Goal: Task Accomplishment & Management: Complete application form

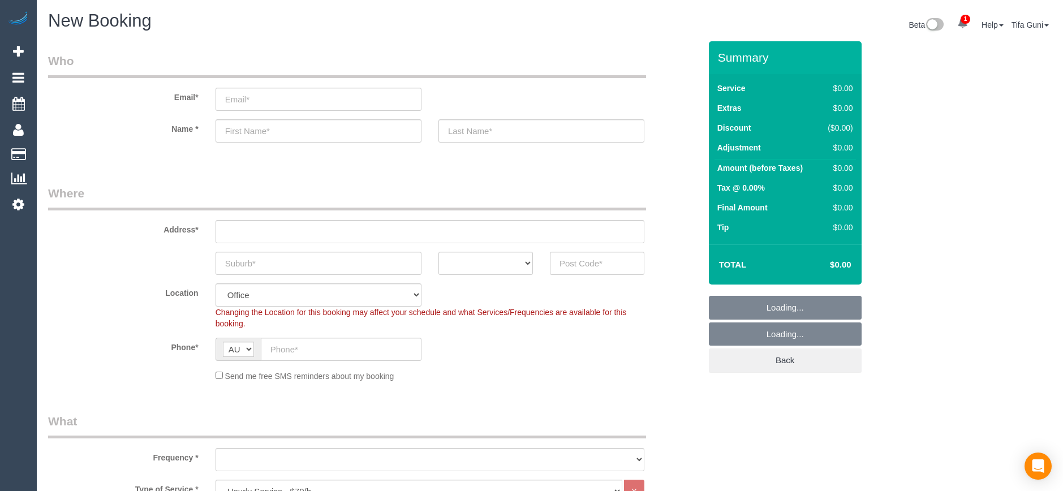
select select "object:2125"
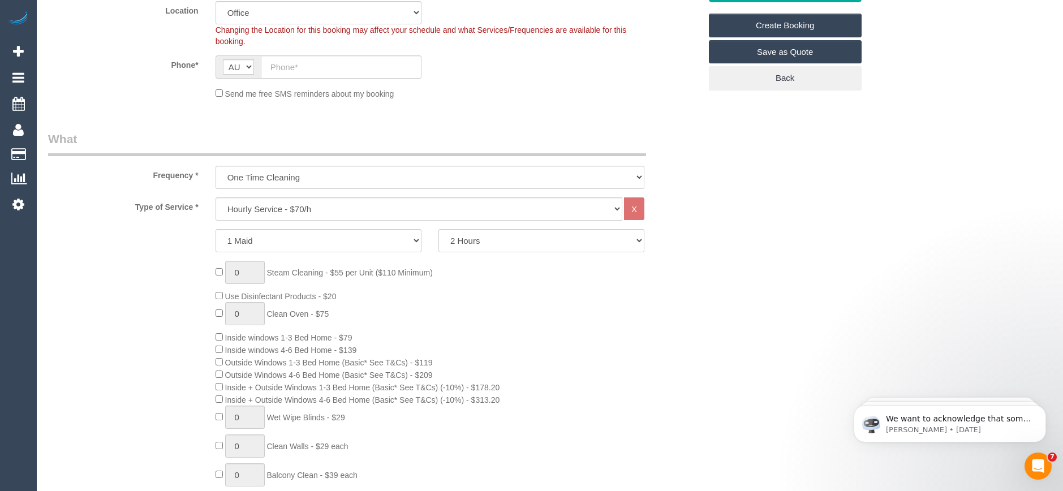
scroll to position [283, 0]
click at [332, 204] on select "Hourly Service - $70/h Hourly Service - $65/h Hourly Service - $60/h Hourly Ser…" at bounding box center [419, 208] width 407 height 23
select select "212"
click at [216, 197] on select "Hourly Service - $70/h Hourly Service - $65/h Hourly Service - $60/h Hourly Ser…" at bounding box center [419, 208] width 407 height 23
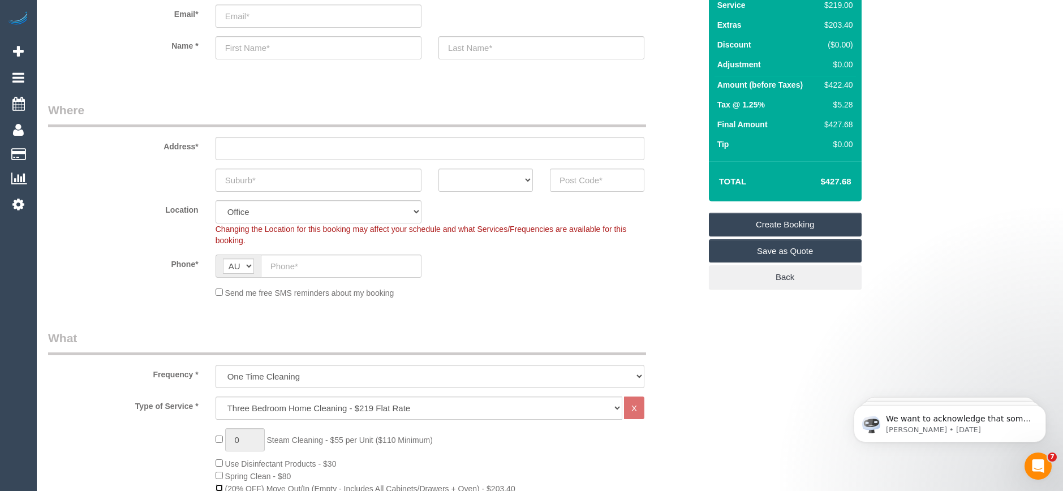
scroll to position [57, 0]
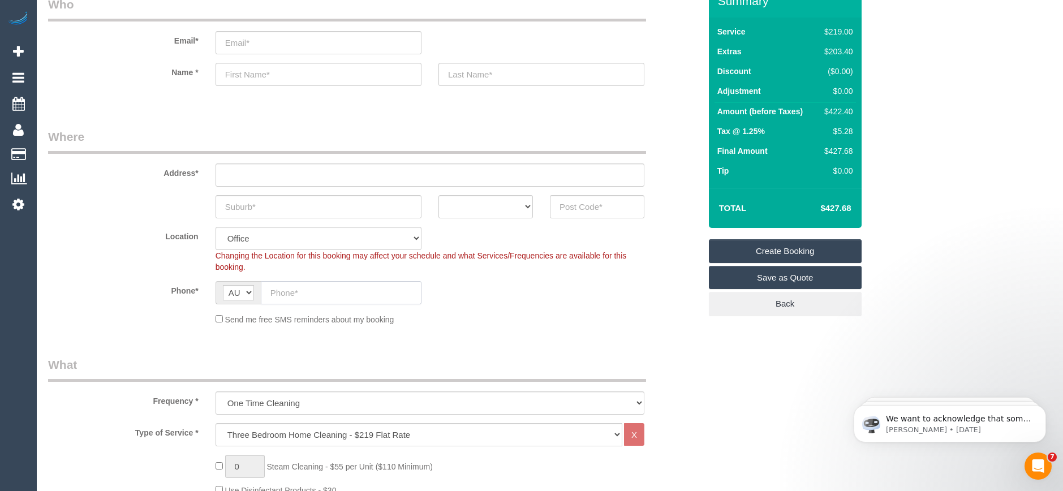
click at [314, 293] on input "text" at bounding box center [341, 292] width 161 height 23
paste input "61 426 299 824"
type input "61 426 299 824"
click at [523, 208] on select "ACT [GEOGRAPHIC_DATA] NT [GEOGRAPHIC_DATA] SA TAS [GEOGRAPHIC_DATA] [GEOGRAPHIC…" at bounding box center [486, 206] width 94 height 23
select select "VIC"
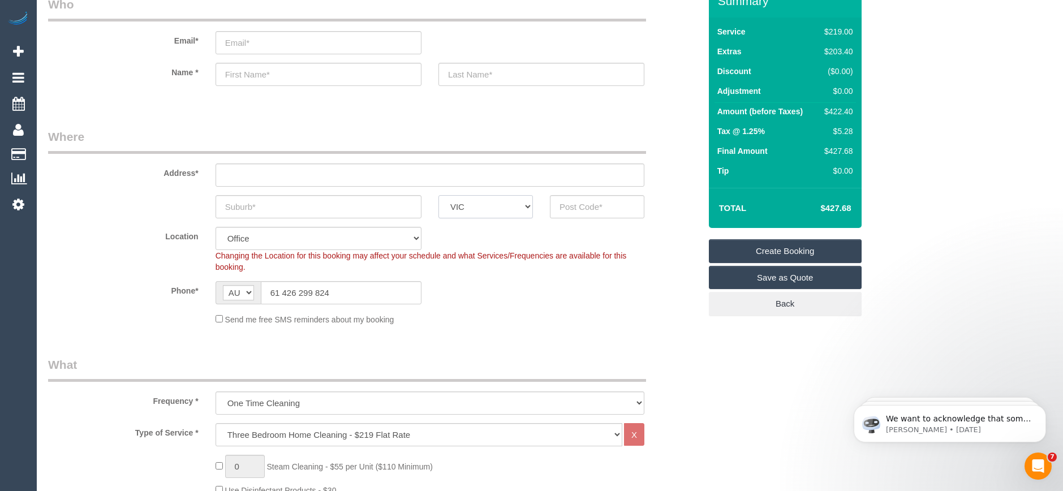
click at [439, 195] on select "ACT [GEOGRAPHIC_DATA] NT [GEOGRAPHIC_DATA] SA TAS [GEOGRAPHIC_DATA] [GEOGRAPHIC…" at bounding box center [486, 206] width 94 height 23
click at [259, 207] on input "text" at bounding box center [319, 206] width 206 height 23
type input "Peran"
click at [582, 210] on input "text" at bounding box center [597, 206] width 94 height 23
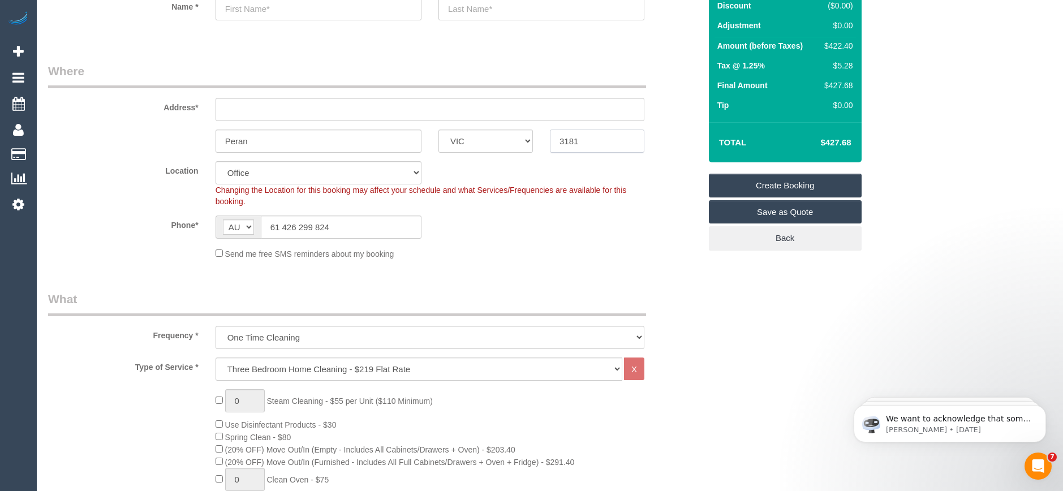
scroll to position [0, 0]
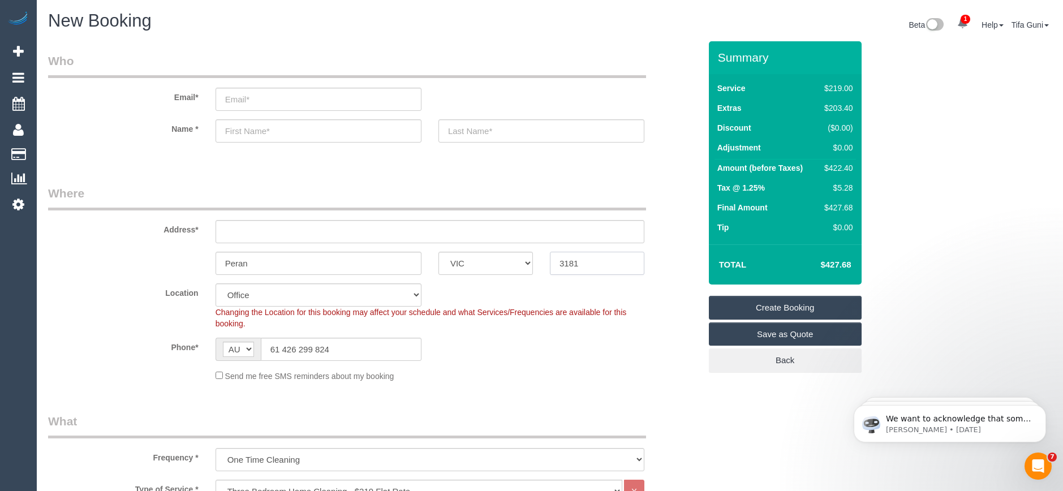
type input "3181"
click at [286, 227] on input "text" at bounding box center [430, 231] width 429 height 23
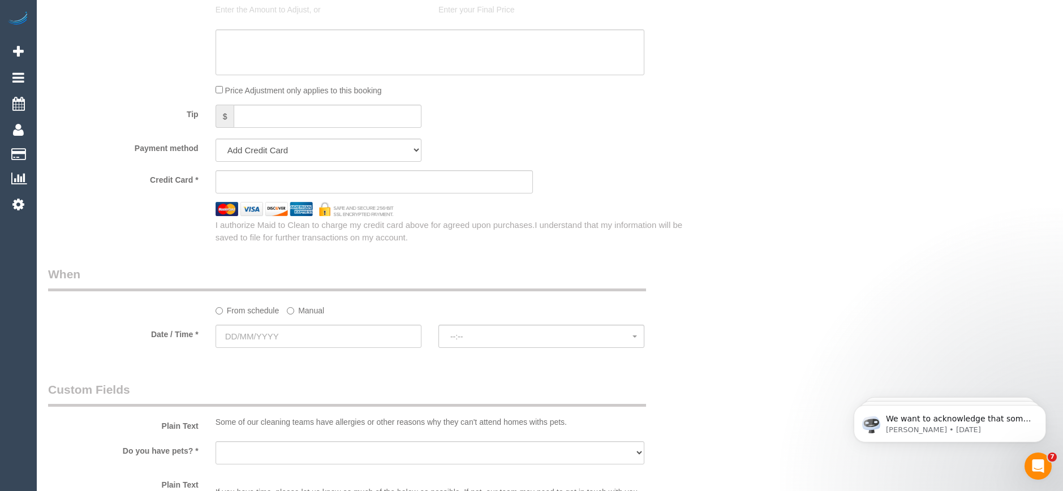
scroll to position [1075, 0]
type input "-"
click at [289, 330] on input "text" at bounding box center [319, 335] width 206 height 23
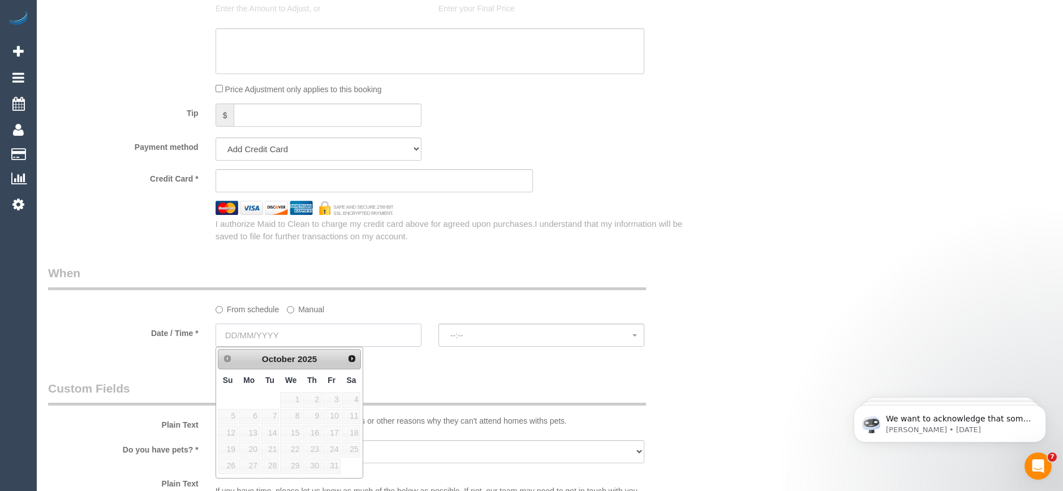
select select "55"
select select "object:2215"
click at [334, 449] on link "24" at bounding box center [332, 449] width 18 height 15
type input "24/10/2025"
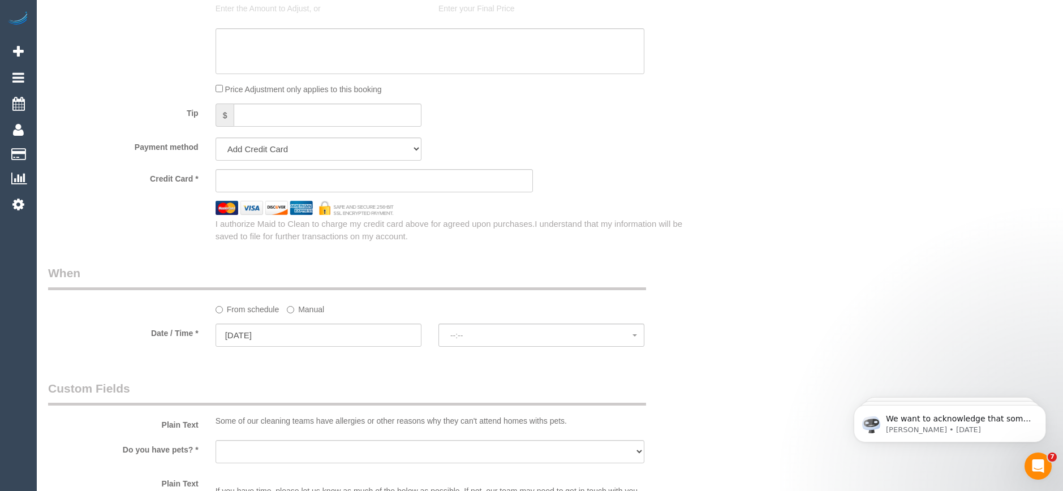
select select "spot1"
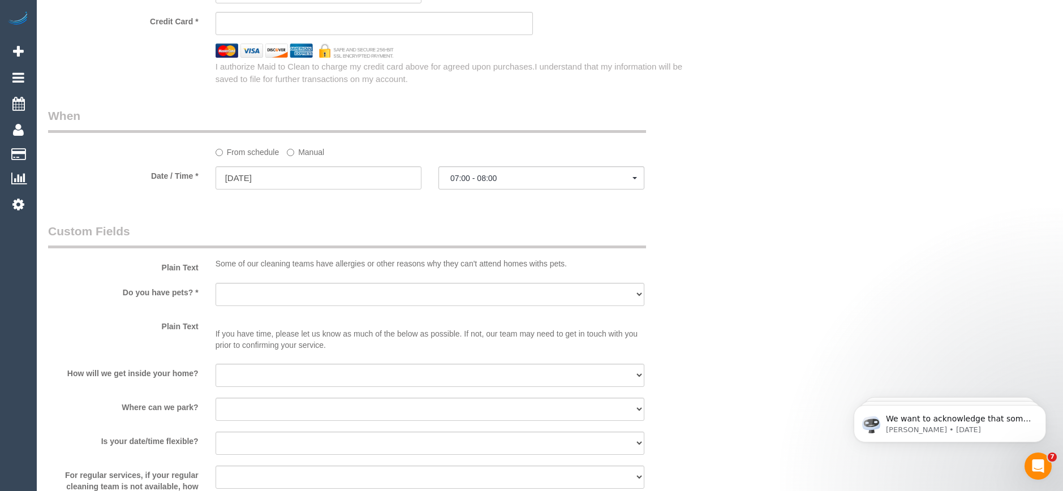
scroll to position [1245, 0]
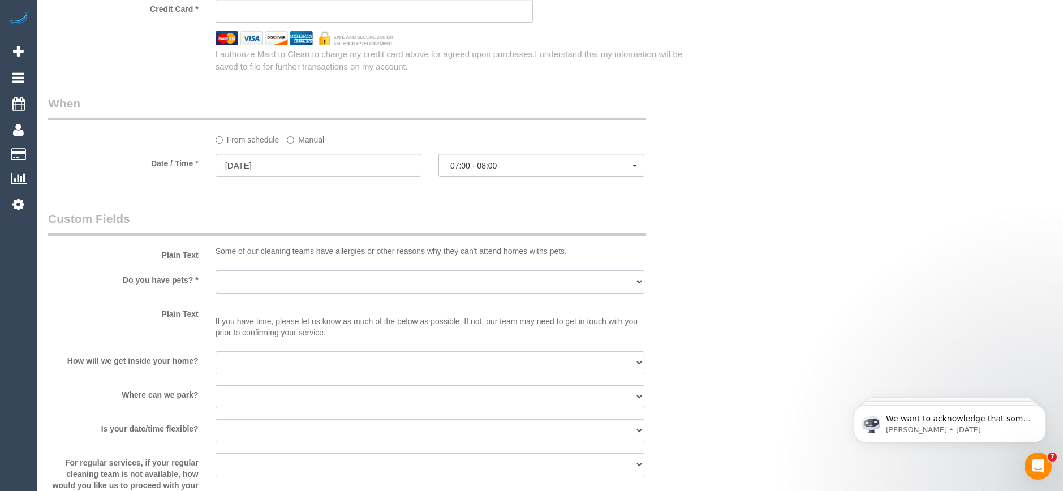
click at [300, 287] on select "Yes - Cats Yes - Dogs No pets Yes - Dogs and Cats Yes - Other" at bounding box center [430, 281] width 429 height 23
select select "number:28"
click at [216, 270] on select "Yes - Cats Yes - Dogs No pets Yes - Dogs and Cats Yes - Other" at bounding box center [430, 281] width 429 height 23
click at [274, 364] on select "I will be home Key will be left (please provide details below) Lock box/Access …" at bounding box center [430, 362] width 429 height 23
select select "number:14"
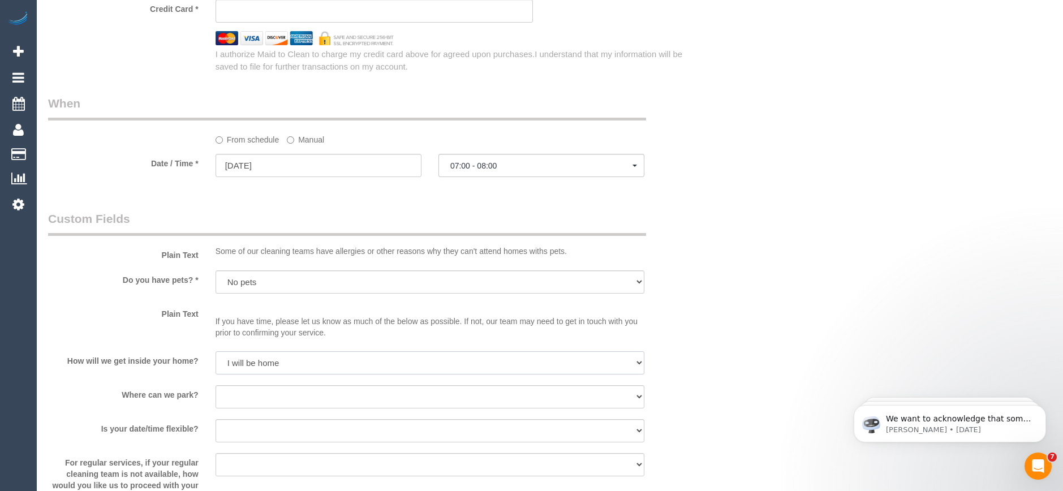
click at [216, 351] on select "I will be home Key will be left (please provide details below) Lock box/Access …" at bounding box center [430, 362] width 429 height 23
click at [265, 396] on select "I will provide parking on-site Free street parking Paid street parking (cost wi…" at bounding box center [430, 396] width 429 height 23
select select "number:18"
click at [216, 385] on select "I will provide parking on-site Free street parking Paid street parking (cost wi…" at bounding box center [430, 396] width 429 height 23
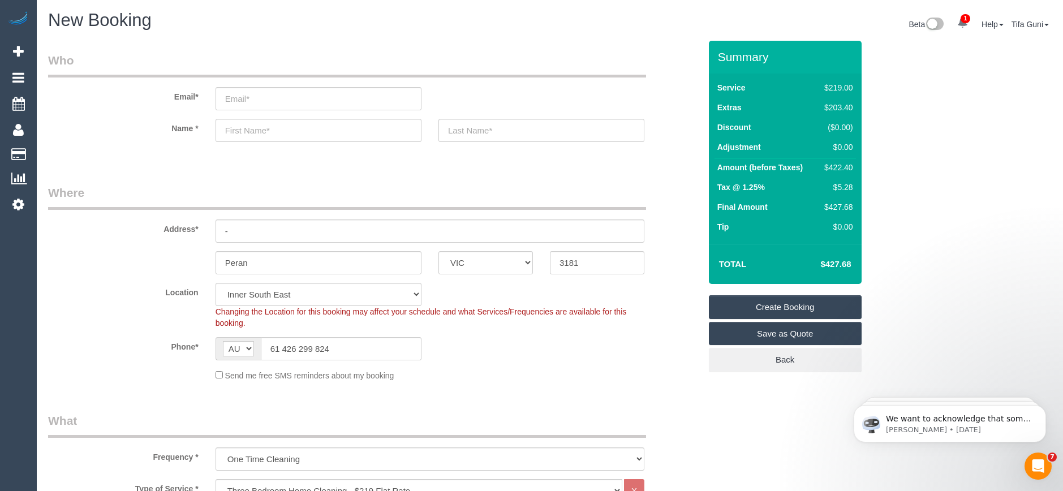
scroll to position [0, 0]
click at [240, 234] on input "-" at bounding box center [430, 231] width 429 height 23
type input "1/11 summers street"
click at [247, 128] on input "text" at bounding box center [319, 130] width 206 height 23
type input "Nina"
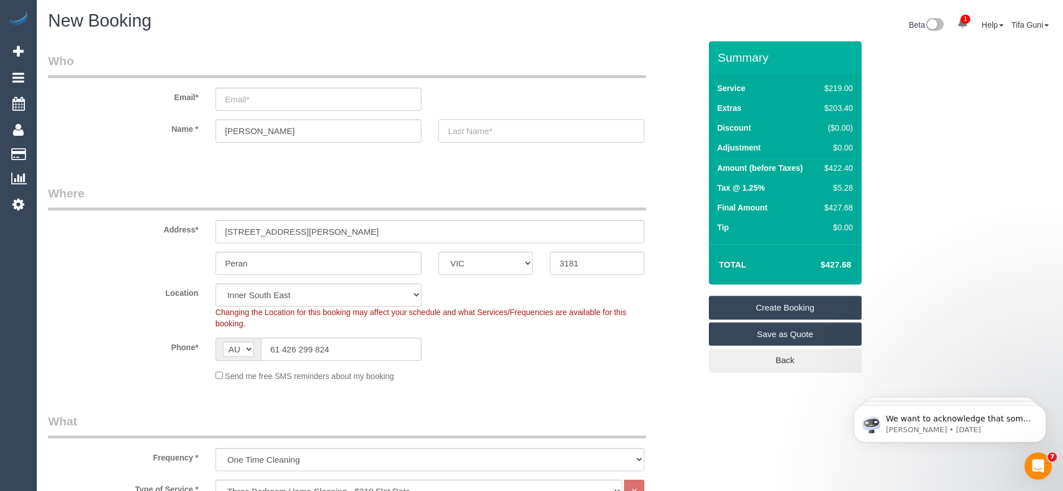
click at [478, 134] on input "text" at bounding box center [542, 130] width 206 height 23
type input "Walczak"
click at [257, 101] on input "email" at bounding box center [319, 99] width 206 height 23
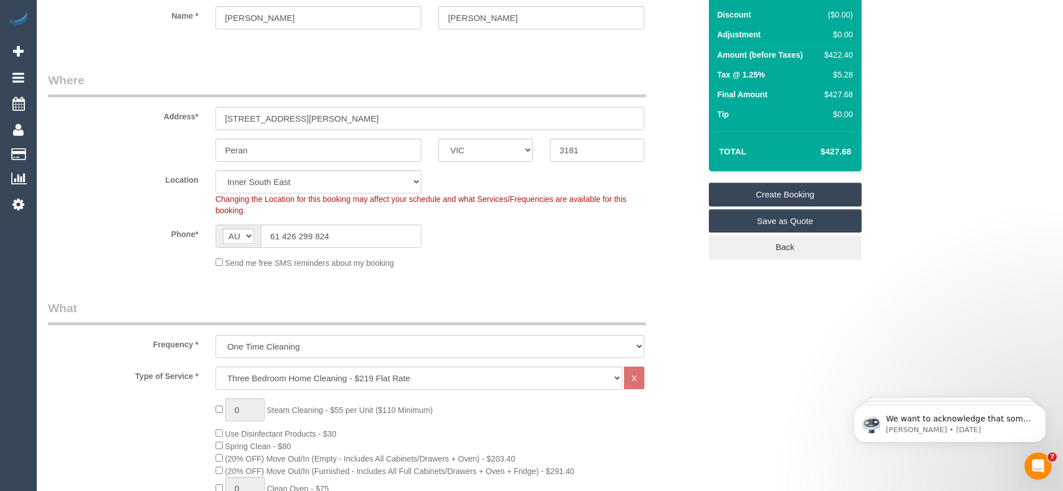
scroll to position [57, 0]
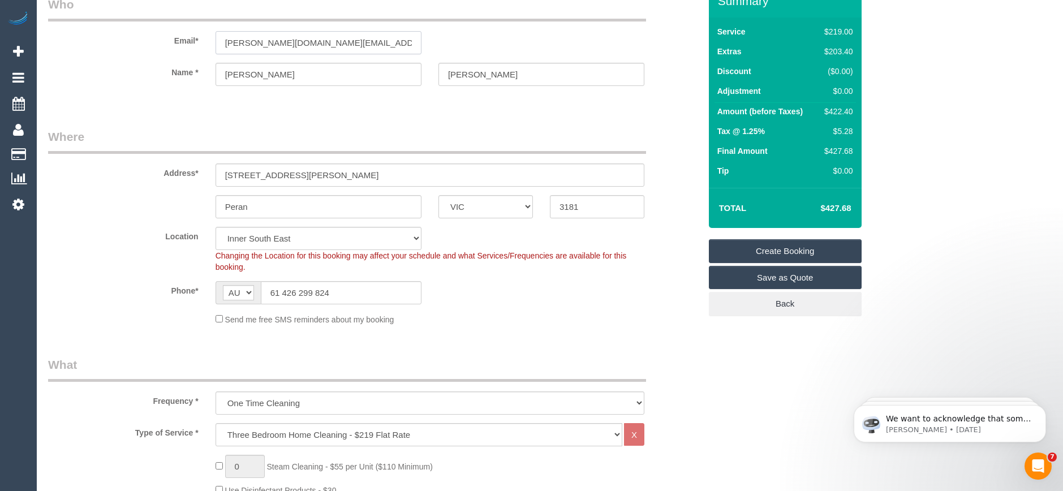
type input "walczak.business@gmail.com"
drag, startPoint x: 279, startPoint y: 289, endPoint x: 268, endPoint y: 292, distance: 11.3
click at [268, 292] on input "61 426 299 824" at bounding box center [341, 292] width 161 height 23
type input "0426 299 824"
select select "spot22"
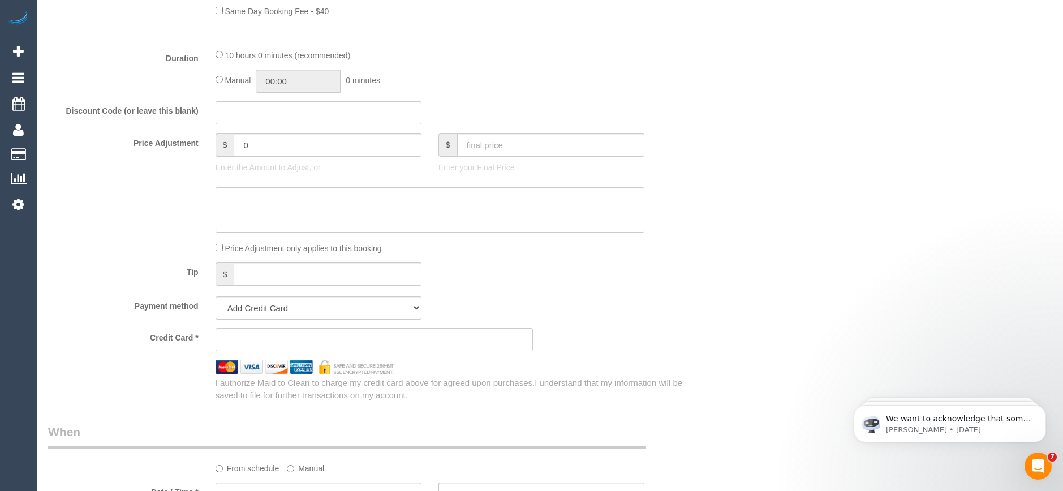
scroll to position [962, 0]
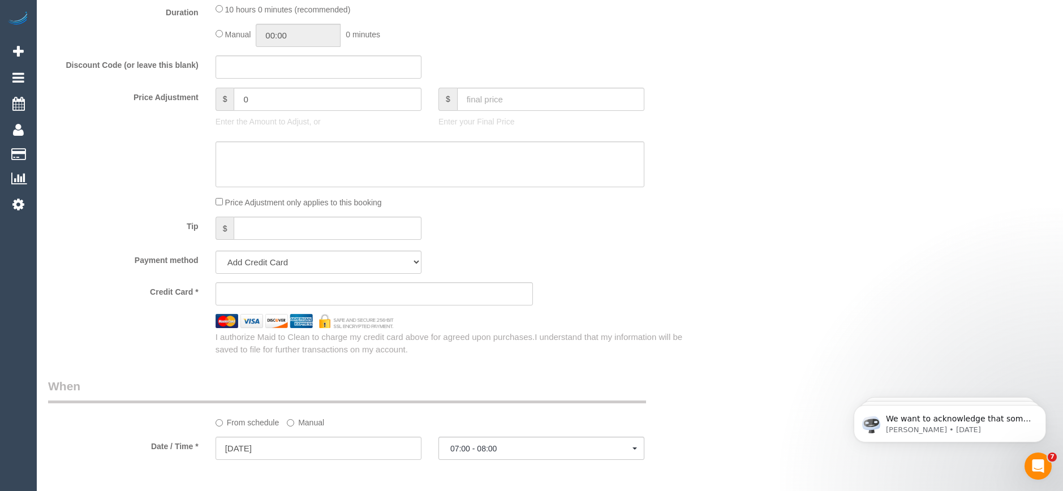
type input "0426 299 824"
click at [282, 286] on sui-stripe-card at bounding box center [374, 293] width 317 height 23
click at [706, 311] on div "Who Email* walczak.business@gmail.com Name * Nina Walczak Where Address* 1/11 s…" at bounding box center [374, 125] width 669 height 2093
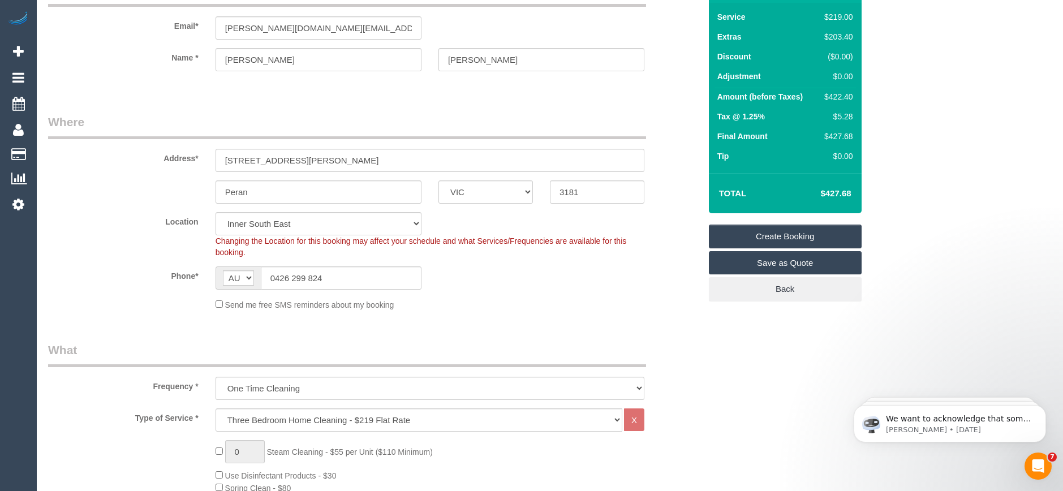
scroll to position [0, 0]
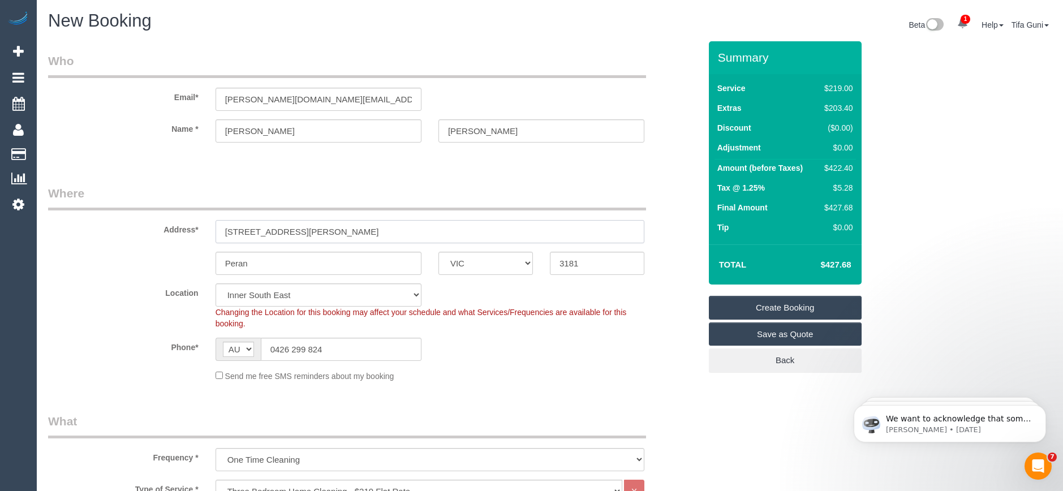
click at [246, 232] on input "1/11 summers street" at bounding box center [430, 231] width 429 height 23
type input "1/11 Summers street"
drag, startPoint x: 261, startPoint y: 264, endPoint x: 207, endPoint y: 264, distance: 54.3
click at [207, 264] on div "Peran" at bounding box center [318, 263] width 223 height 23
drag, startPoint x: 577, startPoint y: 267, endPoint x: 543, endPoint y: 266, distance: 34.5
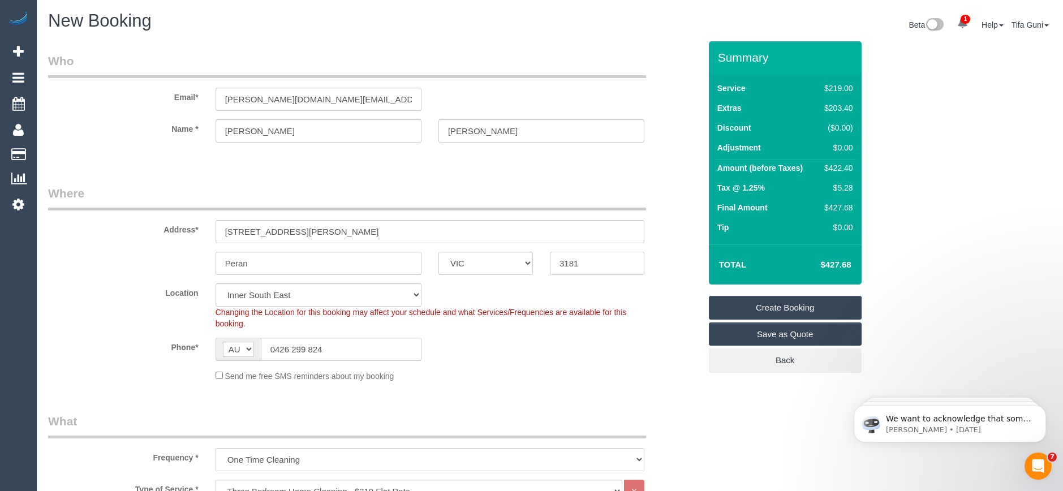
click at [543, 266] on div "3181" at bounding box center [596, 263] width 111 height 23
drag, startPoint x: 255, startPoint y: 266, endPoint x: 200, endPoint y: 265, distance: 54.9
click at [200, 265] on div "Peran ACT NSW NT QLD SA TAS VIC WA 3181" at bounding box center [374, 263] width 669 height 23
paste input "rah"
type input "Prahran"
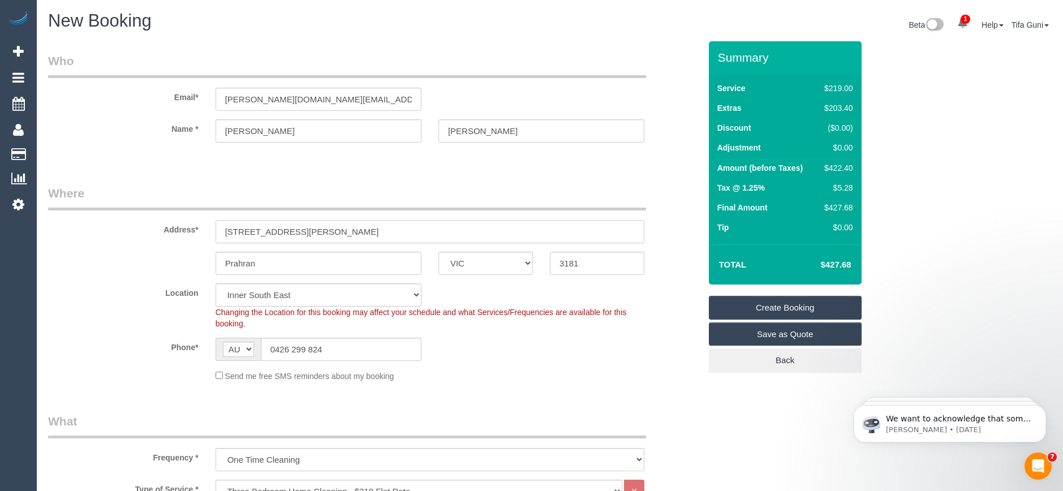
click at [285, 231] on input "1/11 Summers street" at bounding box center [430, 231] width 429 height 23
type input "1/11 Summers Street"
drag, startPoint x: 347, startPoint y: 101, endPoint x: 183, endPoint y: 101, distance: 164.1
click at [183, 101] on div "Email* walczak.business@gmail.com" at bounding box center [374, 82] width 669 height 58
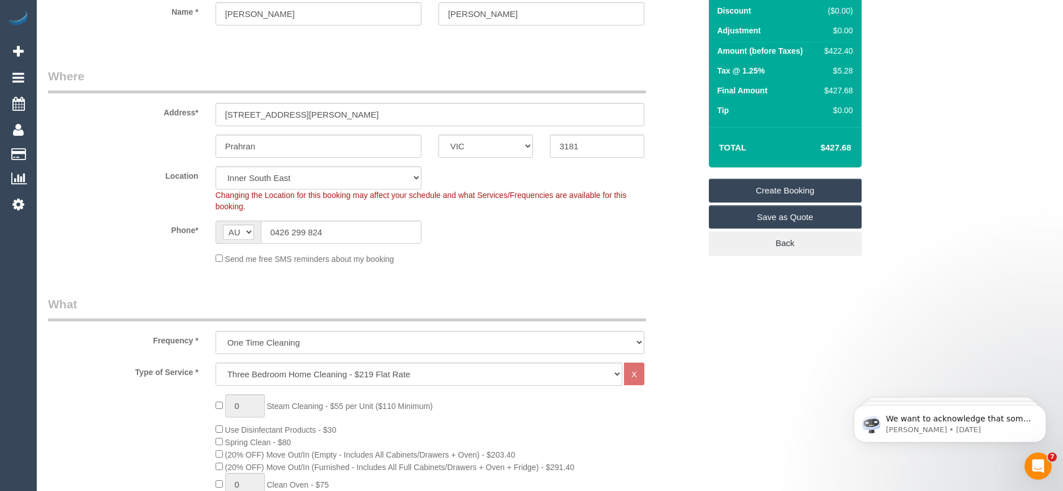
scroll to position [98, 0]
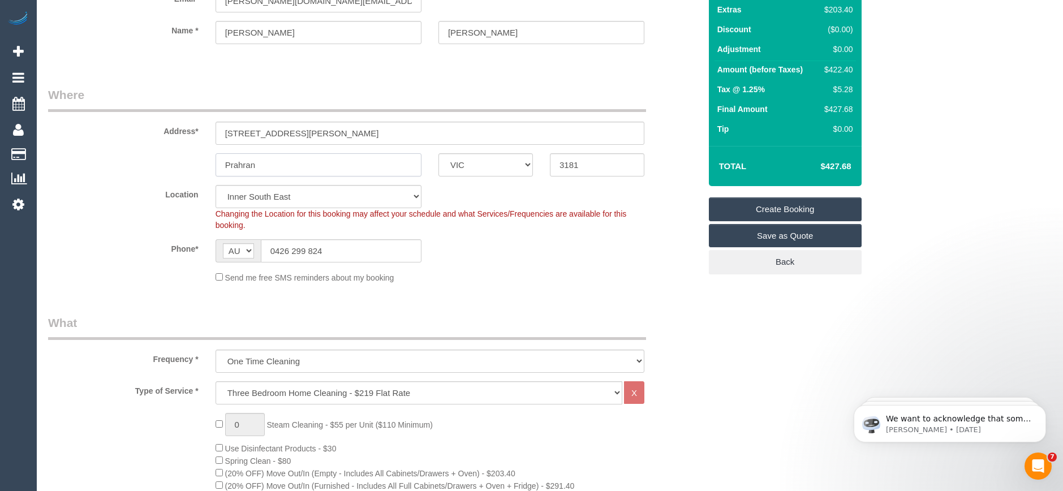
drag, startPoint x: 265, startPoint y: 166, endPoint x: 212, endPoint y: 164, distance: 53.2
click at [212, 164] on div "Prahran" at bounding box center [318, 164] width 223 height 23
click at [545, 290] on fieldset "Where Address* 1/11 Summers Street Prahran ACT NSW NT QLD SA TAS VIC WA 3181 Lo…" at bounding box center [374, 189] width 652 height 205
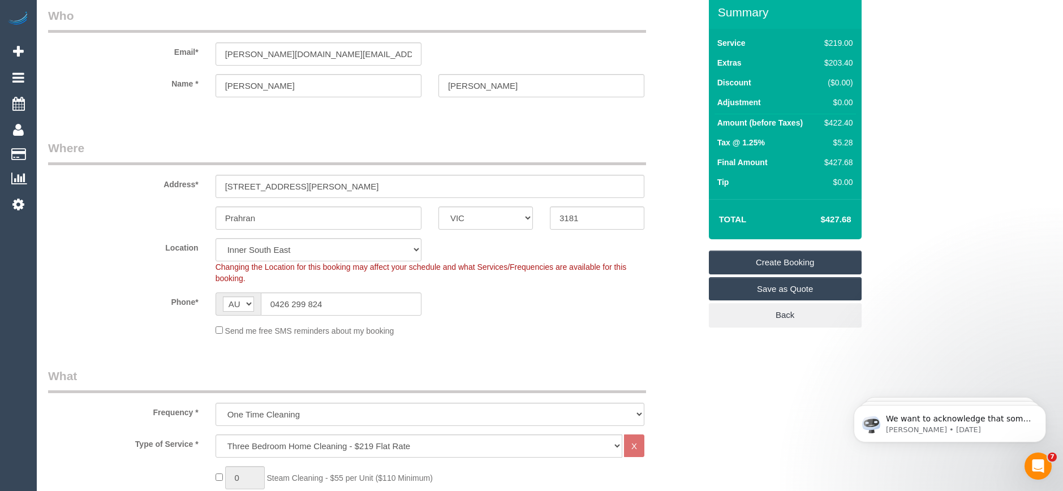
scroll to position [0, 0]
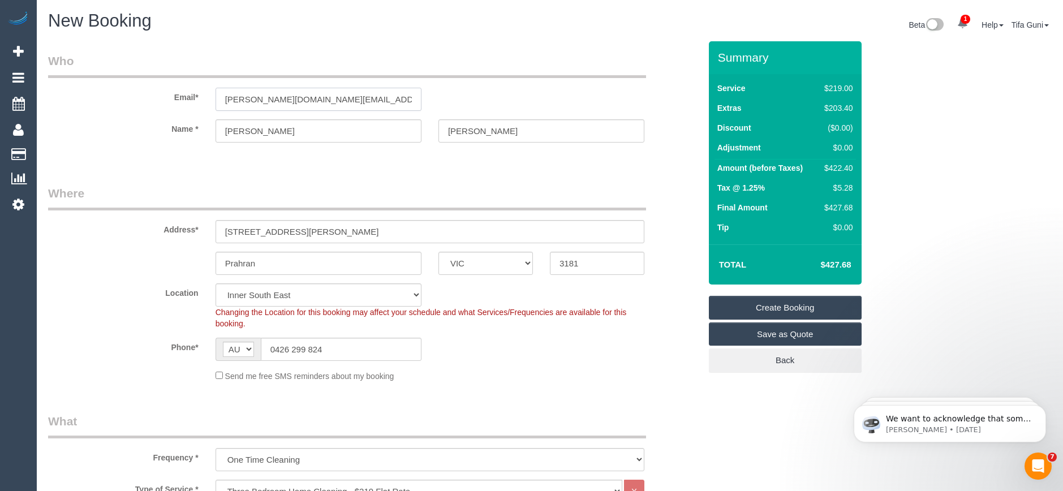
drag, startPoint x: 342, startPoint y: 98, endPoint x: 174, endPoint y: 96, distance: 167.5
click at [171, 96] on div "Email* walczak.business@gmail.com" at bounding box center [374, 82] width 669 height 58
click at [787, 306] on link "Create Booking" at bounding box center [785, 308] width 153 height 24
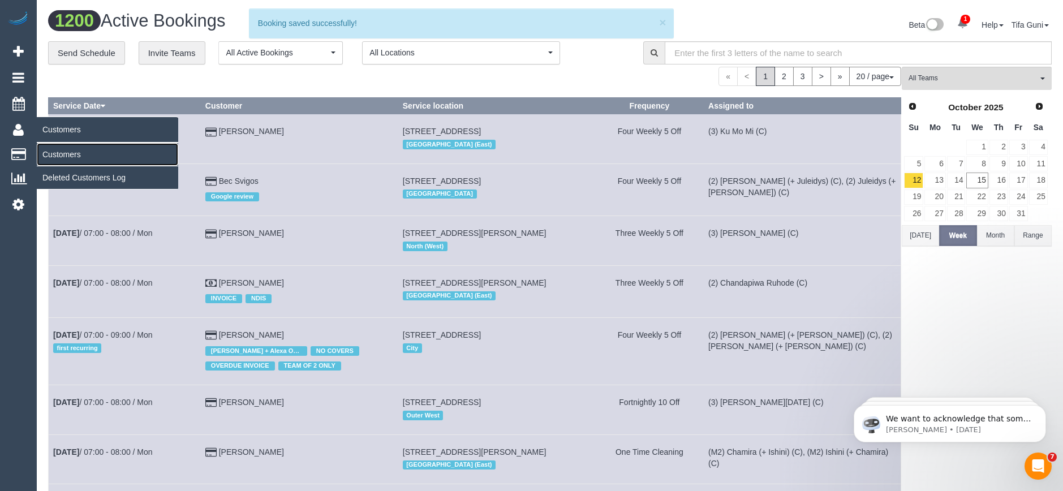
click at [63, 153] on link "Customers" at bounding box center [107, 154] width 141 height 23
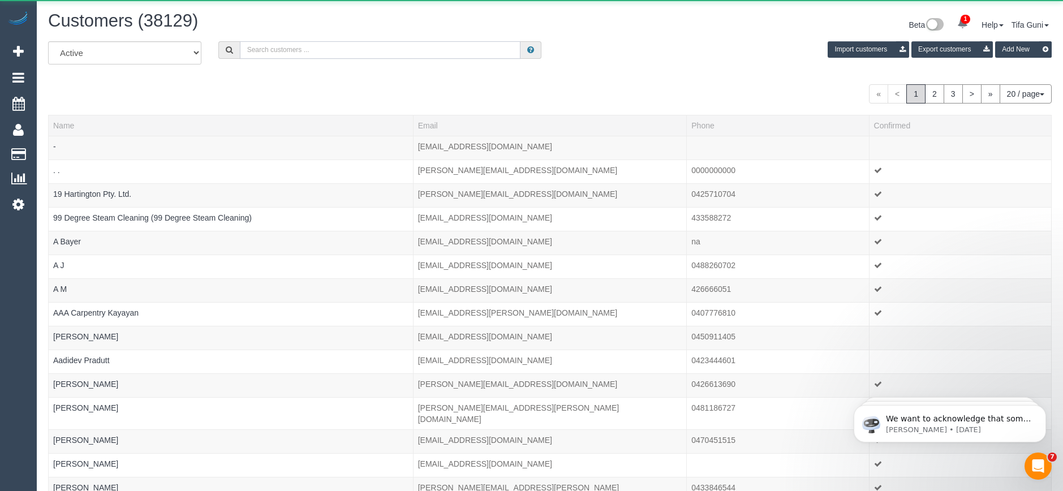
click at [279, 48] on input "text" at bounding box center [380, 50] width 281 height 18
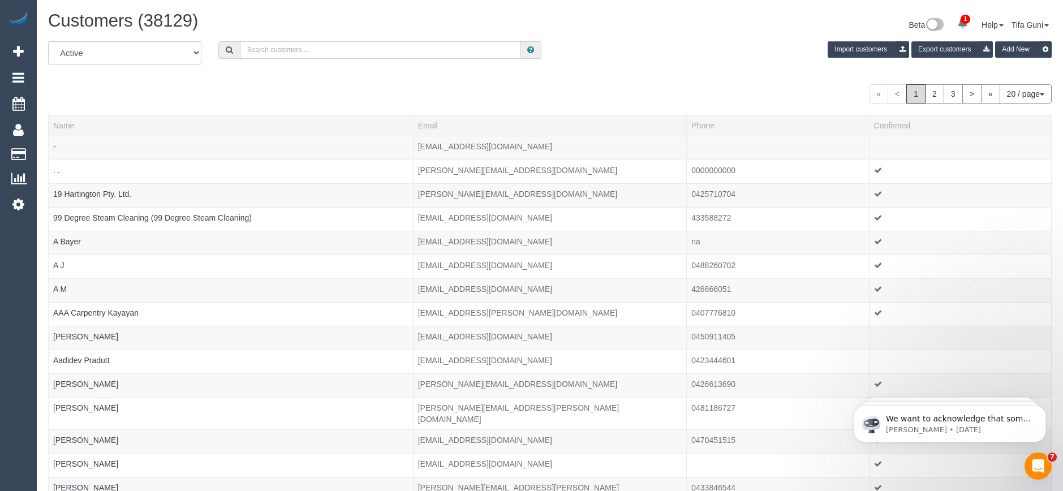
paste input "walczak.business@gmail.com"
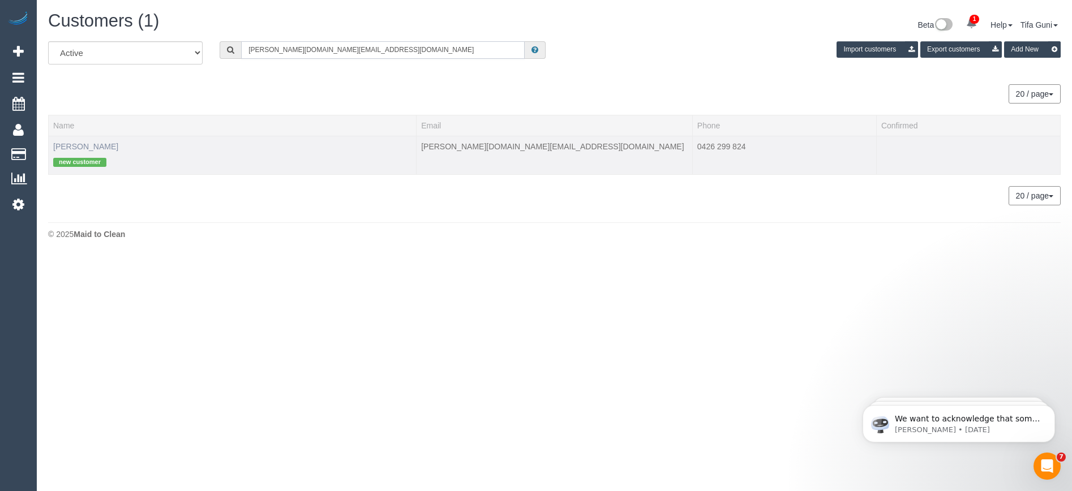
type input "walczak.business@gmail.com"
click at [78, 148] on link "Nina Walczak" at bounding box center [85, 146] width 65 height 9
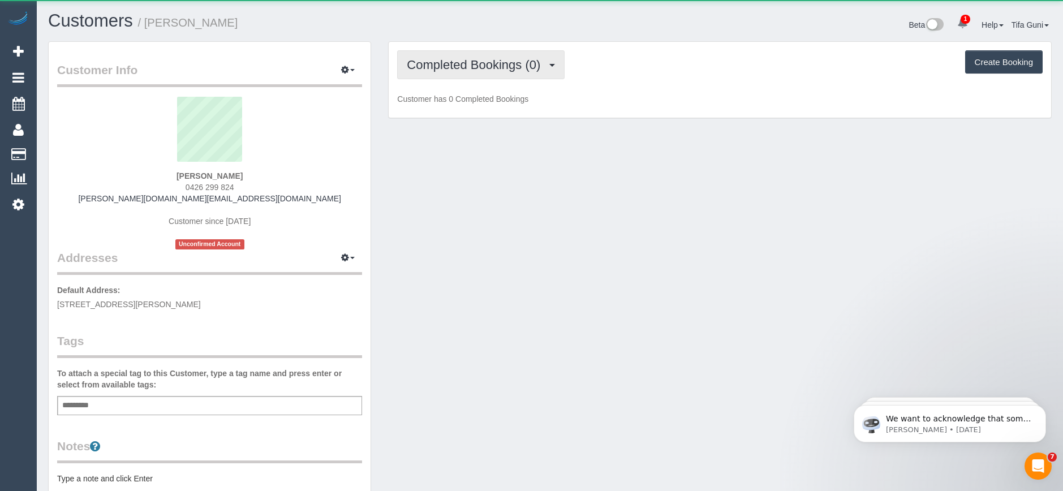
click at [482, 67] on span "Completed Bookings (0)" at bounding box center [476, 65] width 139 height 14
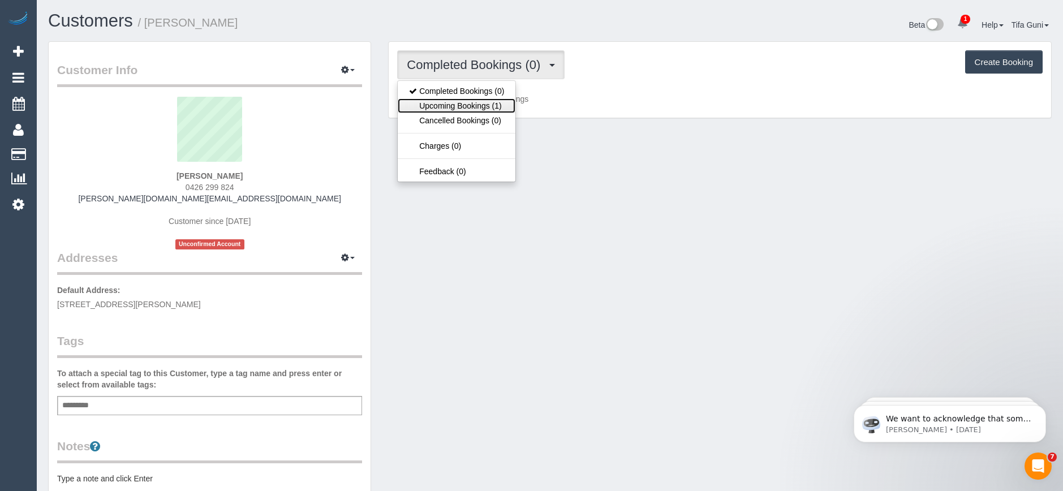
click at [487, 107] on link "Upcoming Bookings (1)" at bounding box center [457, 105] width 118 height 15
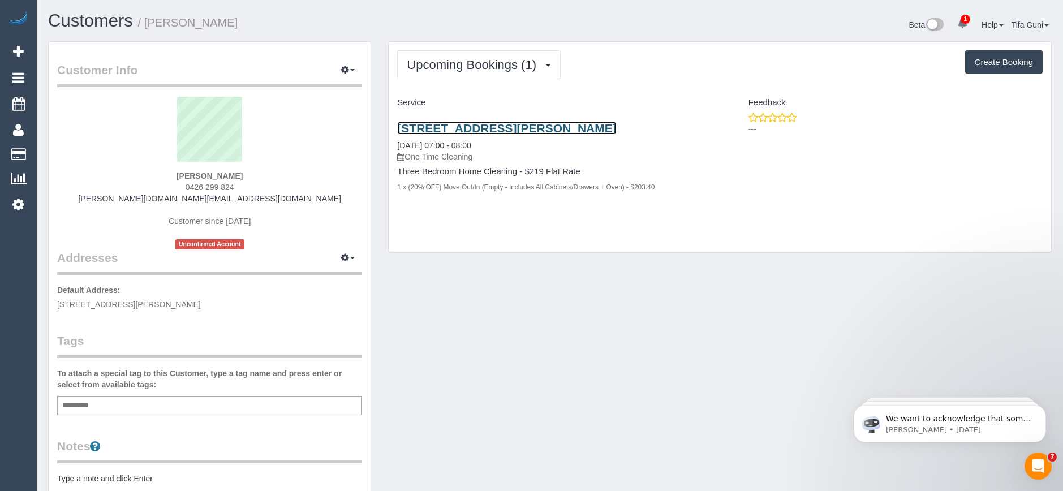
click at [480, 127] on link "1/11 Summers Street, Prahran, VIC 3181" at bounding box center [506, 128] width 219 height 13
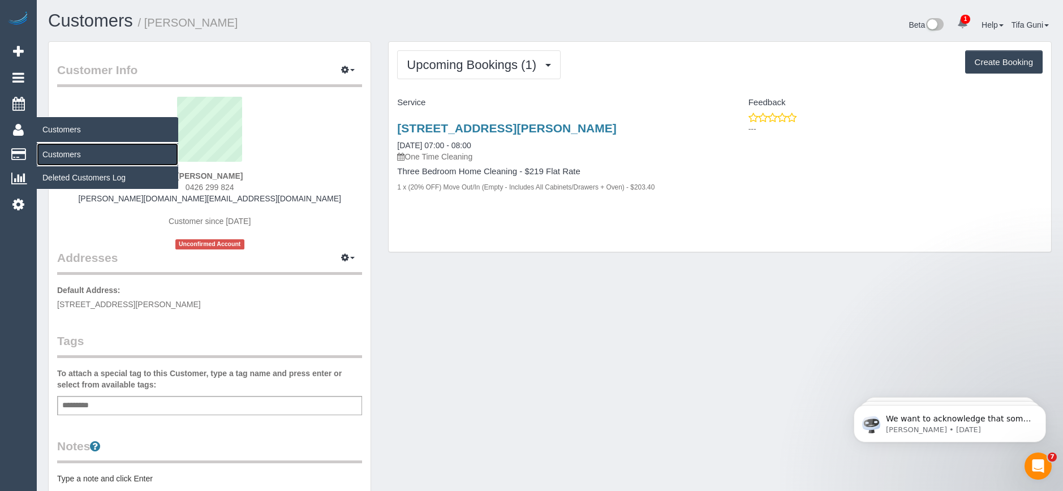
click at [71, 152] on link "Customers" at bounding box center [107, 154] width 141 height 23
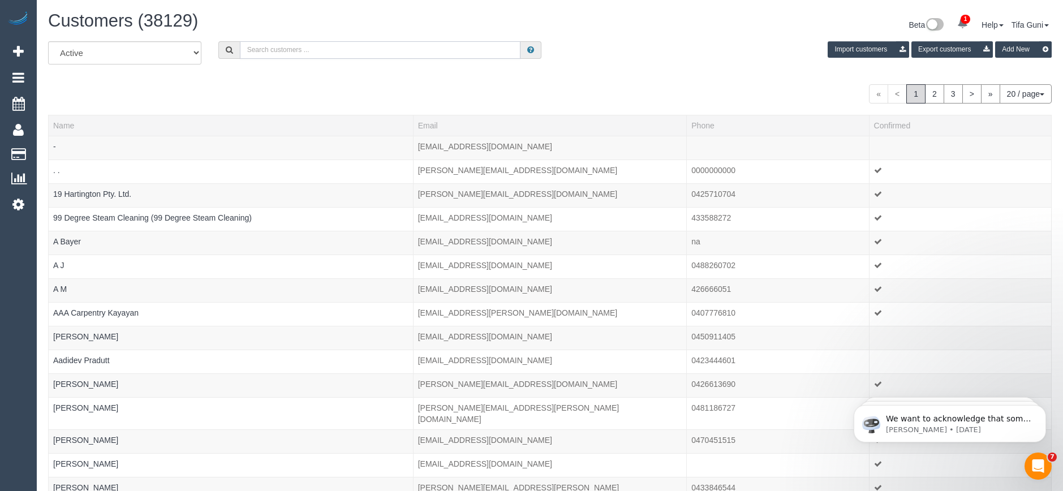
paste input "George David"
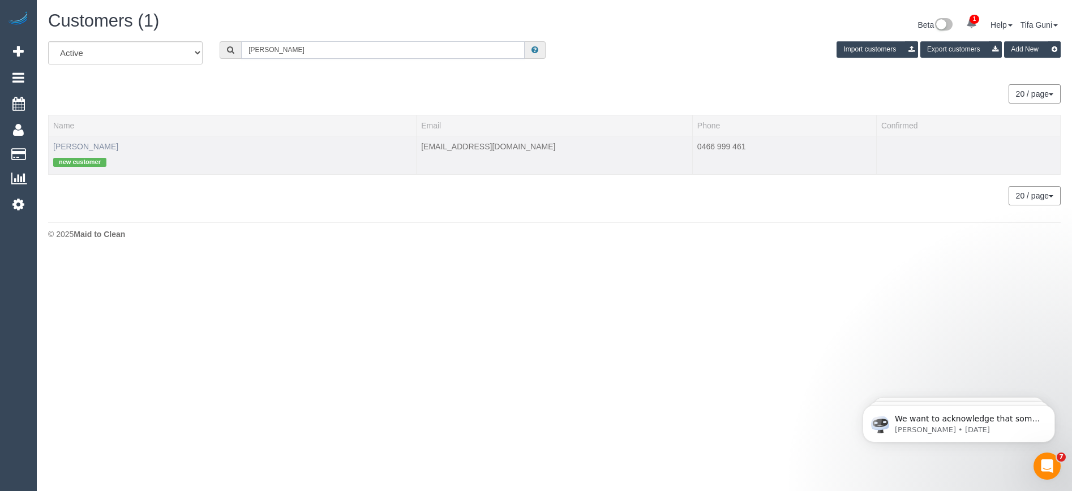
type input "George David"
click at [95, 143] on link "George David" at bounding box center [85, 146] width 65 height 9
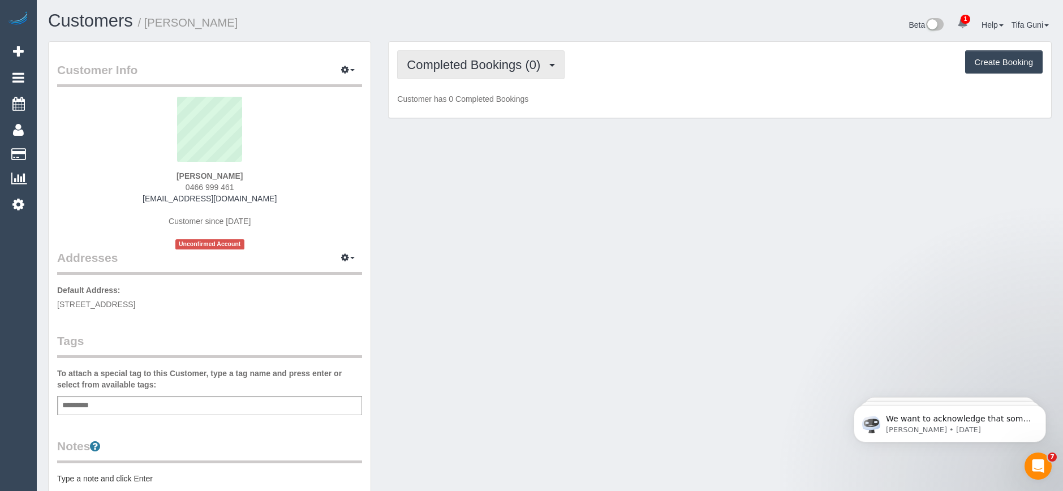
click at [488, 74] on button "Completed Bookings (0)" at bounding box center [480, 64] width 167 height 29
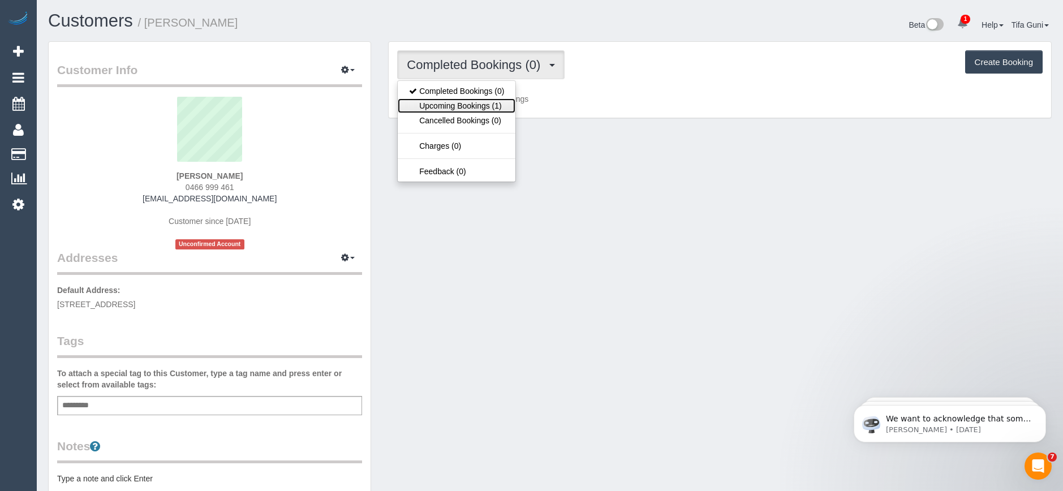
click at [486, 105] on link "Upcoming Bookings (1)" at bounding box center [457, 105] width 118 height 15
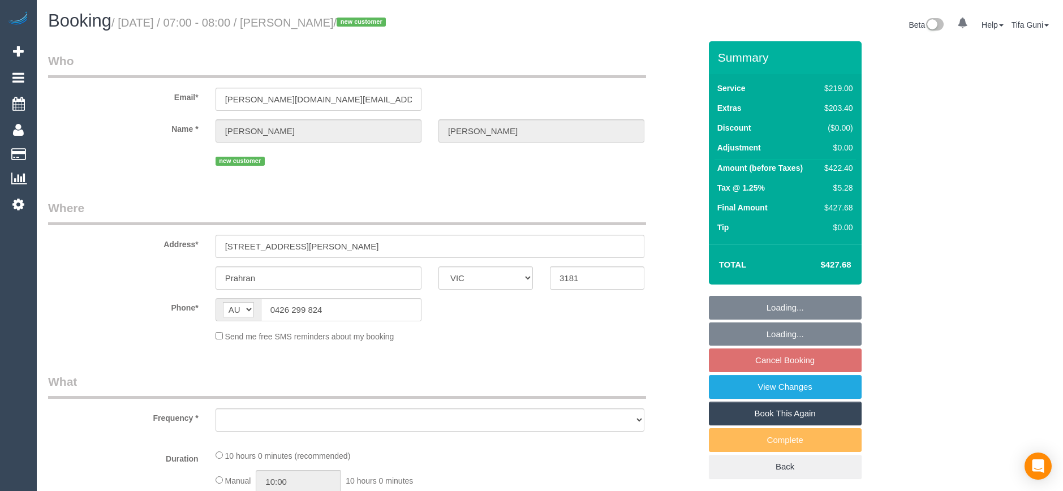
select select "VIC"
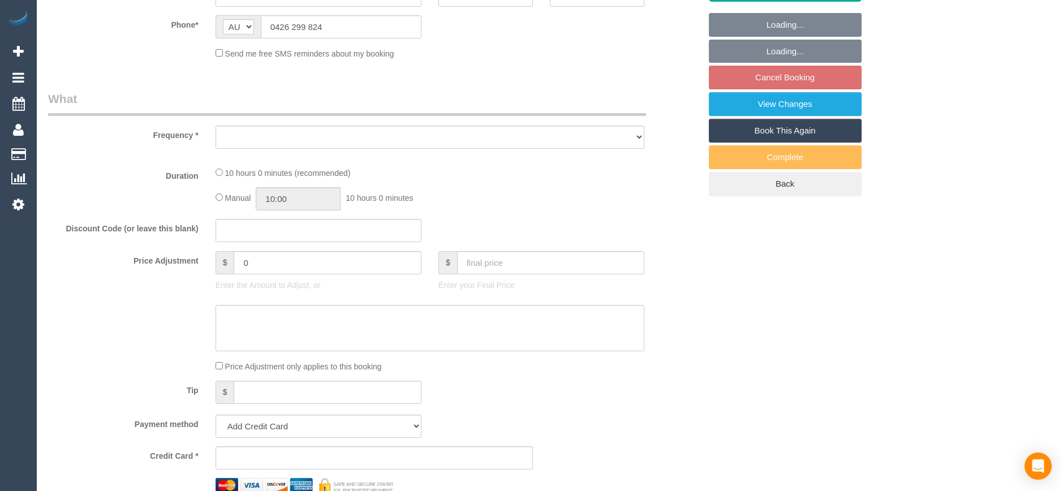
select select "object:531"
select select "string:stripe-pm_1SIGUC2GScqysDRVb7ANGZKM"
select select "number:28"
select select "number:14"
select select "number:18"
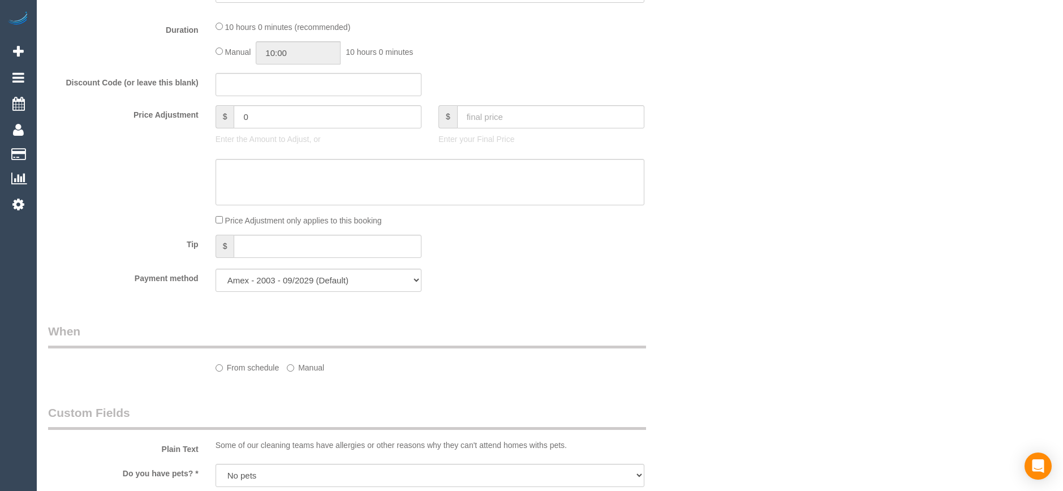
select select "object:684"
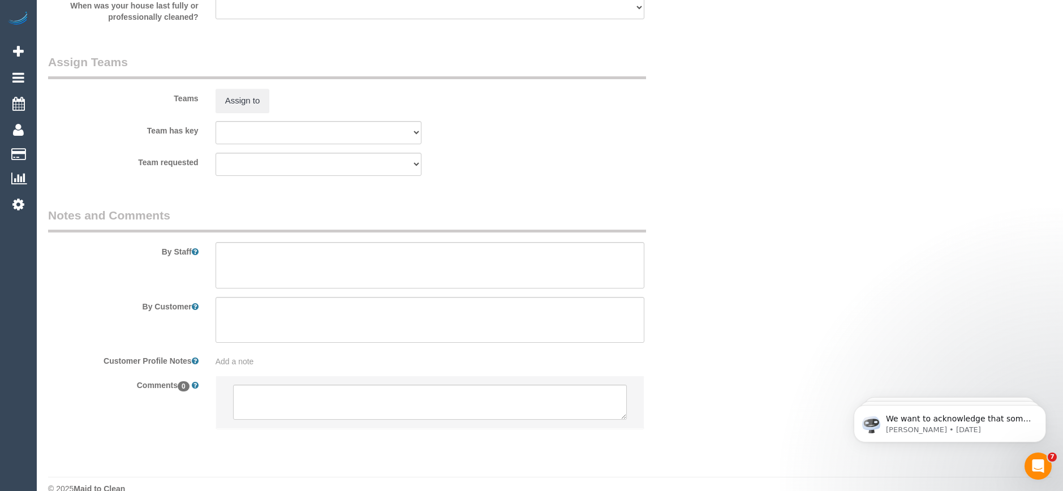
select select "spot1"
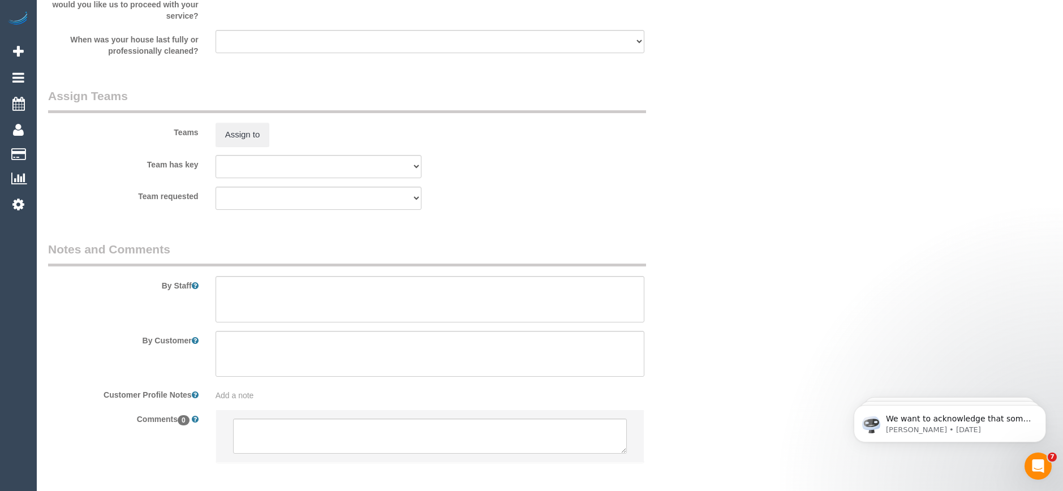
scroll to position [1722, 0]
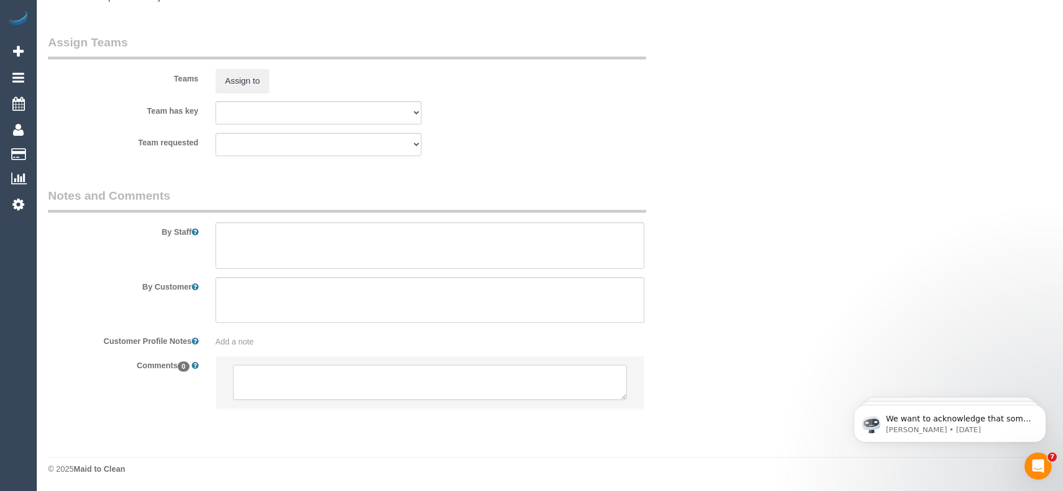
click at [318, 386] on textarea at bounding box center [430, 382] width 394 height 35
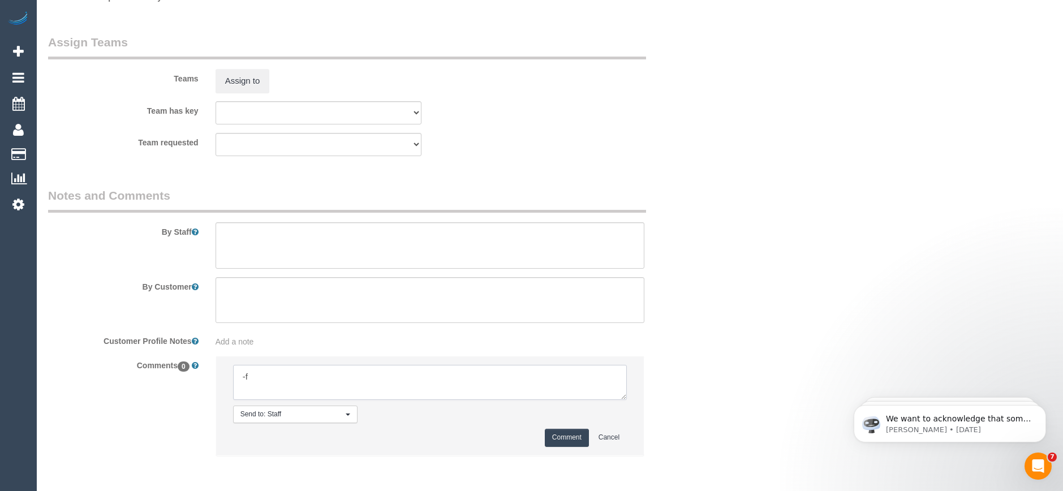
type textarea "-"
paste textarea "Flexibility dates: Flexibility times: Notes: knows we need to review Contact vi…"
drag, startPoint x: 621, startPoint y: 393, endPoint x: 684, endPoint y: 506, distance: 129.2
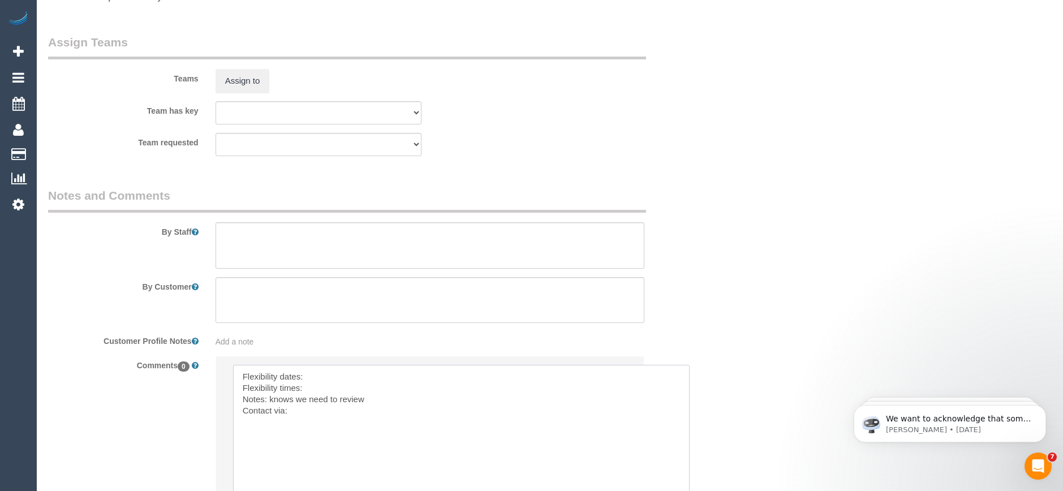
click at [328, 371] on textarea at bounding box center [461, 439] width 457 height 148
click at [322, 387] on textarea at bounding box center [461, 439] width 457 height 148
click at [298, 411] on textarea at bounding box center [461, 439] width 457 height 148
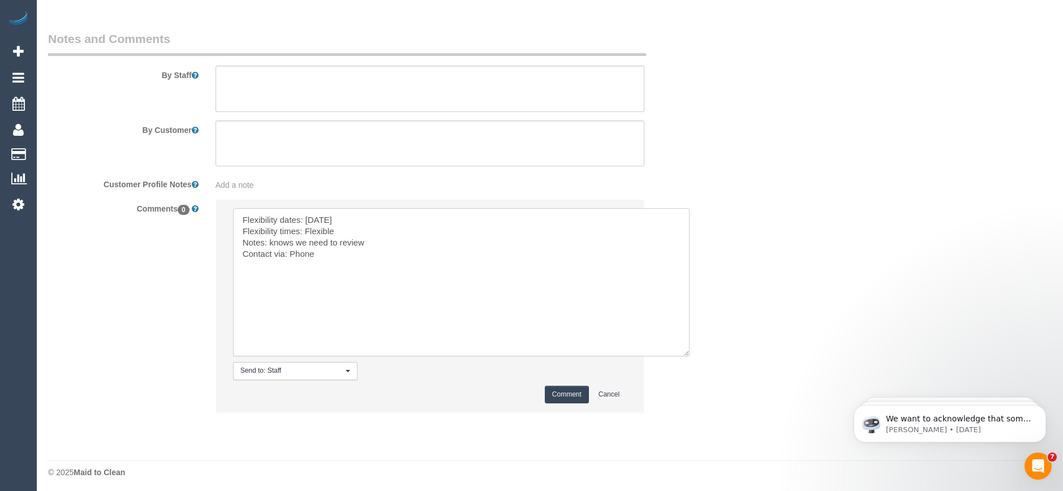
scroll to position [1882, 0]
type textarea "Flexibility dates: Friday Flexibility times: Flexible Notes: knows we need to r…"
click at [566, 391] on button "Comment" at bounding box center [567, 392] width 44 height 18
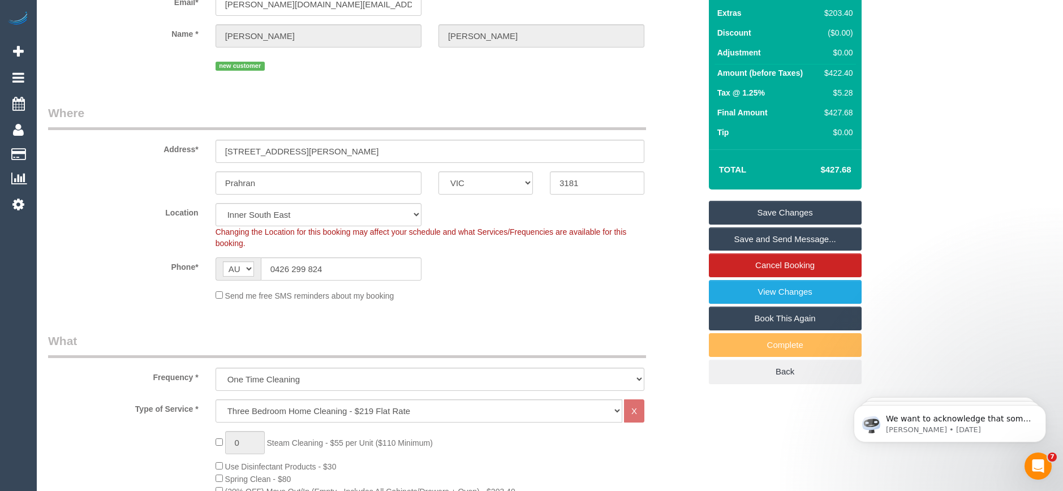
scroll to position [0, 0]
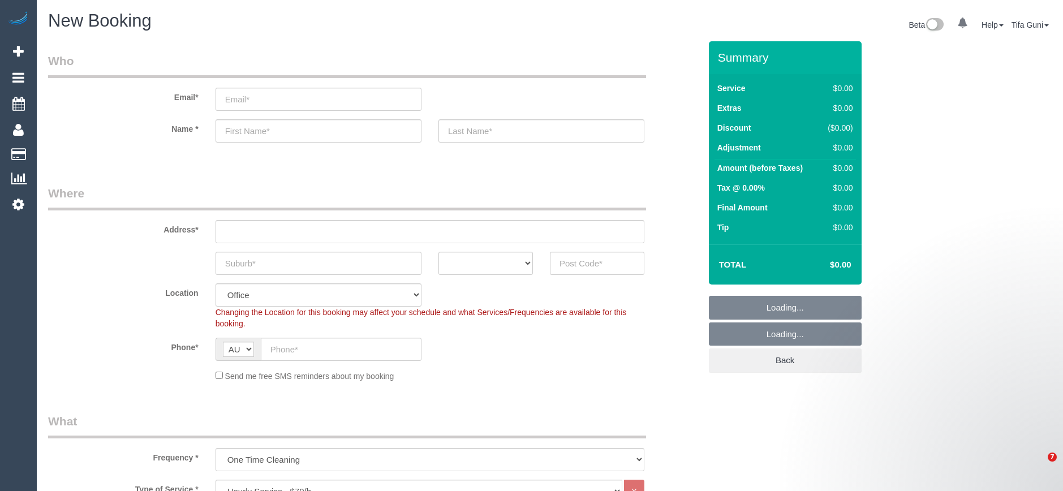
select select "object:825"
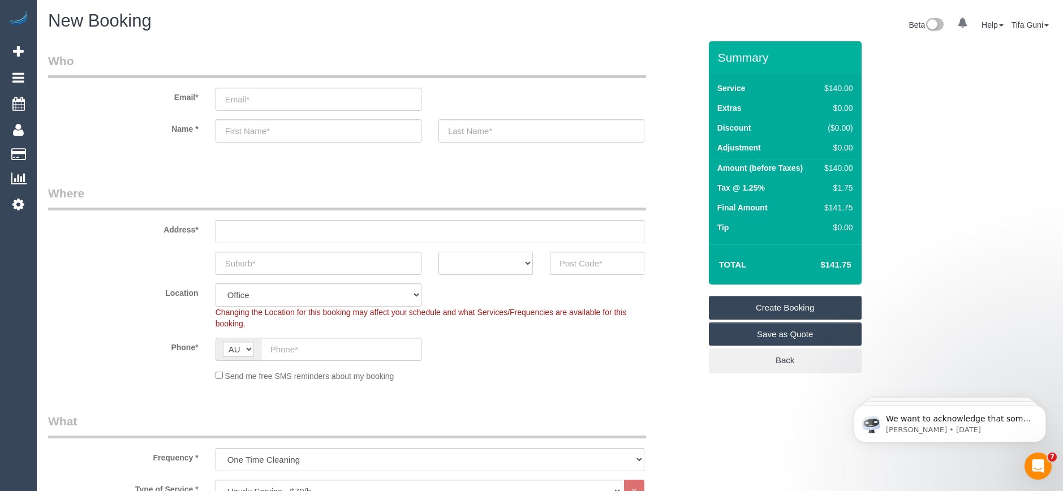
click at [527, 267] on select "ACT [GEOGRAPHIC_DATA] NT [GEOGRAPHIC_DATA] SA TAS [GEOGRAPHIC_DATA] [GEOGRAPHIC…" at bounding box center [486, 263] width 94 height 23
select select "VIC"
click at [439, 252] on select "ACT [GEOGRAPHIC_DATA] NT [GEOGRAPHIC_DATA] SA TAS [GEOGRAPHIC_DATA] [GEOGRAPHIC…" at bounding box center [486, 263] width 94 height 23
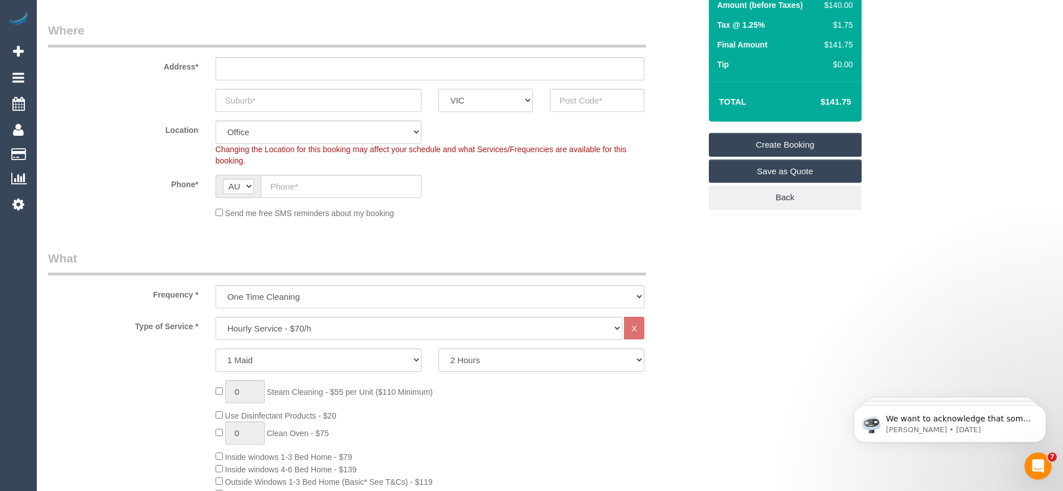
scroll to position [170, 0]
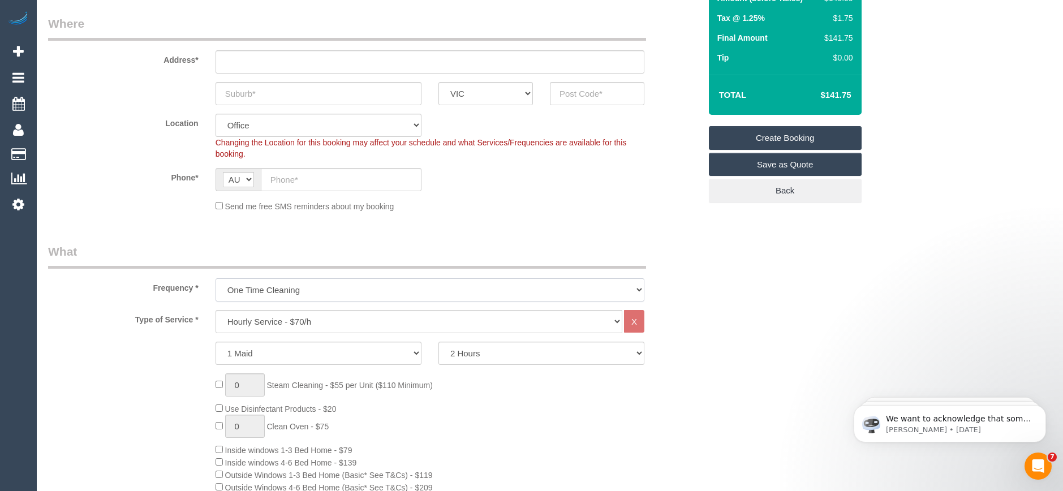
click at [274, 293] on select "One Time Cleaning Weekly - 10% Off - 10.00% (0% for the First Booking) Fortnigh…" at bounding box center [430, 289] width 429 height 23
select select "object:827"
click at [216, 278] on select "One Time Cleaning Weekly - 10% Off - 10.00% (0% for the First Booking) Fortnigh…" at bounding box center [430, 289] width 429 height 23
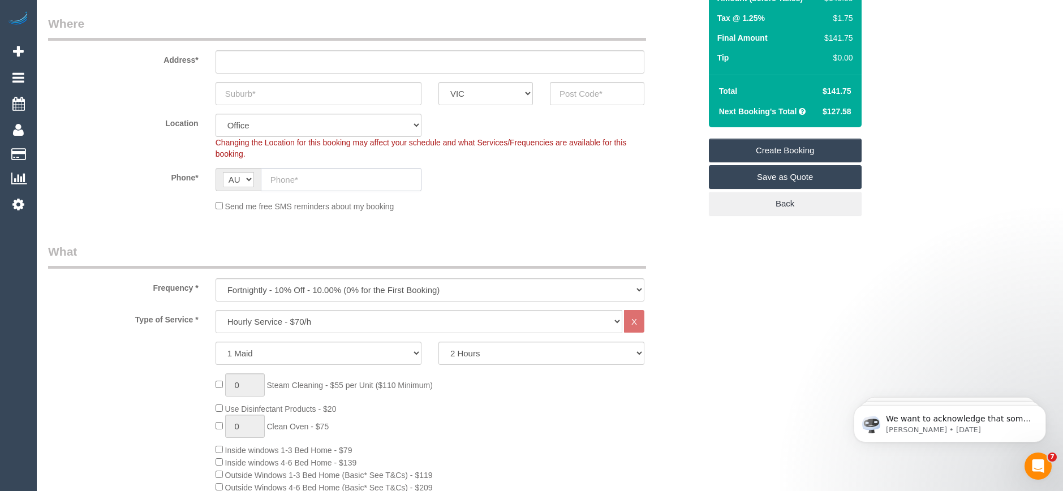
click at [313, 182] on input "text" at bounding box center [341, 179] width 161 height 23
paste input "61 455 993 993"
drag, startPoint x: 281, startPoint y: 179, endPoint x: 265, endPoint y: 180, distance: 15.9
click at [265, 180] on input "61 455 993 993" at bounding box center [341, 179] width 161 height 23
type input "0455 993 993"
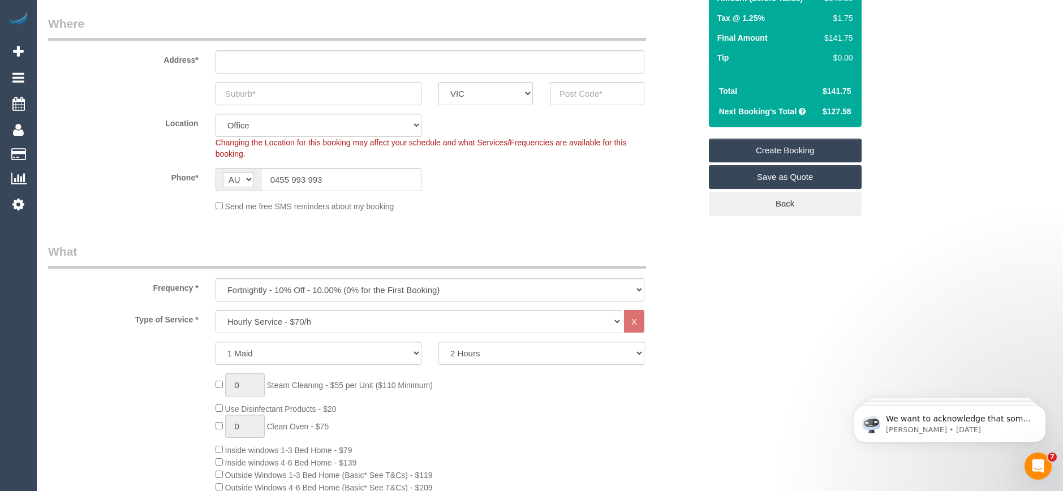
click at [254, 92] on input "text" at bounding box center [319, 93] width 206 height 23
type input "Mullgrave"
click at [573, 93] on input "text" at bounding box center [597, 93] width 94 height 23
type input "3170"
click at [251, 62] on input "text" at bounding box center [430, 61] width 429 height 23
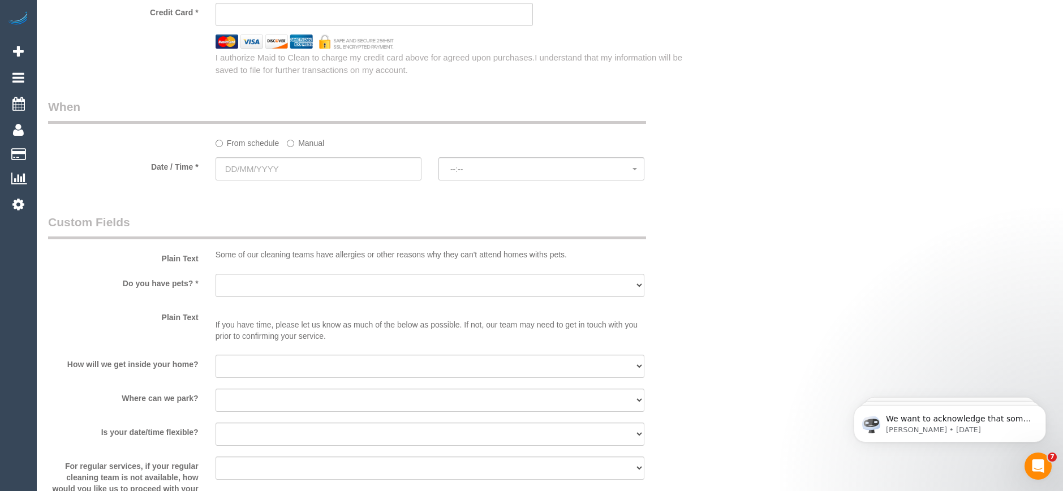
scroll to position [1245, 0]
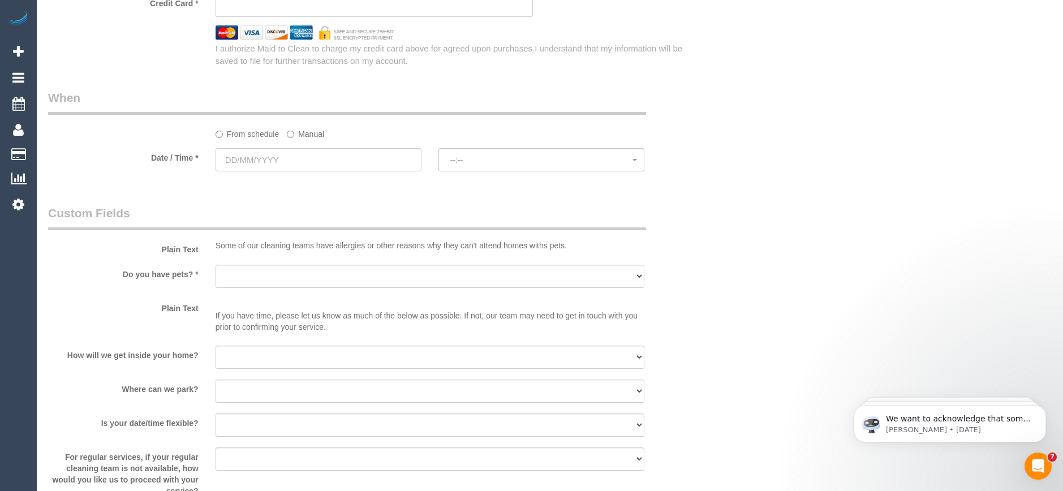
type input "-"
click at [299, 163] on input "text" at bounding box center [319, 159] width 206 height 23
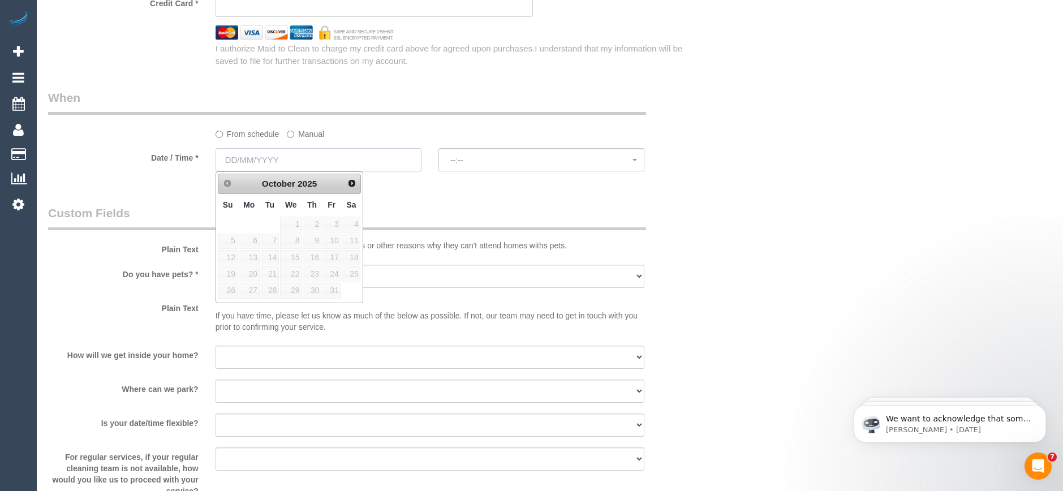
select select "48"
select select "object:2130"
click at [294, 272] on link "22" at bounding box center [291, 274] width 22 height 15
type input "22/10/2025"
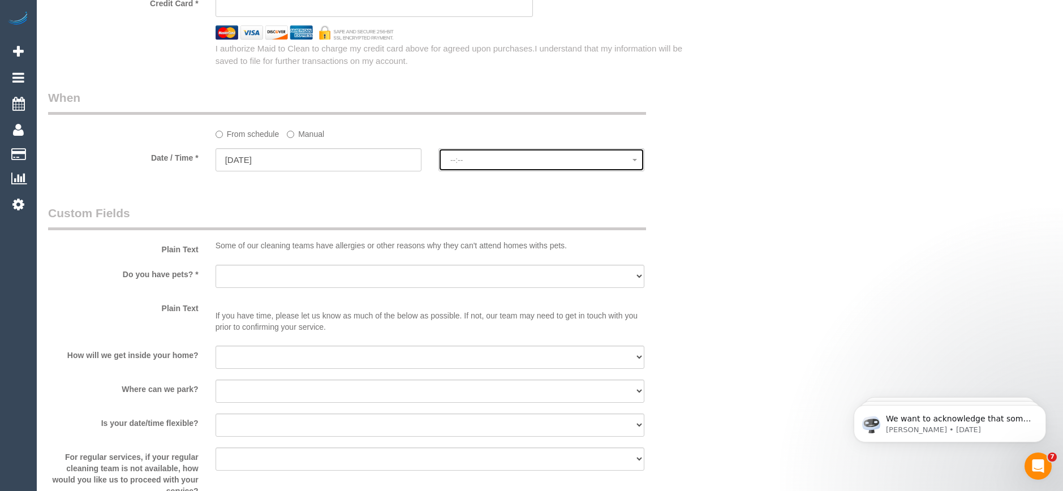
click at [487, 161] on span "--:--" at bounding box center [541, 160] width 182 height 9
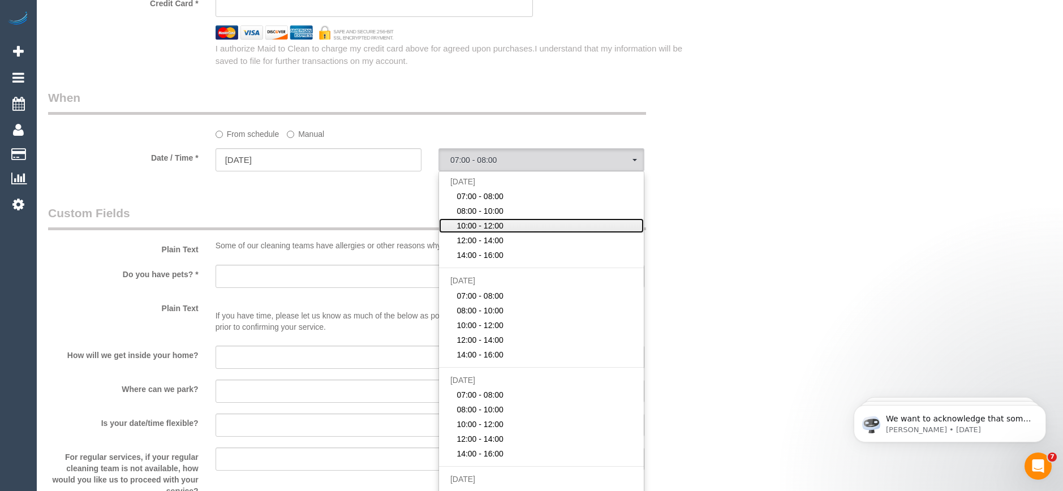
click at [483, 223] on span "10:00 - 12:00" at bounding box center [480, 225] width 47 height 11
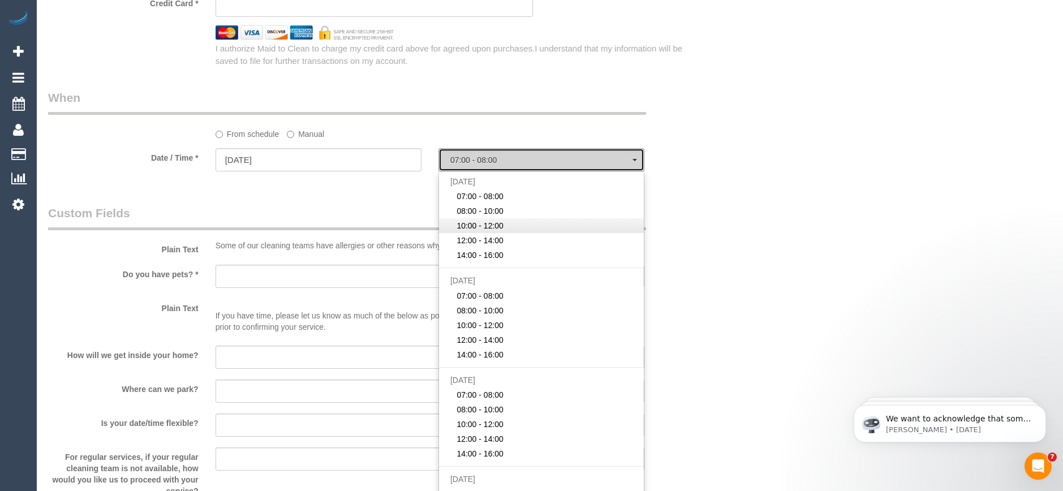
select select "spot3"
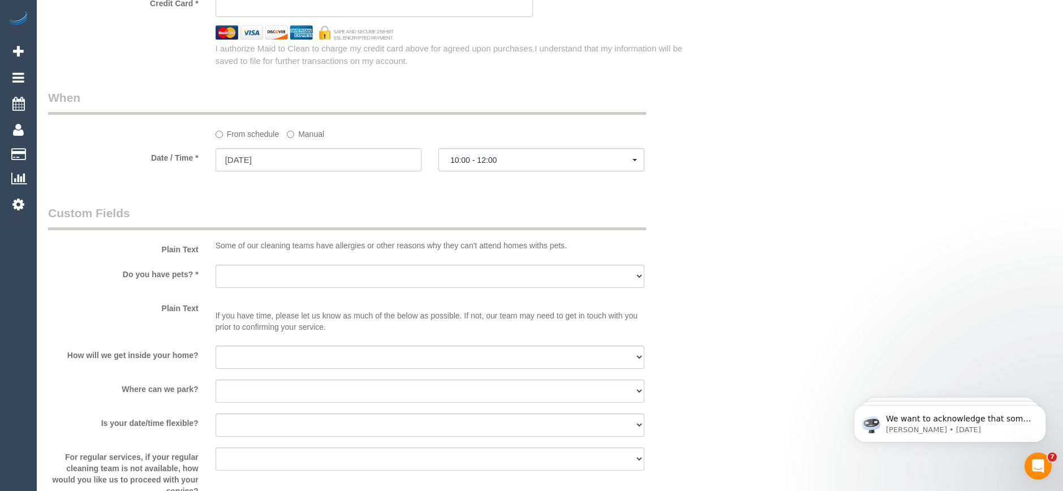
click at [308, 273] on select "Yes - Cats Yes - Dogs No pets Yes - Dogs and Cats Yes - Other" at bounding box center [430, 276] width 429 height 23
select select "number:28"
click at [216, 265] on select "Yes - Cats Yes - Dogs No pets Yes - Dogs and Cats Yes - Other" at bounding box center [430, 276] width 429 height 23
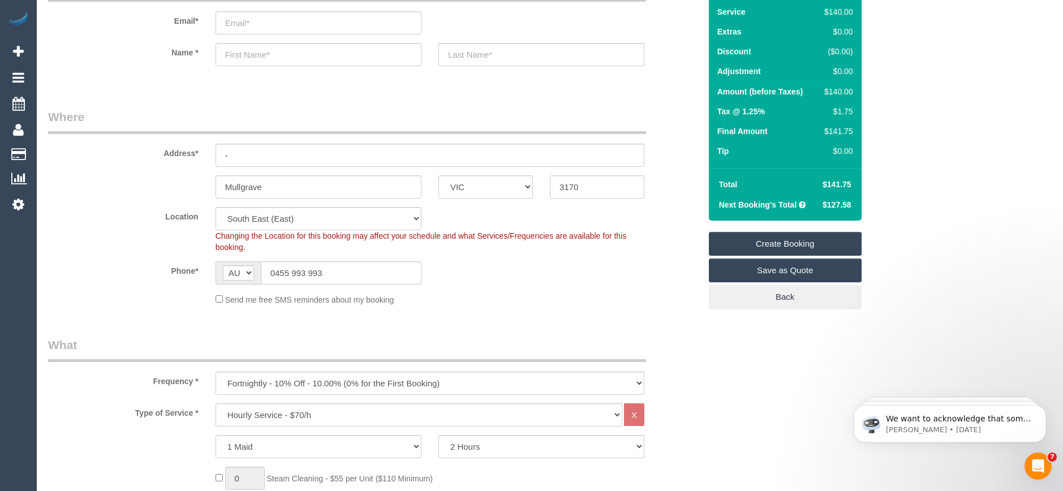
scroll to position [0, 0]
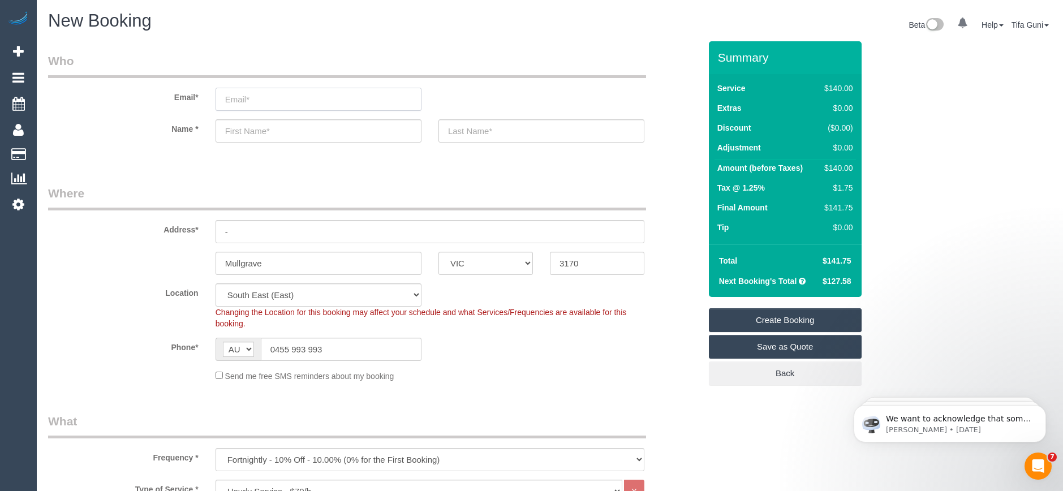
click at [243, 98] on input "email" at bounding box center [319, 99] width 206 height 23
type input "info@wishcaresupportservices.com.au"
click at [250, 132] on input "text" at bounding box center [319, 130] width 206 height 23
select select "spot24"
drag, startPoint x: 263, startPoint y: 131, endPoint x: 216, endPoint y: 133, distance: 47.6
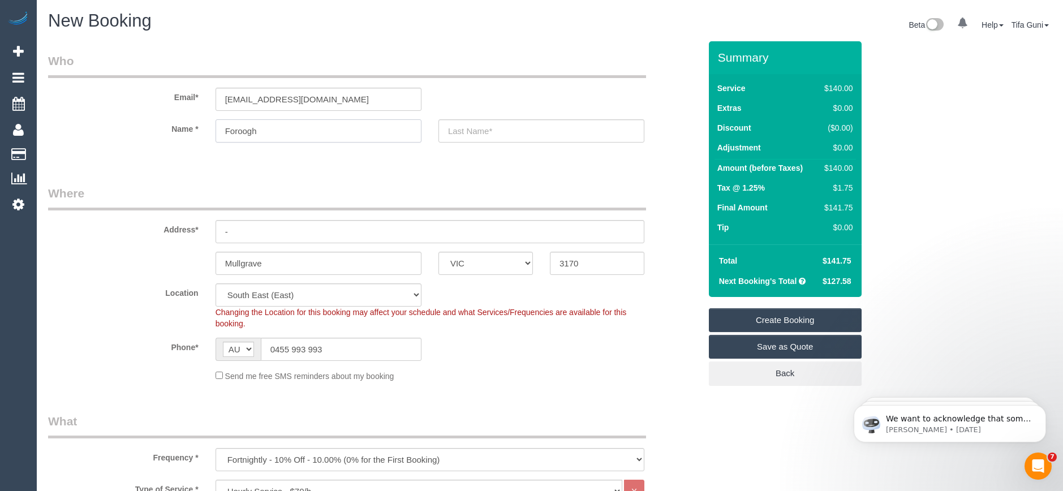
click at [216, 133] on input "Foroogh" at bounding box center [319, 130] width 206 height 23
type input "Foroogh"
drag, startPoint x: 374, startPoint y: 102, endPoint x: 214, endPoint y: 106, distance: 159.6
click at [214, 106] on div "info@wishcaresupportservices.com.au" at bounding box center [318, 99] width 223 height 23
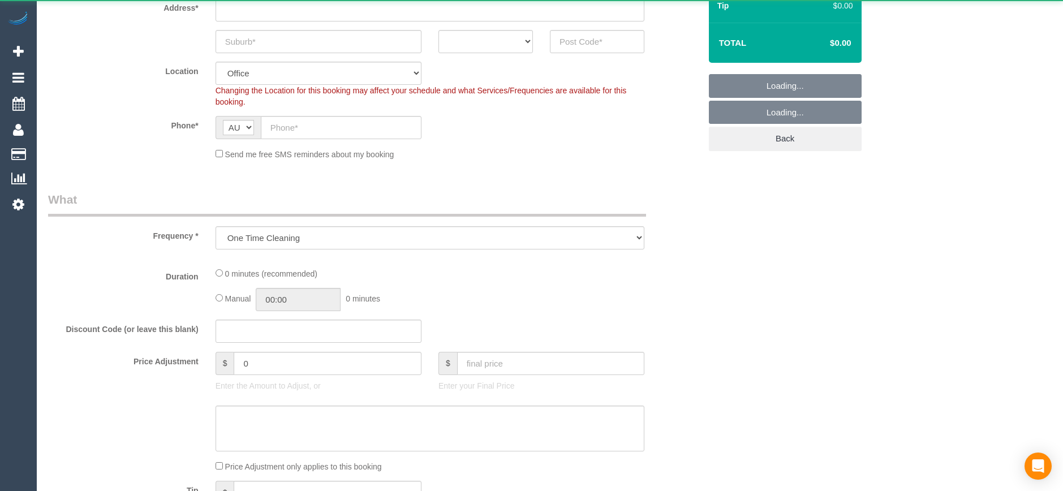
select select "object:825"
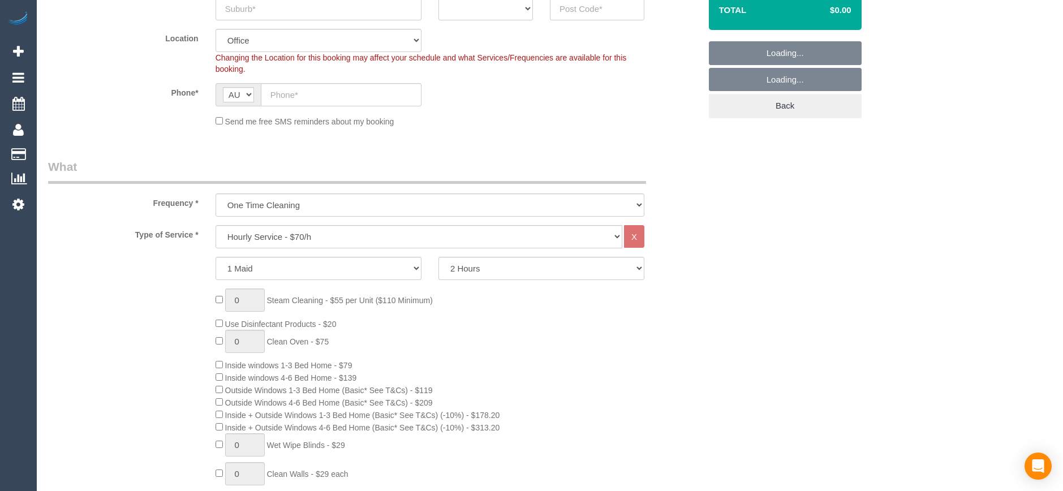
scroll to position [283, 0]
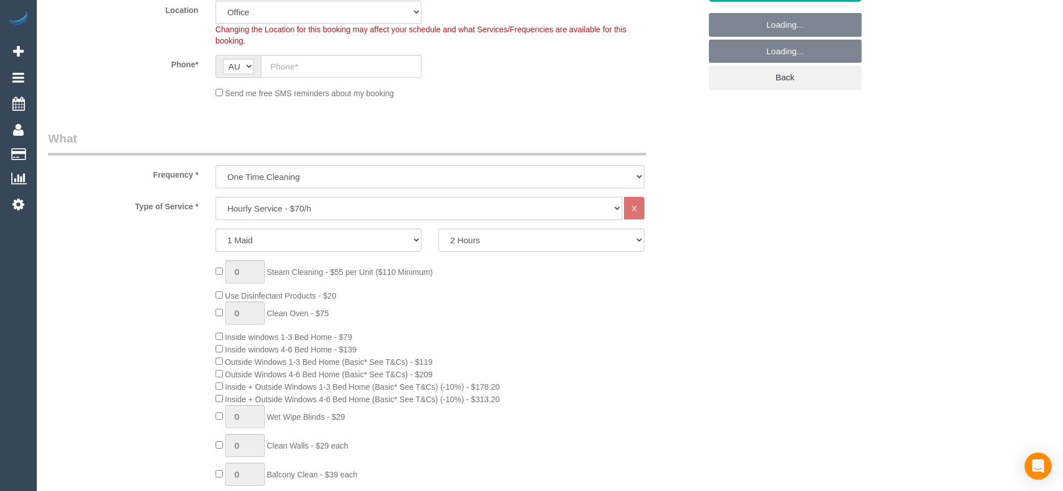
click at [280, 212] on select "Hourly Service - $70/h Hourly Service - $65/h Hourly Service - $60/h Hourly Ser…" at bounding box center [419, 208] width 407 height 23
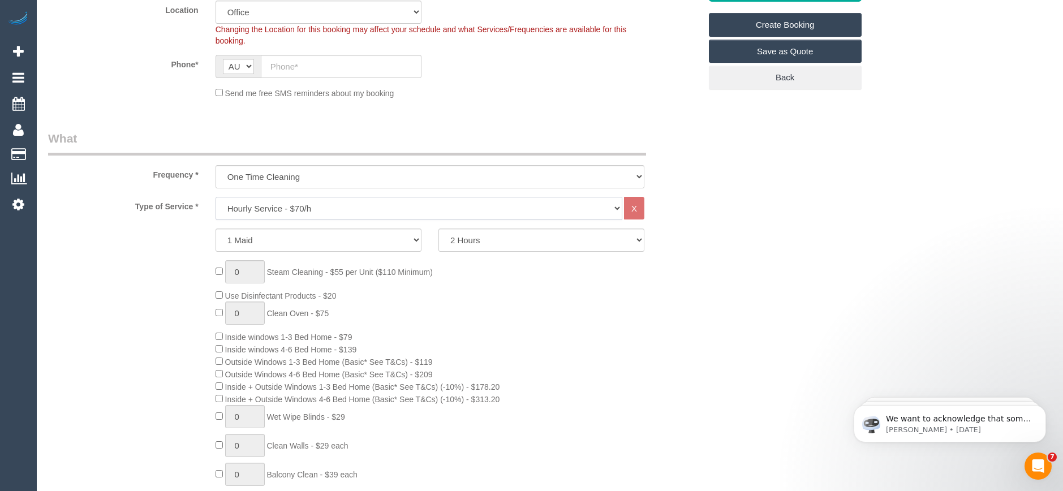
scroll to position [0, 0]
select select "211"
click at [216, 197] on select "Hourly Service - $70/h Hourly Service - $65/h Hourly Service - $60/h Hourly Ser…" at bounding box center [419, 208] width 407 height 23
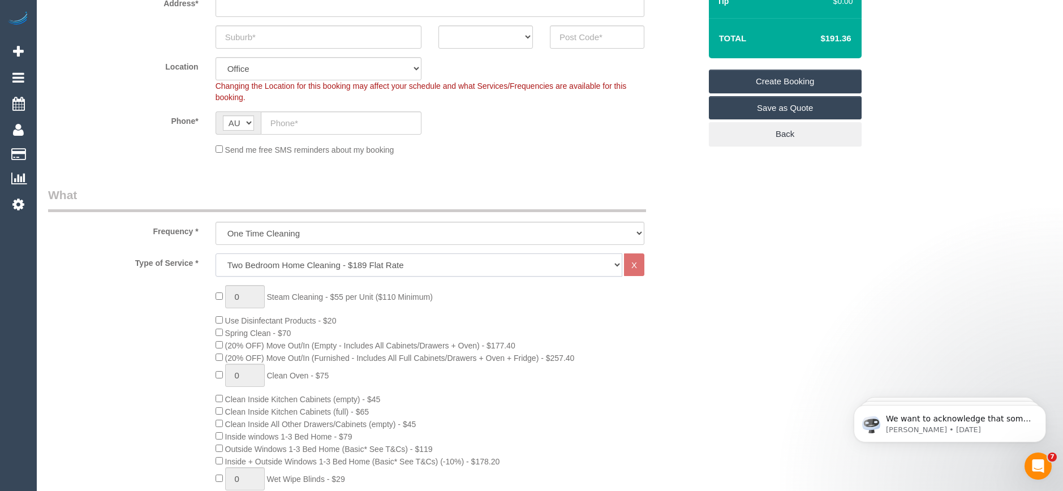
scroll to position [57, 0]
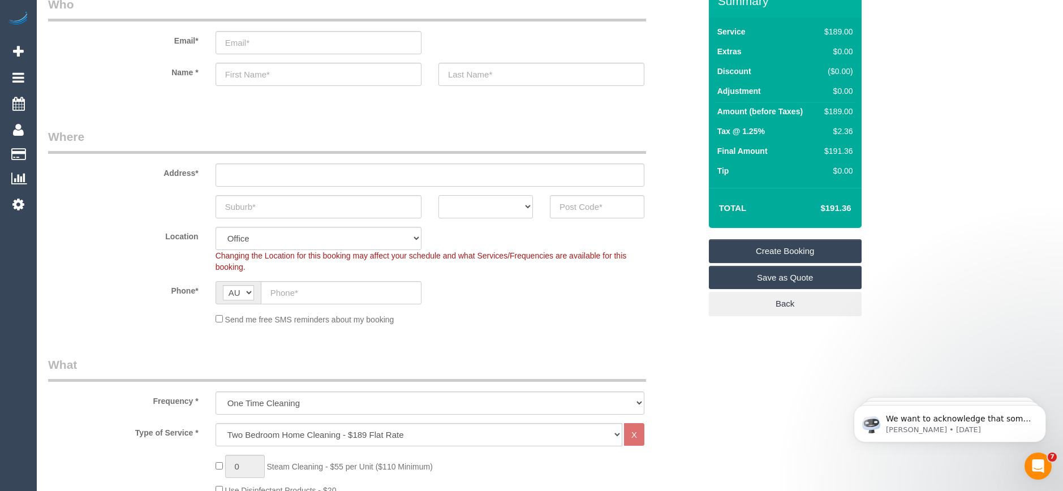
click at [506, 205] on select "ACT [GEOGRAPHIC_DATA] NT [GEOGRAPHIC_DATA] SA TAS [GEOGRAPHIC_DATA] [GEOGRAPHIC…" at bounding box center [486, 206] width 94 height 23
select select "VIC"
click at [439, 195] on select "ACT [GEOGRAPHIC_DATA] NT [GEOGRAPHIC_DATA] SA TAS [GEOGRAPHIC_DATA] [GEOGRAPHIC…" at bounding box center [486, 206] width 94 height 23
click at [247, 208] on input "text" at bounding box center [319, 206] width 206 height 23
type input "Brighton"
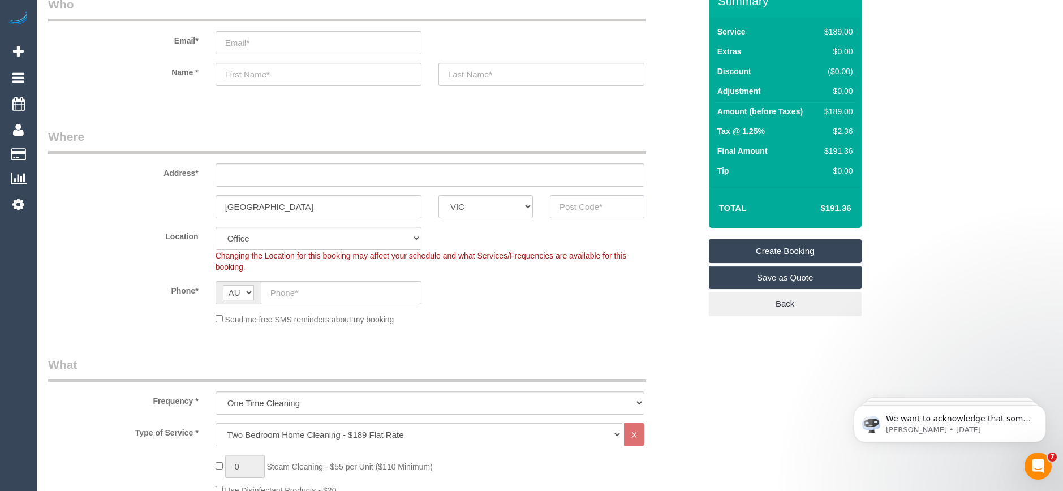
click at [564, 206] on input "text" at bounding box center [597, 206] width 94 height 23
type input "3186"
click at [334, 174] on input "text" at bounding box center [430, 175] width 429 height 23
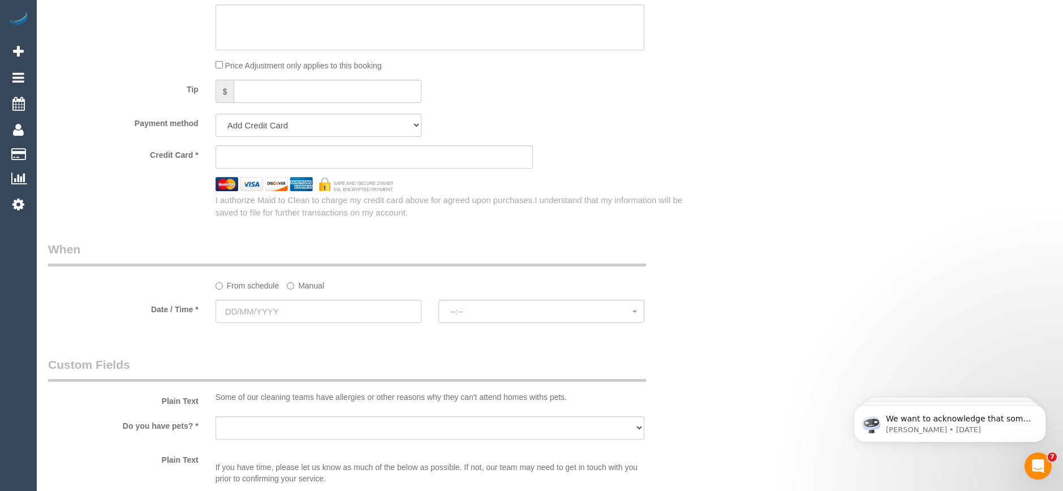
scroll to position [1245, 0]
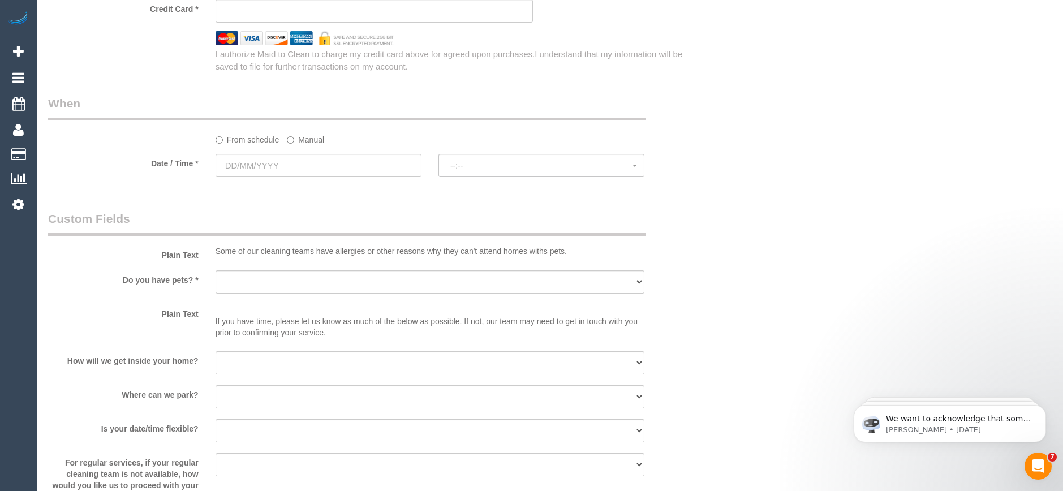
type input "-"
click at [276, 165] on input "text" at bounding box center [319, 165] width 206 height 23
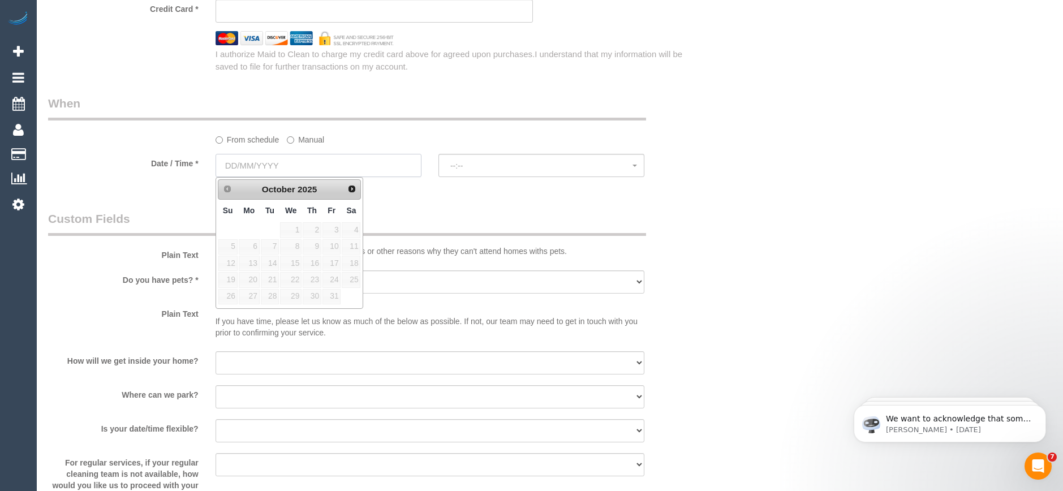
select select "64"
select select "object:2205"
click at [353, 282] on link "25" at bounding box center [351, 279] width 19 height 15
type input "25/10/2025"
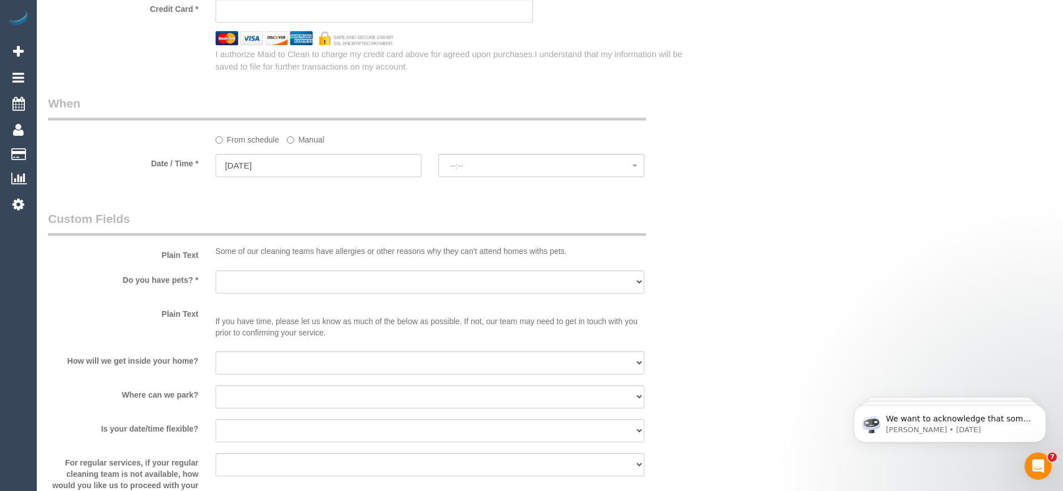
select select "spot1"
click at [474, 167] on span "07:00 - 08:00" at bounding box center [541, 165] width 182 height 9
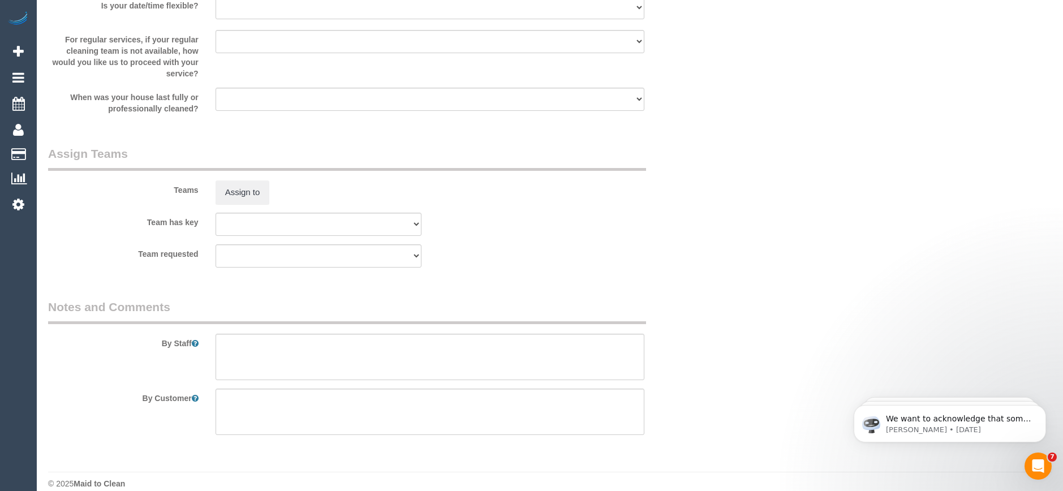
scroll to position [1683, 0]
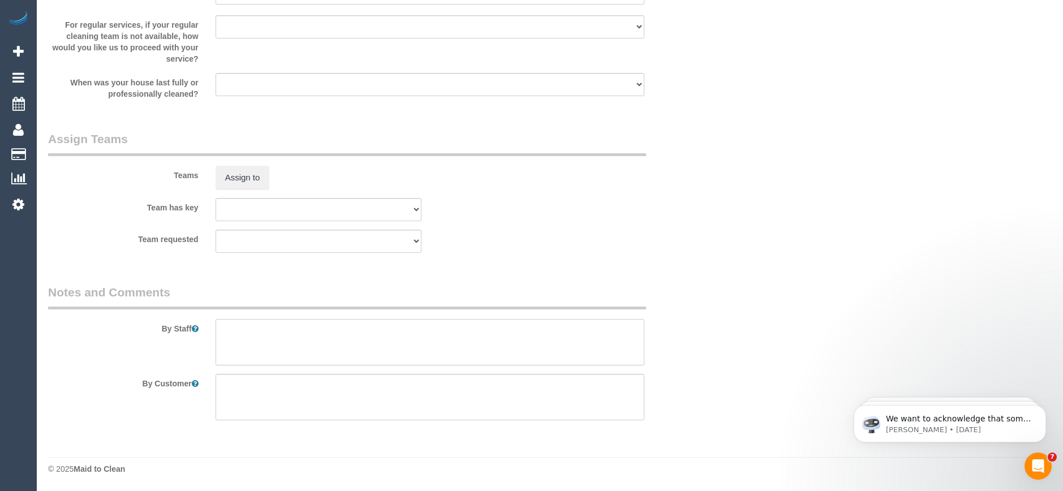
click at [266, 328] on textarea at bounding box center [430, 342] width 429 height 46
paste textarea "61416878870"
drag, startPoint x: 313, startPoint y: 330, endPoint x: 305, endPoint y: 332, distance: 8.7
click at [305, 332] on textarea at bounding box center [430, 342] width 429 height 46
click at [370, 329] on textarea at bounding box center [430, 342] width 429 height 46
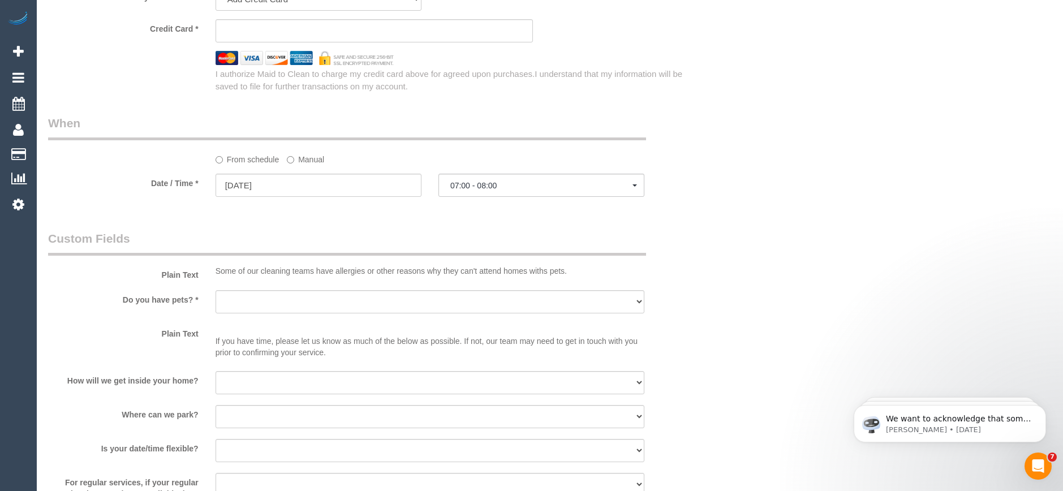
scroll to position [1174, 0]
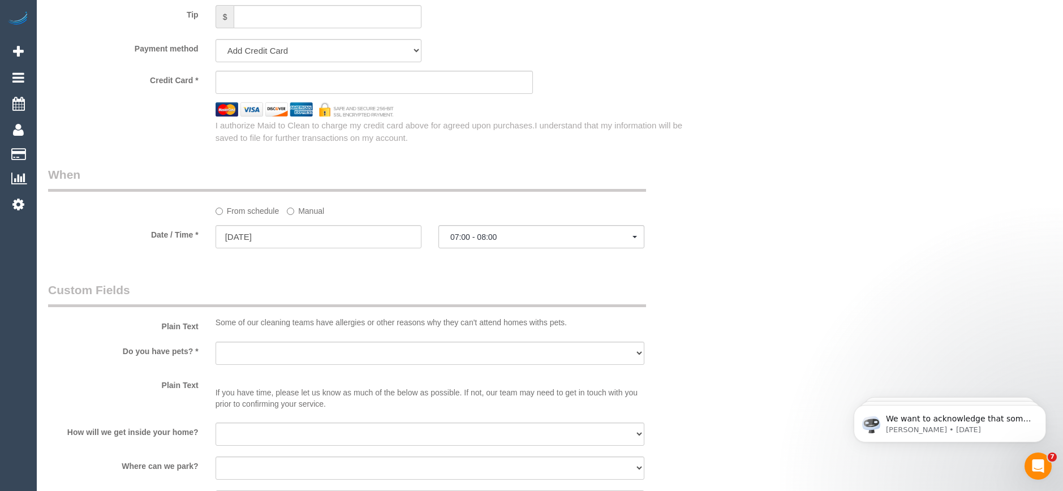
type textarea "Call the customer on 0416878870 so he lets you in"
click at [478, 236] on span "07:00 - 08:00" at bounding box center [541, 237] width 182 height 9
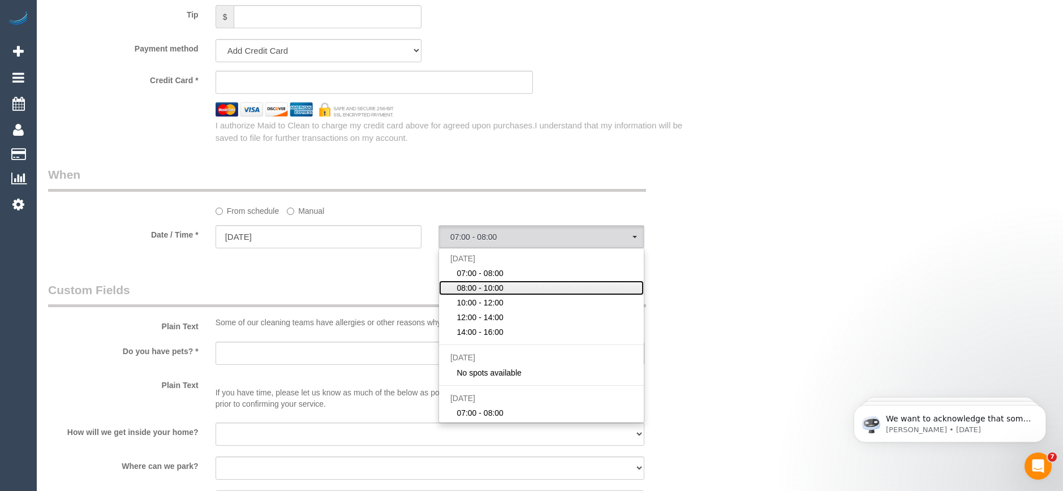
click at [478, 284] on span "08:00 - 10:00" at bounding box center [480, 287] width 47 height 11
select select "spot2"
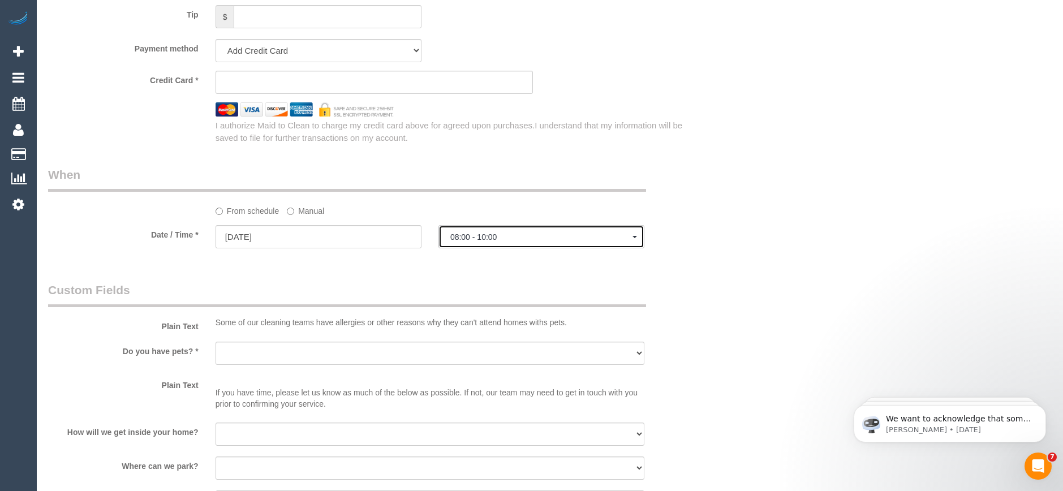
scroll to position [1230, 0]
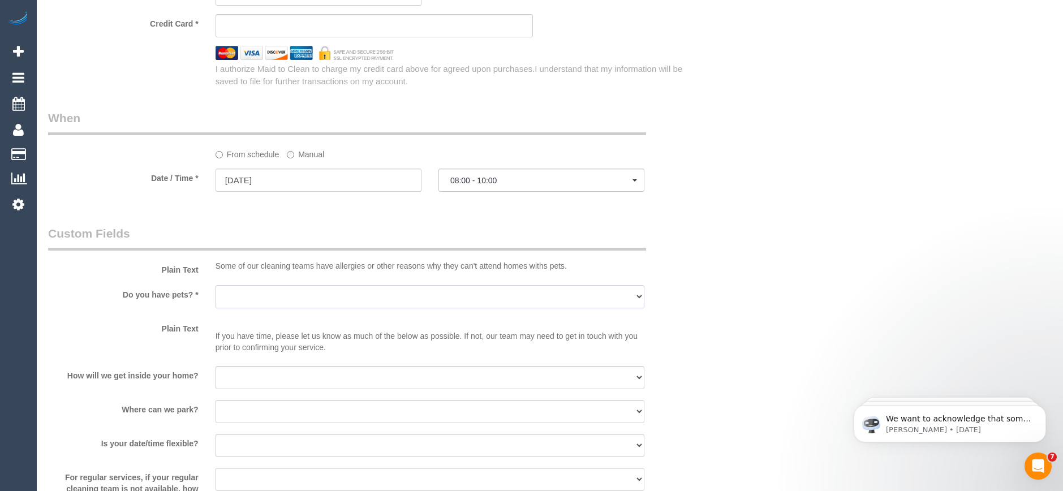
click at [373, 295] on select "Yes - Cats Yes - Dogs No pets Yes - Dogs and Cats Yes - Other" at bounding box center [430, 296] width 429 height 23
click at [387, 237] on legend "Custom Fields" at bounding box center [347, 237] width 598 height 25
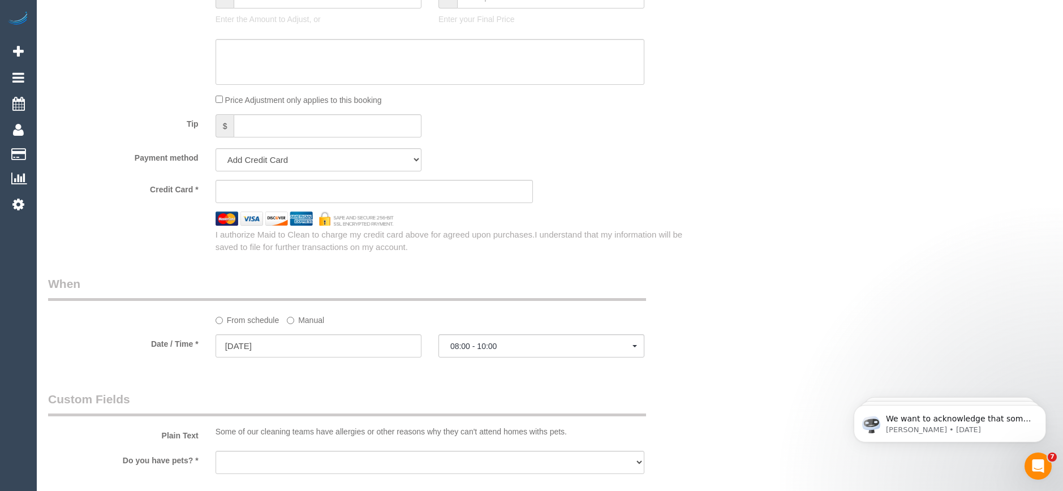
scroll to position [1004, 0]
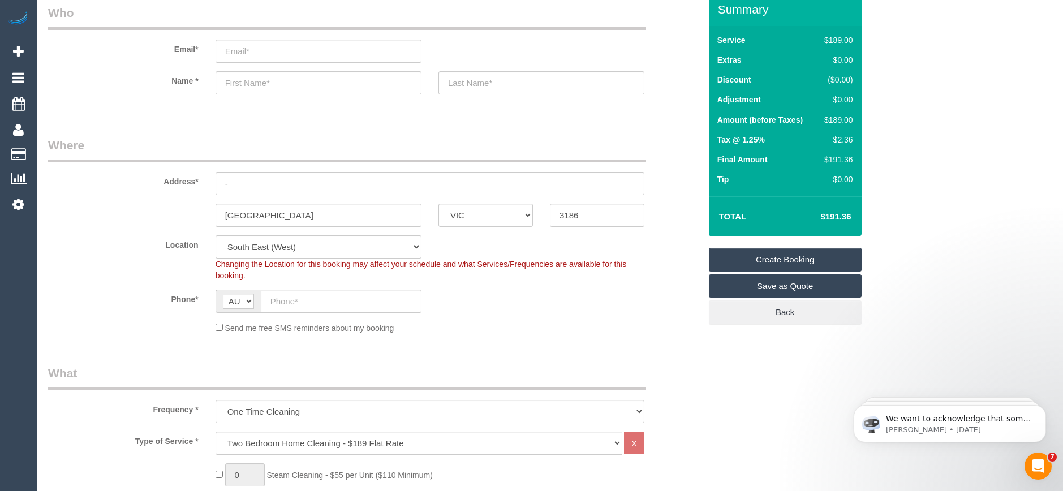
scroll to position [42, 0]
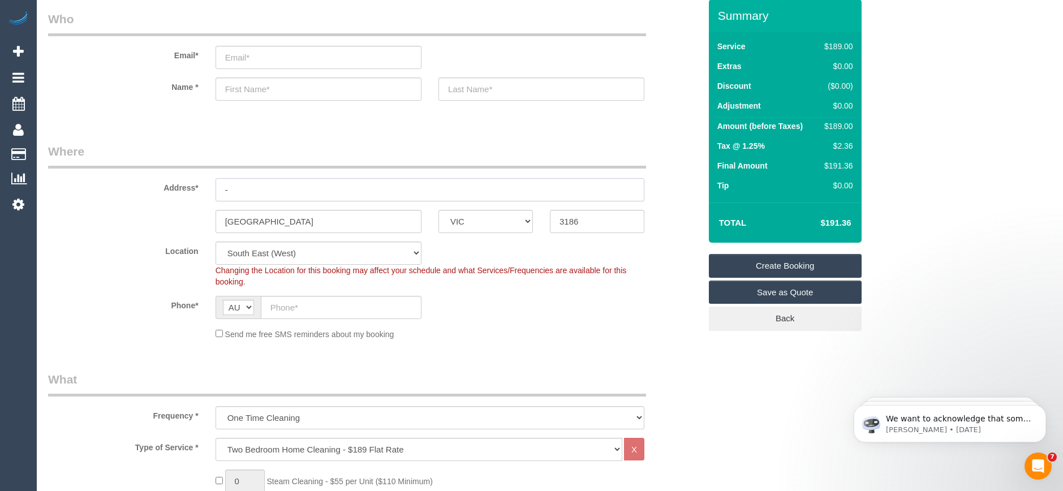
click at [245, 187] on input "-" at bounding box center [430, 189] width 429 height 23
type input "102/34 warleigh"
click at [322, 302] on input "text" at bounding box center [341, 307] width 161 height 23
paste input "61 416 878 870"
type input "61 416 878 870"
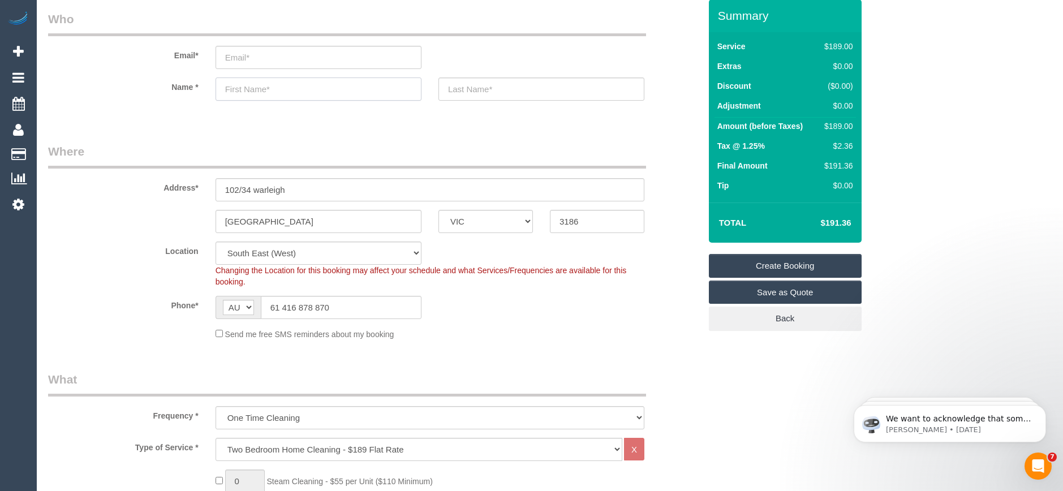
click at [277, 91] on input "text" at bounding box center [319, 89] width 206 height 23
type input "Sergey"
click at [505, 89] on input "text" at bounding box center [542, 89] width 206 height 23
type input "Zhadan"
click at [259, 51] on input "email" at bounding box center [319, 57] width 206 height 23
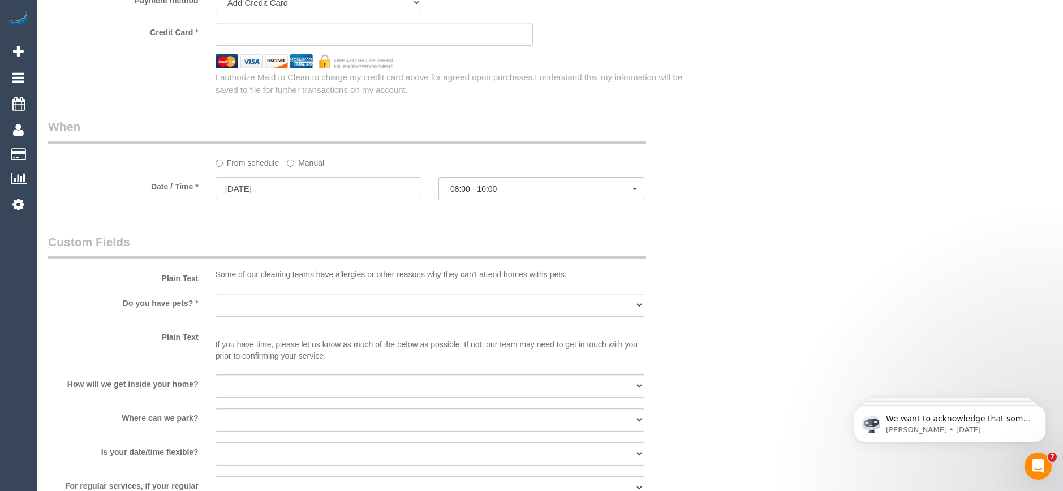
scroll to position [1230, 0]
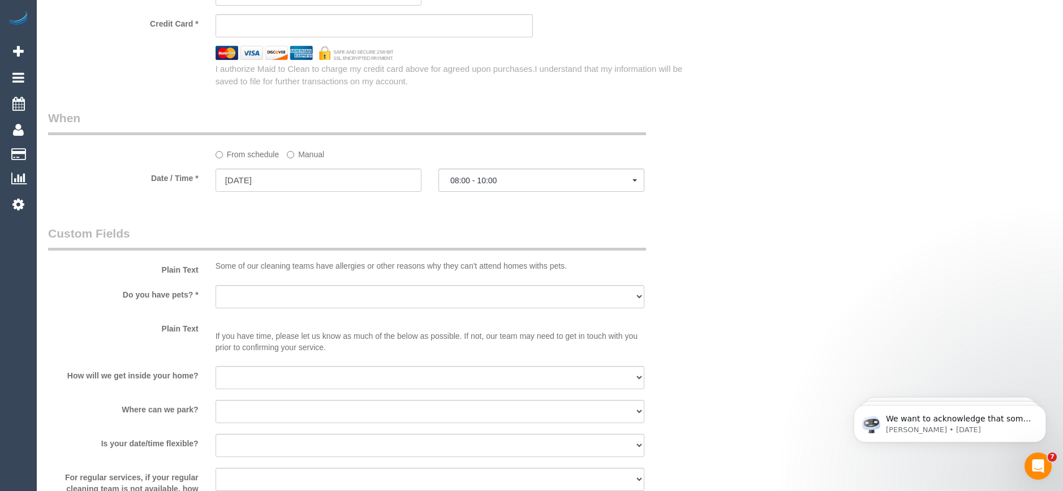
type input "[EMAIL_ADDRESS][DOMAIN_NAME]"
click at [259, 296] on select "Yes - Cats Yes - Dogs No pets Yes - Dogs and Cats Yes - Other" at bounding box center [430, 296] width 429 height 23
select select "spot23"
select select "number:28"
click at [216, 285] on select "Yes - Cats Yes - Dogs No pets Yes - Dogs and Cats Yes - Other" at bounding box center [430, 296] width 429 height 23
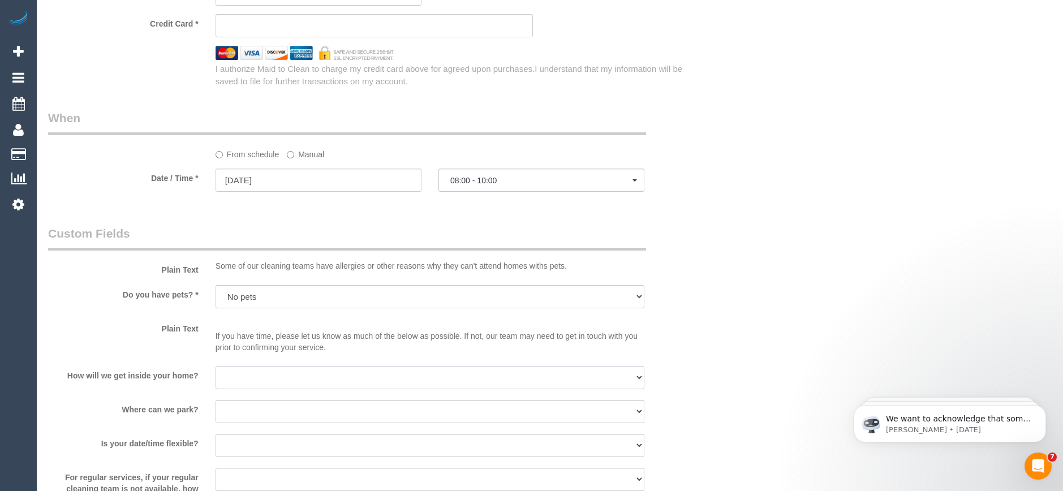
click at [245, 379] on select "I will be home Key will be left (please provide details below) Lock box/Access …" at bounding box center [430, 377] width 429 height 23
select select "number:14"
click at [216, 366] on select "I will be home Key will be left (please provide details below) Lock box/Access …" at bounding box center [430, 377] width 429 height 23
click at [248, 410] on select "I will provide parking on-site Free street parking Paid street parking (cost wi…" at bounding box center [430, 411] width 429 height 23
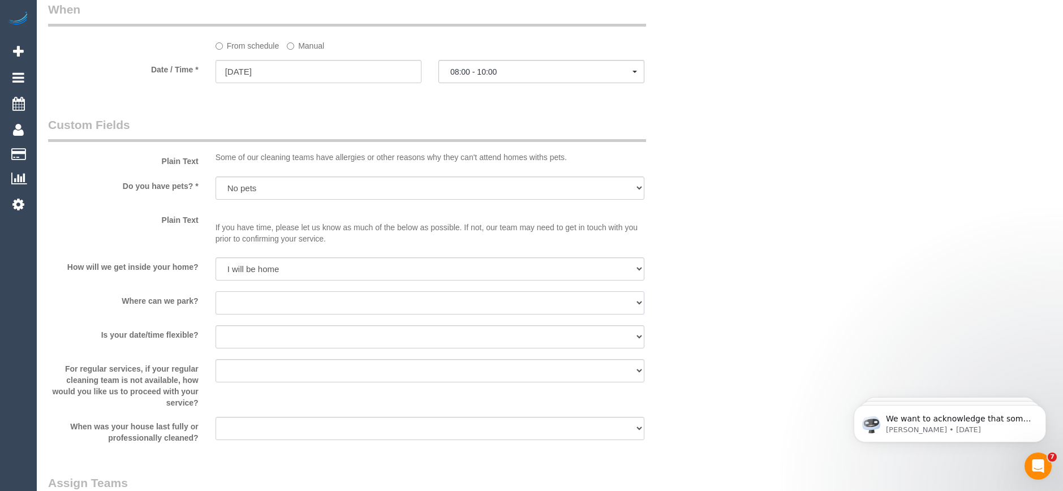
scroll to position [1343, 0]
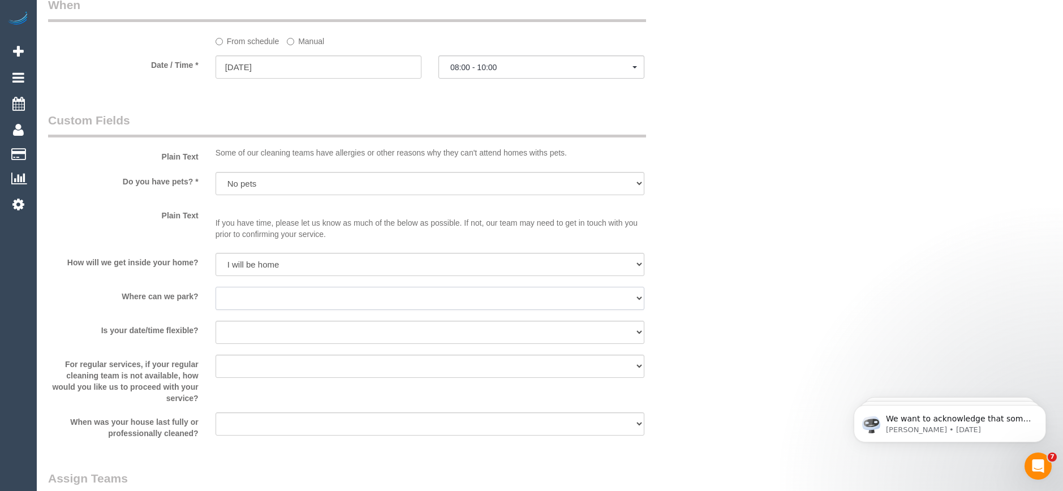
click at [263, 299] on select "I will provide parking on-site Free street parking Paid street parking (cost wi…" at bounding box center [430, 298] width 429 height 23
select select "number:18"
click at [216, 287] on select "I will provide parking on-site Free street parking Paid street parking (cost wi…" at bounding box center [430, 298] width 429 height 23
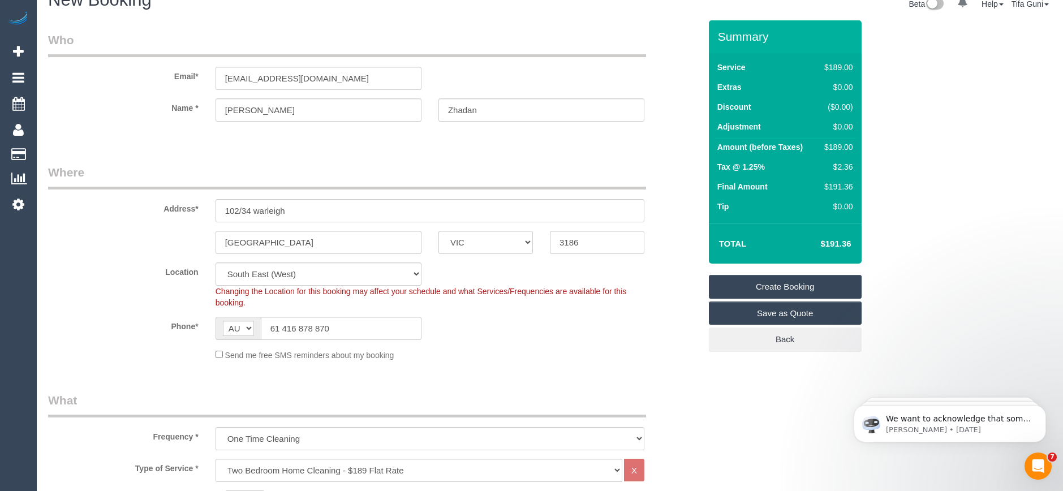
scroll to position [0, 0]
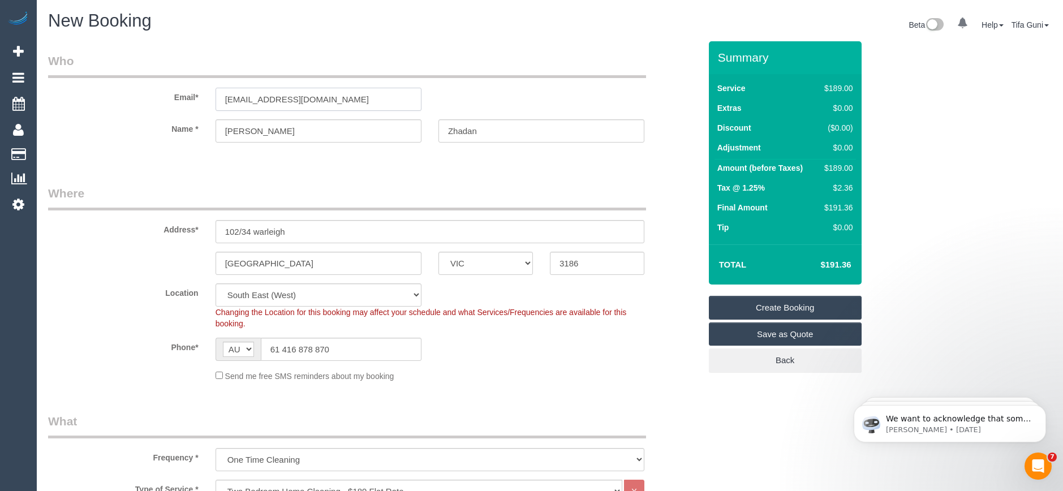
drag, startPoint x: 332, startPoint y: 101, endPoint x: 194, endPoint y: 105, distance: 138.1
click at [194, 105] on div "Email* nzsovok@hotmail.com" at bounding box center [374, 82] width 669 height 58
click at [281, 349] on input "61 416 878 870" at bounding box center [341, 349] width 161 height 23
drag, startPoint x: 281, startPoint y: 349, endPoint x: 254, endPoint y: 354, distance: 27.2
click at [254, 354] on div "AF AL DZ AD AO AI AQ AG AR AM AW AU AT AZ BS BH BD BB BY BE BZ BJ BM BT BO BA B…" at bounding box center [319, 349] width 206 height 23
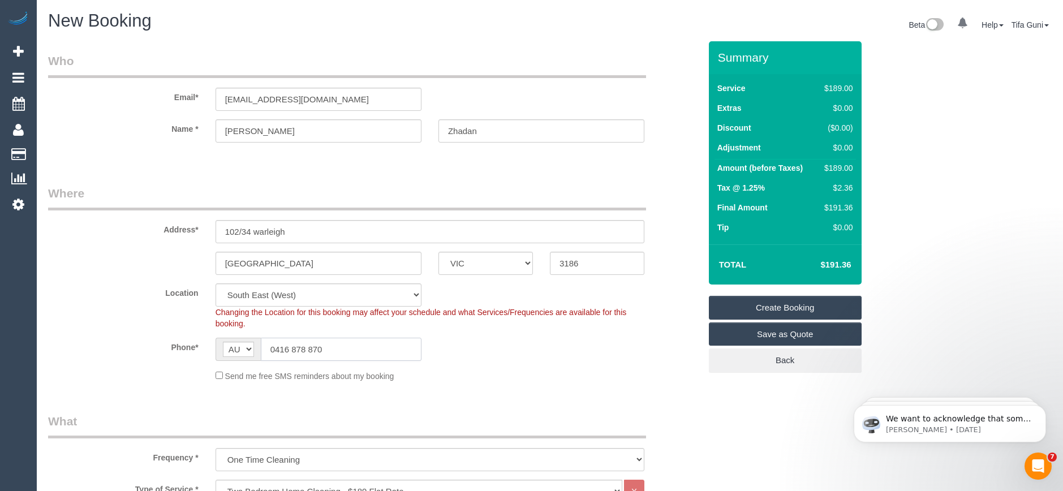
type input "0416 878 870"
click at [259, 230] on input "102/34 warleigh" at bounding box center [430, 231] width 429 height 23
type input "102/34 Warleigh"
drag, startPoint x: 323, startPoint y: 96, endPoint x: 197, endPoint y: 98, distance: 125.1
click at [197, 98] on div "Email* nzsovok@hotmail.com" at bounding box center [374, 82] width 669 height 58
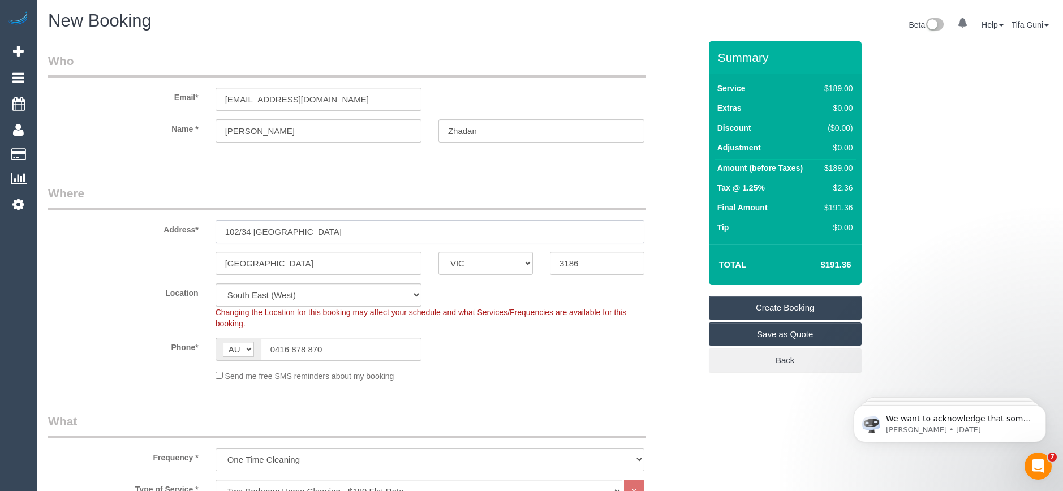
drag, startPoint x: 308, startPoint y: 233, endPoint x: 187, endPoint y: 225, distance: 120.7
click at [187, 225] on div "Address* 102/34 Warleigh" at bounding box center [374, 214] width 669 height 58
drag, startPoint x: 325, startPoint y: 101, endPoint x: 203, endPoint y: 92, distance: 122.0
click at [203, 92] on div "Email* nzsovok@hotmail.com" at bounding box center [374, 82] width 669 height 58
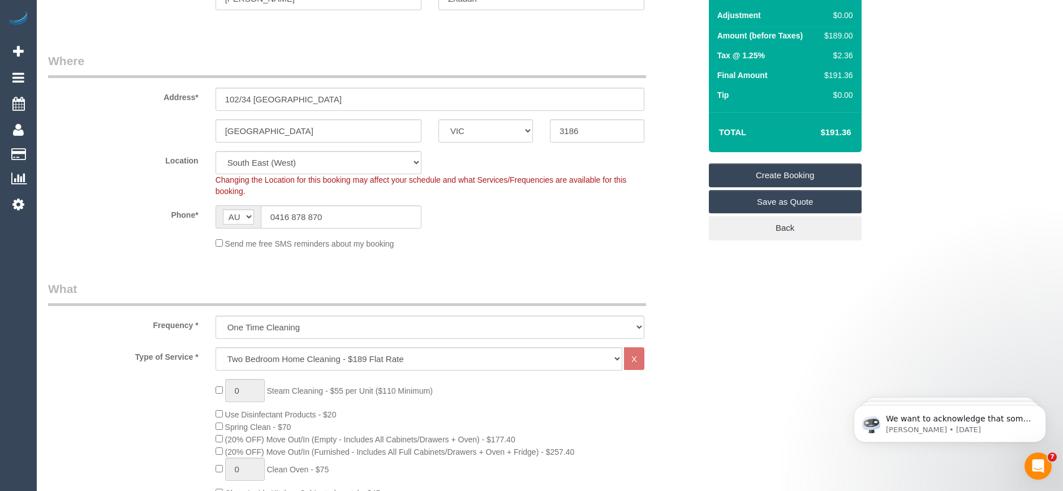
scroll to position [226, 0]
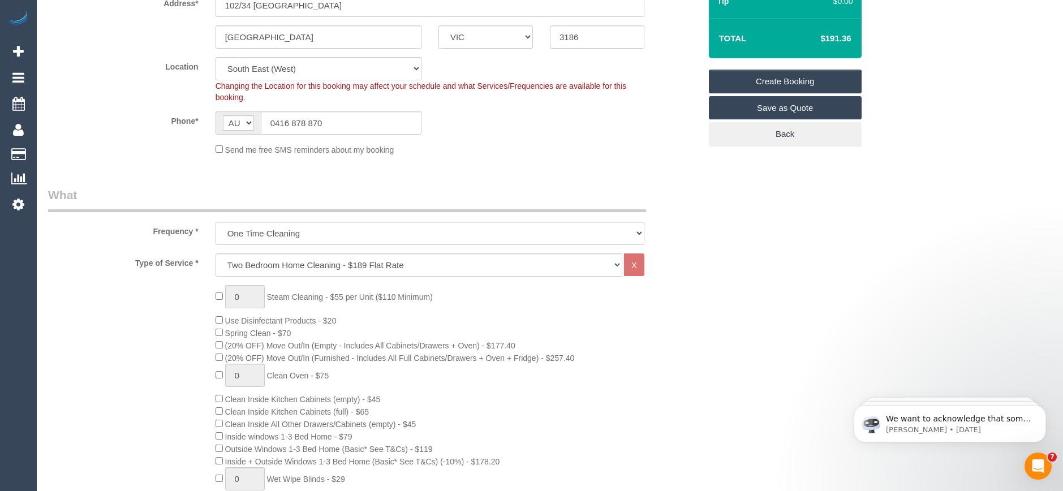
click at [773, 80] on link "Create Booking" at bounding box center [785, 82] width 153 height 24
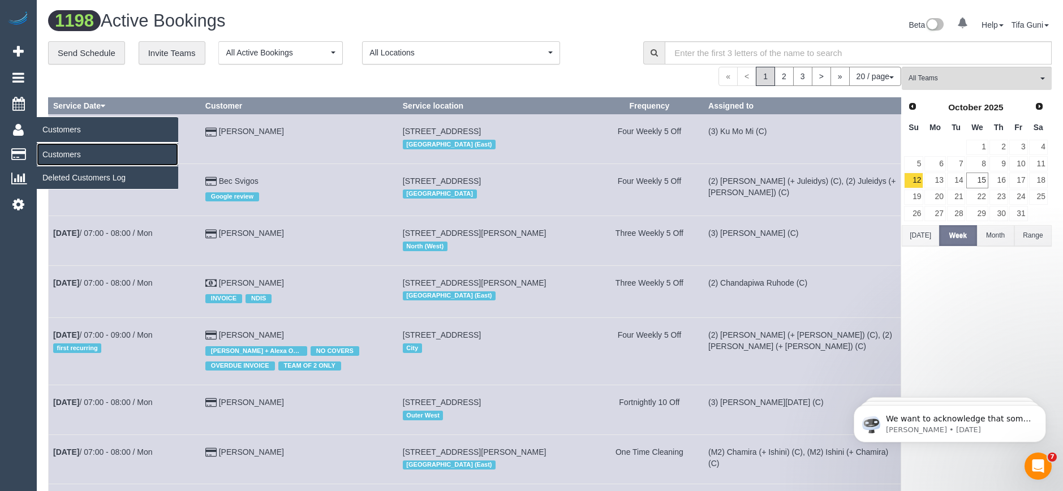
click at [78, 156] on link "Customers" at bounding box center [107, 154] width 141 height 23
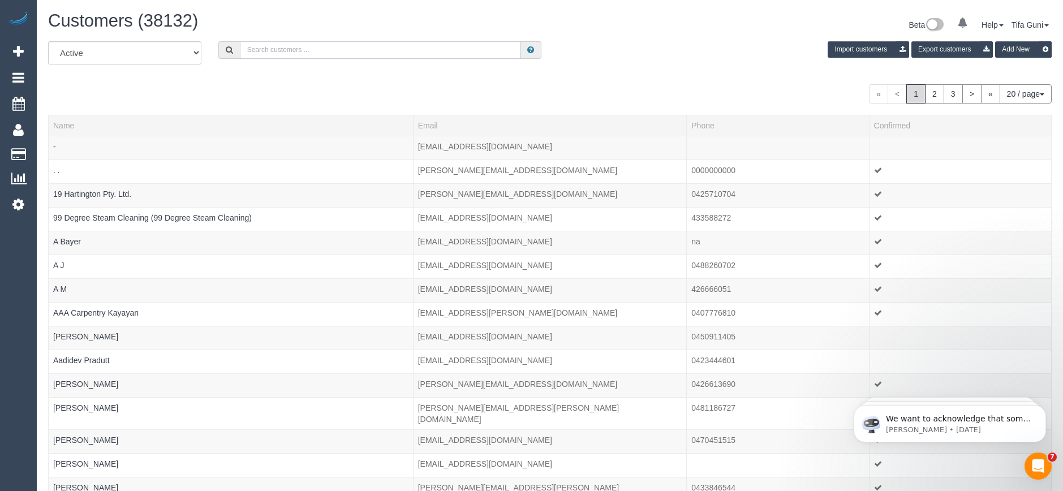
paste input "nzsovok@hotmail.com"
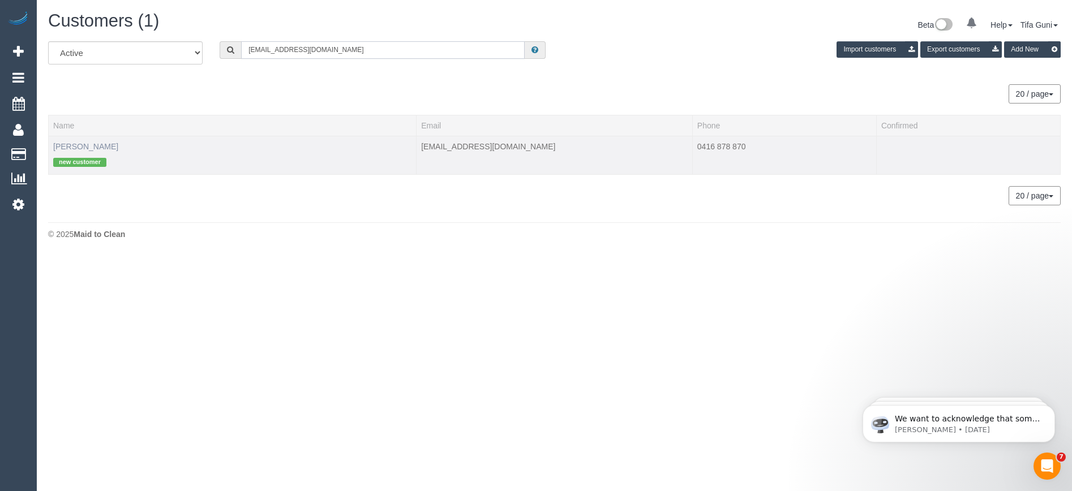
type input "nzsovok@hotmail.com"
click at [99, 145] on link "Sergey Zhadan" at bounding box center [85, 146] width 65 height 9
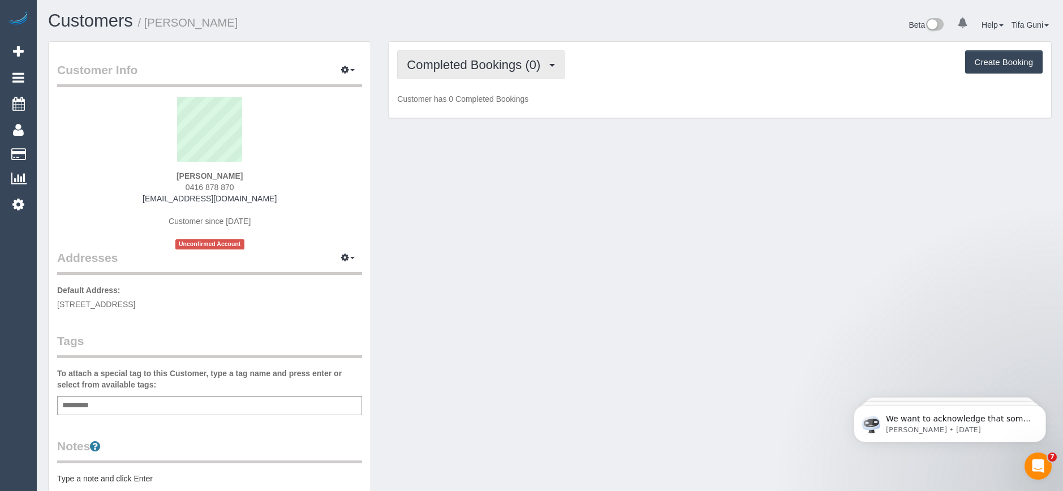
click at [508, 70] on span "Completed Bookings (0)" at bounding box center [476, 65] width 139 height 14
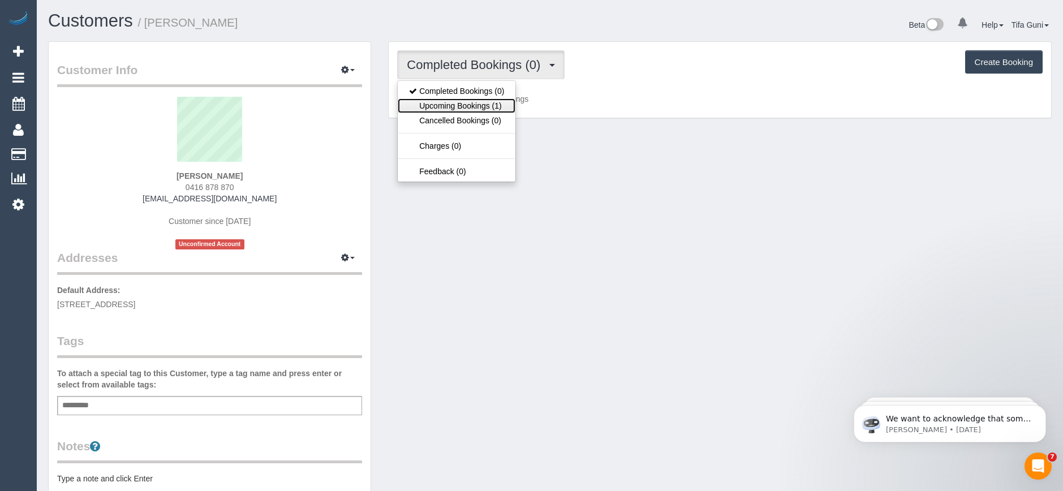
click at [478, 102] on link "Upcoming Bookings (1)" at bounding box center [457, 105] width 118 height 15
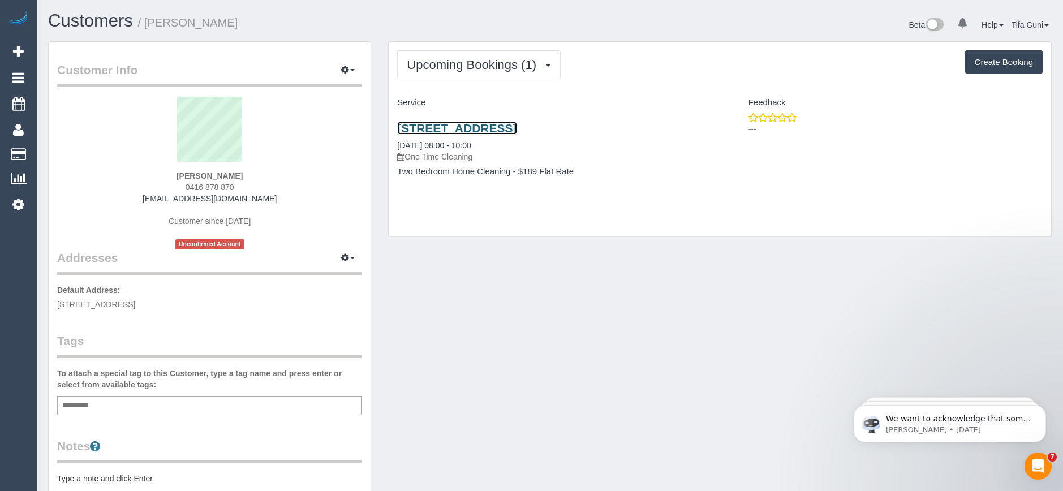
click at [506, 127] on link "102/34 Warleigh, Brighton, VIC 3186" at bounding box center [456, 128] width 119 height 13
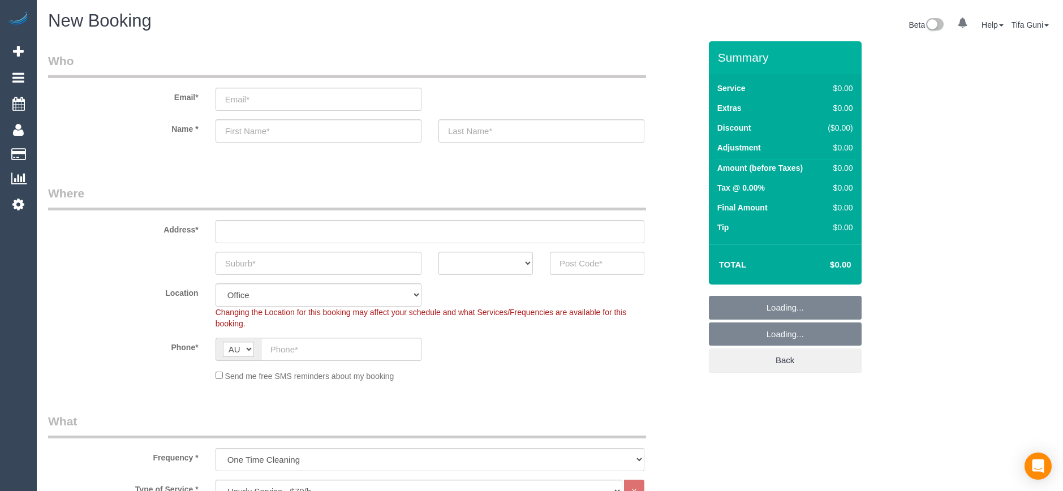
select select "object:2116"
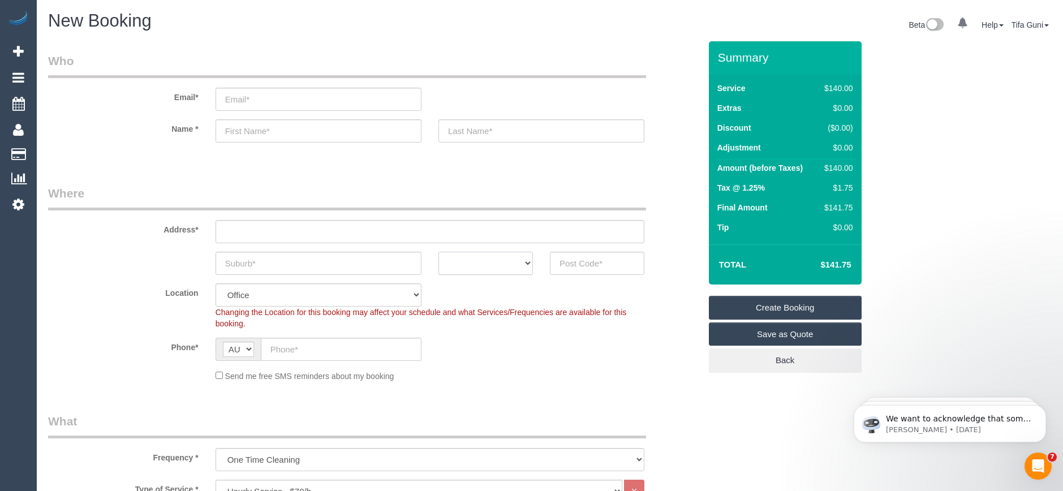
click at [508, 256] on select "ACT [GEOGRAPHIC_DATA] NT [GEOGRAPHIC_DATA] SA TAS [GEOGRAPHIC_DATA] [GEOGRAPHIC…" at bounding box center [486, 263] width 94 height 23
click at [570, 353] on div "Phone* AF AL DZ AD AO AI AQ AG AR AM AW AU AT AZ BS BH BD BB BY BE BZ BJ BM BT …" at bounding box center [374, 349] width 669 height 23
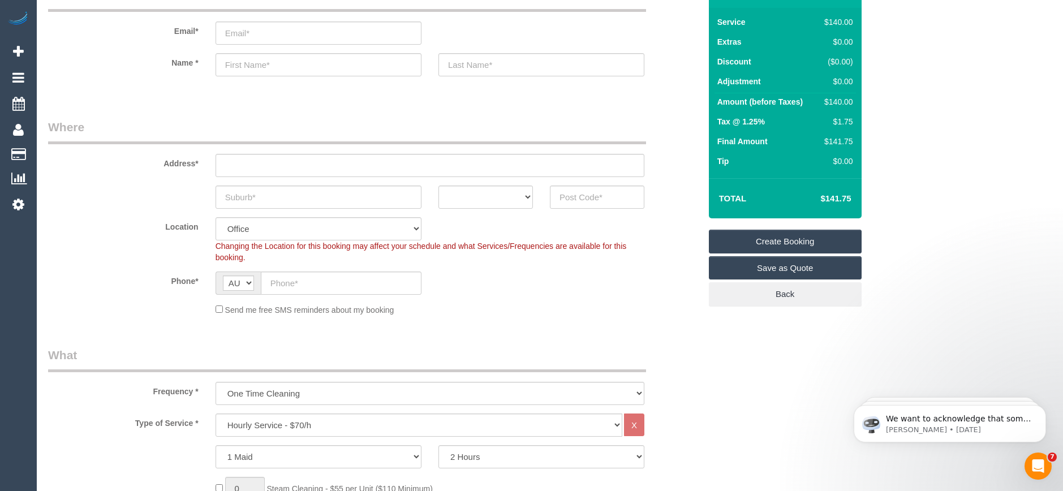
scroll to position [226, 0]
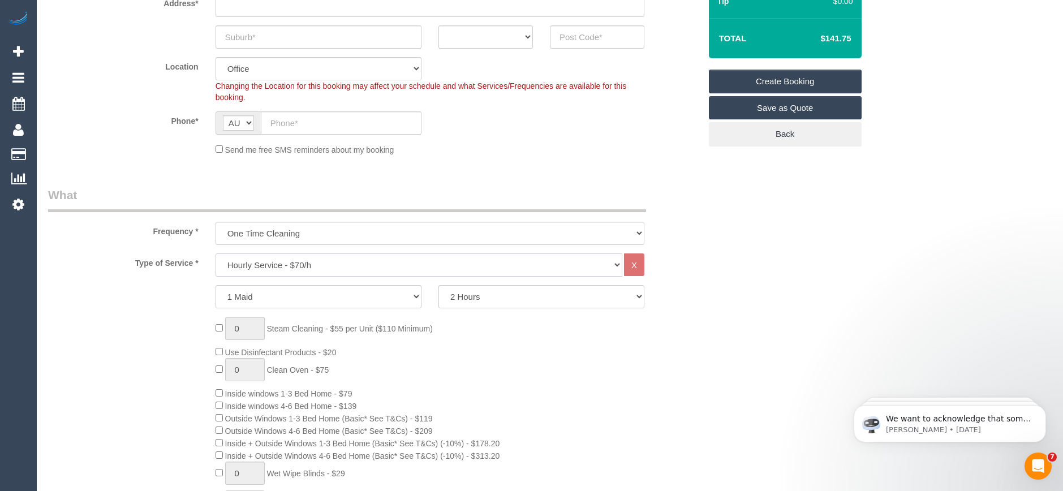
click at [255, 262] on select "Hourly Service - $70/h Hourly Service - $65/h Hourly Service - $60/h Hourly Ser…" at bounding box center [419, 264] width 407 height 23
select select "212"
click at [216, 253] on select "Hourly Service - $70/h Hourly Service - $65/h Hourly Service - $60/h Hourly Ser…" at bounding box center [419, 264] width 407 height 23
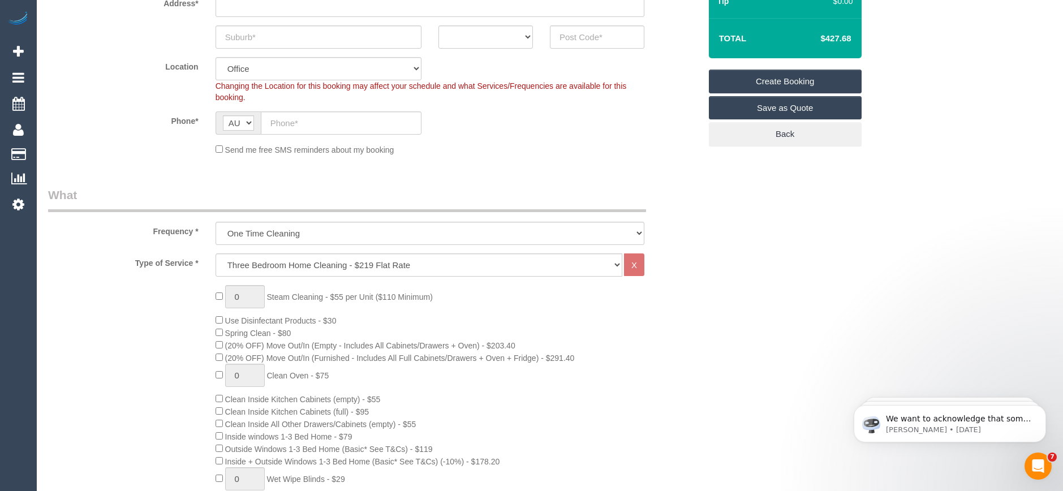
click at [604, 332] on div "0 Steam Cleaning - $55 per Unit ($110 Minimum) Use Disinfectant Products - $30 …" at bounding box center [458, 496] width 502 height 422
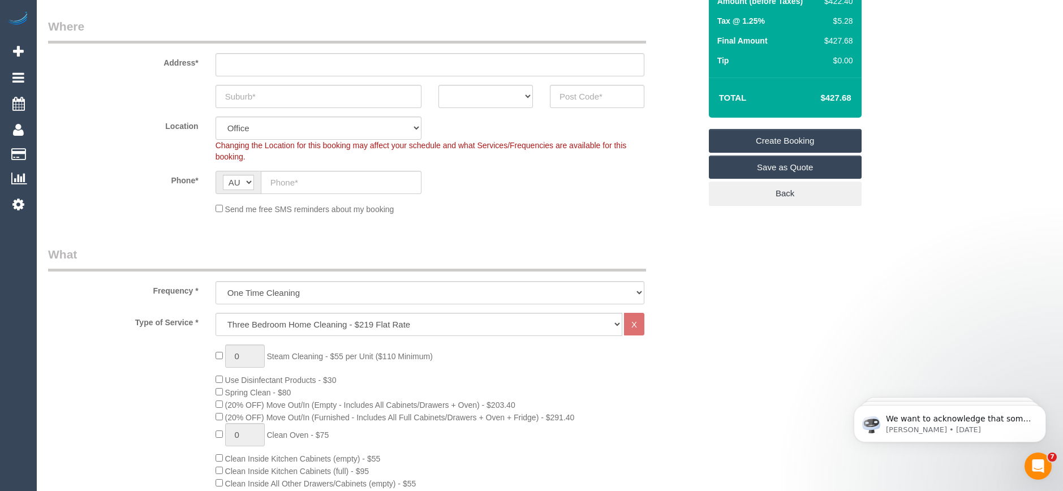
scroll to position [0, 0]
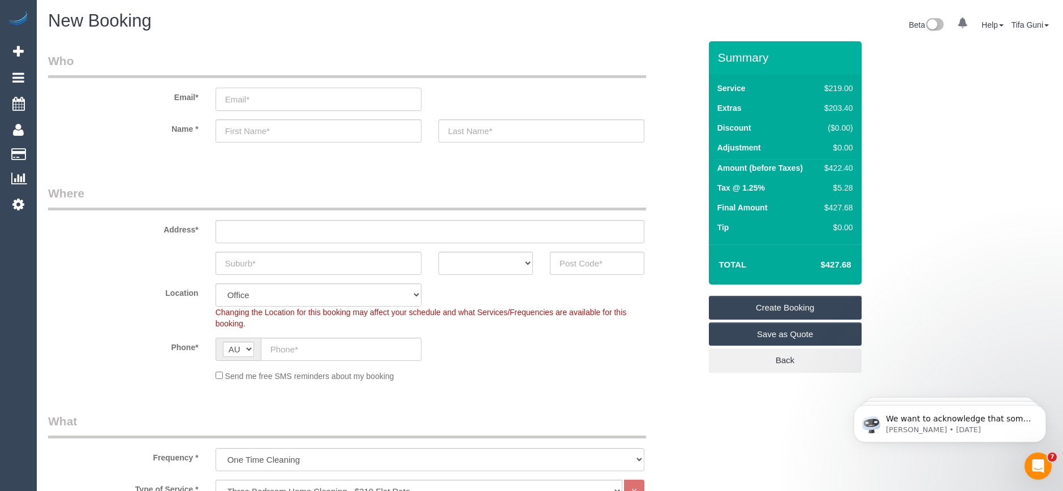
click at [265, 98] on input "email" at bounding box center [319, 99] width 206 height 23
type input "[EMAIL_ADDRESS][DOMAIN_NAME]"
click at [246, 135] on input "text" at bounding box center [319, 130] width 206 height 23
type input "Pro"
click at [227, 97] on input "[EMAIL_ADDRESS][DOMAIN_NAME]" at bounding box center [319, 99] width 206 height 23
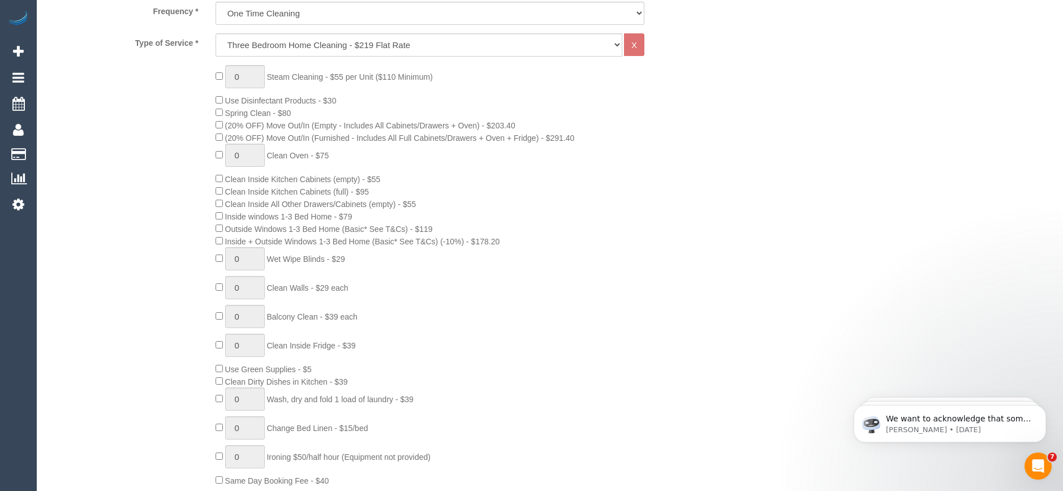
scroll to position [453, 0]
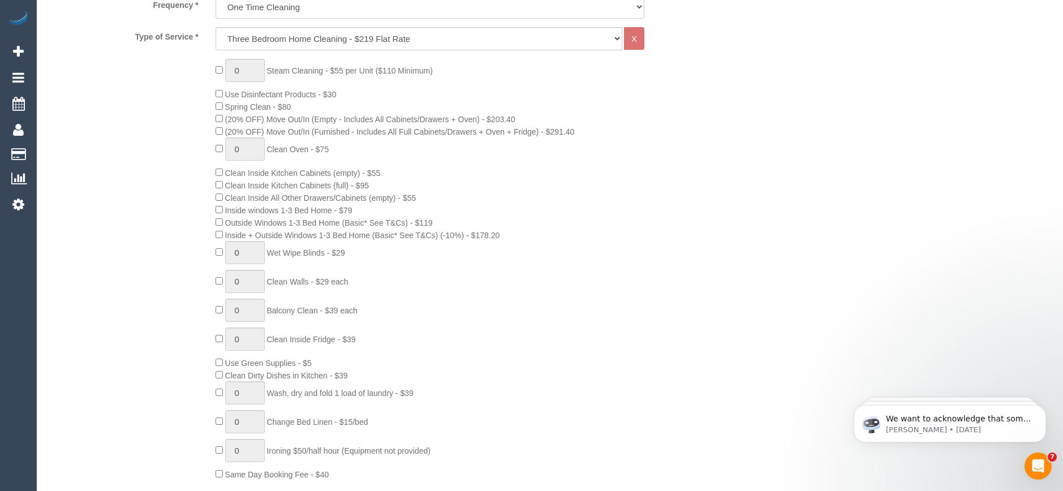
type input "[EMAIL_ADDRESS][DOMAIN_NAME]"
type input "1"
click at [247, 279] on input "1" at bounding box center [245, 281] width 40 height 23
type input "0"
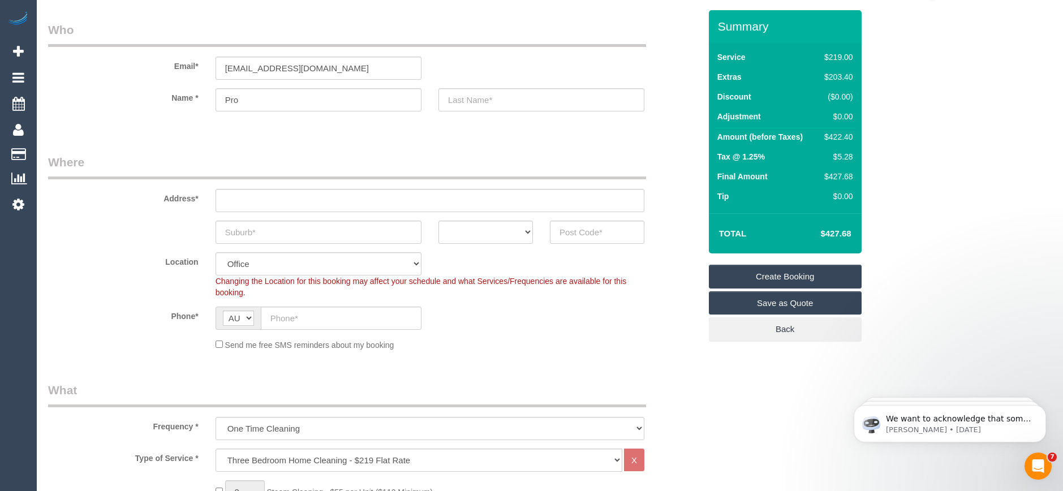
scroll to position [57, 0]
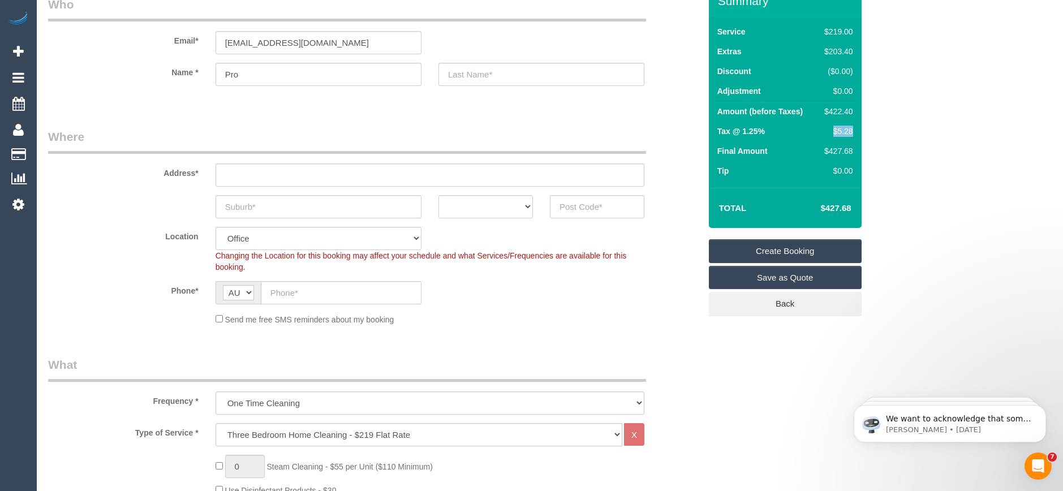
drag, startPoint x: 852, startPoint y: 130, endPoint x: 835, endPoint y: 132, distance: 17.1
click at [835, 132] on div "$5.28" at bounding box center [836, 131] width 33 height 11
copy div "$5.28"
click at [848, 218] on td "$427.68" at bounding box center [819, 208] width 74 height 28
drag, startPoint x: 852, startPoint y: 207, endPoint x: 820, endPoint y: 207, distance: 32.3
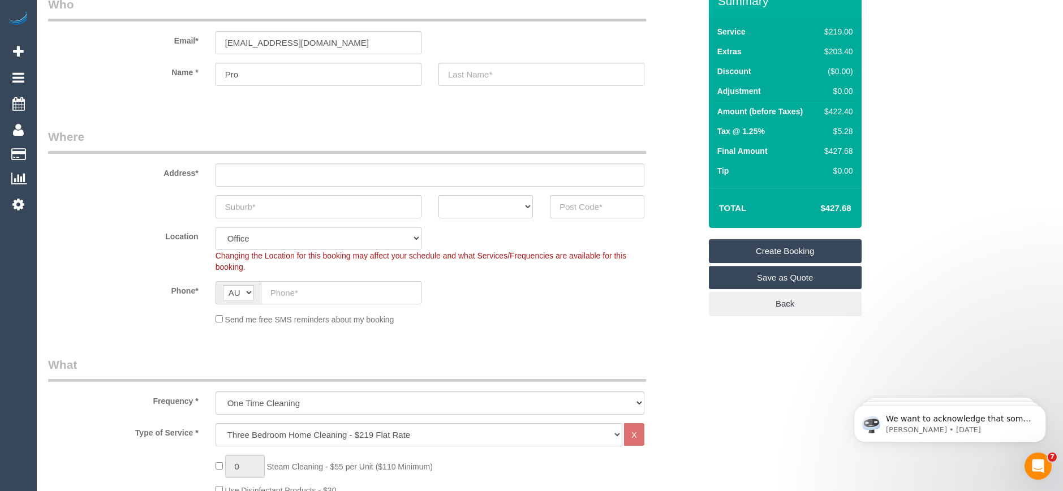
click at [820, 207] on td "$427.68" at bounding box center [819, 208] width 74 height 28
copy h4 "$427.68"
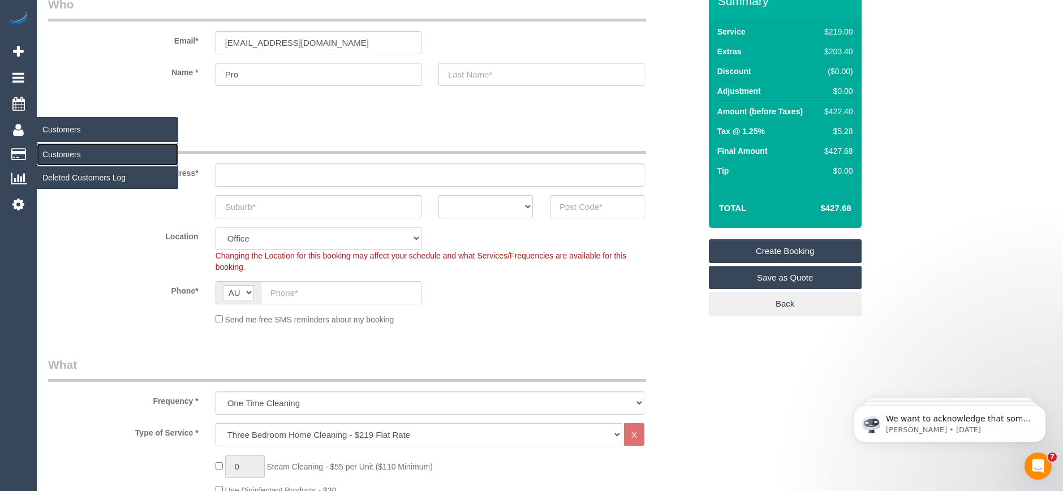
click at [74, 156] on link "Customers" at bounding box center [107, 154] width 141 height 23
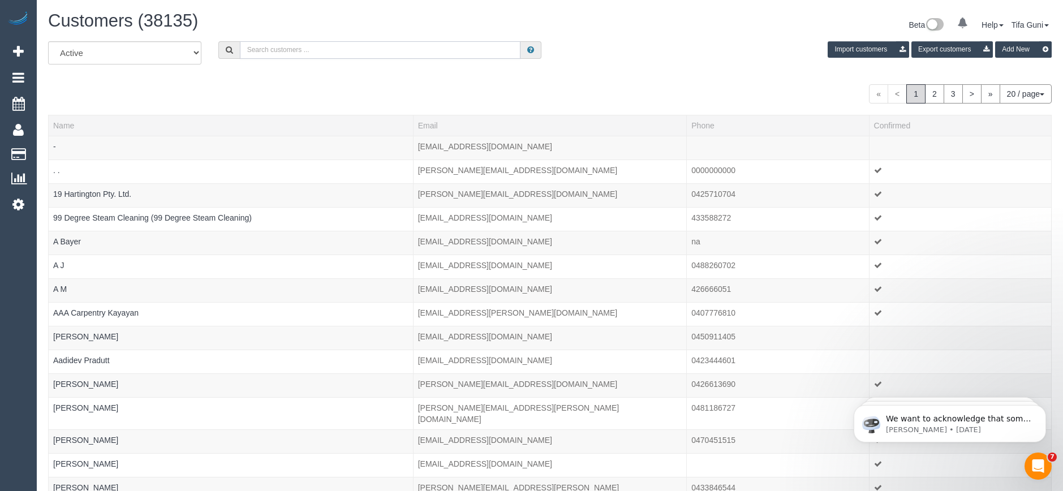
paste input "[PERSON_NAME][EMAIL_ADDRESS][DOMAIN_NAME]"
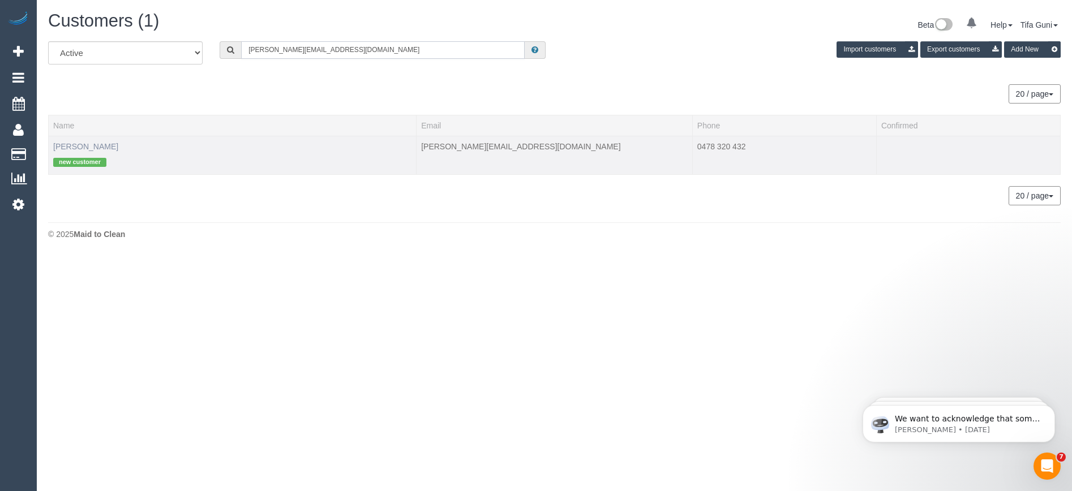
type input "[PERSON_NAME][EMAIL_ADDRESS][DOMAIN_NAME]"
click at [82, 144] on link "[PERSON_NAME]" at bounding box center [85, 146] width 65 height 9
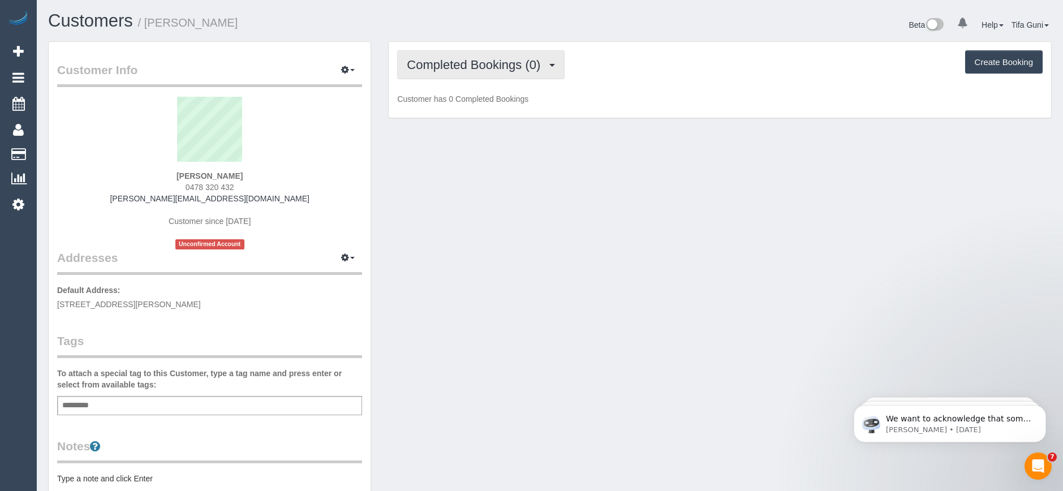
click at [452, 73] on button "Completed Bookings (0)" at bounding box center [480, 64] width 167 height 29
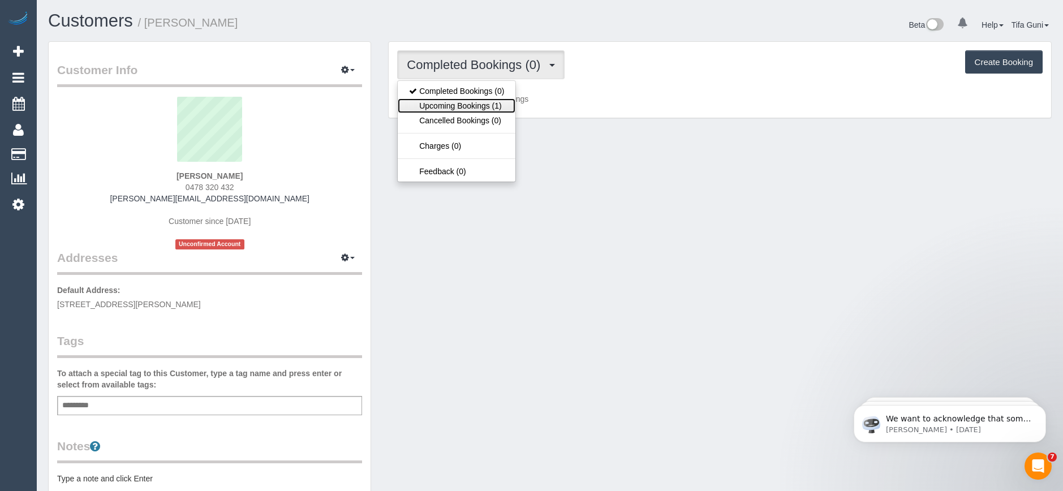
click at [461, 105] on link "Upcoming Bookings (1)" at bounding box center [457, 105] width 118 height 15
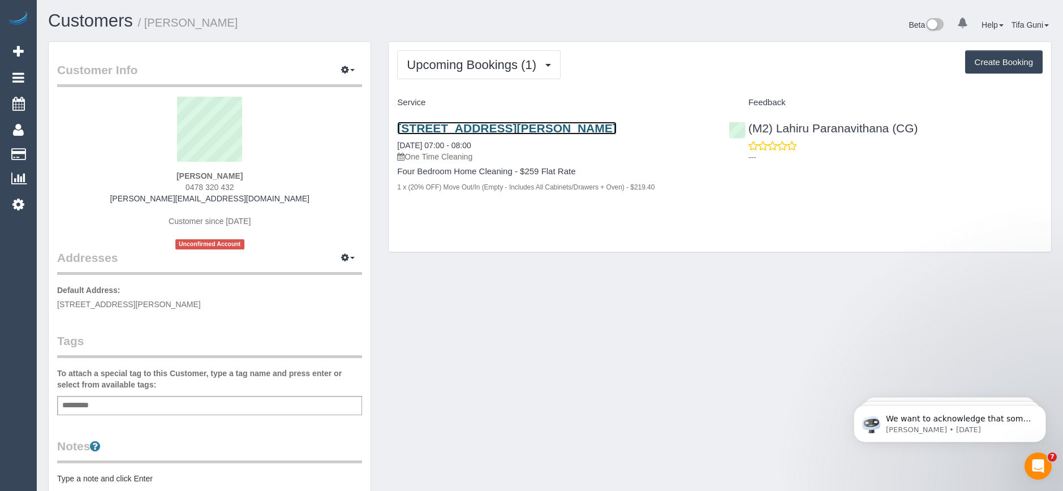
click at [469, 124] on link "[STREET_ADDRESS][PERSON_NAME]" at bounding box center [506, 128] width 219 height 13
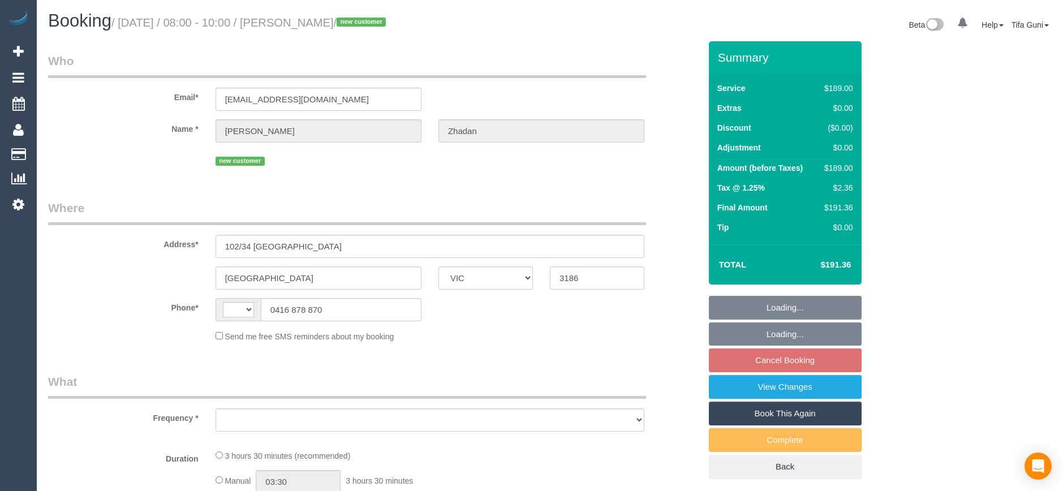
select select "VIC"
select select "object:284"
select select "string:stripe-pm_1SIH3z2GScqysDRVOFatreLo"
select select "string:AU"
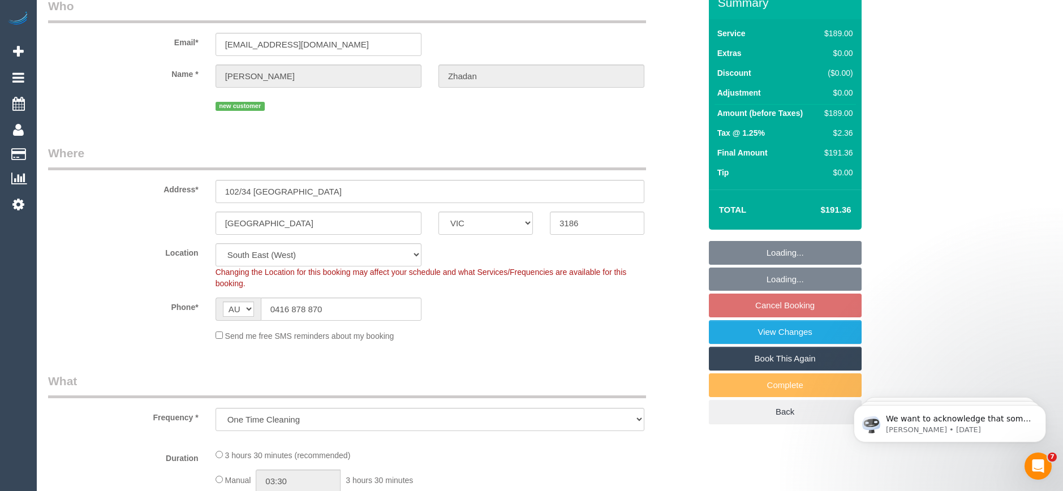
select select "object:538"
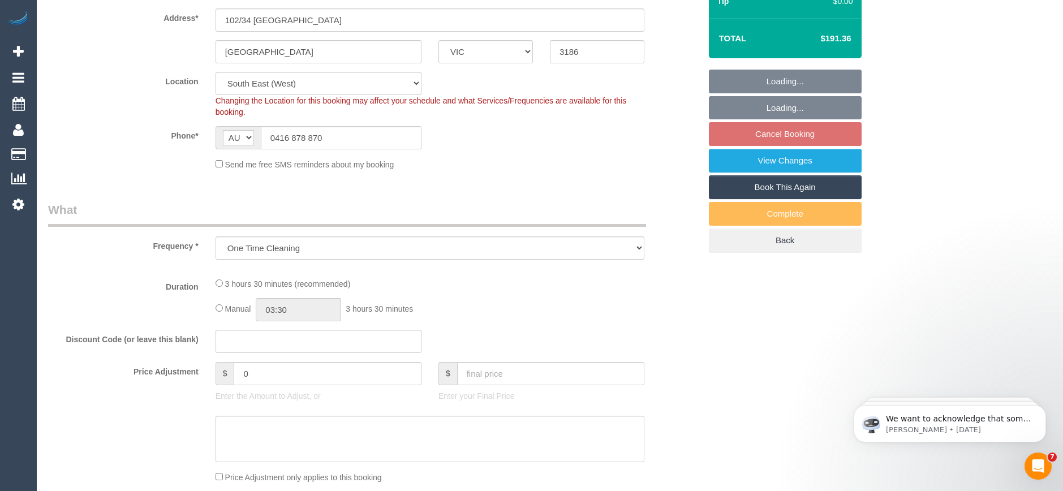
select select "number:28"
select select "number:14"
select select "number:18"
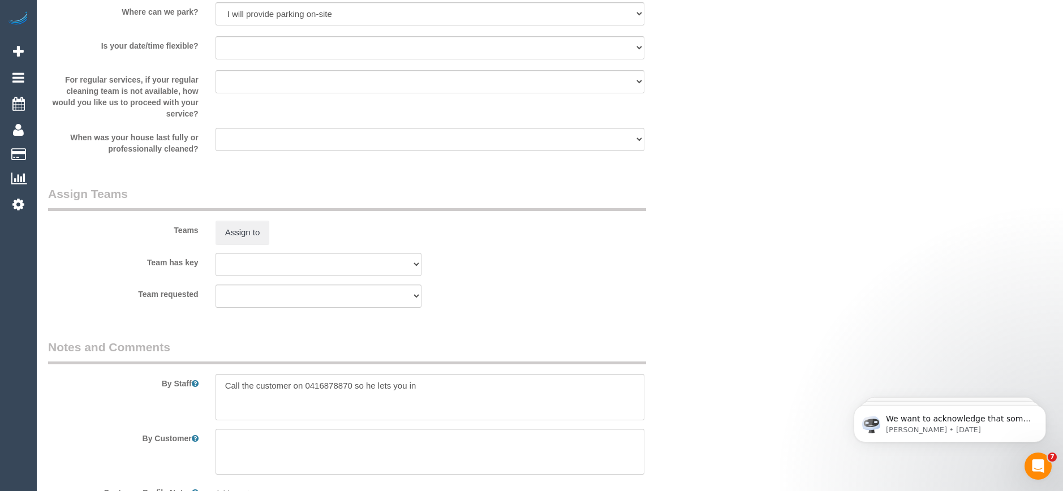
select select "spot2"
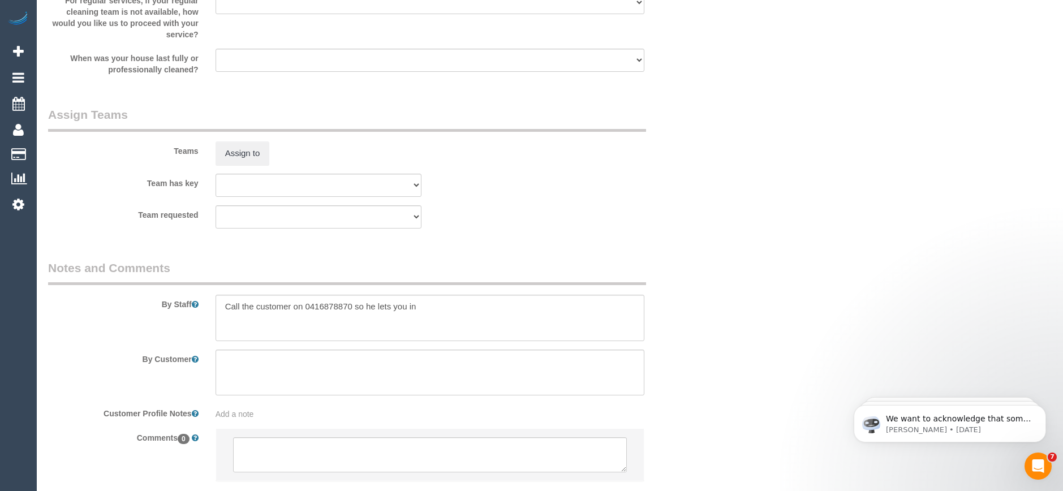
scroll to position [1722, 0]
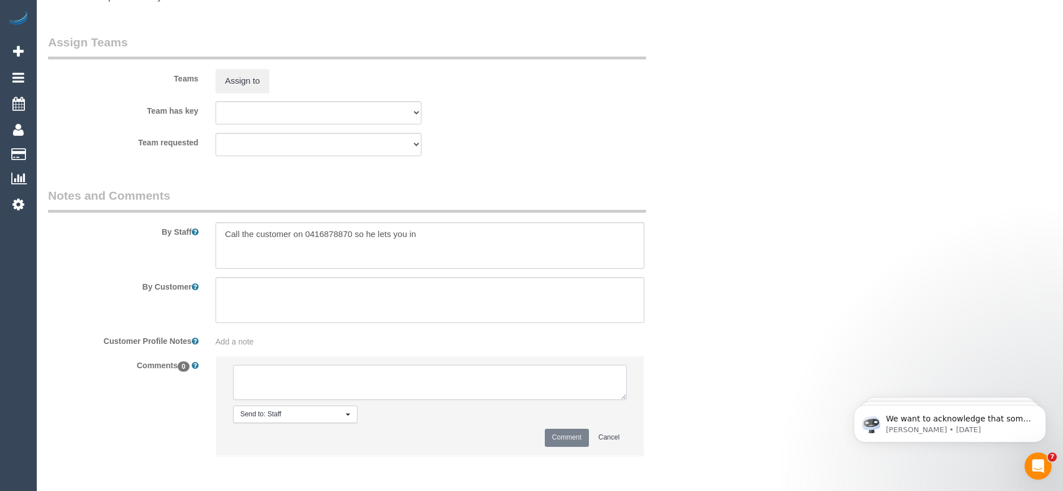
click at [324, 387] on textarea at bounding box center [430, 382] width 394 height 35
type textarea "-"
paste textarea "Flexibility dates: Flexibility times: Notes: knows we need to review Contact vi…"
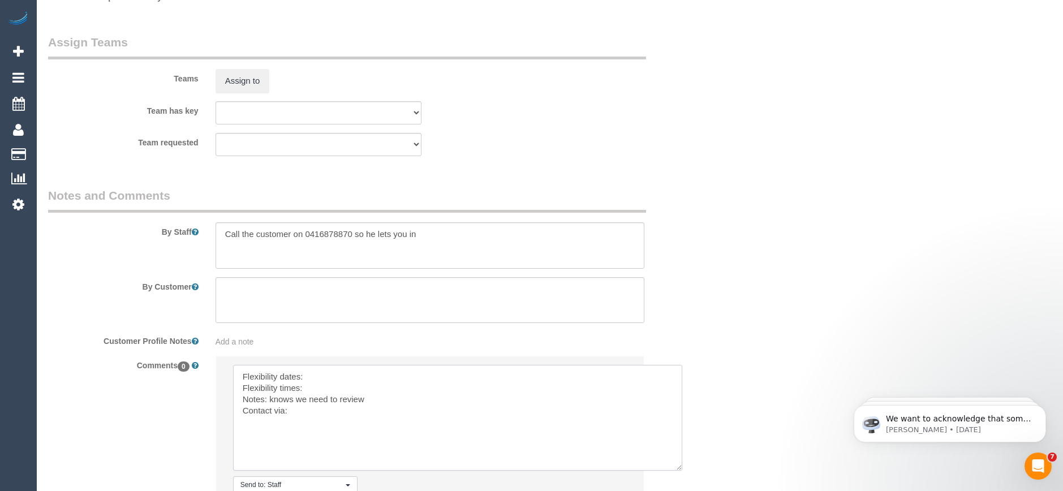
drag, startPoint x: 622, startPoint y: 398, endPoint x: 677, endPoint y: 469, distance: 90.3
click at [677, 469] on textarea at bounding box center [457, 418] width 449 height 106
click at [333, 372] on textarea at bounding box center [458, 418] width 450 height 106
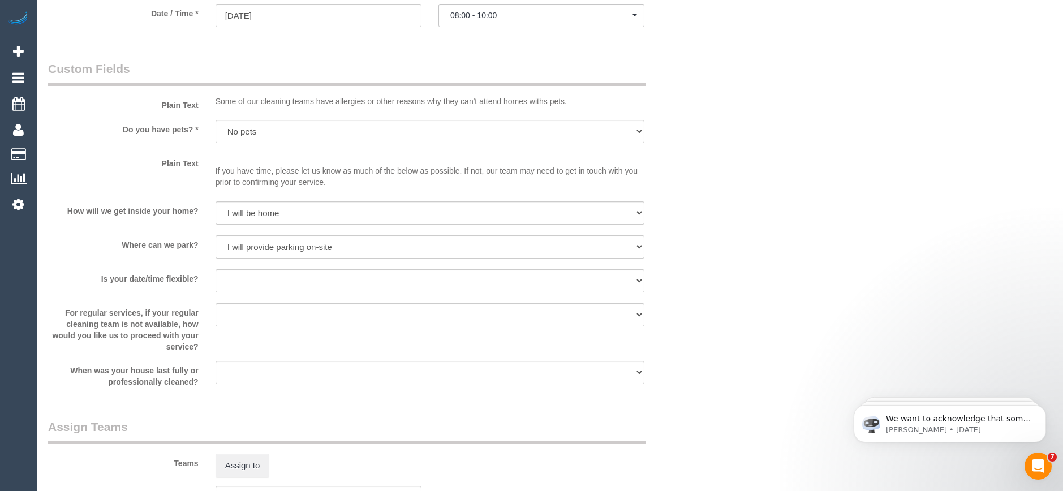
scroll to position [1213, 0]
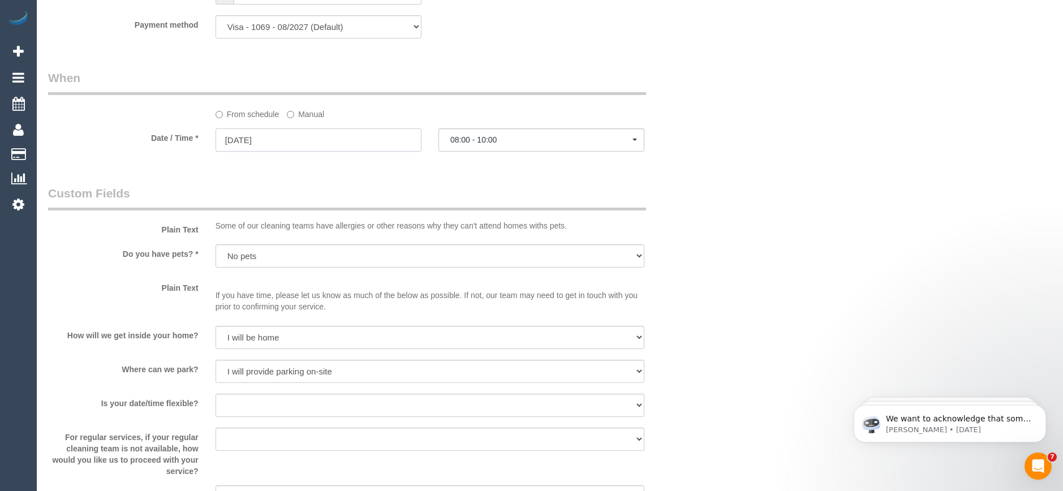
click at [282, 140] on input "25/10/2025" at bounding box center [319, 139] width 206 height 23
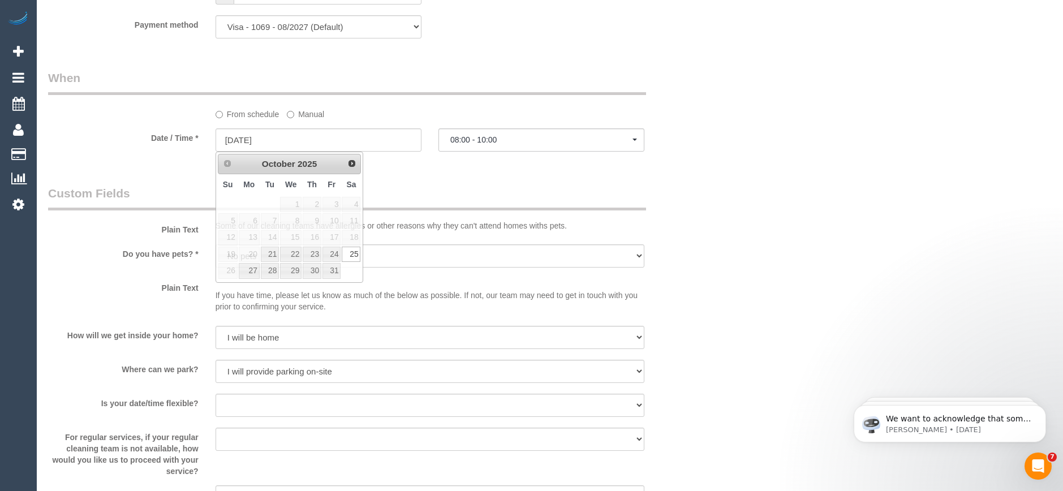
click at [409, 196] on legend "Custom Fields" at bounding box center [347, 197] width 598 height 25
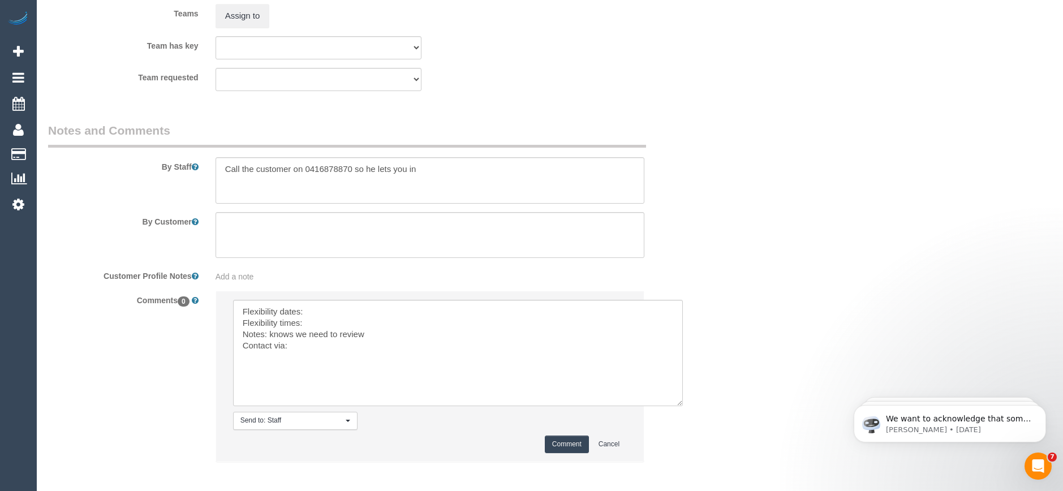
scroll to position [1840, 0]
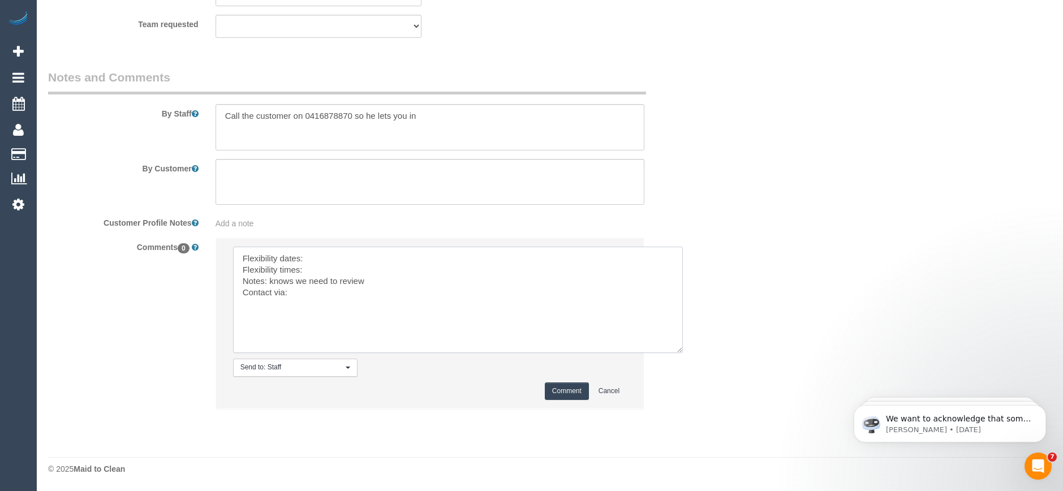
click at [336, 257] on textarea at bounding box center [458, 300] width 450 height 106
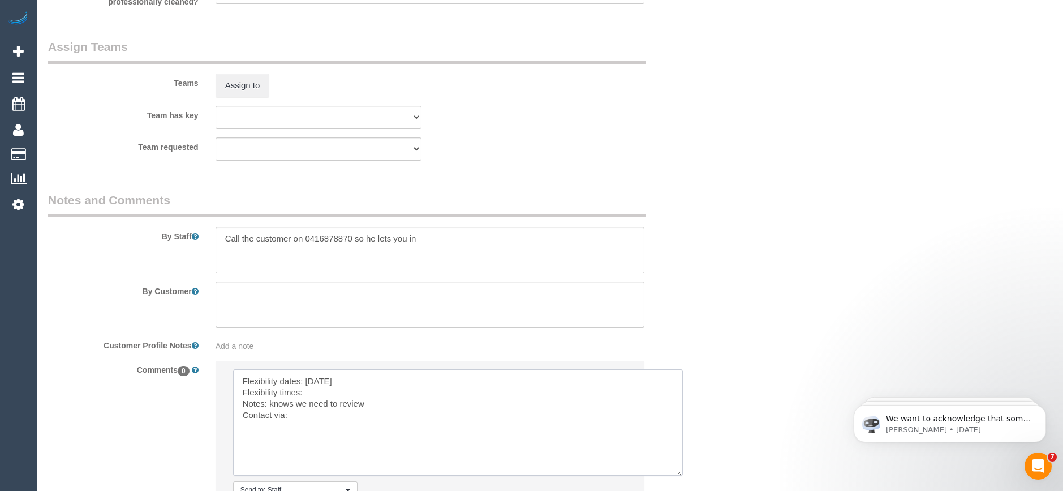
scroll to position [1783, 0]
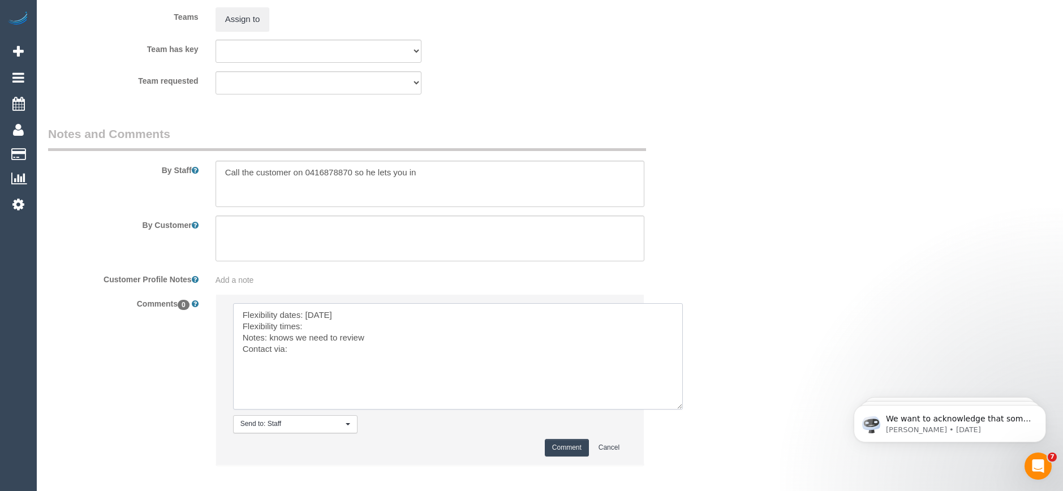
click at [319, 322] on textarea at bounding box center [458, 356] width 450 height 106
click at [306, 352] on textarea at bounding box center [458, 356] width 450 height 106
type textarea "Flexibility dates: Saturday Flexibility times: Not Flex Notes: knows we need to…"
click at [564, 450] on button "Comment" at bounding box center [567, 448] width 44 height 18
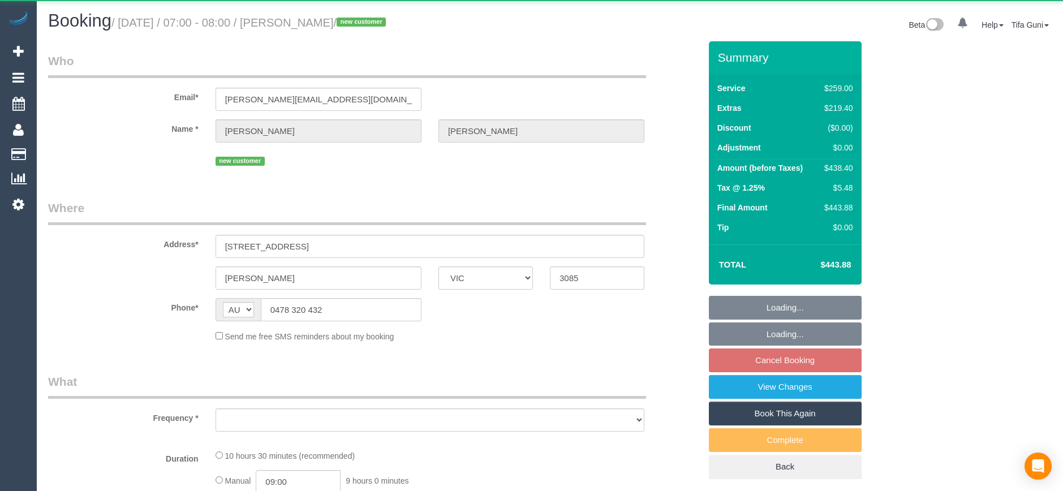
select select "VIC"
select select "string:stripe-pm_1SHx1l2GScqysDRVkg8FEBxk"
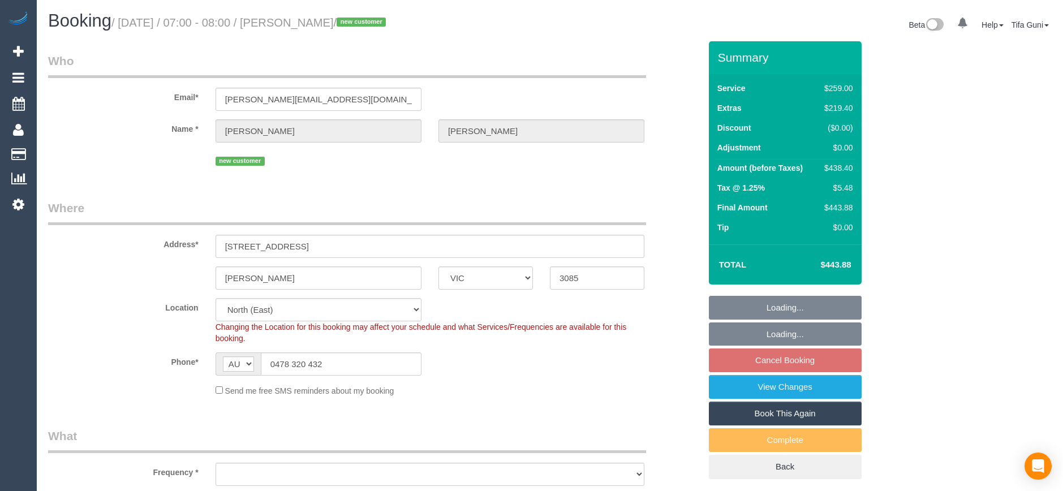
select select "number:28"
select select "object:1380"
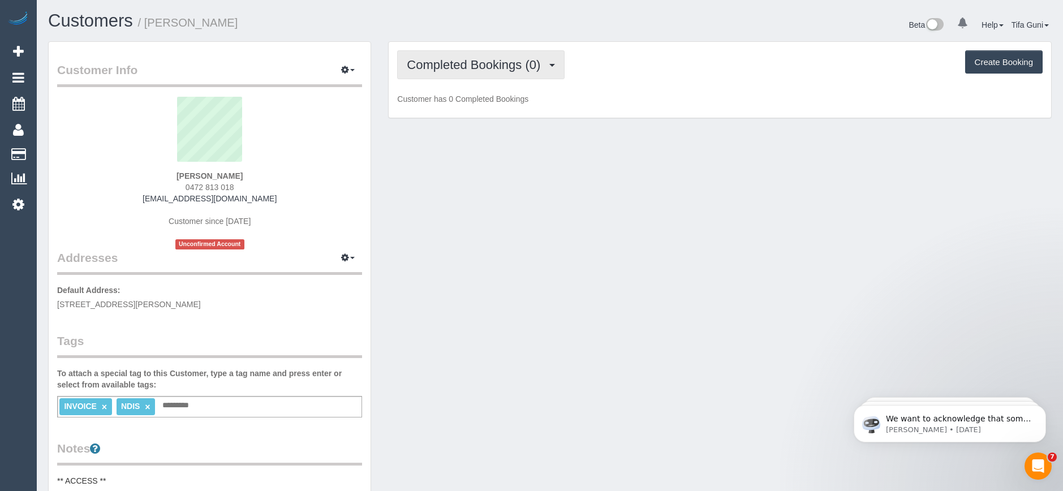
click at [516, 63] on span "Completed Bookings (0)" at bounding box center [476, 65] width 139 height 14
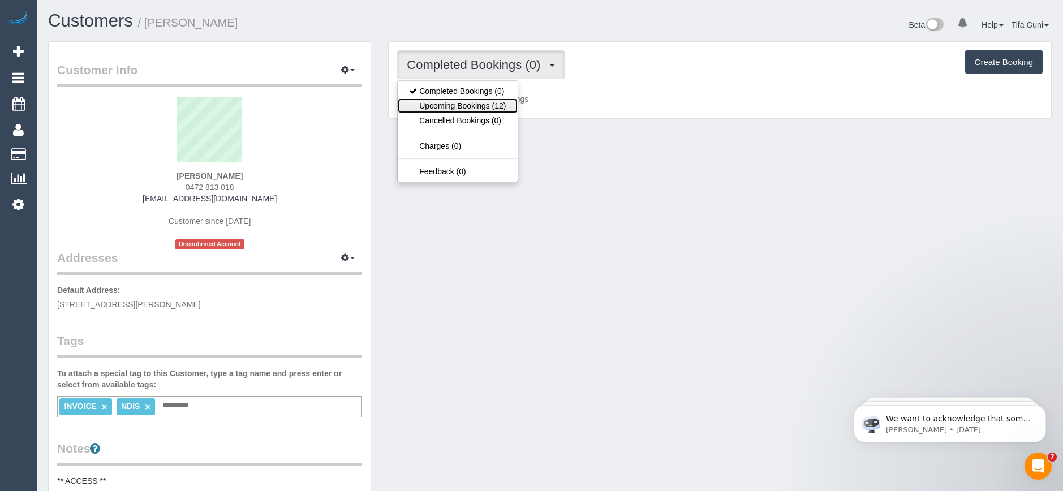
click at [491, 101] on link "Upcoming Bookings (12)" at bounding box center [457, 105] width 119 height 15
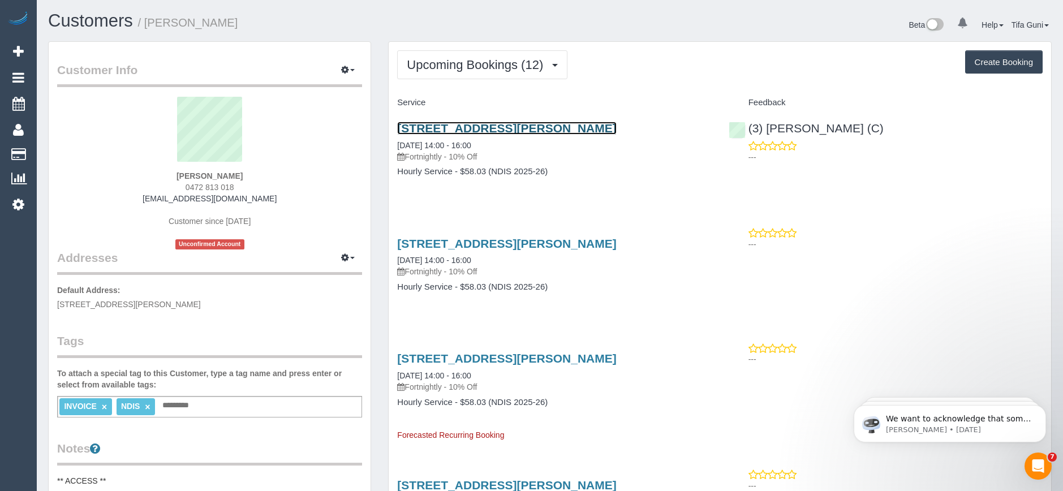
click at [518, 130] on link "[STREET_ADDRESS][PERSON_NAME]" at bounding box center [506, 128] width 219 height 13
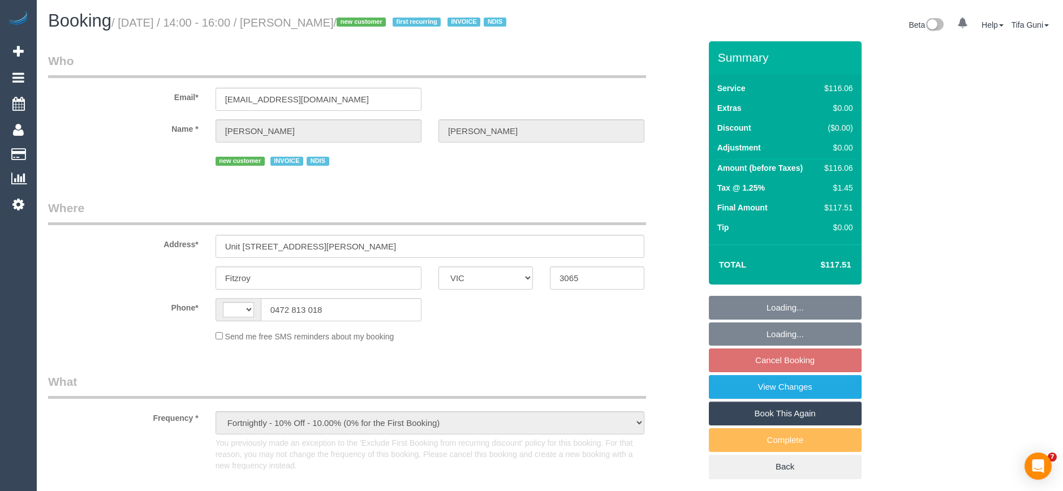
select select "VIC"
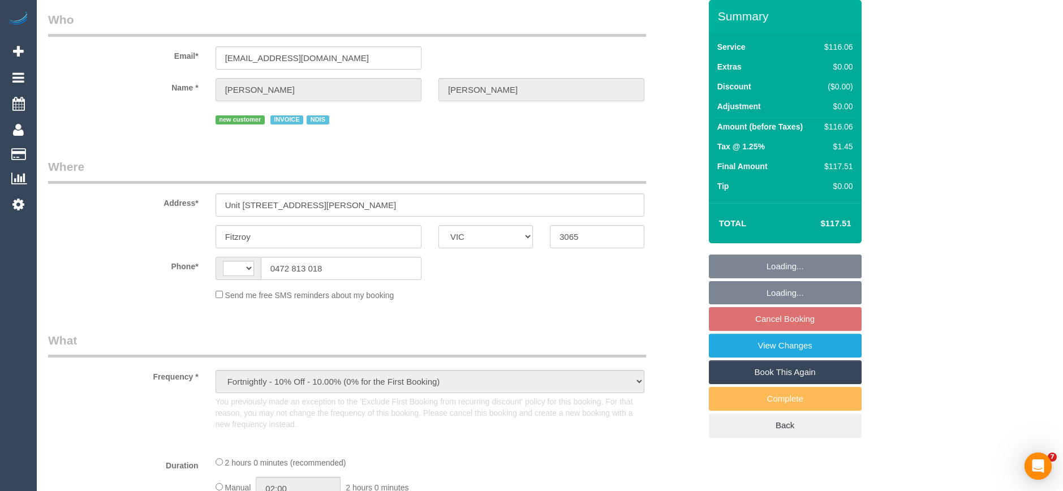
select select "object:728"
select select "string:AU"
select select "number:28"
select select "number:14"
select select "number:19"
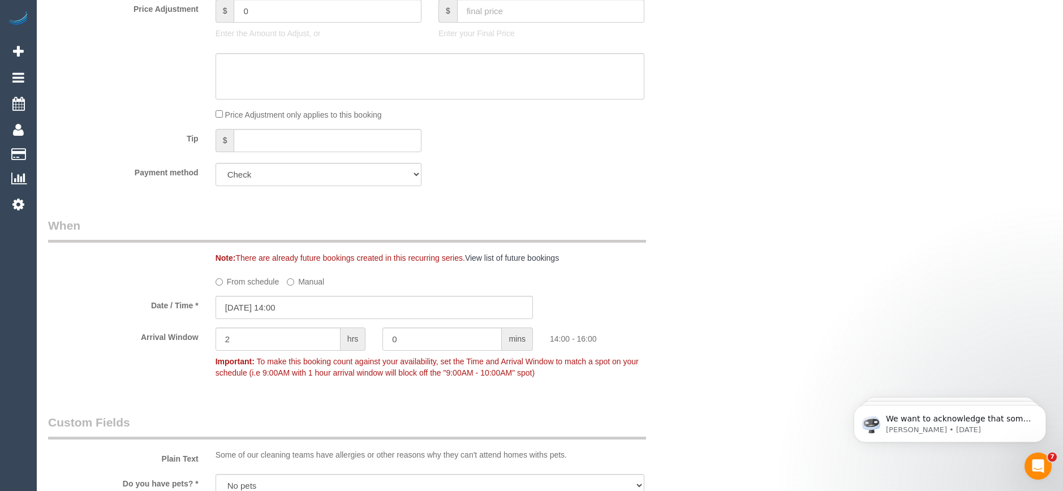
scroll to position [849, 0]
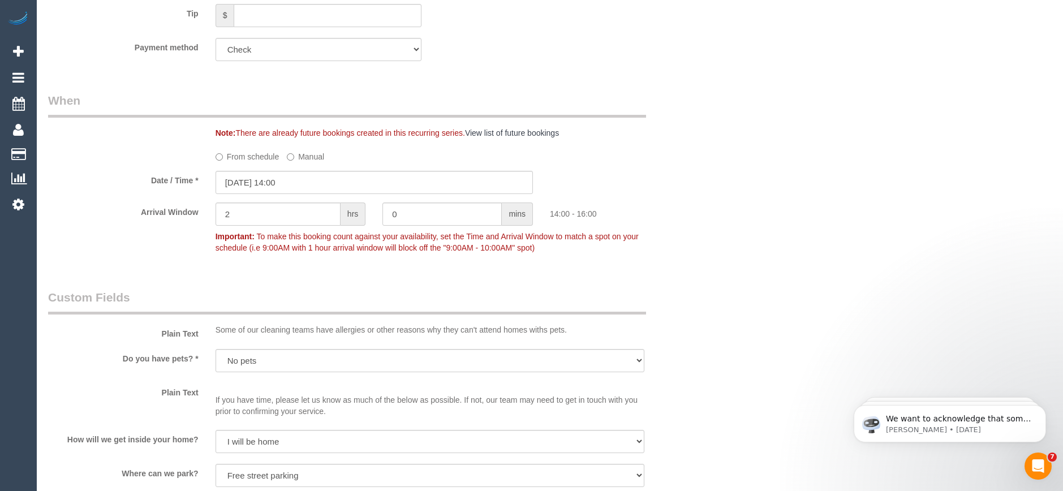
click at [313, 196] on fieldset "When Note: There are already future bookings created in this recurring series. …" at bounding box center [374, 179] width 652 height 175
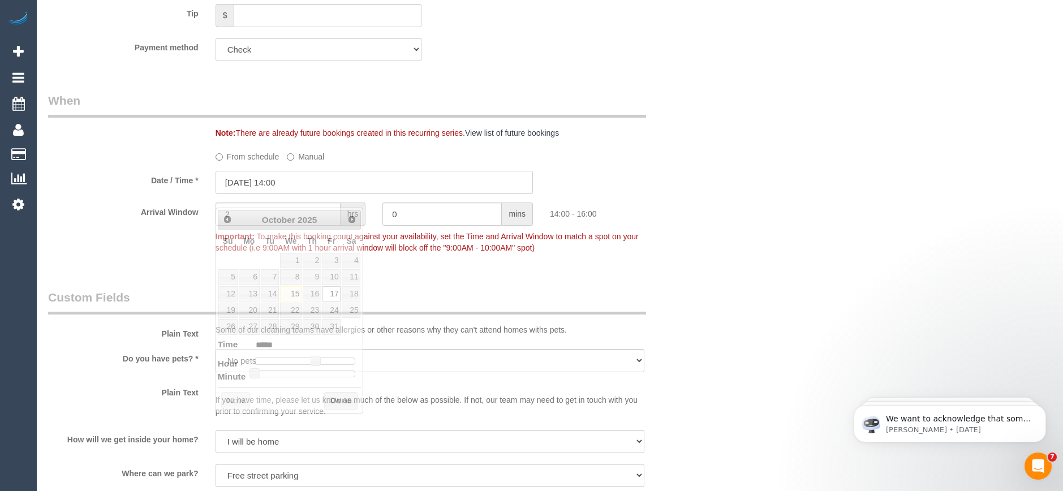
click at [264, 194] on input "[DATE] 14:00" at bounding box center [374, 182] width 317 height 23
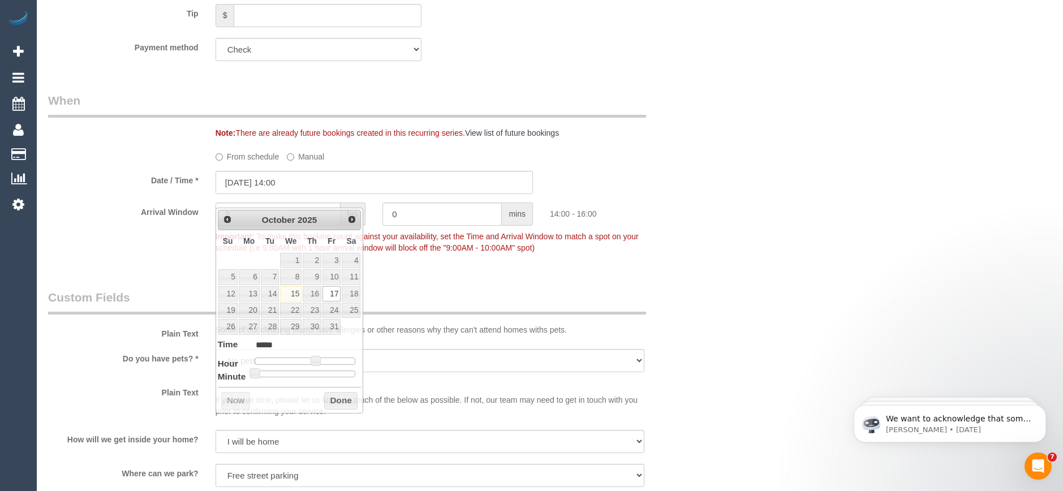
click at [614, 194] on div "Date / Time * [DATE] 14:00" at bounding box center [374, 182] width 669 height 23
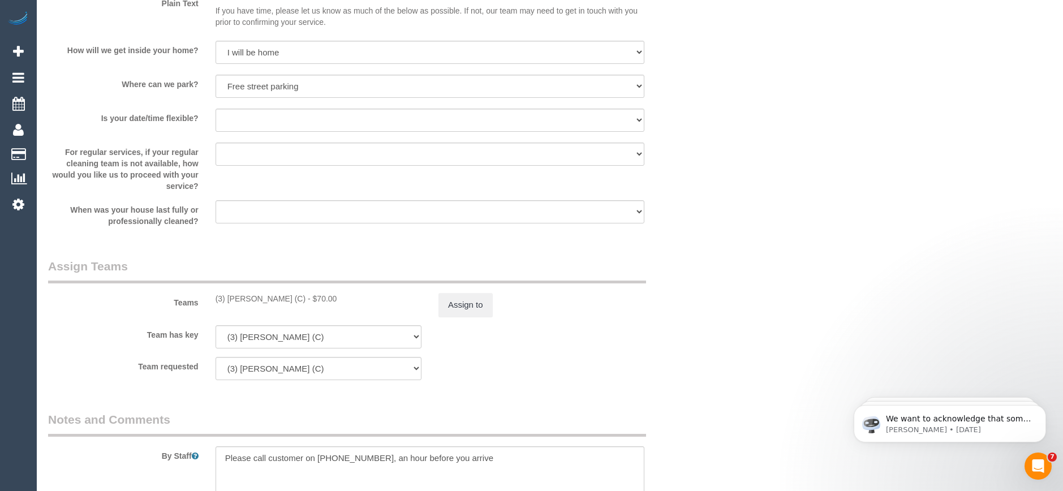
scroll to position [1358, 0]
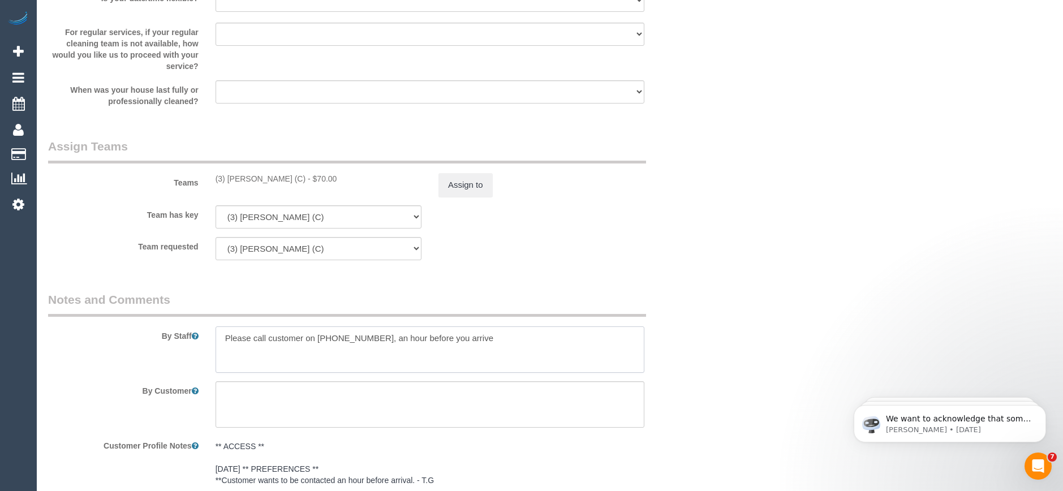
click at [487, 351] on textarea at bounding box center [430, 349] width 429 height 46
paste textarea "61431562207"
drag, startPoint x: 234, startPoint y: 363, endPoint x: 224, endPoint y: 364, distance: 9.6
click at [224, 364] on textarea at bounding box center [430, 349] width 429 height 46
click at [284, 364] on textarea at bounding box center [430, 349] width 429 height 46
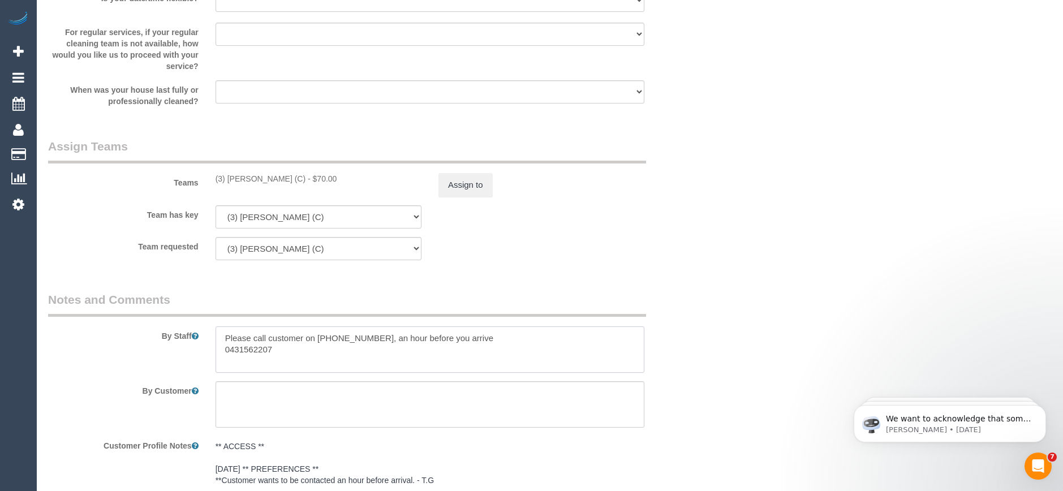
click at [481, 350] on textarea at bounding box center [430, 349] width 429 height 46
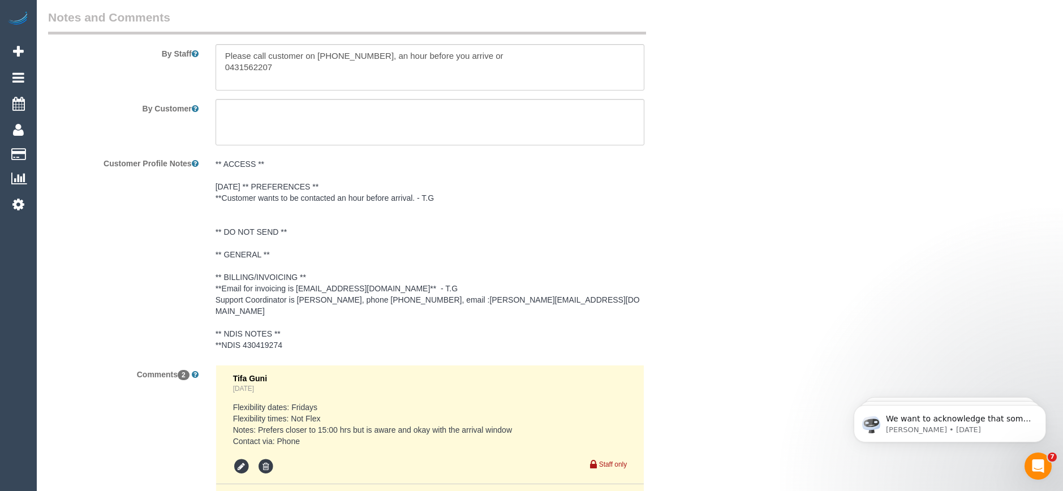
scroll to position [1641, 0]
click at [403, 67] on textarea at bounding box center [430, 67] width 429 height 46
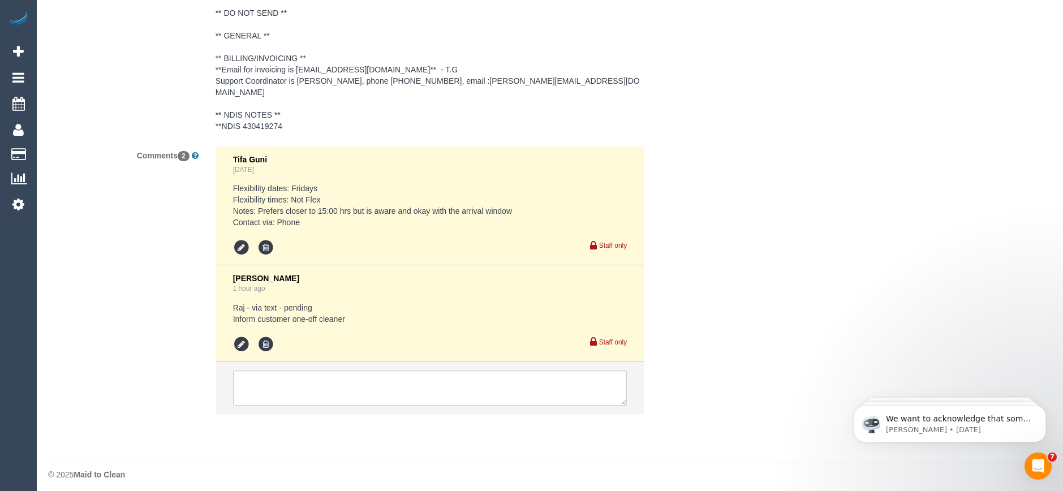
scroll to position [1867, 0]
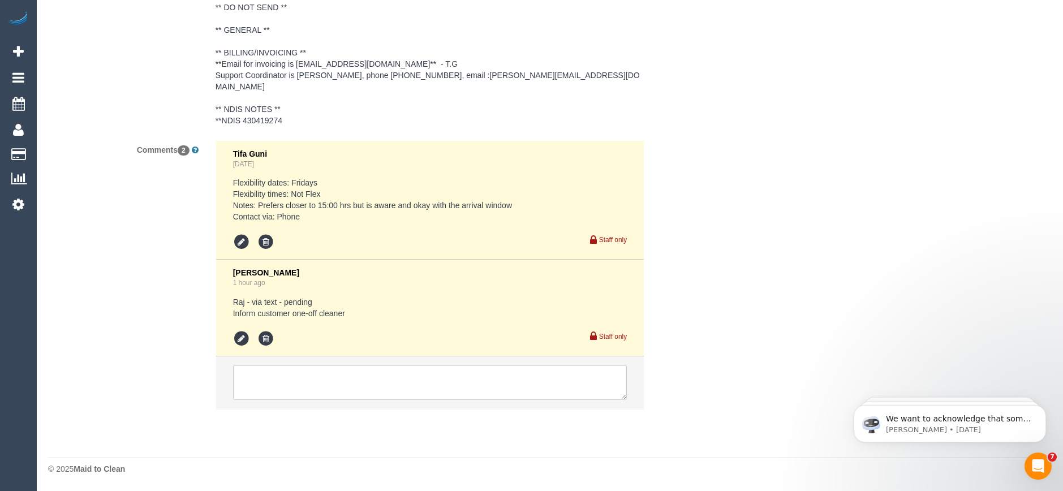
type textarea "Please call customer on [PHONE_NUMBER], 30 before you arrive or 0431562207"
click at [310, 386] on textarea at bounding box center [430, 382] width 394 height 35
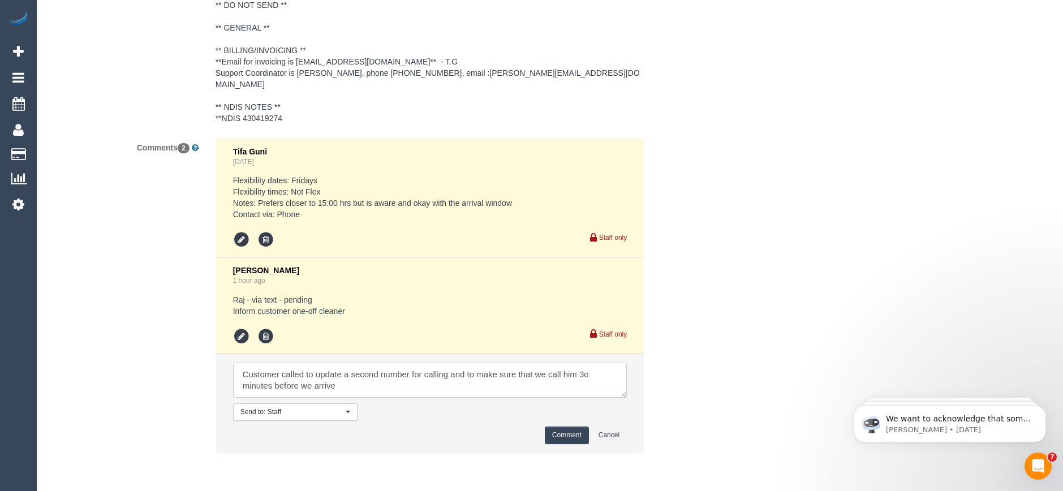
click at [590, 375] on textarea at bounding box center [430, 380] width 394 height 35
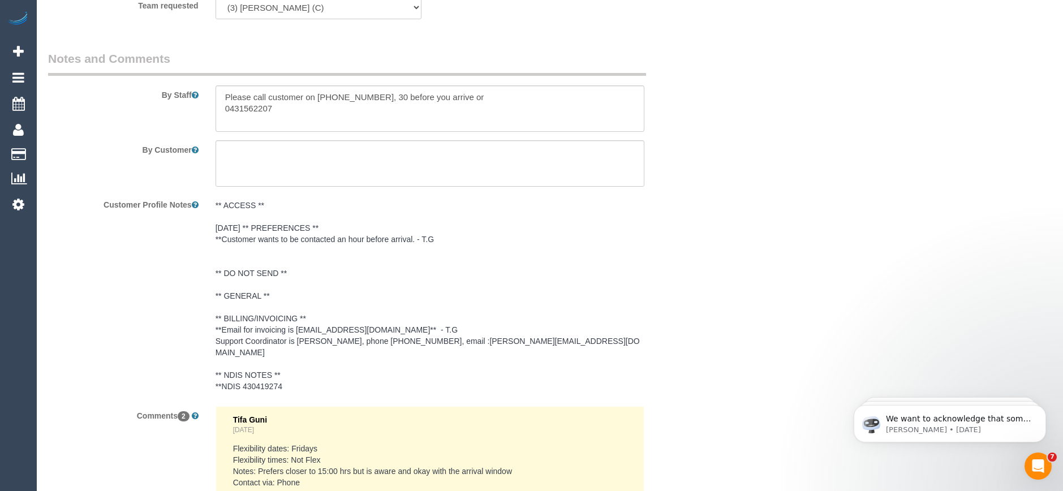
scroll to position [1528, 0]
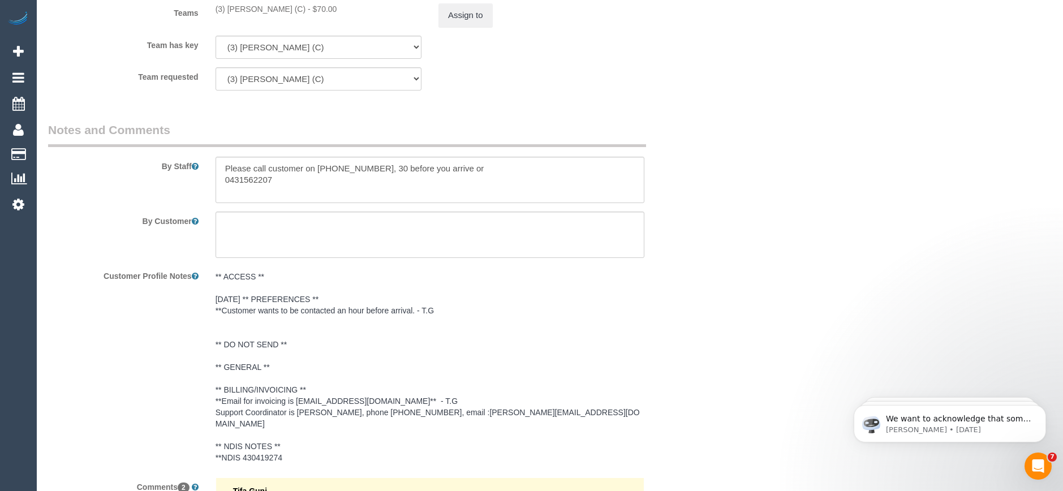
type textarea "Customer called to update a second number for calling and to make sure that we …"
click at [385, 179] on textarea at bounding box center [430, 180] width 429 height 46
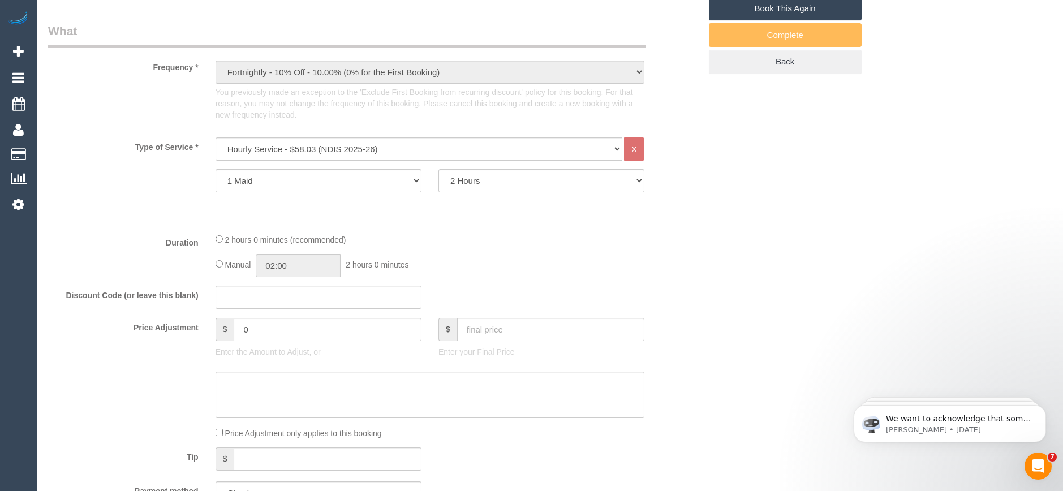
scroll to position [226, 0]
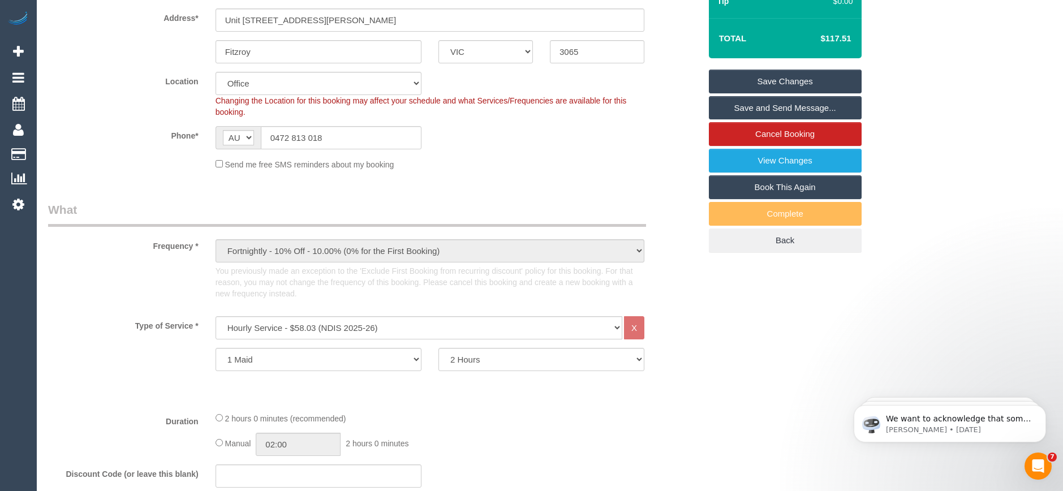
type textarea "Please call customer on [PHONE_NUMBER], 30 minutes before you arrive or 0431562…"
click at [772, 93] on link "Save Changes" at bounding box center [785, 82] width 153 height 24
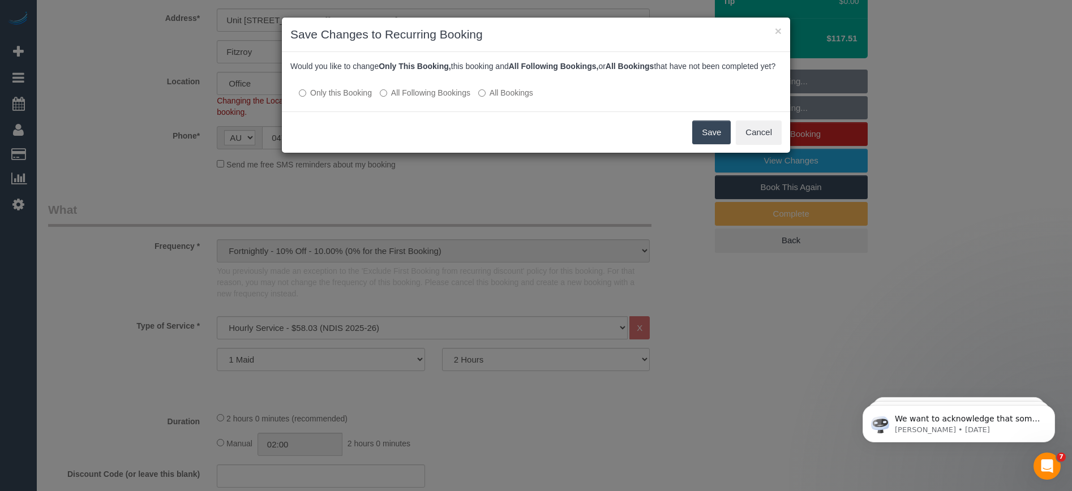
click at [712, 144] on button "Save" at bounding box center [711, 133] width 38 height 24
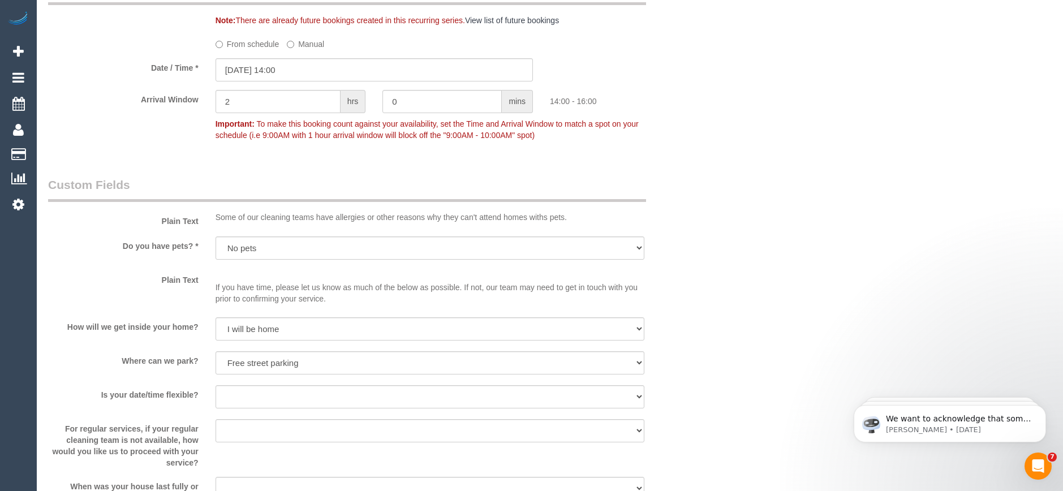
scroll to position [962, 0]
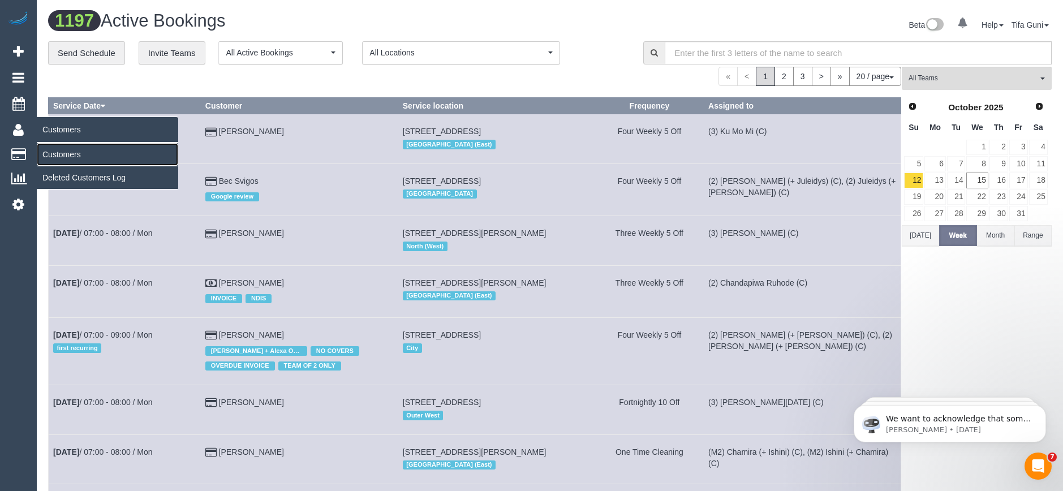
click at [65, 153] on link "Customers" at bounding box center [107, 154] width 141 height 23
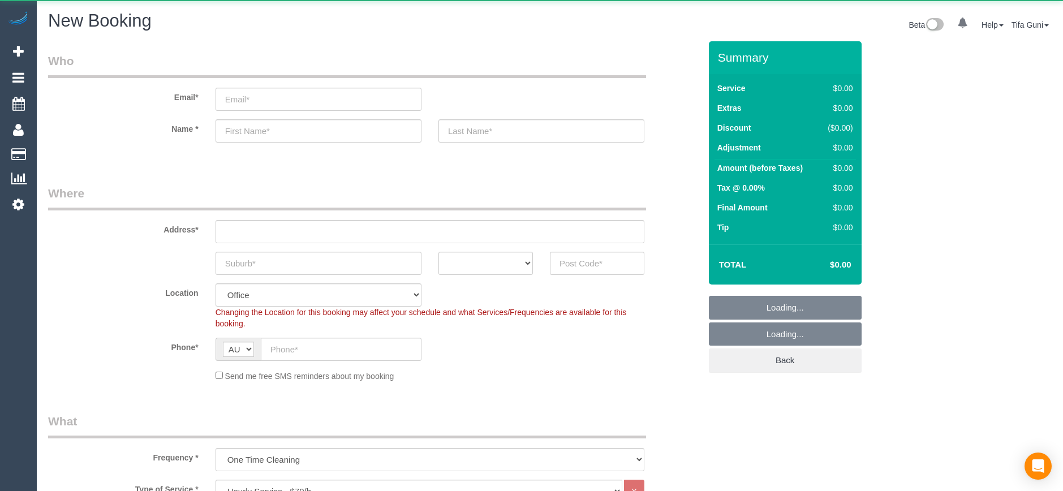
select select "object:825"
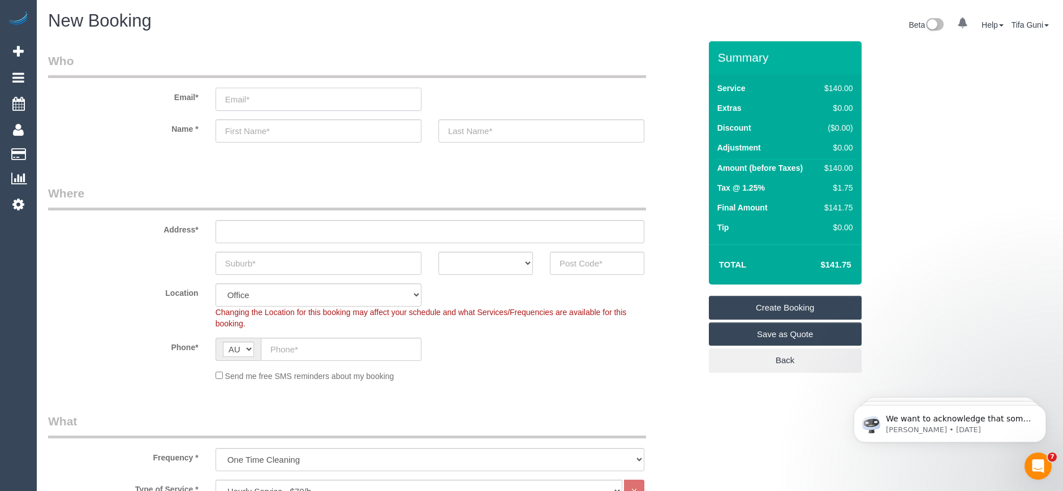
click at [278, 97] on input "email" at bounding box center [319, 99] width 206 height 23
paste input "pseeber@snowtonsaje.com.au"
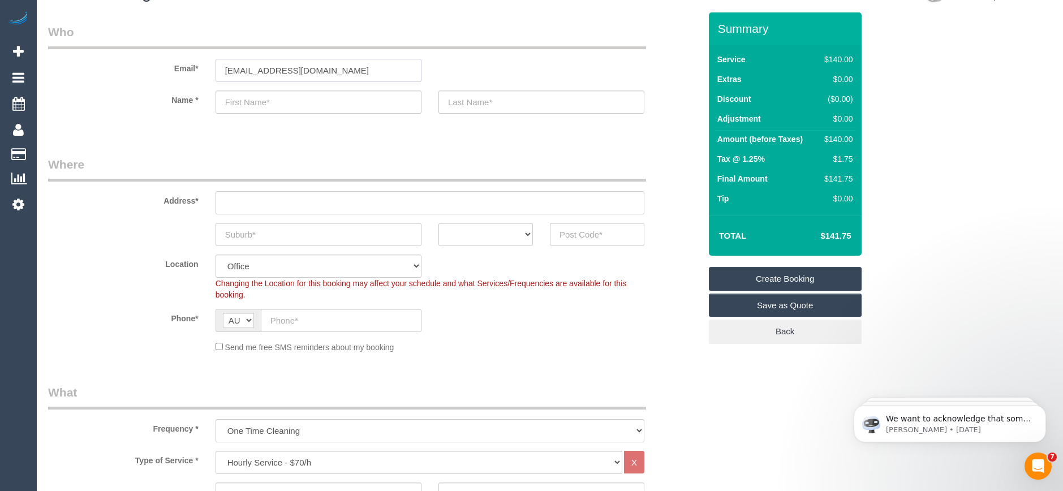
scroll to position [57, 0]
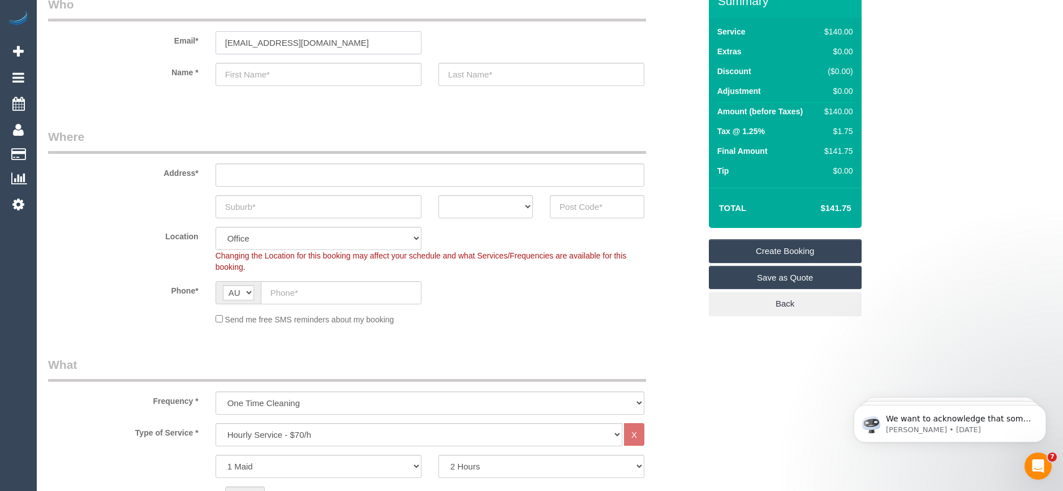
type input "pseeber@snowtonsaje.com.au"
click at [261, 78] on input "text" at bounding box center [319, 74] width 206 height 23
paste input "Prudence Seeber"
drag, startPoint x: 282, startPoint y: 66, endPoint x: 265, endPoint y: 73, distance: 18.3
click at [265, 73] on input "Prudence Seeber" at bounding box center [319, 74] width 206 height 23
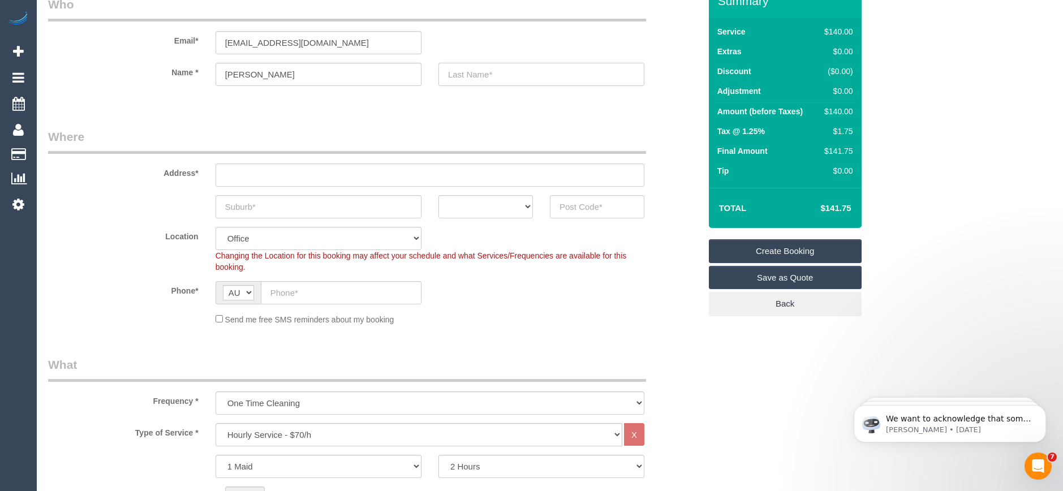
click at [501, 76] on input "text" at bounding box center [542, 74] width 206 height 23
drag, startPoint x: 308, startPoint y: 72, endPoint x: 264, endPoint y: 75, distance: 43.6
click at [264, 75] on input "Prudence Seeber" at bounding box center [319, 74] width 206 height 23
type input "Prudence"
click at [474, 76] on input "text" at bounding box center [542, 74] width 206 height 23
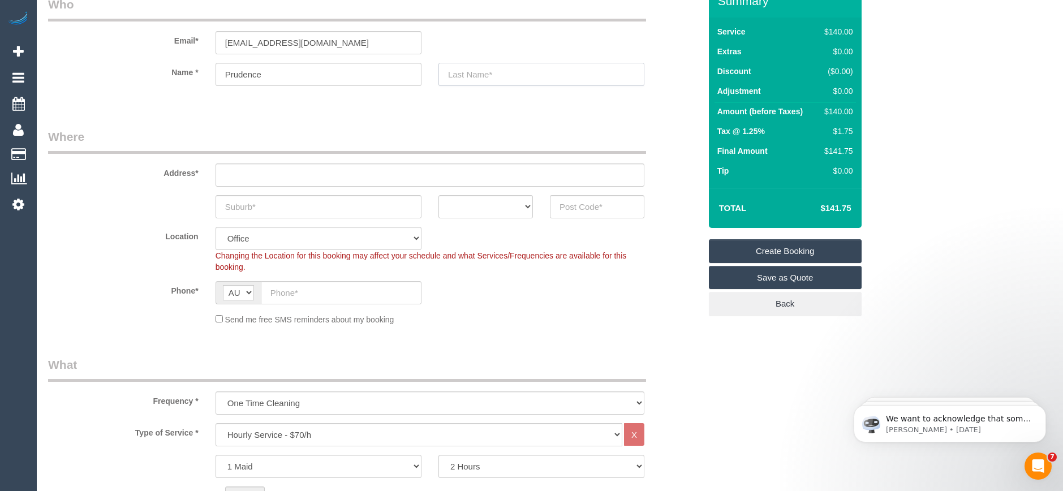
paste input "[PERSON_NAME]"
type input "[PERSON_NAME]"
click at [255, 179] on input "text" at bounding box center [430, 175] width 429 height 23
paste input "70 Southbank BLVD, apartment 7801, Southbank"
drag, startPoint x: 373, startPoint y: 175, endPoint x: 419, endPoint y: 174, distance: 45.3
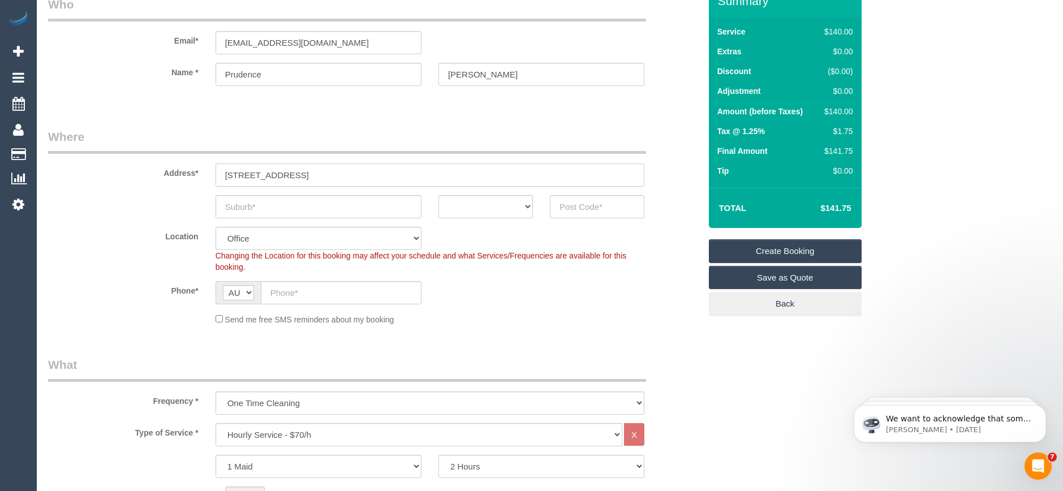
click at [419, 174] on input "70 Southbank BLVD, apartment 7801, Southbank" at bounding box center [430, 175] width 429 height 23
type input "70 Southbank BLVD, apartment 7801,"
click at [261, 206] on input "text" at bounding box center [319, 206] width 206 height 23
paste input "Southbank"
type input "Southbank"
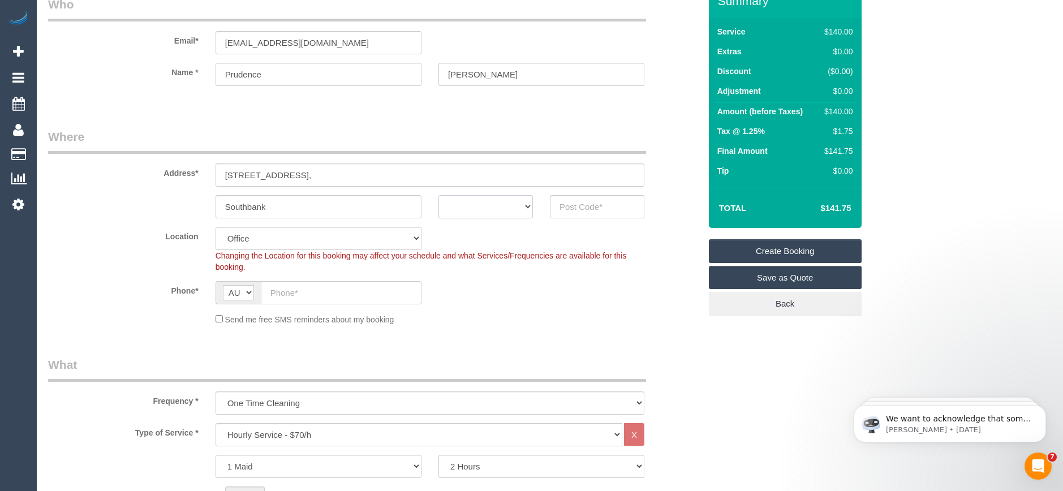
click at [490, 209] on select "ACT NSW NT QLD SA TAS VIC WA" at bounding box center [486, 206] width 94 height 23
select select "VIC"
click at [439, 195] on select "ACT NSW NT QLD SA TAS VIC WA" at bounding box center [486, 206] width 94 height 23
drag, startPoint x: 366, startPoint y: 173, endPoint x: 346, endPoint y: 177, distance: 20.7
click at [346, 177] on input "70 Southbank BLVD, apartment 7801," at bounding box center [430, 175] width 429 height 23
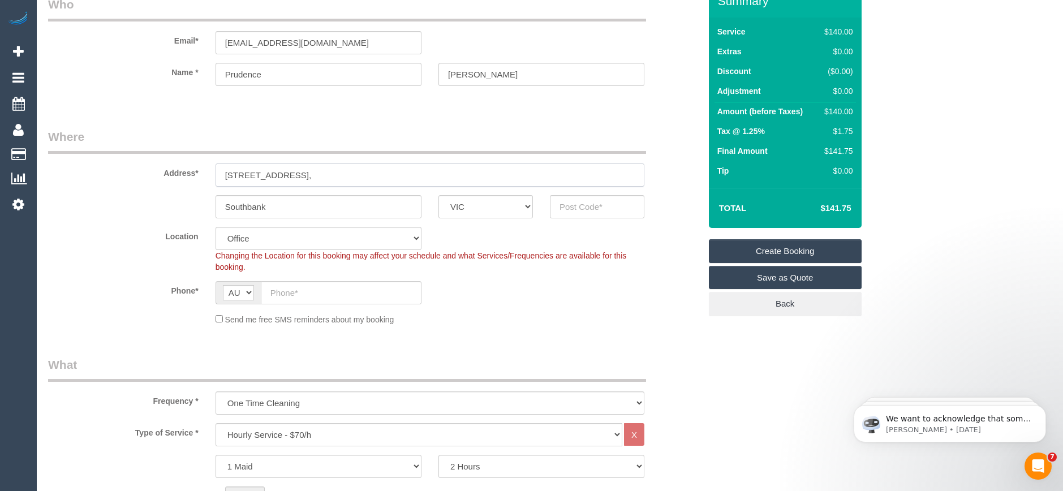
click at [393, 171] on input "70 Southbank BLVD, apartment 7801," at bounding box center [430, 175] width 429 height 23
drag, startPoint x: 367, startPoint y: 173, endPoint x: 347, endPoint y: 178, distance: 20.4
click at [347, 178] on input "70 Southbank BLVD, apartment 7801," at bounding box center [430, 175] width 429 height 23
type input "70 Southbank BLVD, apartment ,"
click at [591, 212] on input "text" at bounding box center [597, 206] width 94 height 23
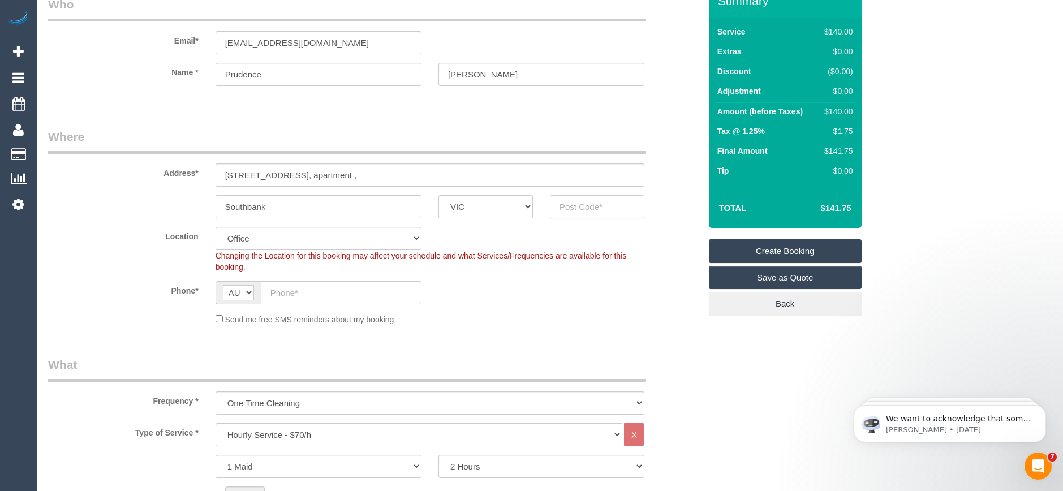
paste input "7801"
drag, startPoint x: 588, startPoint y: 203, endPoint x: 559, endPoint y: 209, distance: 29.5
click at [556, 208] on input "7801" at bounding box center [597, 206] width 94 height 23
type input "7801"
click at [298, 299] on input "text" at bounding box center [341, 292] width 161 height 23
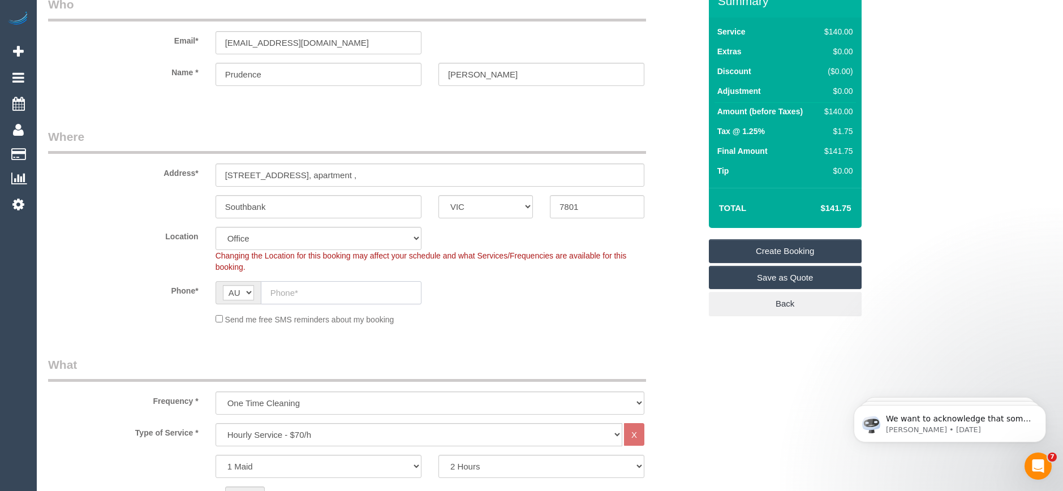
paste input "0466 502 257"
type input "0466 502 257"
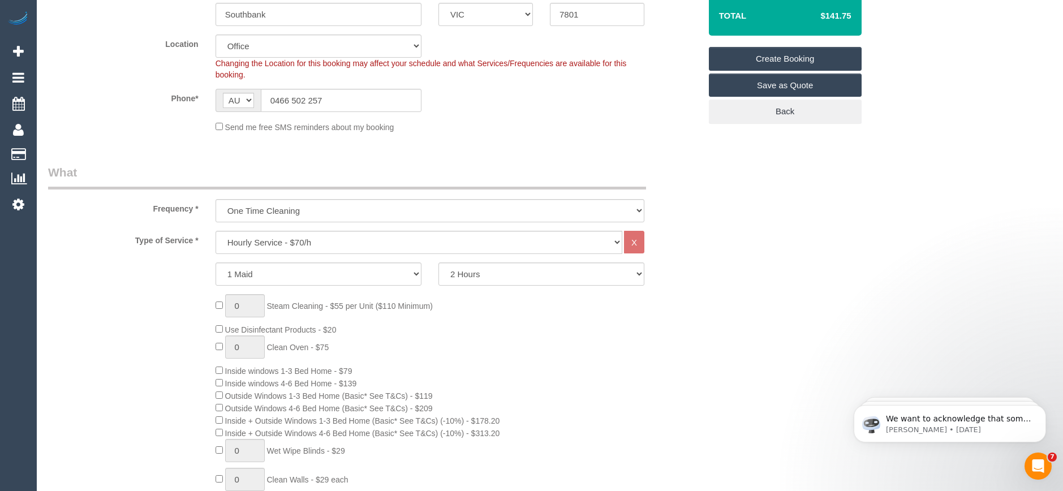
scroll to position [226, 0]
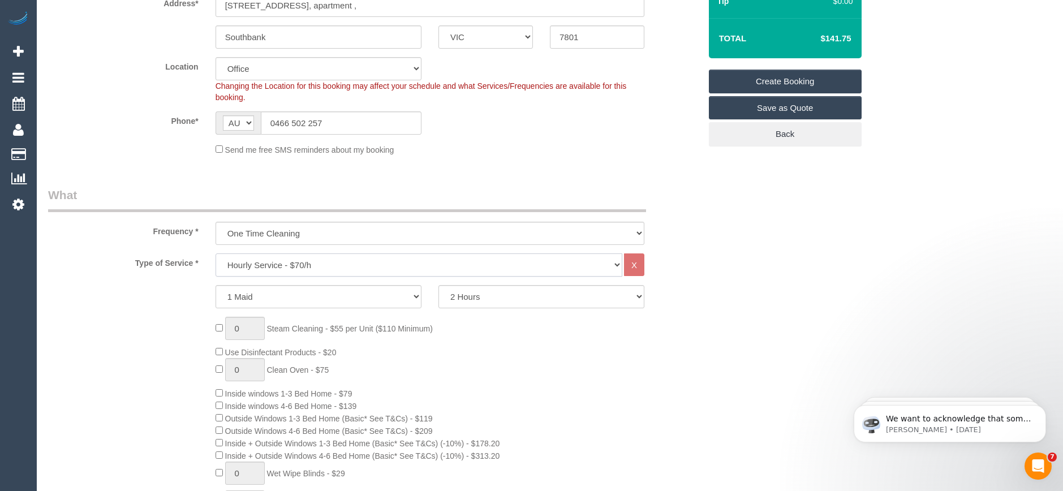
click at [336, 266] on select "Hourly Service - $70/h Hourly Service - $65/h Hourly Service - $60/h Hourly Ser…" at bounding box center [419, 264] width 407 height 23
select select "212"
click at [216, 253] on select "Hourly Service - $70/h Hourly Service - $65/h Hourly Service - $60/h Hourly Ser…" at bounding box center [419, 264] width 407 height 23
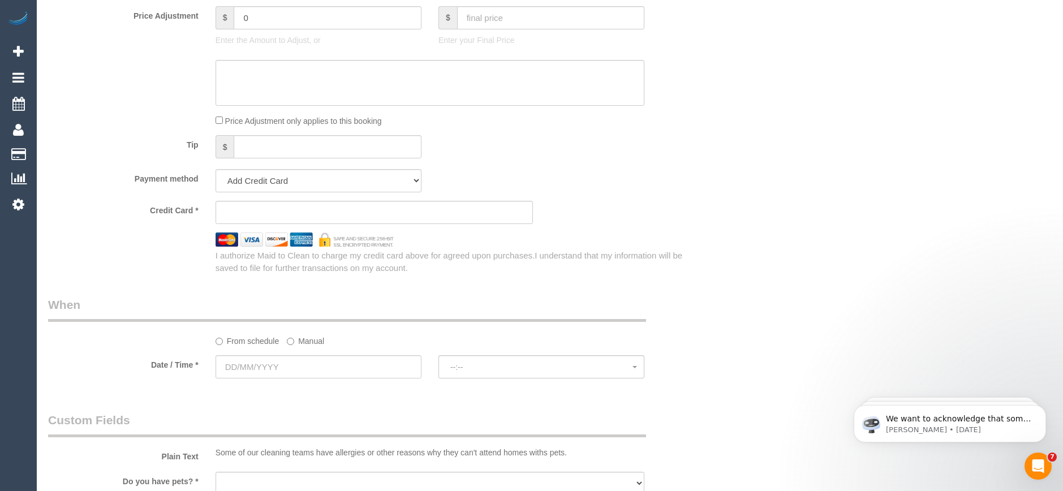
scroll to position [1075, 0]
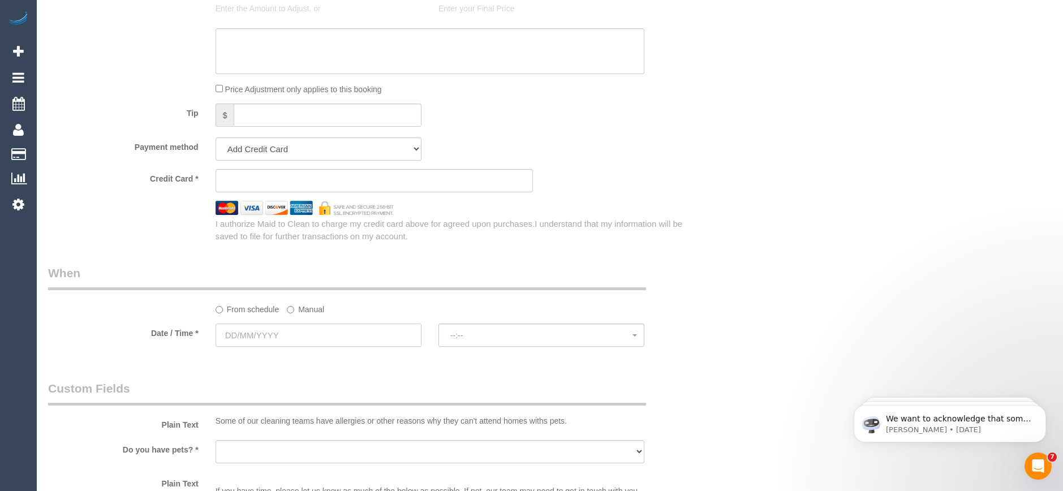
click at [280, 338] on input "text" at bounding box center [319, 335] width 206 height 23
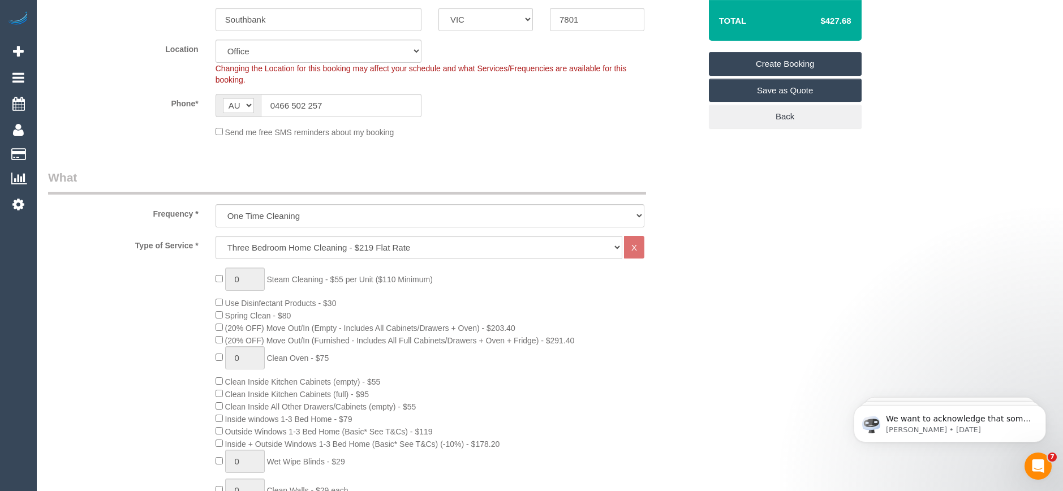
scroll to position [57, 0]
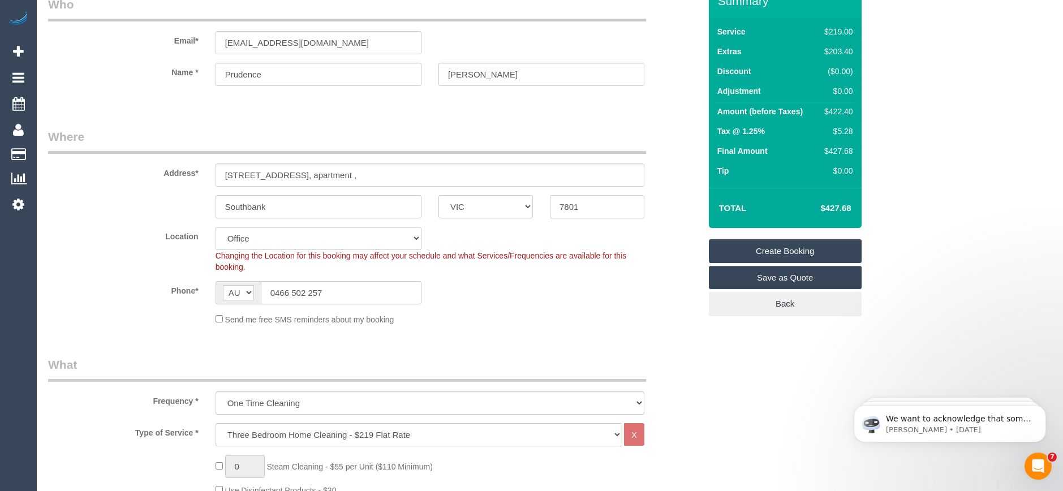
click at [586, 206] on input "7801" at bounding box center [597, 206] width 94 height 23
drag, startPoint x: 589, startPoint y: 207, endPoint x: 524, endPoint y: 209, distance: 65.1
click at [524, 209] on div "Southbank ACT NSW NT QLD SA TAS VIC WA 7801" at bounding box center [374, 206] width 669 height 23
drag, startPoint x: 568, startPoint y: 205, endPoint x: 596, endPoint y: 195, distance: 30.8
click at [596, 195] on input "7801" at bounding box center [597, 206] width 94 height 23
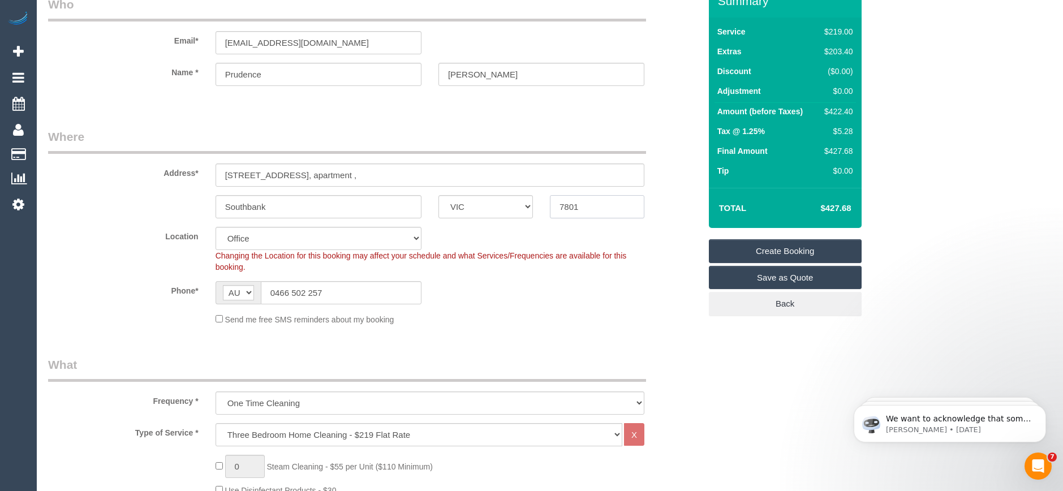
click at [564, 203] on input "7801" at bounding box center [597, 206] width 94 height 23
type input "7801"
click at [565, 271] on div "Changing the Location for this booking may affect your schedule and what Servic…" at bounding box center [430, 261] width 446 height 23
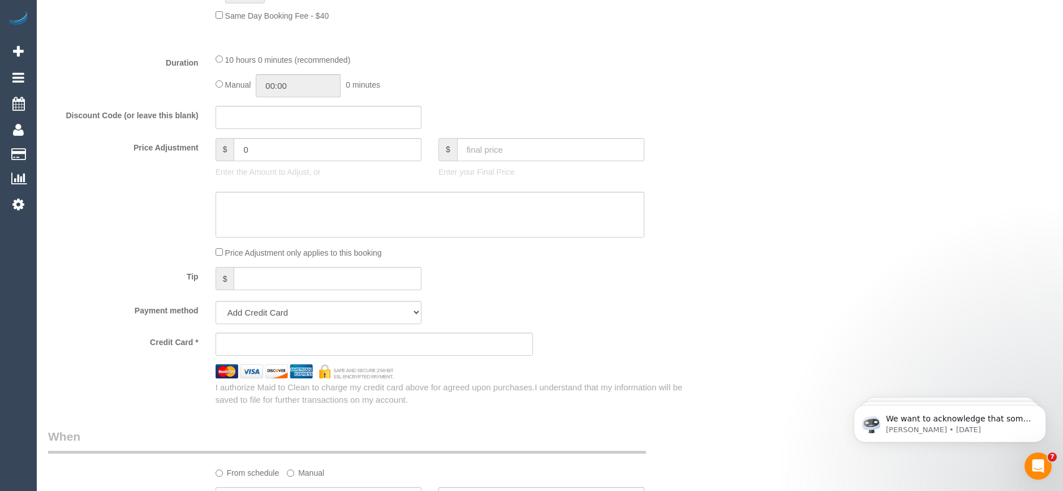
scroll to position [1018, 0]
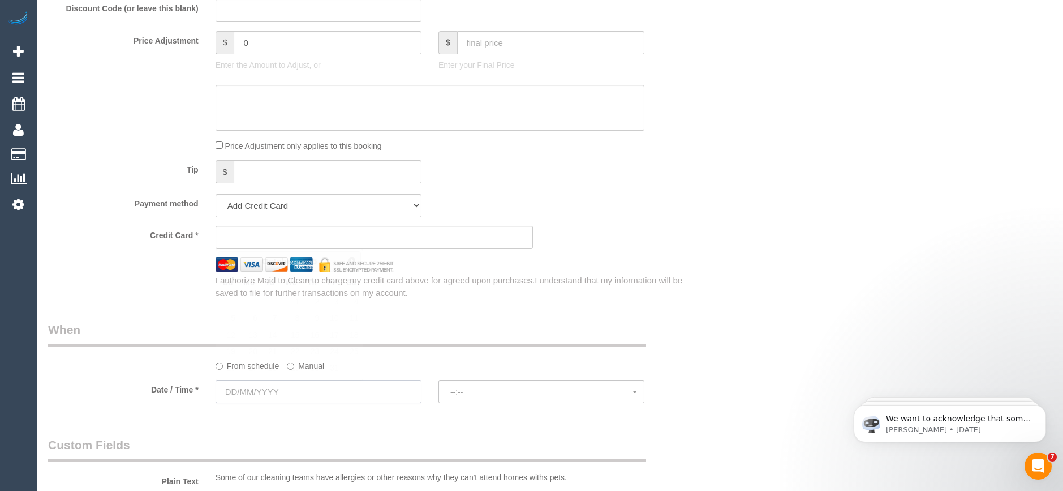
click at [294, 388] on input "text" at bounding box center [319, 391] width 206 height 23
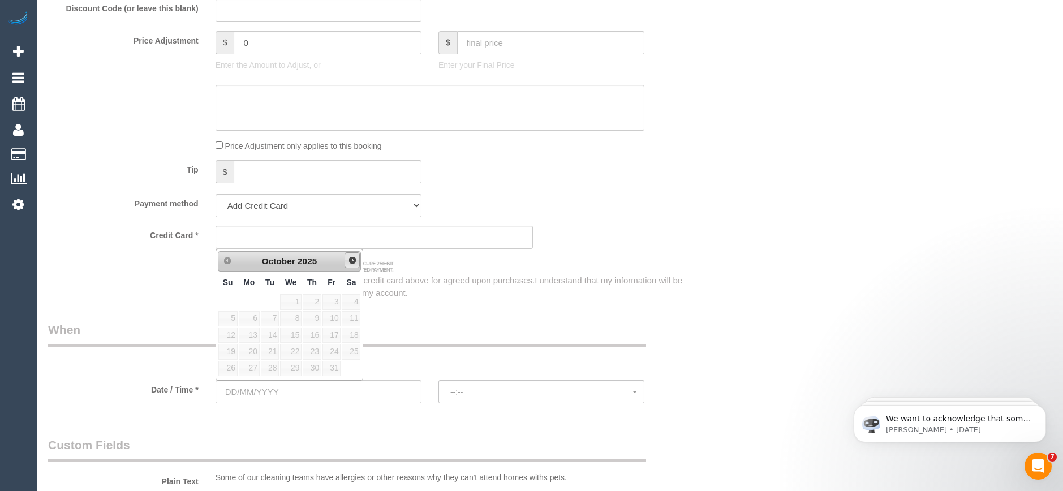
click at [350, 263] on span "Next" at bounding box center [352, 260] width 9 height 9
click at [221, 264] on link "Prev" at bounding box center [227, 260] width 16 height 16
click at [514, 276] on div "I authorize Maid to Clean to charge my credit card above for agreed upon purcha…" at bounding box center [458, 286] width 502 height 24
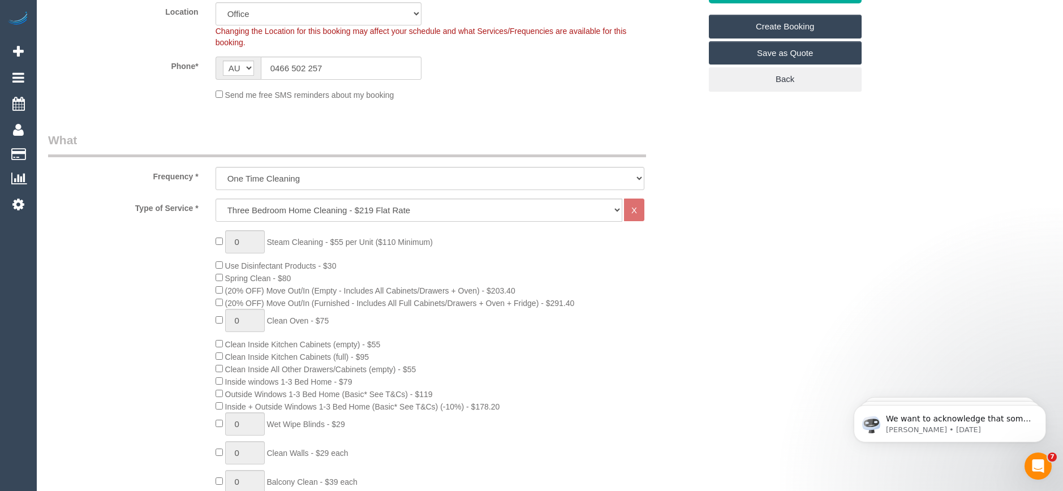
scroll to position [113, 0]
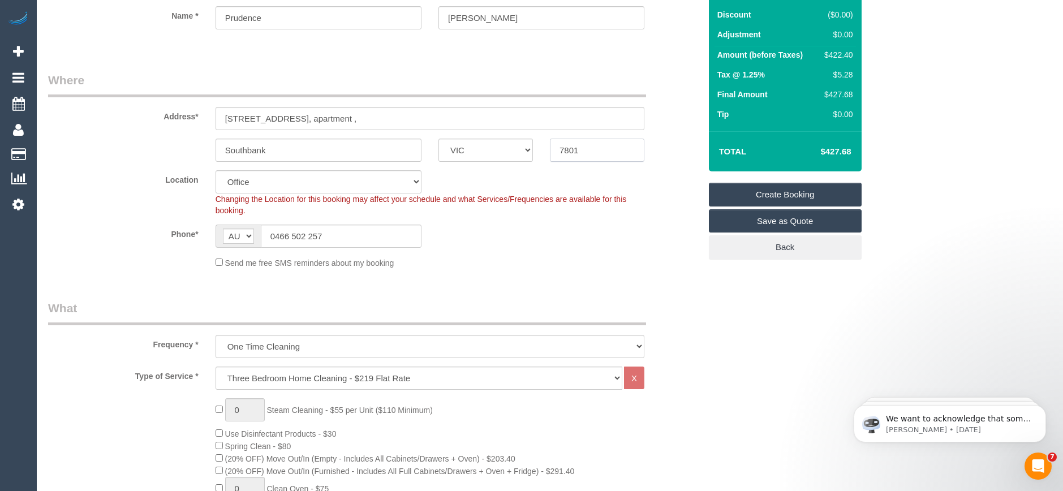
drag, startPoint x: 588, startPoint y: 152, endPoint x: 454, endPoint y: 141, distance: 134.0
click at [454, 141] on div "Southbank ACT NSW NT QLD SA TAS VIC WA 7801" at bounding box center [374, 150] width 669 height 23
click at [566, 151] on input "text" at bounding box center [597, 150] width 94 height 23
type input "7801"
click at [531, 225] on div "Phone* AF AL DZ AD AO AI AQ AG AR AM AW AU AT AZ BS BH BD BB BY BE BZ BJ BM BT …" at bounding box center [374, 236] width 669 height 23
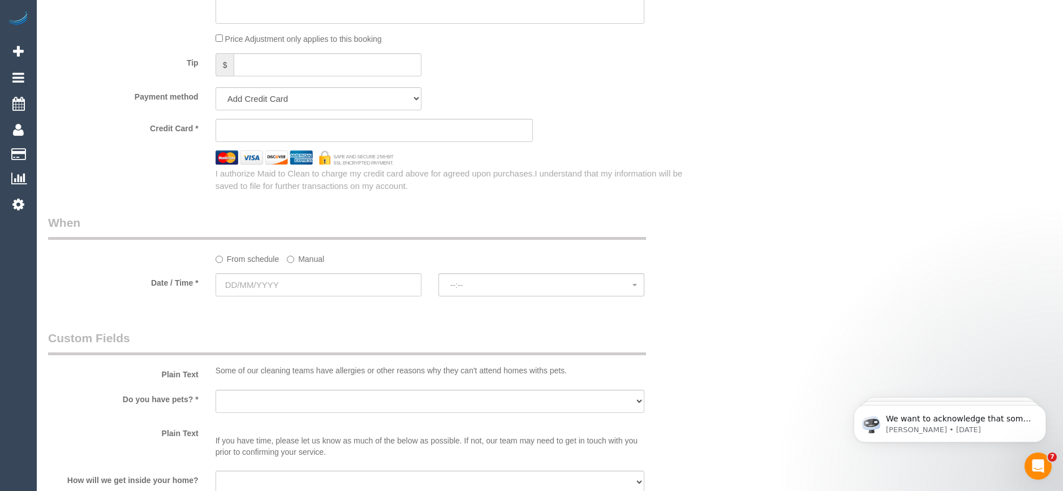
scroll to position [1132, 0]
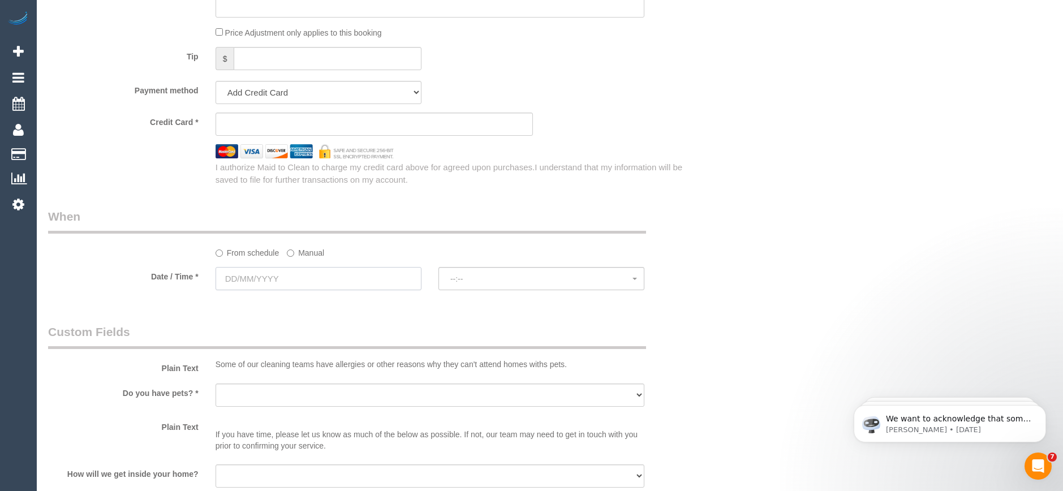
click at [287, 282] on input "text" at bounding box center [319, 278] width 206 height 23
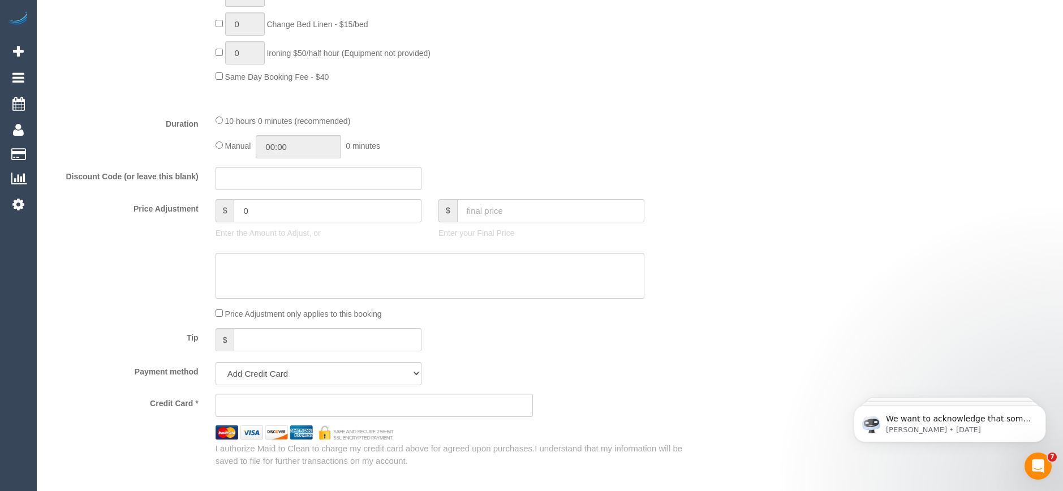
scroll to position [1018, 0]
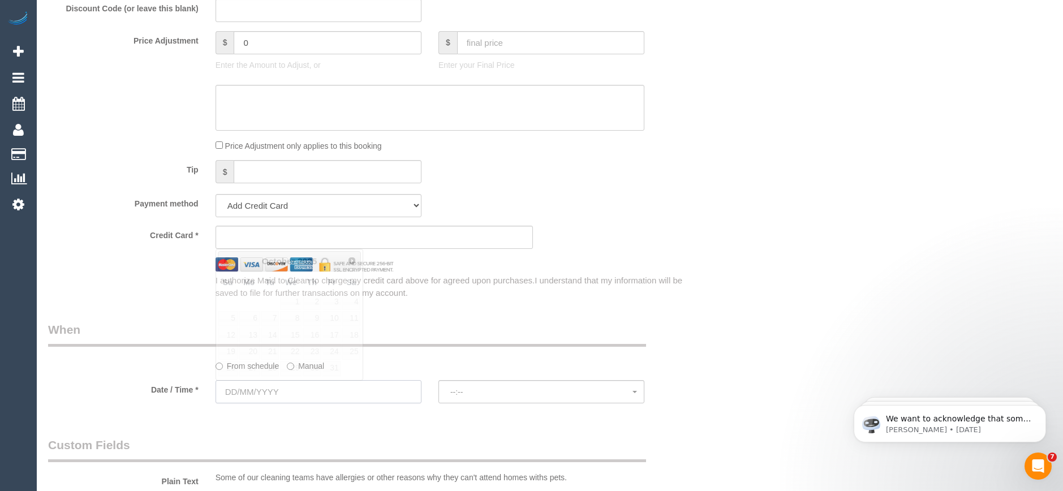
click at [296, 385] on input "text" at bounding box center [319, 391] width 206 height 23
click at [644, 233] on div "Credit Card *" at bounding box center [374, 237] width 669 height 23
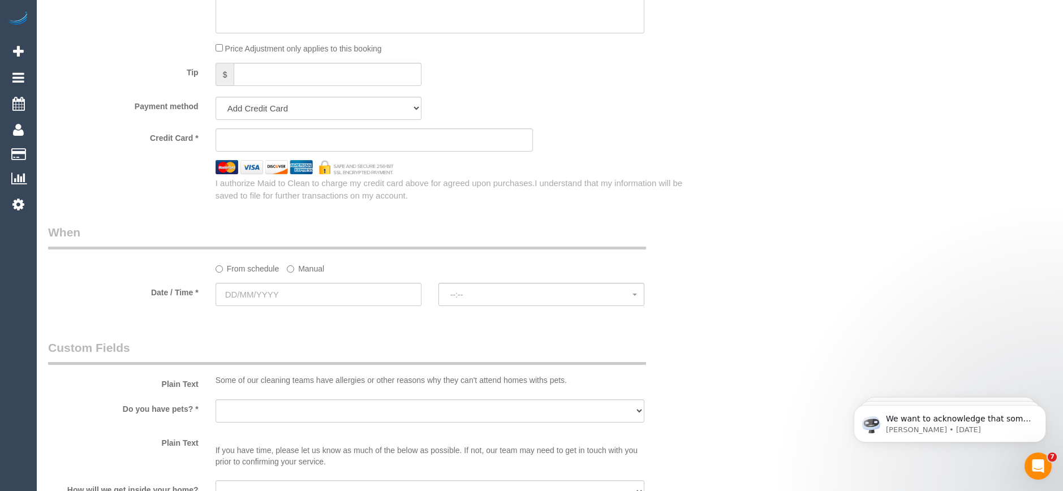
scroll to position [1117, 0]
click at [259, 290] on input "text" at bounding box center [319, 293] width 206 height 23
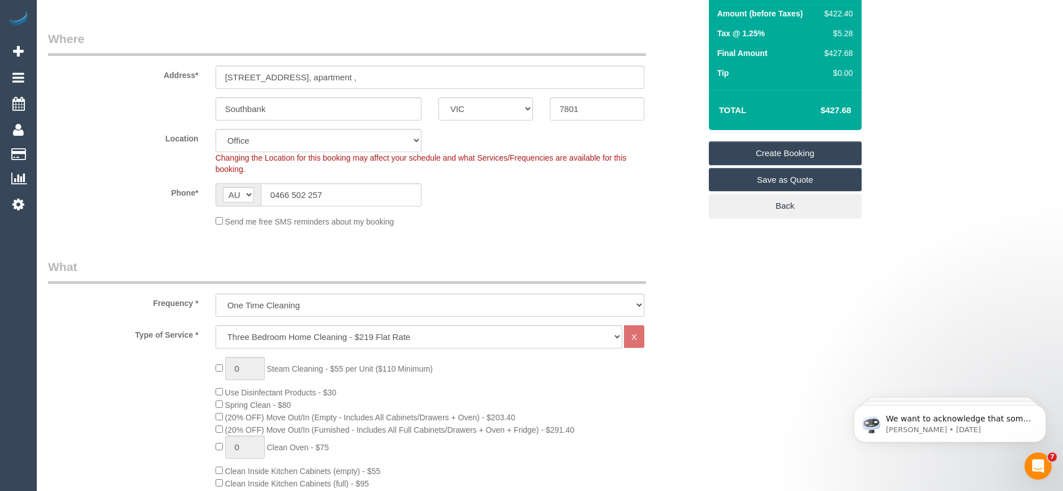
scroll to position [0, 0]
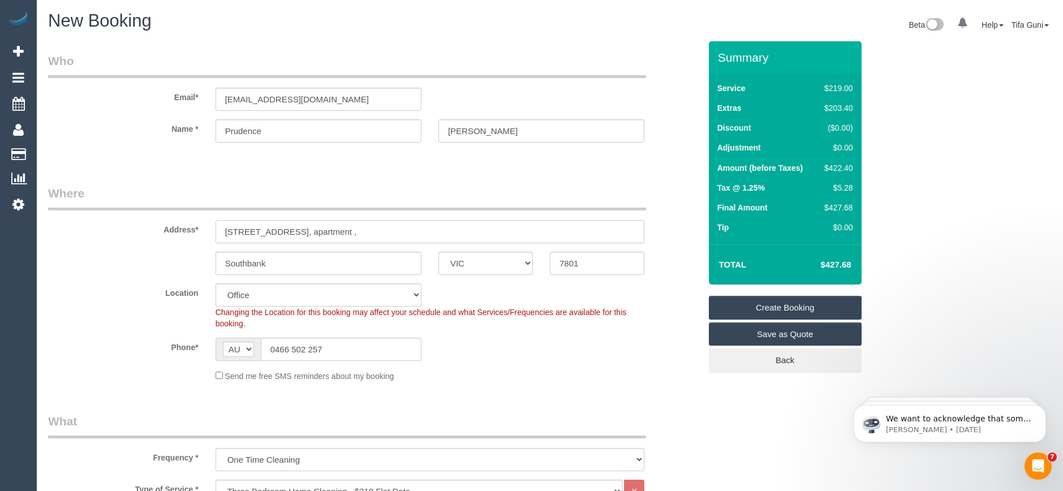
click at [350, 233] on input "70 Southbank BLVD, apartment ," at bounding box center [430, 231] width 429 height 23
type input "70 Southbank BLVD, apartment"
click at [279, 264] on input "Southbank" at bounding box center [319, 263] width 206 height 23
click at [308, 291] on select "Office City East (North) East (South) Inner East Inner North (East) Inner North…" at bounding box center [319, 294] width 206 height 23
click at [465, 298] on div "Location Office City East (North) East (South) Inner East Inner North (East) In…" at bounding box center [374, 306] width 669 height 46
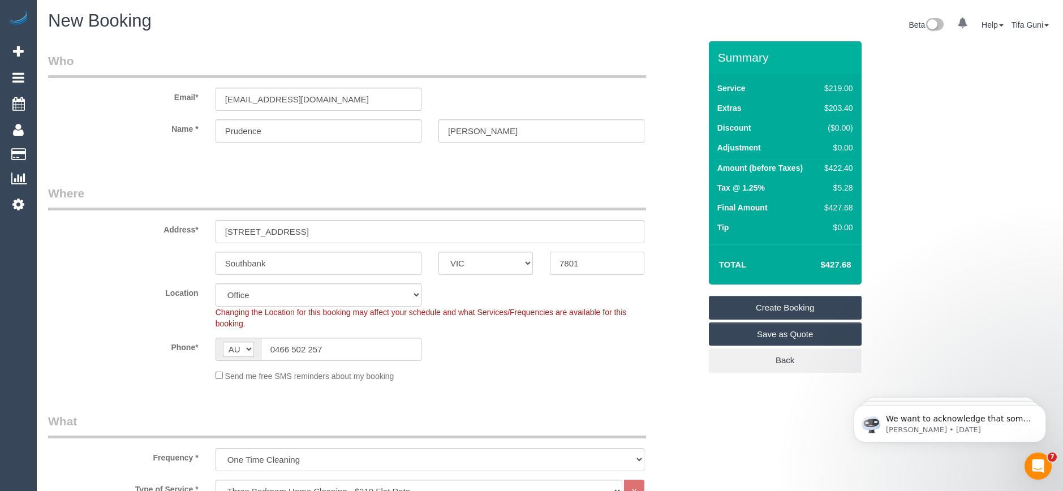
drag, startPoint x: 586, startPoint y: 263, endPoint x: 543, endPoint y: 265, distance: 43.0
click at [547, 265] on div "7801" at bounding box center [596, 263] width 111 height 23
drag, startPoint x: 257, startPoint y: 262, endPoint x: 189, endPoint y: 265, distance: 68.0
click at [189, 265] on div "Southbank ACT NSW NT QLD SA TAS VIC WA 7801" at bounding box center [374, 263] width 669 height 23
drag, startPoint x: 585, startPoint y: 264, endPoint x: 555, endPoint y: 264, distance: 30.0
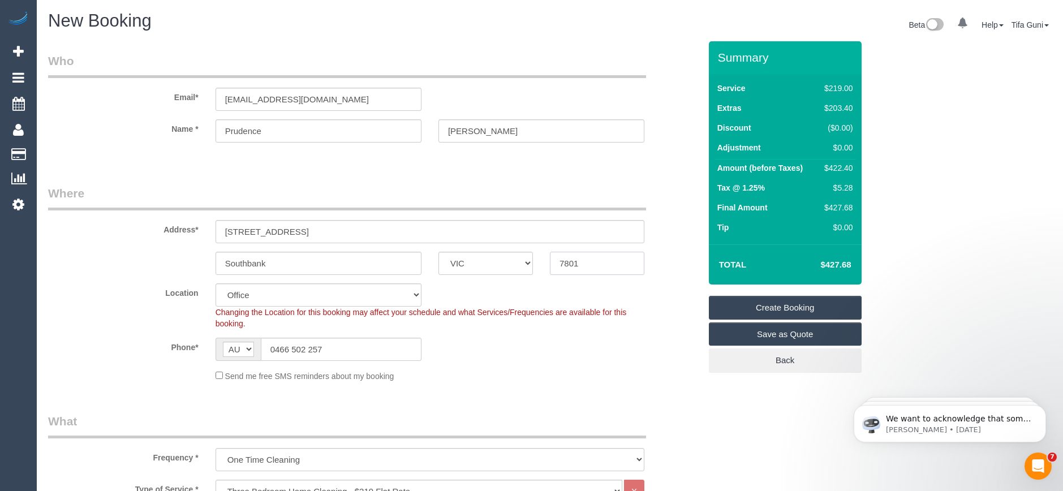
click at [553, 264] on input "7801" at bounding box center [597, 263] width 94 height 23
click at [581, 264] on input "text" at bounding box center [597, 263] width 94 height 23
paste input "7801"
type input "7801"
drag, startPoint x: 286, startPoint y: 260, endPoint x: 170, endPoint y: 268, distance: 116.2
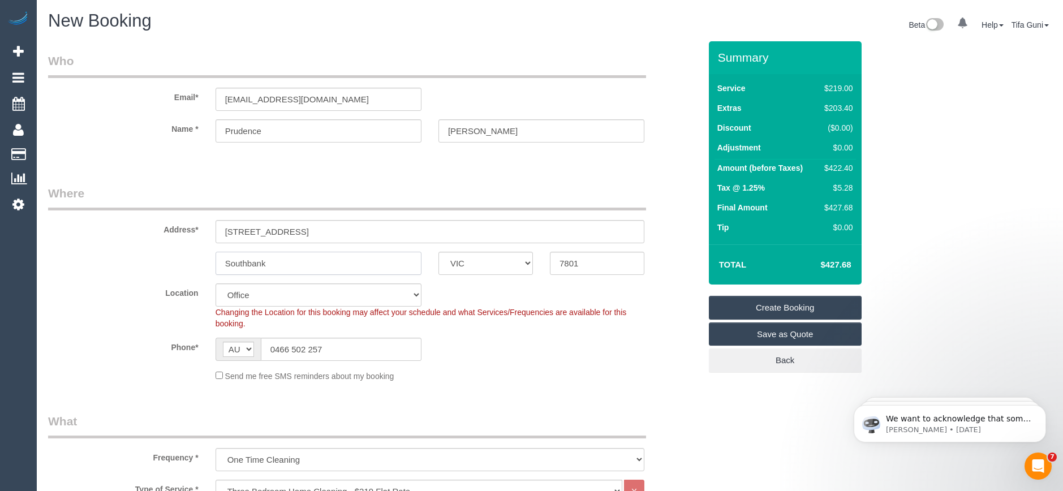
click at [170, 268] on div "Southbank ACT NSW NT QLD SA TAS VIC WA 7801" at bounding box center [374, 263] width 669 height 23
click at [234, 267] on input "text" at bounding box center [319, 263] width 206 height 23
paste input "Southbank"
type input "Southbank"
click at [355, 230] on input "70 Southbank BLVD, apartment" at bounding box center [430, 231] width 429 height 23
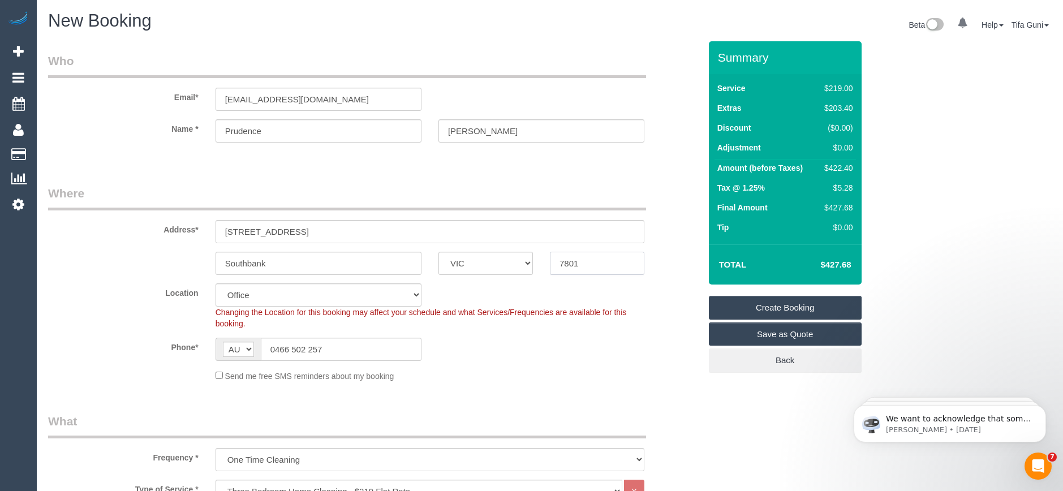
drag, startPoint x: 578, startPoint y: 260, endPoint x: 546, endPoint y: 261, distance: 31.7
click at [546, 261] on div "7801" at bounding box center [596, 263] width 111 height 23
click at [363, 227] on input "70 Southbank BLVD, apartment" at bounding box center [430, 231] width 429 height 23
paste input "7801"
type input "70 Southbank BLVD, apartment 7801"
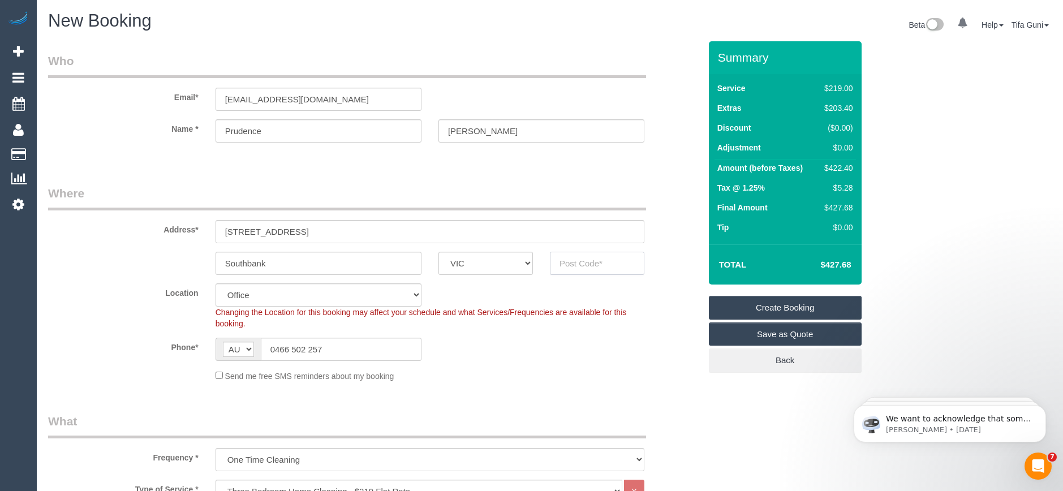
click at [578, 266] on input "text" at bounding box center [597, 263] width 94 height 23
type input "3006"
click at [510, 368] on sui-booking-location "Location Office City East (North) East (South) Inner East Inner North (East) In…" at bounding box center [374, 332] width 652 height 98
select select "54"
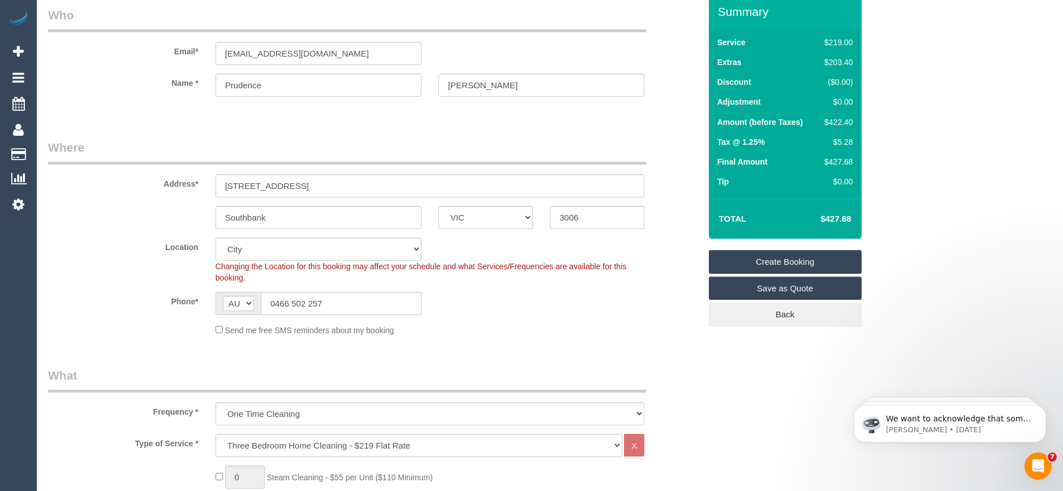
scroll to position [226, 0]
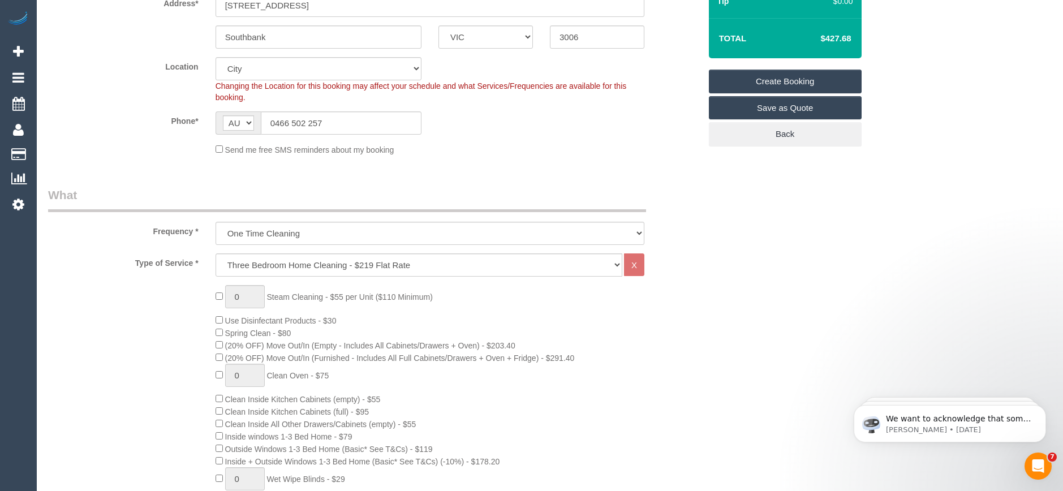
select select "object:2212"
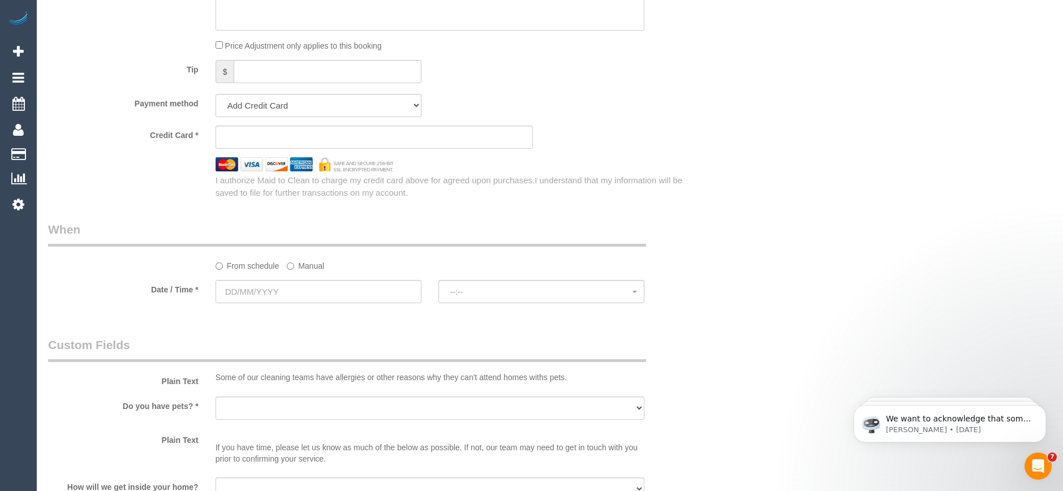
scroll to position [1117, 0]
click at [310, 284] on input "text" at bounding box center [319, 293] width 206 height 23
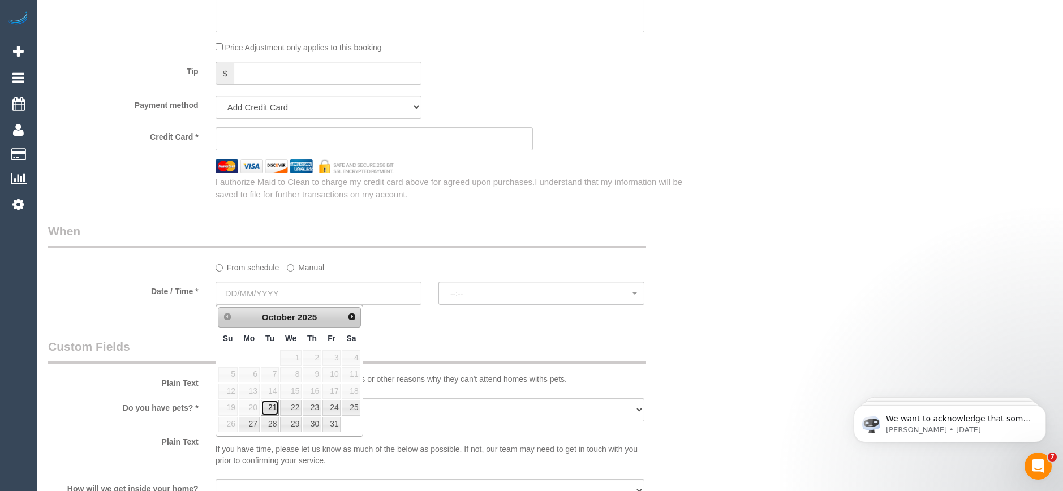
click at [272, 411] on link "21" at bounding box center [270, 407] width 18 height 15
type input "21/10/2025"
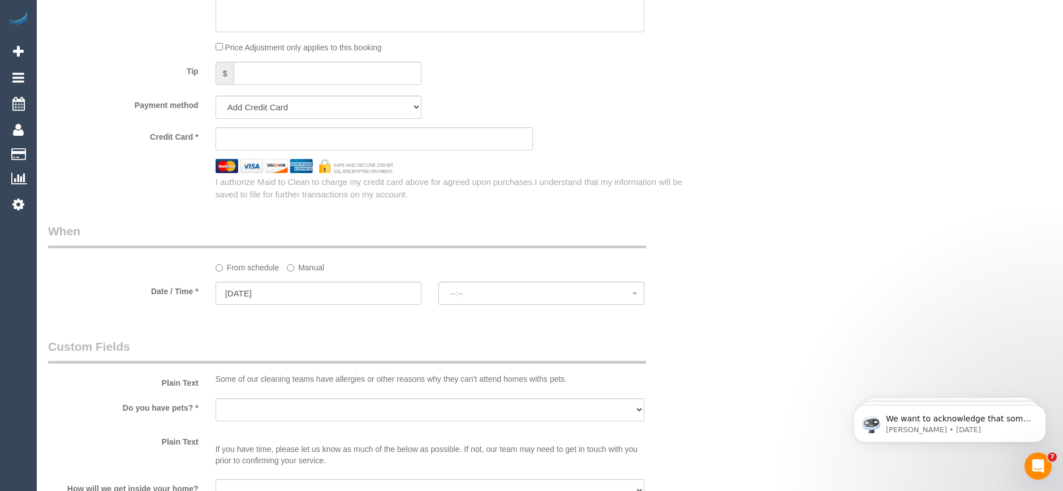
select select "spot1"
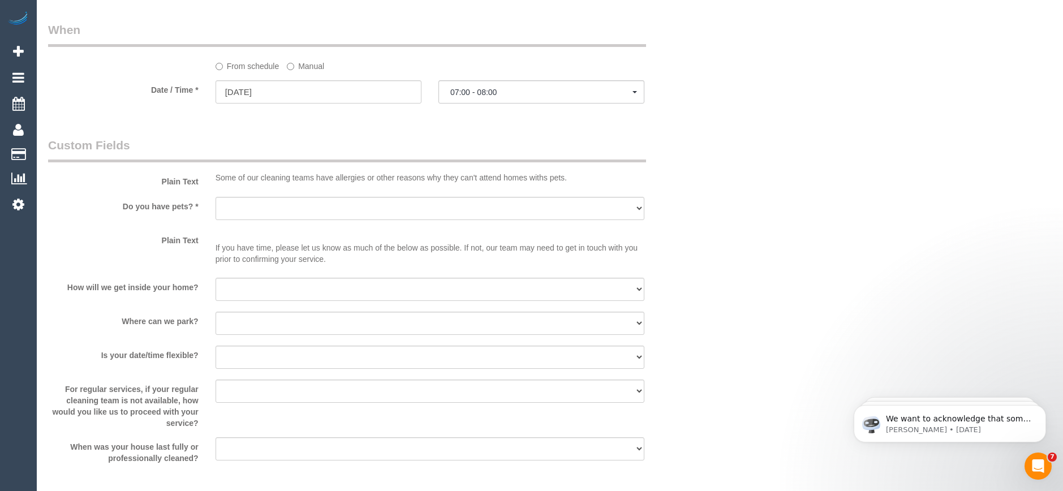
scroll to position [1415, 0]
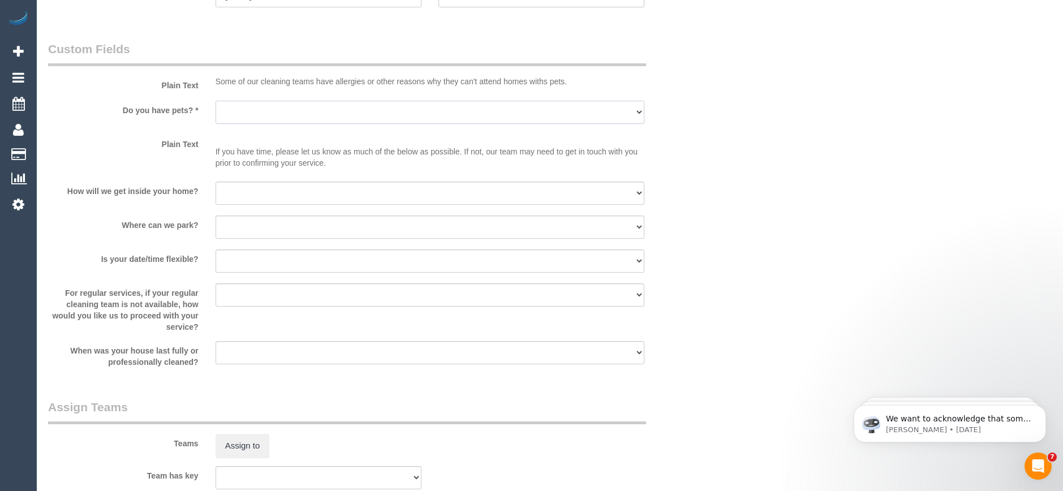
click at [285, 115] on select "Yes - Cats Yes - Dogs No pets Yes - Dogs and Cats Yes - Other" at bounding box center [430, 112] width 429 height 23
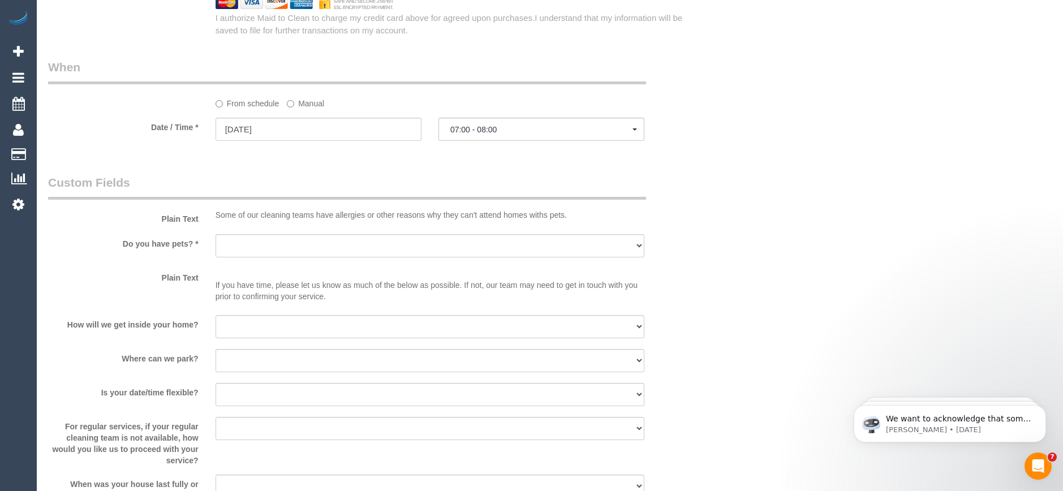
scroll to position [1132, 0]
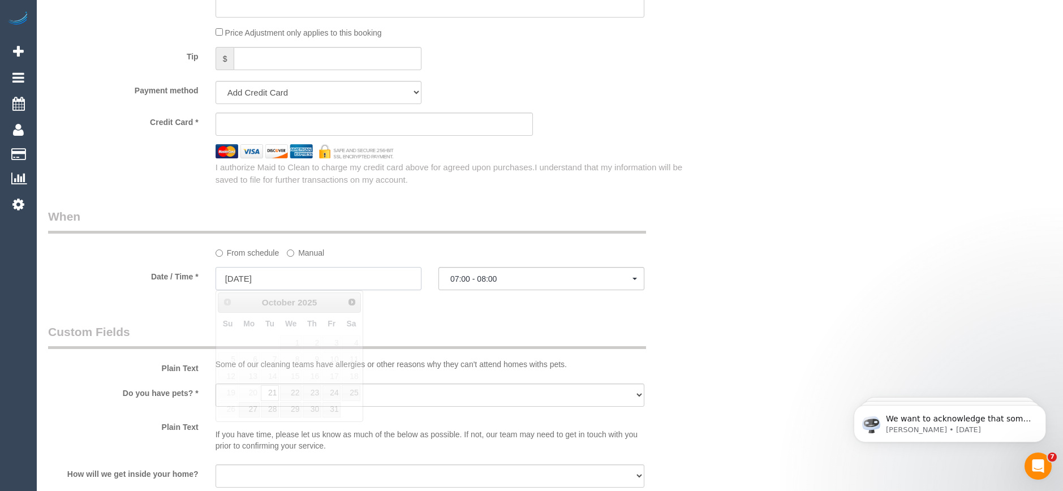
click at [289, 279] on input "21/10/2025" at bounding box center [319, 278] width 206 height 23
click at [424, 299] on fieldset "When From schedule Manual Date / Time * 21/10/2025 07:00 - 08:00 Tue October 21…" at bounding box center [374, 254] width 652 height 93
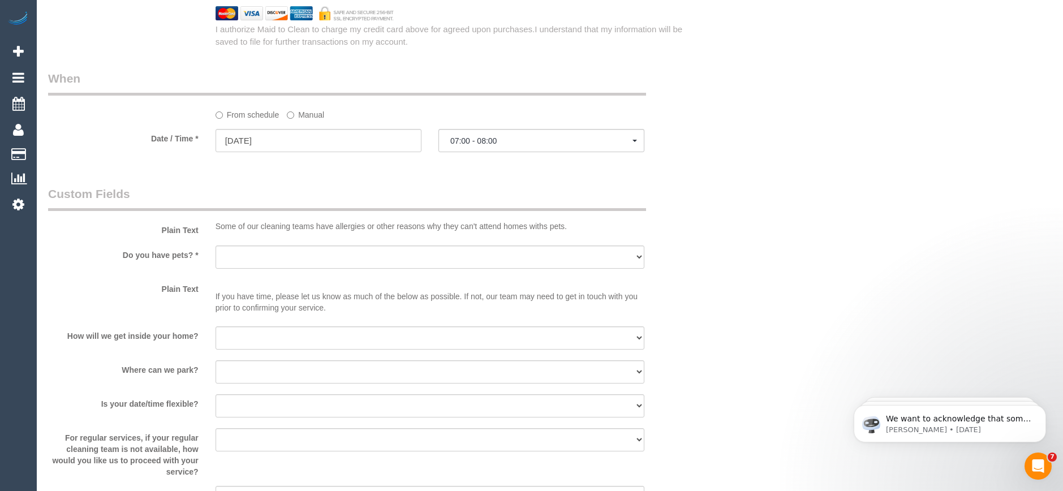
scroll to position [1301, 0]
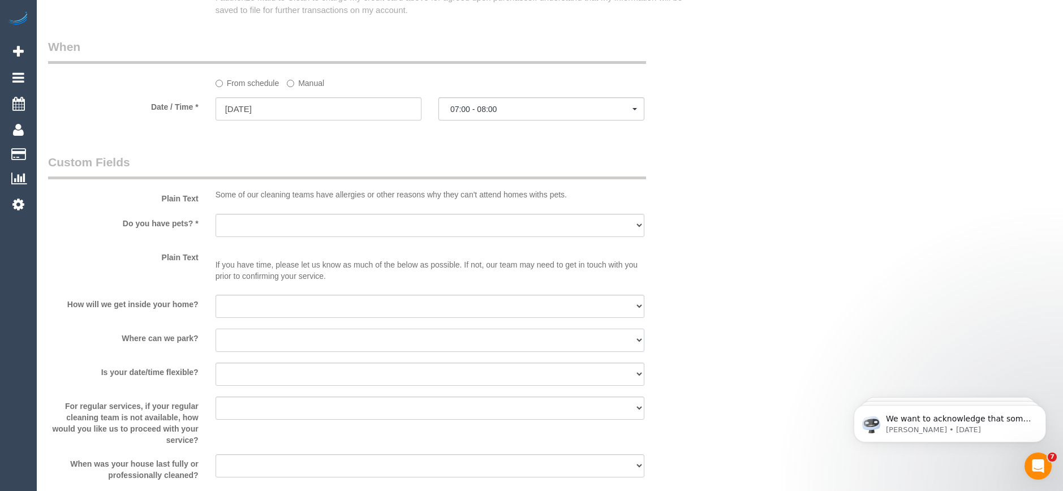
click at [270, 343] on select "I will provide parking on-site Free street parking Paid street parking (cost wi…" at bounding box center [430, 340] width 429 height 23
select select "number:19"
click at [216, 329] on select "I will provide parking on-site Free street parking Paid street parking (cost wi…" at bounding box center [430, 340] width 429 height 23
click at [257, 304] on select "I will be home Key will be left (please provide details below) Lock box/Access …" at bounding box center [430, 306] width 429 height 23
select select "number:14"
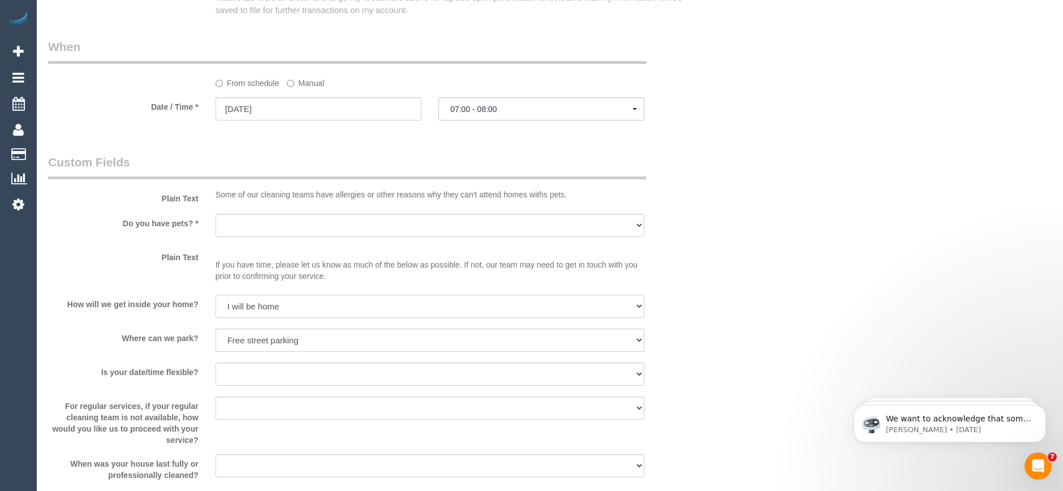
click at [216, 295] on select "I will be home Key will be left (please provide details below) Lock box/Access …" at bounding box center [430, 306] width 429 height 23
click at [248, 226] on select "Yes - Cats Yes - Dogs No pets Yes - Dogs and Cats Yes - Other" at bounding box center [430, 225] width 429 height 23
select select "number:28"
click at [216, 214] on select "Yes - Cats Yes - Dogs No pets Yes - Dogs and Cats Yes - Other" at bounding box center [430, 225] width 429 height 23
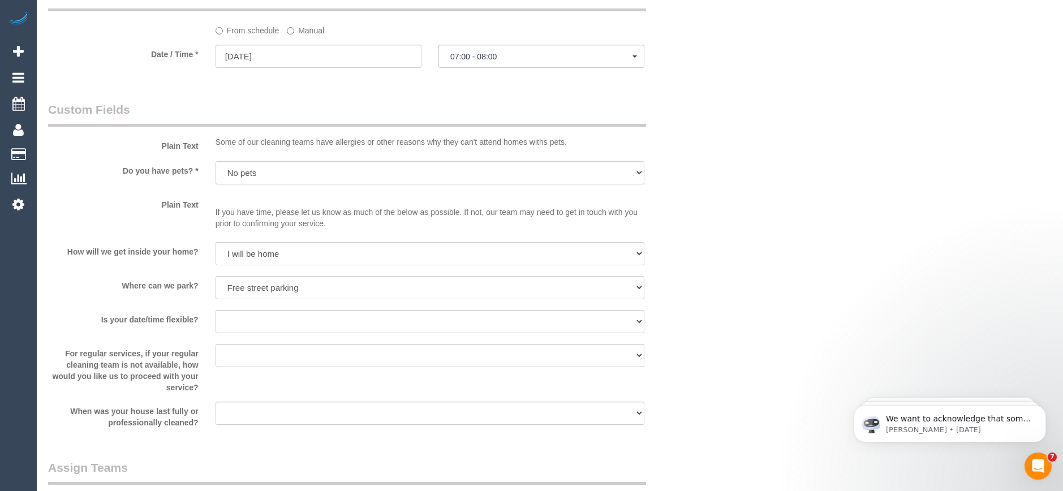
scroll to position [1641, 0]
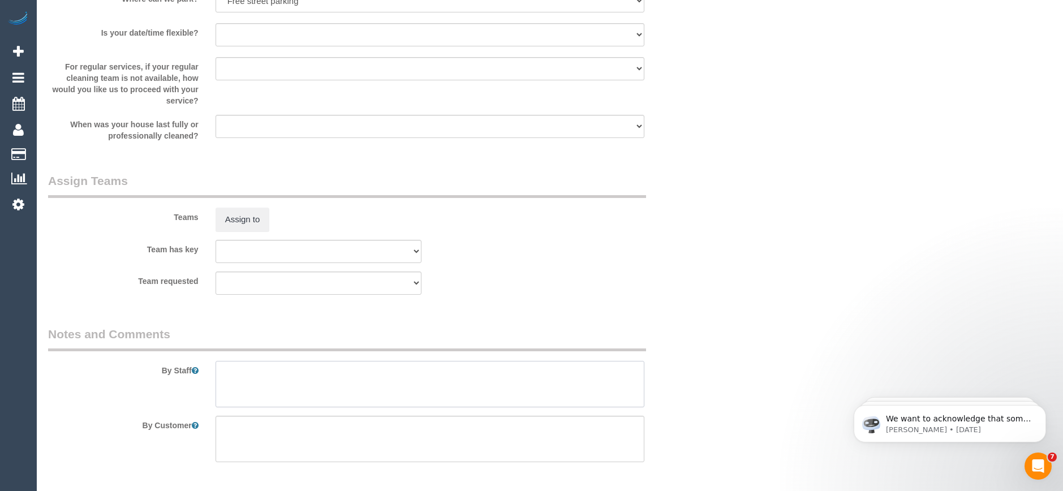
click at [246, 368] on textarea at bounding box center [430, 384] width 429 height 46
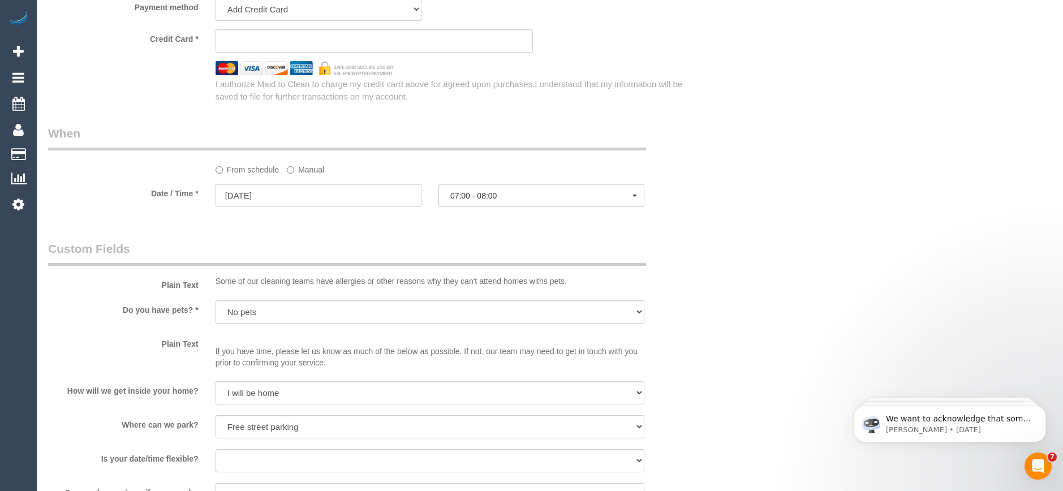
scroll to position [1245, 0]
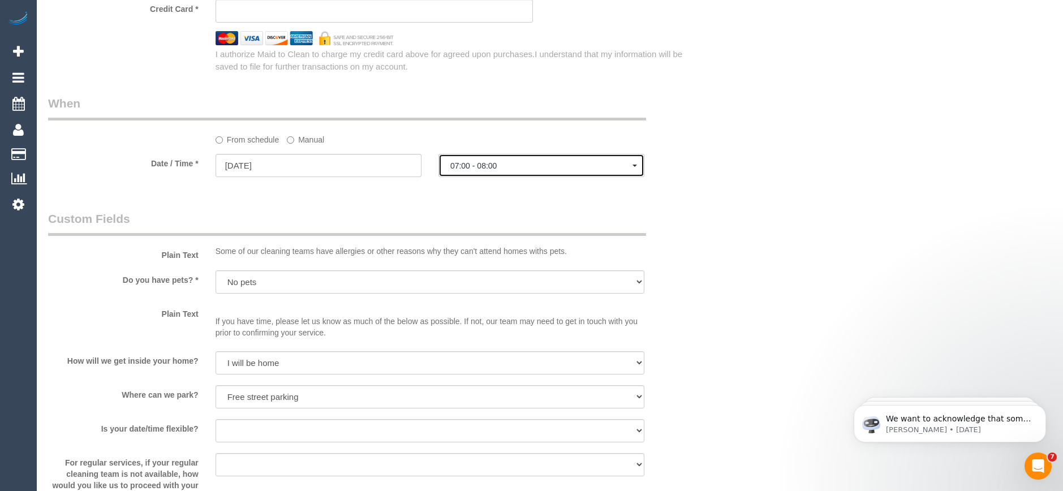
click at [489, 170] on span "07:00 - 08:00" at bounding box center [541, 165] width 182 height 9
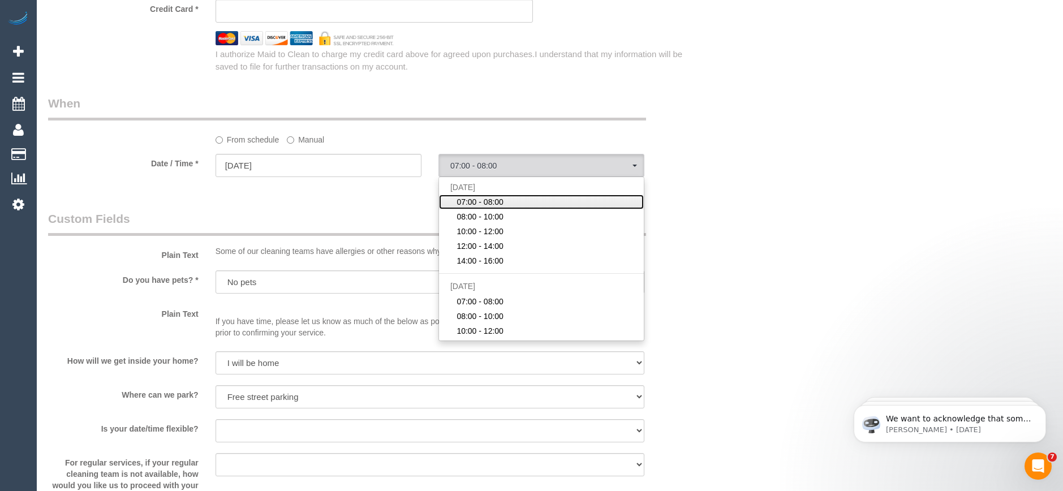
click at [486, 197] on span "07:00 - 08:00" at bounding box center [480, 201] width 47 height 11
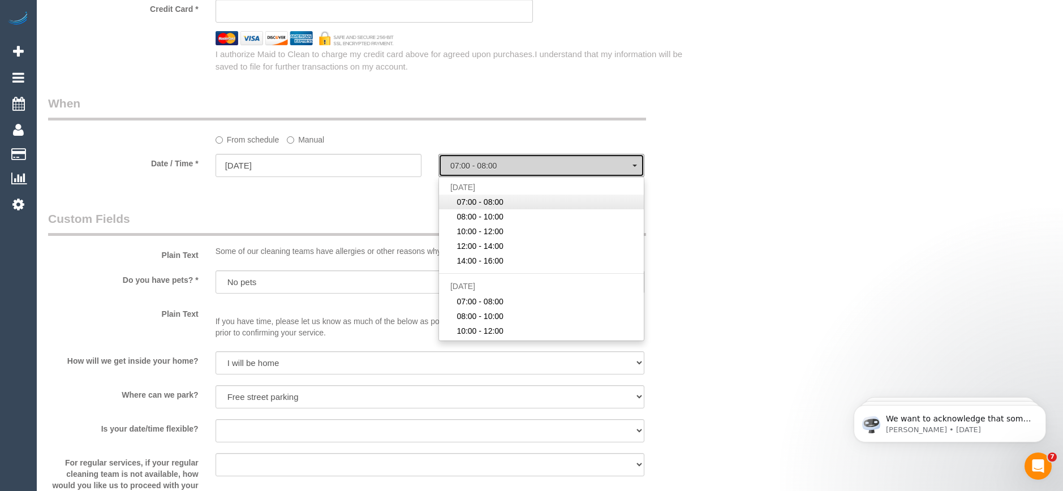
select select "spot1"
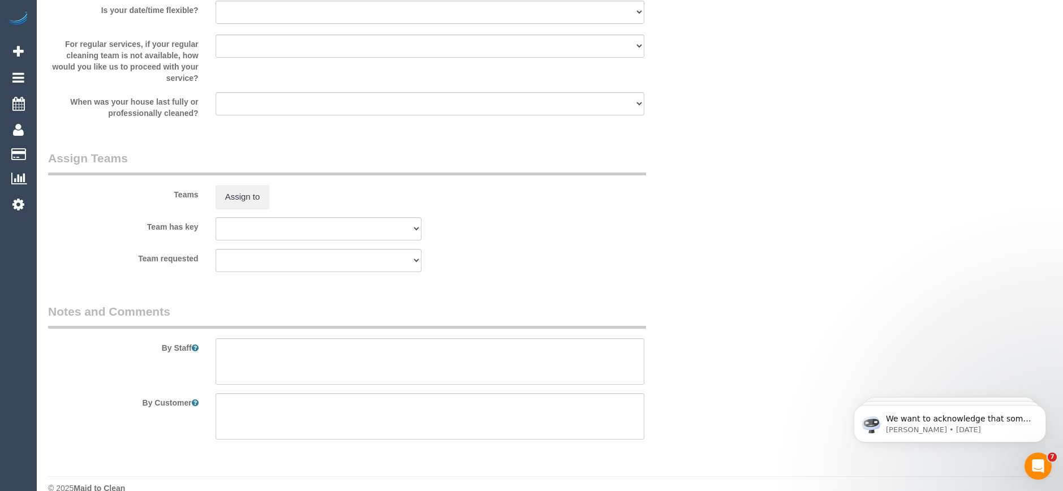
scroll to position [1683, 0]
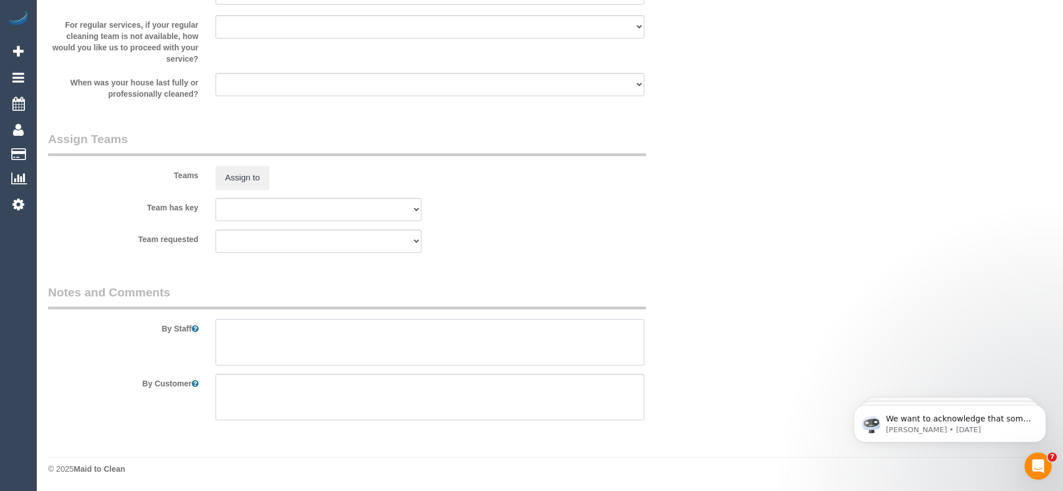
click at [252, 325] on textarea at bounding box center [430, 342] width 429 height 46
type textarea "c"
click at [321, 324] on textarea at bounding box center [430, 342] width 429 height 46
paste textarea "61466502257"
drag, startPoint x: 311, startPoint y: 332, endPoint x: 305, endPoint y: 332, distance: 6.2
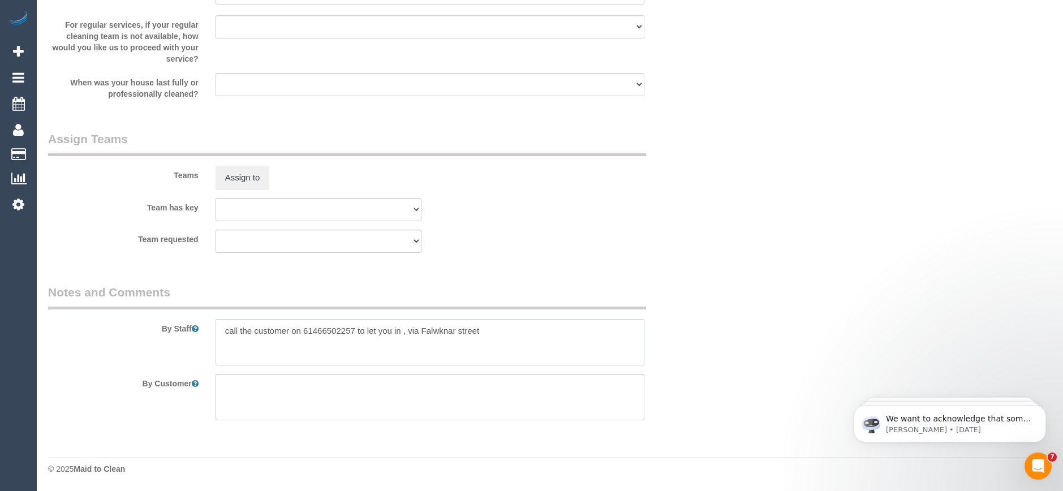
click at [305, 332] on textarea at bounding box center [430, 342] width 429 height 46
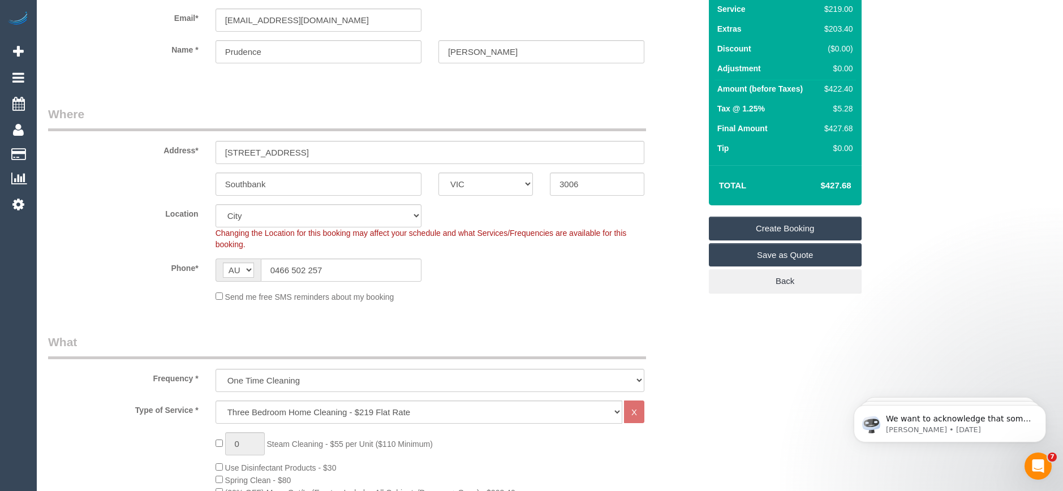
scroll to position [0, 0]
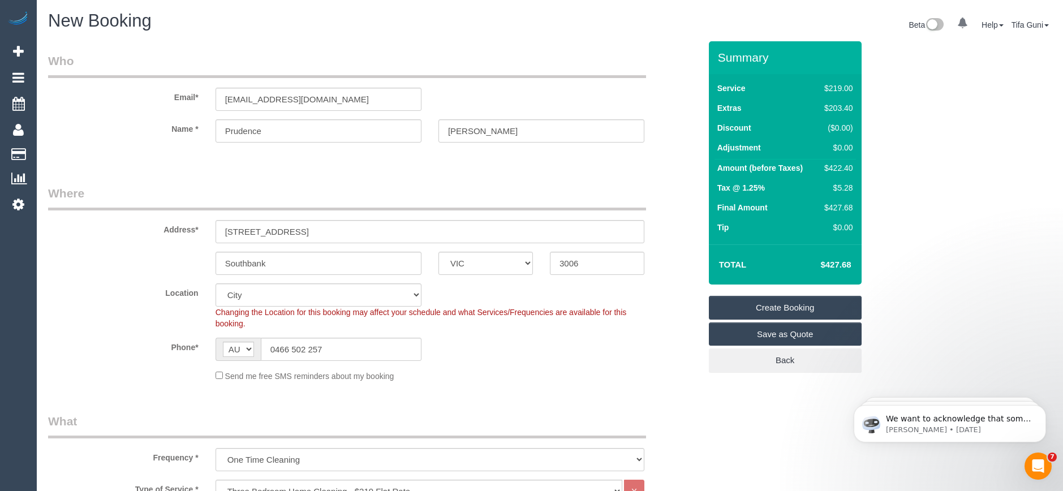
type textarea "call the customer on 0466502257 to let you in , via Falwknar street"
drag, startPoint x: 351, startPoint y: 98, endPoint x: 196, endPoint y: 104, distance: 154.6
click at [196, 104] on div "Email* pseeber@snowtonsaje.com.au" at bounding box center [374, 82] width 669 height 58
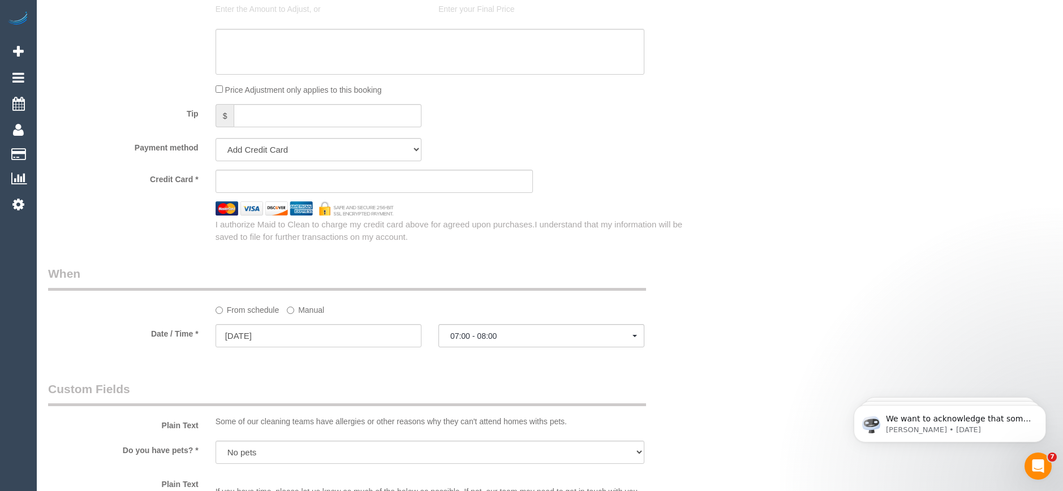
scroll to position [1075, 0]
click at [299, 336] on input "21/10/2025" at bounding box center [319, 335] width 206 height 23
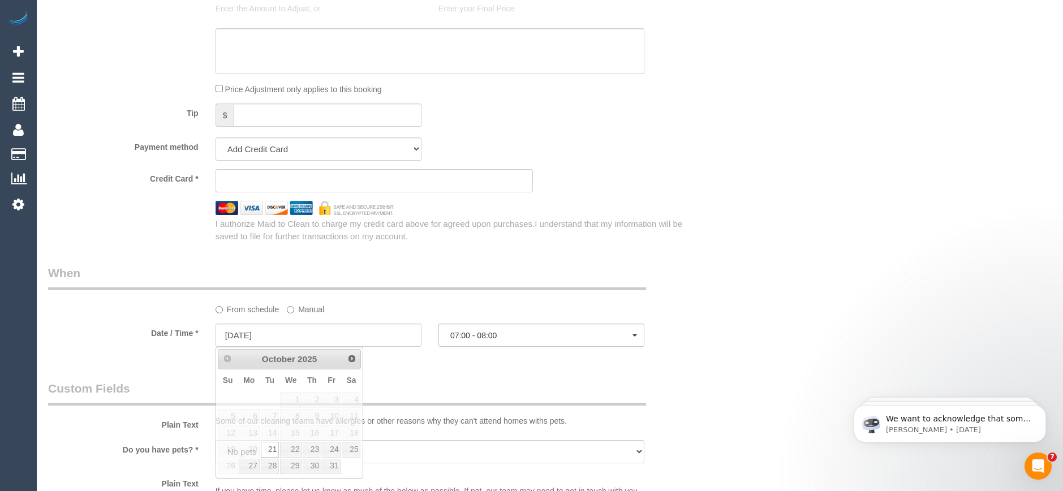
click at [603, 278] on legend "When" at bounding box center [347, 277] width 598 height 25
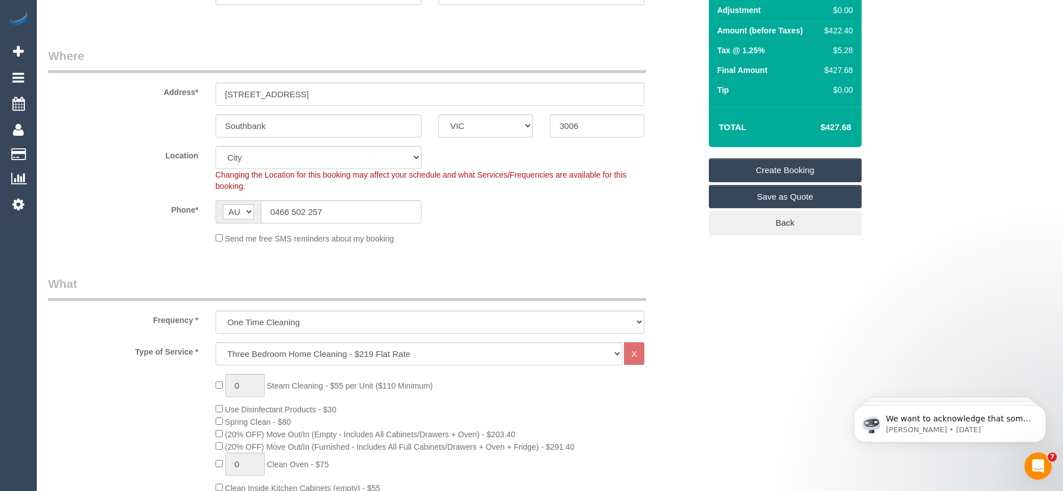
scroll to position [113, 0]
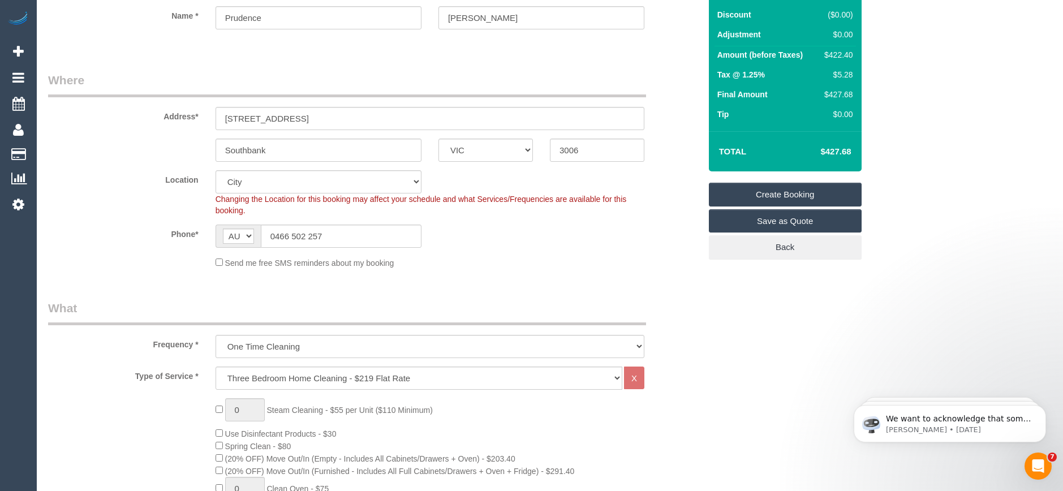
click at [776, 193] on link "Create Booking" at bounding box center [785, 195] width 153 height 24
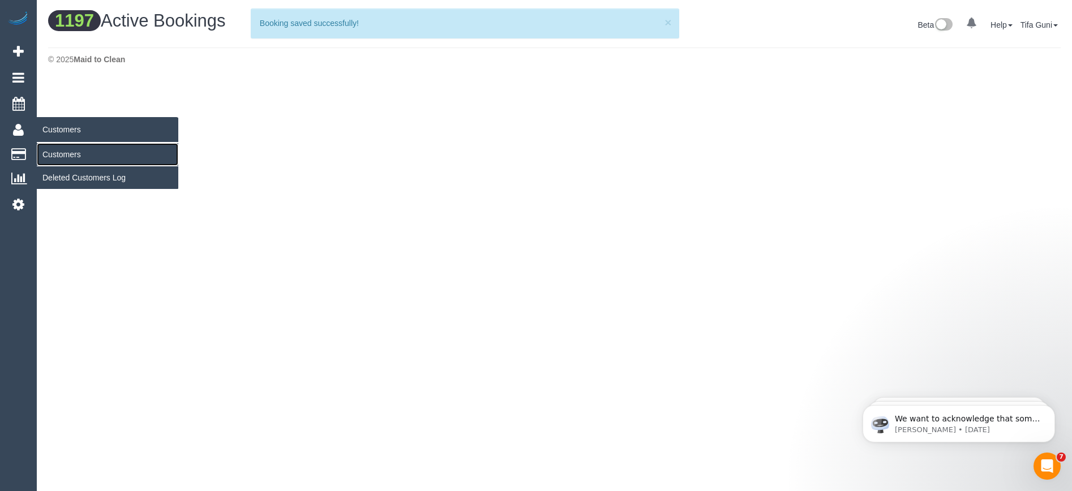
click at [58, 153] on link "Customers" at bounding box center [107, 154] width 141 height 23
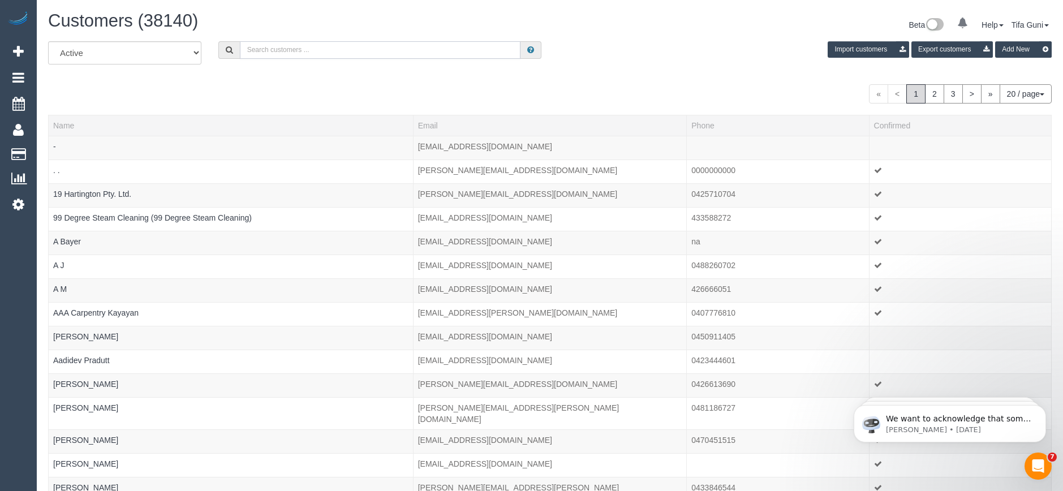
paste input "pseeber@snowtonsaje.com.au"
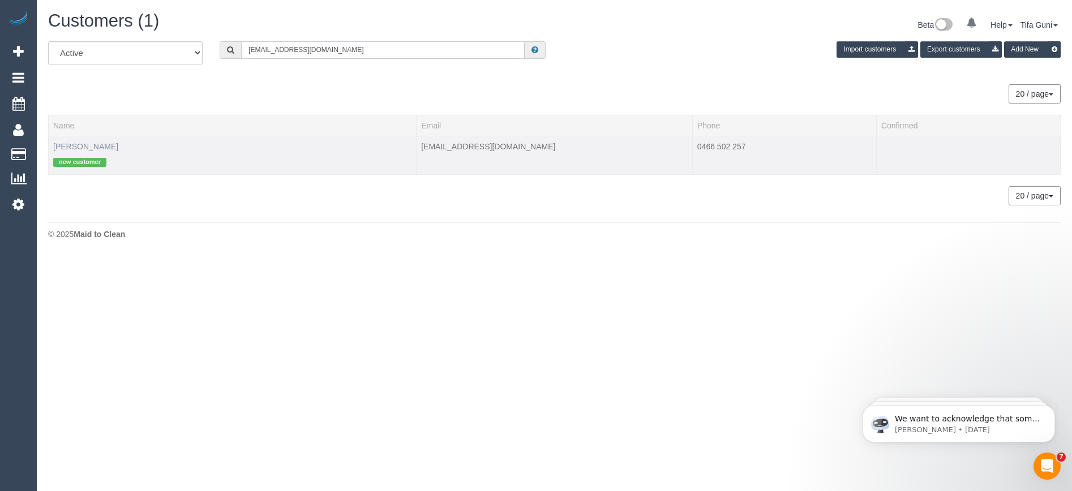
type input "pseeber@snowtonsaje.com.au"
click at [91, 147] on link "Prudence Seeber" at bounding box center [85, 146] width 65 height 9
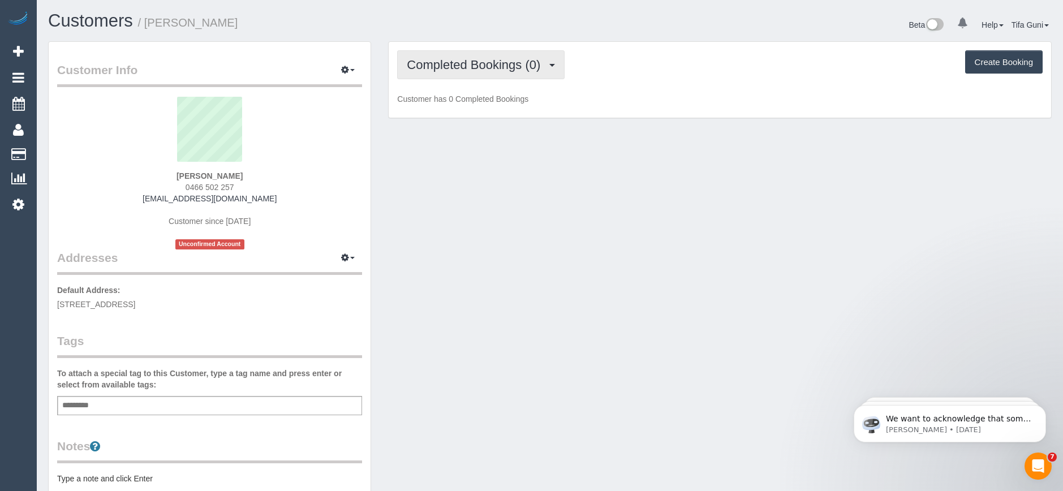
click at [487, 70] on span "Completed Bookings (0)" at bounding box center [476, 65] width 139 height 14
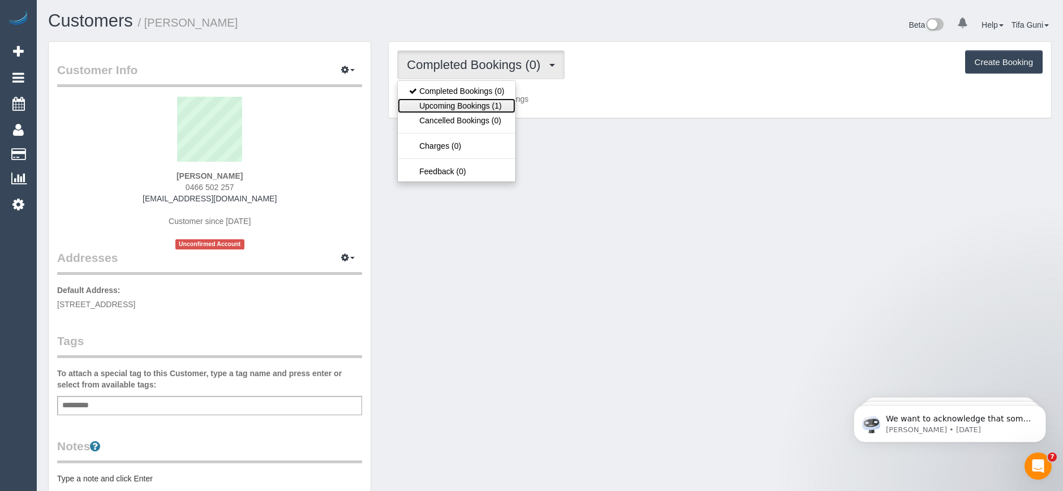
click at [487, 104] on link "Upcoming Bookings (1)" at bounding box center [457, 105] width 118 height 15
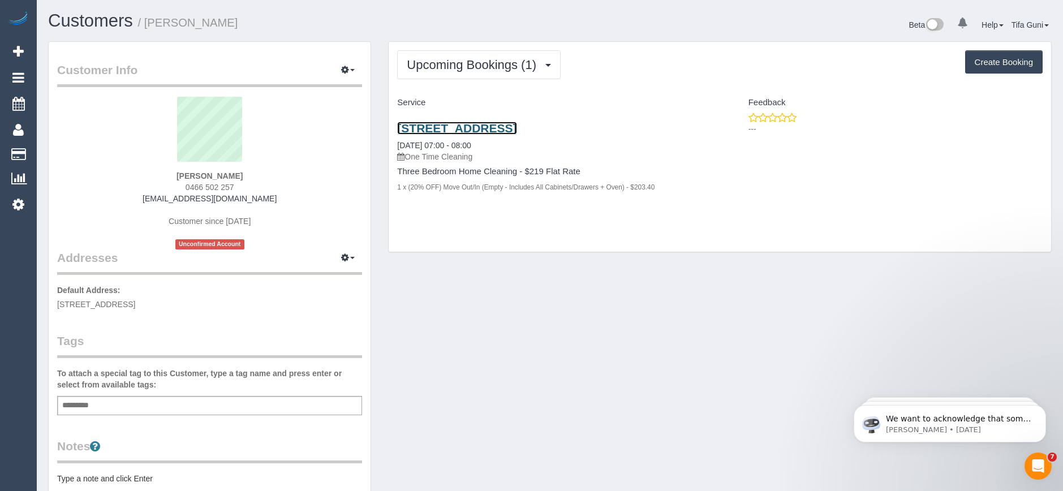
click at [517, 128] on link "70 Southbank Blvd, Apartment 7801, Southbank, VIC 3006" at bounding box center [456, 128] width 119 height 13
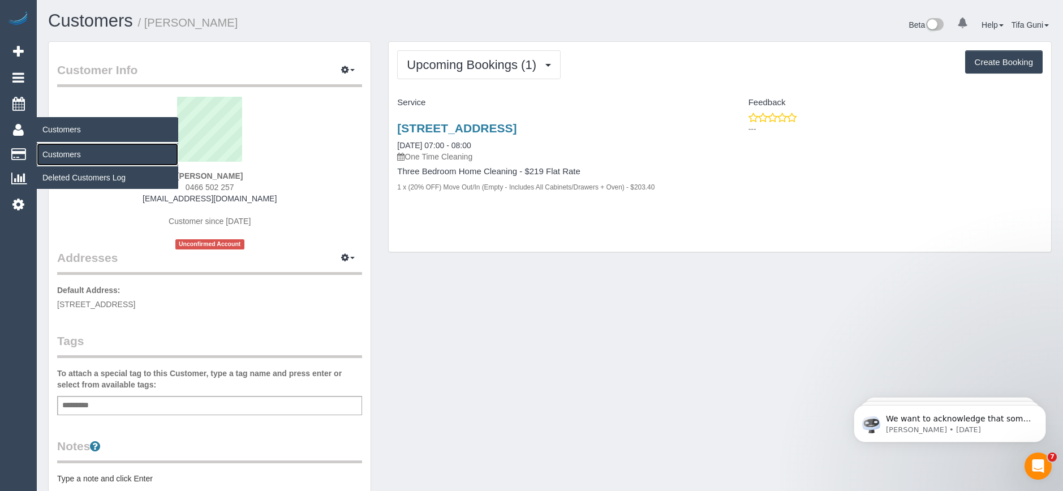
click at [62, 158] on link "Customers" at bounding box center [107, 154] width 141 height 23
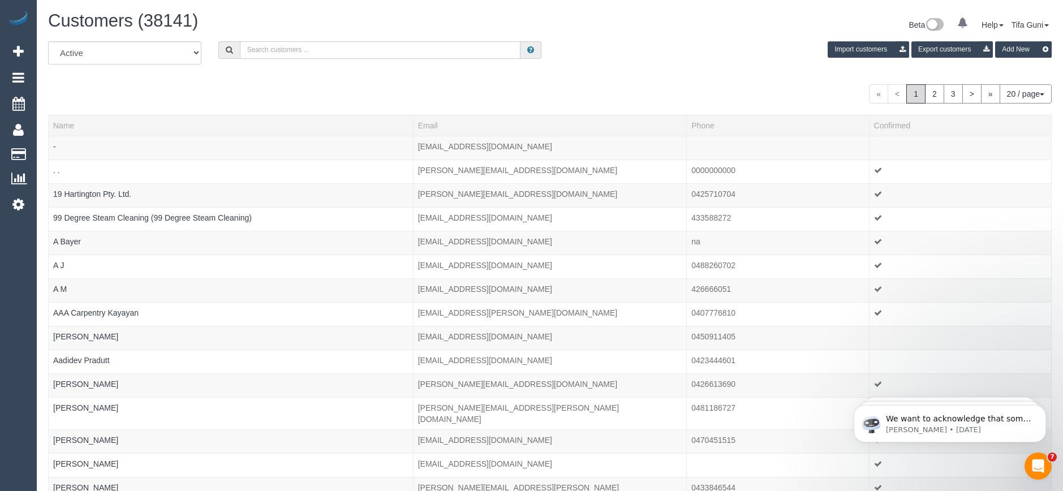
click at [260, 49] on input "text" at bounding box center [380, 50] width 281 height 18
paste input "61431217990"
drag, startPoint x: 255, startPoint y: 46, endPoint x: 247, endPoint y: 48, distance: 7.4
click at [247, 48] on input "61431217990" at bounding box center [380, 50] width 281 height 18
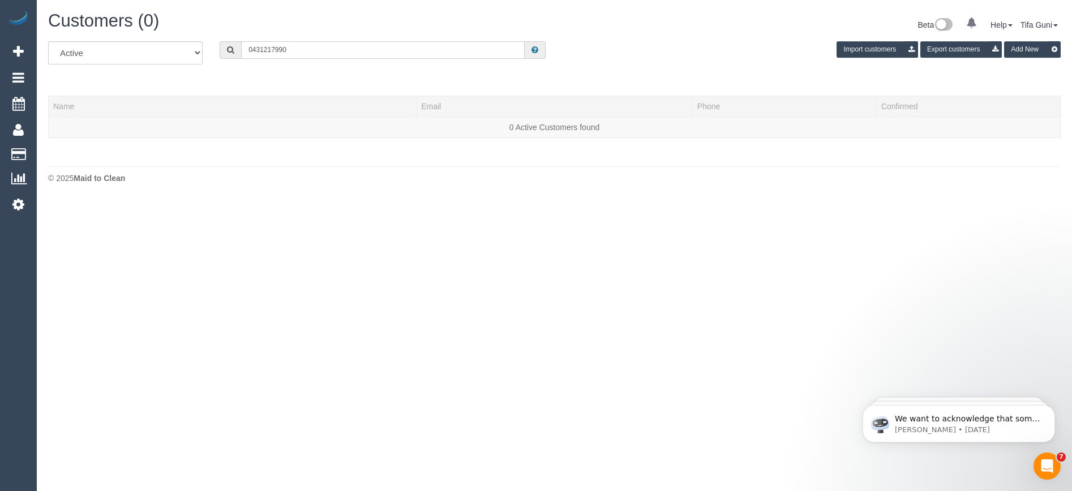
click at [263, 48] on input "0431217990" at bounding box center [382, 50] width 283 height 18
click at [277, 49] on input "0431 217990" at bounding box center [382, 50] width 283 height 18
click at [294, 49] on input "0431 217 990" at bounding box center [382, 50] width 283 height 18
click at [267, 50] on input "0431 217 990" at bounding box center [382, 50] width 283 height 18
click at [277, 48] on input "0431217 990" at bounding box center [382, 50] width 283 height 18
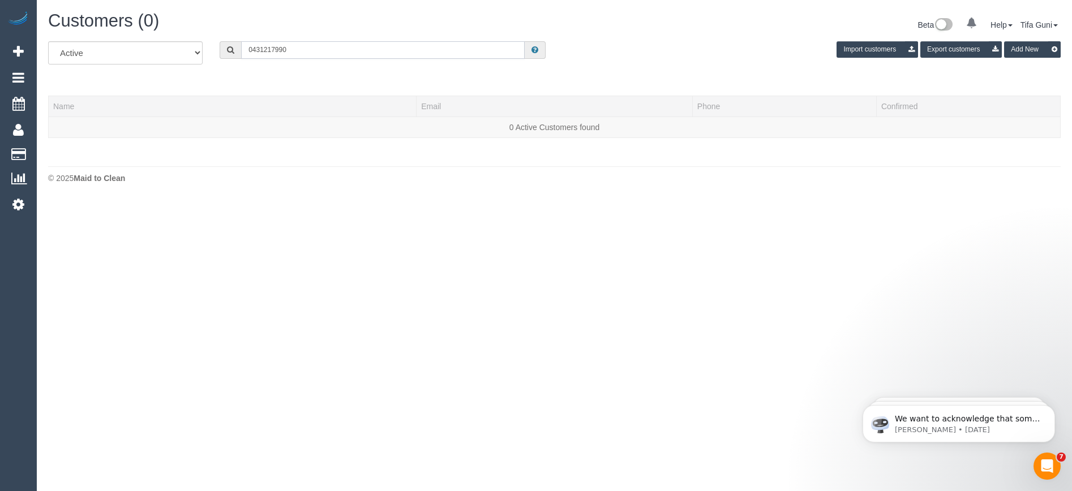
drag, startPoint x: 264, startPoint y: 50, endPoint x: 201, endPoint y: 50, distance: 62.8
click at [201, 50] on div "All Active Archived 0431217990 Import customers Export customers Add New" at bounding box center [554, 57] width 1029 height 32
click at [264, 48] on input "0421931131" at bounding box center [382, 50] width 283 height 18
click at [276, 48] on input "0421 931 131" at bounding box center [382, 50] width 283 height 18
drag, startPoint x: 311, startPoint y: 49, endPoint x: 229, endPoint y: 50, distance: 82.1
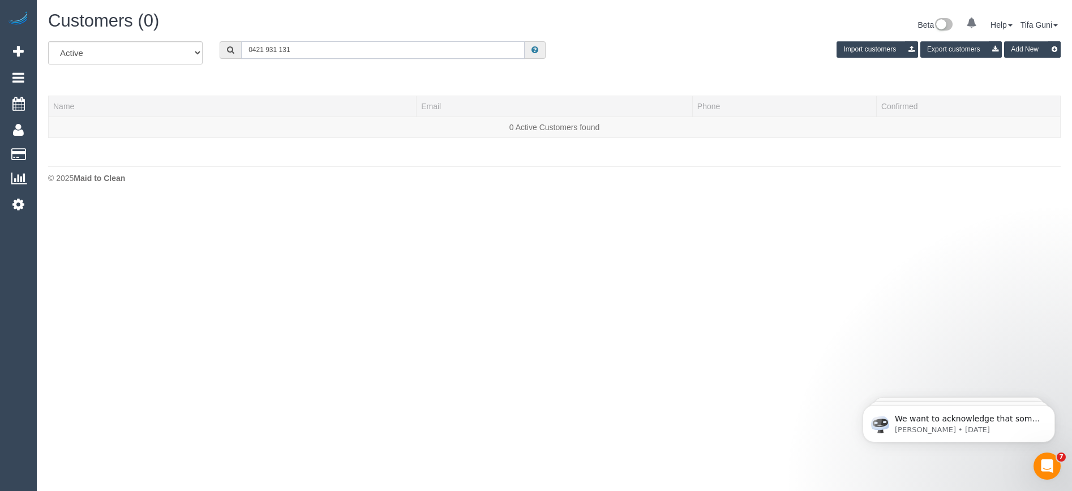
click at [229, 50] on div "0421 931 131" at bounding box center [383, 50] width 326 height 18
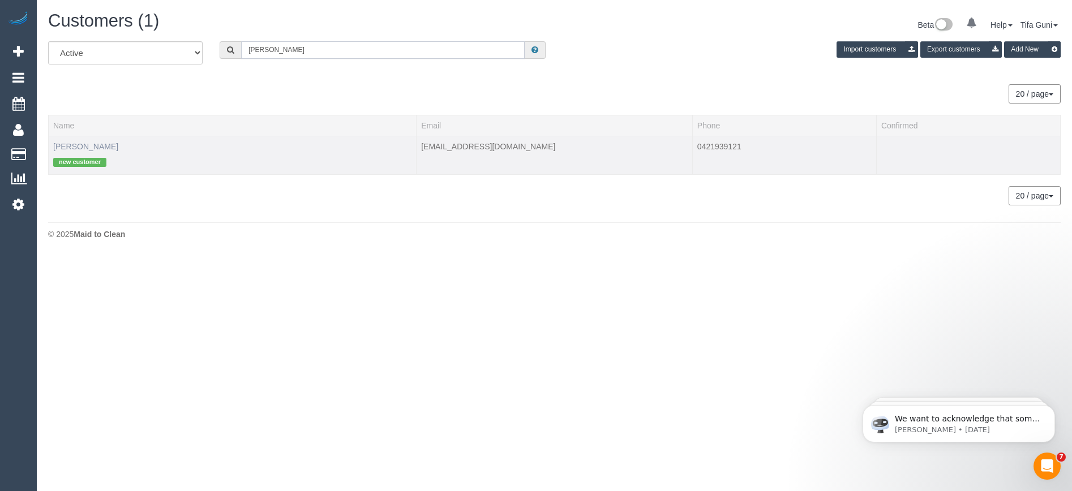
type input "Jason tsitso"
click at [102, 145] on link "Jason Tsitsopoulos" at bounding box center [85, 146] width 65 height 9
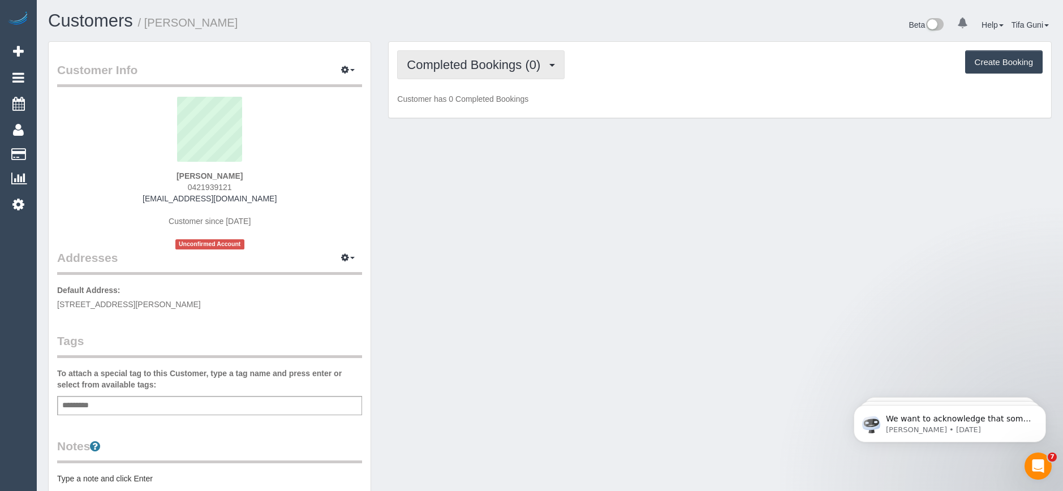
click at [514, 68] on span "Completed Bookings (0)" at bounding box center [476, 65] width 139 height 14
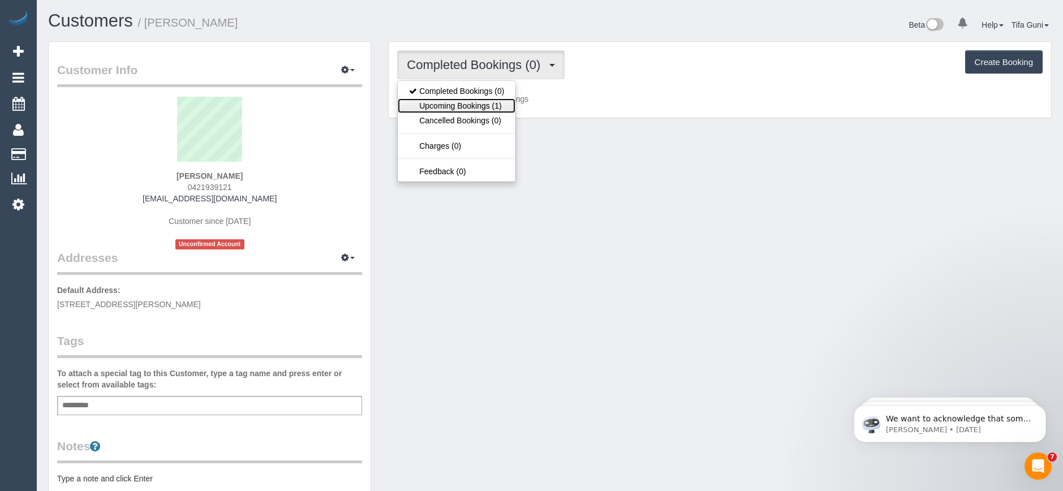
click at [476, 103] on link "Upcoming Bookings (1)" at bounding box center [457, 105] width 118 height 15
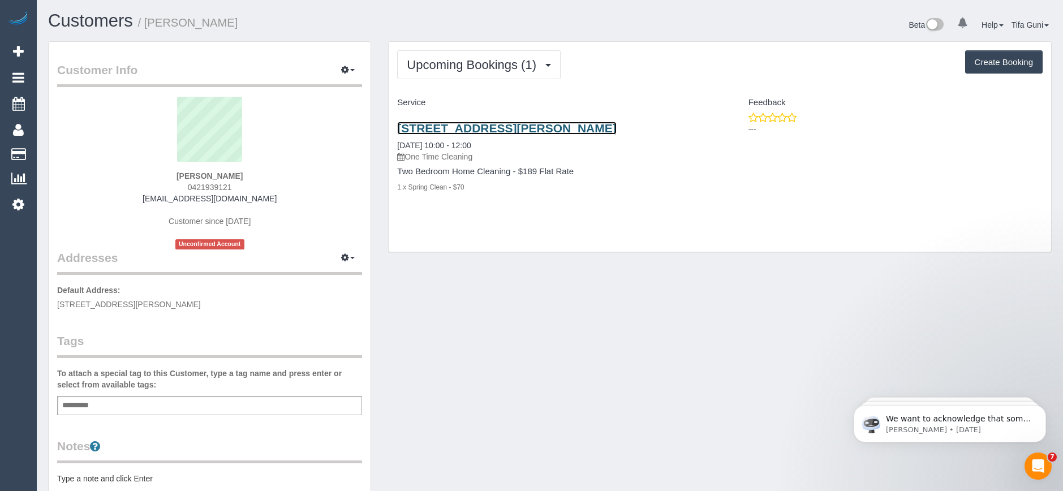
click at [528, 130] on link "315 Mont Albert Road, 2, Mont Albert, VIC 3127" at bounding box center [506, 128] width 219 height 13
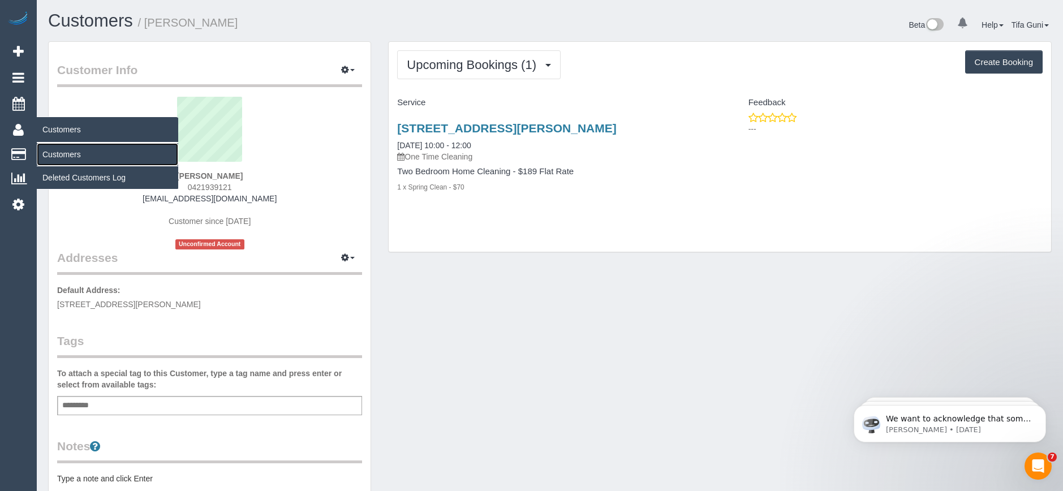
click at [69, 153] on link "Customers" at bounding box center [107, 154] width 141 height 23
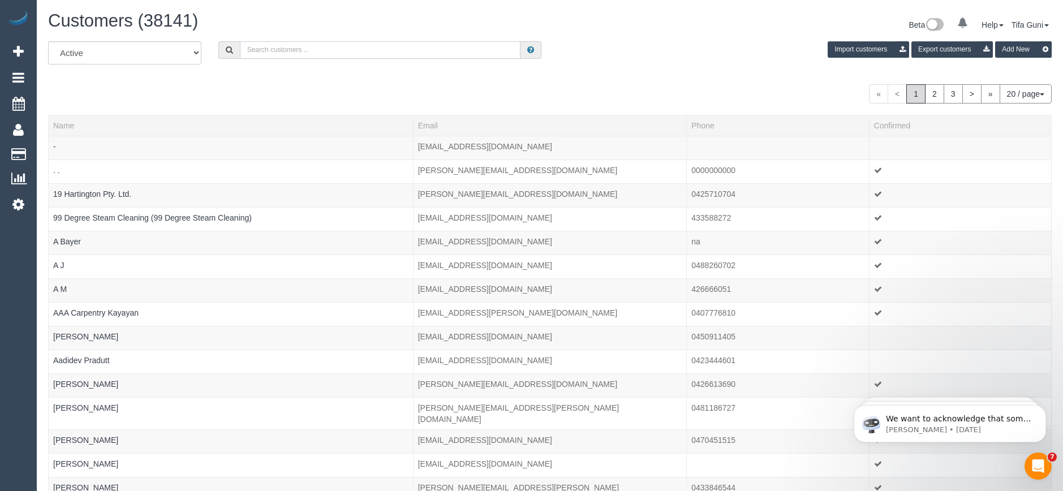
click at [280, 50] on input "text" at bounding box center [380, 50] width 281 height 18
paste input "61434822458"
drag, startPoint x: 253, startPoint y: 47, endPoint x: 243, endPoint y: 49, distance: 11.0
click at [243, 49] on input "61434822458" at bounding box center [380, 50] width 281 height 18
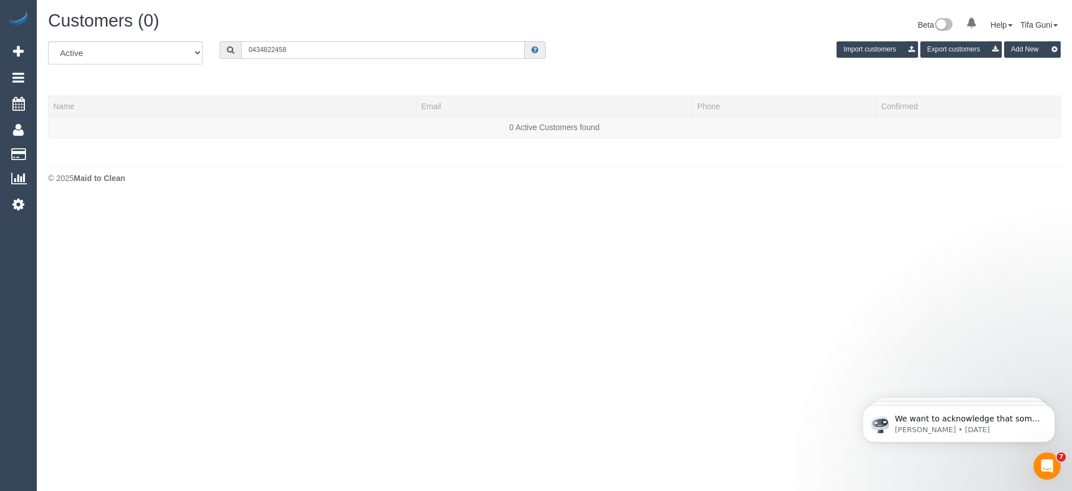
click at [265, 48] on input "0434822458" at bounding box center [382, 50] width 283 height 18
click at [276, 48] on input "0434 822458" at bounding box center [382, 50] width 283 height 18
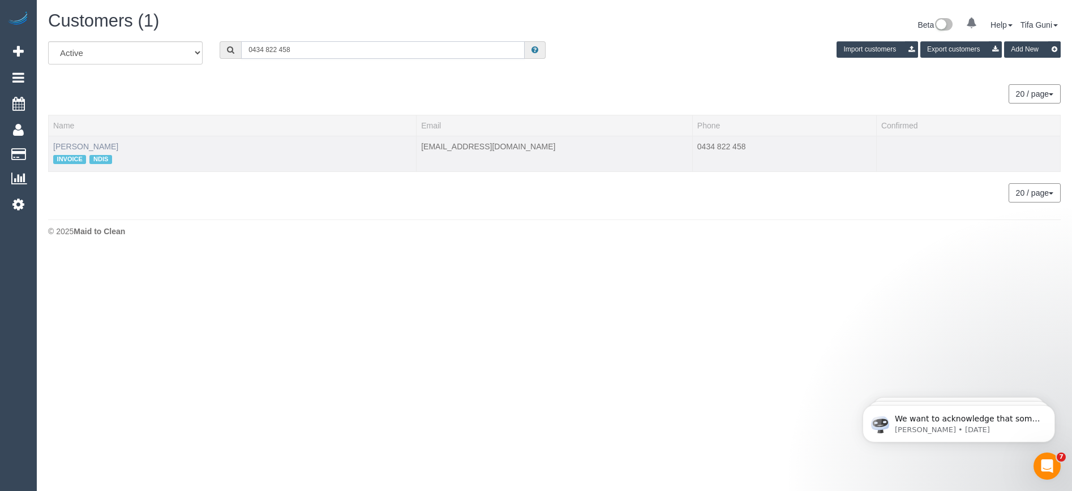
type input "0434 822 458"
click at [90, 149] on link "Kathryn McKellar" at bounding box center [85, 146] width 65 height 9
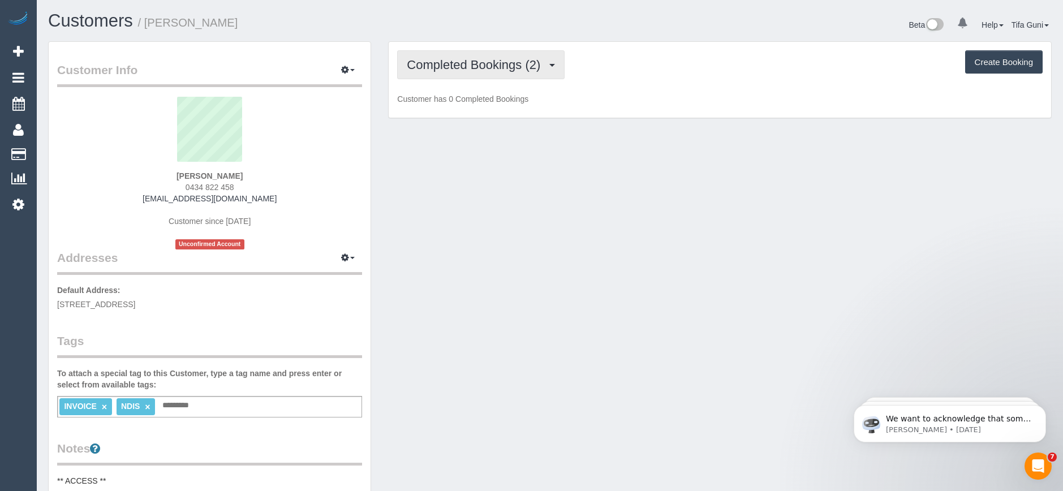
click at [493, 66] on span "Completed Bookings (2)" at bounding box center [476, 65] width 139 height 14
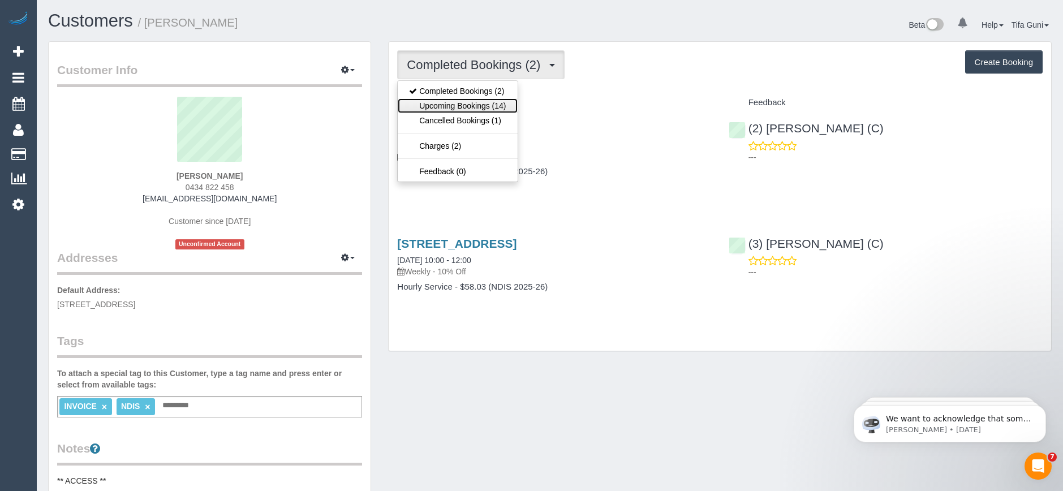
click at [484, 106] on link "Upcoming Bookings (14)" at bounding box center [457, 105] width 119 height 15
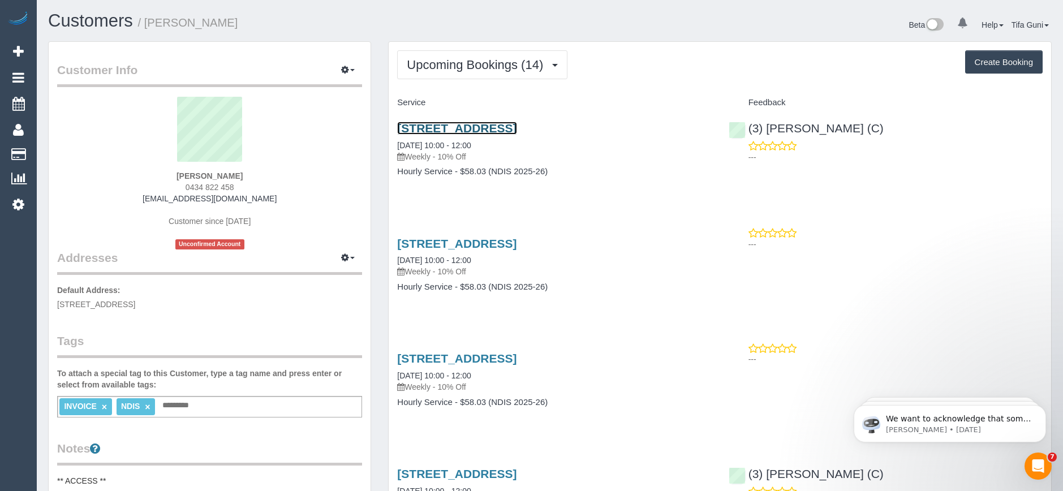
click at [466, 128] on link "7 Centre Road,, Brighton East, VIC 3187" at bounding box center [456, 128] width 119 height 13
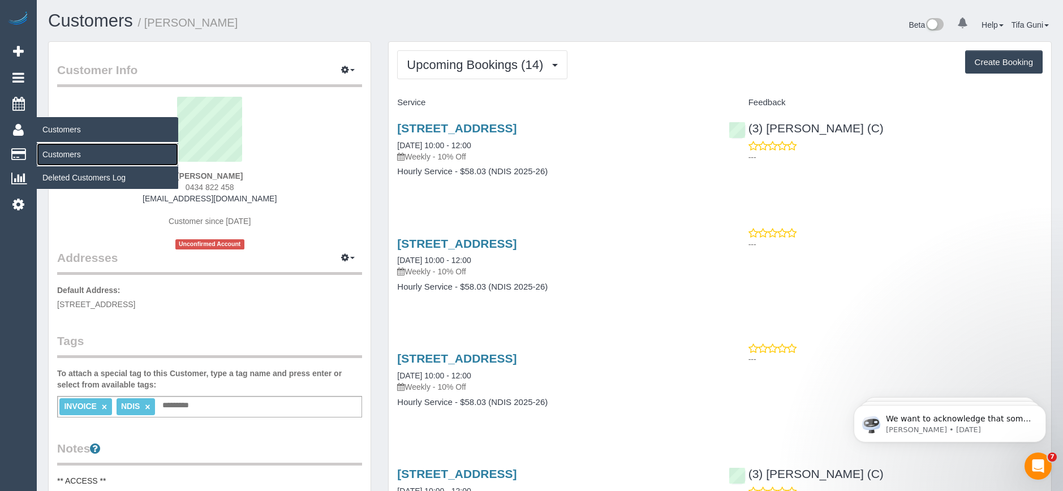
click at [80, 155] on link "Customers" at bounding box center [107, 154] width 141 height 23
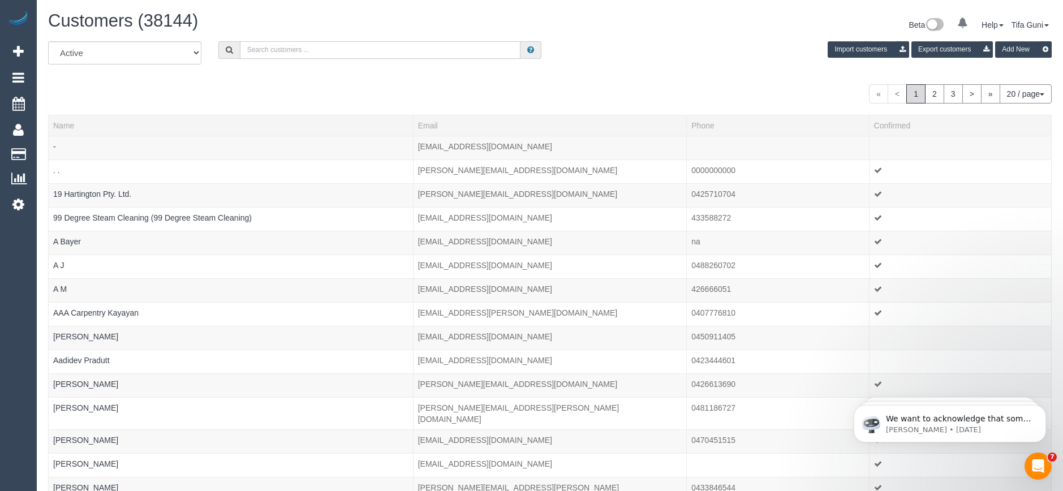
paste input "61432336778 Aircall new contact"
drag, startPoint x: 253, startPoint y: 48, endPoint x: 241, endPoint y: 49, distance: 12.5
click at [241, 49] on input "61432336778" at bounding box center [380, 50] width 281 height 18
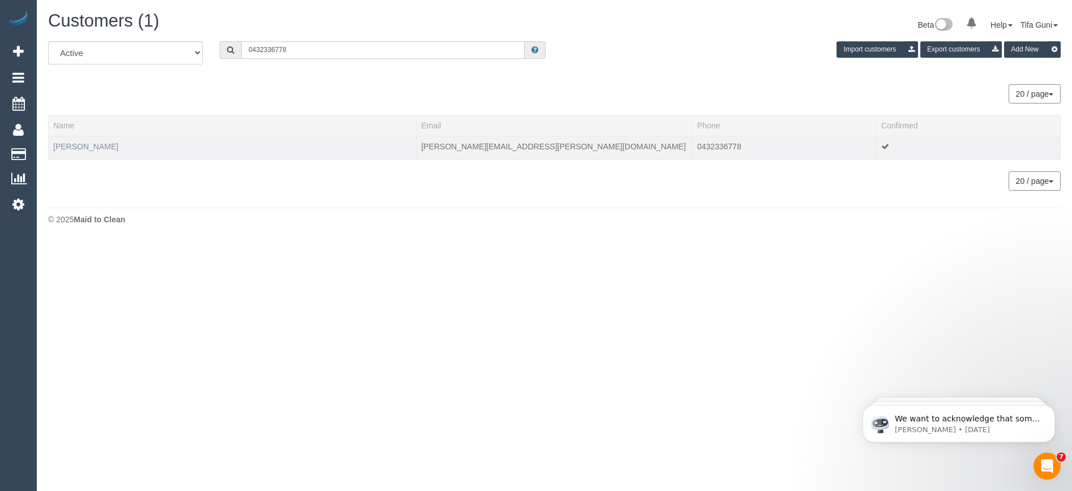
type input "0432336778"
click at [96, 144] on link "Rosella William" at bounding box center [85, 146] width 65 height 9
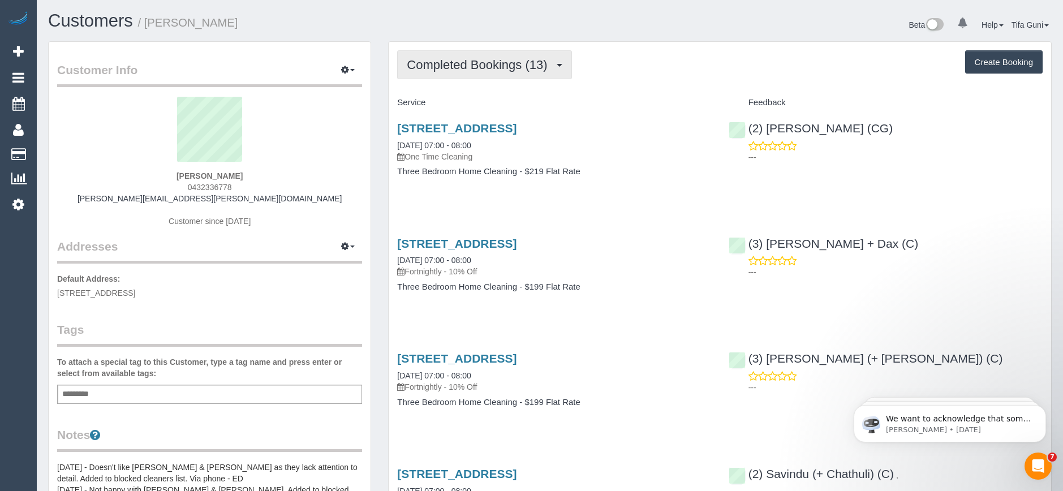
click at [464, 70] on span "Completed Bookings (13)" at bounding box center [480, 65] width 146 height 14
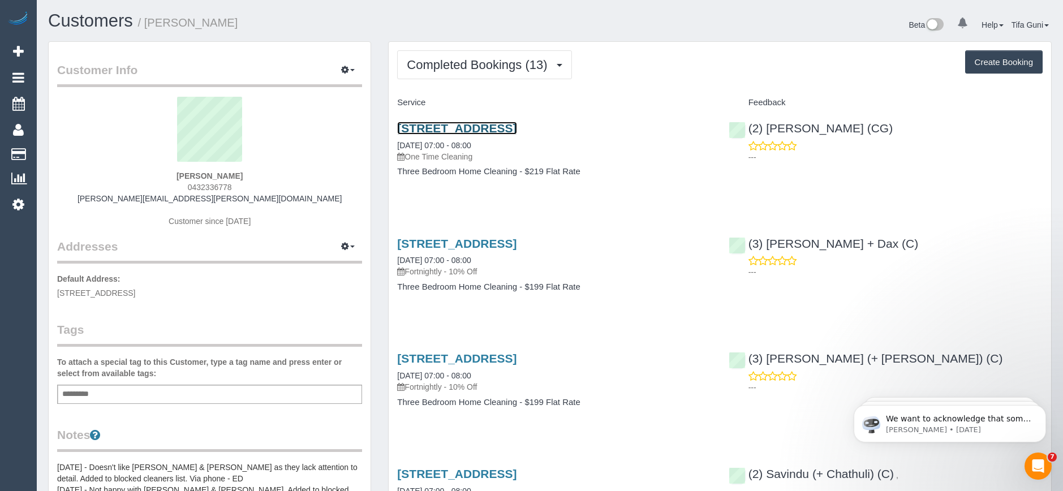
click at [497, 128] on link "3 Newlands Court, Clarinda, VIC 3169" at bounding box center [456, 128] width 119 height 13
click at [351, 73] on button "button" at bounding box center [348, 71] width 28 height 18
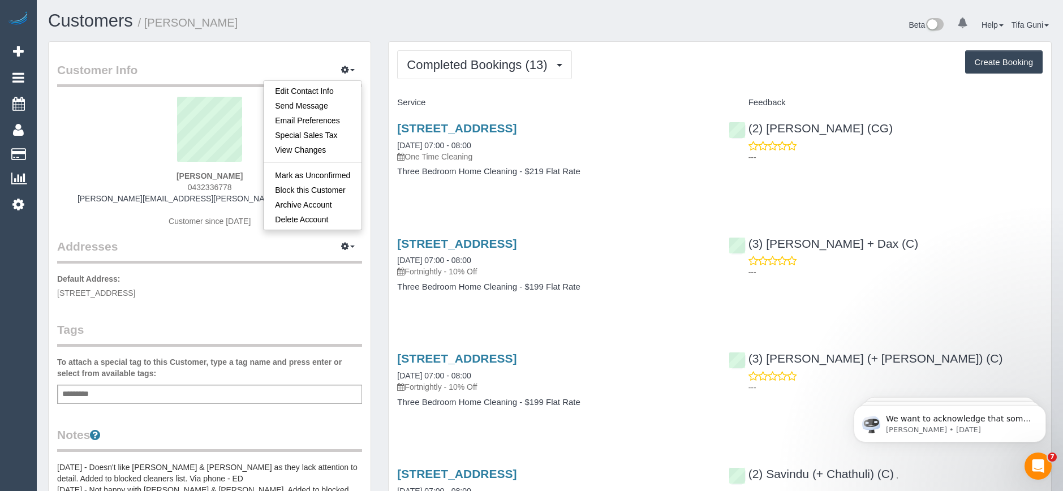
click at [485, 105] on h4 "Service" at bounding box center [554, 103] width 314 height 10
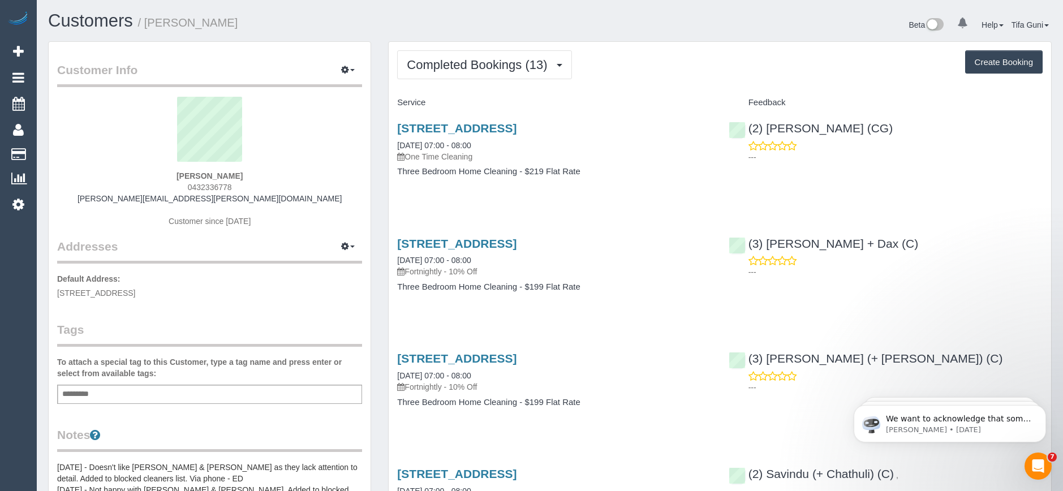
click at [265, 169] on sui-profile-pic at bounding box center [210, 134] width 288 height 74
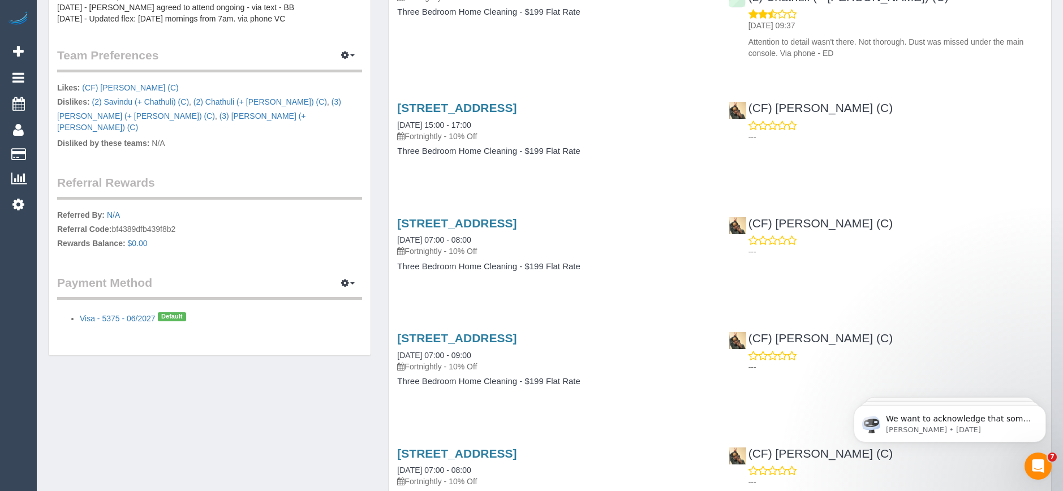
scroll to position [509, 0]
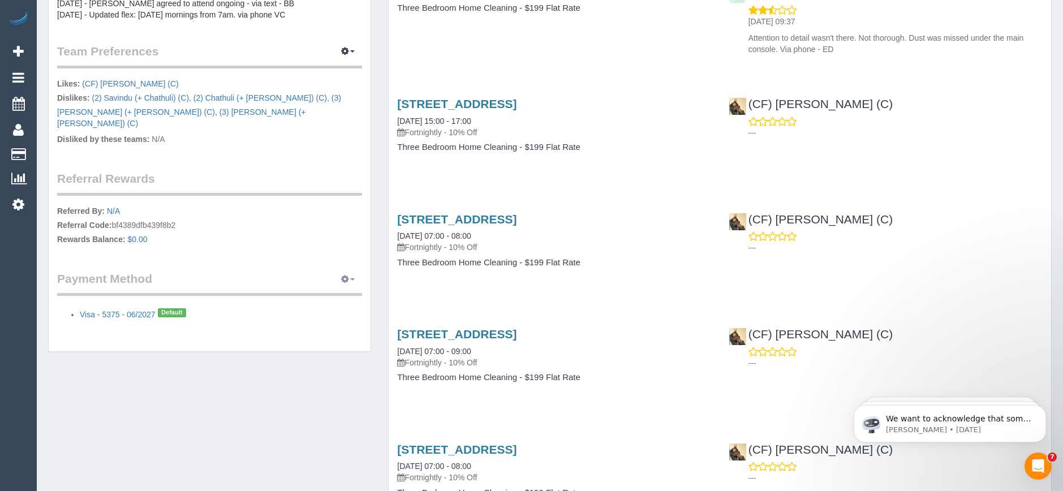
click at [350, 270] on button "button" at bounding box center [348, 279] width 28 height 18
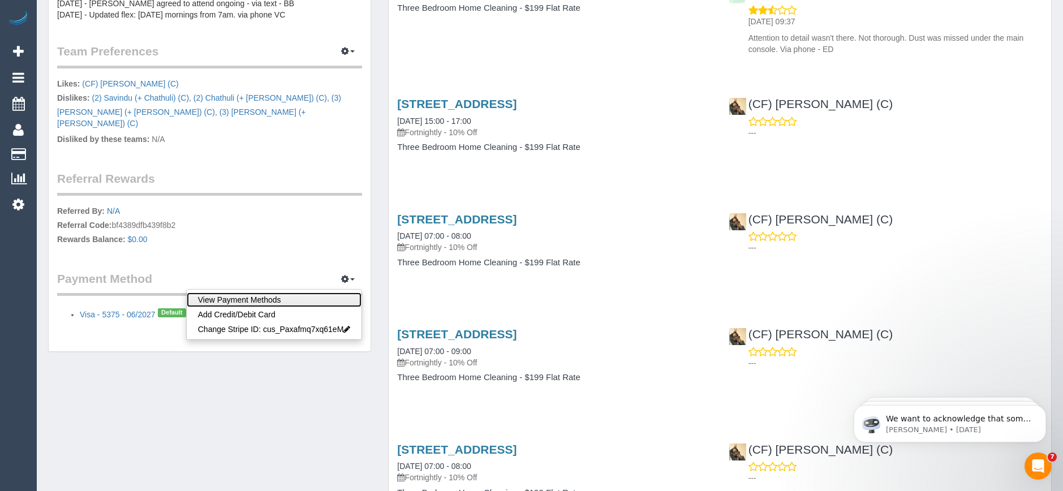
click at [267, 293] on link "View Payment Methods" at bounding box center [274, 300] width 175 height 15
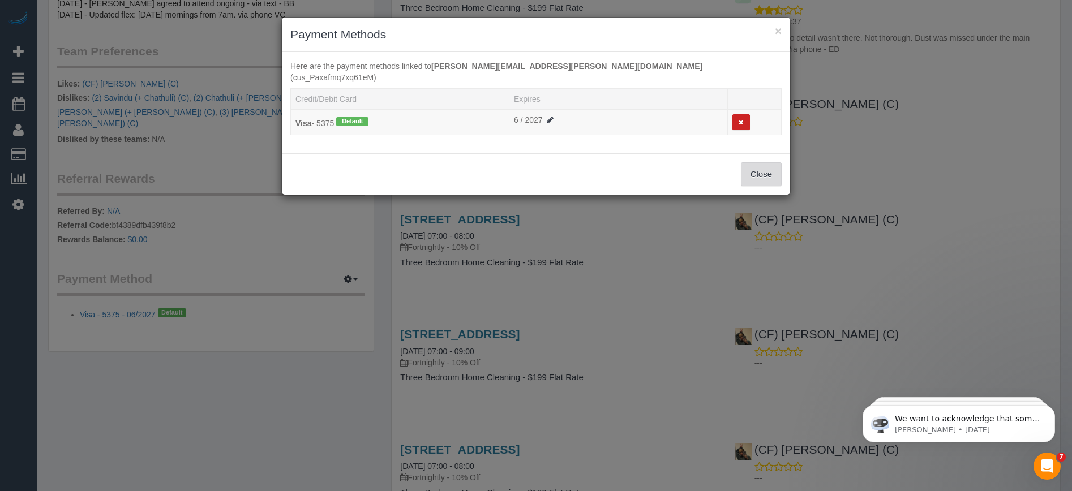
click at [759, 166] on button "Close" at bounding box center [761, 174] width 41 height 24
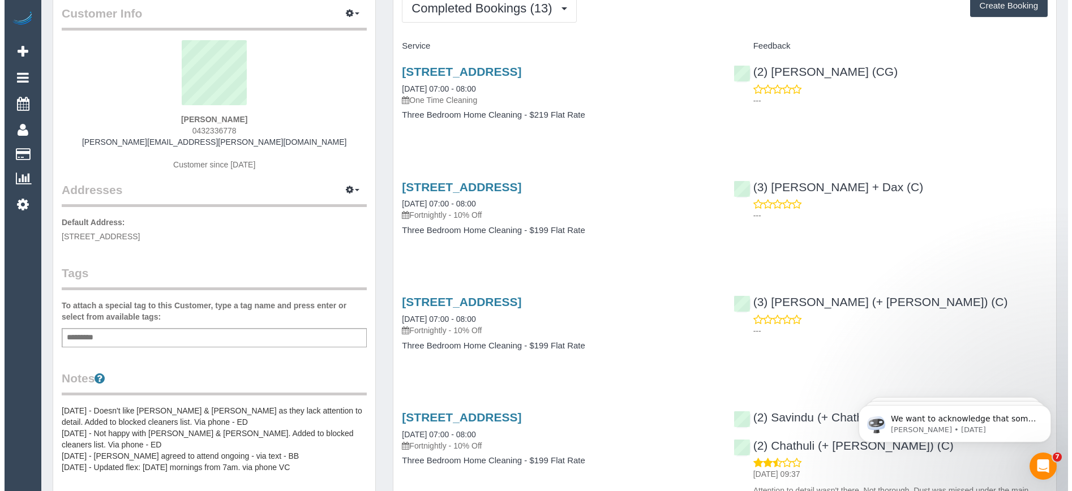
scroll to position [0, 0]
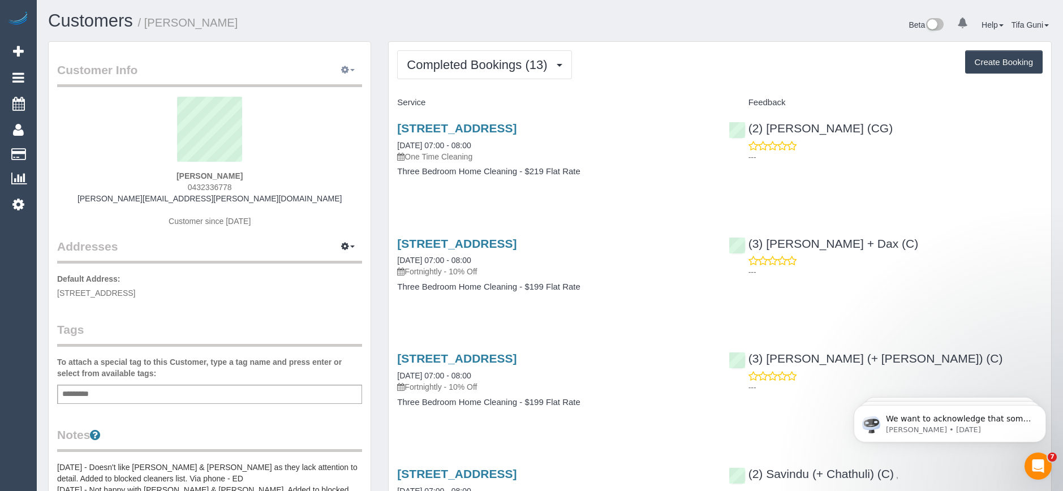
click at [347, 70] on icon "button" at bounding box center [345, 69] width 8 height 7
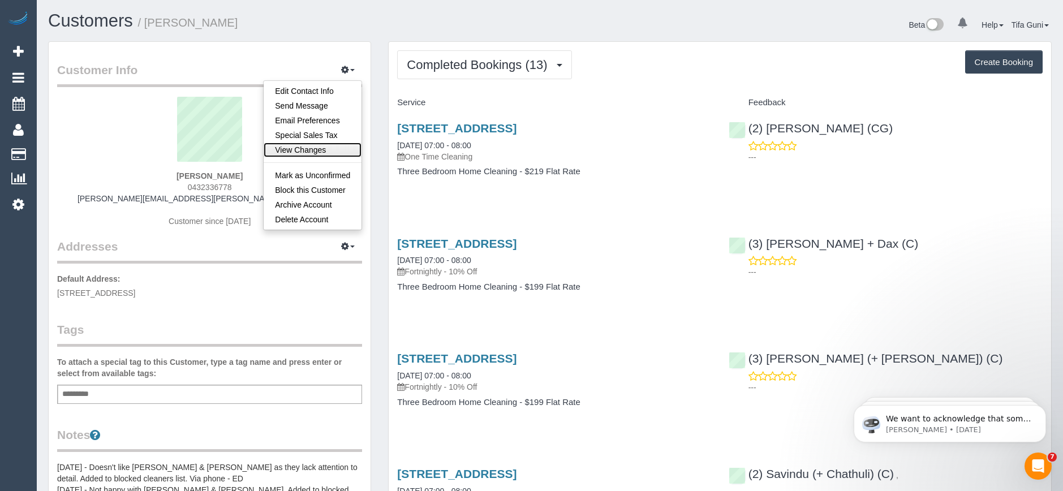
click at [302, 151] on link "View Changes" at bounding box center [313, 150] width 98 height 15
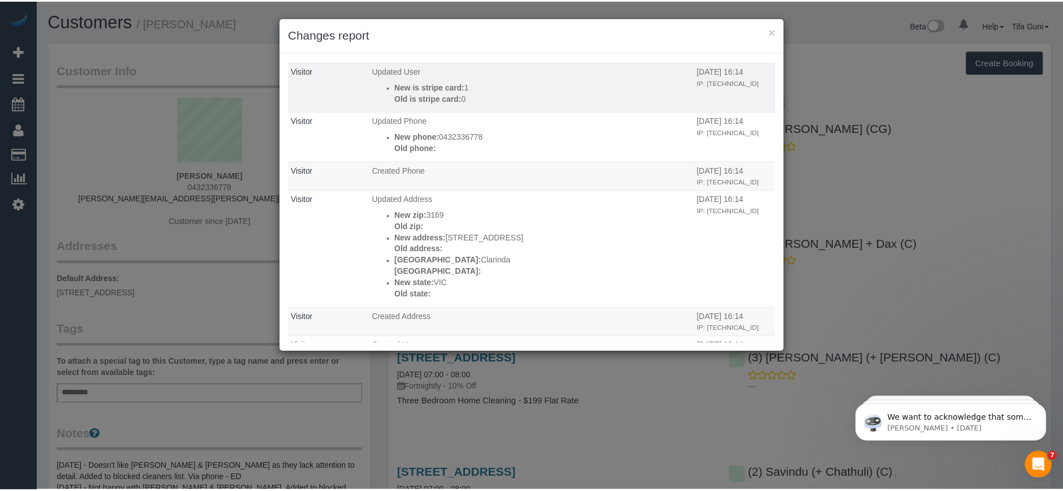
scroll to position [943, 0]
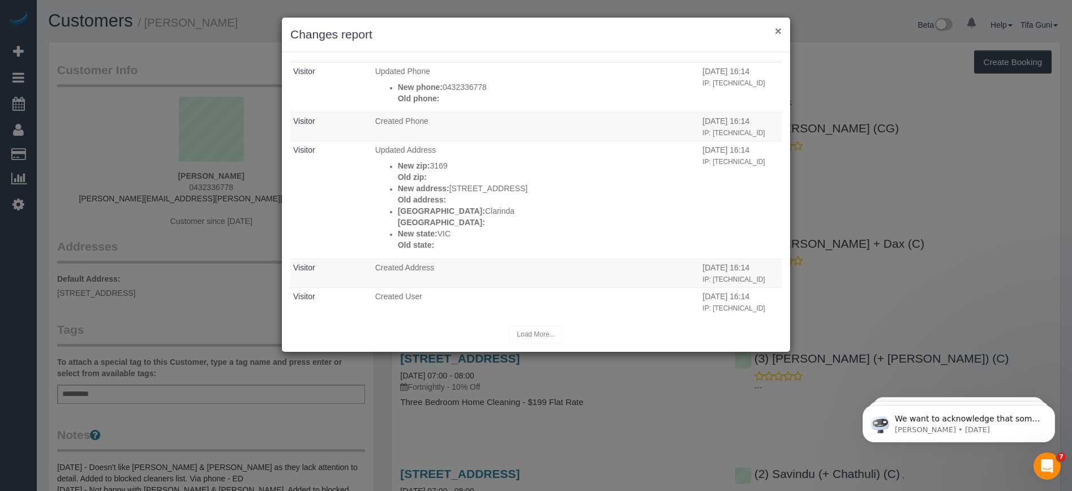
click at [781, 33] on button "×" at bounding box center [778, 31] width 7 height 12
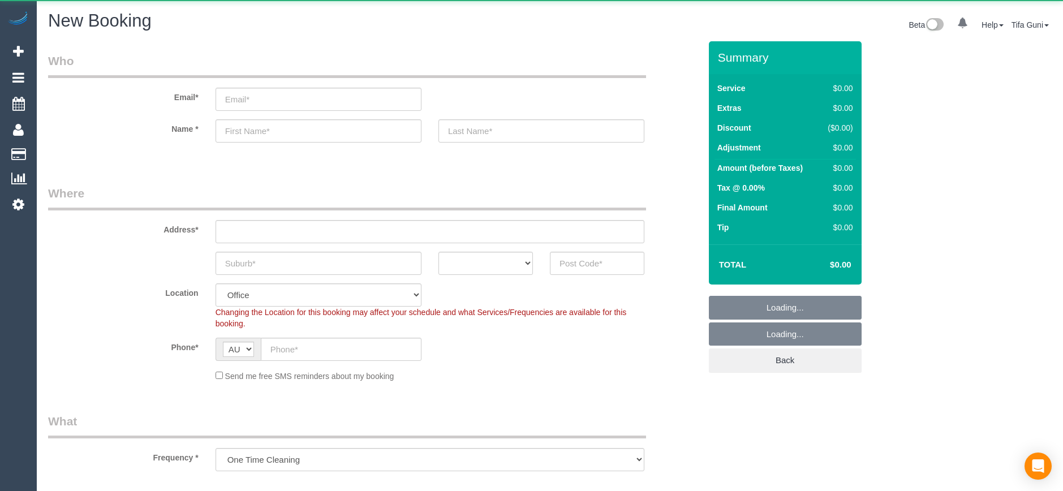
select select "object:825"
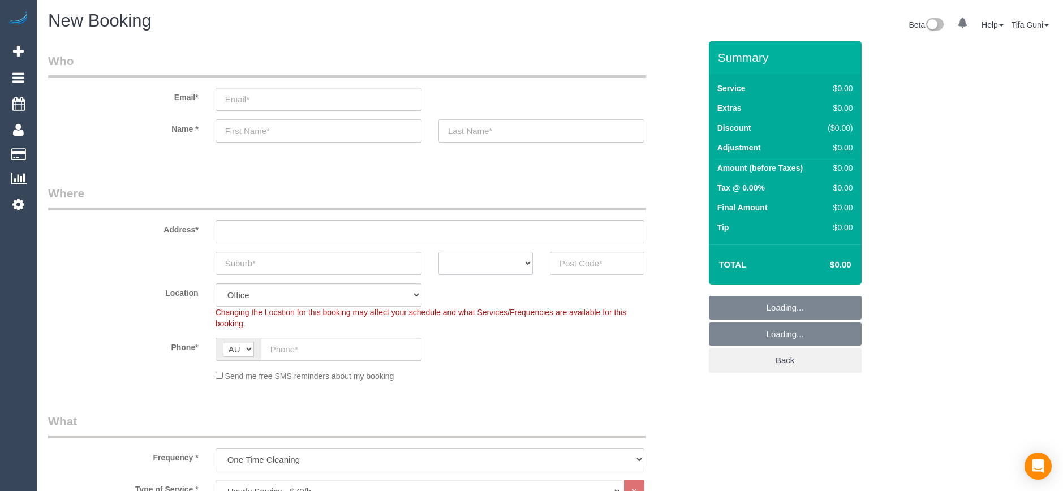
click at [519, 266] on select "ACT [GEOGRAPHIC_DATA] NT [GEOGRAPHIC_DATA] SA TAS [GEOGRAPHIC_DATA] [GEOGRAPHIC…" at bounding box center [486, 263] width 94 height 23
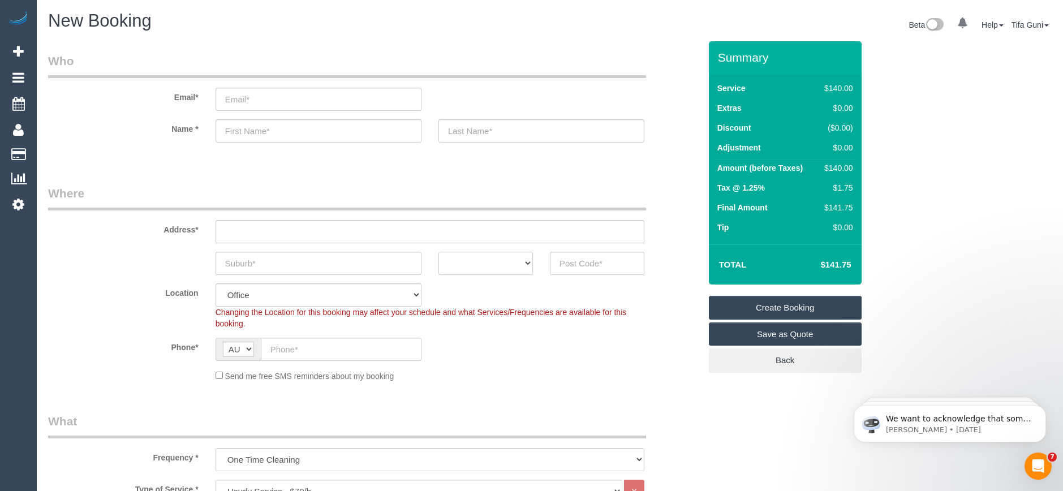
select select "VIC"
click at [439, 252] on select "ACT [GEOGRAPHIC_DATA] NT [GEOGRAPHIC_DATA] SA TAS [GEOGRAPHIC_DATA] [GEOGRAPHIC…" at bounding box center [486, 263] width 94 height 23
click at [578, 260] on input "text" at bounding box center [597, 263] width 94 height 23
type input "7801"
click at [293, 262] on input "text" at bounding box center [319, 263] width 206 height 23
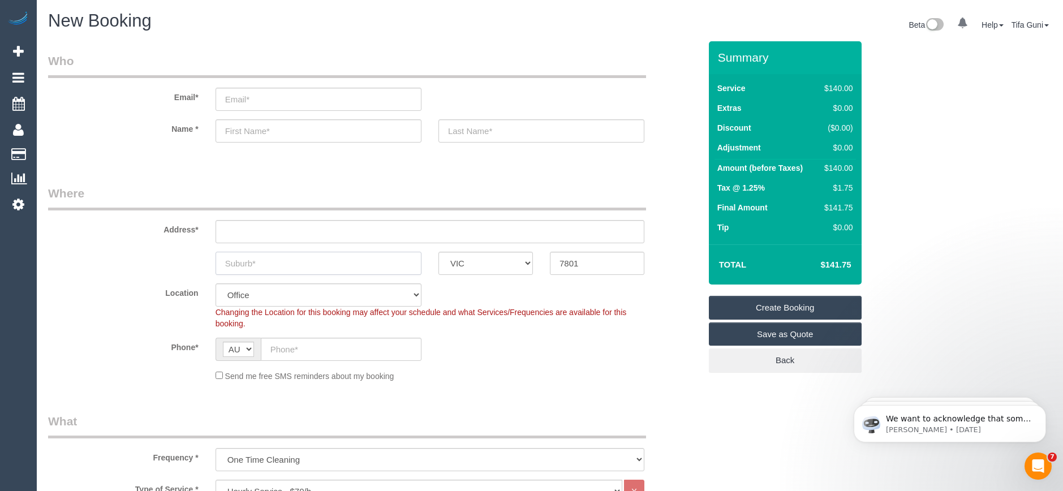
click at [247, 267] on input "text" at bounding box center [319, 263] width 206 height 23
paste input "Southbank"
type input "Southbank"
click at [281, 234] on input "text" at bounding box center [430, 231] width 429 height 23
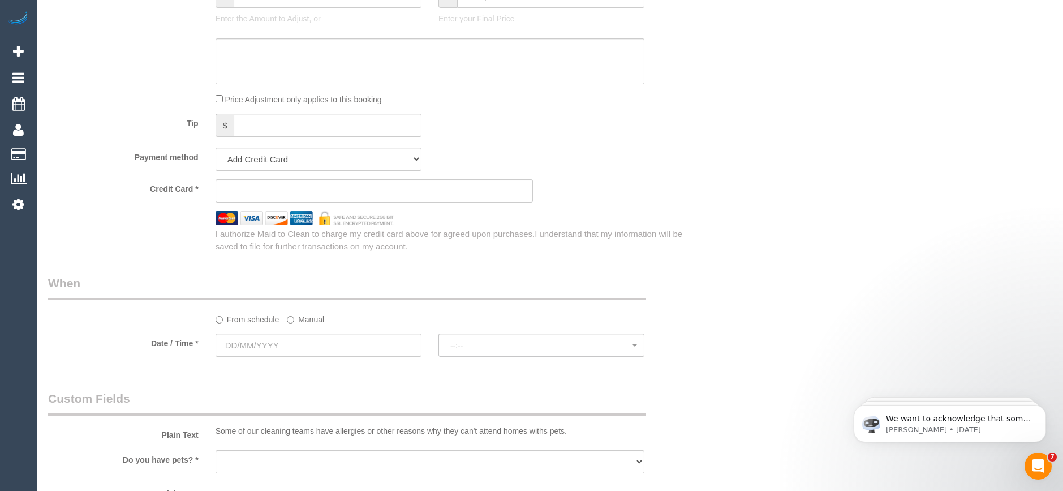
scroll to position [1188, 0]
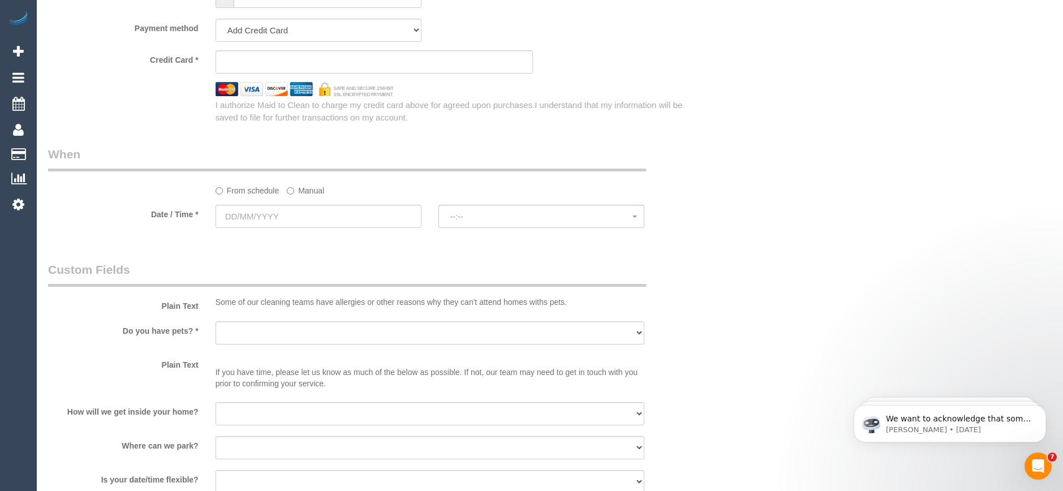
type input "-"
click at [315, 207] on input "text" at bounding box center [319, 216] width 206 height 23
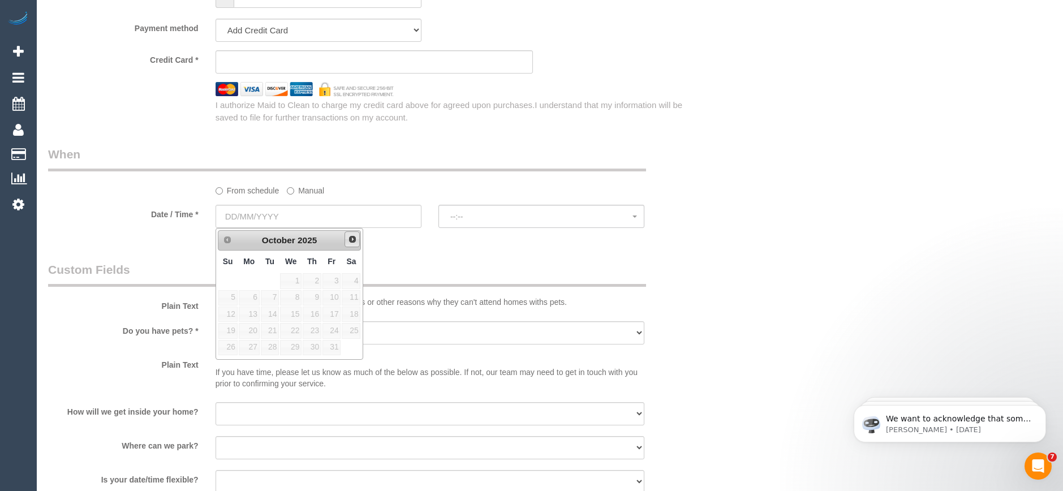
click at [356, 238] on span "Next" at bounding box center [352, 239] width 9 height 9
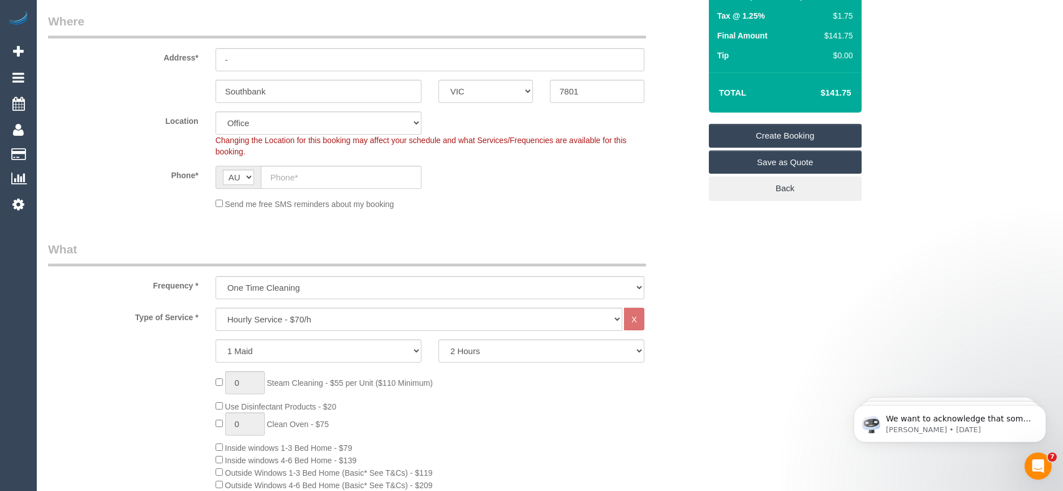
scroll to position [170, 0]
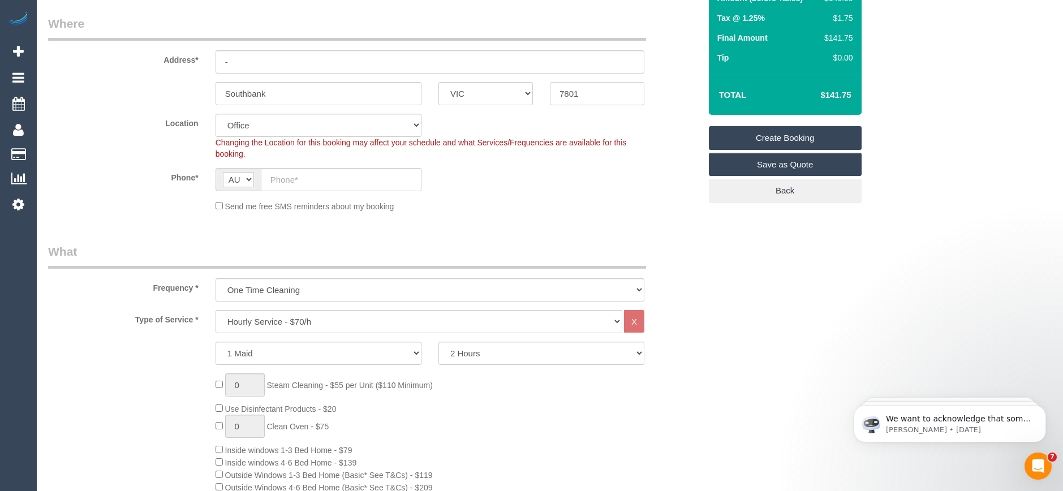
drag, startPoint x: 587, startPoint y: 94, endPoint x: 555, endPoint y: 95, distance: 32.3
click at [548, 95] on div "7801" at bounding box center [596, 93] width 111 height 23
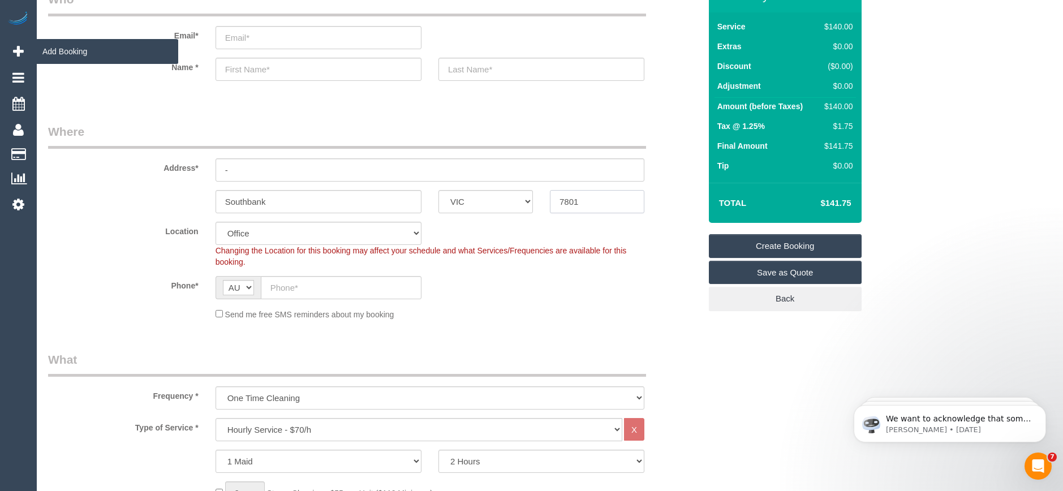
scroll to position [57, 0]
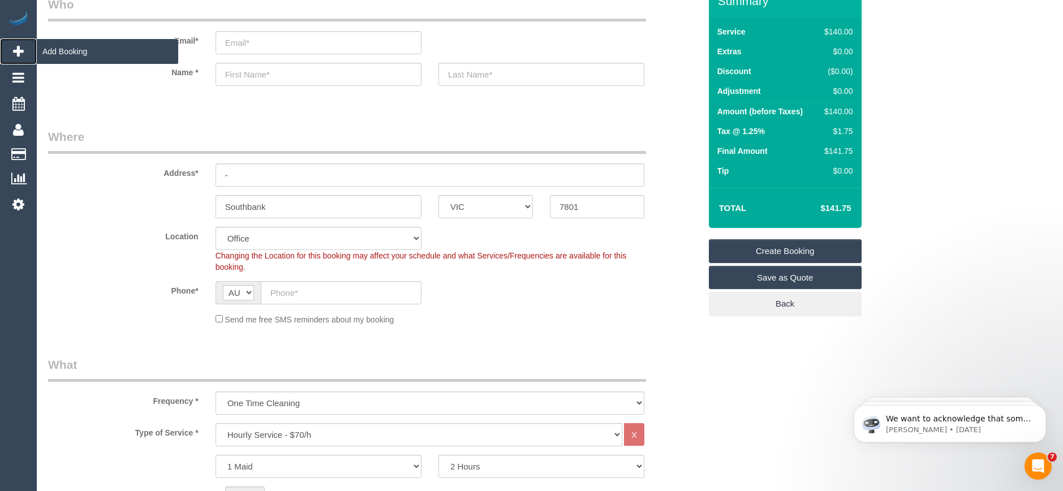
click at [69, 57] on span "Add Booking" at bounding box center [107, 51] width 141 height 26
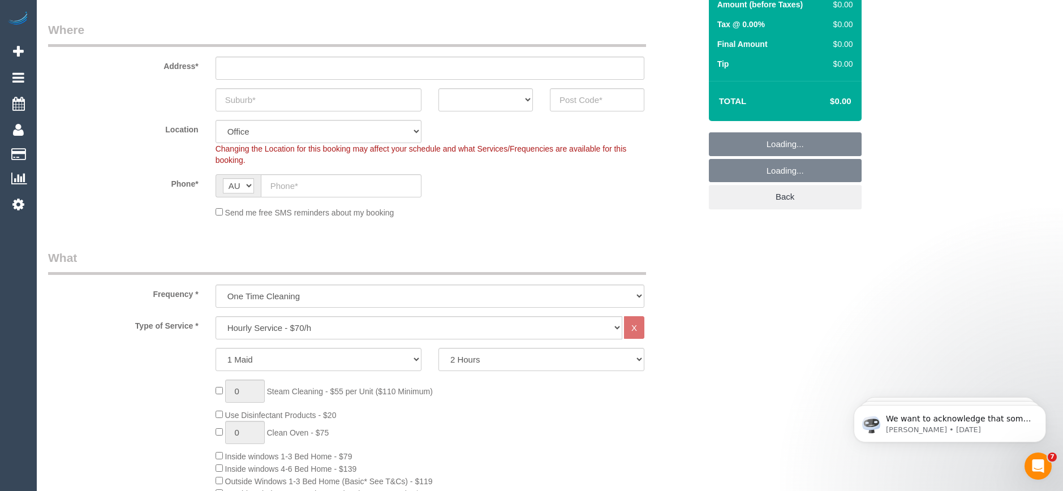
scroll to position [170, 0]
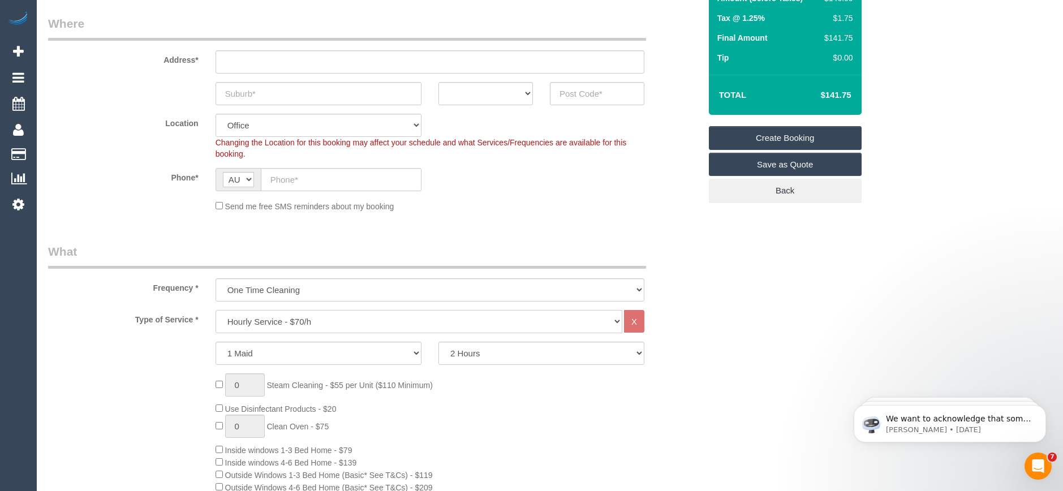
click at [333, 317] on select "Hourly Service - $70/h Hourly Service - $65/h Hourly Service - $60/h Hourly Ser…" at bounding box center [419, 321] width 407 height 23
drag, startPoint x: 730, startPoint y: 263, endPoint x: 716, endPoint y: 263, distance: 14.1
click at [341, 288] on select "One Time Cleaning Weekly - 10% Off - 10.00% (0% for the First Booking) Fortnigh…" at bounding box center [430, 289] width 429 height 23
select select "object:2120"
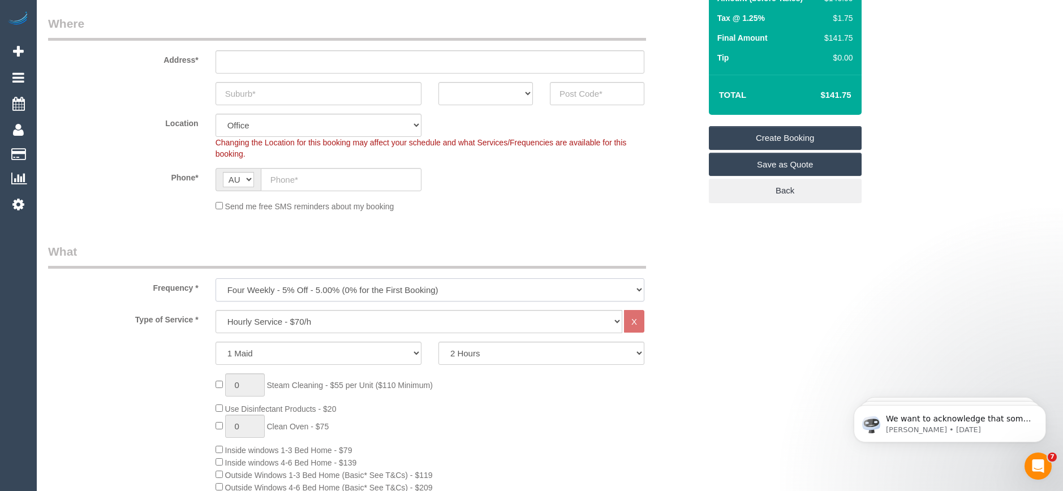
click at [216, 278] on select "One Time Cleaning Weekly - 10% Off - 10.00% (0% for the First Booking) Fortnigh…" at bounding box center [430, 289] width 429 height 23
click at [303, 319] on select "Hourly Service - $70/h Hourly Service - $65/h Hourly Service - $60/h Hourly Ser…" at bounding box center [419, 321] width 407 height 23
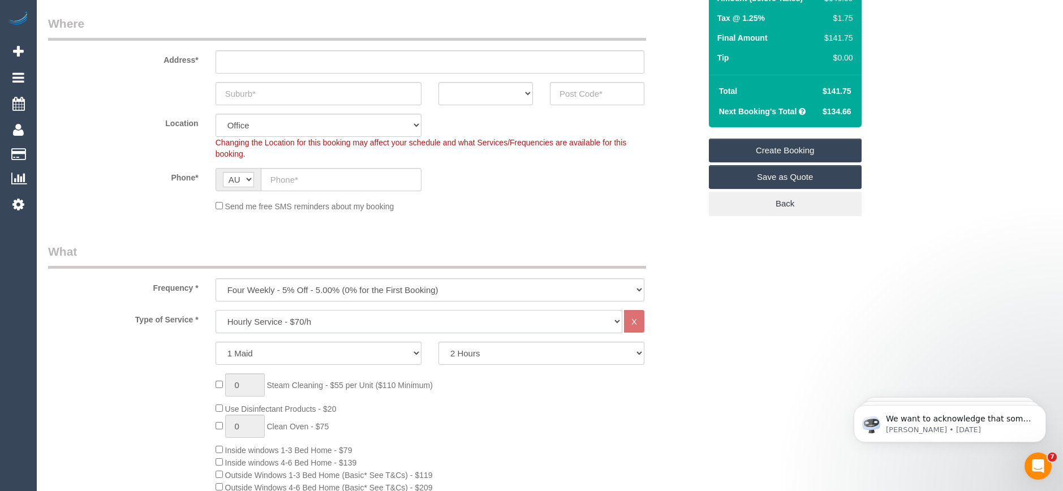
select select "212"
click at [216, 310] on select "Hourly Service - $70/h Hourly Service - $65/h Hourly Service - $60/h Hourly Ser…" at bounding box center [419, 321] width 407 height 23
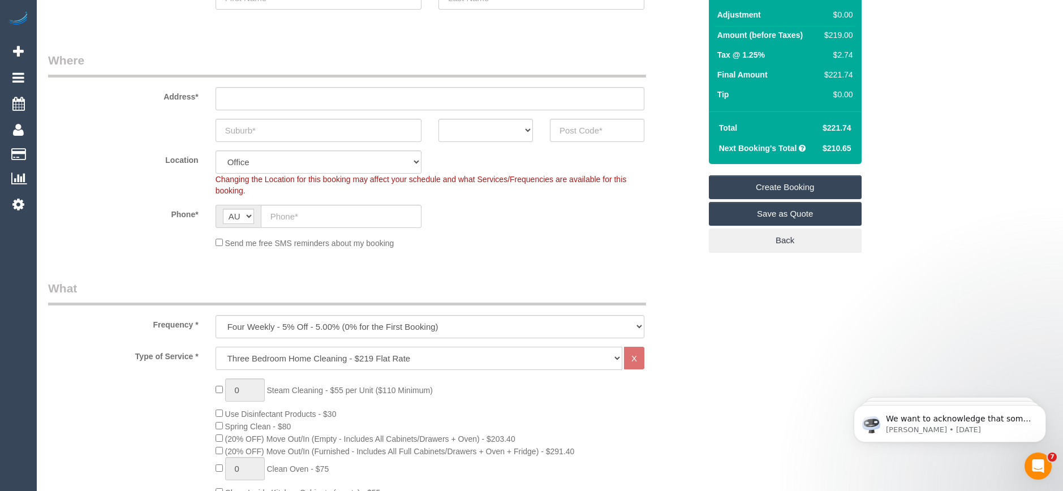
scroll to position [113, 0]
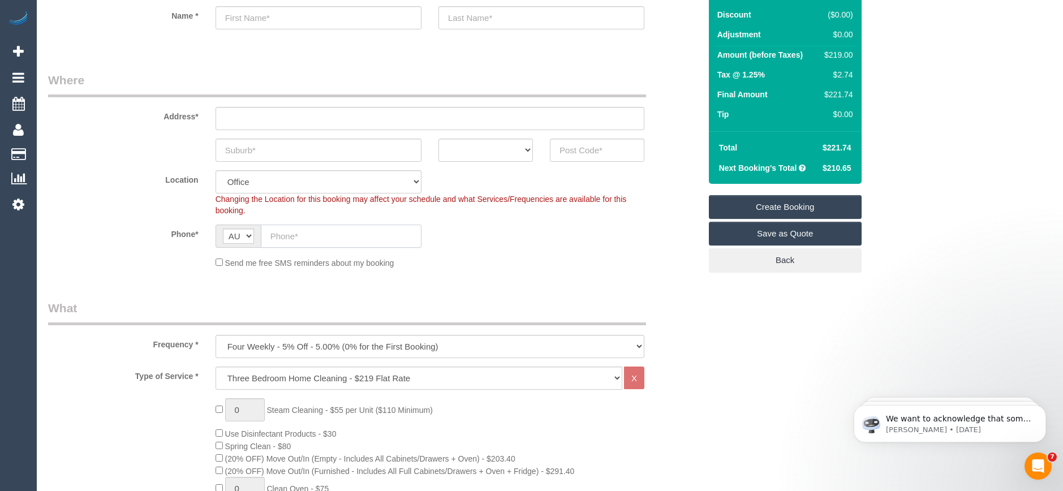
click at [290, 237] on input "text" at bounding box center [341, 236] width 161 height 23
paste input "61 422 402 679"
drag, startPoint x: 280, startPoint y: 236, endPoint x: 263, endPoint y: 238, distance: 17.6
click at [263, 238] on input "61 422 402 679" at bounding box center [341, 236] width 161 height 23
type input "0422 402 679"
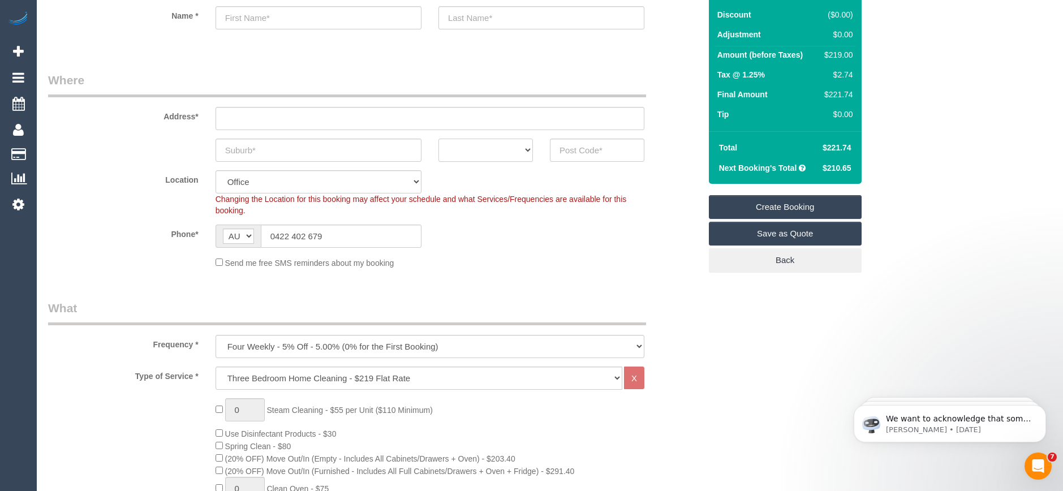
click at [504, 152] on select "ACT NSW NT QLD SA TAS VIC WA" at bounding box center [486, 150] width 94 height 23
select select "VIC"
click at [439, 139] on select "ACT NSW NT QLD SA TAS VIC WA" at bounding box center [486, 150] width 94 height 23
click at [281, 157] on input "text" at bounding box center [319, 150] width 206 height 23
type input "Pasco Vale"
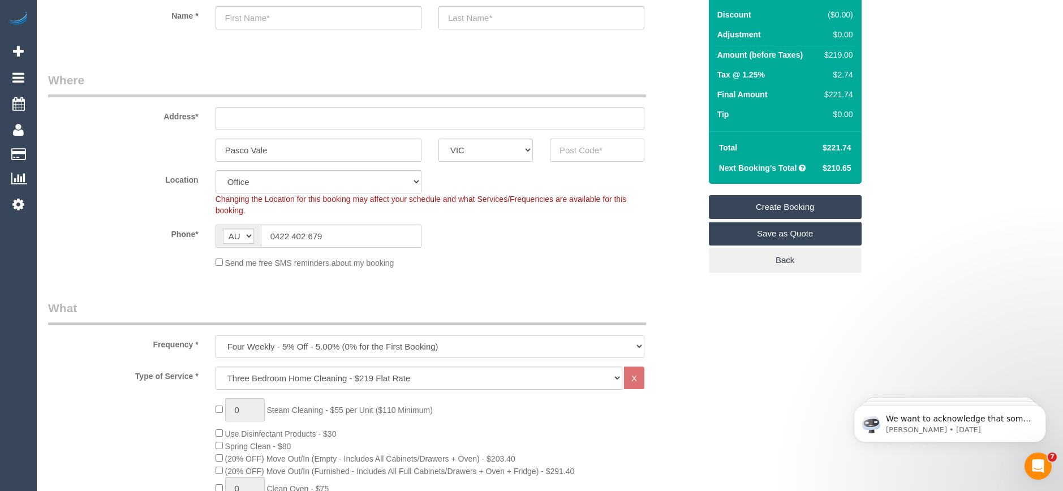
click at [597, 147] on input "text" at bounding box center [597, 150] width 94 height 23
type input "3044"
click at [239, 119] on input "text" at bounding box center [430, 118] width 429 height 23
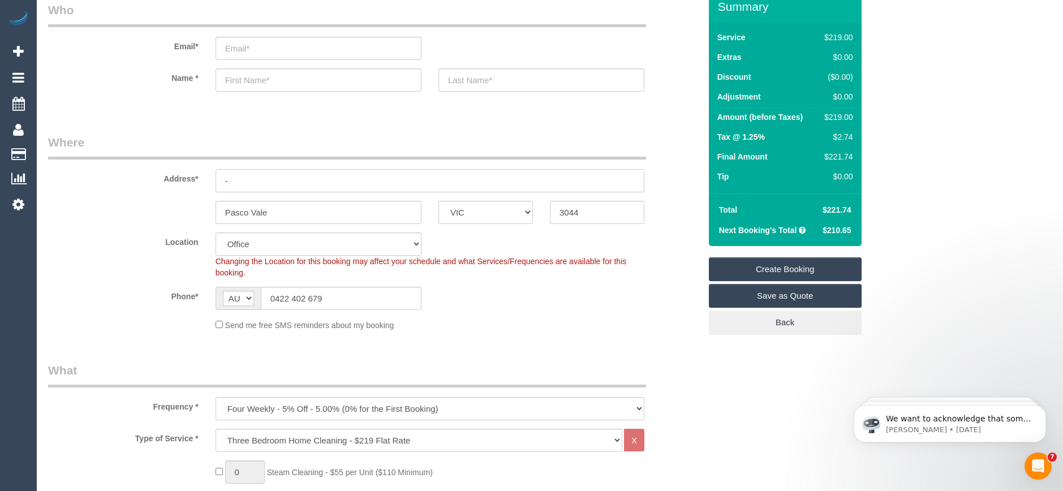
scroll to position [0, 0]
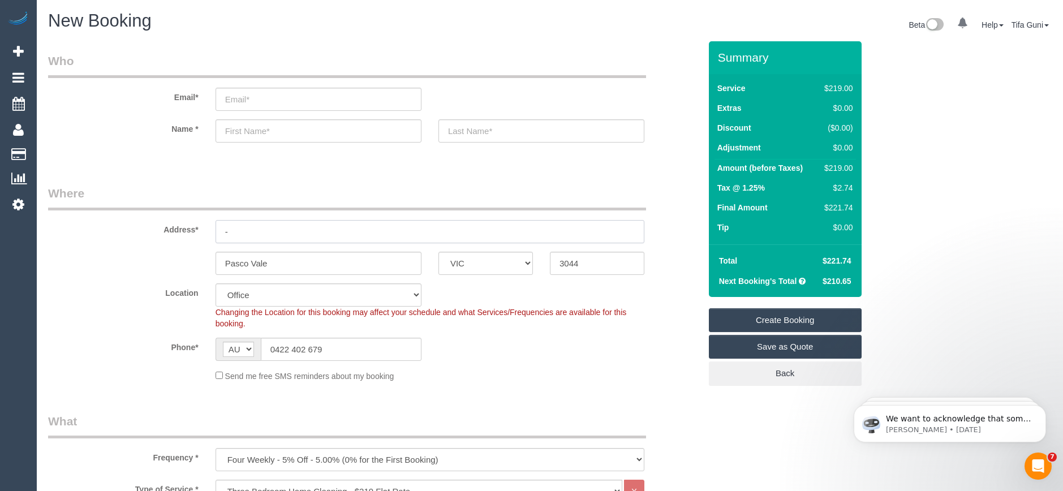
type input "-"
click at [243, 130] on input "text" at bounding box center [319, 130] width 206 height 23
select select "61"
select select "object:2214"
type input "judie"
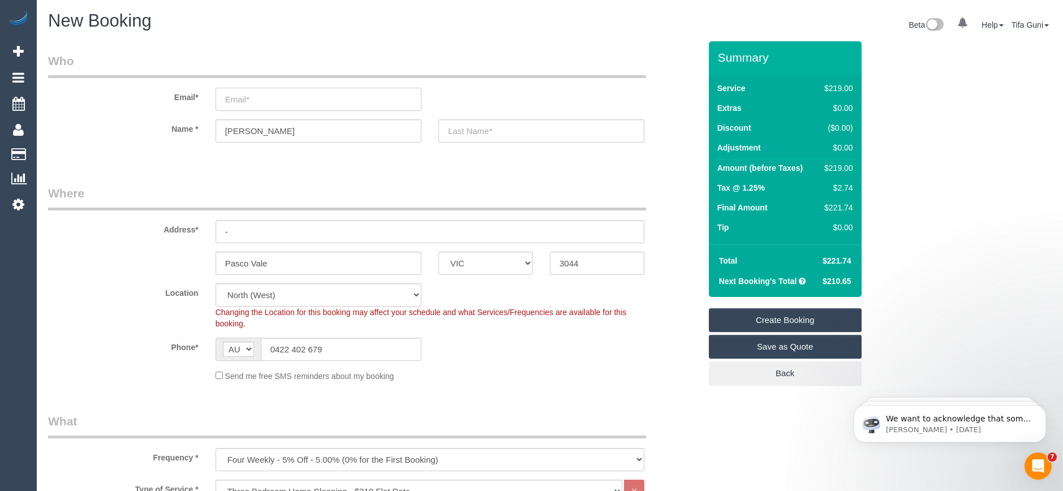
click at [235, 100] on input "email" at bounding box center [319, 99] width 206 height 23
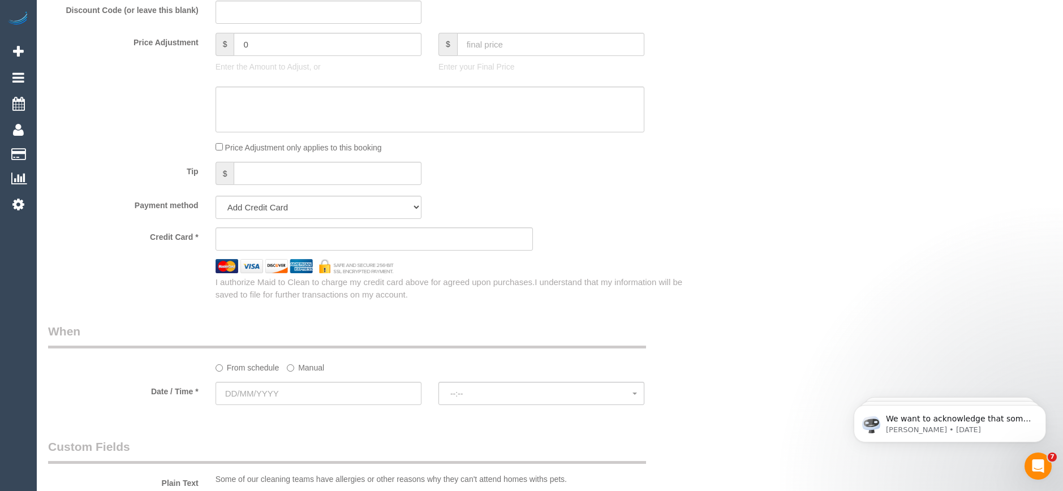
scroll to position [1018, 0]
type input "jswann987@gmail.com"
click at [271, 387] on input "text" at bounding box center [319, 391] width 206 height 23
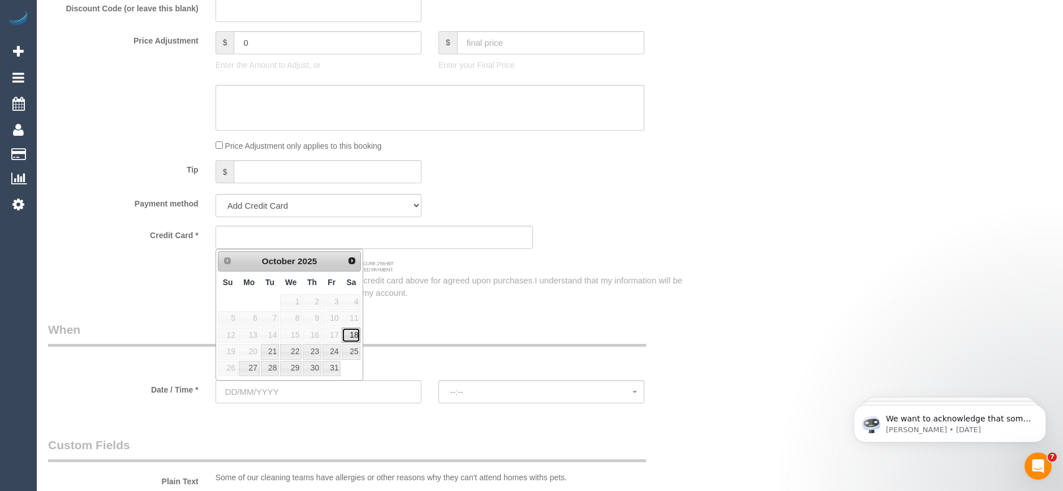
click at [350, 338] on link "18" at bounding box center [351, 335] width 19 height 15
type input "18/10/2025"
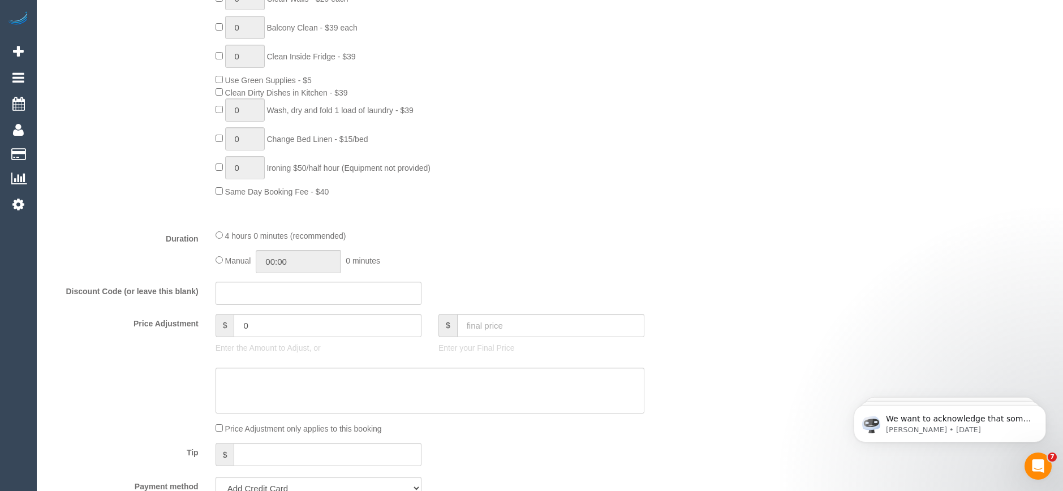
select select "spot1"
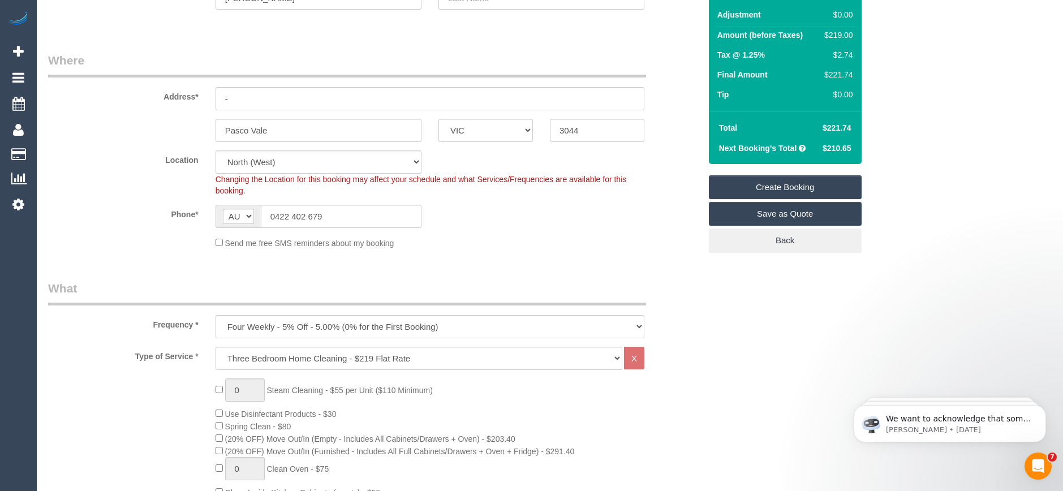
scroll to position [0, 0]
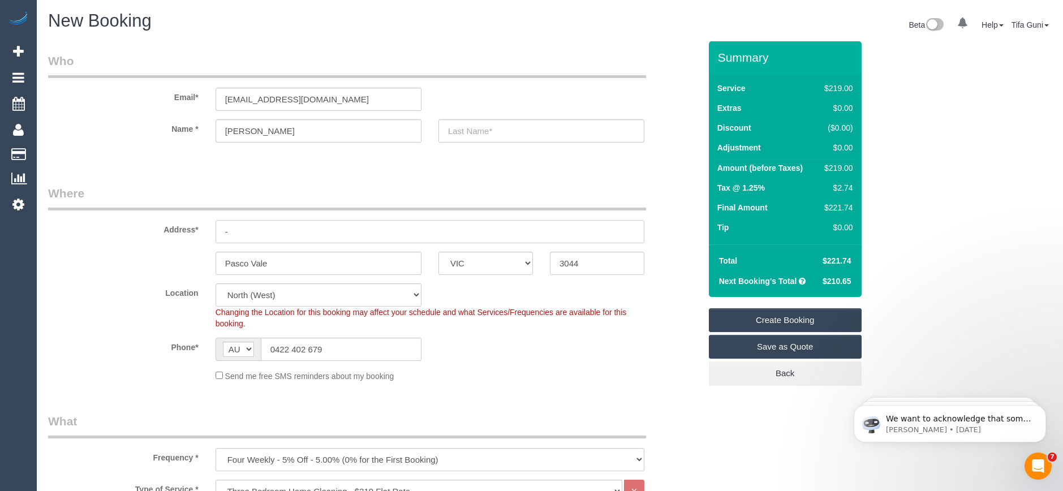
click at [248, 232] on input "-" at bounding box center [430, 231] width 429 height 23
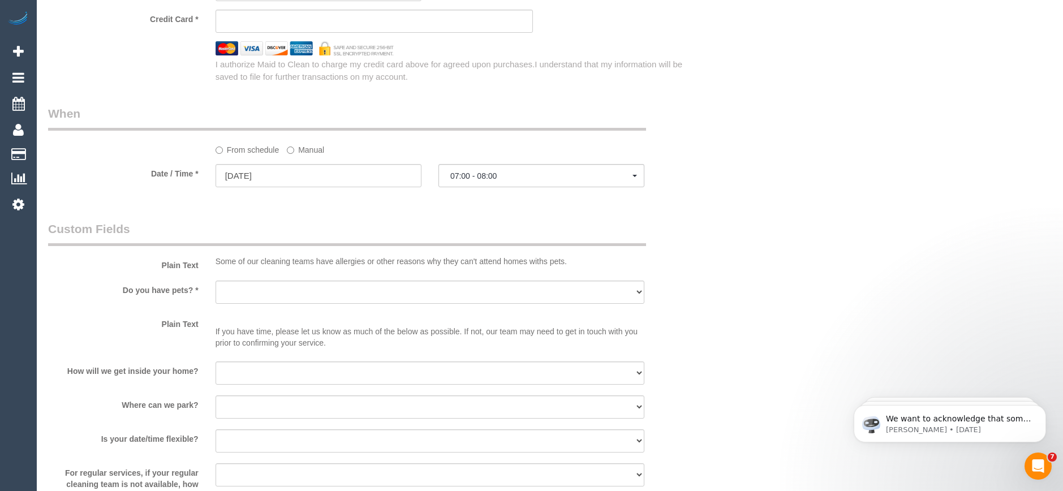
scroll to position [1245, 0]
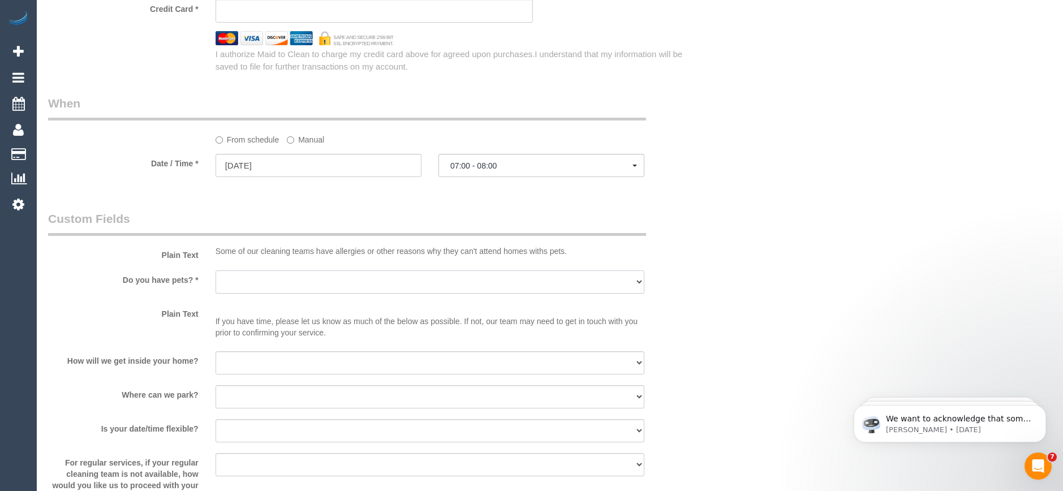
click at [273, 276] on select "Yes - Cats Yes - Dogs No pets Yes - Dogs and Cats Yes - Other" at bounding box center [430, 281] width 429 height 23
select select "number:28"
click at [216, 270] on select "Yes - Cats Yes - Dogs No pets Yes - Dogs and Cats Yes - Other" at bounding box center [430, 281] width 429 height 23
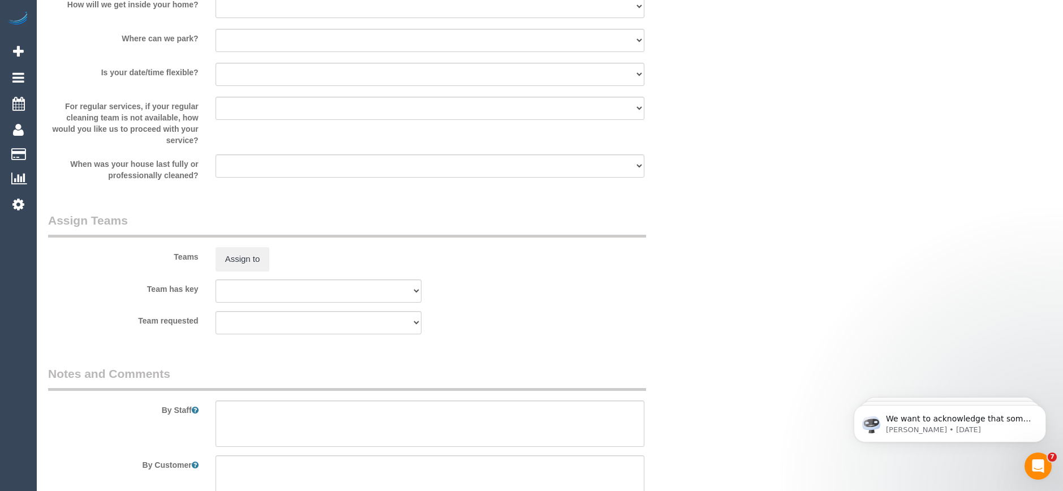
scroll to position [1683, 0]
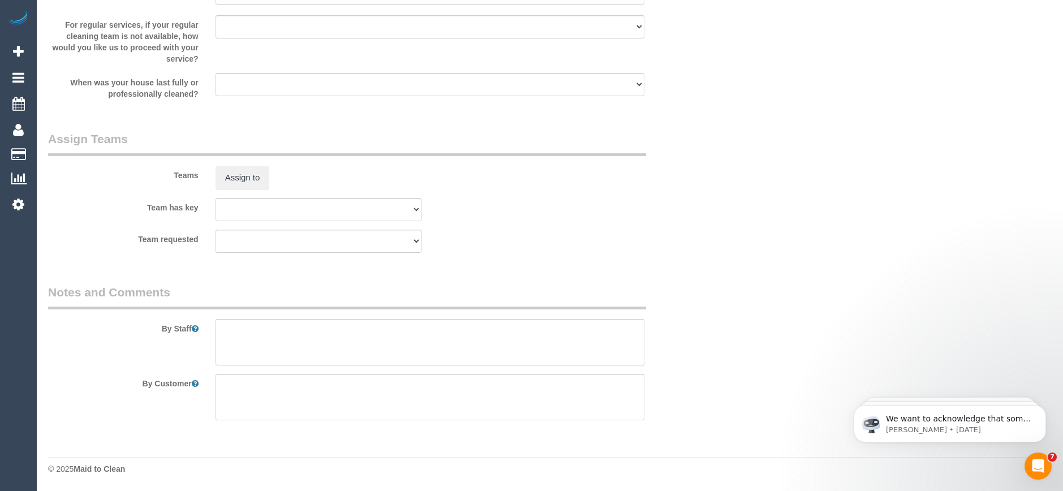
click at [252, 325] on textarea at bounding box center [430, 342] width 429 height 46
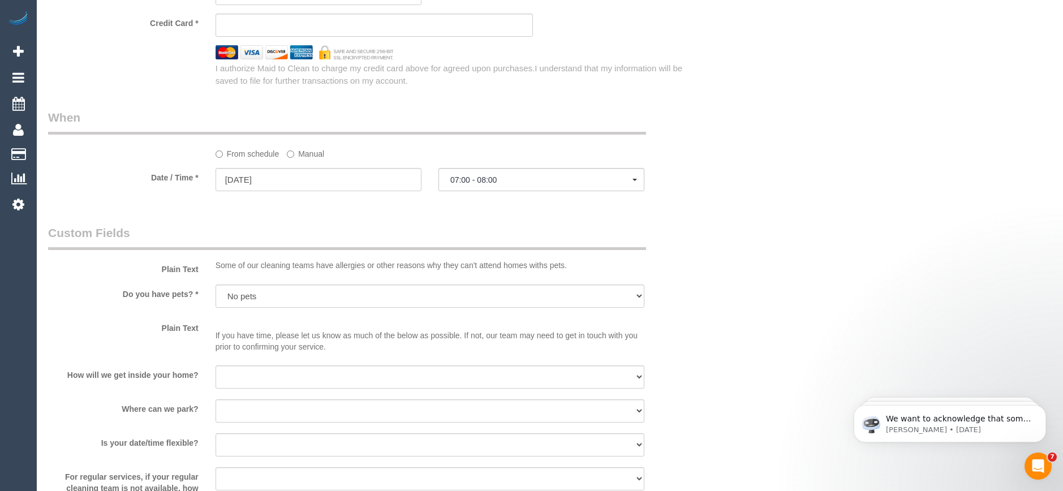
scroll to position [1230, 0]
type textarea "Call the customer"
click at [477, 180] on span "07:00 - 08:00" at bounding box center [541, 180] width 182 height 9
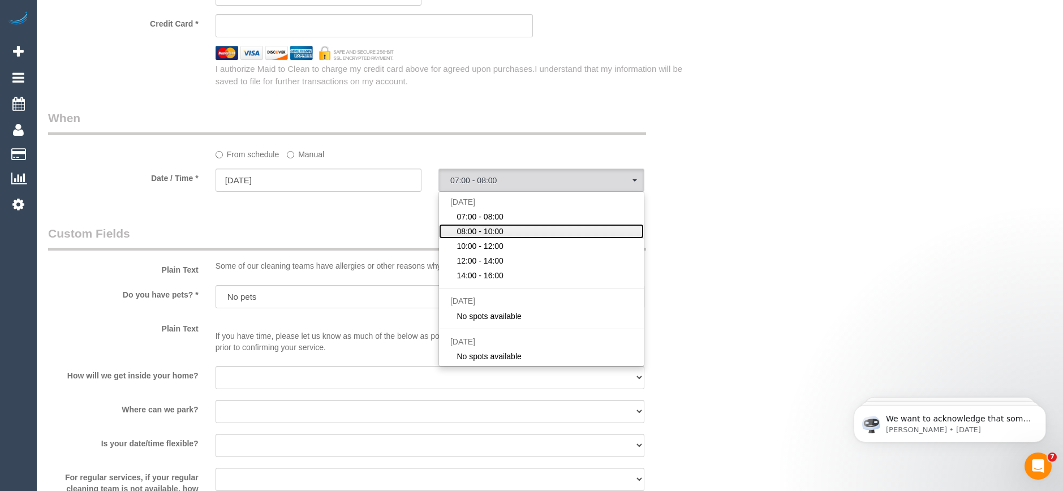
click at [479, 229] on span "08:00 - 10:00" at bounding box center [480, 231] width 47 height 11
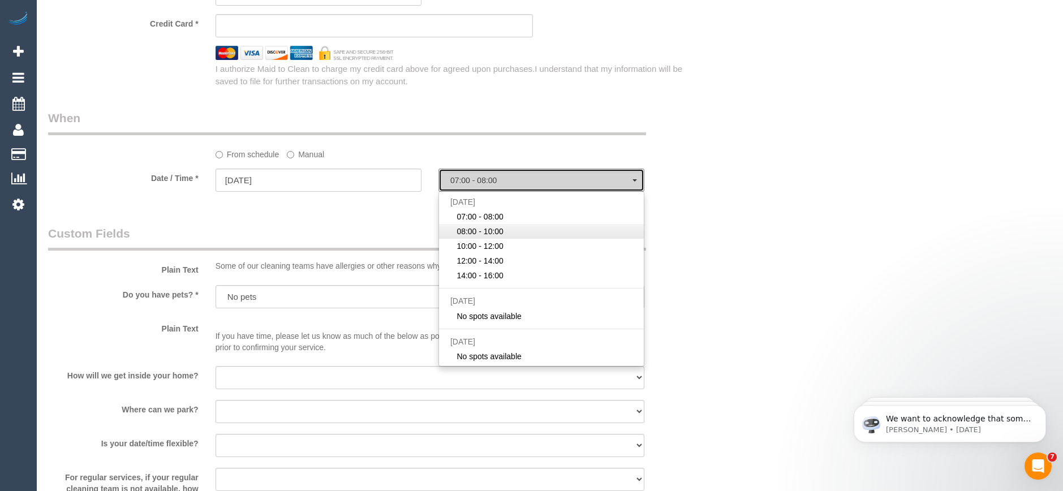
select select "spot2"
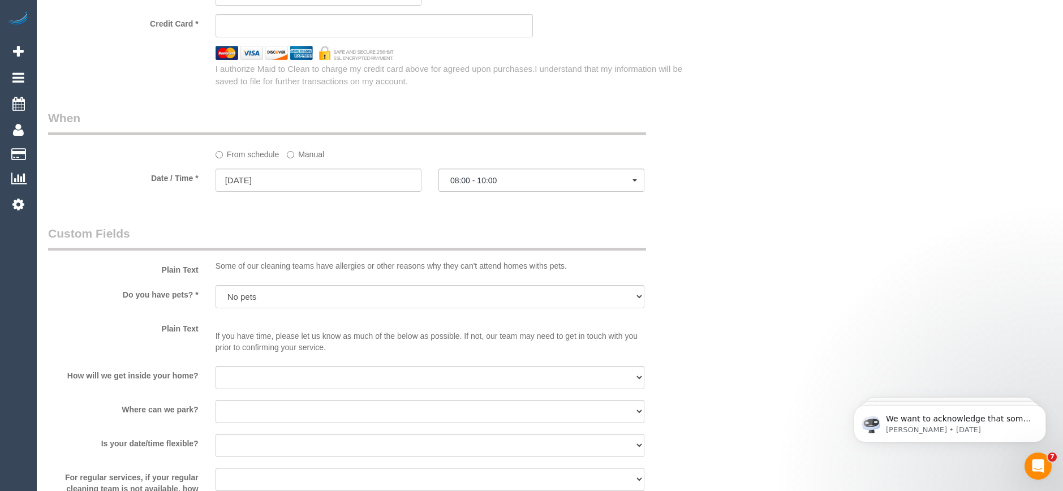
click at [270, 303] on select "Yes - Cats Yes - Dogs No pets Yes - Dogs and Cats Yes - Other" at bounding box center [430, 296] width 429 height 23
select select "number:27"
click at [216, 285] on select "Yes - Cats Yes - Dogs No pets Yes - Dogs and Cats Yes - Other" at bounding box center [430, 296] width 429 height 23
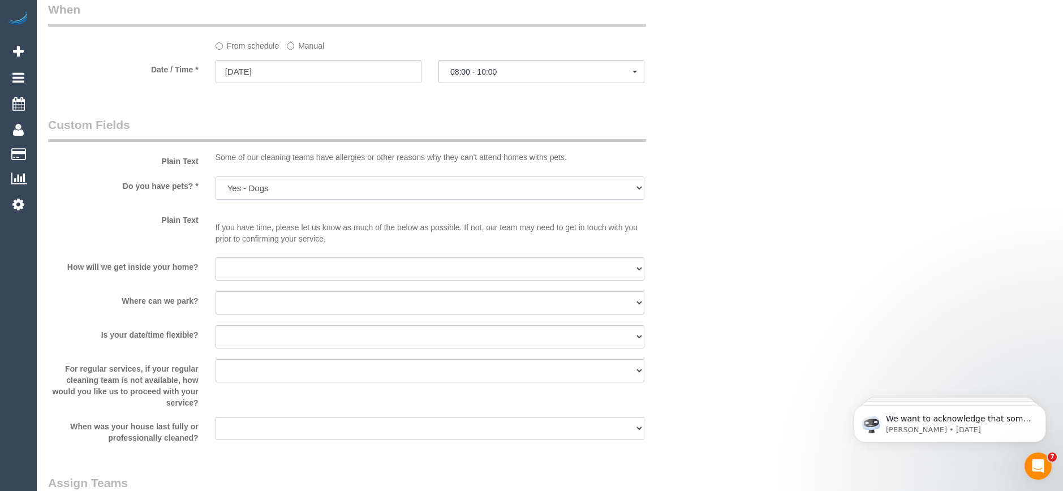
scroll to position [1343, 0]
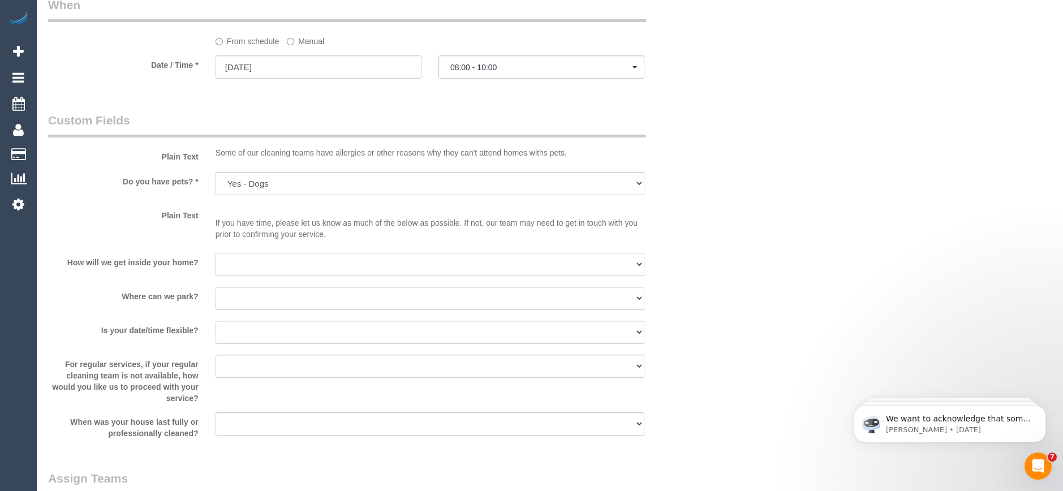
click at [281, 264] on select "I will be home Key will be left (please provide details below) Lock box/Access …" at bounding box center [430, 264] width 429 height 23
select select "number:14"
click at [216, 253] on select "I will be home Key will be left (please provide details below) Lock box/Access …" at bounding box center [430, 264] width 429 height 23
click at [259, 293] on select "I will provide parking on-site Free street parking Paid street parking (cost wi…" at bounding box center [430, 298] width 429 height 23
select select "number:19"
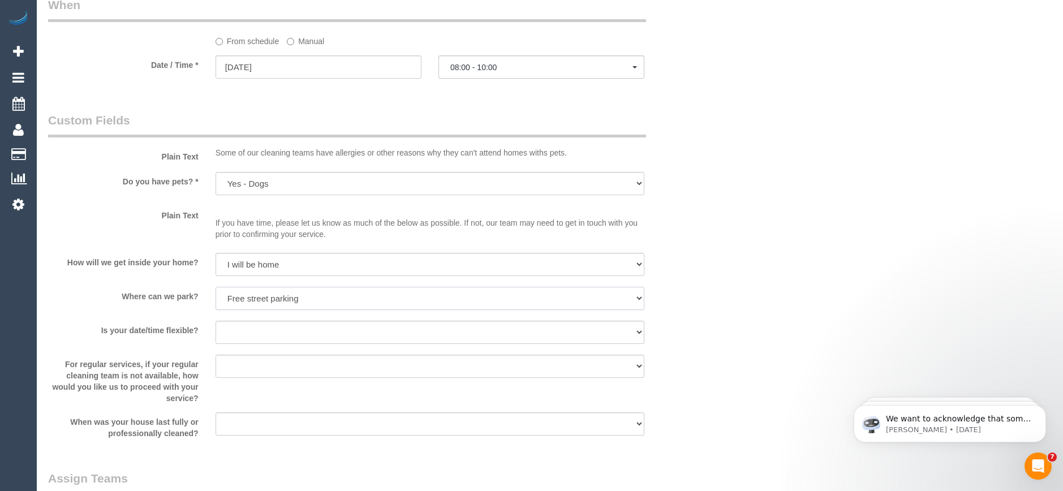
click at [216, 287] on select "I will provide parking on-site Free street parking Paid street parking (cost wi…" at bounding box center [430, 298] width 429 height 23
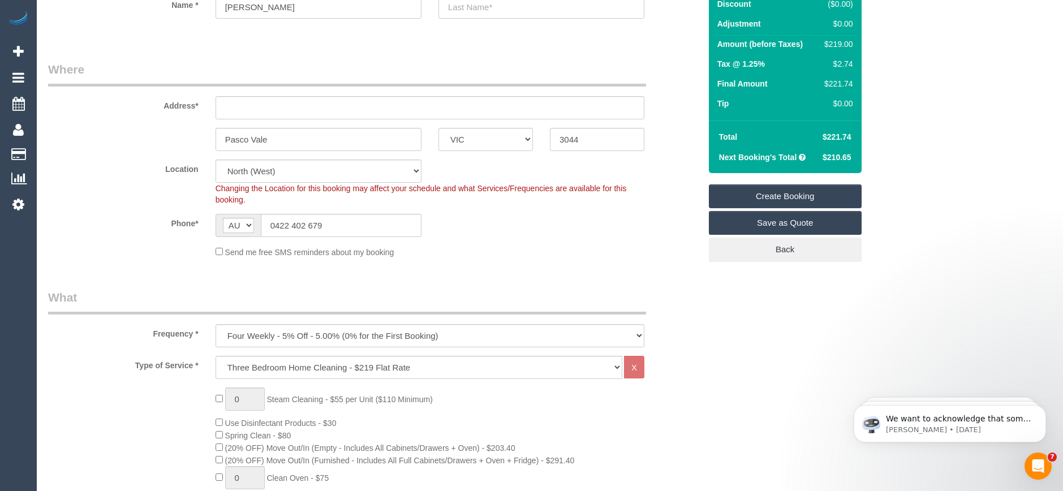
scroll to position [0, 0]
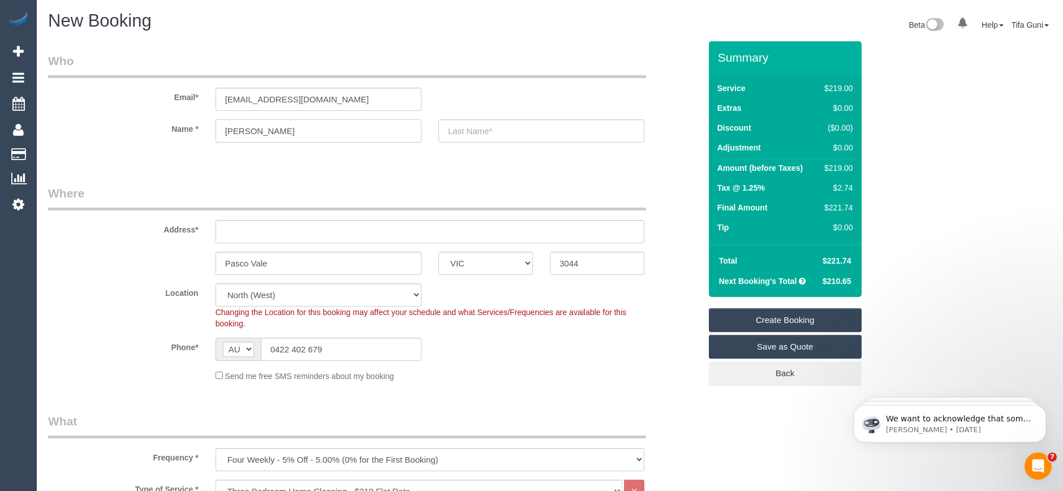
click at [228, 130] on input "judie" at bounding box center [319, 130] width 206 height 23
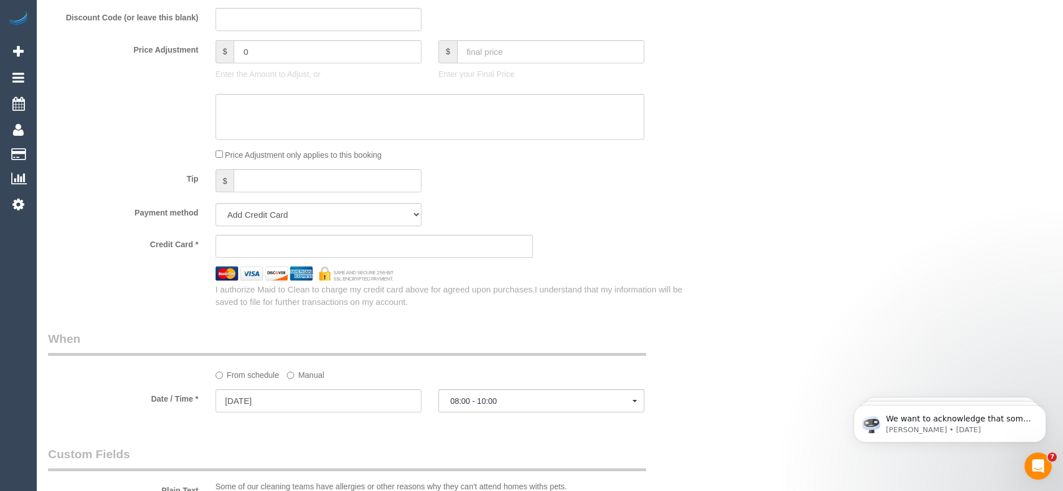
scroll to position [1018, 0]
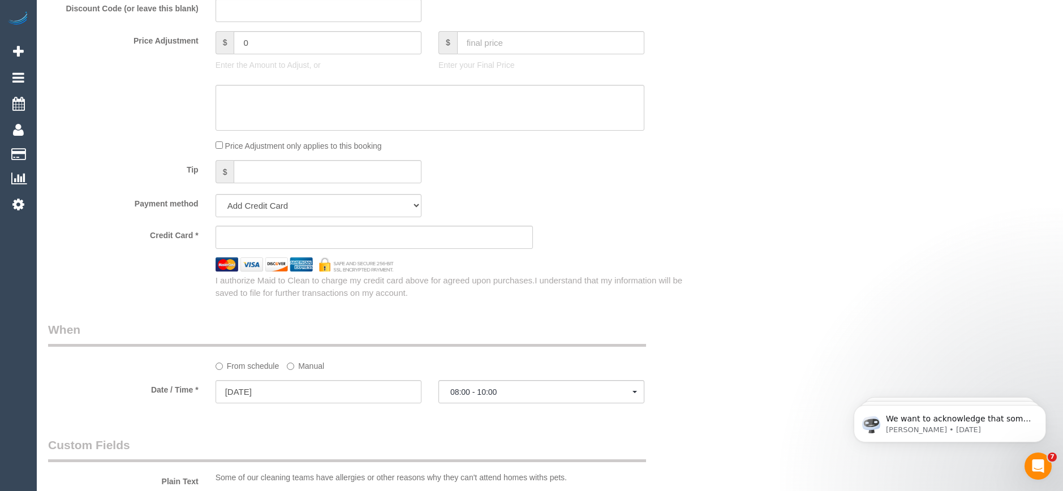
type input "Judie"
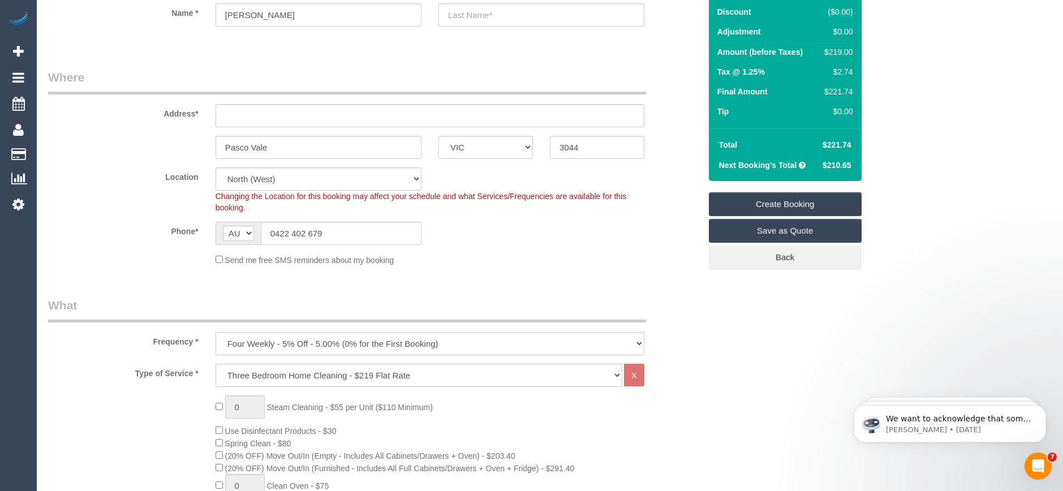
scroll to position [113, 0]
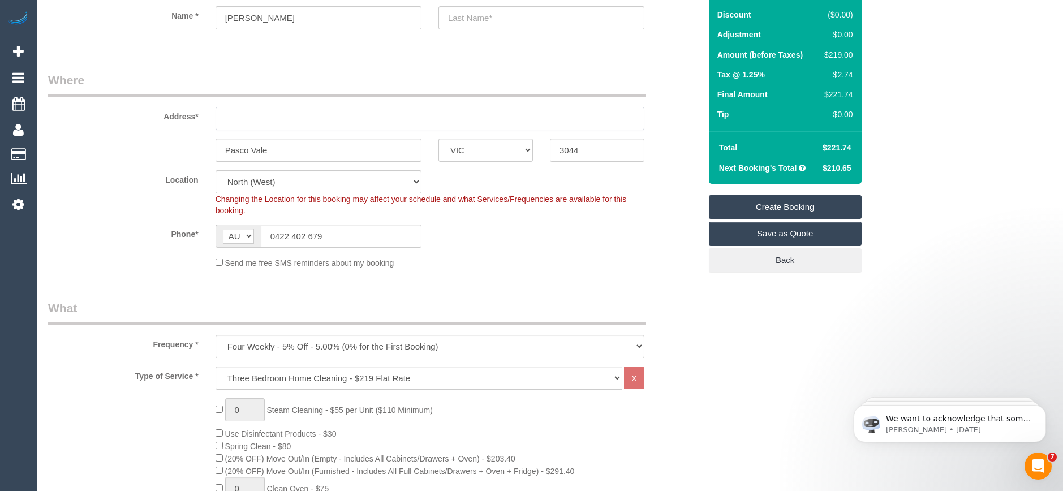
click at [248, 124] on input "text" at bounding box center [430, 118] width 429 height 23
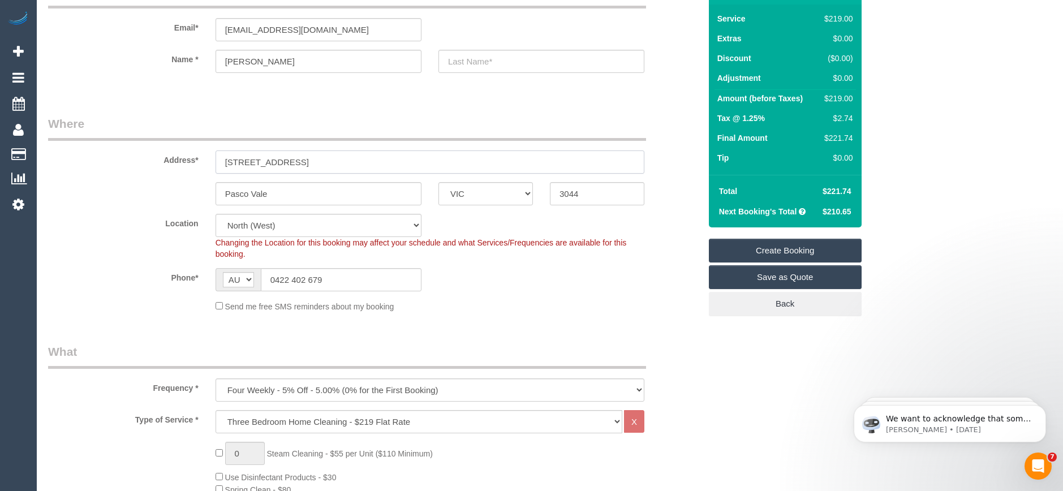
scroll to position [0, 0]
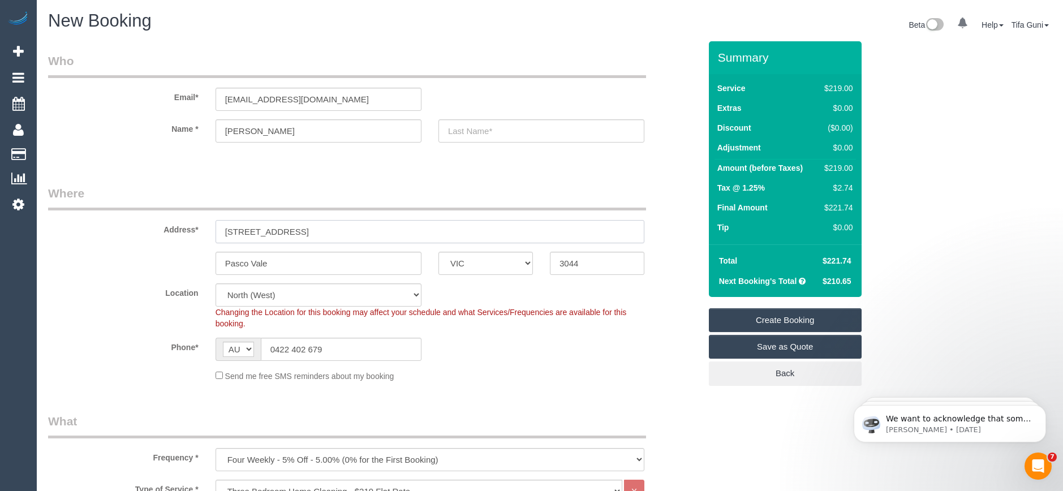
type input "22 Derby Street"
click at [471, 134] on input "text" at bounding box center [542, 130] width 206 height 23
type input "K"
type input "Swann"
drag, startPoint x: 243, startPoint y: 98, endPoint x: 193, endPoint y: 101, distance: 50.4
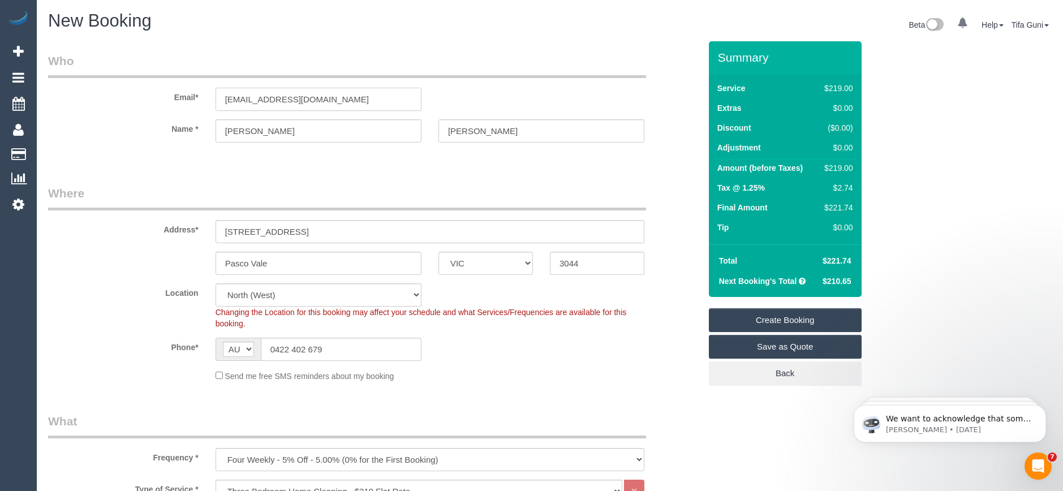
click at [193, 101] on div "Email* jswann987@gmail.com" at bounding box center [374, 82] width 669 height 58
click at [330, 97] on input "jswann987@gmail.com" at bounding box center [319, 99] width 206 height 23
drag, startPoint x: 323, startPoint y: 99, endPoint x: 188, endPoint y: 97, distance: 134.7
click at [186, 97] on div "Email* jswann987@gmail.com" at bounding box center [374, 82] width 669 height 58
click at [777, 323] on link "Create Booking" at bounding box center [785, 320] width 153 height 24
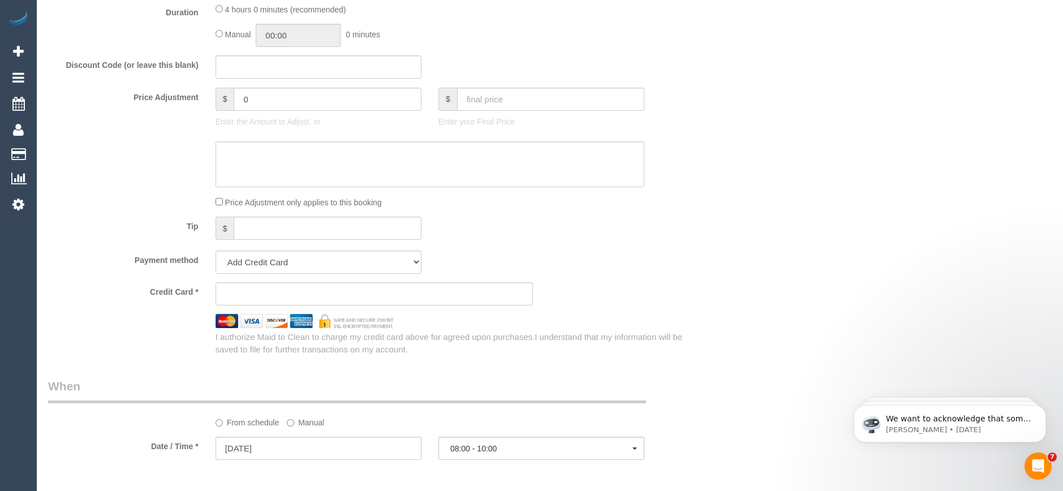
scroll to position [1018, 0]
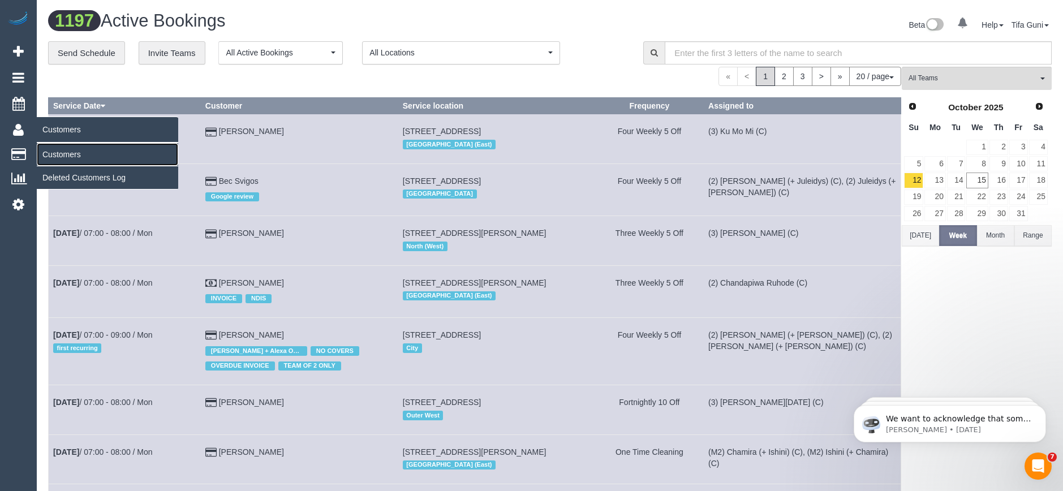
click at [66, 157] on link "Customers" at bounding box center [107, 154] width 141 height 23
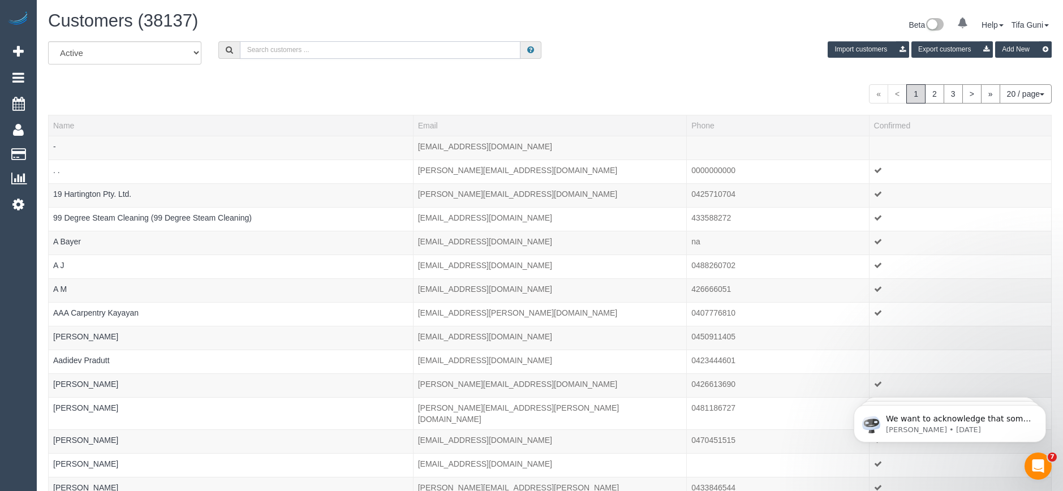
click at [288, 49] on input "text" at bounding box center [380, 50] width 281 height 18
paste input "jswann987@gmail.com"
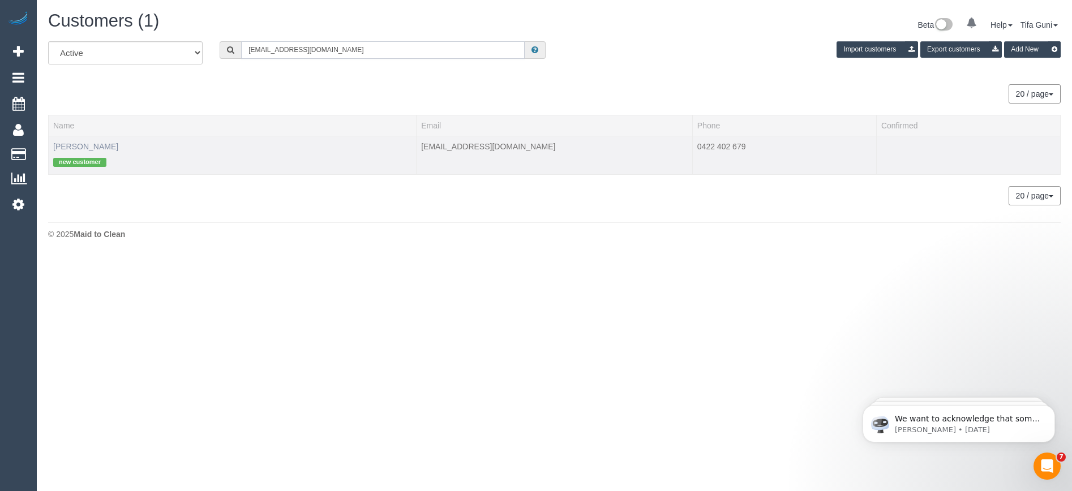
type input "jswann987@gmail.com"
click at [83, 147] on link "Judie Swann" at bounding box center [85, 146] width 65 height 9
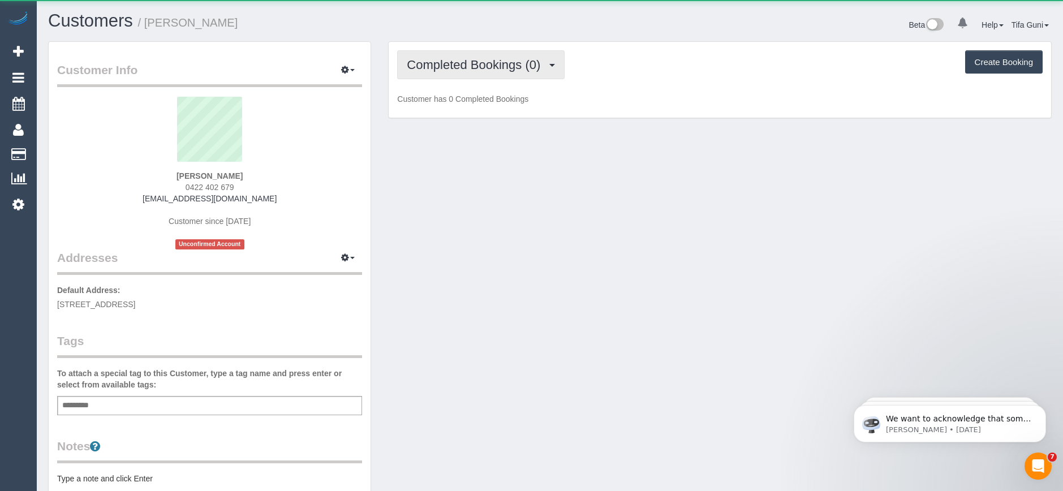
click at [492, 68] on span "Completed Bookings (0)" at bounding box center [476, 65] width 139 height 14
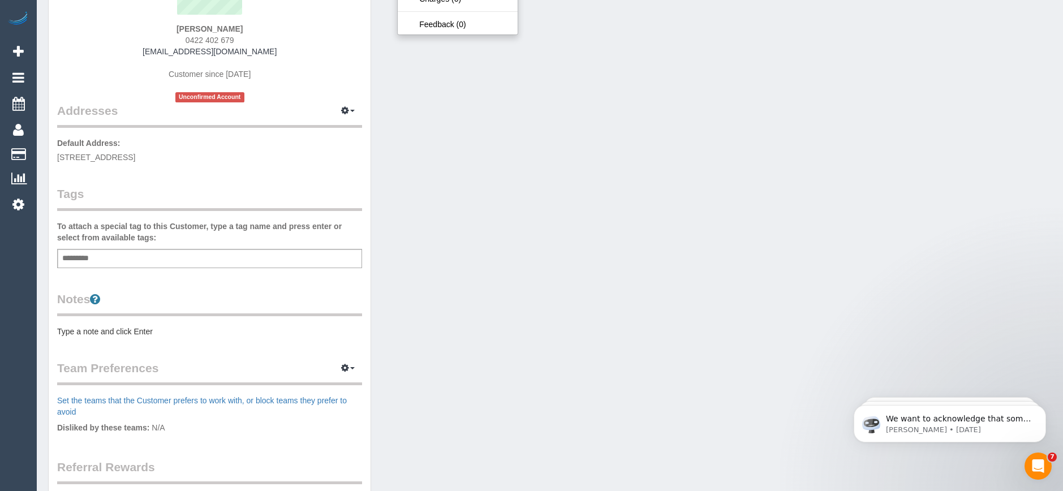
scroll to position [170, 0]
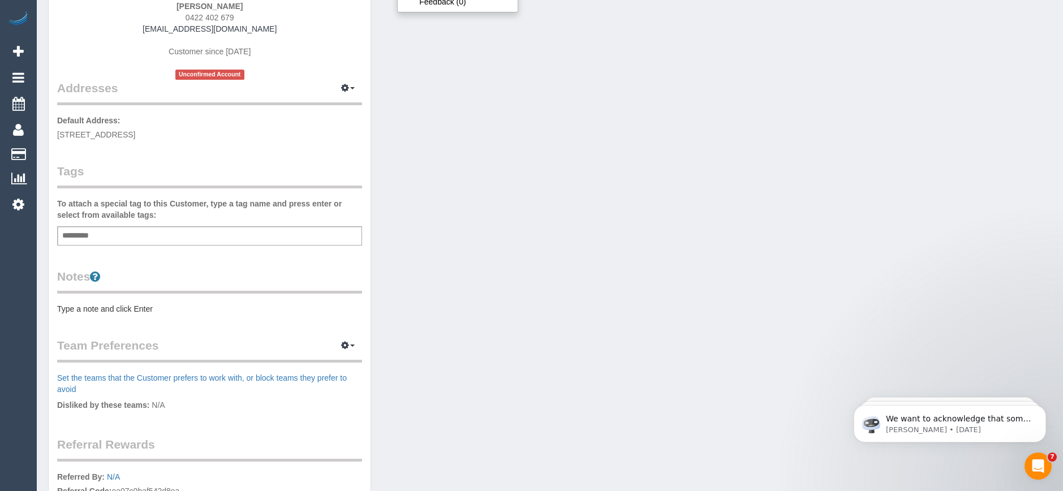
click at [108, 308] on pre "Type a note and click Enter" at bounding box center [209, 308] width 305 height 11
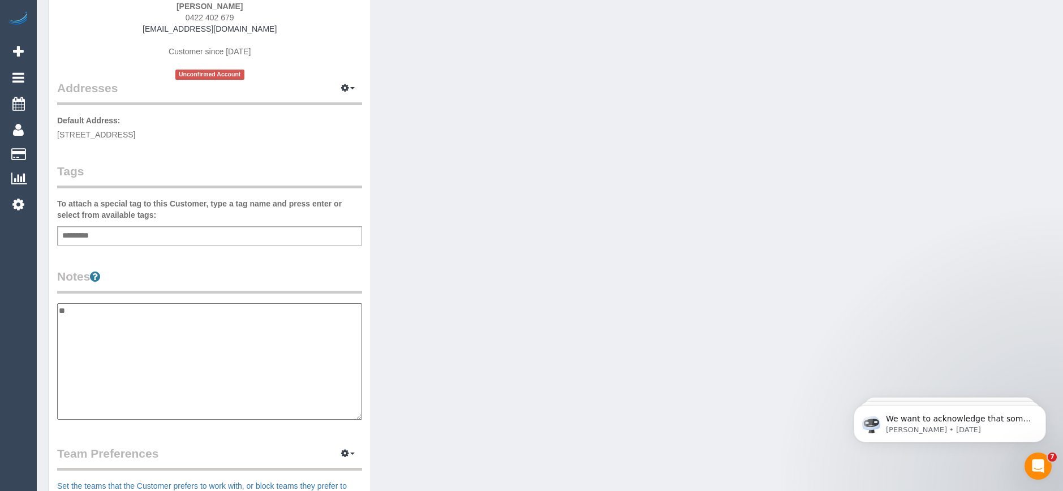
type textarea "*"
click at [155, 320] on textarea "**********" at bounding box center [209, 361] width 305 height 117
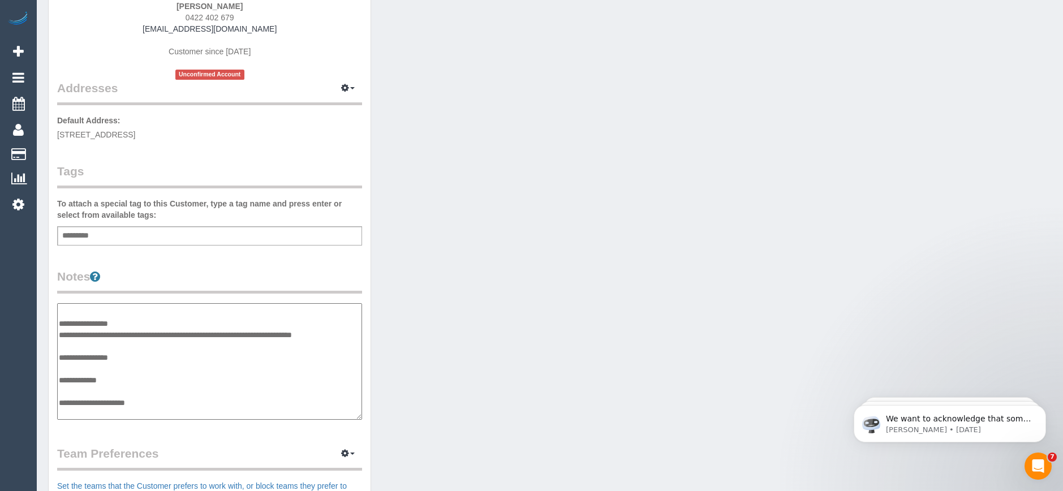
type textarea "**********"
click at [288, 277] on legend "Notes" at bounding box center [209, 280] width 305 height 25
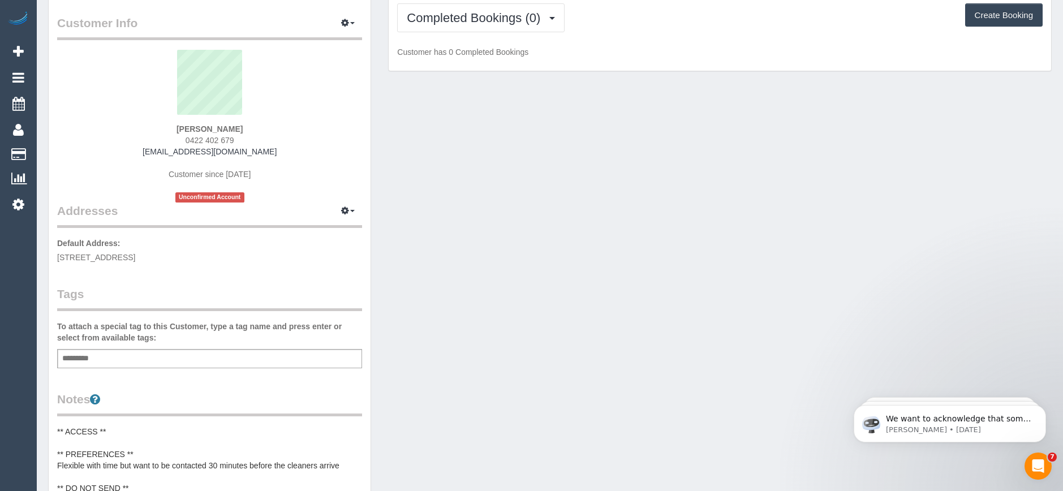
scroll to position [0, 0]
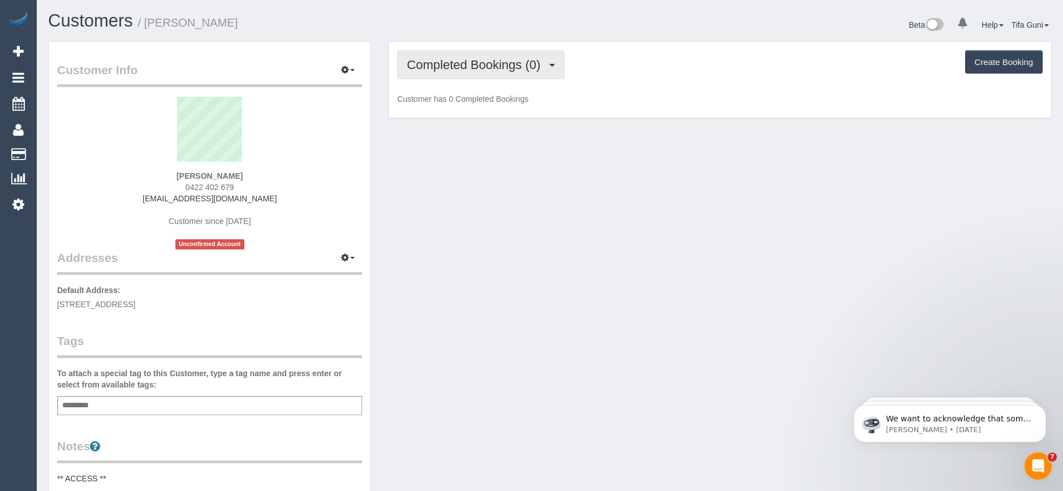
click at [517, 72] on button "Completed Bookings (0)" at bounding box center [480, 64] width 167 height 29
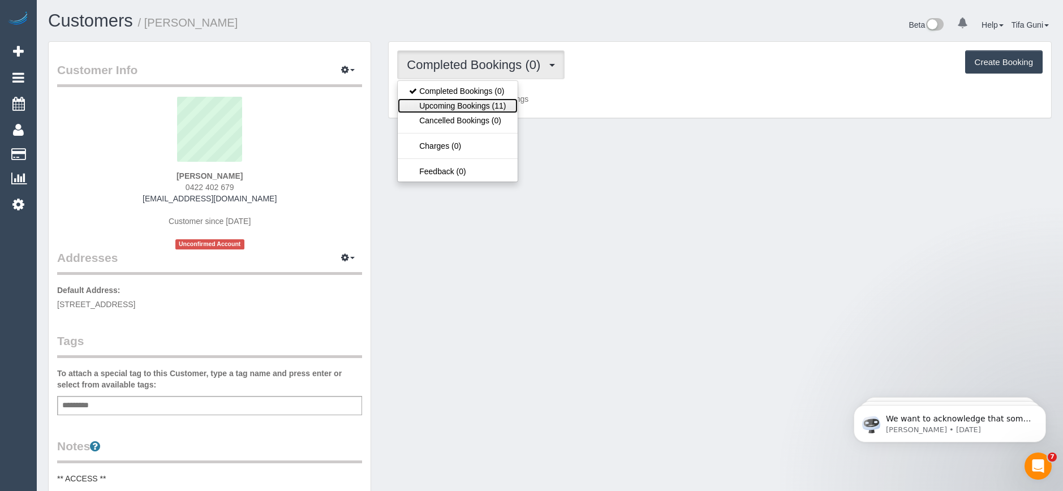
click at [475, 105] on link "Upcoming Bookings (11)" at bounding box center [457, 105] width 119 height 15
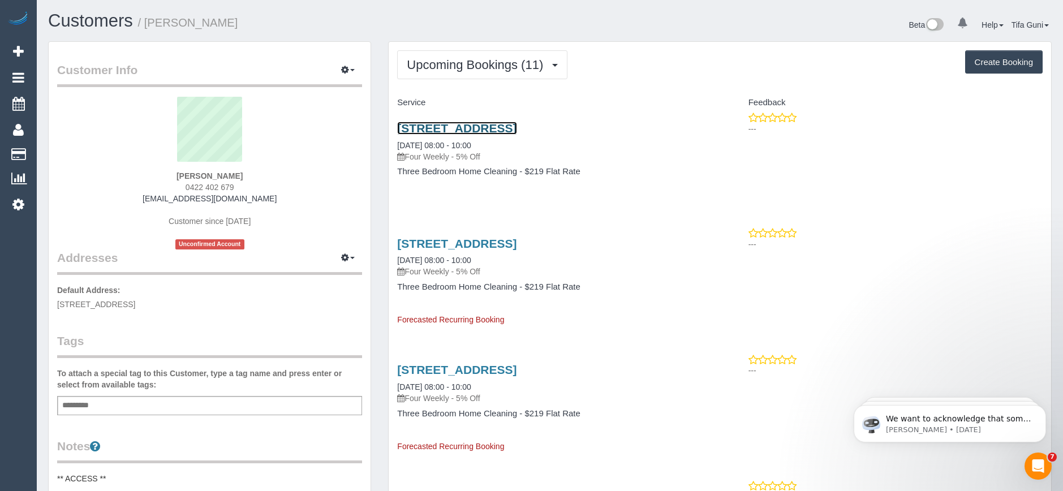
click at [468, 130] on link "22 Derby Street, Pasco Vale, VIC 3044" at bounding box center [456, 128] width 119 height 13
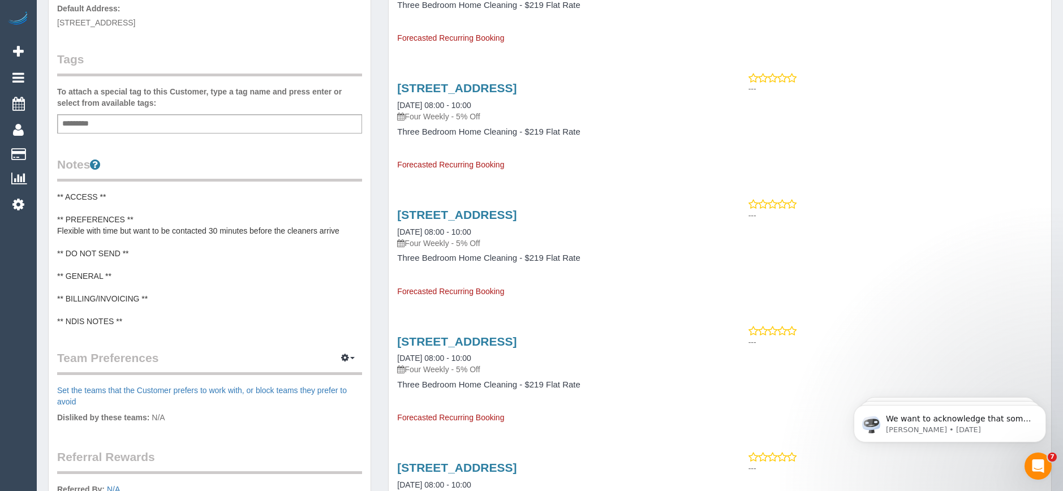
scroll to position [283, 0]
click at [278, 230] on pre "** ACCESS ** ** PREFERENCES ** Flexible with time but want to be contacted 30 m…" at bounding box center [209, 258] width 305 height 136
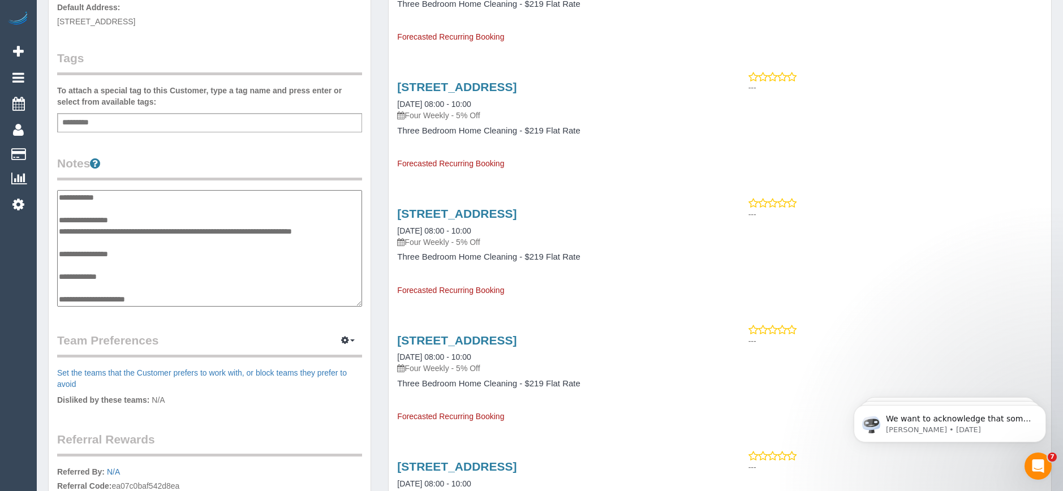
scroll to position [23, 0]
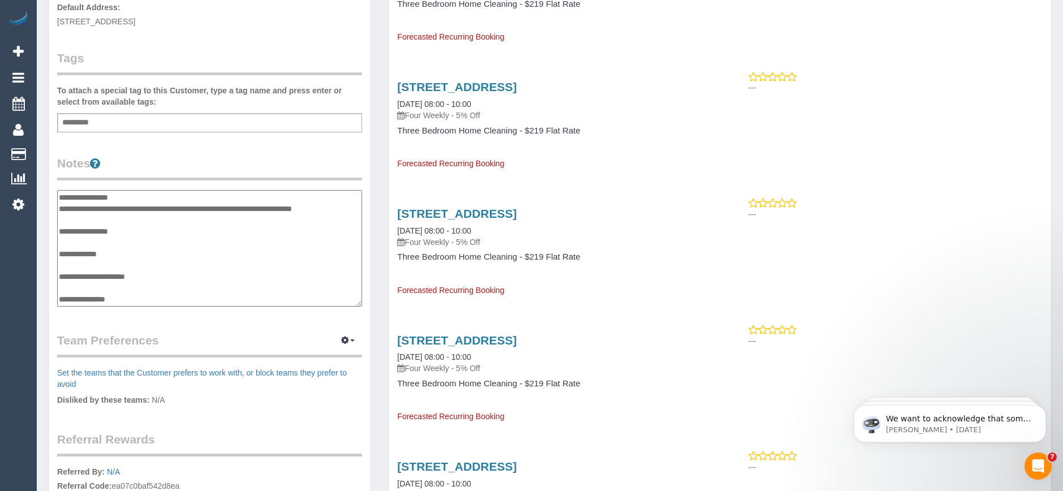
click at [341, 208] on textarea "**********" at bounding box center [209, 248] width 305 height 117
click at [61, 209] on textarea "**********" at bounding box center [209, 248] width 305 height 117
type textarea "**********"
click at [241, 142] on div "Customer Info Edit Contact Info Send Message Email Preferences Special Sales Ta…" at bounding box center [210, 186] width 322 height 854
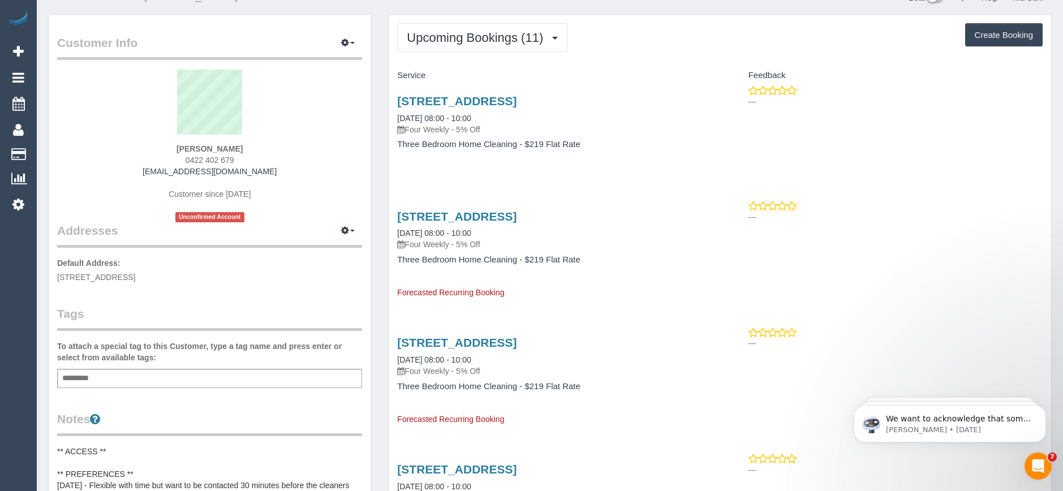
scroll to position [0, 0]
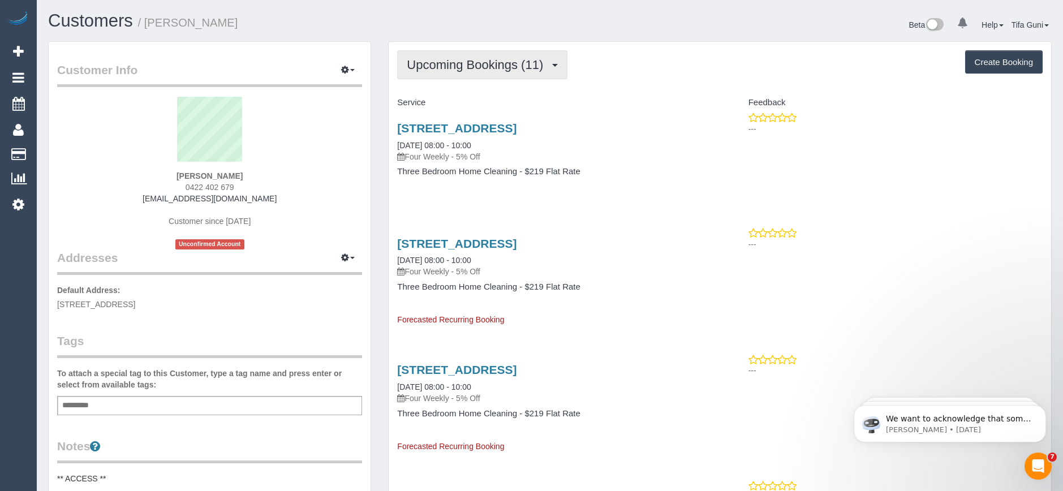
click at [496, 55] on button "Upcoming Bookings (11)" at bounding box center [482, 64] width 170 height 29
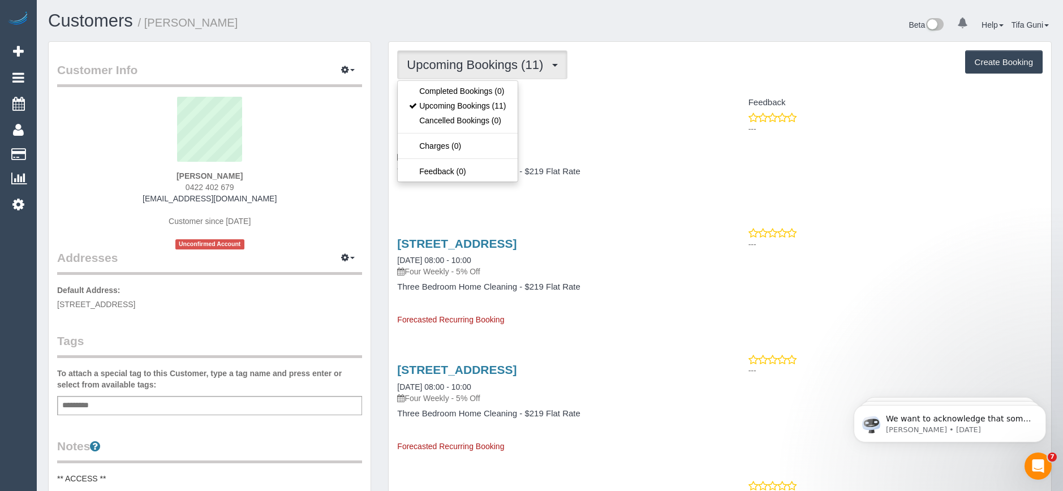
click at [517, 127] on link "22 Derby Street, Pasco Vale, VIC 3044" at bounding box center [456, 128] width 119 height 13
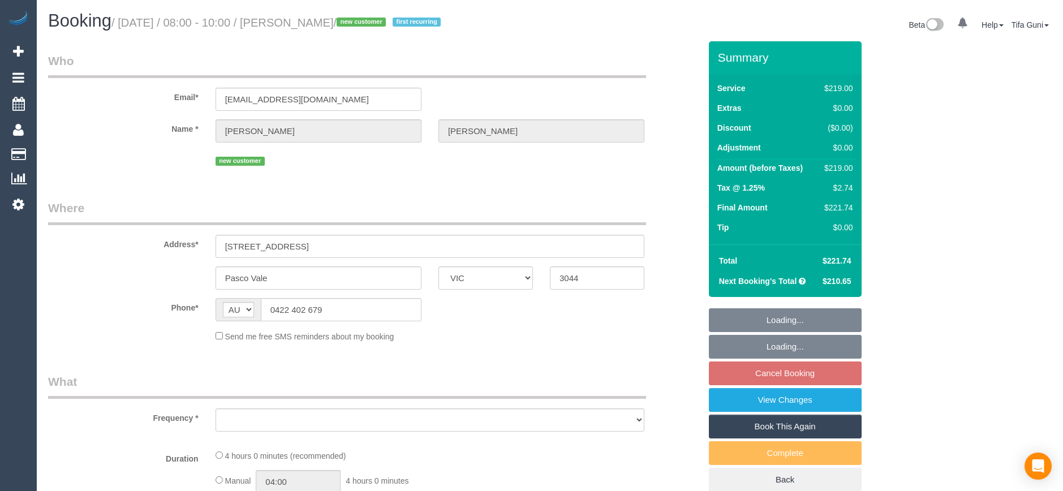
select select "VIC"
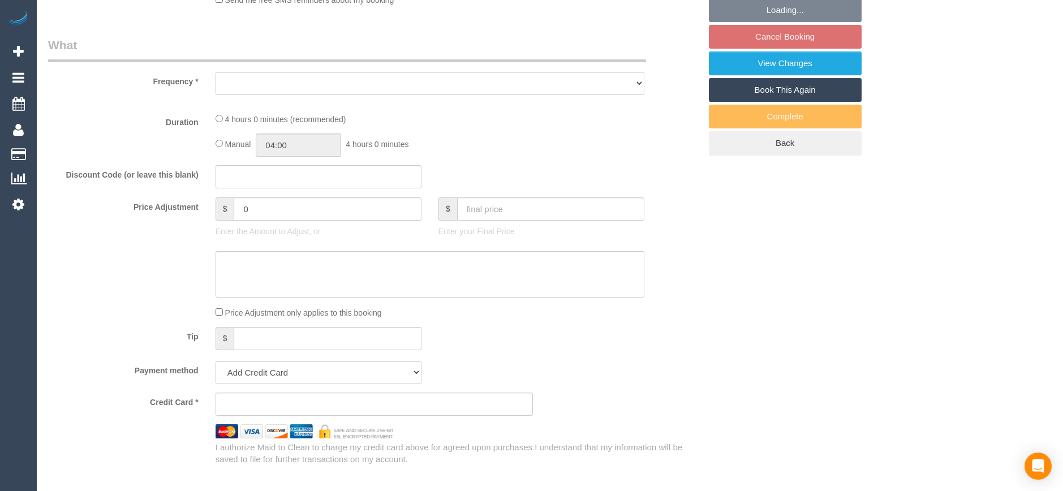
select select "string:stripe-pm_1SIIBV2GScqysDRV01U27kSR"
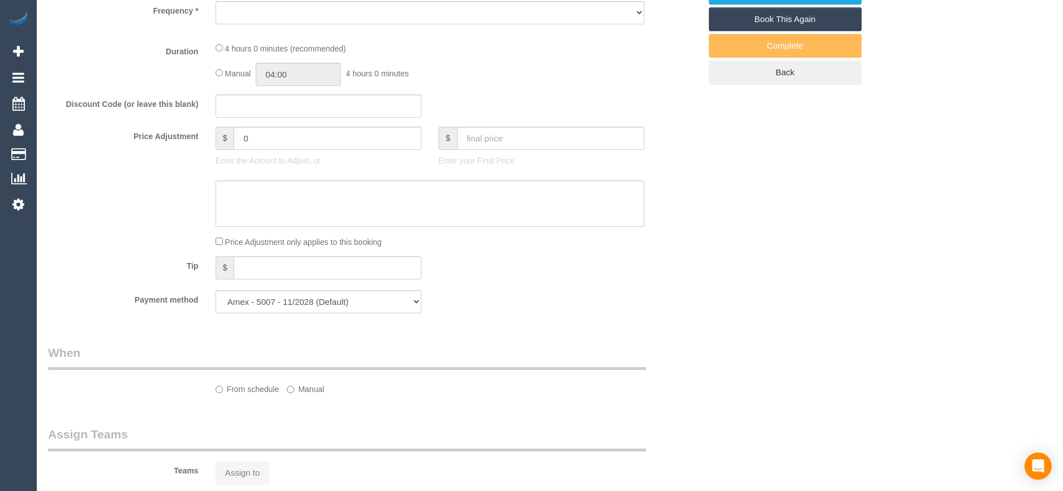
select select "object:682"
select select "number:27"
select select "number:14"
select select "number:19"
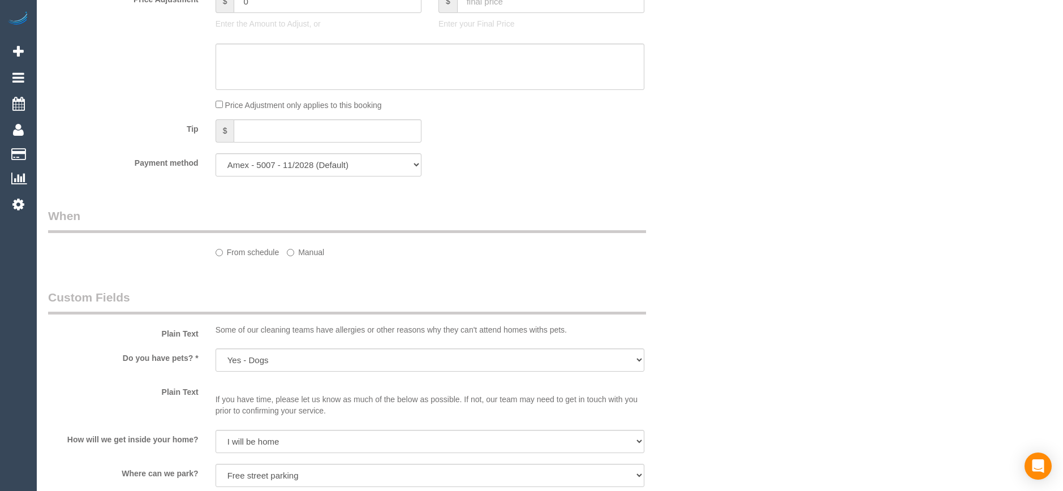
select select "object:1457"
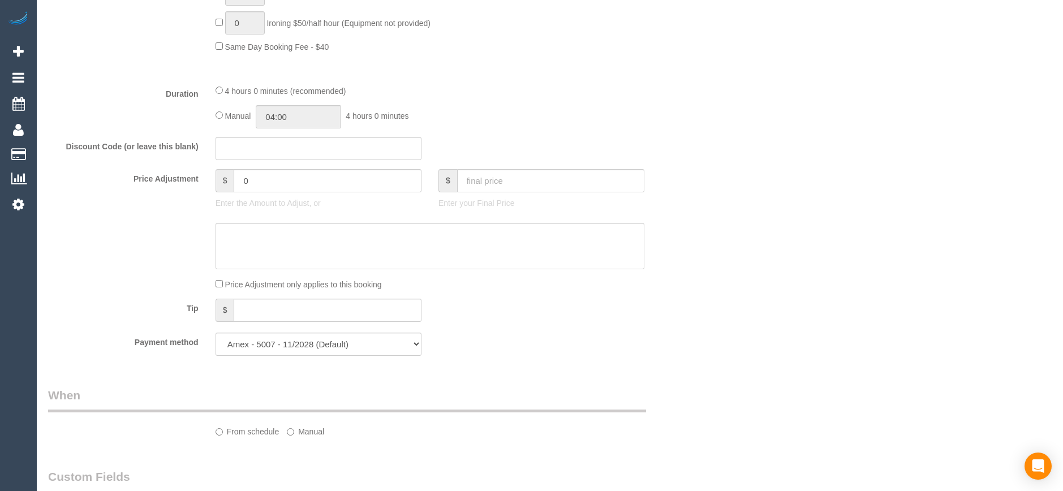
select select "spot1"
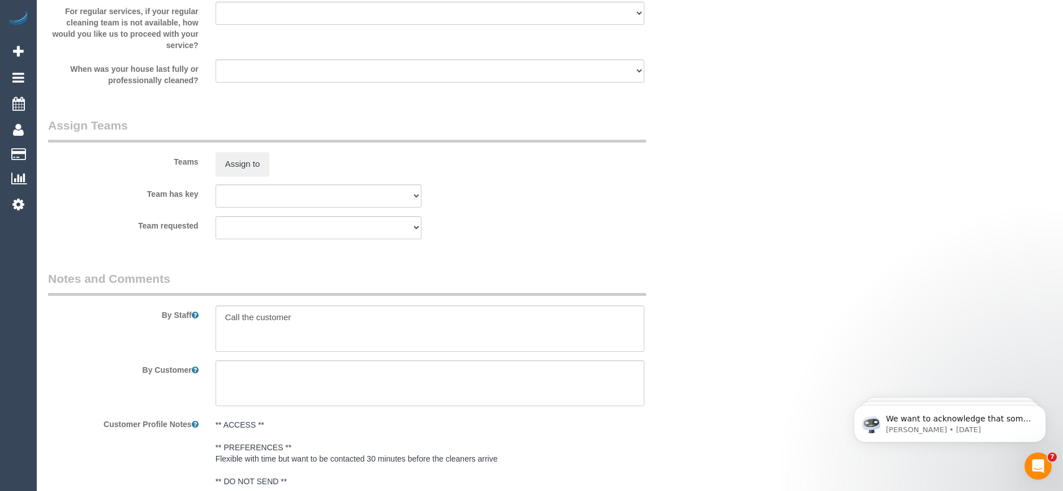
scroll to position [1852, 0]
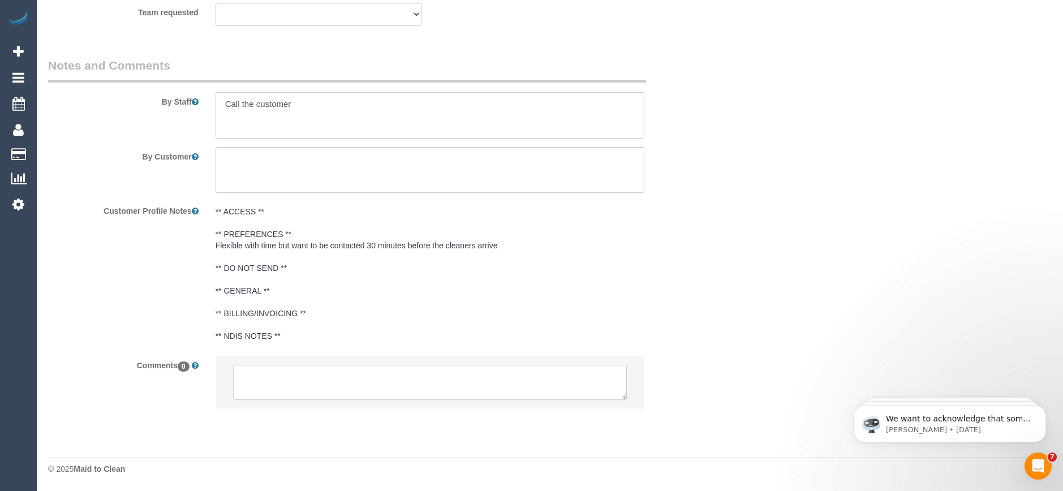
click at [364, 379] on textarea at bounding box center [430, 382] width 394 height 35
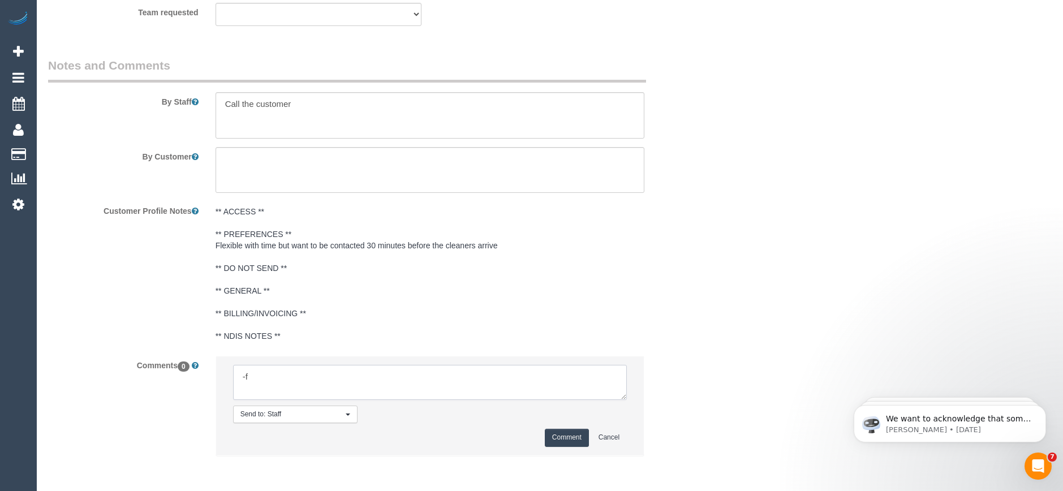
type textarea "-"
paste textarea "Flexibility dates: Flexibility times: Notes: knows we need to review Contact vi…"
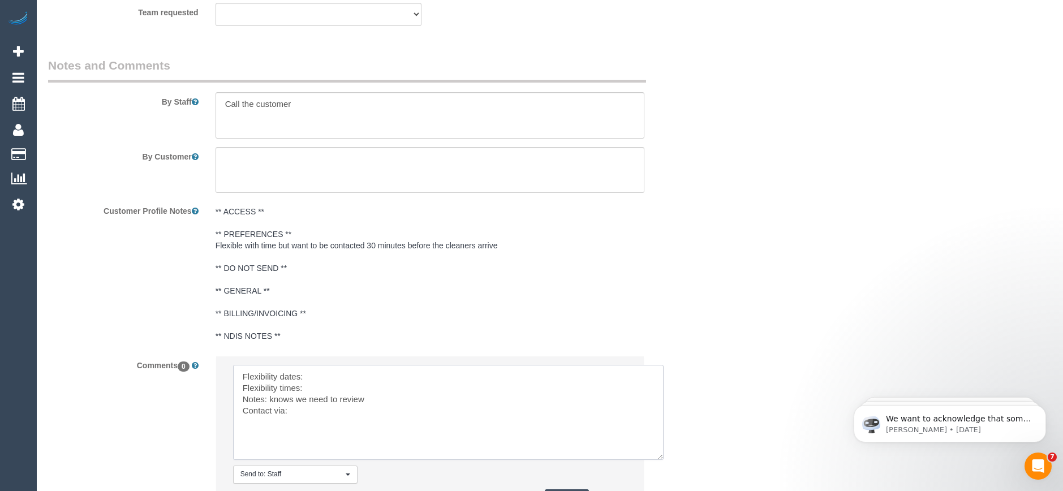
drag, startPoint x: 621, startPoint y: 397, endPoint x: 643, endPoint y: 455, distance: 62.0
click at [659, 460] on textarea at bounding box center [448, 412] width 431 height 95
click at [345, 373] on textarea at bounding box center [449, 415] width 432 height 101
click at [326, 390] on textarea at bounding box center [449, 415] width 432 height 101
click at [320, 386] on textarea at bounding box center [449, 415] width 432 height 101
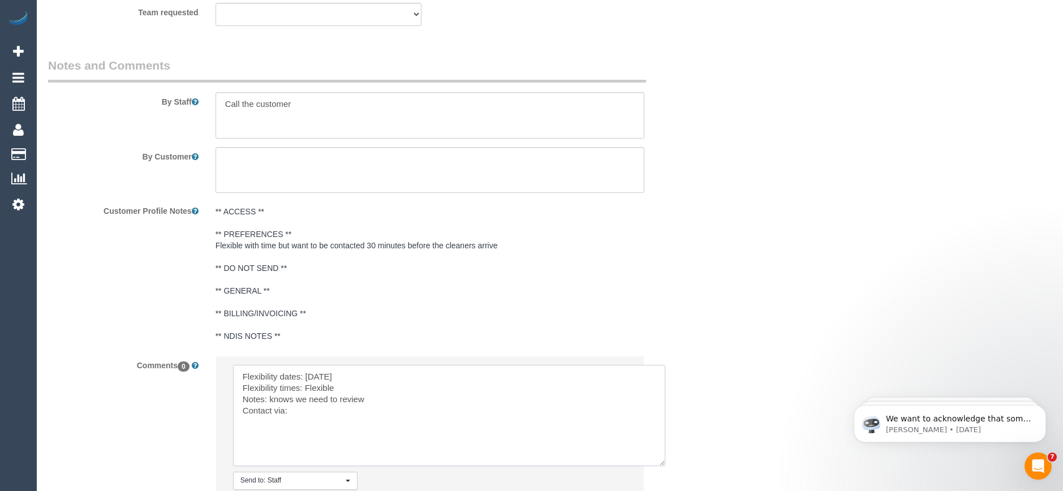
click at [304, 410] on textarea at bounding box center [449, 415] width 432 height 101
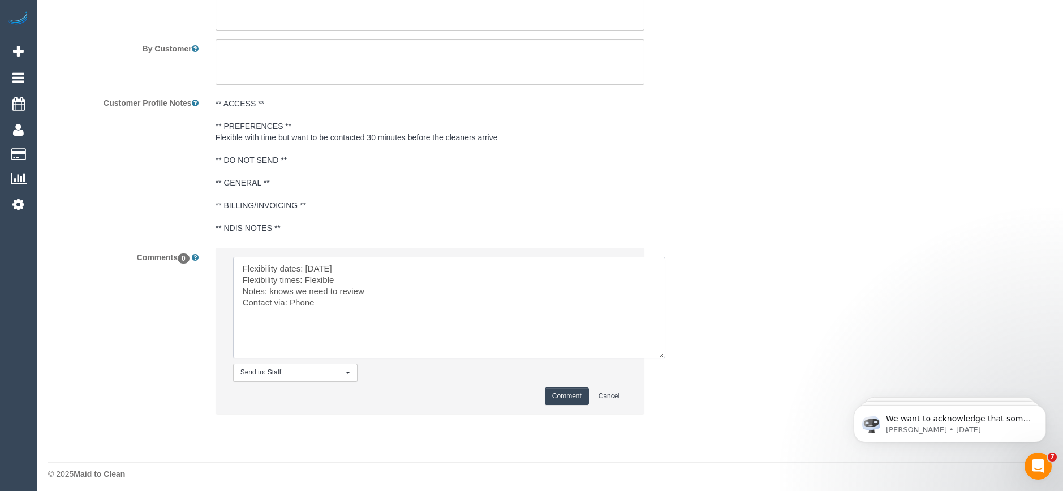
scroll to position [1965, 0]
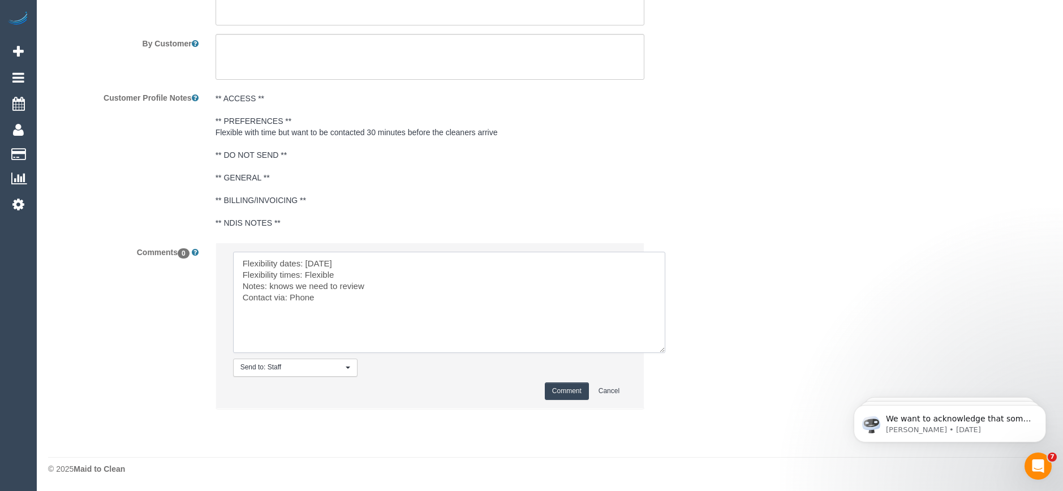
type textarea "Flexibility dates: Saturday Flexibility times: Flexible Notes: knows we need to…"
click at [572, 392] on button "Comment" at bounding box center [567, 392] width 44 height 18
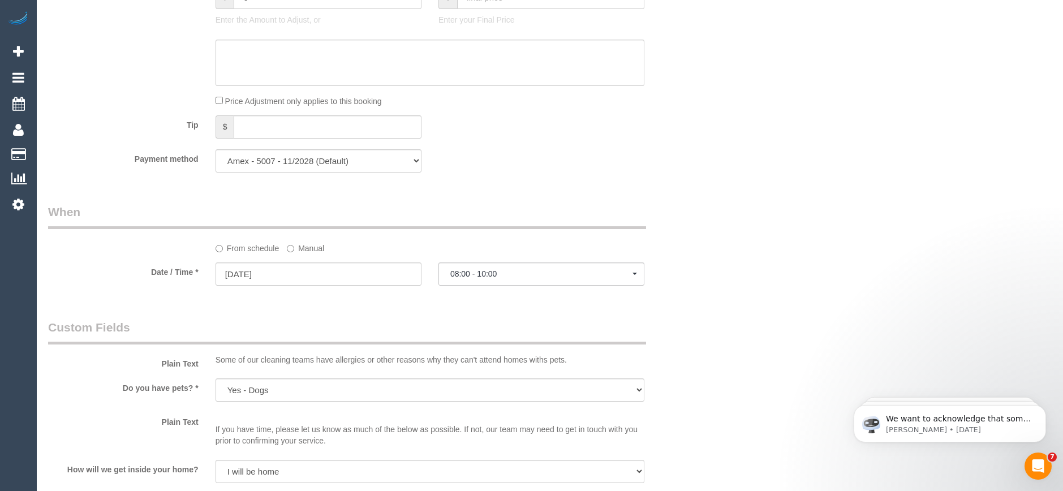
scroll to position [1132, 0]
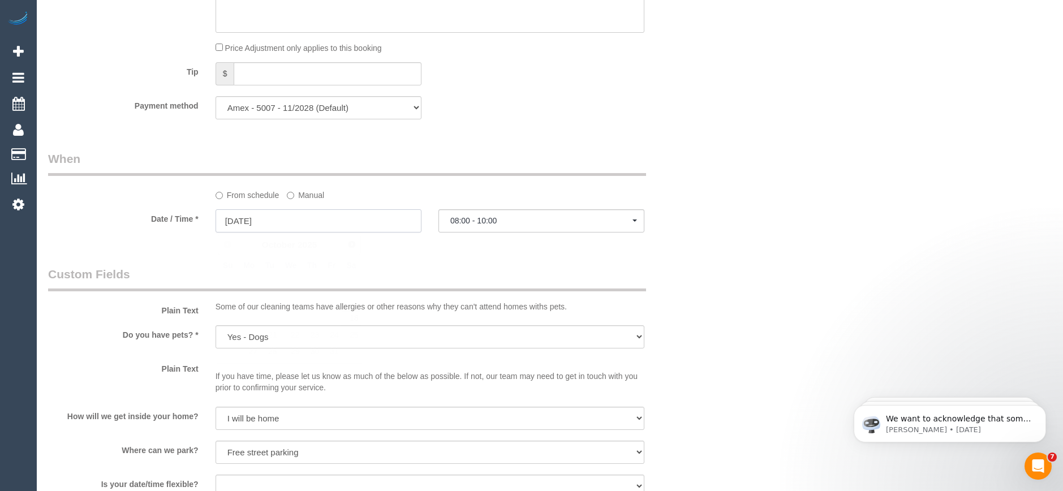
click at [254, 224] on input "18/10/2025" at bounding box center [319, 220] width 206 height 23
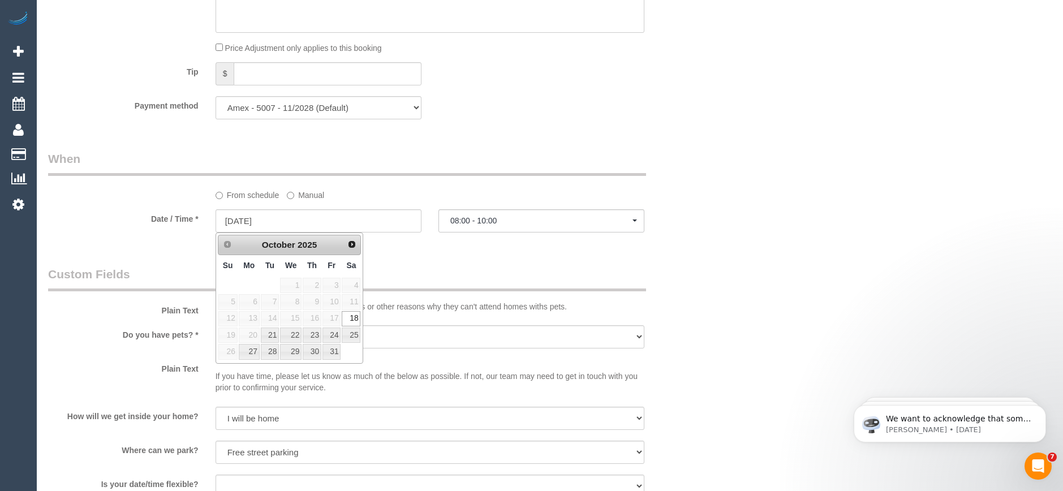
click at [493, 251] on div "Who Email* jswann987@gmail.com Name * Judie Swann new customer Where Address* 2…" at bounding box center [374, 134] width 669 height 2448
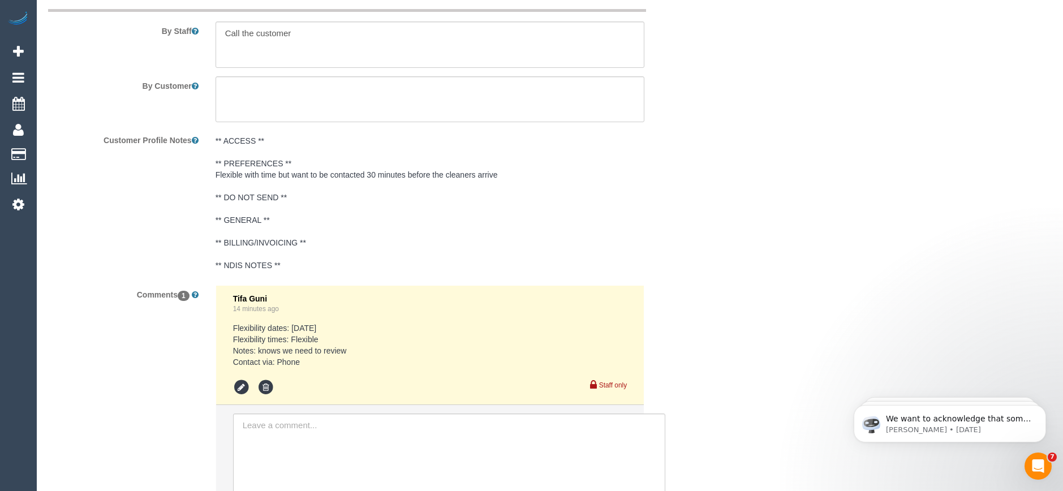
scroll to position [1924, 0]
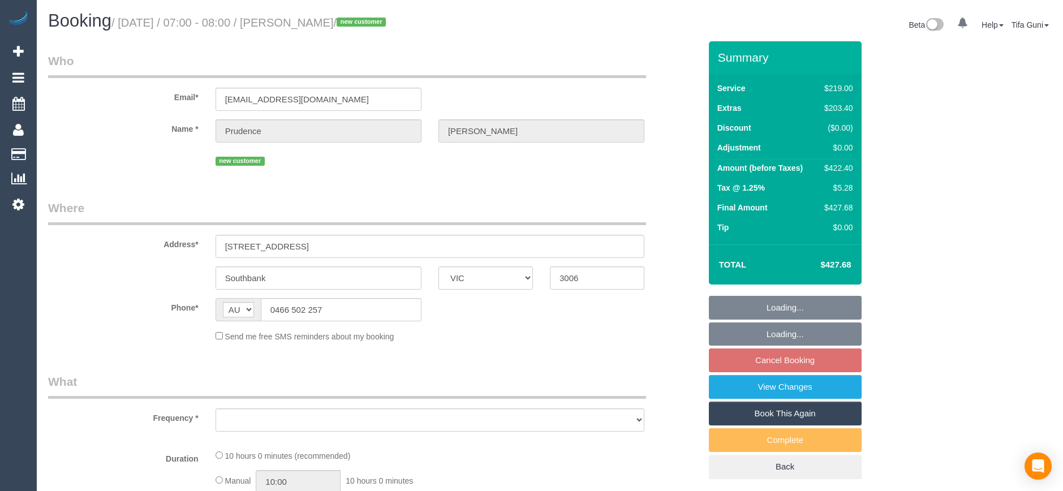
select select "VIC"
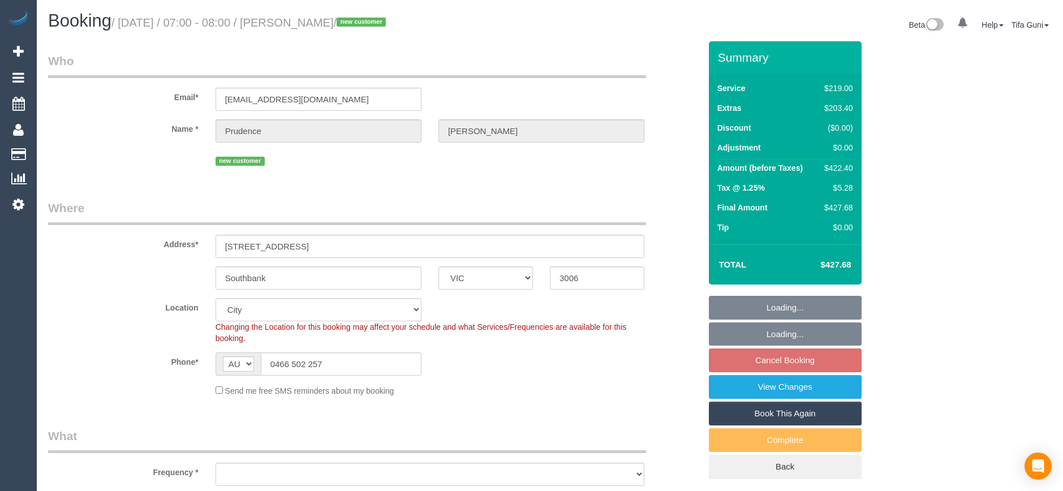
select select "object:533"
select select "string:stripe-pm_1SIIMC2GScqysDRVbAWOr94z"
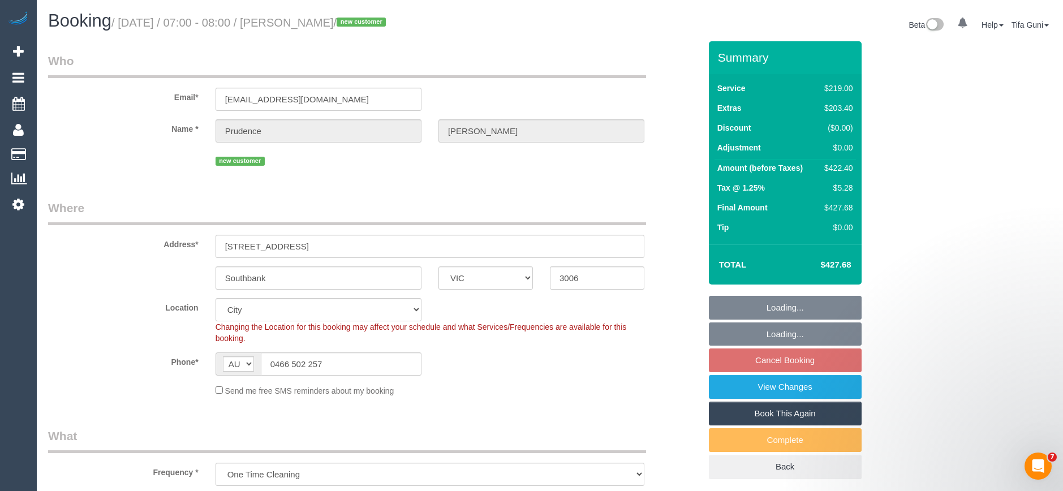
select select "object:640"
select select "number:28"
select select "number:14"
select select "number:19"
select select "spot1"
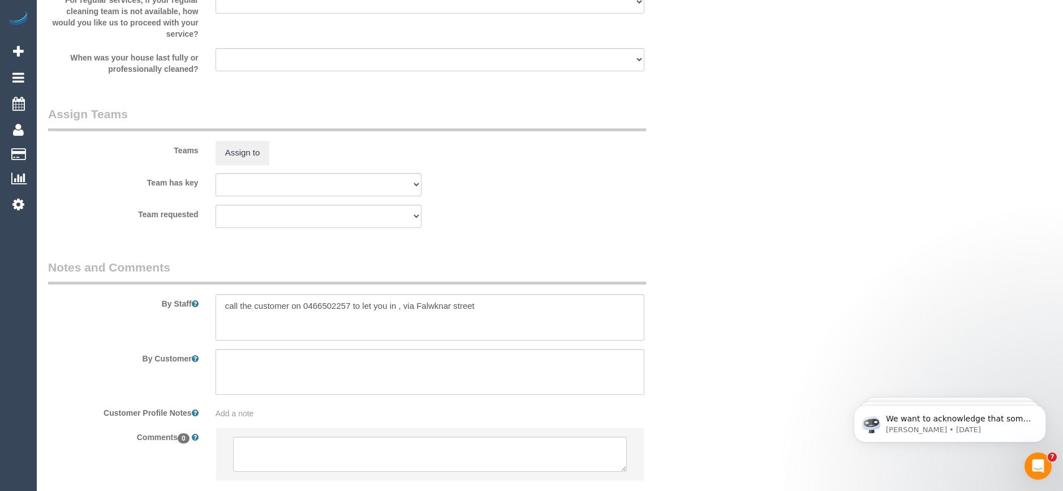
scroll to position [1722, 0]
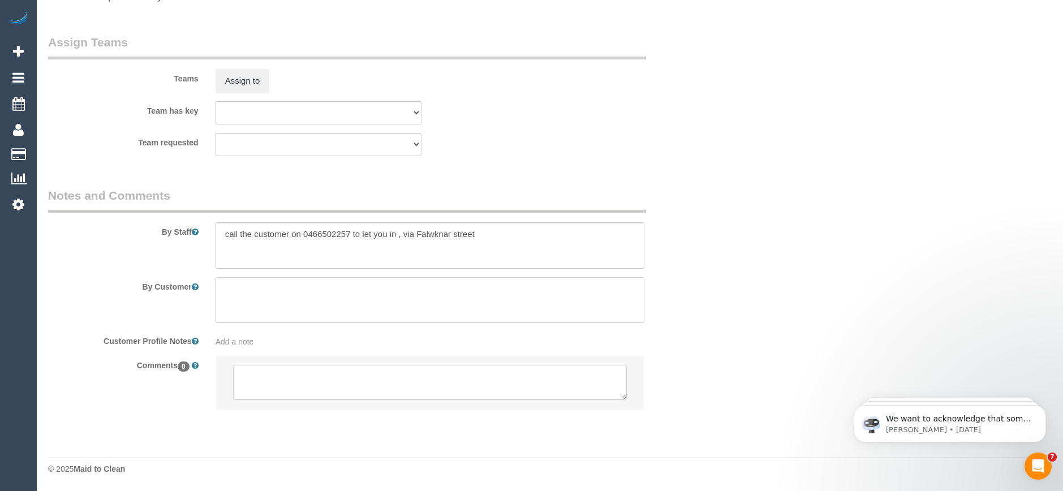
click at [437, 382] on textarea at bounding box center [430, 382] width 394 height 35
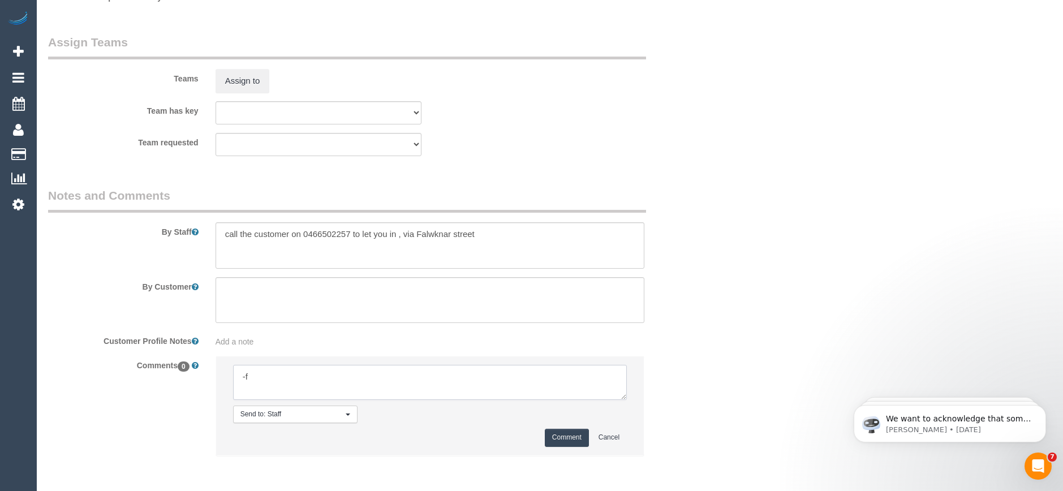
type textarea "-"
paste textarea "Flexibility dates: Flexibility times: Notes: knows we need to review Contact vi…"
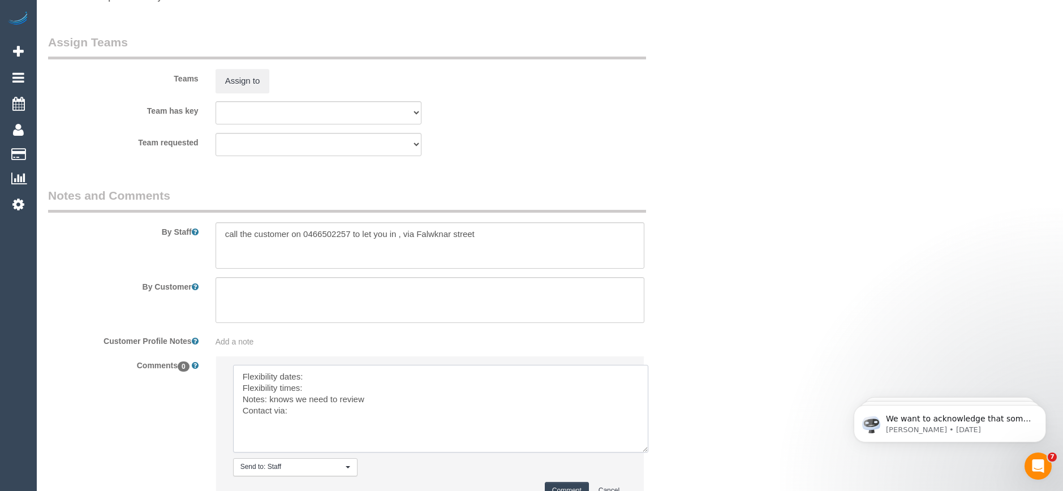
scroll to position [0, 0]
drag, startPoint x: 625, startPoint y: 397, endPoint x: 647, endPoint y: 453, distance: 60.4
click at [647, 453] on textarea at bounding box center [440, 409] width 415 height 88
click at [338, 373] on textarea at bounding box center [441, 410] width 417 height 91
click at [315, 388] on textarea at bounding box center [441, 410] width 417 height 91
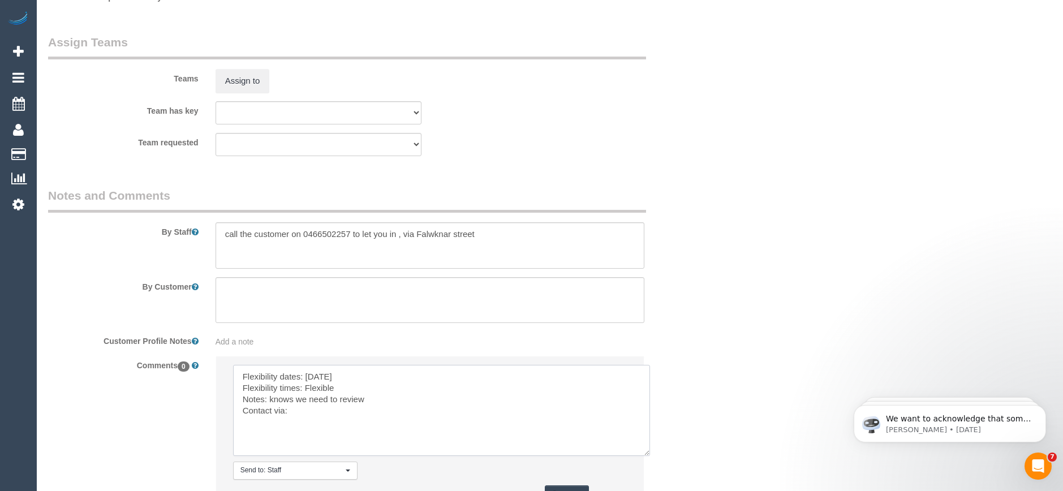
click at [310, 415] on textarea at bounding box center [441, 410] width 417 height 91
type textarea "Flexibility dates: Tuesday Flexibility times: Flexible Notes: knows we need to …"
click at [568, 488] on button "Comment" at bounding box center [567, 494] width 44 height 18
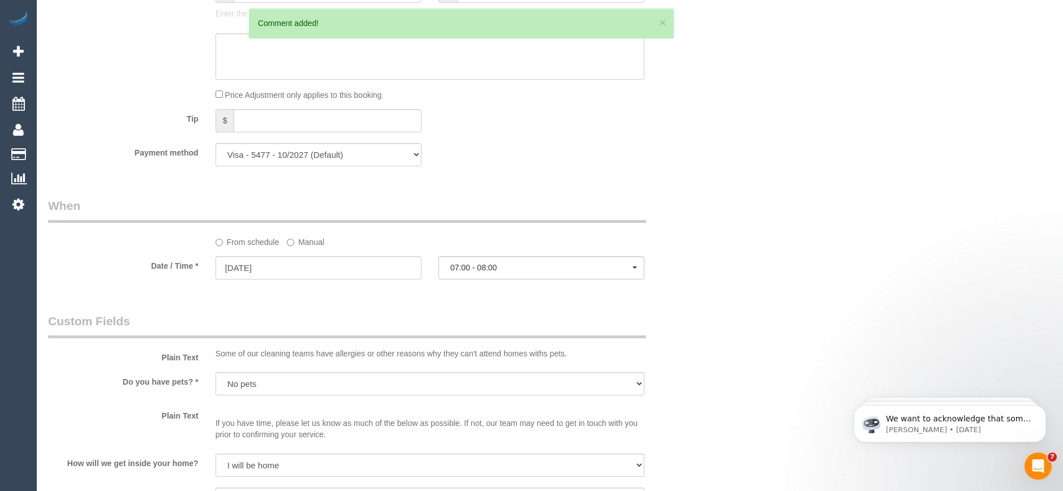
scroll to position [1084, 0]
click at [289, 276] on input "[DATE]" at bounding box center [319, 268] width 206 height 23
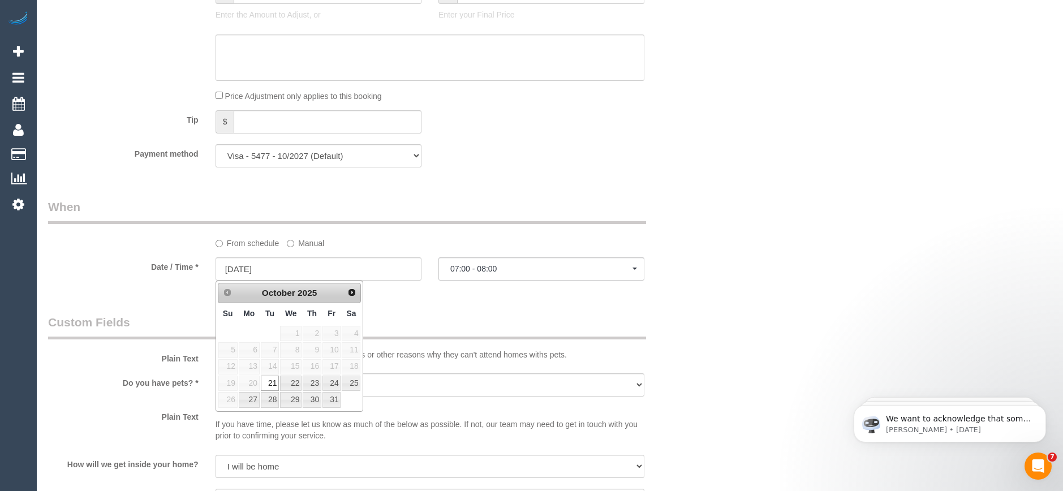
click at [436, 292] on div "Who Email* pseeber@snowtonsaje.com.au Name * Prudence Seeber new customer Where…" at bounding box center [374, 111] width 669 height 2307
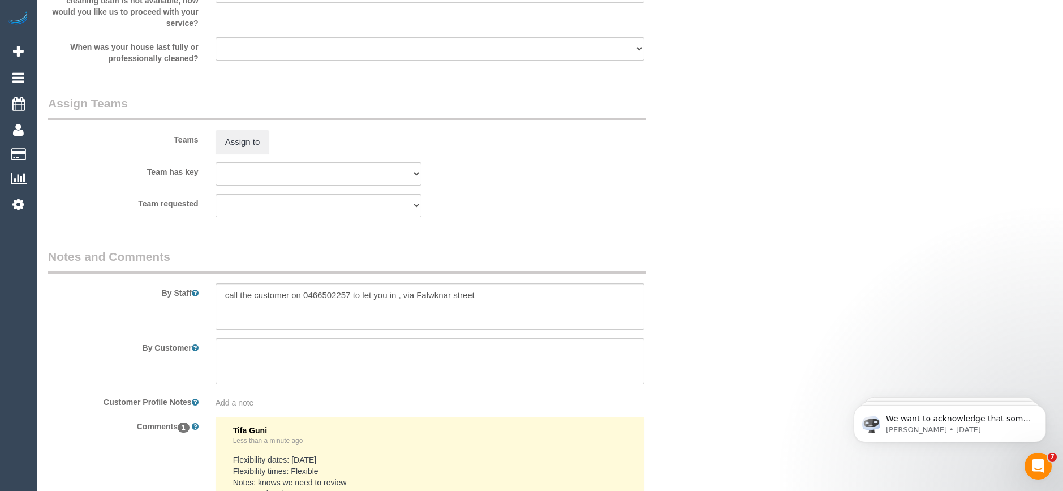
scroll to position [1763, 0]
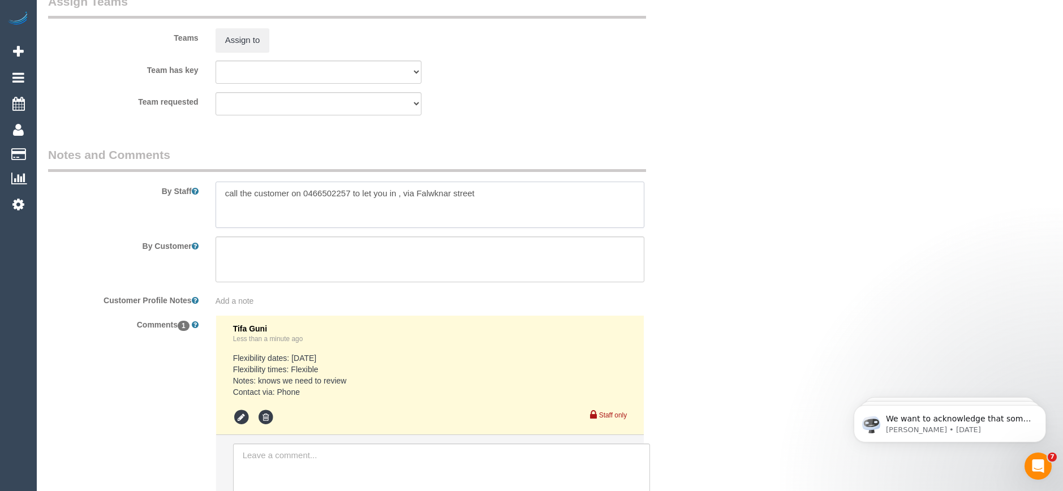
click at [405, 196] on textarea at bounding box center [430, 205] width 429 height 46
click at [451, 192] on textarea at bounding box center [430, 205] width 429 height 46
click at [508, 208] on textarea at bounding box center [430, 205] width 429 height 46
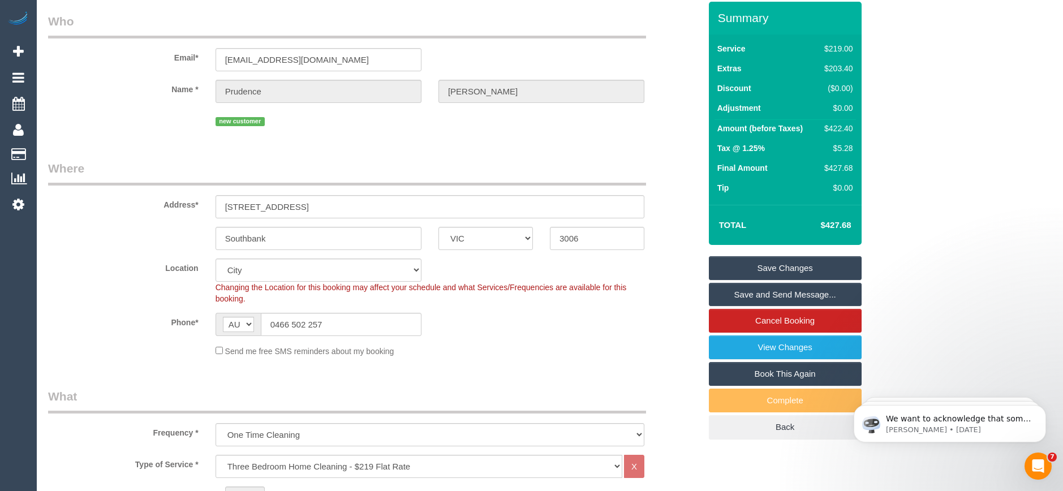
scroll to position [8, 0]
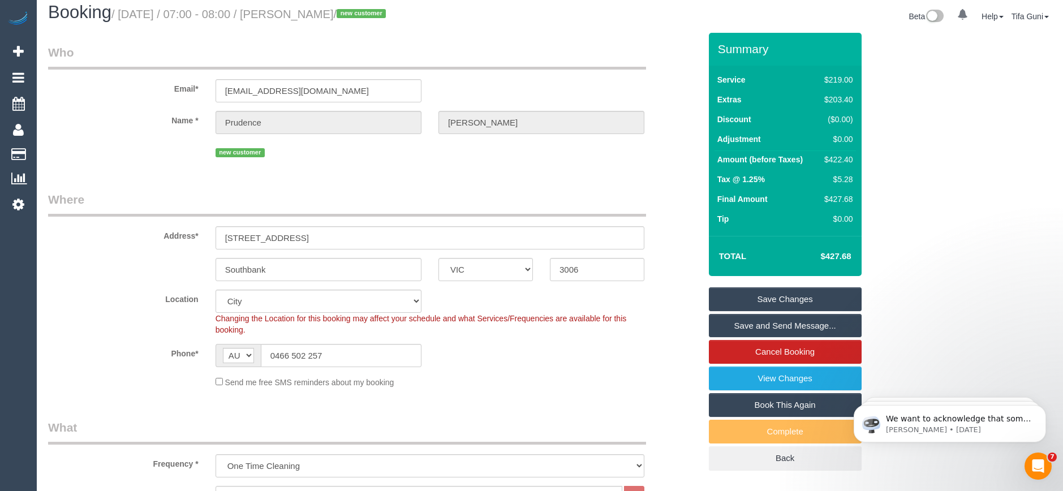
type textarea "call the customer on 0466502257 to let you in , Enter via Fawknar street"
click at [789, 297] on link "Save Changes" at bounding box center [785, 299] width 153 height 24
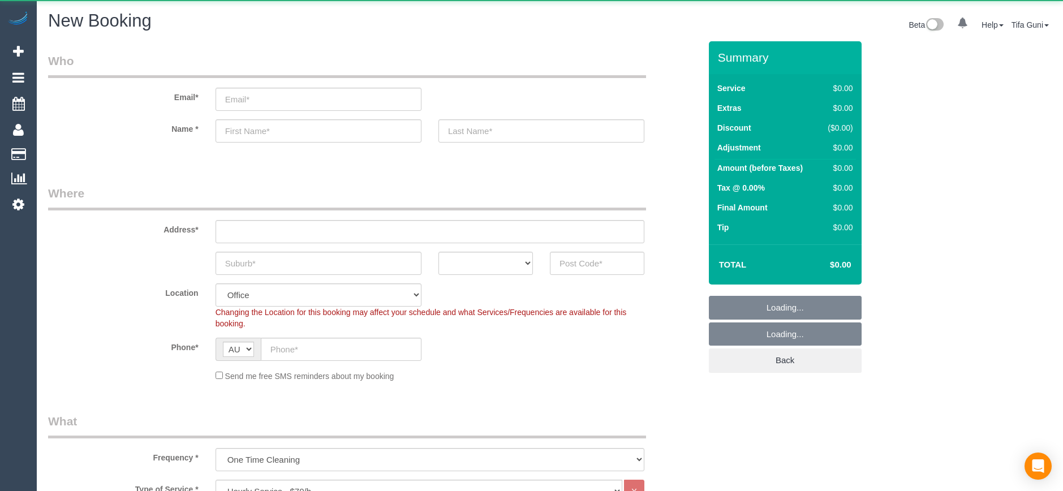
select select "object:825"
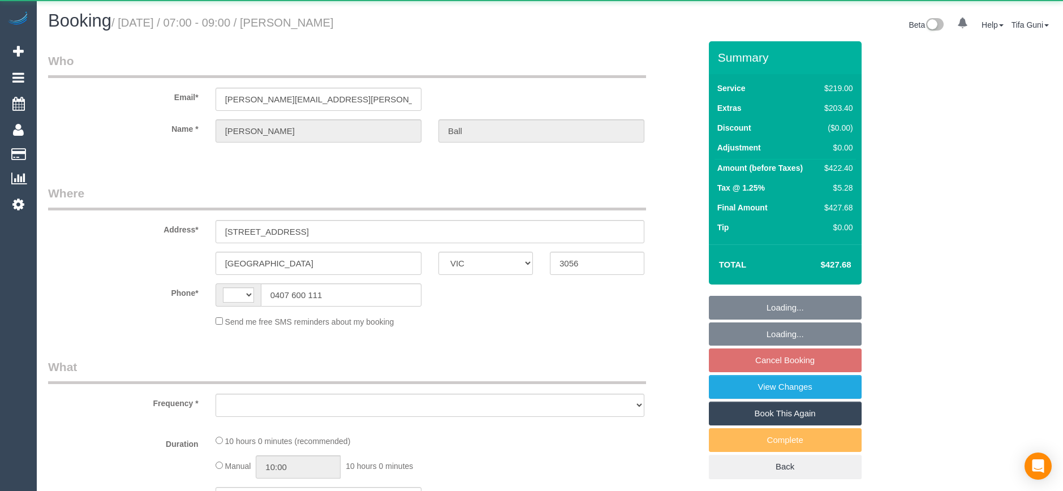
select select "VIC"
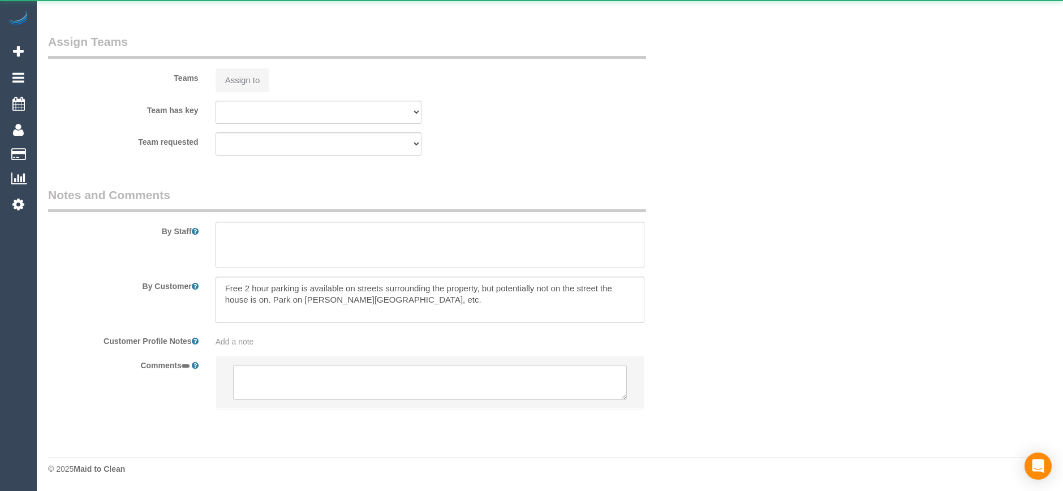
select select "string:AU"
select select "object:522"
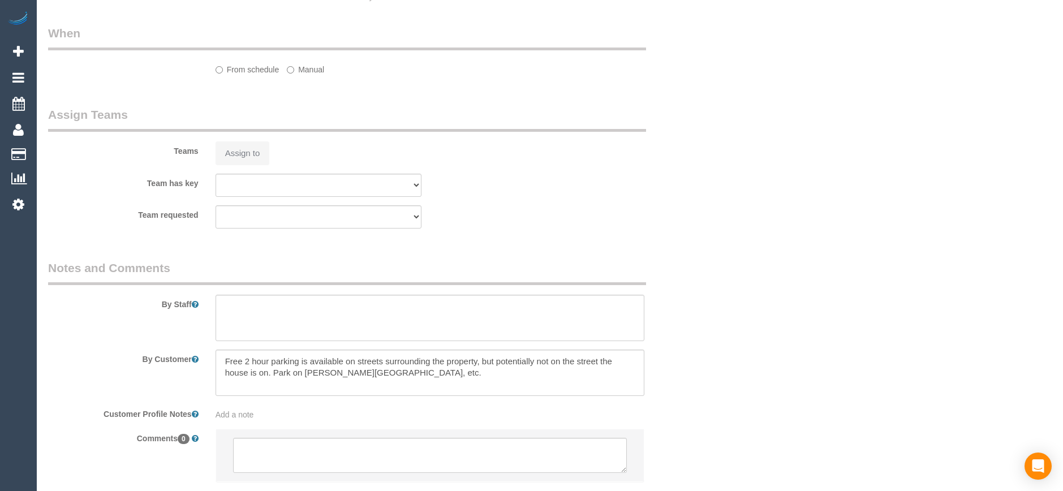
select select "string:stripe-pm_1S7RHd2GScqysDRVhYAwTHOF"
select select "number:28"
select select "number:14"
select select "number:21"
select select "number:24"
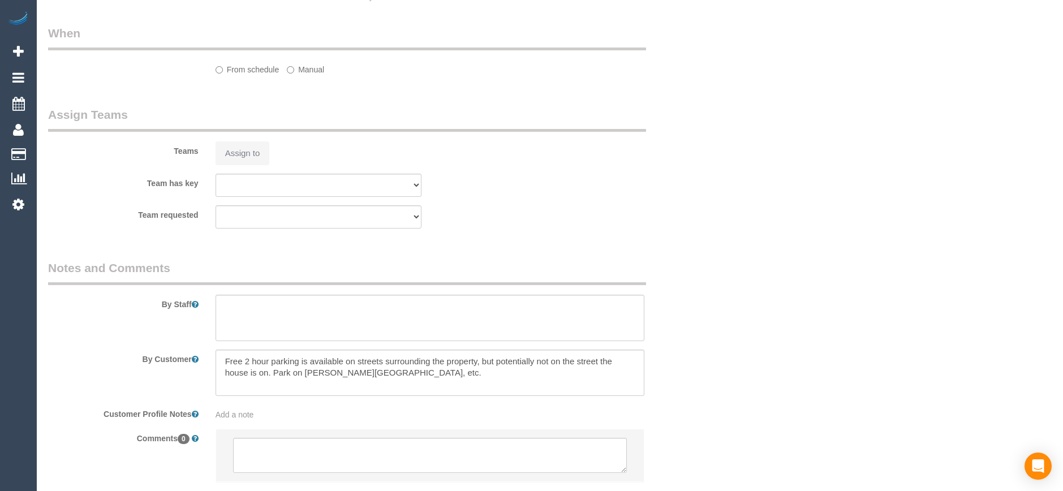
select select "number:26"
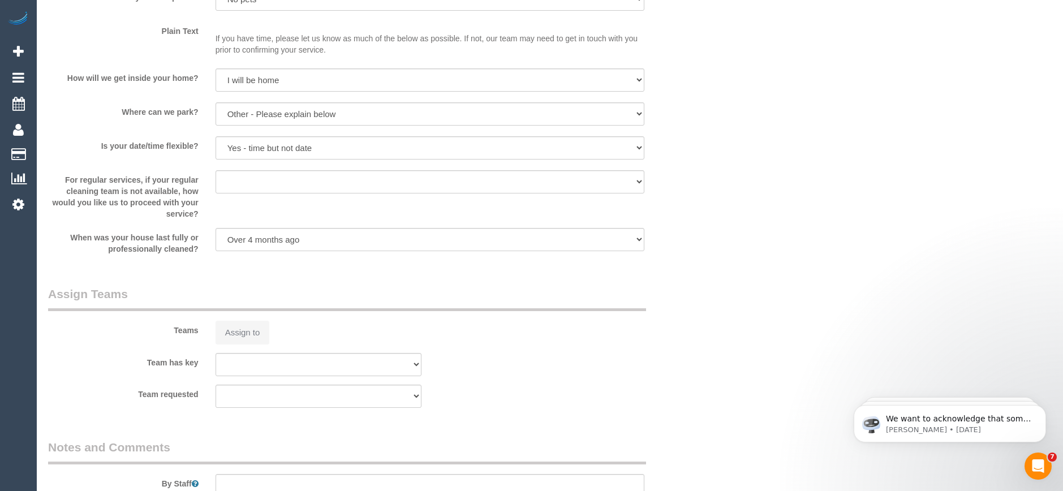
scroll to position [1544, 0]
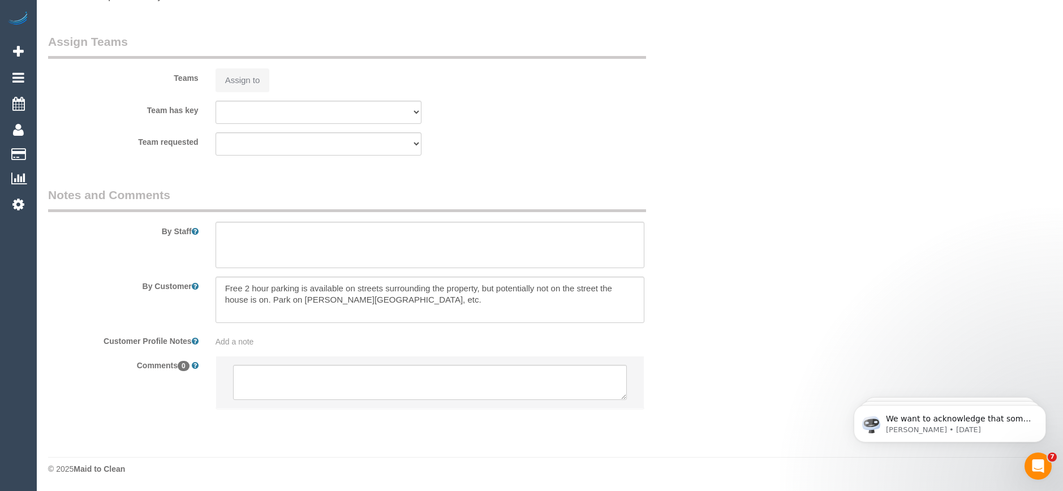
select select "spot1"
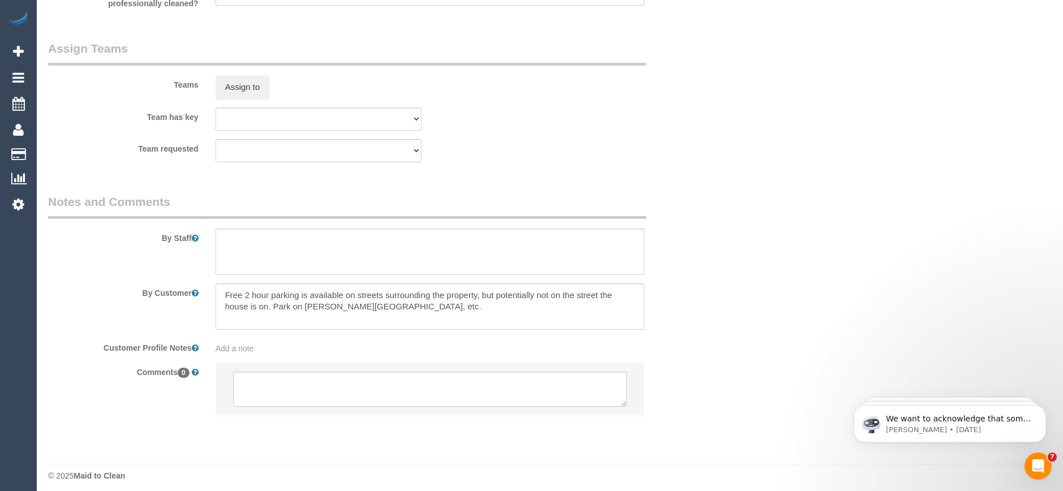
select select "object:1608"
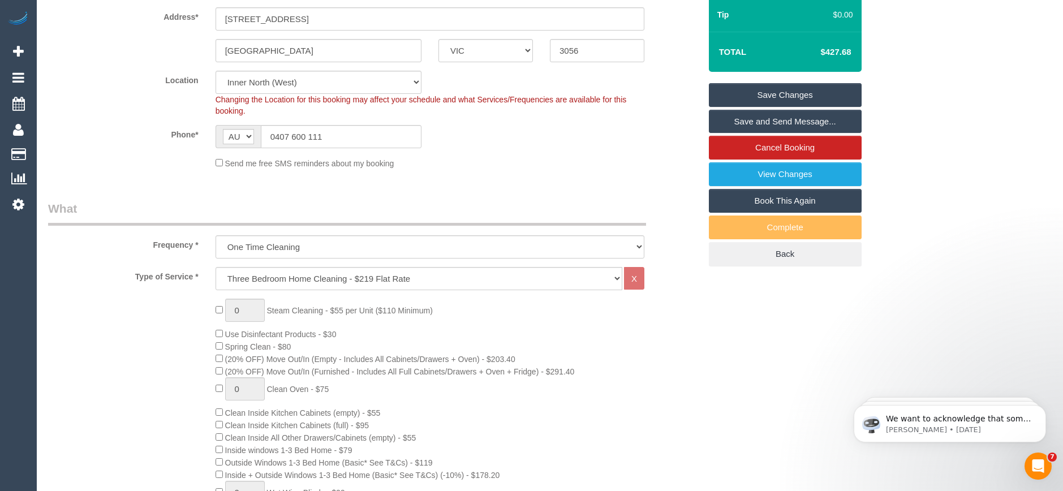
scroll to position [113, 0]
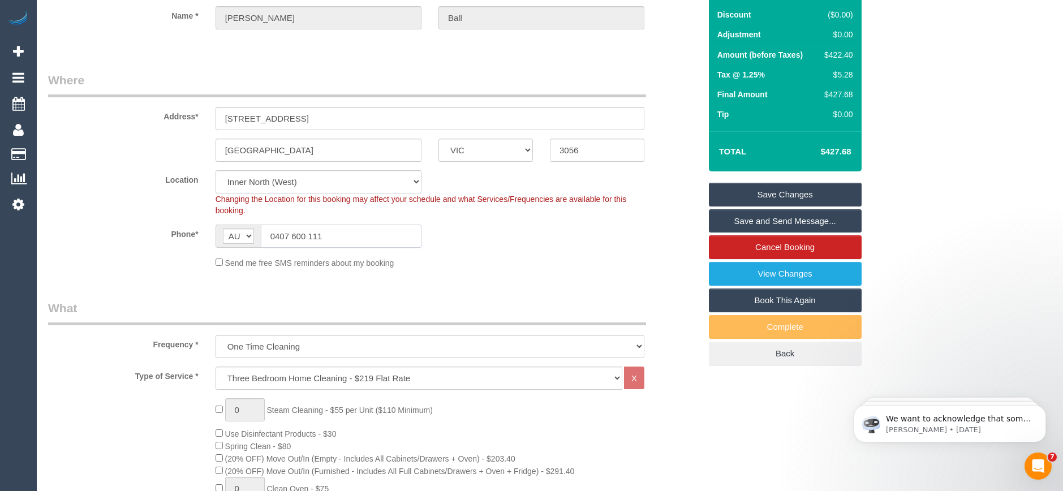
drag, startPoint x: 329, startPoint y: 238, endPoint x: 228, endPoint y: 235, distance: 100.7
click at [228, 235] on div "AF AL DZ AD AO AI AQ AG AR AM AW AU AT AZ BS BH BD BB BY BE BZ BJ BM BT BO BA B…" at bounding box center [319, 236] width 206 height 23
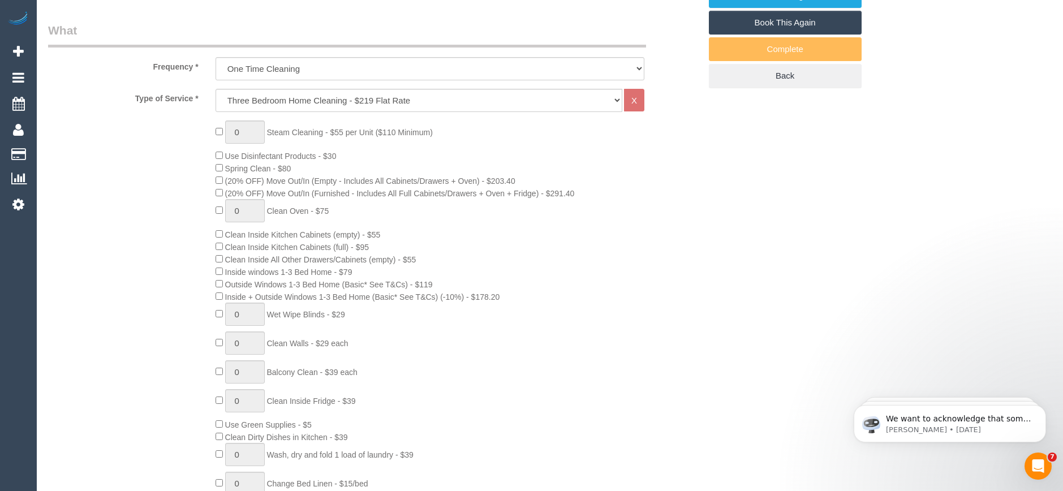
scroll to position [453, 0]
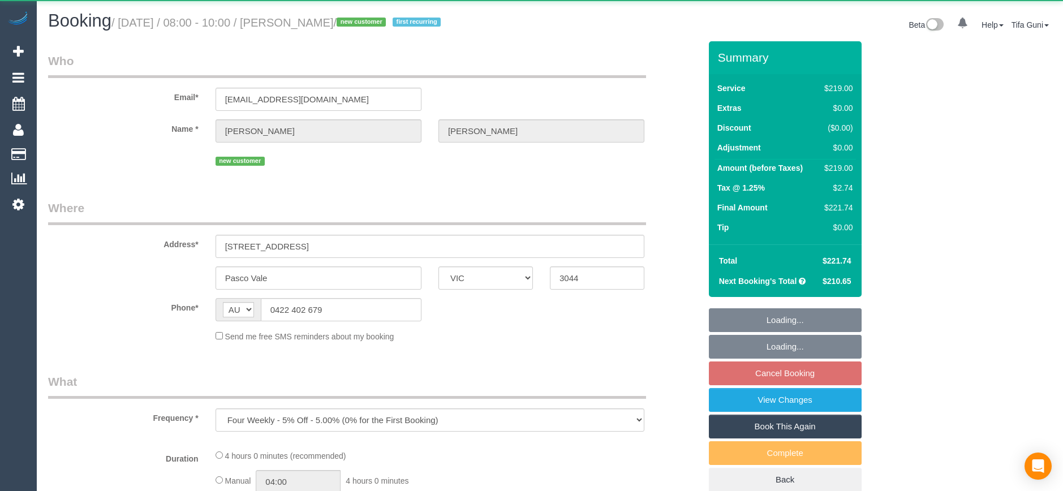
select select "VIC"
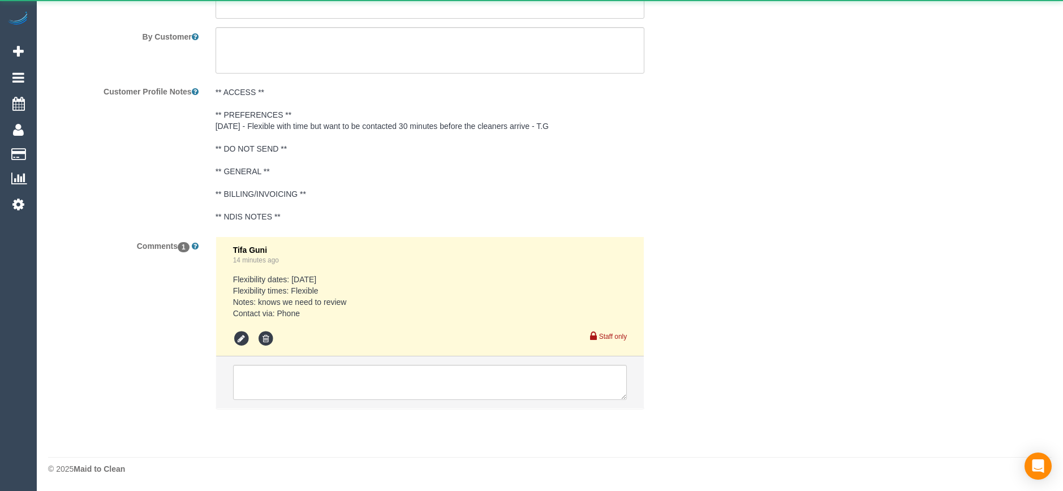
select select "string:stripe-pm_1SIIBV2GScqysDRV01U27kSR"
select select "number:27"
select select "number:14"
select select "number:19"
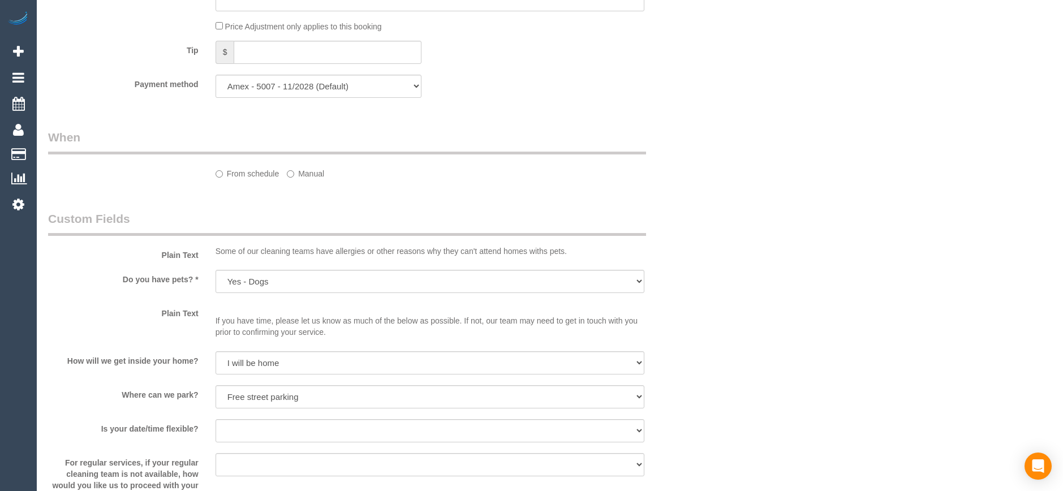
select select "object:818"
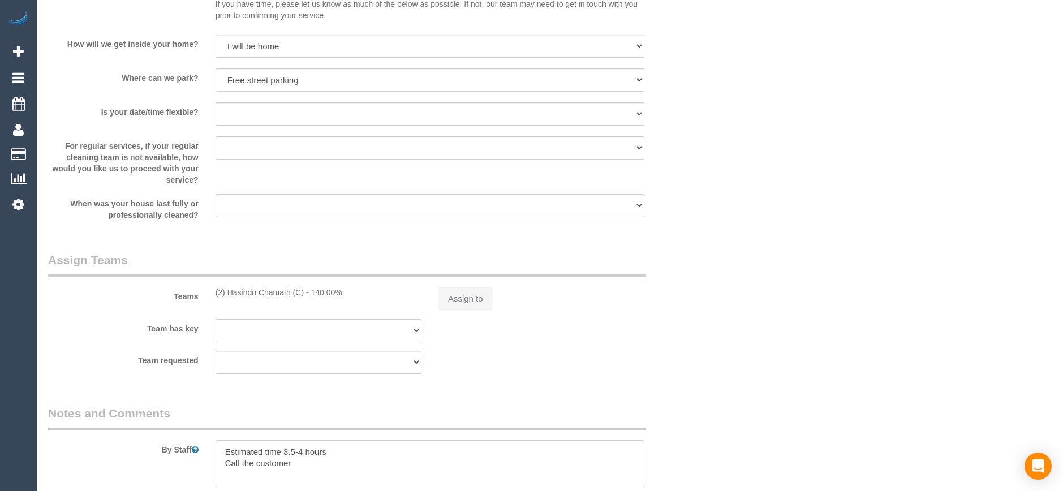
select select "spot1"
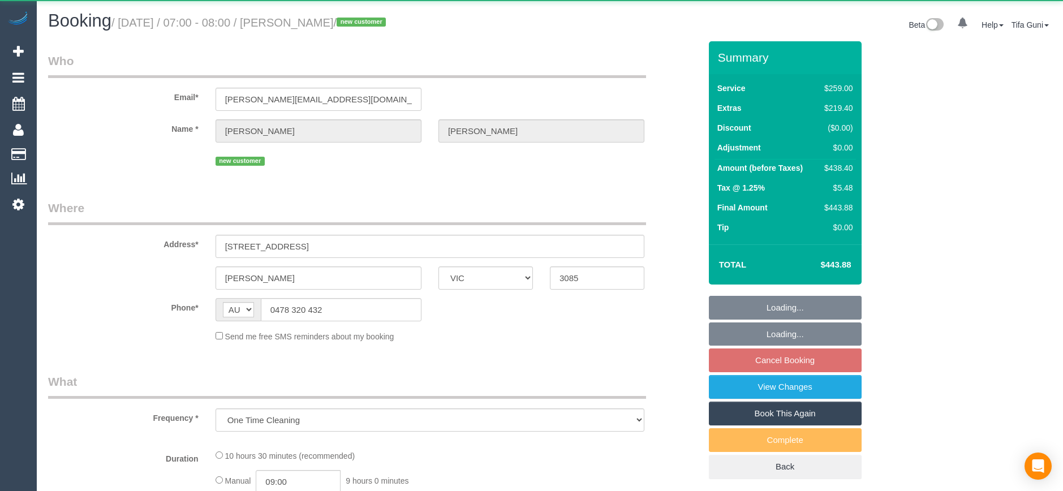
select select "VIC"
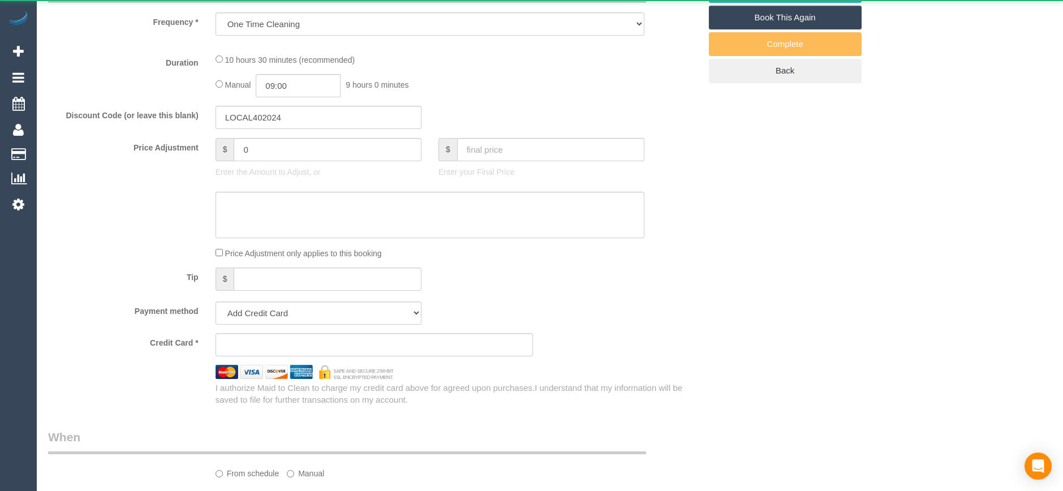
select select "string:stripe-pm_1SHx1l2GScqysDRVkg8FEBxk"
select select "number:28"
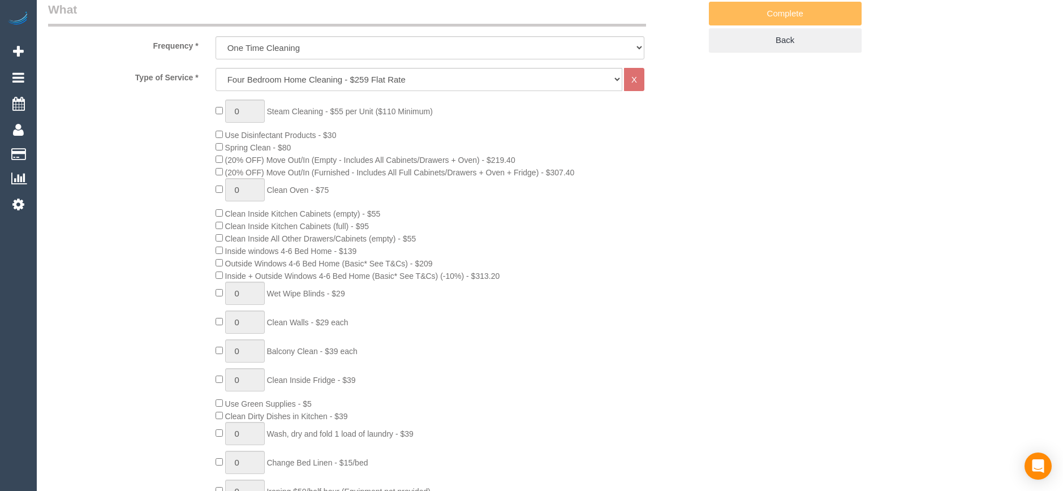
select select "object:813"
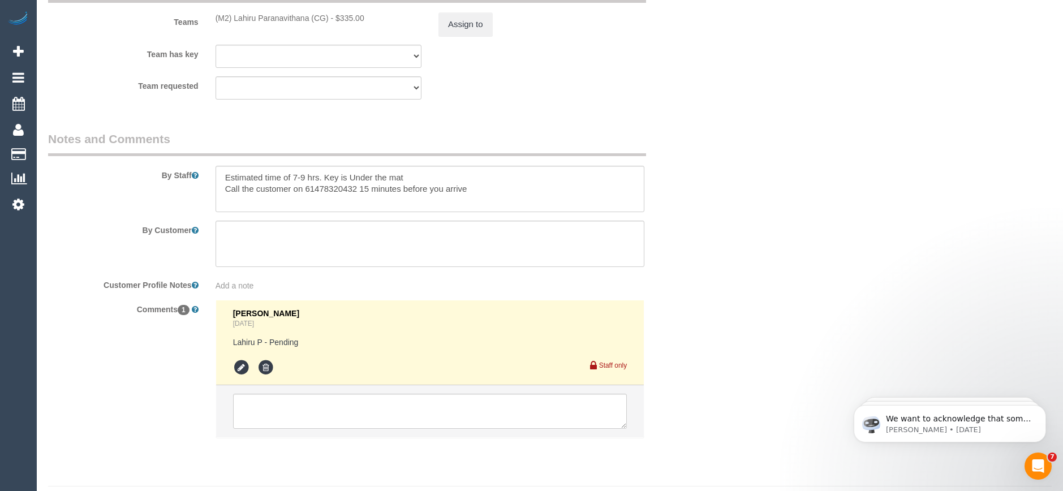
scroll to position [1869, 0]
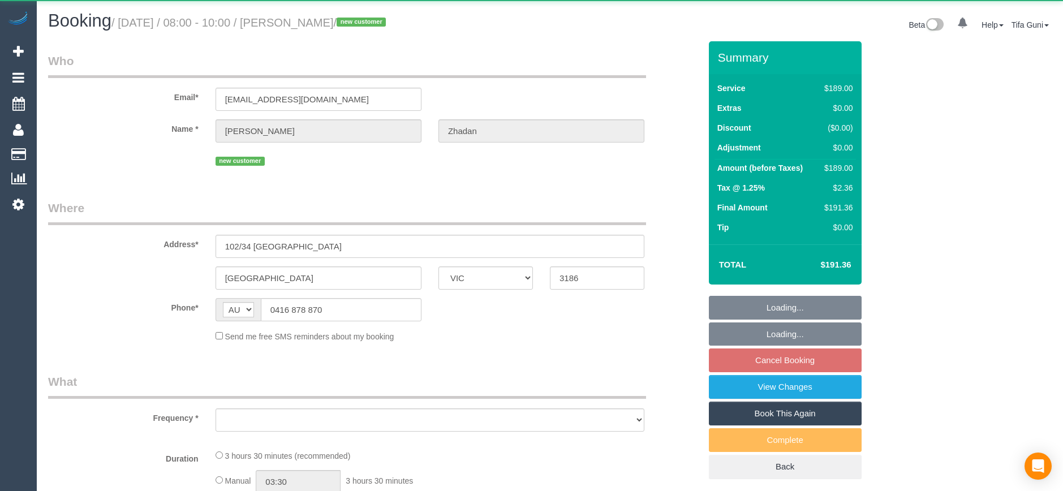
select select "VIC"
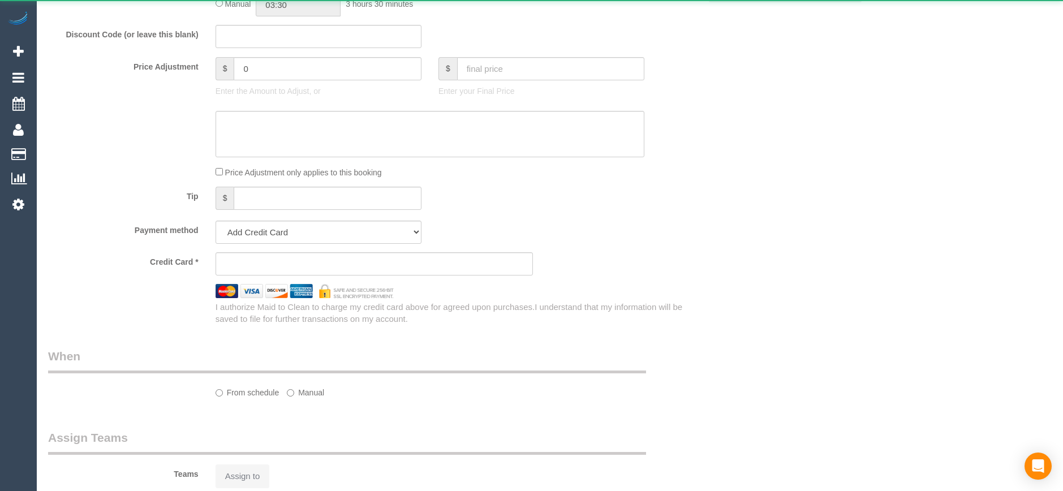
select select "object:552"
select select "string:stripe-pm_1SIH3z2GScqysDRVOFatreLo"
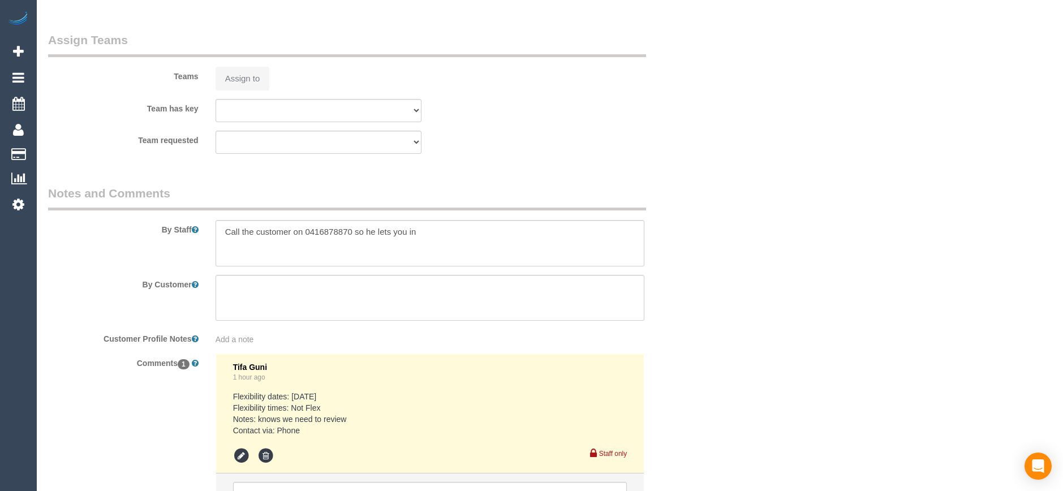
select select "object:661"
select select "spot2"
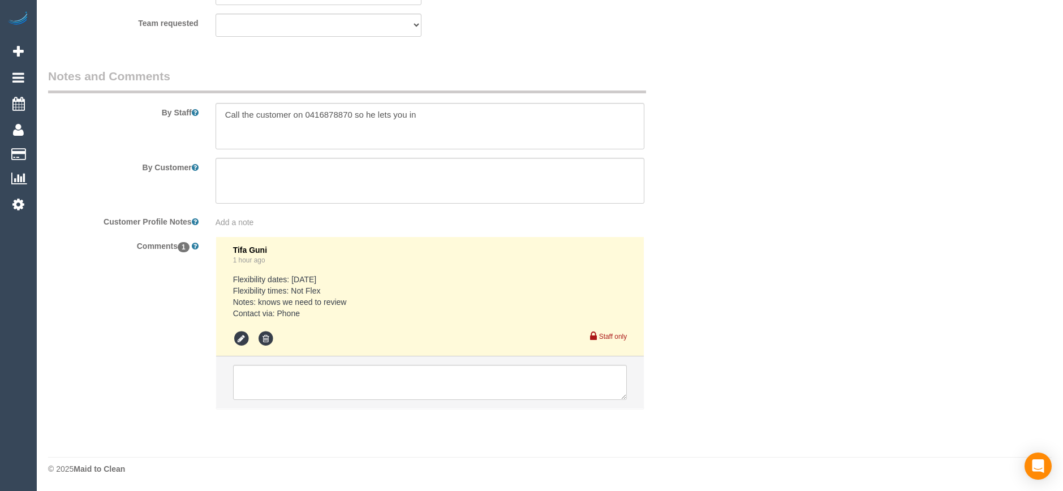
select select "number:28"
select select "number:14"
select select "number:18"
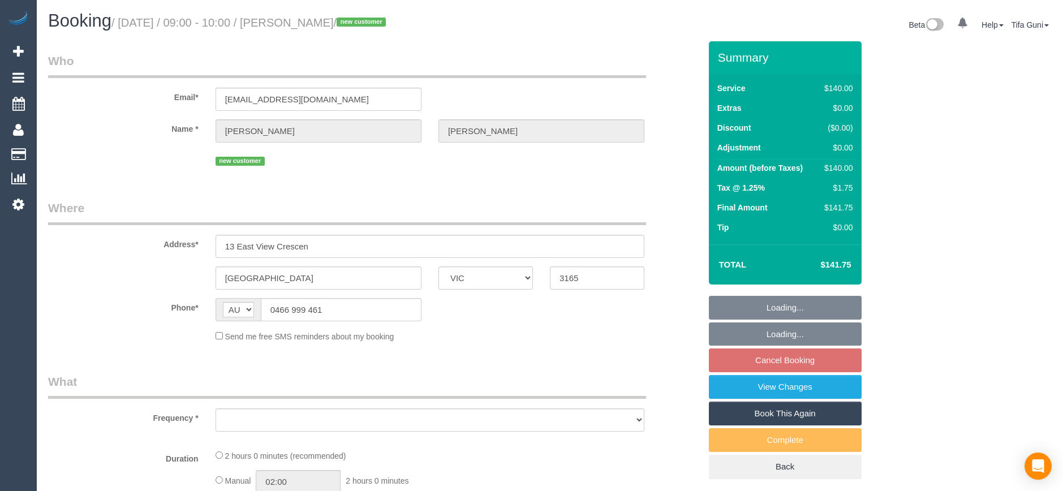
select select "VIC"
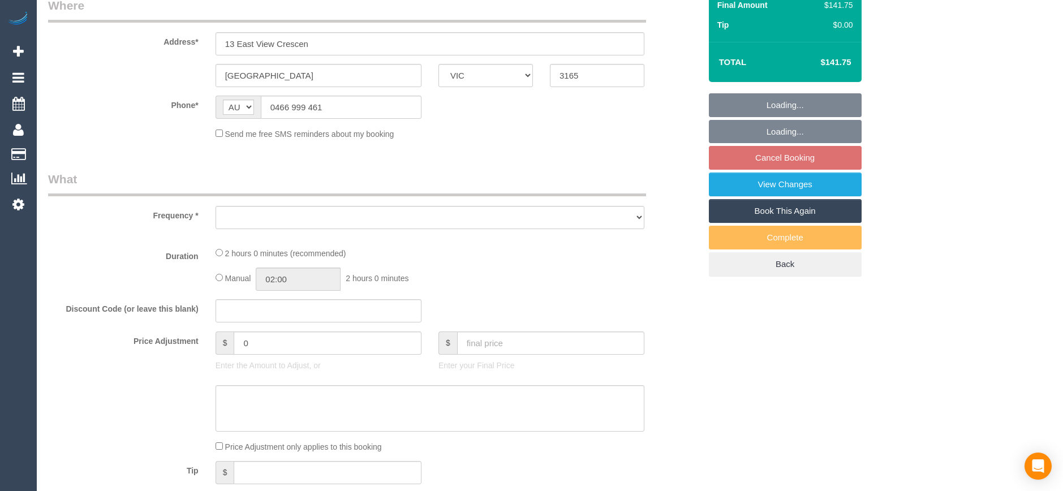
select select "object:537"
select select "string:stripe-pm_1SIGIM2GScqysDRV4uKnNPhx"
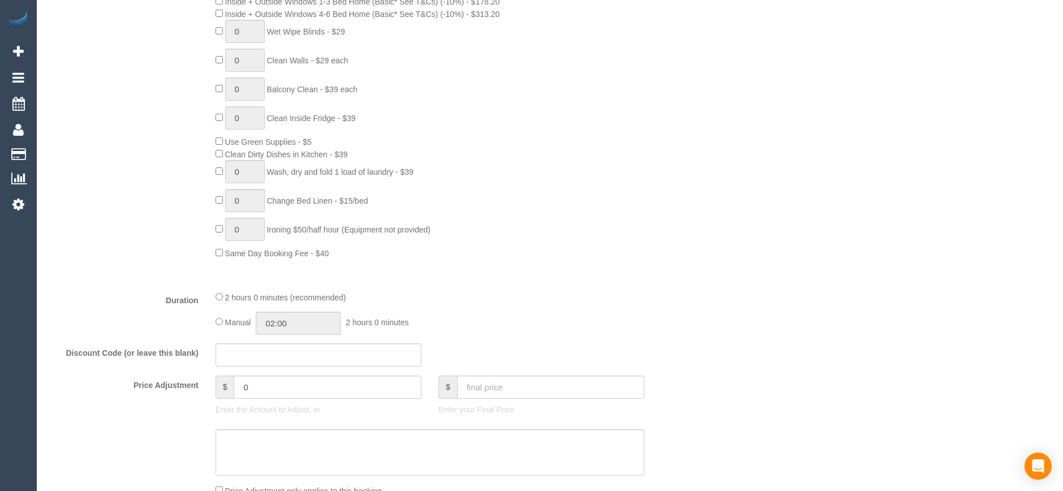
select select "object:741"
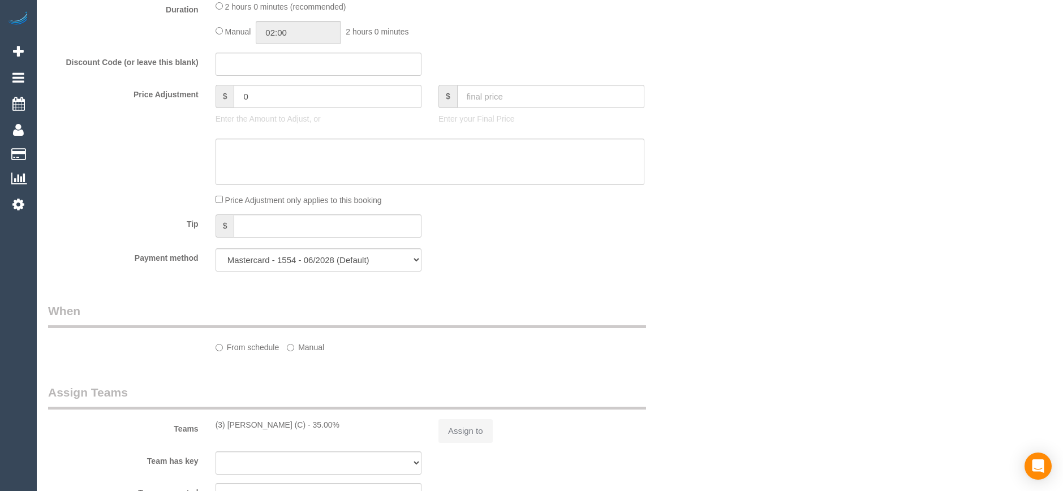
select select "number:27"
select select "number:14"
select select "number:19"
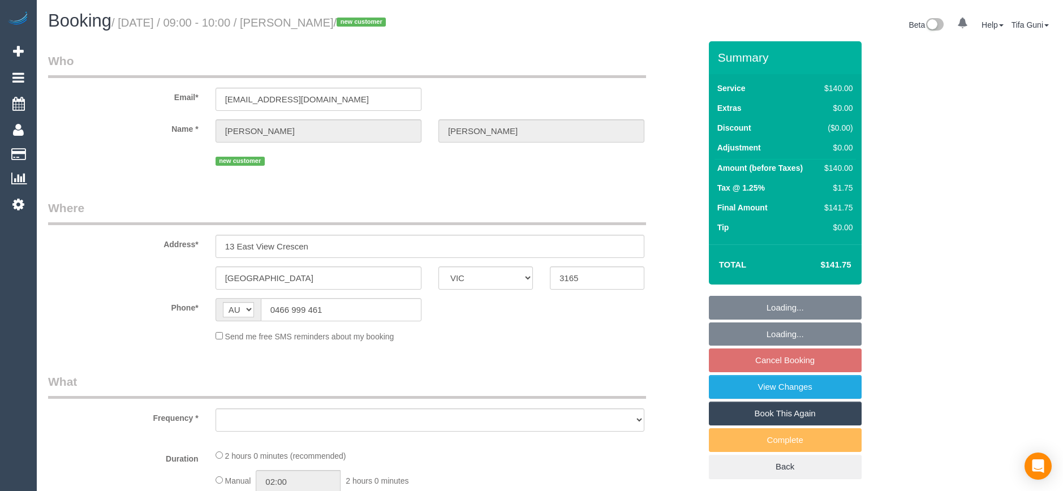
select select "VIC"
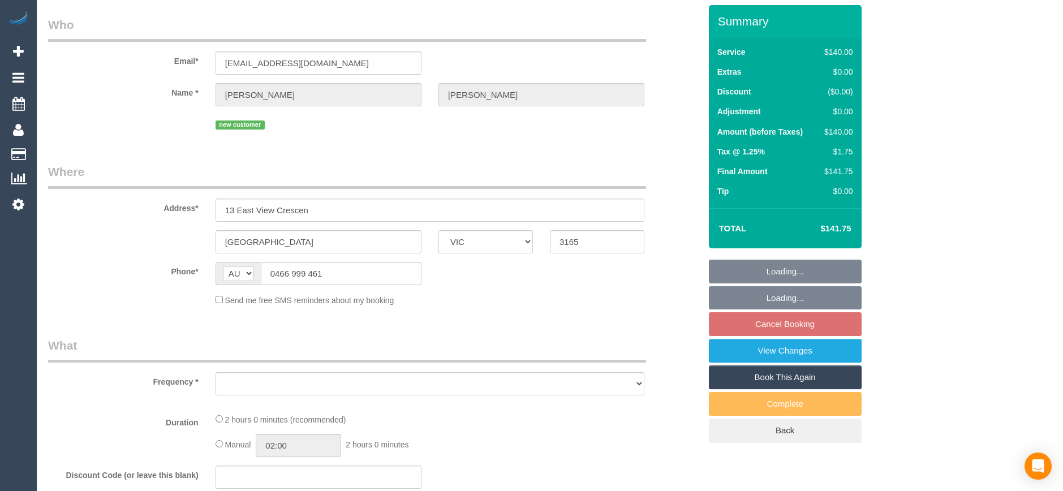
select select "object:558"
select select "string:stripe-pm_1SIGIM2GScqysDRV4uKnNPhx"
select select "number:27"
select select "number:14"
select select "number:19"
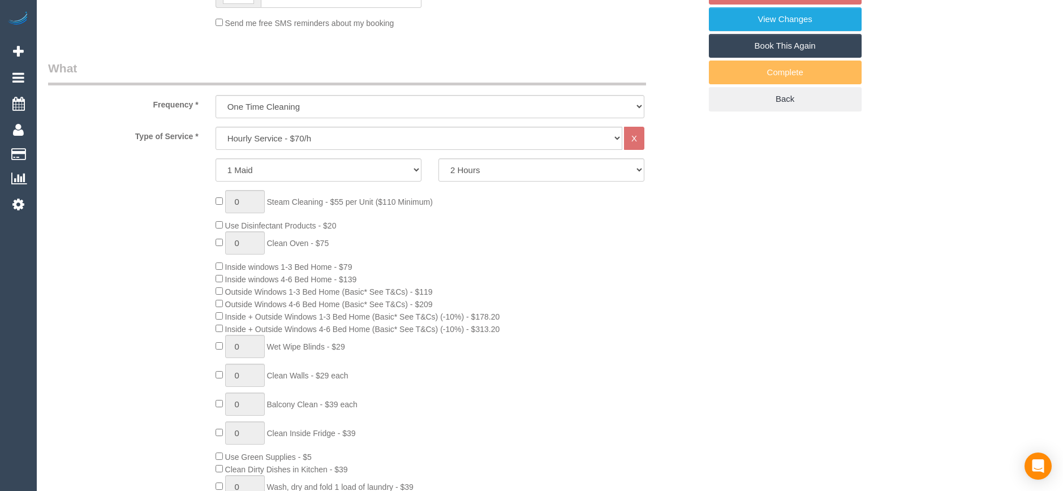
select select "object:887"
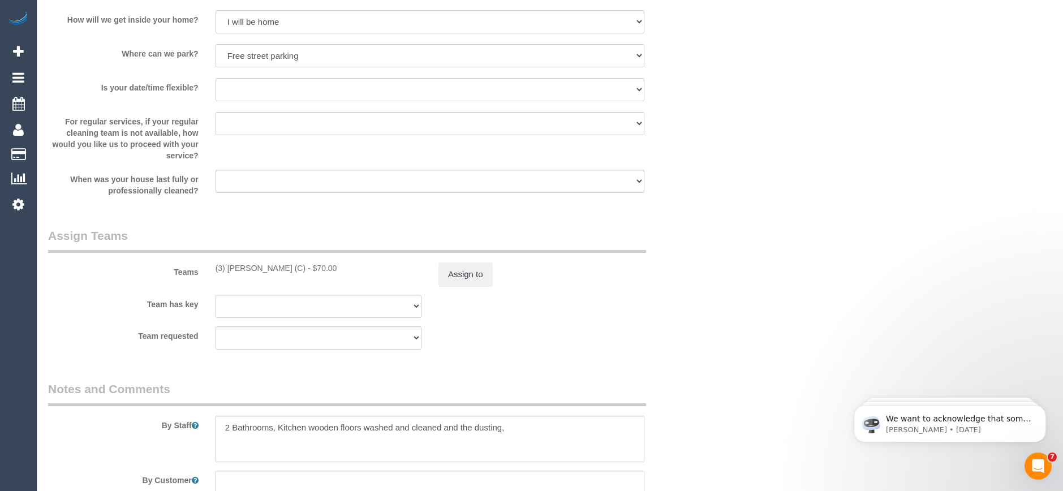
scroll to position [1897, 0]
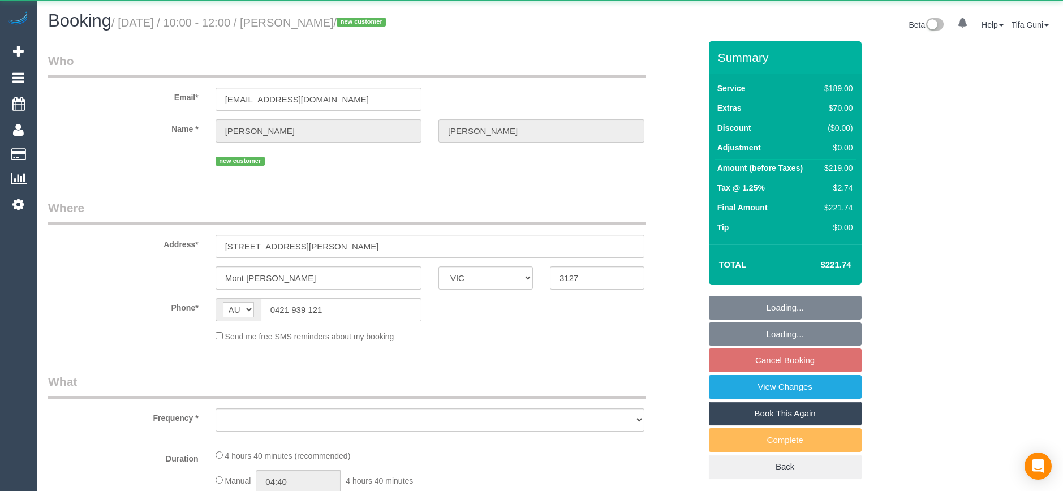
select select "VIC"
select select "object:531"
select select "string:stripe-pm_1SIHGi2GScqysDRVCeVIybMW"
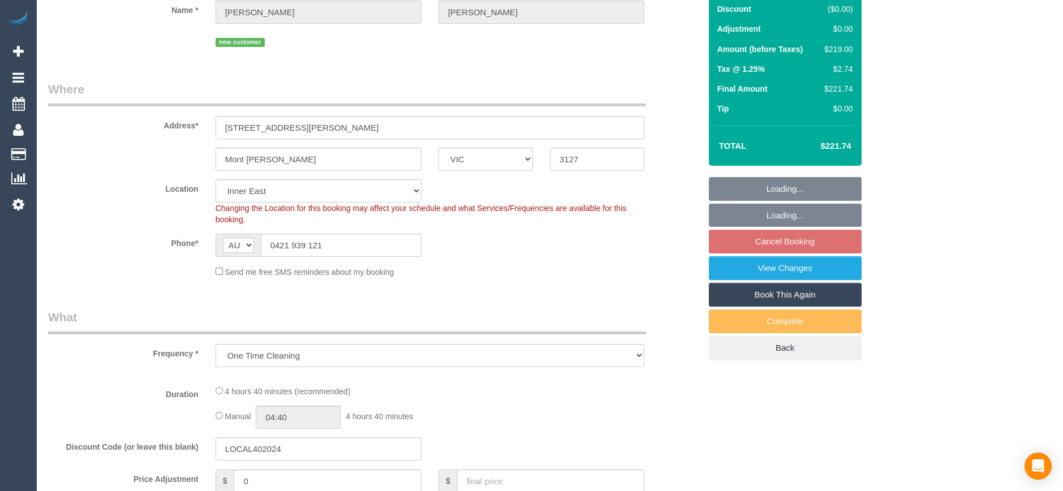
select select "number:28"
select select "number:14"
select select "number:18"
select select "number:22"
select select "number:26"
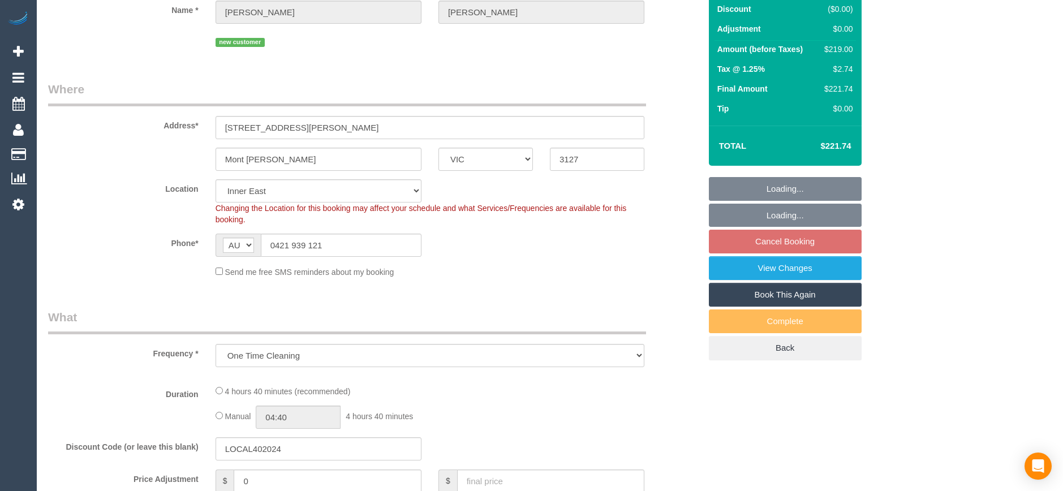
select select "object:684"
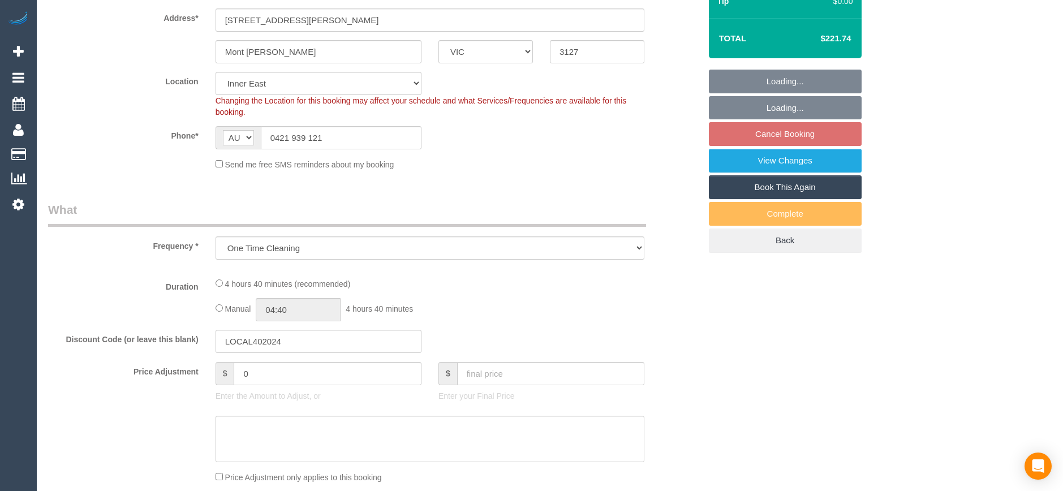
select select "spot3"
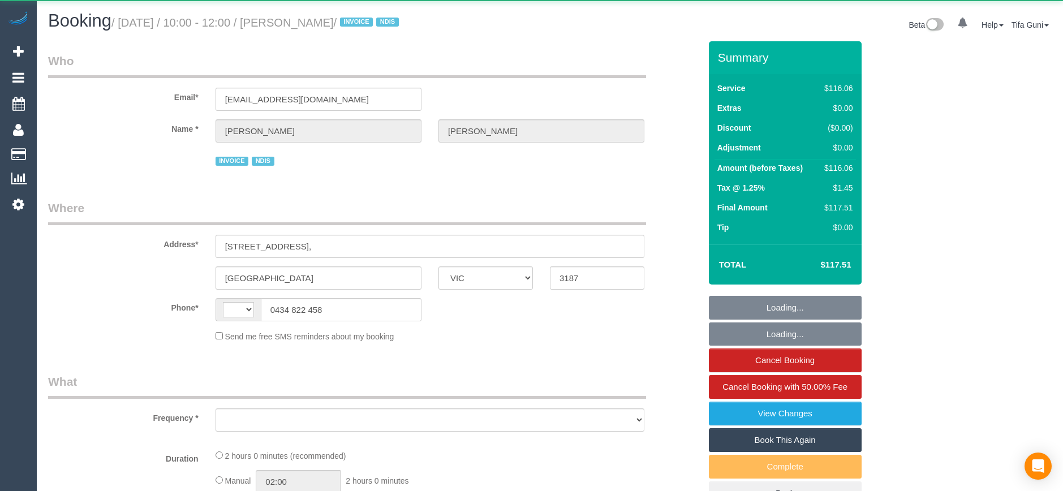
select select "VIC"
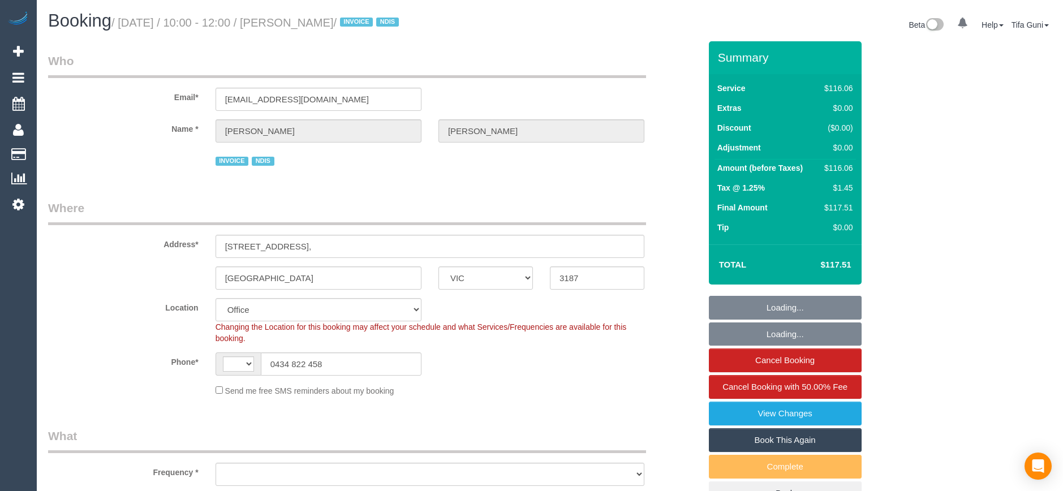
select select "string:AU"
select select "object:616"
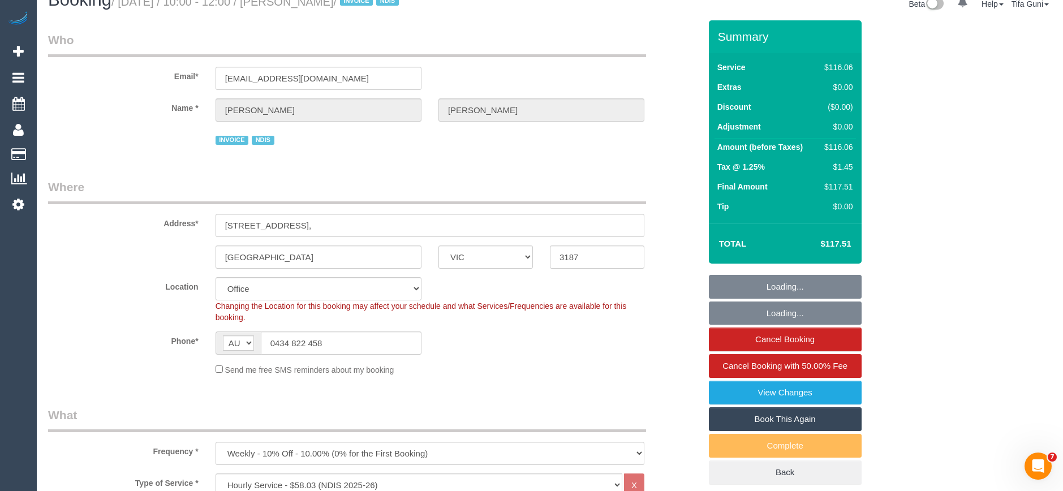
select select "number:28"
select select "number:14"
select select "number:19"
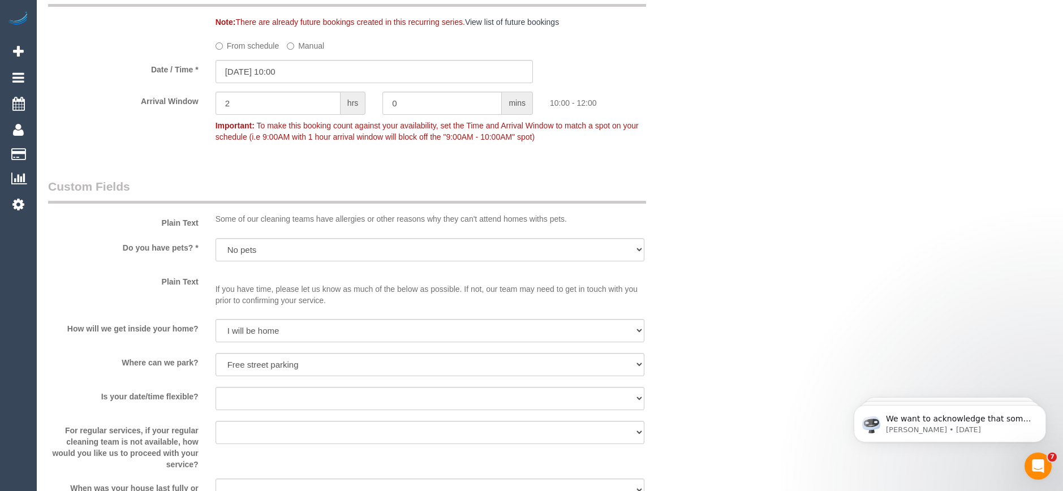
scroll to position [849, 0]
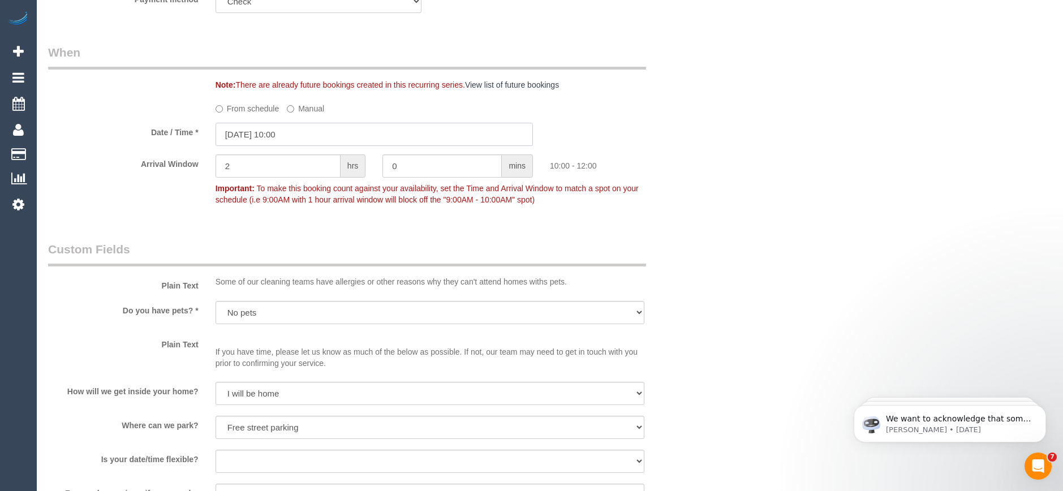
click at [296, 130] on input "[DATE] 10:00" at bounding box center [374, 134] width 317 height 23
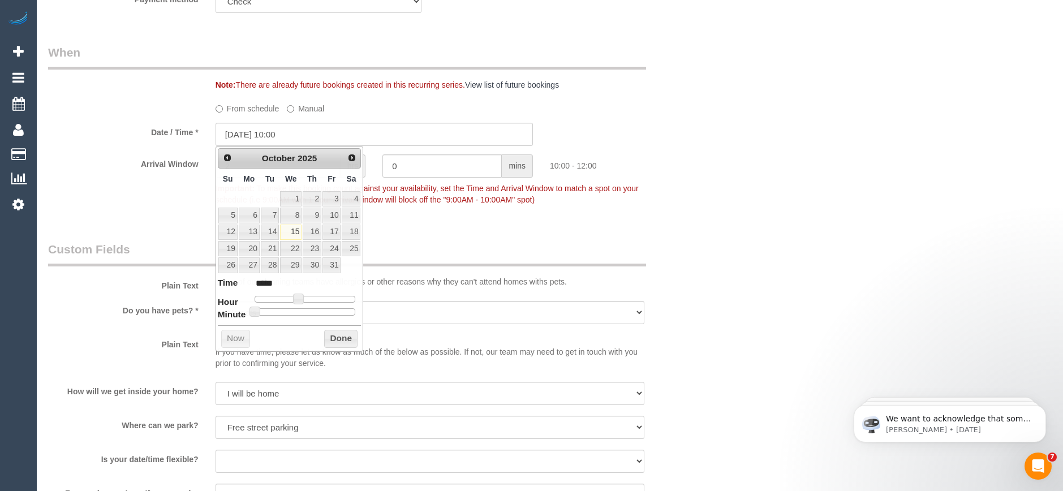
click at [698, 126] on div "Date / Time * [DATE] 10:00" at bounding box center [374, 134] width 669 height 23
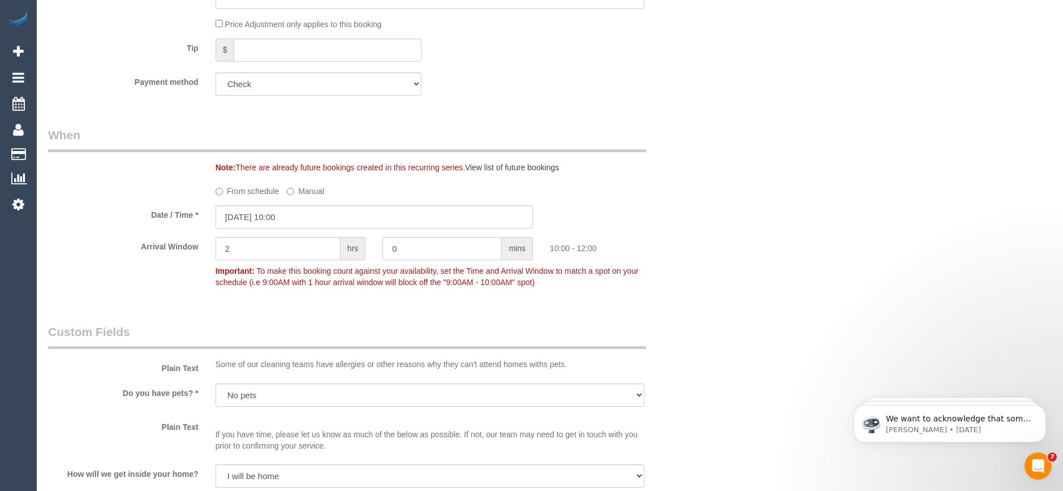
scroll to position [577, 0]
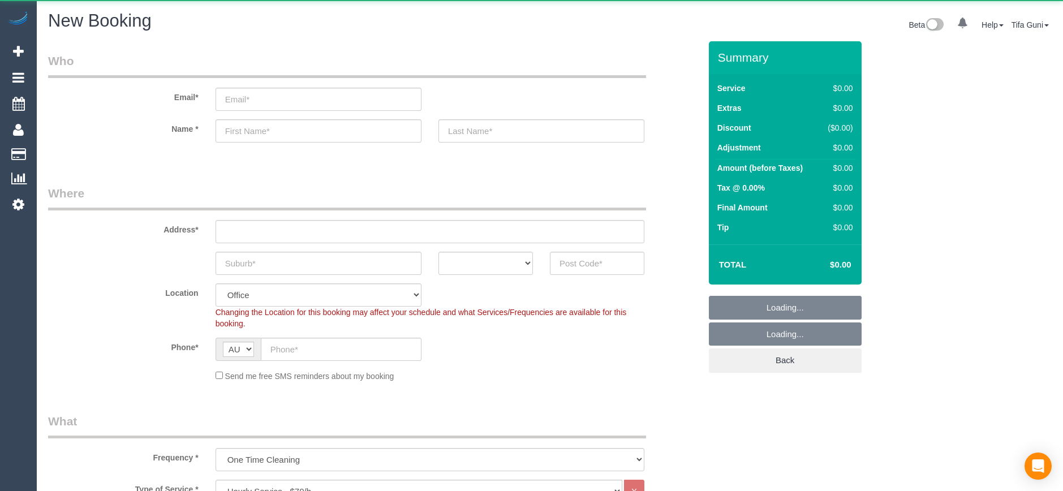
select select "object:2116"
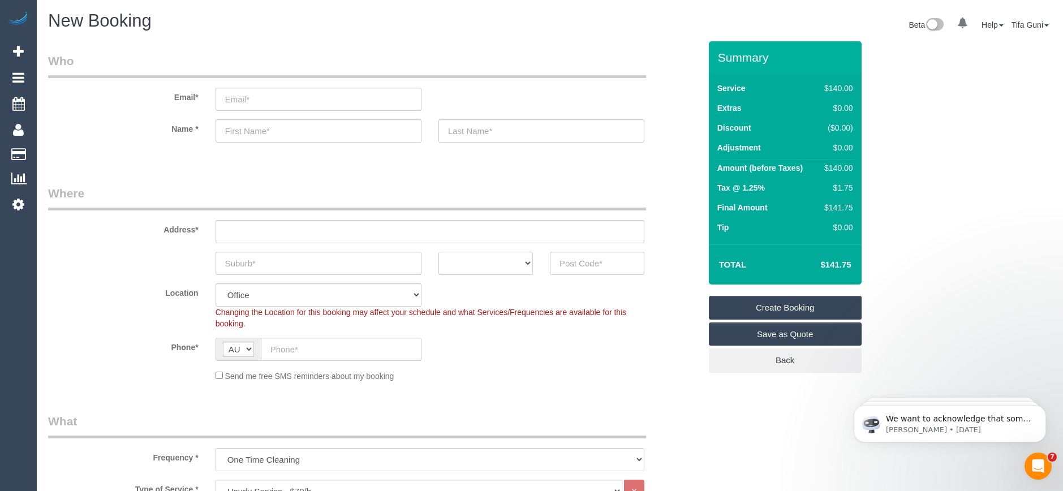
click at [516, 264] on select "ACT [GEOGRAPHIC_DATA] NT [GEOGRAPHIC_DATA] SA TAS [GEOGRAPHIC_DATA] [GEOGRAPHIC…" at bounding box center [486, 263] width 94 height 23
select select "VIC"
click at [439, 252] on select "ACT [GEOGRAPHIC_DATA] NT [GEOGRAPHIC_DATA] SA TAS [GEOGRAPHIC_DATA] [GEOGRAPHIC…" at bounding box center [486, 263] width 94 height 23
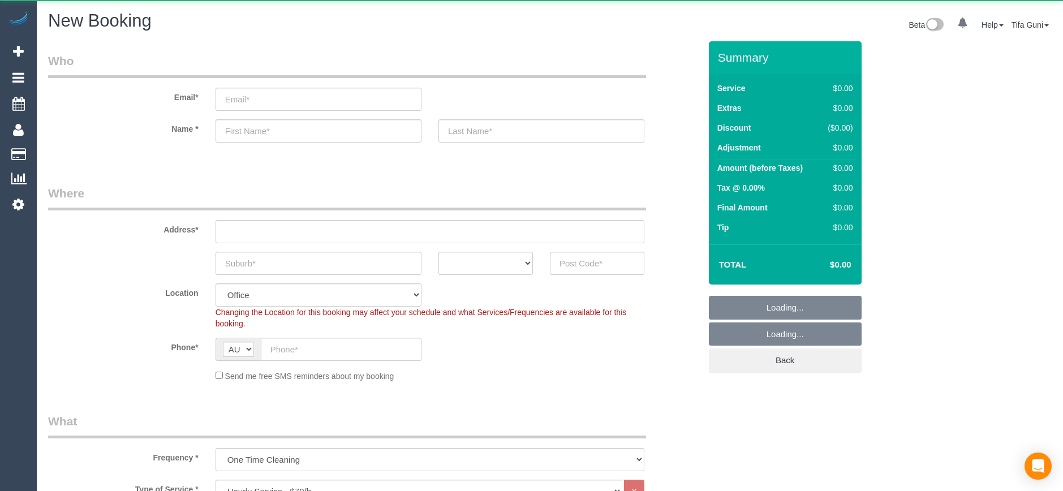
select select "object:825"
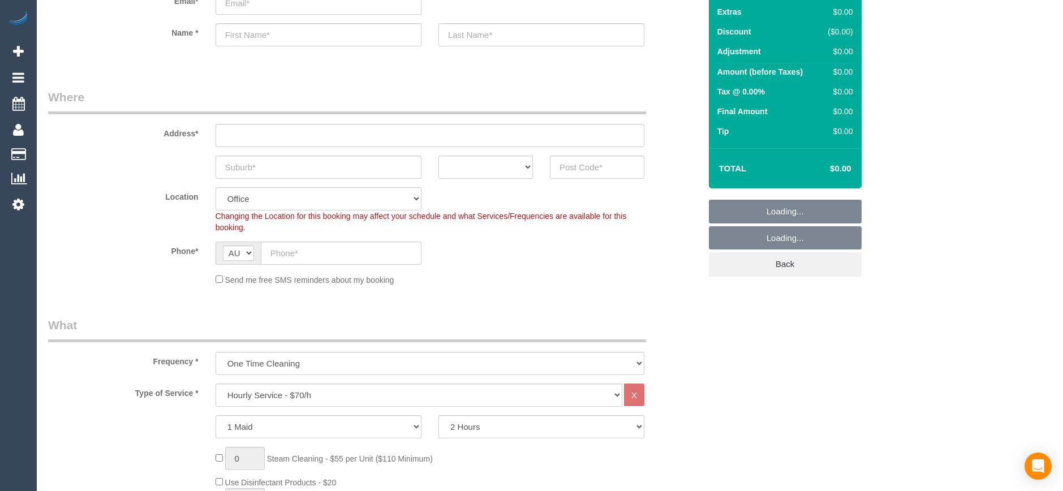
scroll to position [113, 0]
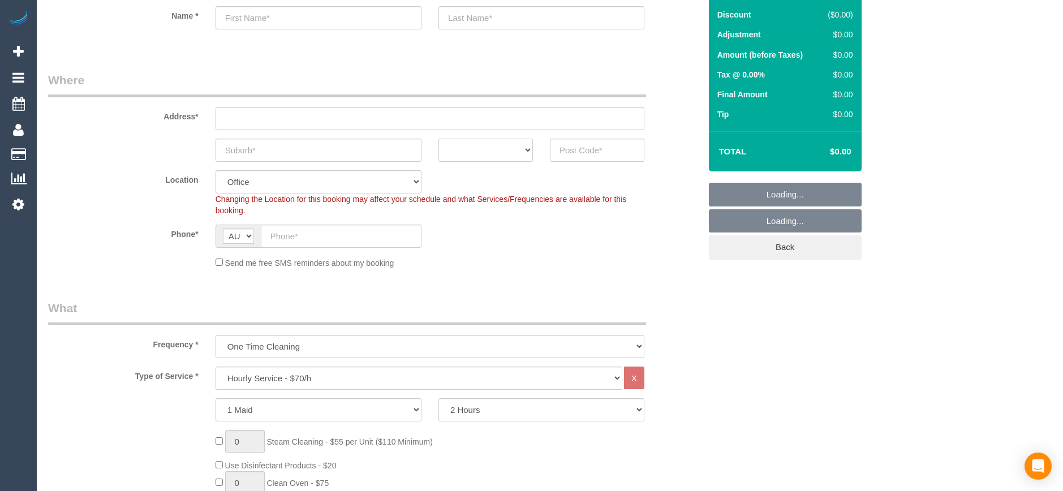
click at [510, 157] on select "ACT [GEOGRAPHIC_DATA] NT [GEOGRAPHIC_DATA] SA TAS [GEOGRAPHIC_DATA] [GEOGRAPHIC…" at bounding box center [486, 150] width 94 height 23
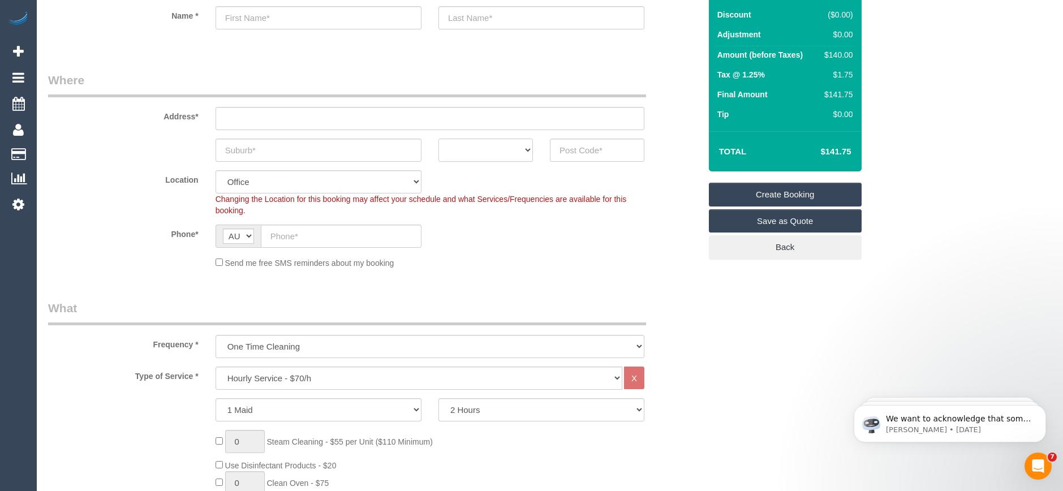
scroll to position [0, 0]
select select "VIC"
click at [439, 139] on select "ACT NSW NT QLD SA TAS VIC WA" at bounding box center [486, 150] width 94 height 23
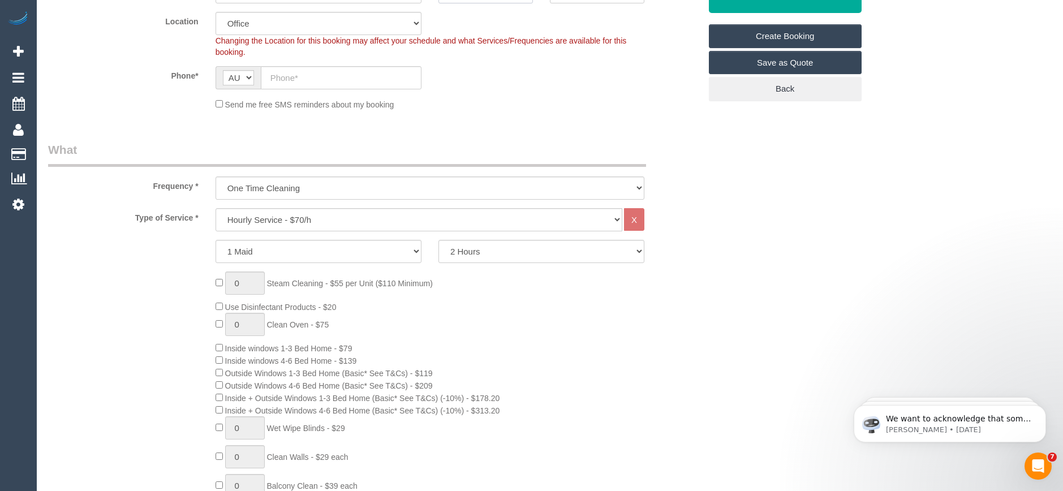
scroll to position [283, 0]
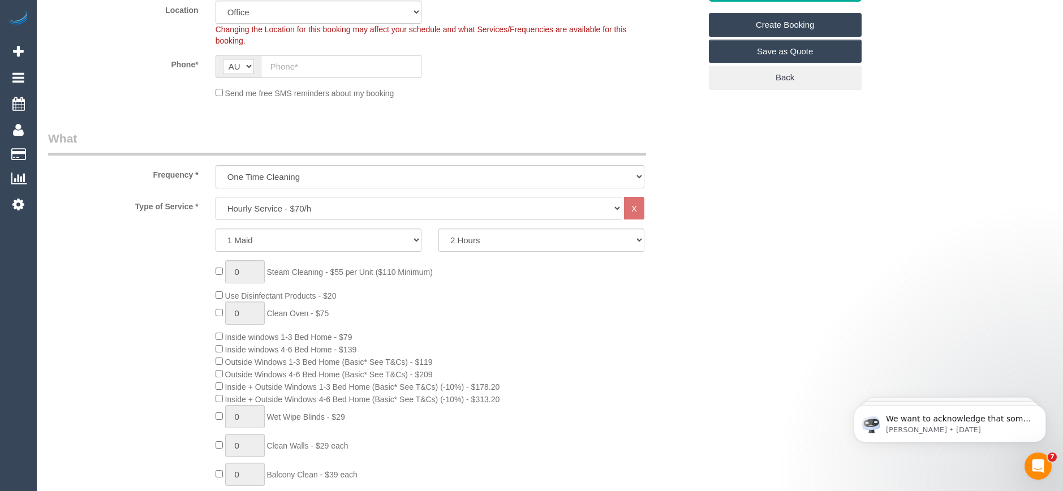
click at [269, 209] on select "Hourly Service - $70/h Hourly Service - $65/h Hourly Service - $60/h Hourly Ser…" at bounding box center [419, 208] width 407 height 23
select select "212"
click at [216, 197] on select "Hourly Service - $70/h Hourly Service - $65/h Hourly Service - $60/h Hourly Ser…" at bounding box center [419, 208] width 407 height 23
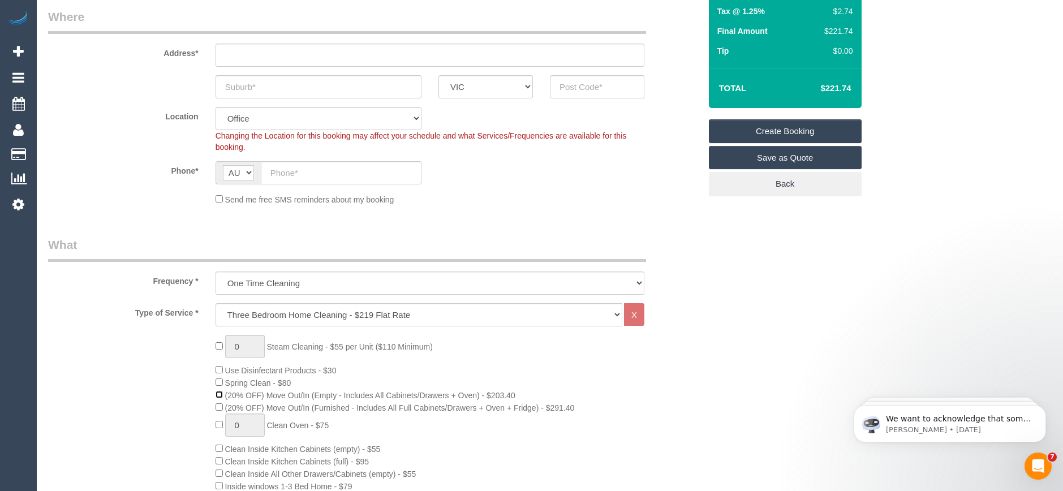
scroll to position [170, 0]
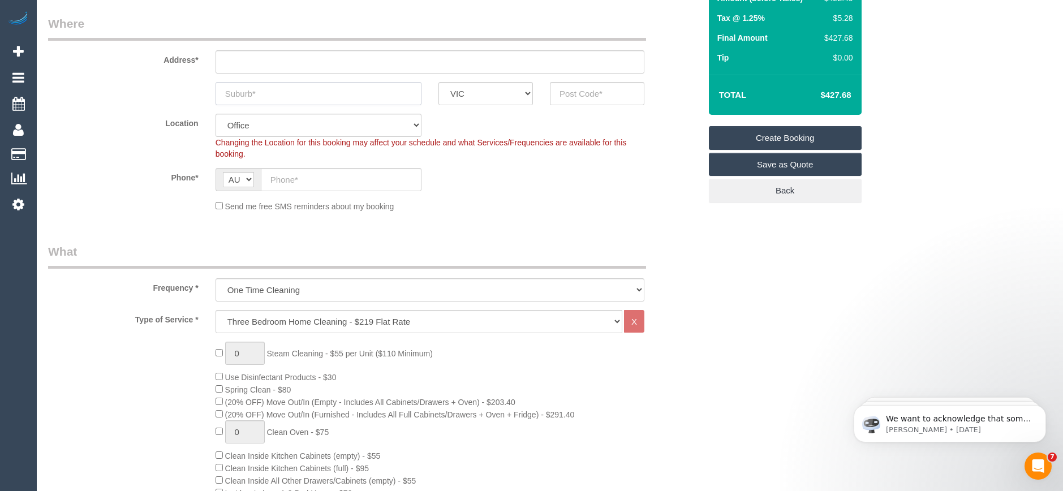
click at [251, 96] on input "text" at bounding box center [319, 93] width 206 height 23
type input "M"
type input "South Bank"
click at [573, 97] on input "text" at bounding box center [597, 93] width 94 height 23
type input "3006"
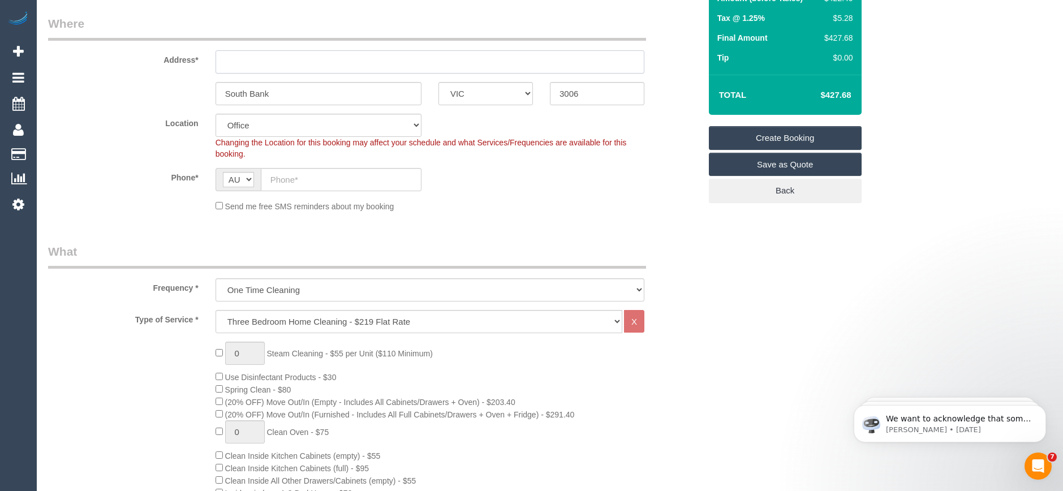
click at [275, 56] on input "text" at bounding box center [430, 61] width 429 height 23
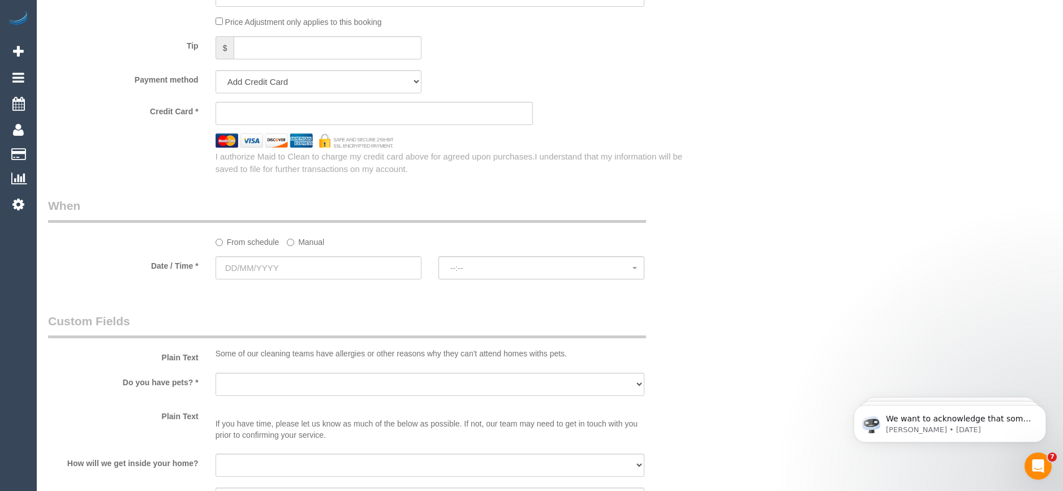
scroll to position [1188, 0]
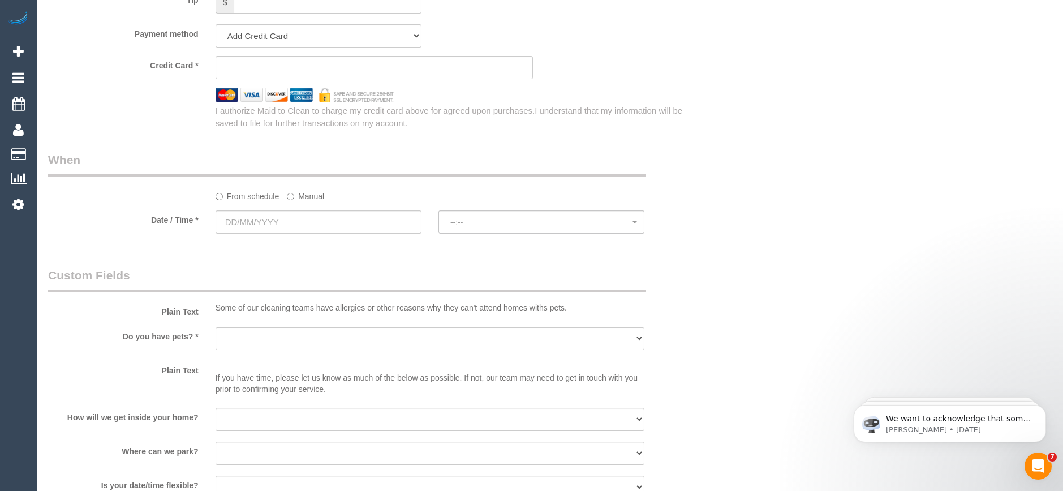
type input "-"
click at [290, 221] on input "text" at bounding box center [319, 221] width 206 height 23
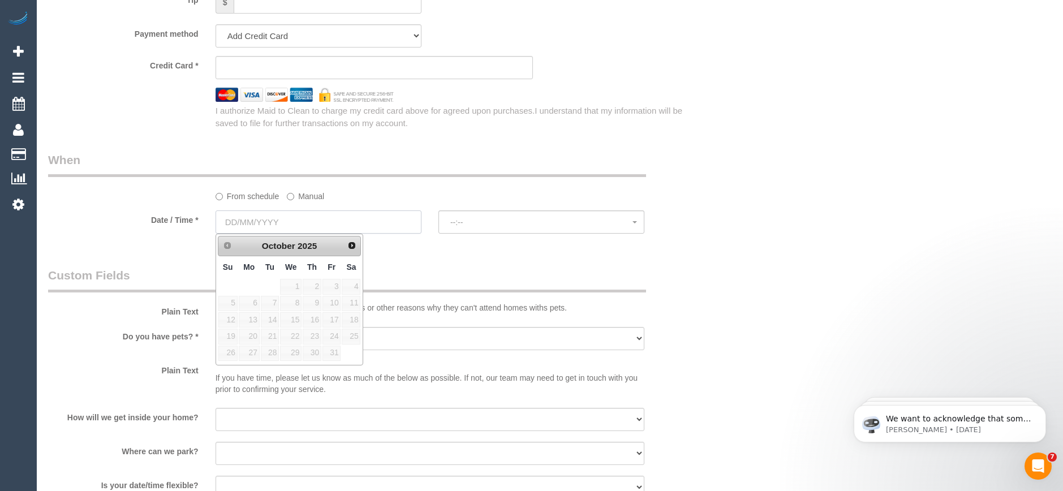
select select "54"
select select "object:2206"
click at [315, 336] on link "23" at bounding box center [312, 336] width 19 height 15
type input "[DATE]"
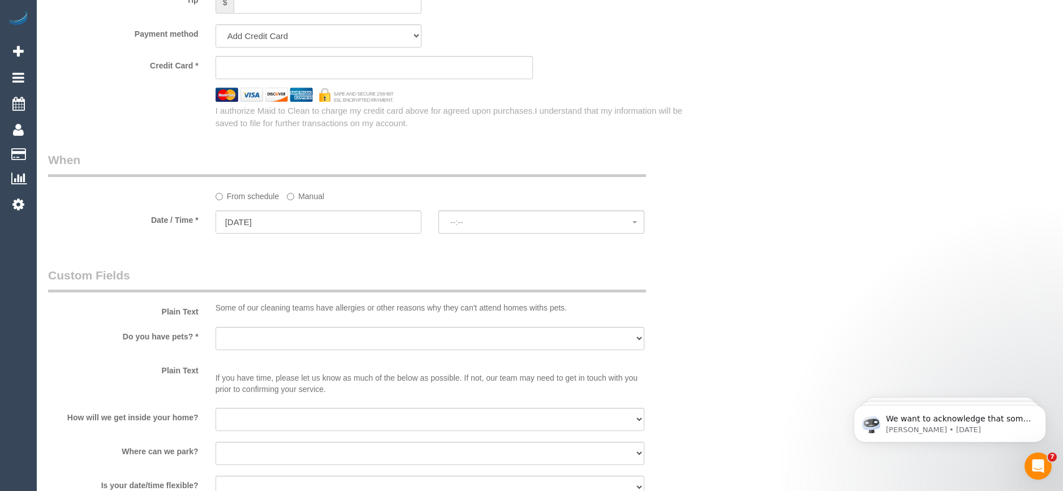
select select "spot1"
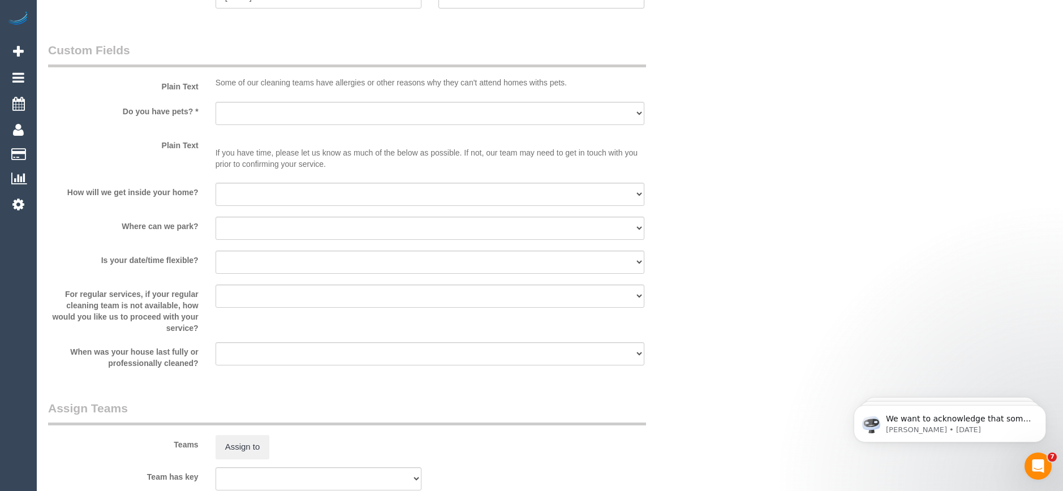
scroll to position [1415, 0]
click at [259, 229] on select "I will provide parking on-site Free street parking Paid street parking (cost wi…" at bounding box center [430, 227] width 429 height 23
select select "number:18"
click at [216, 216] on select "I will provide parking on-site Free street parking Paid street parking (cost wi…" at bounding box center [430, 227] width 429 height 23
click at [256, 197] on select "I will be home Key will be left (please provide details below) Lock box/Access …" at bounding box center [430, 193] width 429 height 23
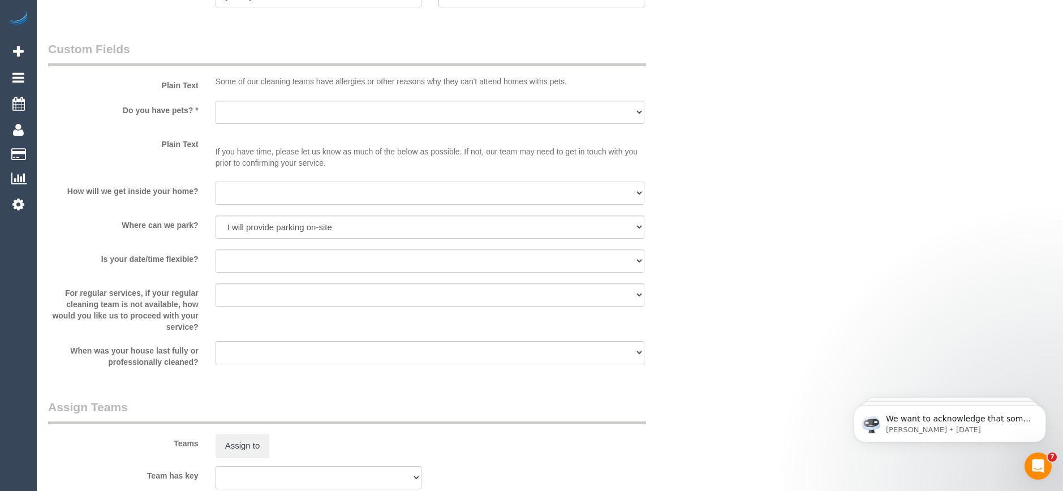
select select "number:14"
click at [216, 182] on select "I will be home Key will be left (please provide details below) Lock box/Access …" at bounding box center [430, 193] width 429 height 23
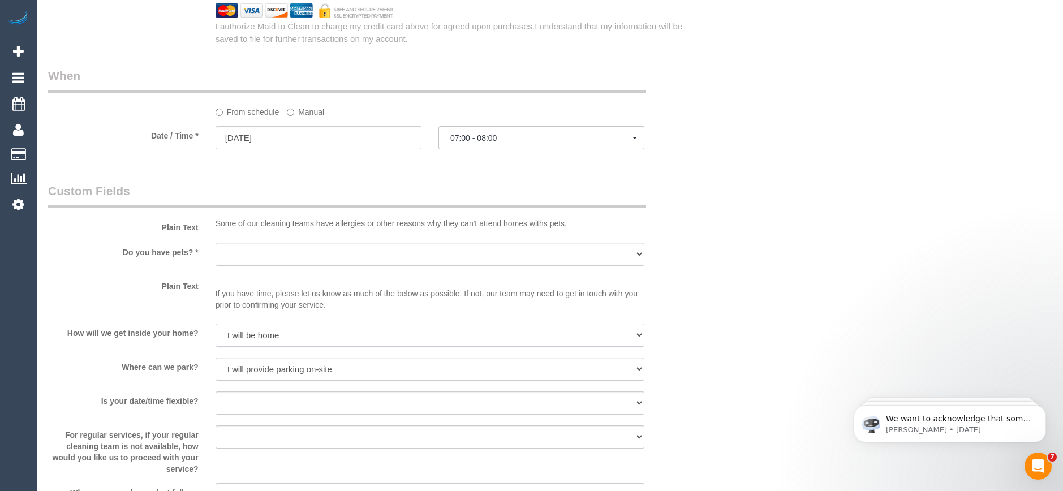
scroll to position [1245, 0]
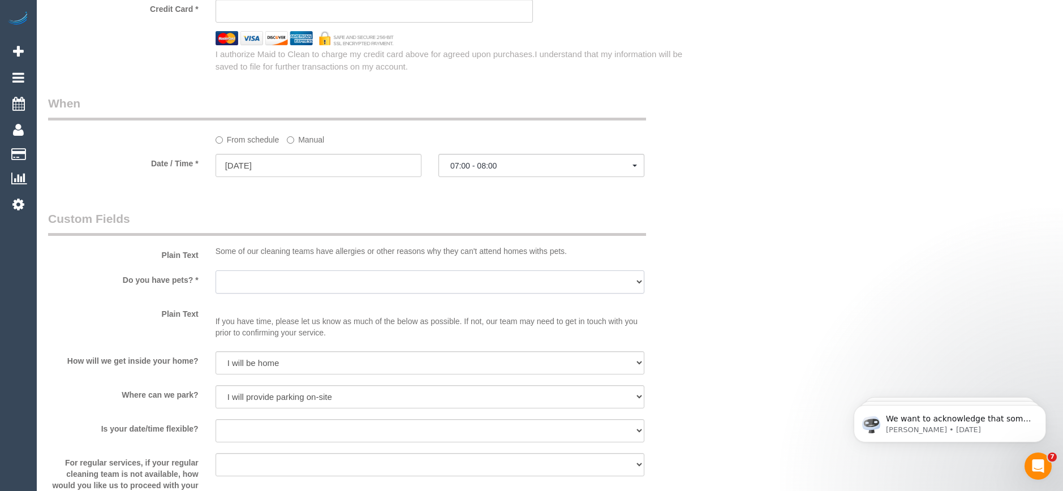
click at [244, 274] on select "Yes - Cats Yes - Dogs No pets Yes - Dogs and Cats Yes - Other" at bounding box center [430, 281] width 429 height 23
select select "number:28"
click at [216, 270] on select "Yes - Cats Yes - Dogs No pets Yes - Dogs and Cats Yes - Other" at bounding box center [430, 281] width 429 height 23
click at [485, 165] on span "07:00 - 08:00" at bounding box center [541, 165] width 182 height 9
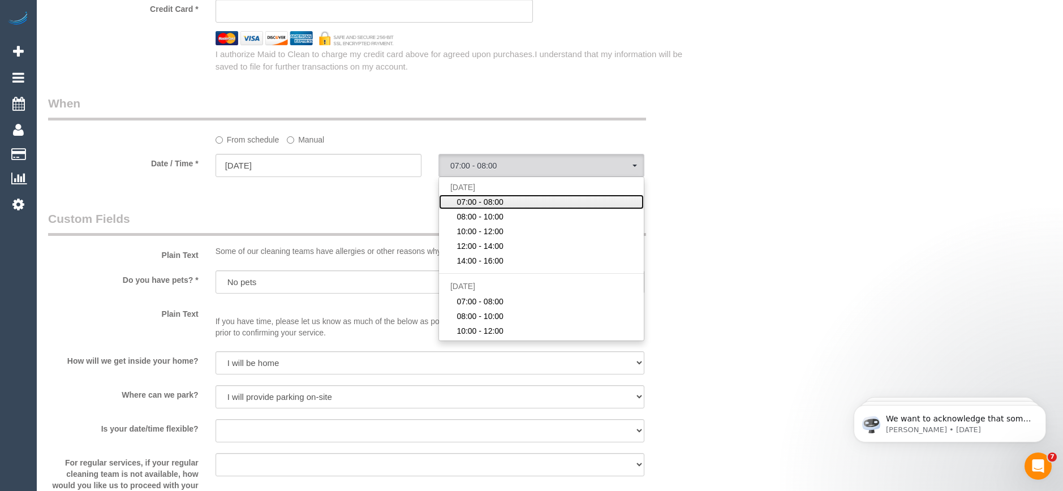
click at [481, 202] on span "07:00 - 08:00" at bounding box center [480, 201] width 47 height 11
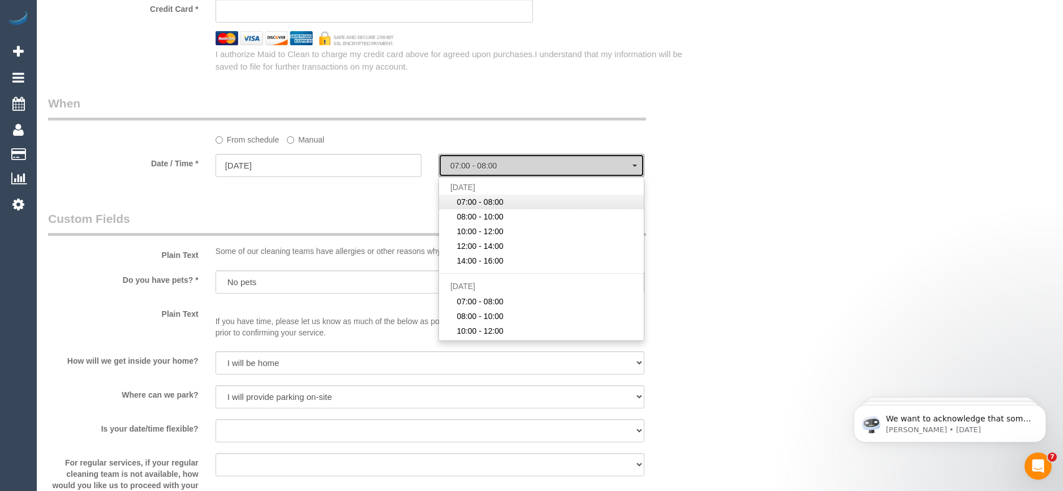
select select "spot1"
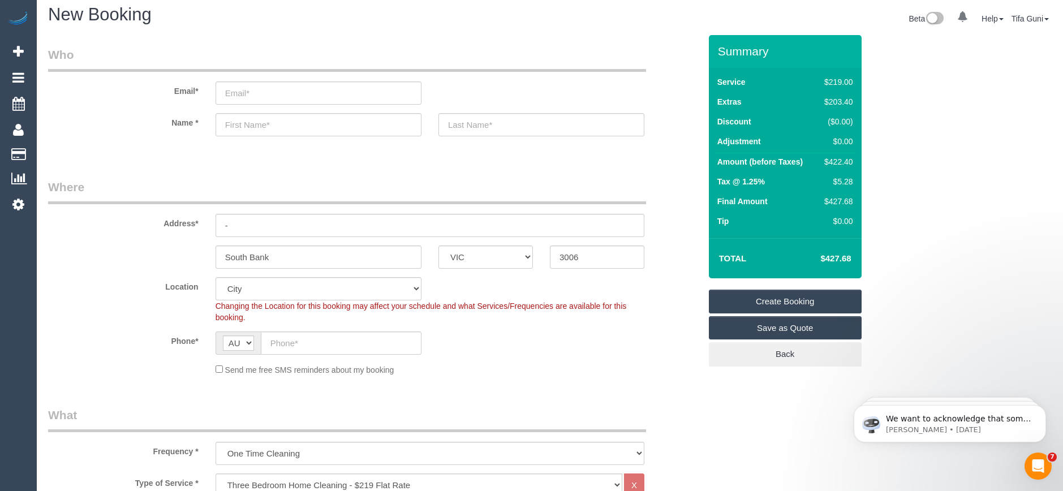
scroll to position [0, 0]
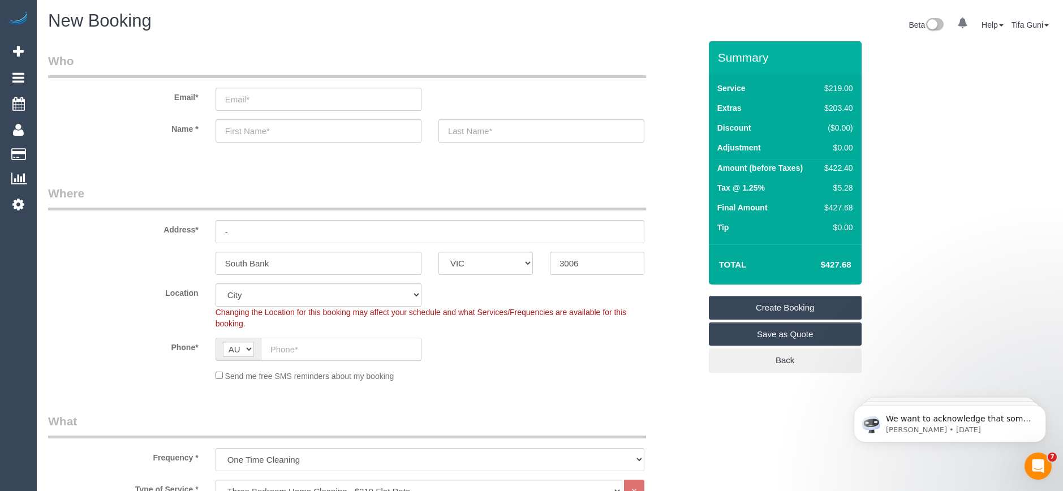
click at [308, 349] on input "text" at bounding box center [341, 349] width 161 height 23
paste input "61 402 203 340"
type input "61 402 203 340"
click at [243, 233] on input "-" at bounding box center [430, 231] width 429 height 23
type input "7008 7 Riverside quay"
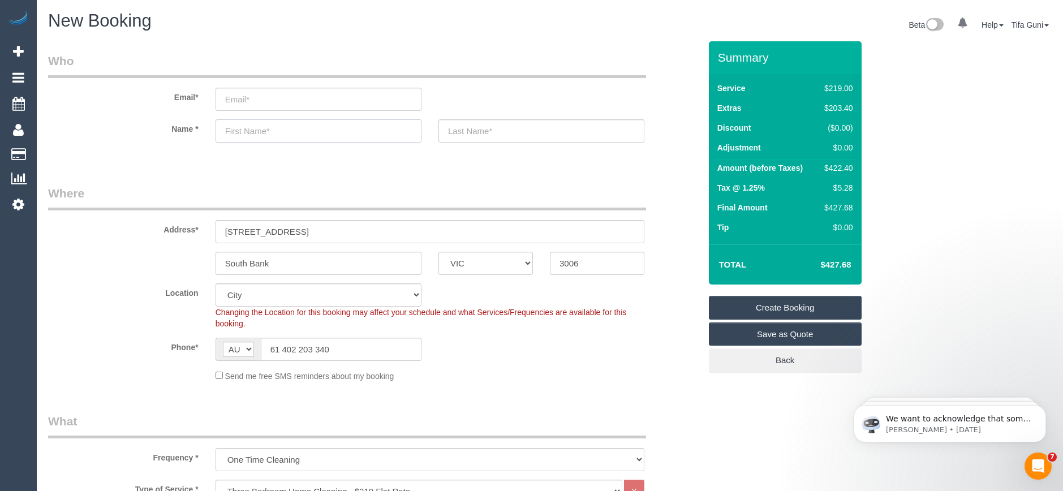
click at [254, 130] on input "text" at bounding box center [319, 130] width 206 height 23
type input "Amelia"
click at [482, 135] on input "text" at bounding box center [542, 130] width 206 height 23
type input "edward"
click at [248, 101] on input "email" at bounding box center [319, 99] width 206 height 23
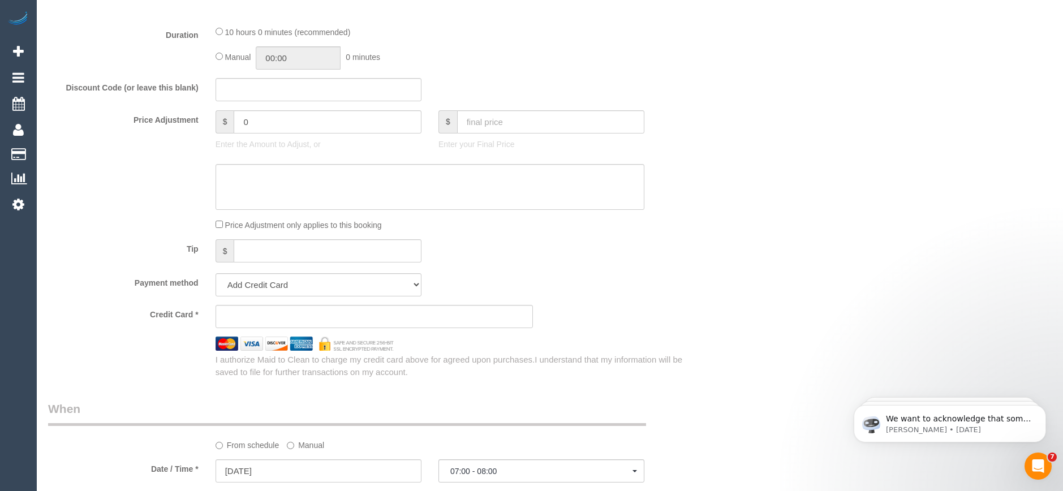
scroll to position [905, 0]
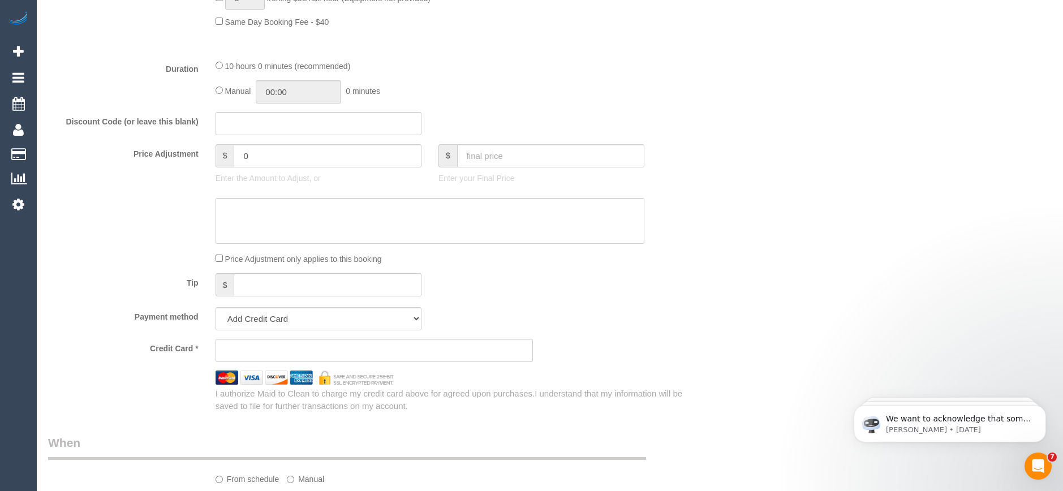
type input "Amelia.edward@hotmail.com"
select select "spot22"
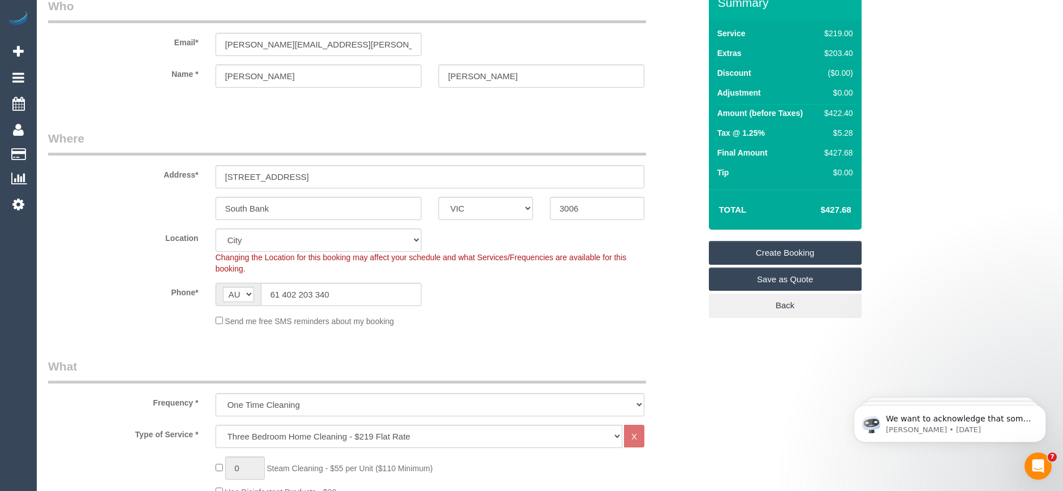
scroll to position [0, 0]
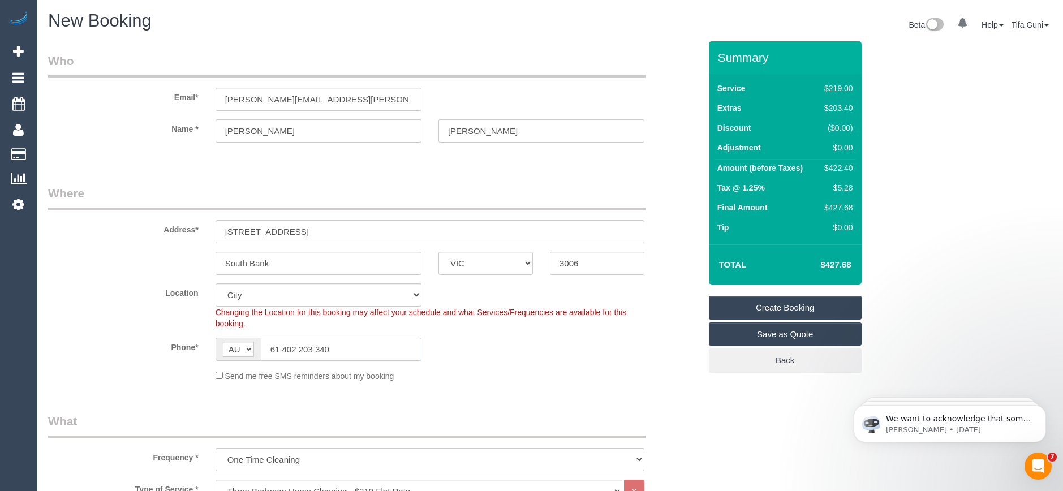
drag, startPoint x: 274, startPoint y: 348, endPoint x: 264, endPoint y: 352, distance: 10.4
click at [264, 352] on input "61 402 203 340" at bounding box center [341, 349] width 161 height 23
type input "0402 203 340"
click at [454, 132] on input "edward" at bounding box center [542, 130] width 206 height 23
type input "Edward"
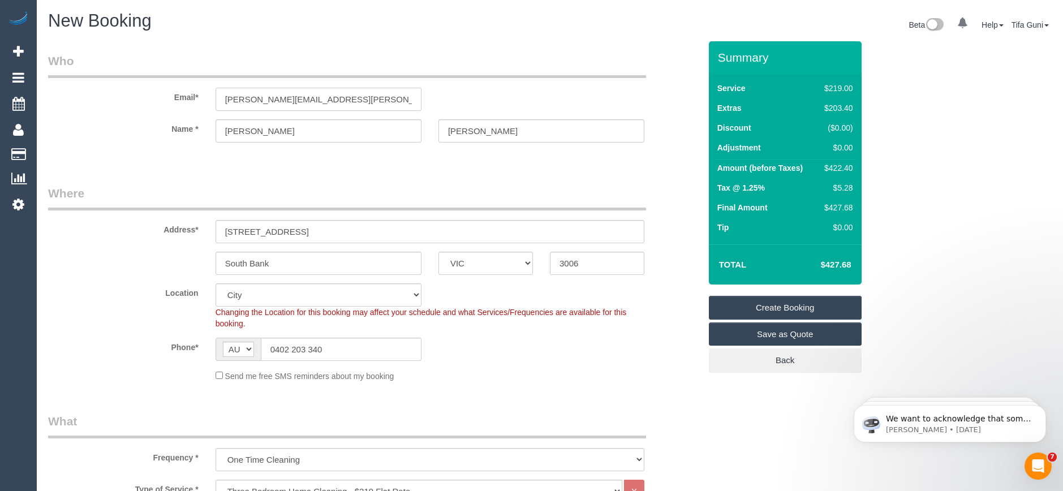
drag, startPoint x: 355, startPoint y: 101, endPoint x: 170, endPoint y: 102, distance: 184.5
click at [170, 102] on div "Email* Amelia.edward@hotmail.com" at bounding box center [374, 82] width 669 height 58
click at [244, 229] on input "7008 7 Riverside quay" at bounding box center [430, 231] width 429 height 23
click at [298, 230] on input "7008/ 7 Riverside quay" at bounding box center [430, 231] width 429 height 23
drag, startPoint x: 352, startPoint y: 232, endPoint x: 186, endPoint y: 242, distance: 166.1
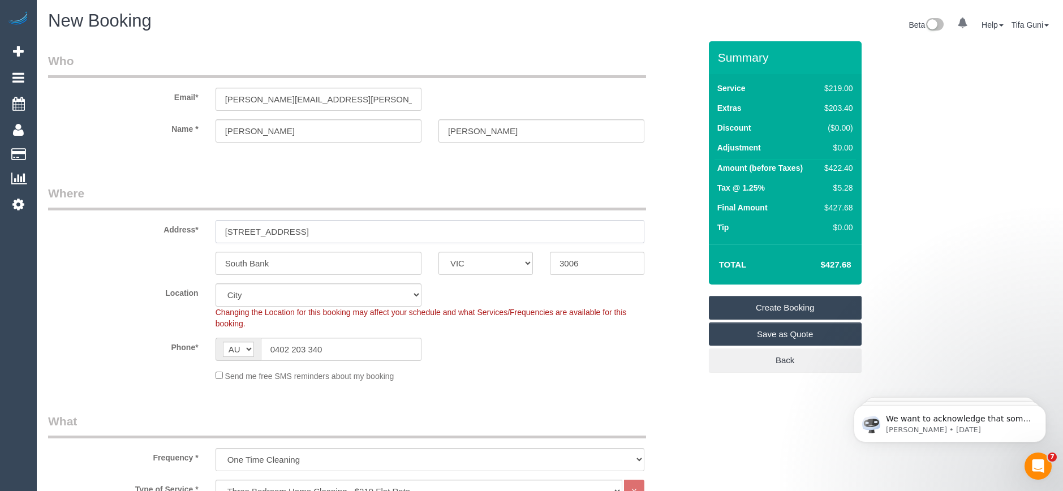
click at [186, 242] on div "Address* 7008/ 7 Riverside Quay" at bounding box center [374, 214] width 669 height 58
type input "7008/ 7 Riverside Quay"
drag, startPoint x: 347, startPoint y: 104, endPoint x: 191, endPoint y: 102, distance: 156.2
click at [191, 102] on div "Email* Amelia.edward@hotmail.com" at bounding box center [374, 82] width 669 height 58
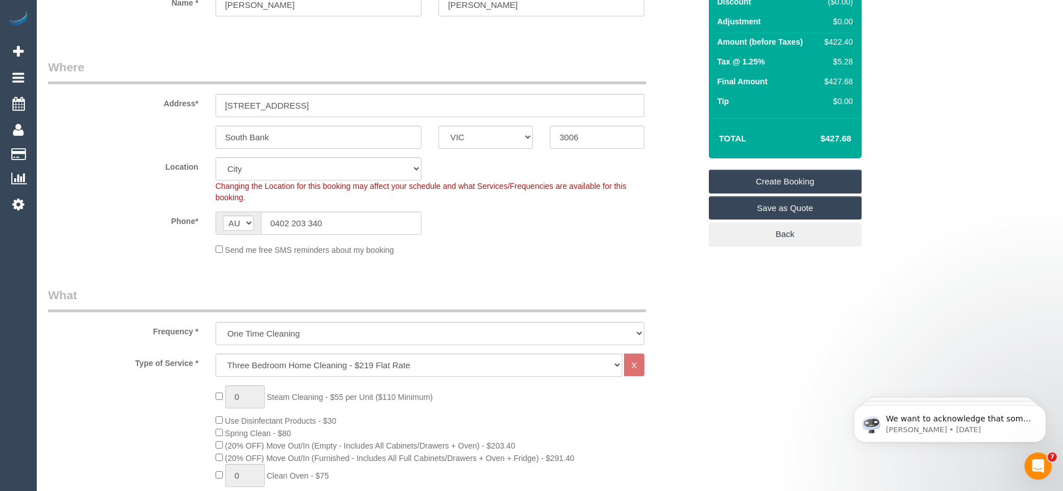
scroll to position [98, 0]
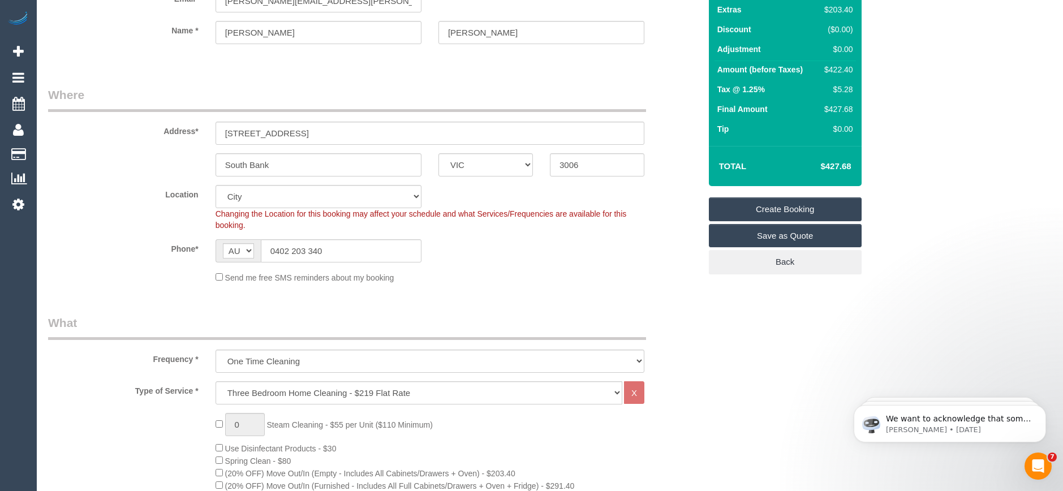
click at [775, 206] on link "Create Booking" at bounding box center [785, 209] width 153 height 24
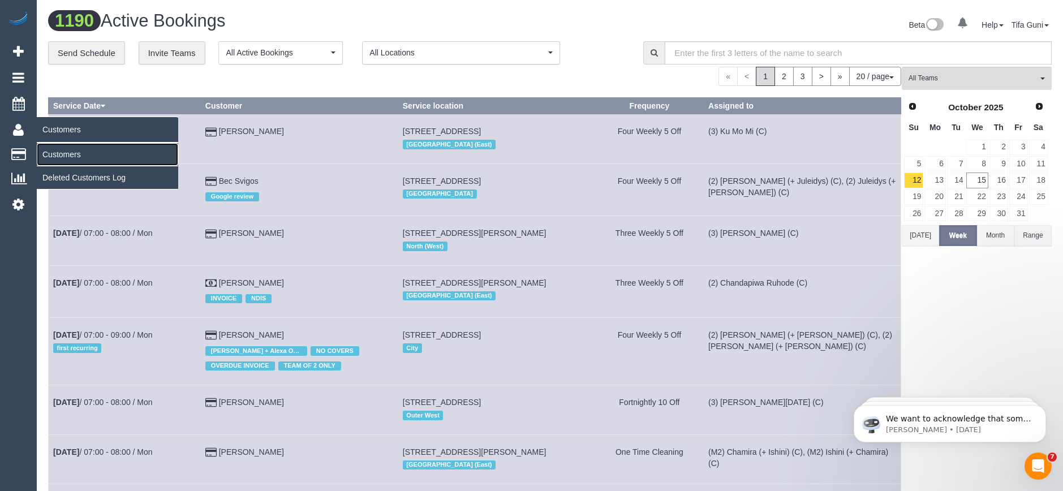
click at [67, 158] on link "Customers" at bounding box center [107, 154] width 141 height 23
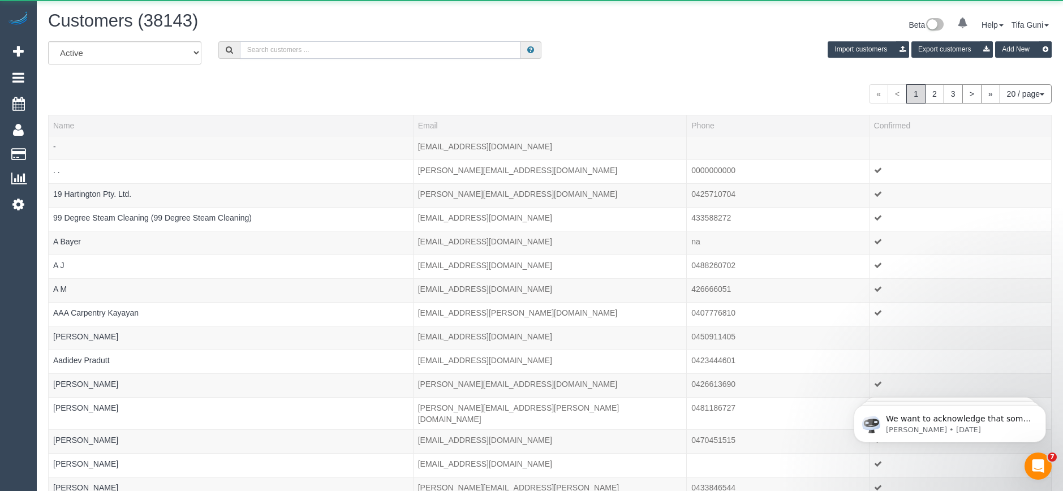
click at [295, 49] on input "text" at bounding box center [380, 50] width 281 height 18
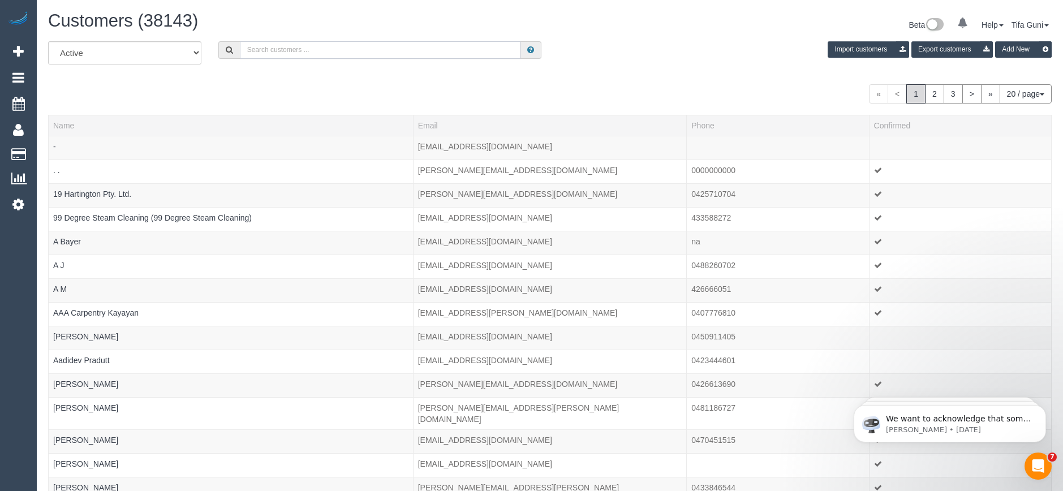
paste input "Amelia.edward@hotmail.com"
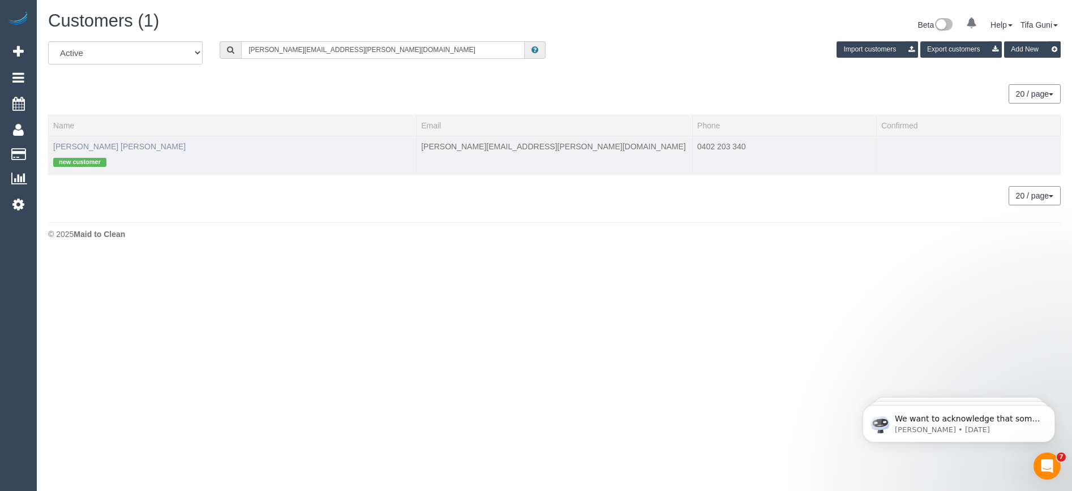
type input "Amelia.edward@hotmail.com"
click at [99, 143] on link "Amelia Edward" at bounding box center [119, 146] width 132 height 9
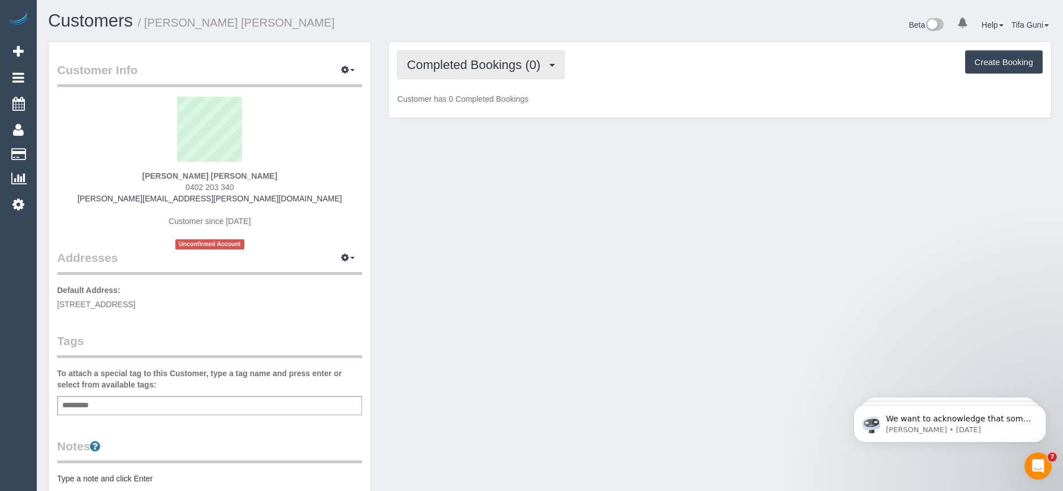
click at [488, 67] on span "Completed Bookings (0)" at bounding box center [476, 65] width 139 height 14
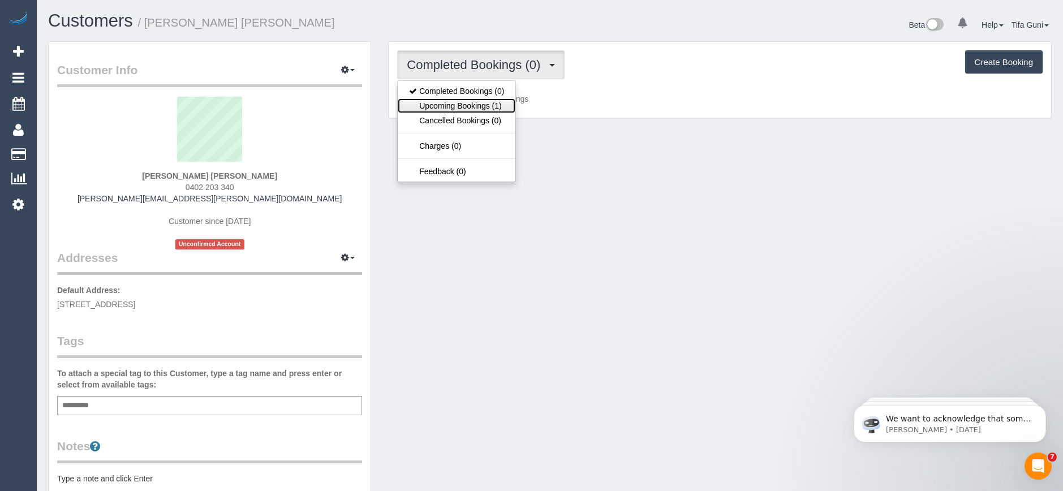
click at [489, 102] on link "Upcoming Bookings (1)" at bounding box center [457, 105] width 118 height 15
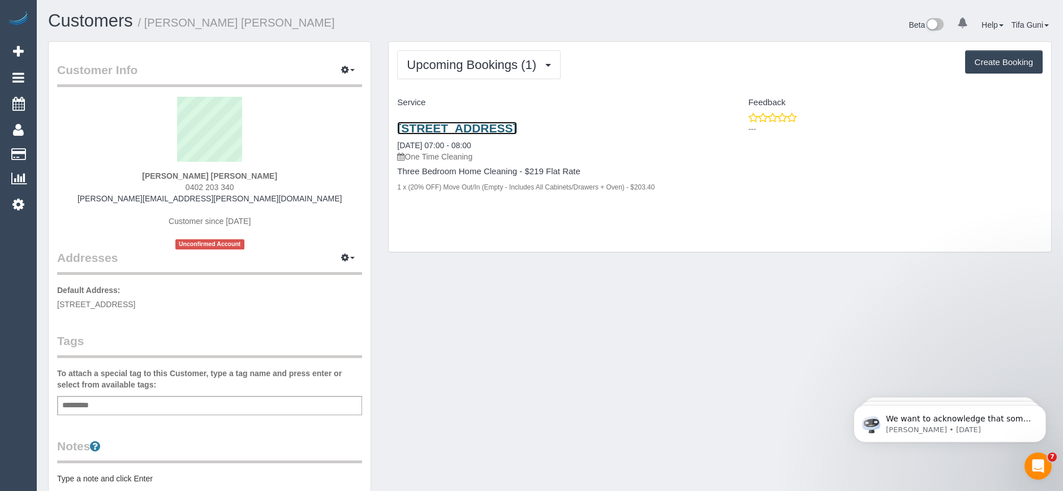
click at [491, 127] on link "7008/ 7 Riverside Quay, South Bank, VIC 3006" at bounding box center [456, 128] width 119 height 13
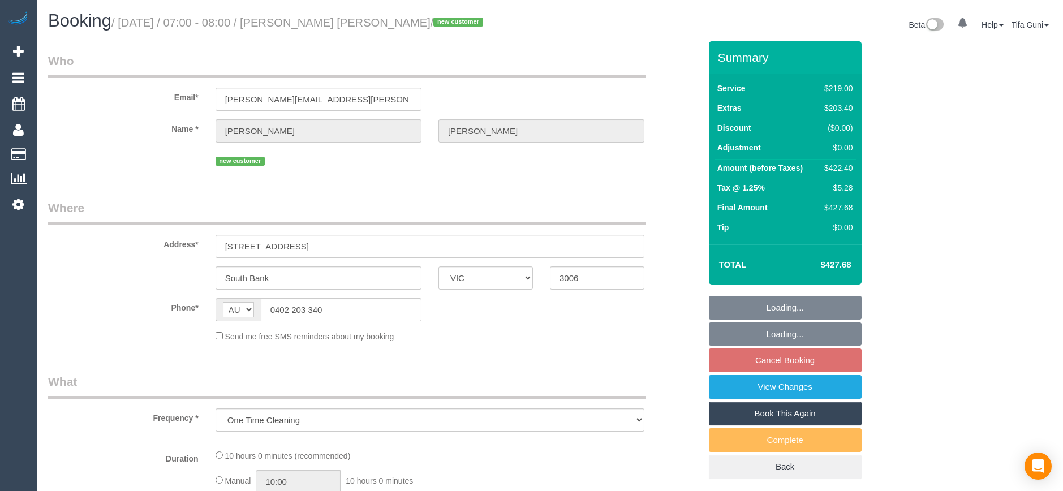
select select "VIC"
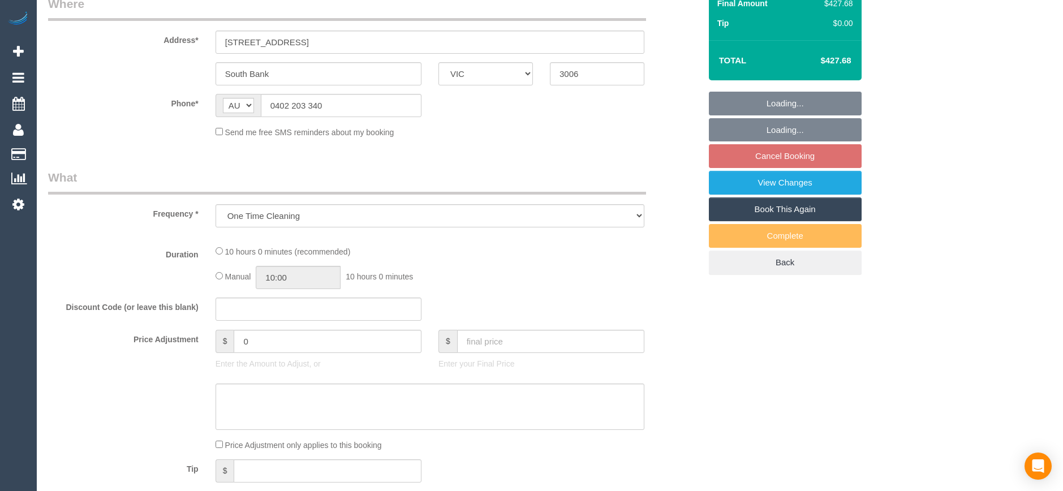
select select "string:stripe-pm_1SIJmH2GScqysDRVxwjcdGf8"
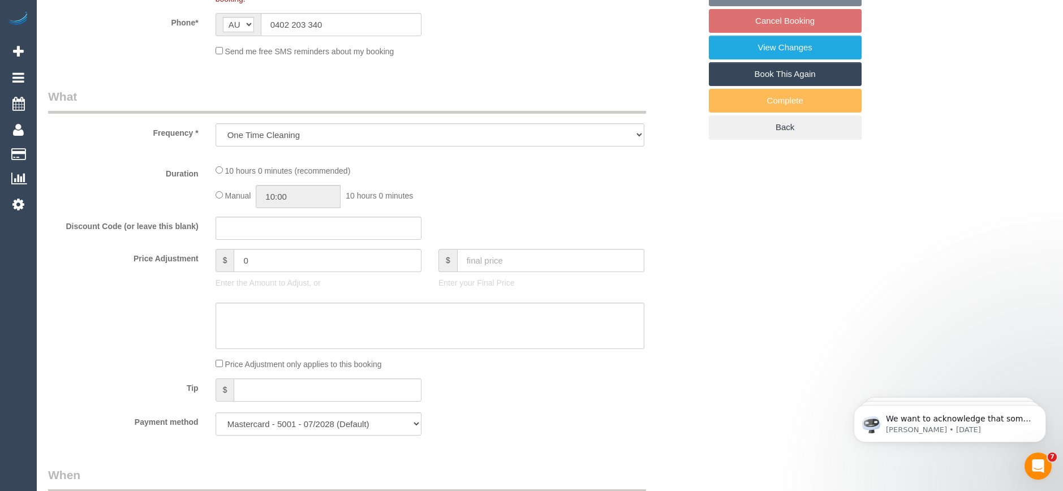
select select "object:684"
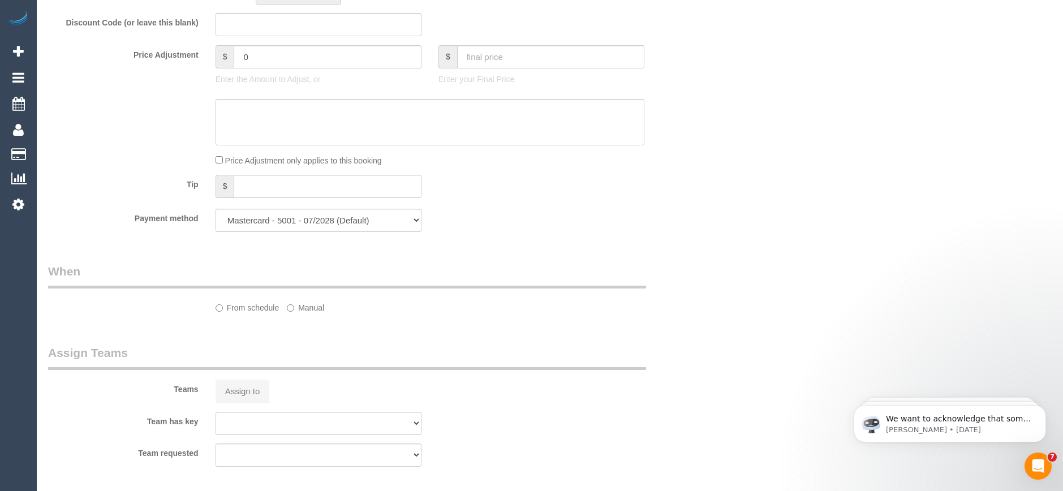
select select "number:28"
select select "number:14"
select select "number:18"
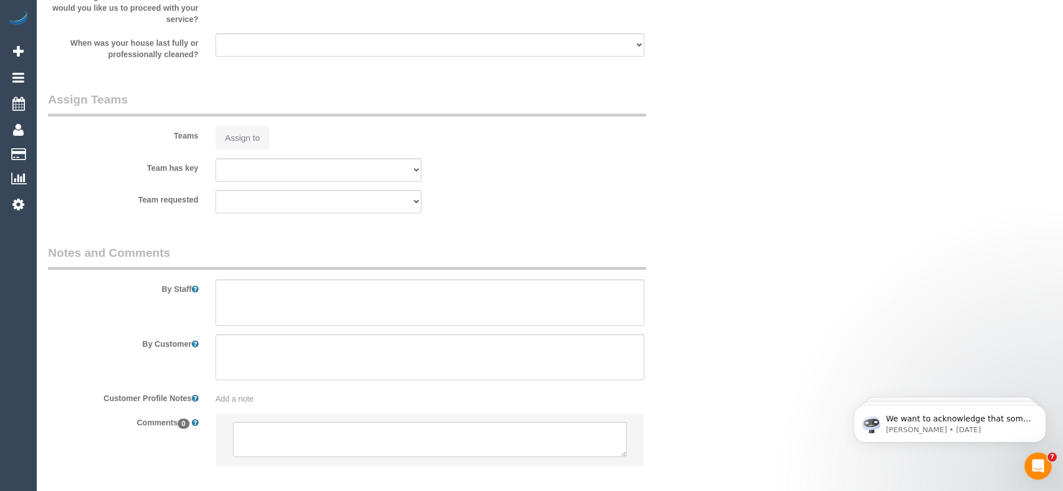
select select "spot1"
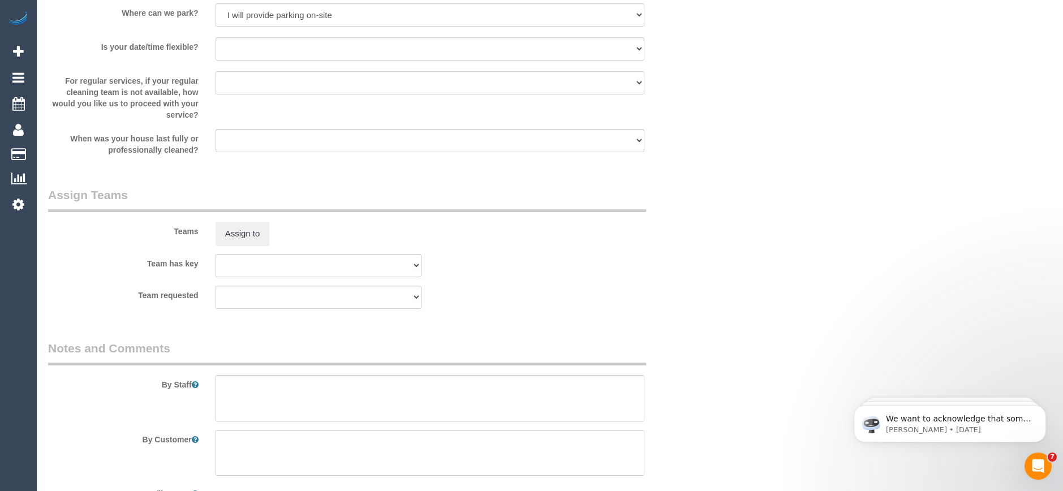
scroll to position [1722, 0]
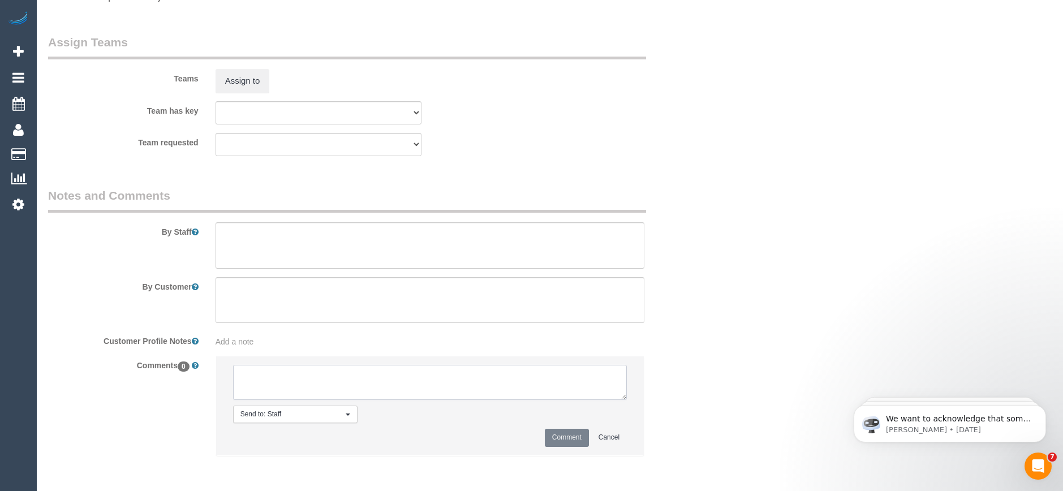
click at [322, 368] on textarea at bounding box center [430, 382] width 394 height 35
type textarea "-"
paste textarea "Flexibility dates: Flexibility times: Notes: knows we need to review Contact vi…"
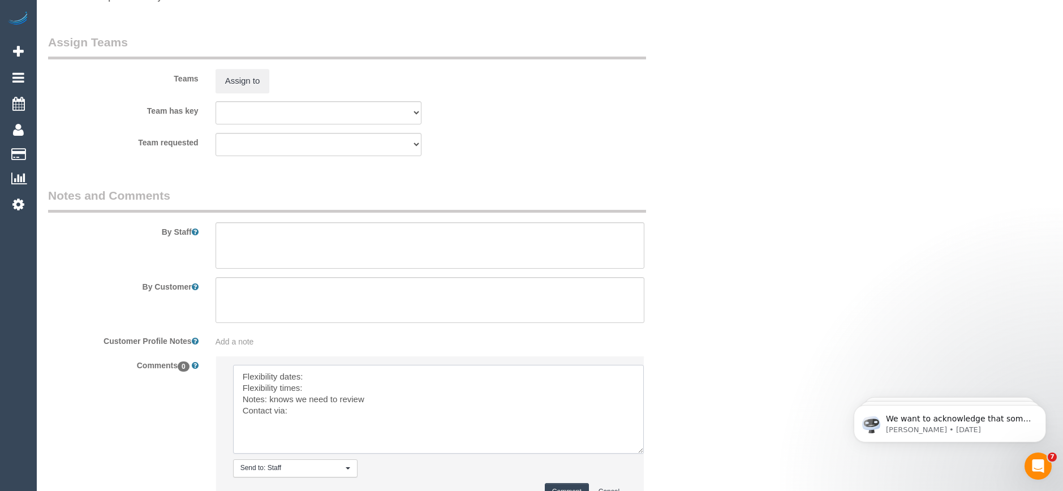
scroll to position [0, 0]
drag, startPoint x: 621, startPoint y: 394, endPoint x: 621, endPoint y: 461, distance: 66.2
click at [644, 454] on textarea at bounding box center [438, 409] width 411 height 89
click at [345, 373] on textarea at bounding box center [441, 422] width 417 height 115
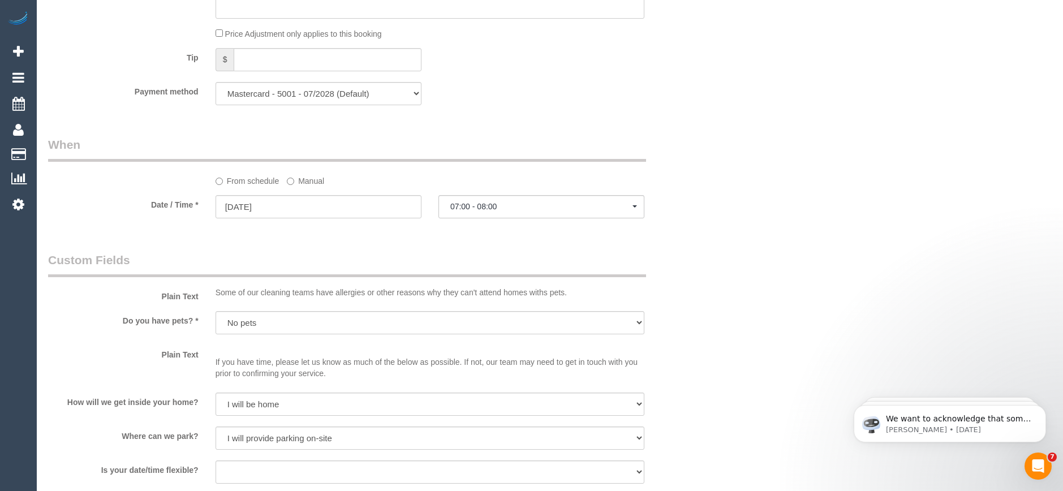
scroll to position [1043, 0]
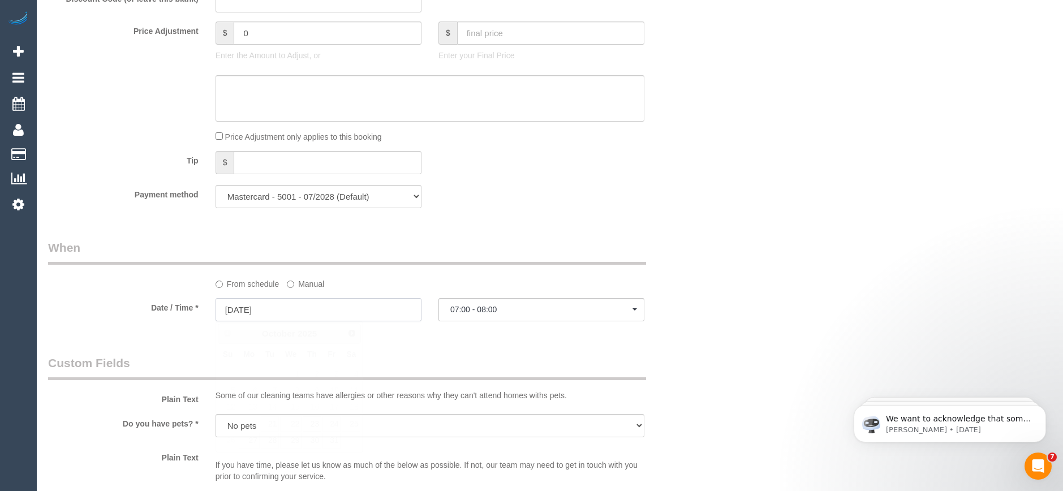
click at [311, 318] on input "[DATE]" at bounding box center [319, 309] width 206 height 23
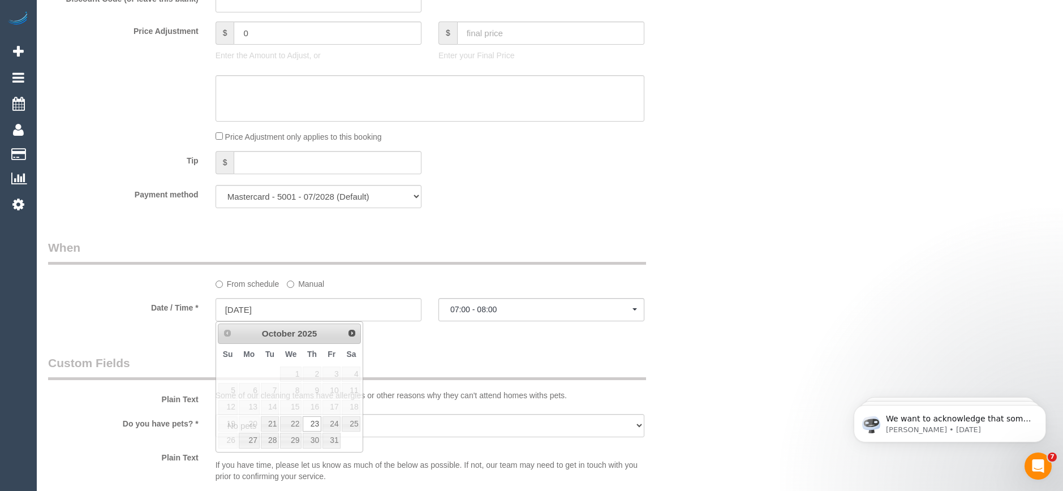
click at [415, 343] on div "Who Email* [PERSON_NAME][EMAIL_ADDRESS][PERSON_NAME][DOMAIN_NAME] Name * [PERSO…" at bounding box center [374, 127] width 669 height 2259
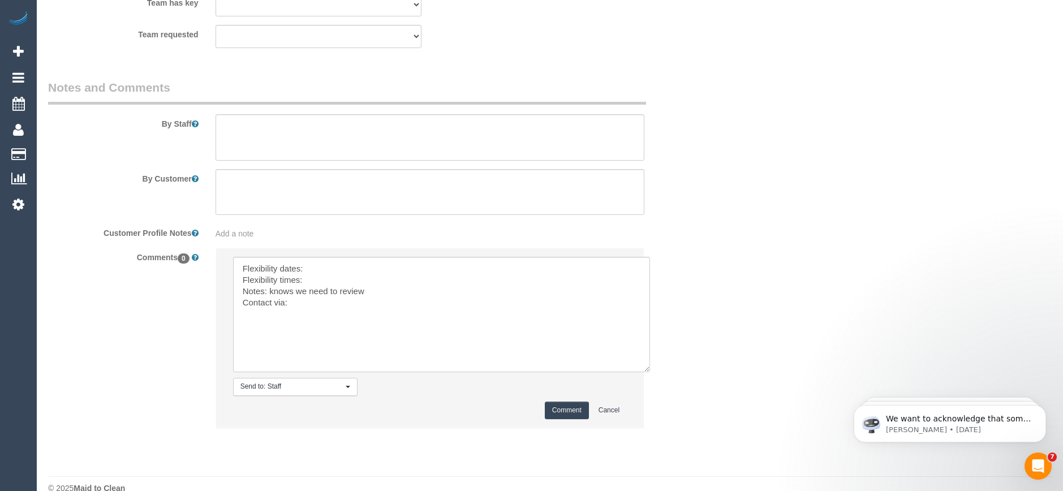
scroll to position [1835, 0]
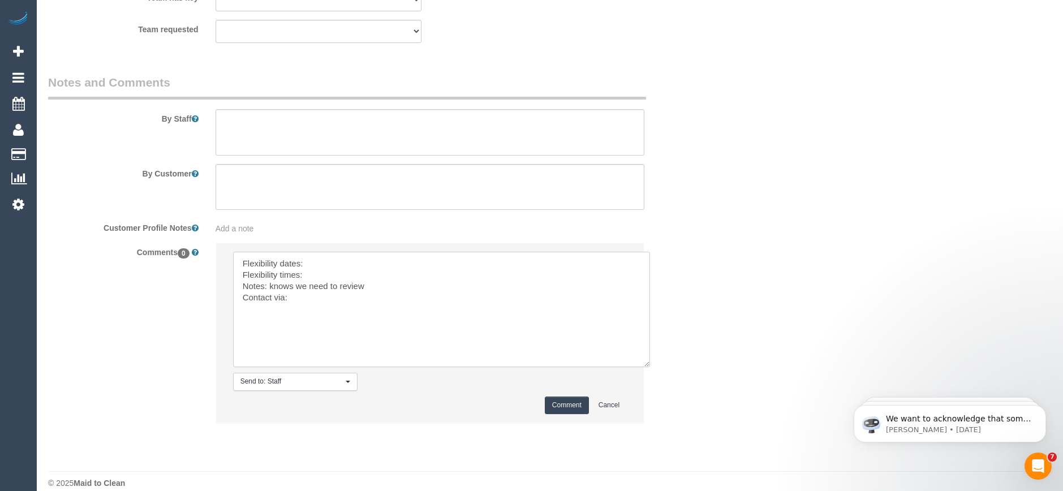
click at [316, 261] on textarea at bounding box center [441, 309] width 417 height 115
click at [320, 273] on textarea at bounding box center [441, 309] width 417 height 115
click at [311, 300] on textarea at bounding box center [441, 309] width 417 height 115
type textarea "Flexibility dates: [DATE] Flexibility times: Not Flex Notes: knows we need to r…"
click at [558, 406] on button "Comment" at bounding box center [567, 406] width 44 height 18
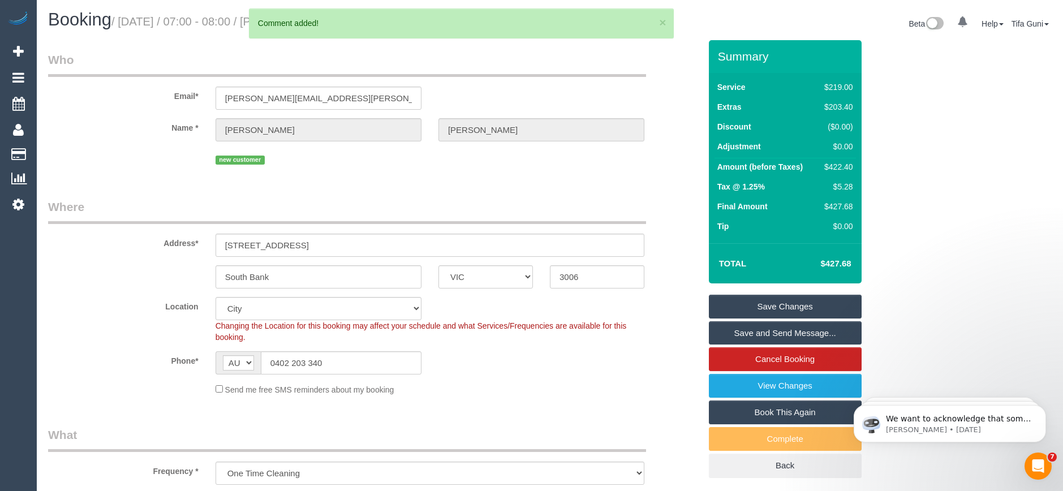
scroll to position [0, 0]
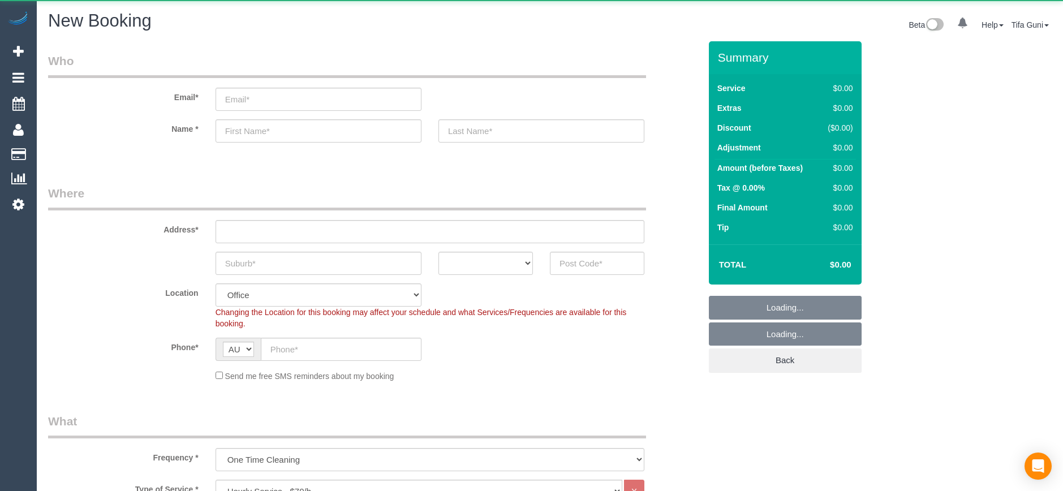
select select "object:825"
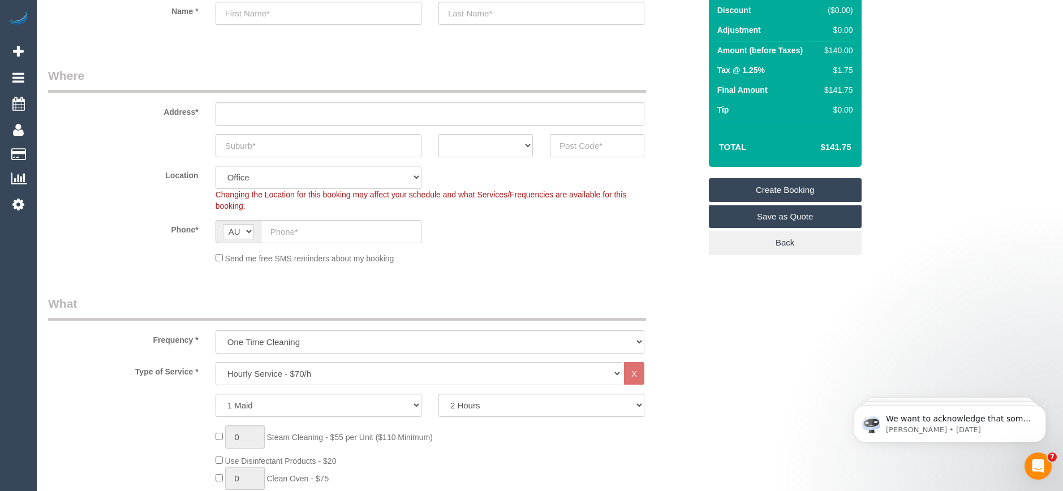
scroll to position [170, 0]
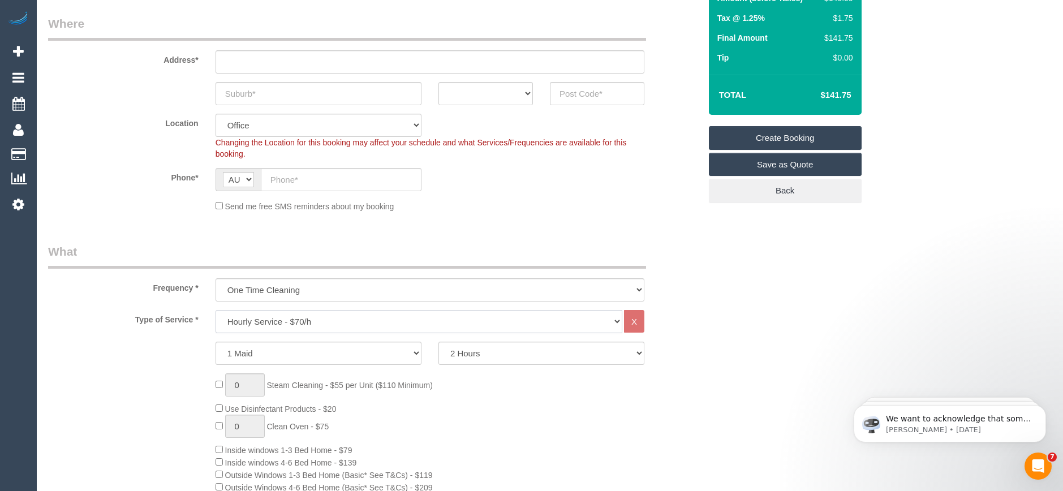
click at [326, 317] on select "Hourly Service - $70/h Hourly Service - $65/h Hourly Service - $60/h Hourly Ser…" at bounding box center [419, 321] width 407 height 23
click at [216, 310] on select "Hourly Service - $70/h Hourly Service - $65/h Hourly Service - $60/h Hourly Ser…" at bounding box center [419, 321] width 407 height 23
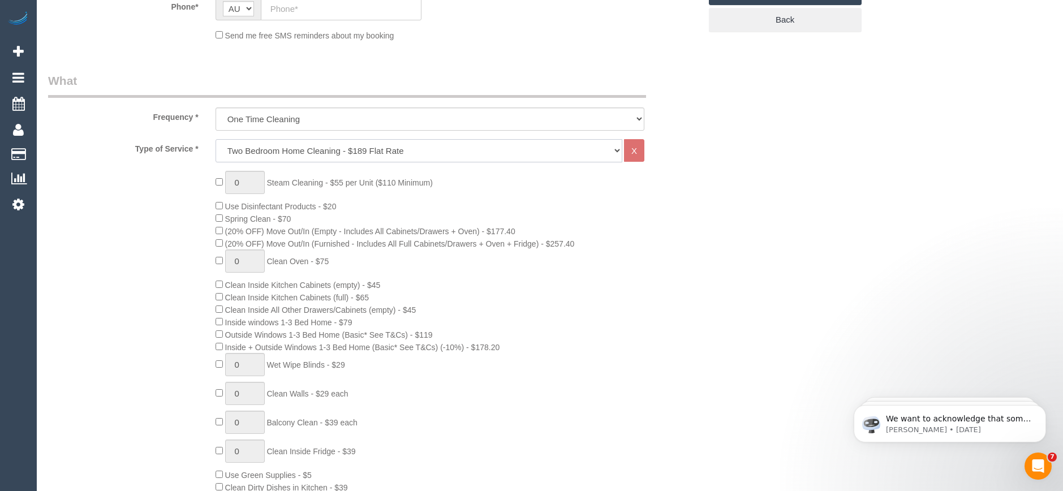
scroll to position [339, 0]
click at [324, 152] on select "Hourly Service - $70/h Hourly Service - $65/h Hourly Service - $60/h Hourly Ser…" at bounding box center [419, 151] width 407 height 23
select select "212"
click at [216, 140] on select "Hourly Service - $70/h Hourly Service - $65/h Hourly Service - $60/h Hourly Ser…" at bounding box center [419, 151] width 407 height 23
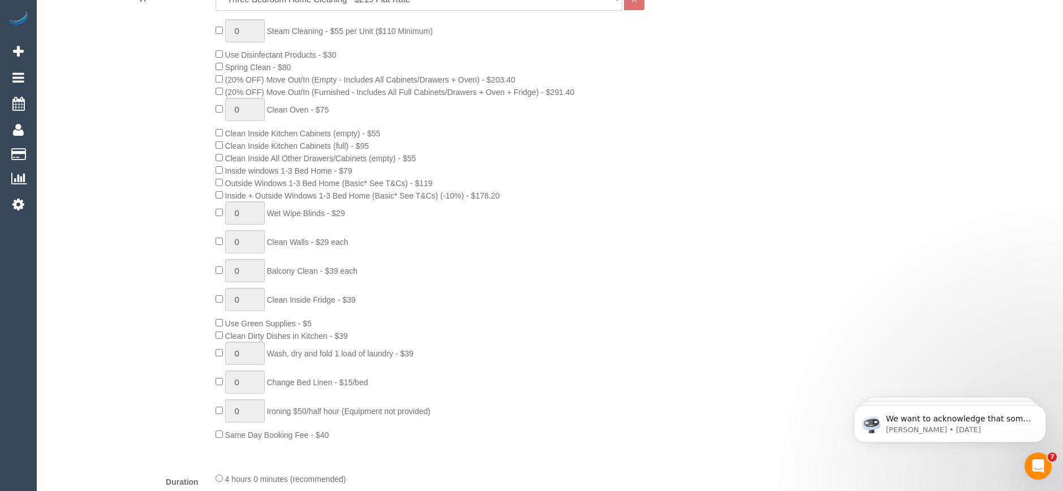
scroll to position [509, 0]
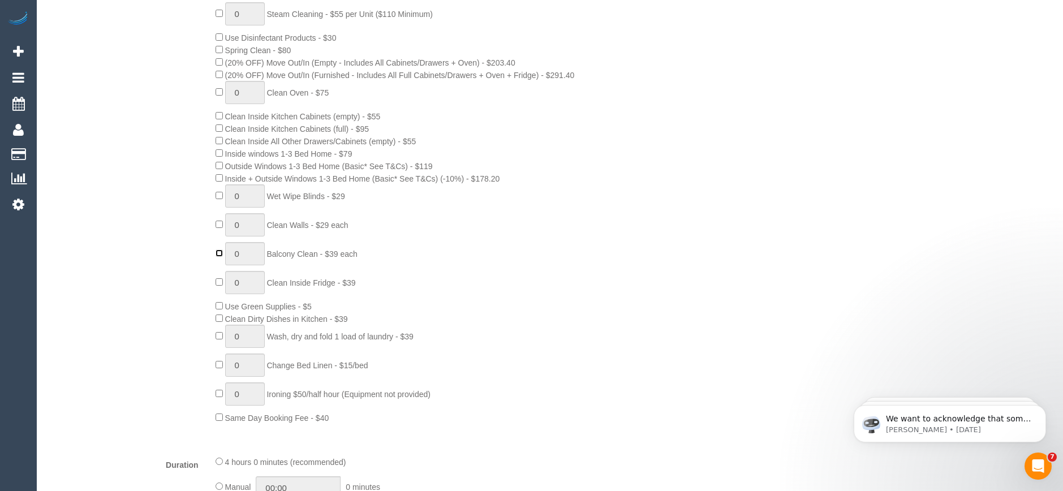
type input "1"
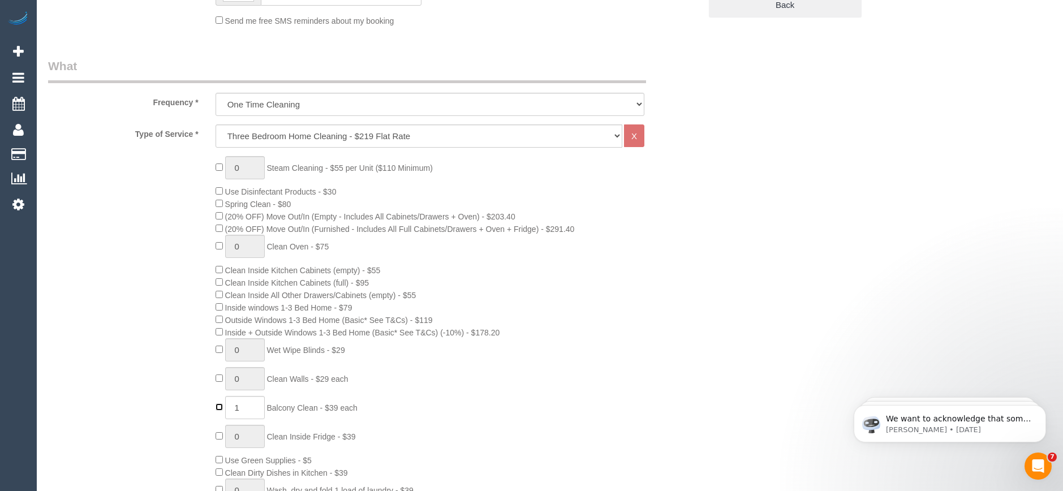
scroll to position [339, 0]
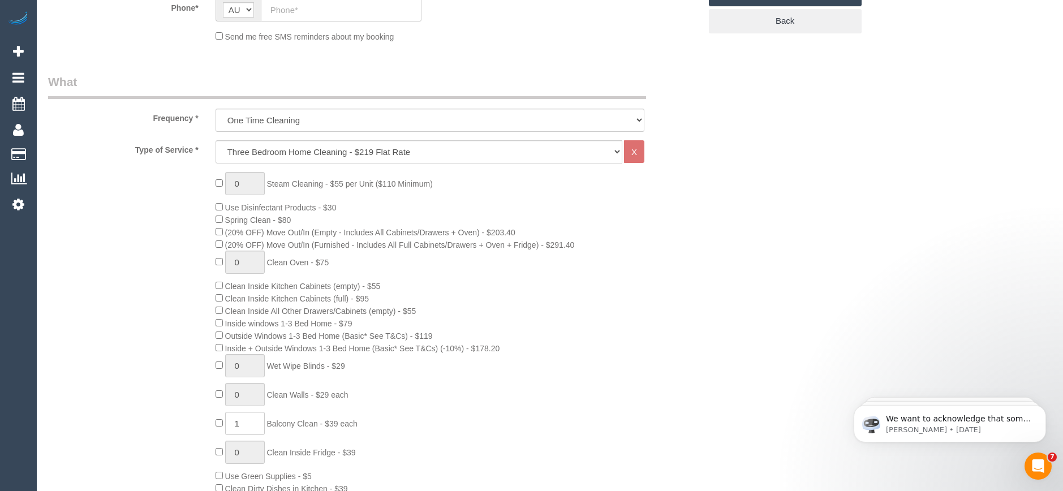
click at [533, 304] on div "0 Steam Cleaning - $55 per Unit ($110 Minimum) Use Disinfectant Products - $30 …" at bounding box center [458, 383] width 502 height 422
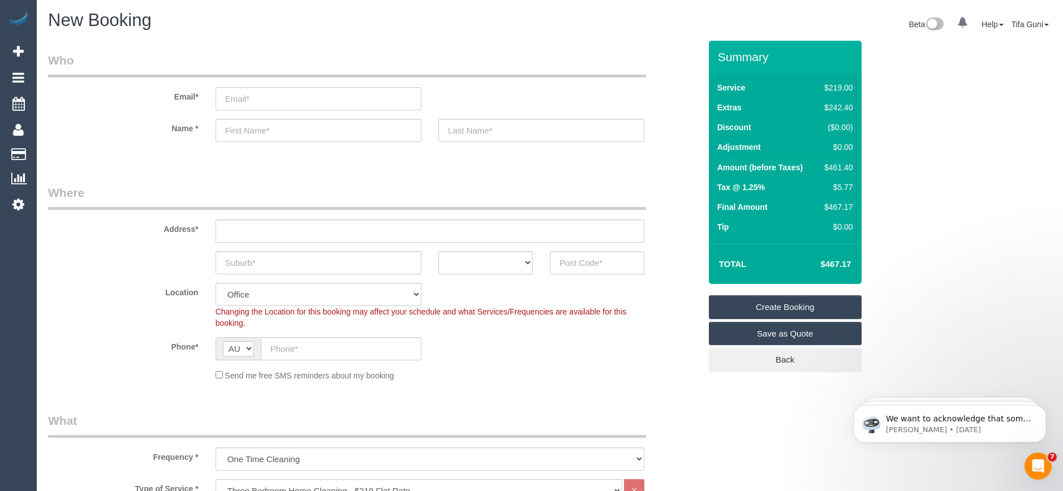
scroll to position [0, 0]
click at [261, 104] on input "email" at bounding box center [319, 99] width 206 height 23
type input "[EMAIL_ADDRESS][DOMAIN_NAME]"
click at [260, 131] on input "text" at bounding box center [319, 130] width 206 height 23
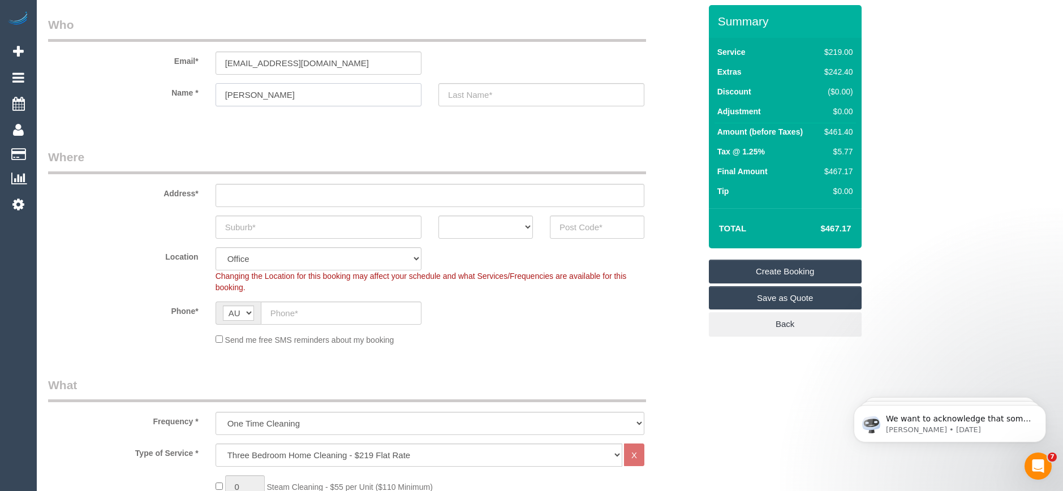
scroll to position [57, 0]
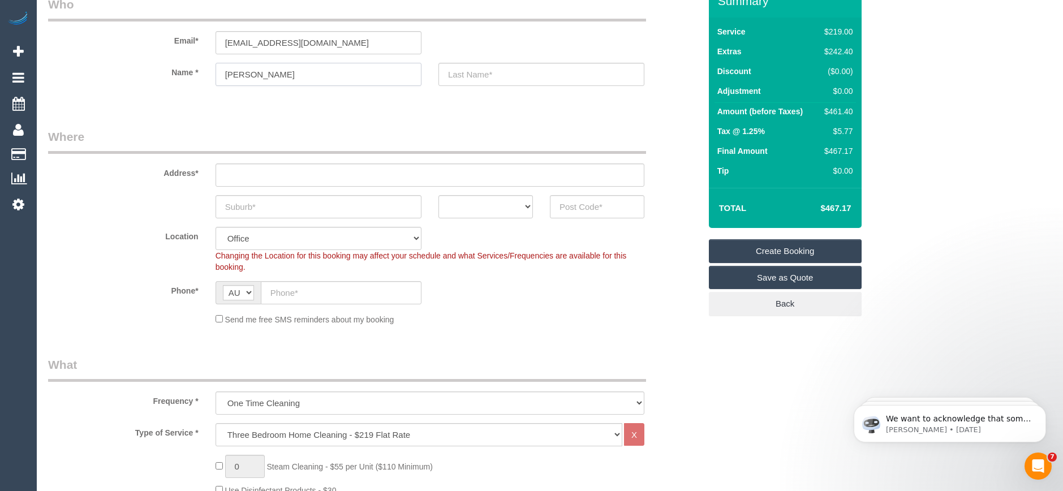
type input "[PERSON_NAME]"
click at [291, 292] on input "text" at bounding box center [341, 292] width 161 height 23
drag, startPoint x: 339, startPoint y: 42, endPoint x: 207, endPoint y: 49, distance: 132.0
click at [207, 49] on div "[EMAIL_ADDRESS][DOMAIN_NAME]" at bounding box center [318, 42] width 223 height 23
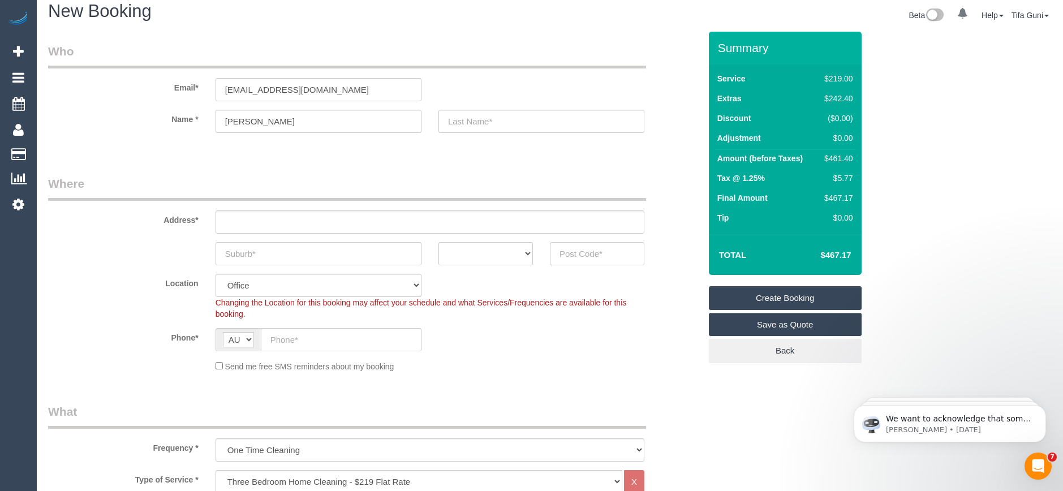
scroll to position [0, 0]
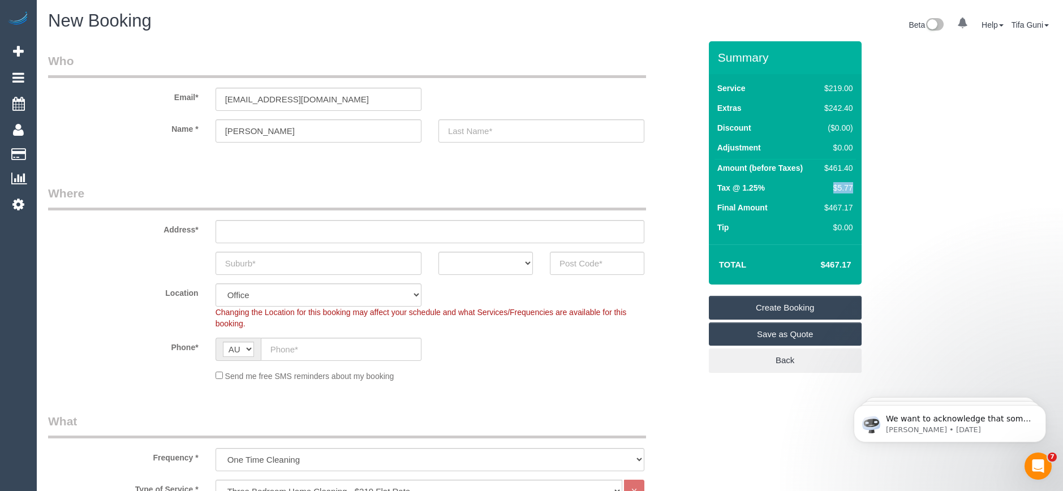
drag, startPoint x: 854, startPoint y: 187, endPoint x: 822, endPoint y: 188, distance: 31.7
click at [822, 188] on td "$5.77" at bounding box center [836, 189] width 38 height 20
copy div "$5.77"
drag, startPoint x: 848, startPoint y: 267, endPoint x: 814, endPoint y: 268, distance: 34.0
click at [814, 268] on td "$467.17" at bounding box center [819, 265] width 74 height 28
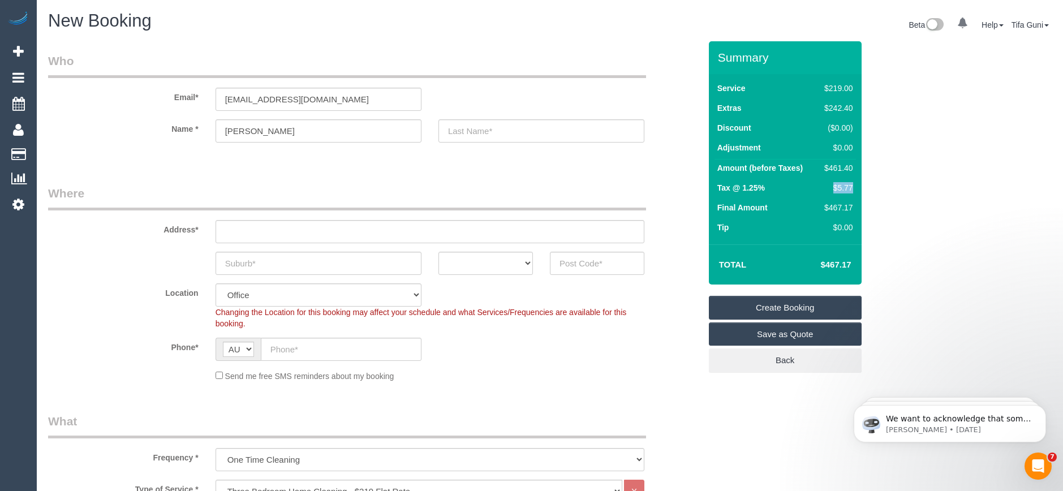
copy h4 "$467.17"
click at [813, 237] on td "Tip" at bounding box center [766, 229] width 103 height 20
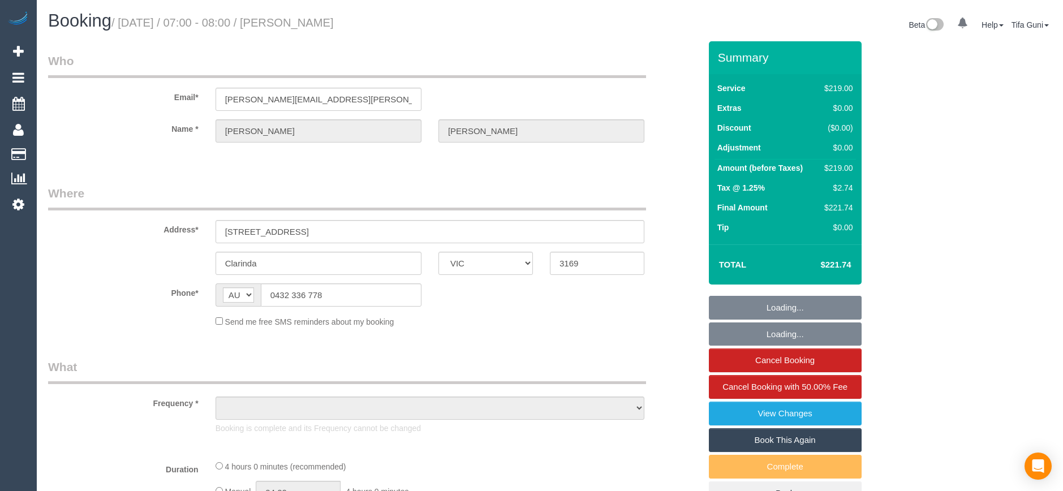
select select "VIC"
select select "string:stripe-pm_1Ollec2GScqysDRV1IMt8sIS"
select select "number:27"
select select "number:14"
select select "number:19"
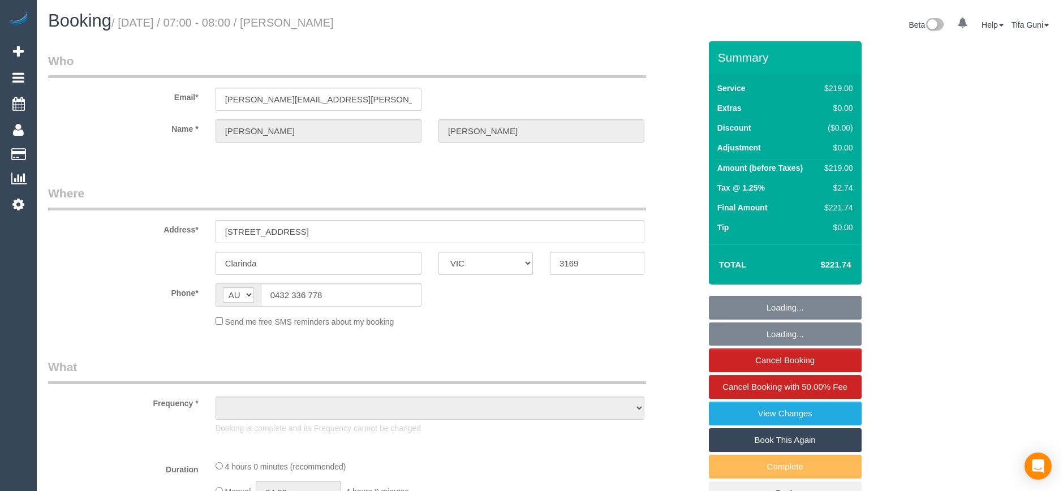
select select "number:36"
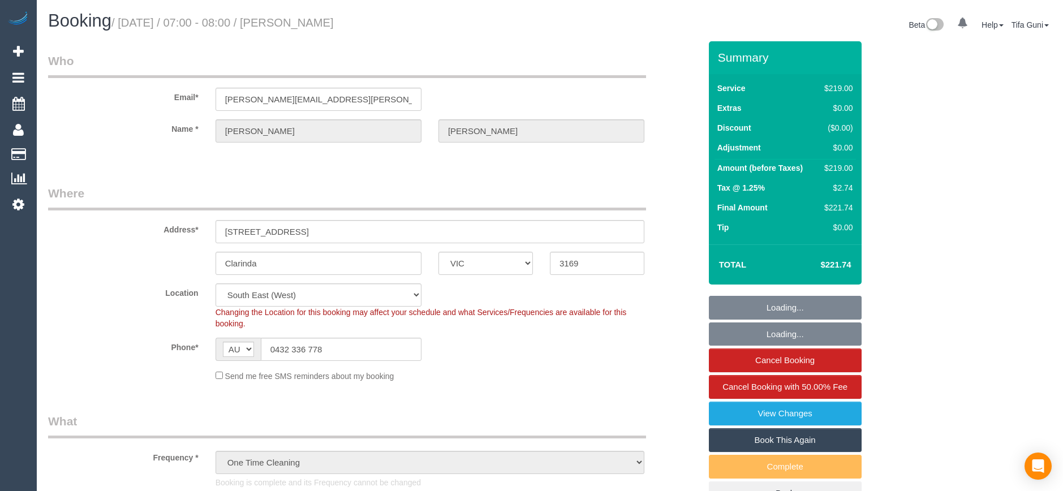
select select "object:1387"
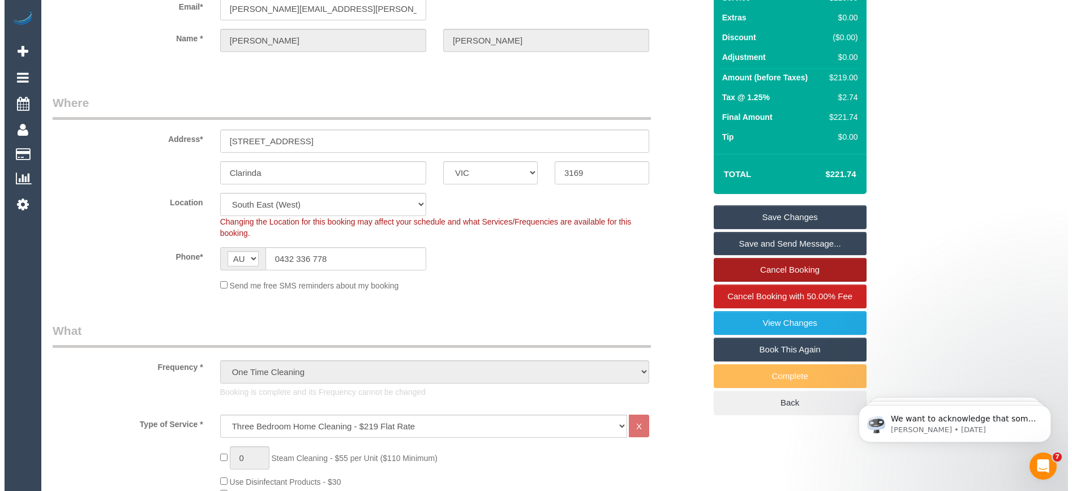
scroll to position [113, 0]
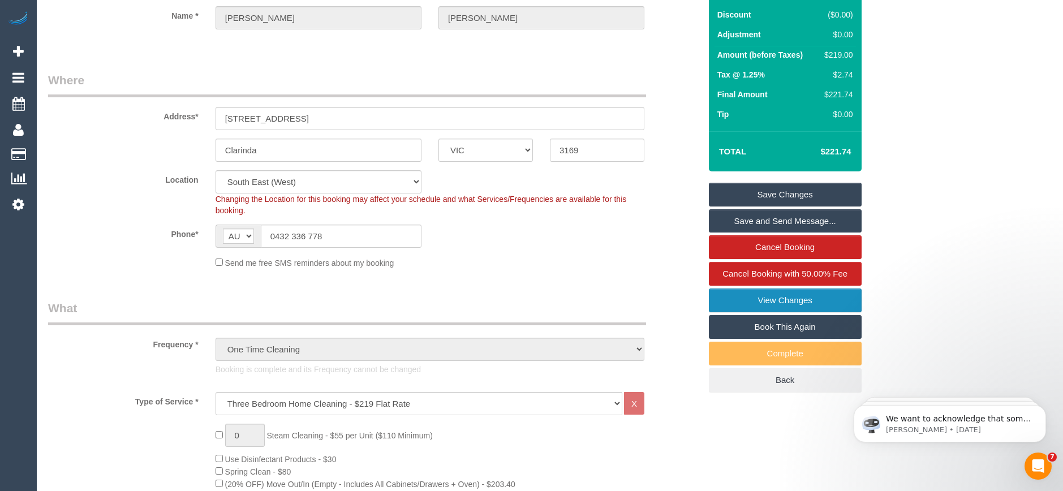
click at [793, 302] on link "View Changes" at bounding box center [785, 301] width 153 height 24
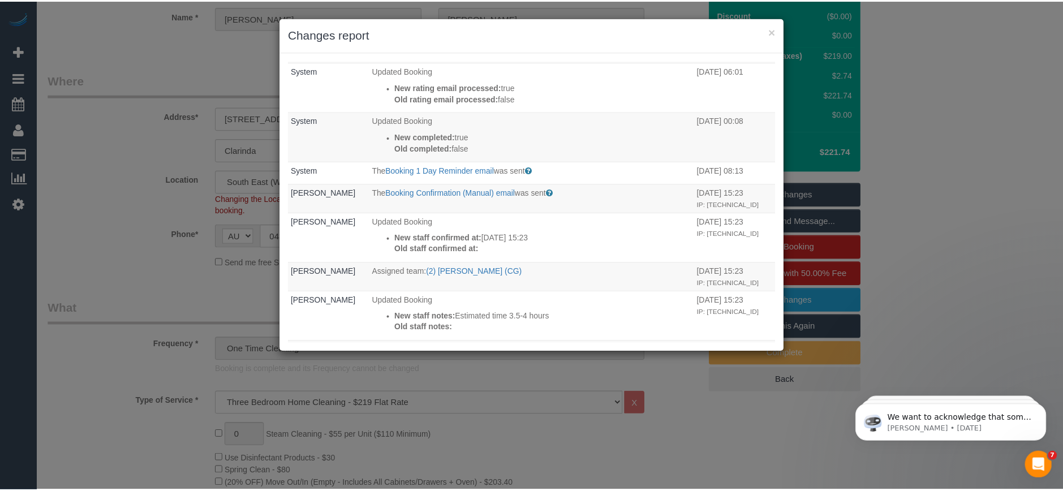
scroll to position [0, 0]
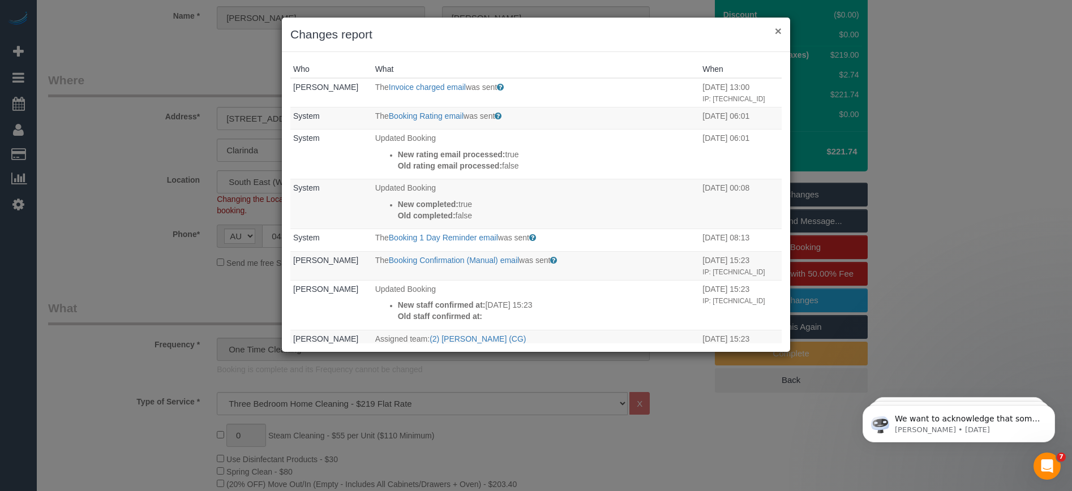
click at [779, 33] on button "×" at bounding box center [778, 31] width 7 height 12
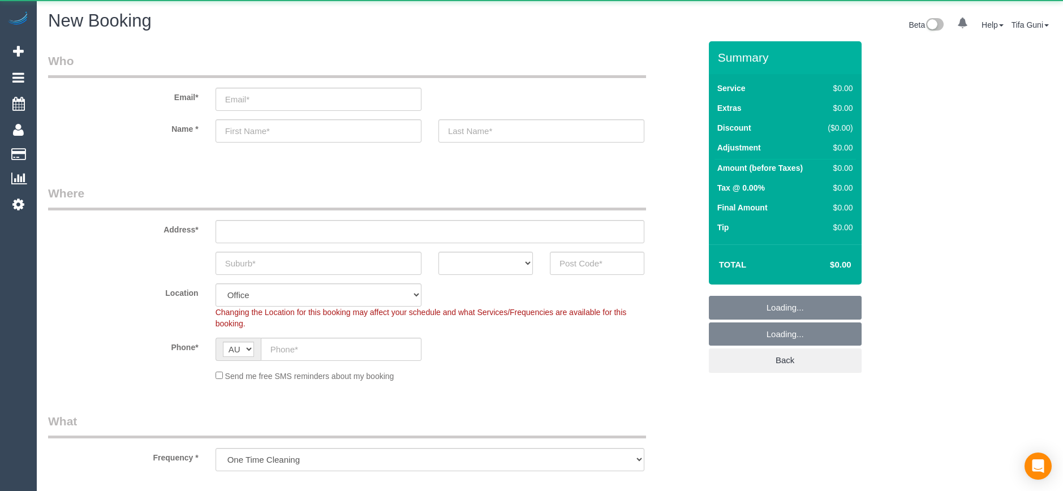
select select "object:825"
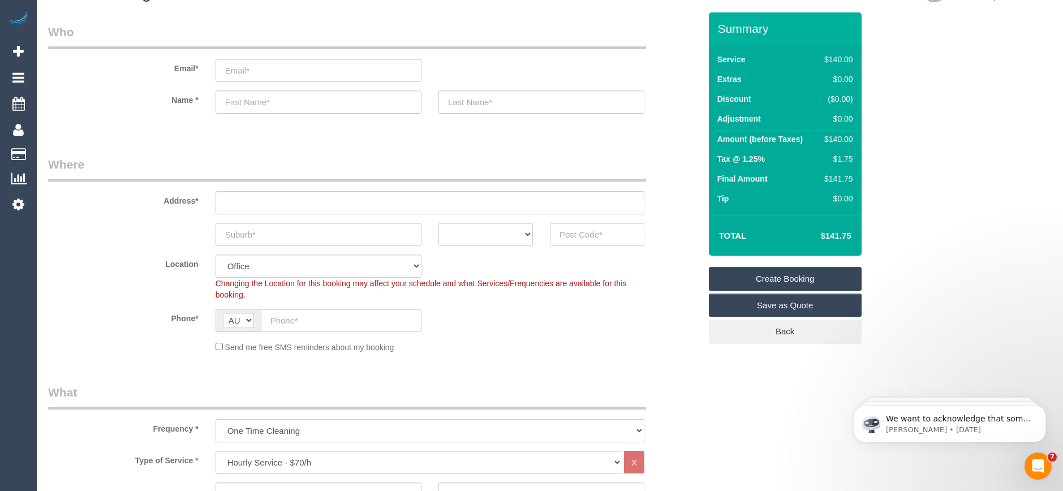
scroll to position [57, 0]
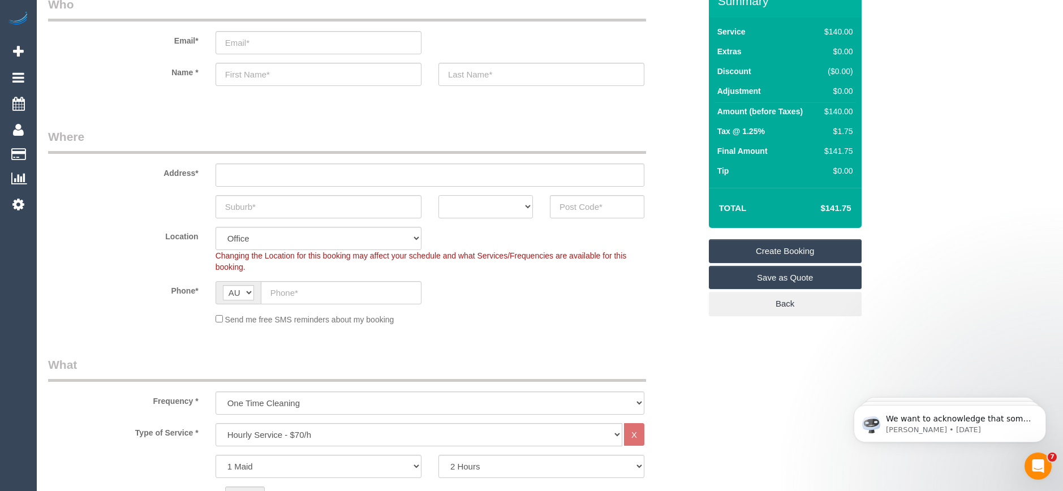
click at [524, 207] on select "ACT [GEOGRAPHIC_DATA] NT [GEOGRAPHIC_DATA] SA TAS [GEOGRAPHIC_DATA] [GEOGRAPHIC…" at bounding box center [486, 206] width 94 height 23
select select "VIC"
click at [439, 195] on select "ACT [GEOGRAPHIC_DATA] NT [GEOGRAPHIC_DATA] SA TAS [GEOGRAPHIC_DATA] [GEOGRAPHIC…" at bounding box center [486, 206] width 94 height 23
click at [252, 200] on input "text" at bounding box center [319, 206] width 206 height 23
type input "Turak"
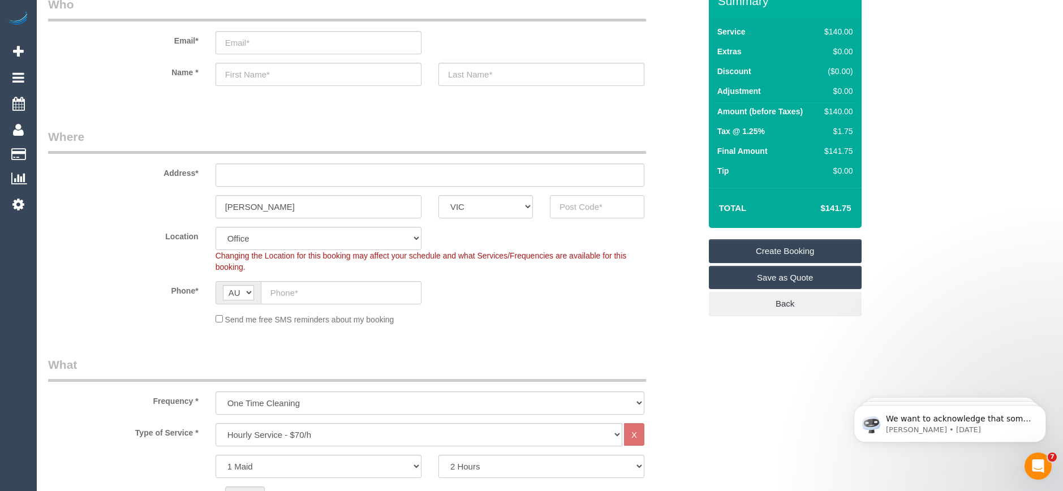
click at [571, 209] on input "text" at bounding box center [597, 206] width 94 height 23
type input "3142"
click at [244, 169] on input "text" at bounding box center [430, 175] width 429 height 23
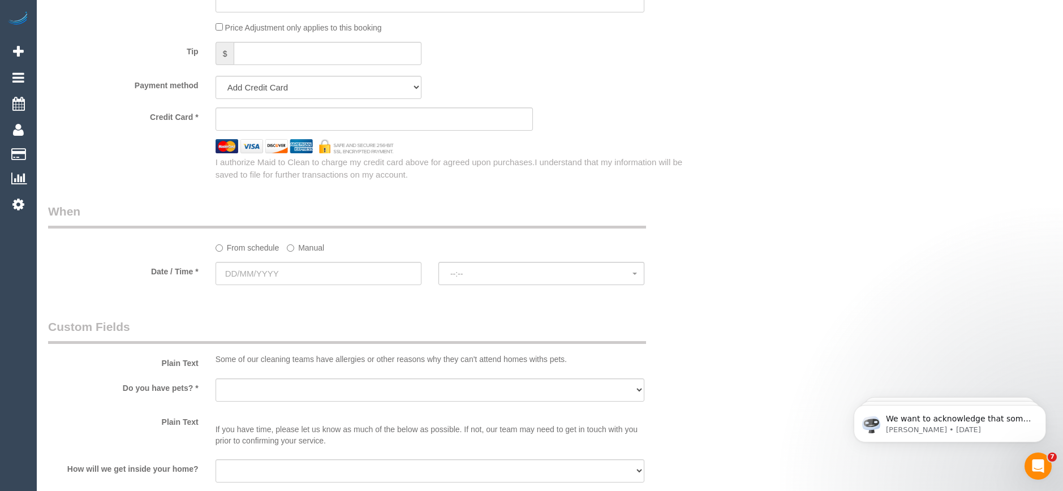
scroll to position [1132, 0]
type input "-"
click at [283, 273] on input "text" at bounding box center [319, 272] width 206 height 23
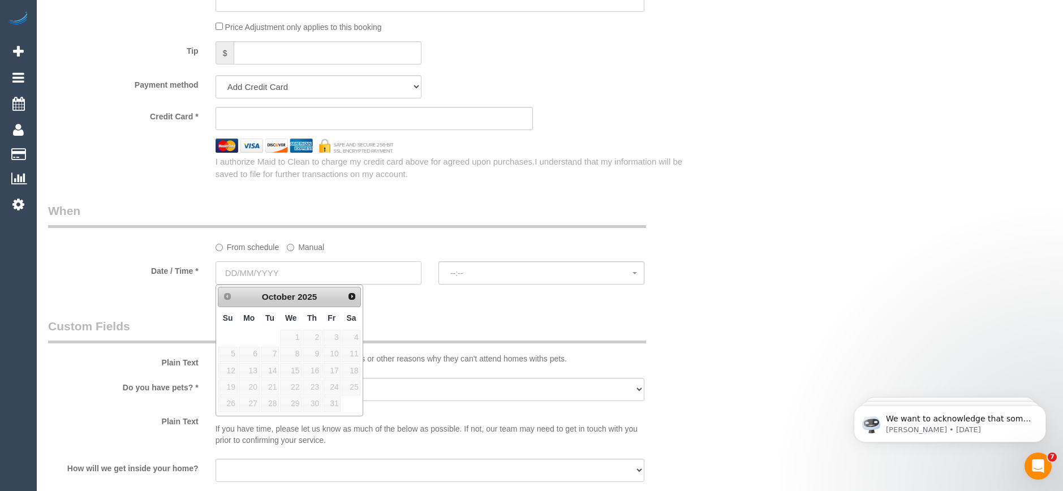
select select "55"
select select "object:2121"
click at [264, 389] on link "21" at bounding box center [270, 387] width 18 height 15
type input "21/10/2025"
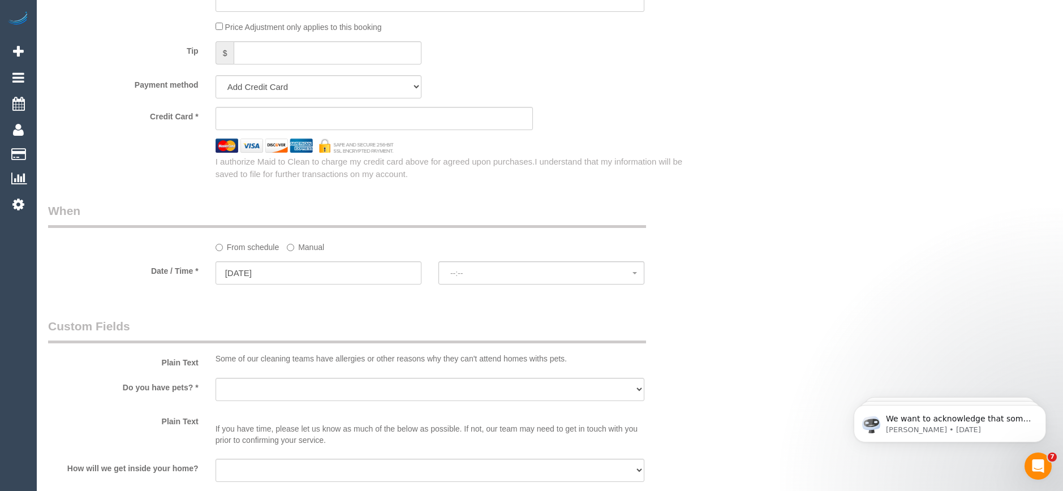
select select "spot1"
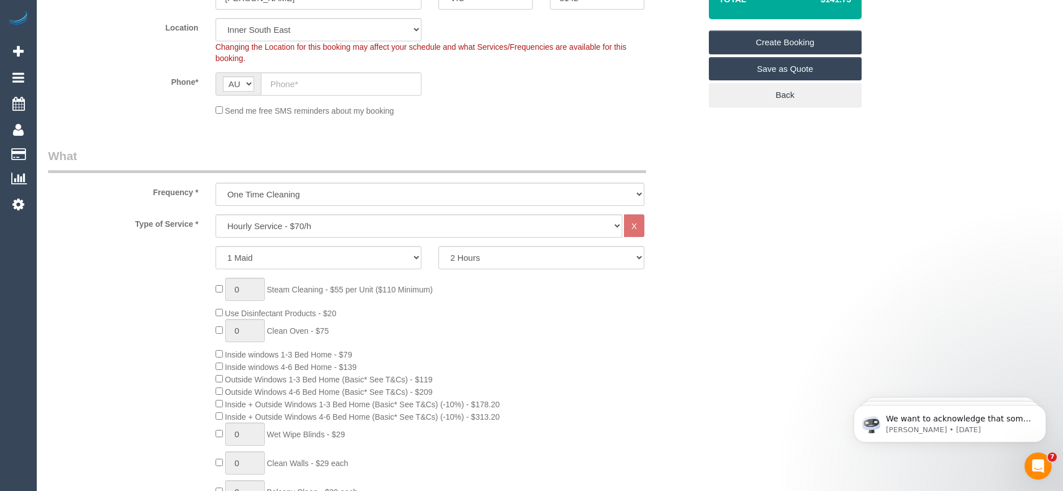
scroll to position [57, 0]
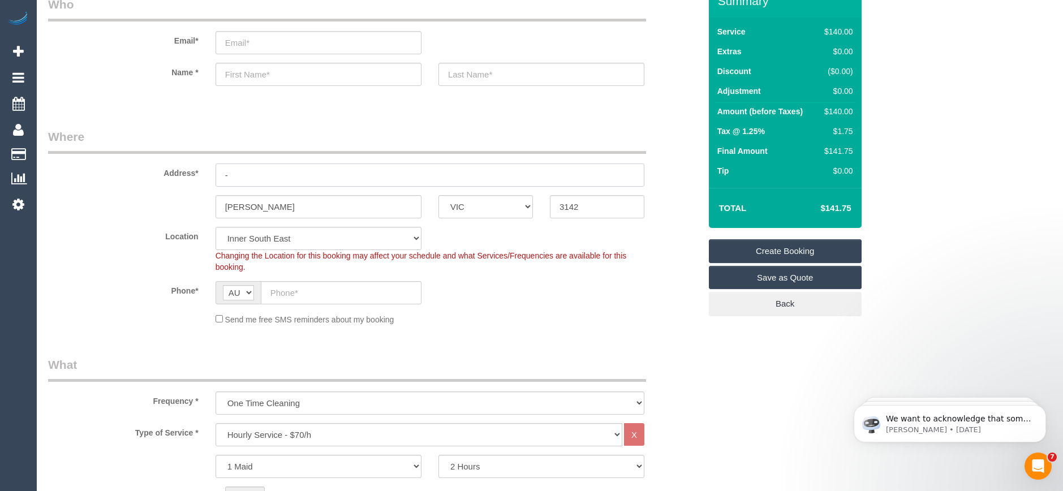
click at [237, 173] on input "-" at bounding box center [430, 175] width 429 height 23
type input "470 Turak Road"
click at [304, 298] on input "text" at bounding box center [341, 292] width 161 height 23
paste input "61 410 310 923"
type input "61 410 310 923"
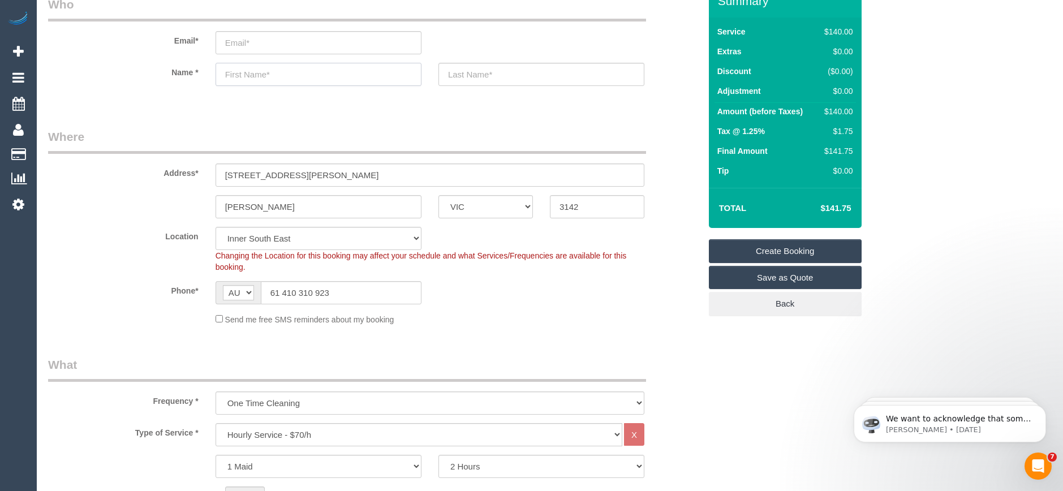
click at [234, 80] on input "text" at bounding box center [319, 74] width 206 height 23
type input "Amie"
click at [247, 46] on input "email" at bounding box center [319, 42] width 206 height 23
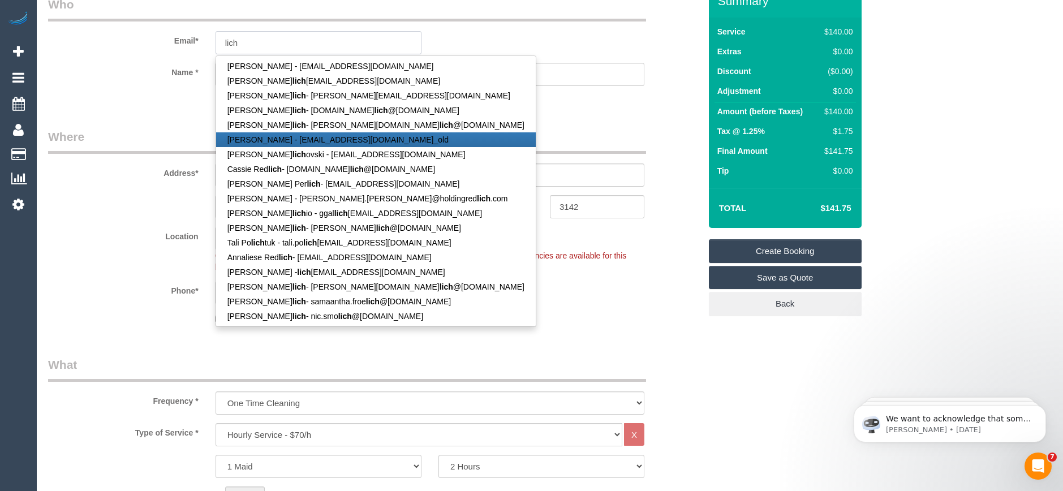
type input "lich"
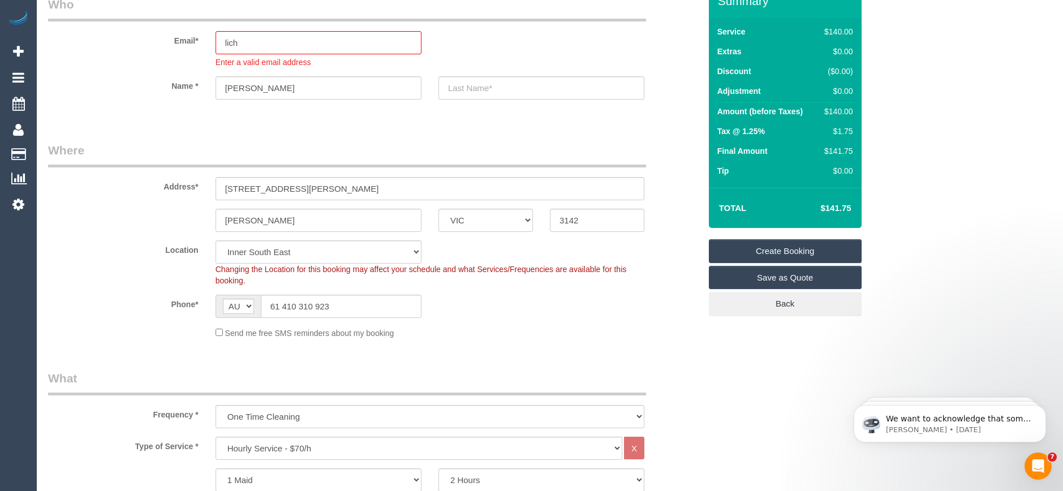
scroll to position [0, 0]
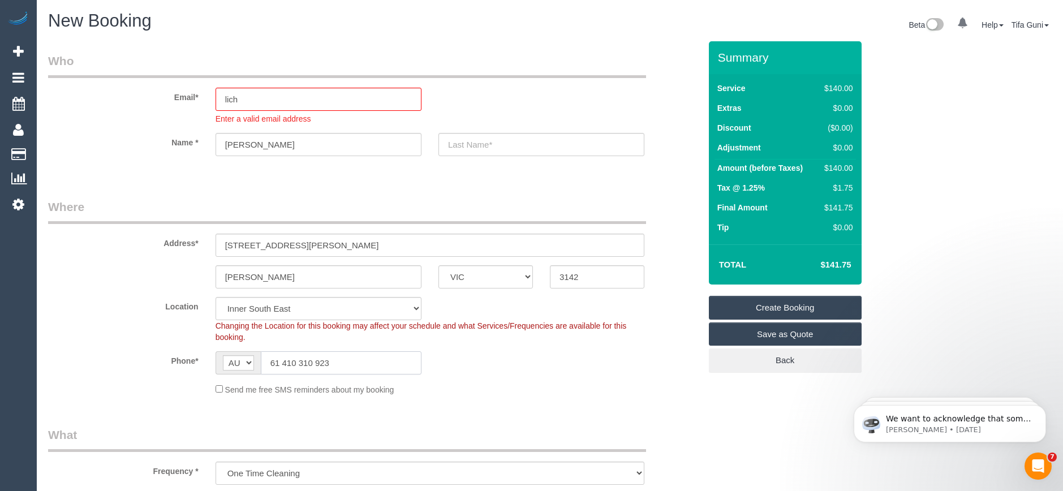
drag, startPoint x: 274, startPoint y: 360, endPoint x: 267, endPoint y: 367, distance: 9.6
click at [267, 367] on input "61 410 310 923" at bounding box center [341, 362] width 161 height 23
type input "0410 310 923"
drag, startPoint x: 298, startPoint y: 248, endPoint x: 151, endPoint y: 246, distance: 147.7
click at [151, 246] on div "Address* 470 Turak Road" at bounding box center [374, 228] width 669 height 58
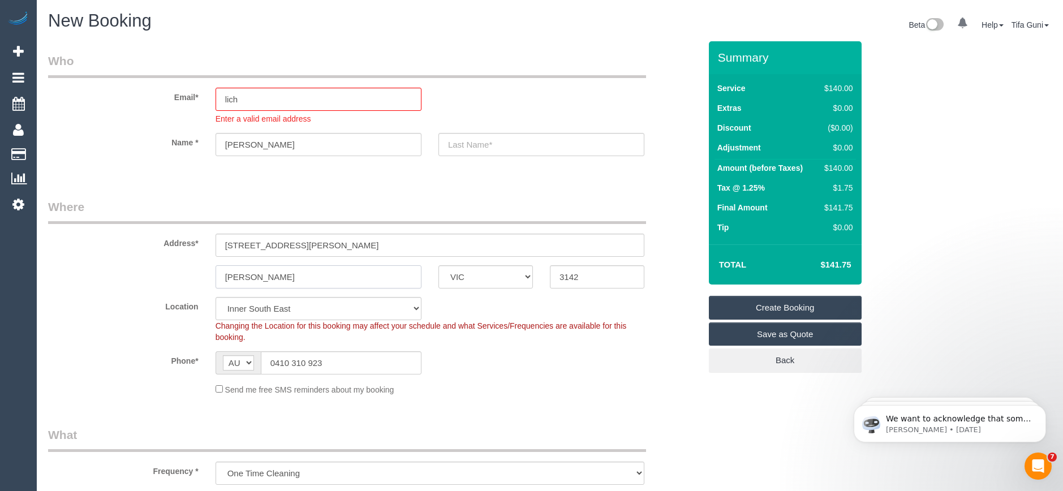
click at [265, 279] on input "Turak" at bounding box center [319, 276] width 206 height 23
drag, startPoint x: 311, startPoint y: 363, endPoint x: 223, endPoint y: 364, distance: 88.3
click at [223, 364] on div "AF AL DZ AD AO AI AQ AG AR AM AW AU AT AZ BS BH BD BB BY BE BZ BJ BM BT BO BA B…" at bounding box center [319, 362] width 206 height 23
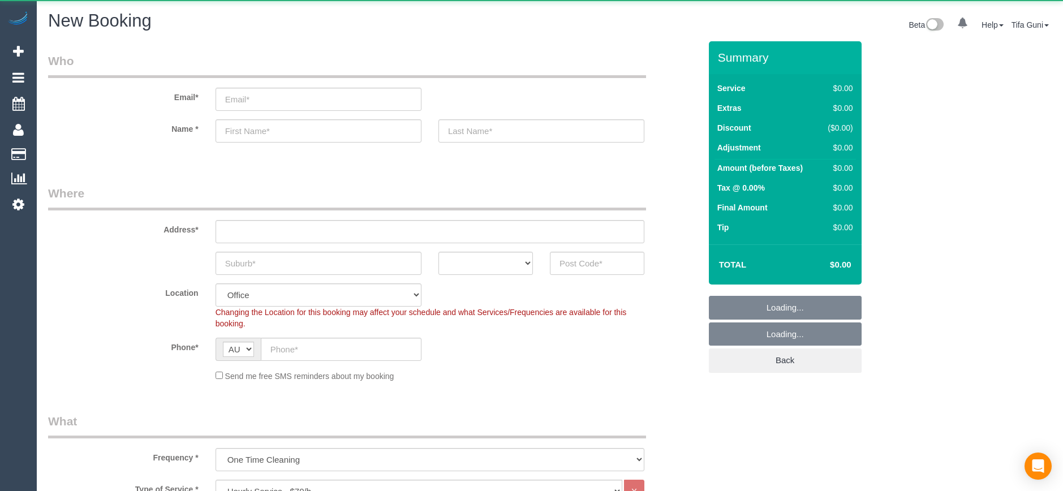
select select "object:825"
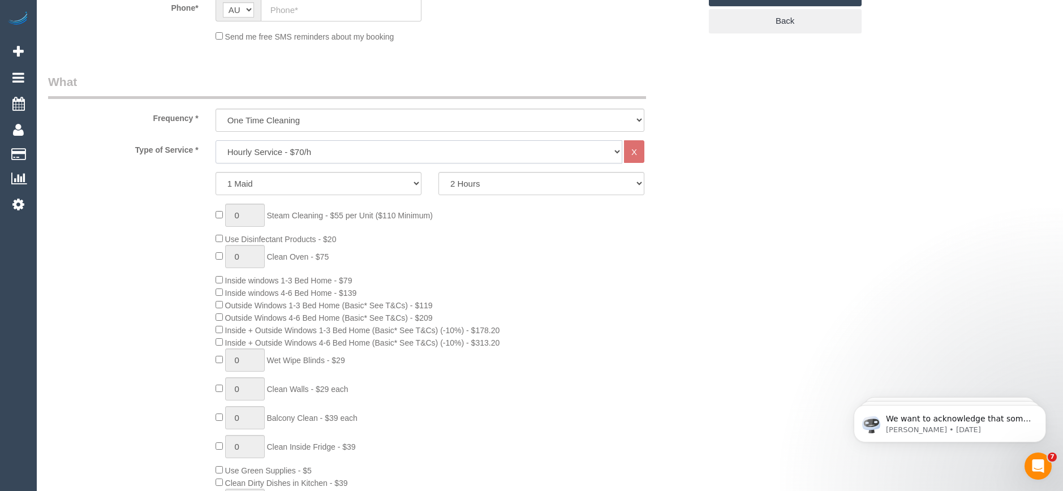
click at [293, 152] on select "Hourly Service - $70/h Hourly Service - $65/h Hourly Service - $60/h Hourly Ser…" at bounding box center [419, 151] width 407 height 23
select select "212"
click at [216, 140] on select "Hourly Service - $70/h Hourly Service - $65/h Hourly Service - $60/h Hourly Ser…" at bounding box center [419, 151] width 407 height 23
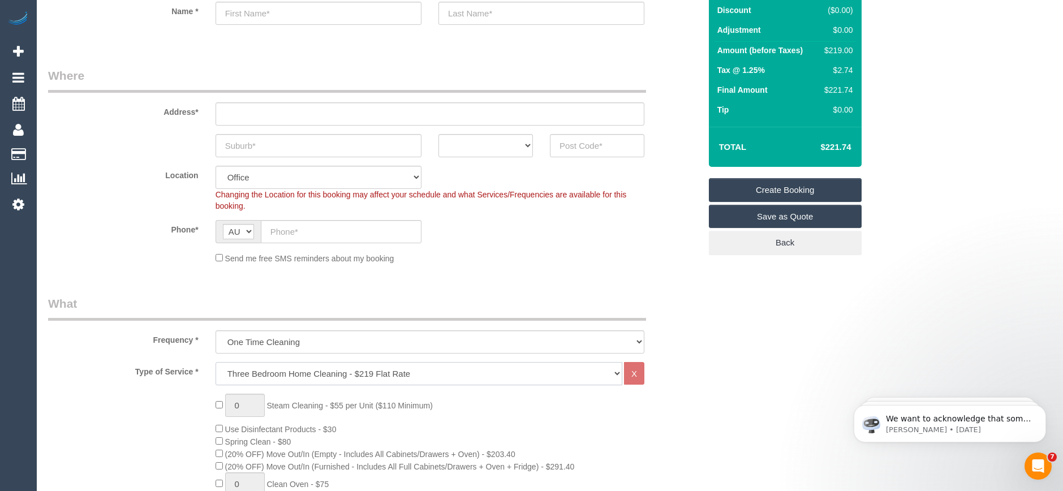
scroll to position [113, 0]
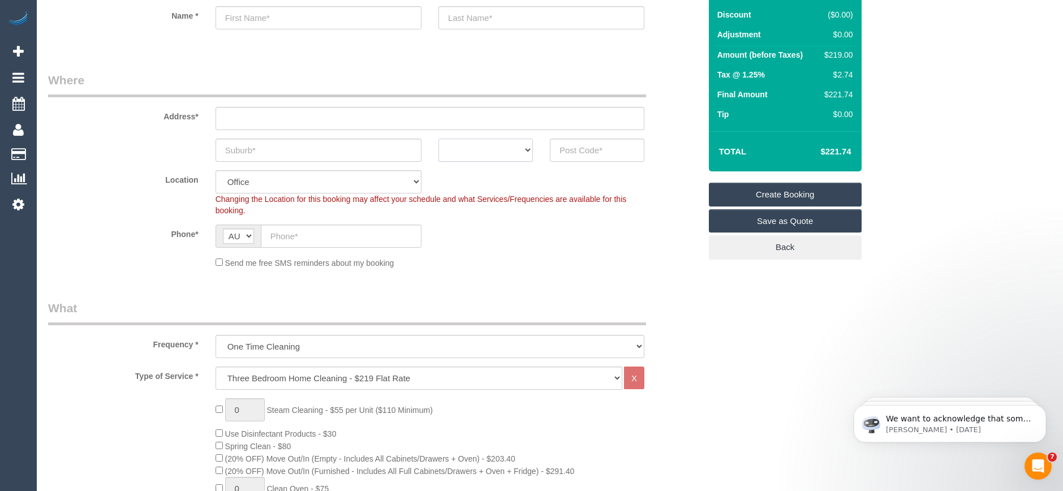
click at [525, 151] on select "ACT [GEOGRAPHIC_DATA] NT [GEOGRAPHIC_DATA] SA TAS [GEOGRAPHIC_DATA] [GEOGRAPHIC…" at bounding box center [486, 150] width 94 height 23
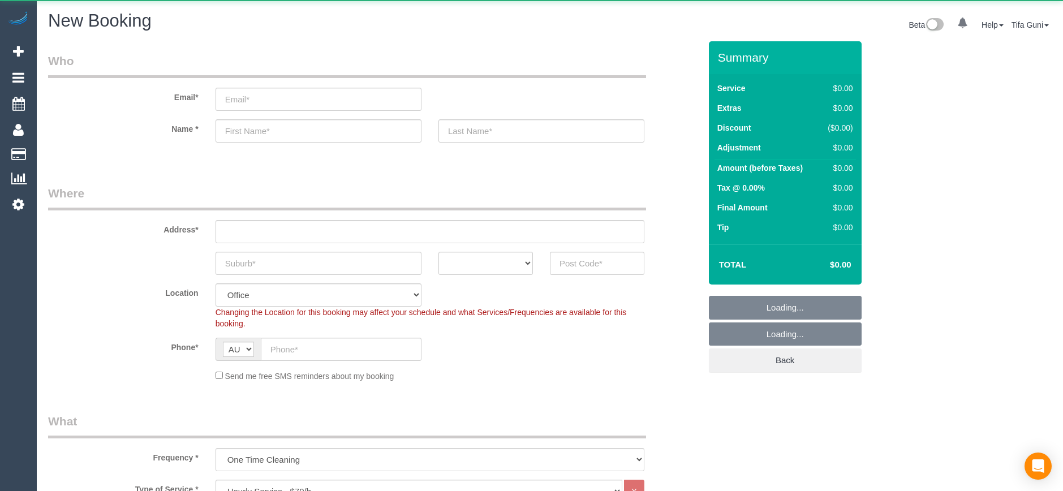
select select "object:2116"
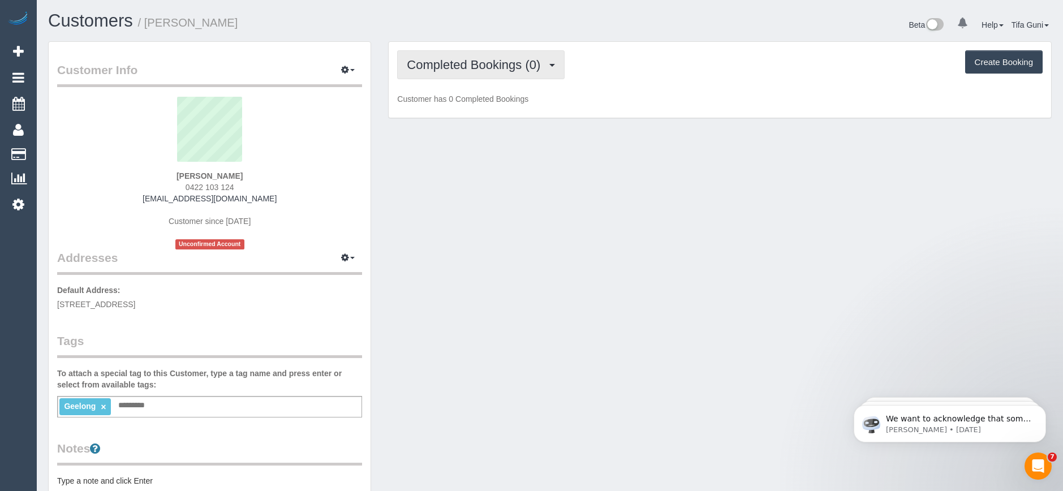
click at [503, 71] on span "Completed Bookings (0)" at bounding box center [476, 65] width 139 height 14
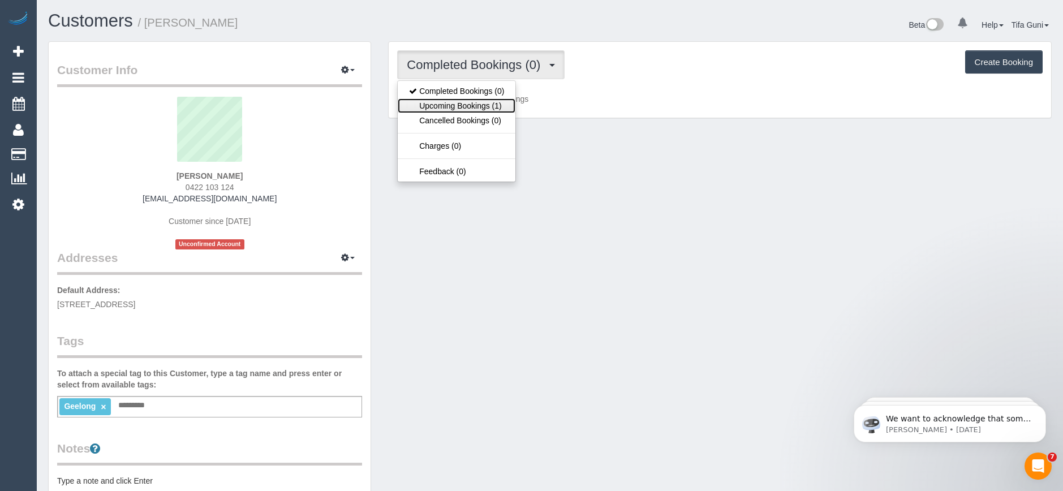
click at [479, 106] on link "Upcoming Bookings (1)" at bounding box center [457, 105] width 118 height 15
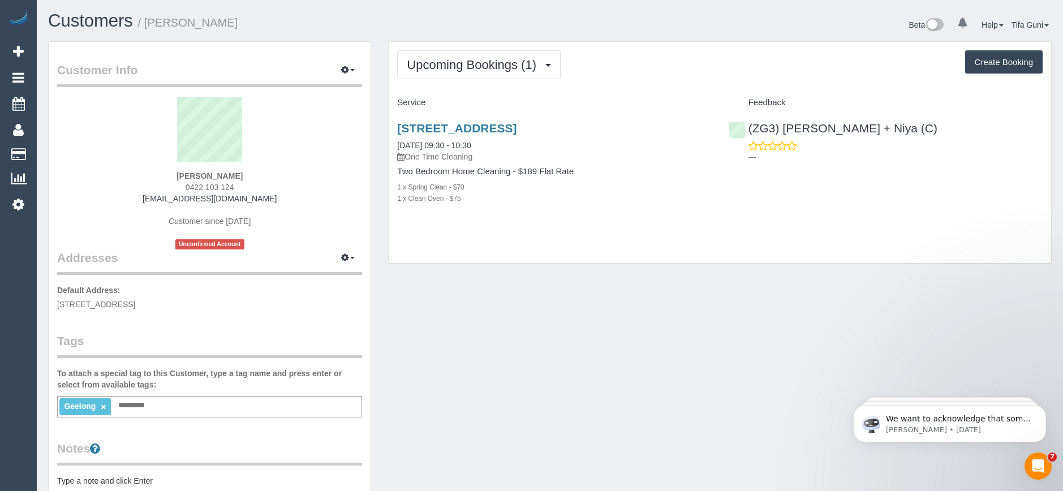
drag, startPoint x: 273, startPoint y: 196, endPoint x: 148, endPoint y: 201, distance: 124.6
click at [148, 201] on div "[PERSON_NAME] 0422 103 124 [EMAIL_ADDRESS][DOMAIN_NAME] Customer since [DATE] U…" at bounding box center [209, 173] width 305 height 153
copy link "[EMAIL_ADDRESS][DOMAIN_NAME]"
click at [135, 411] on input "text" at bounding box center [134, 405] width 38 height 15
type input "*"
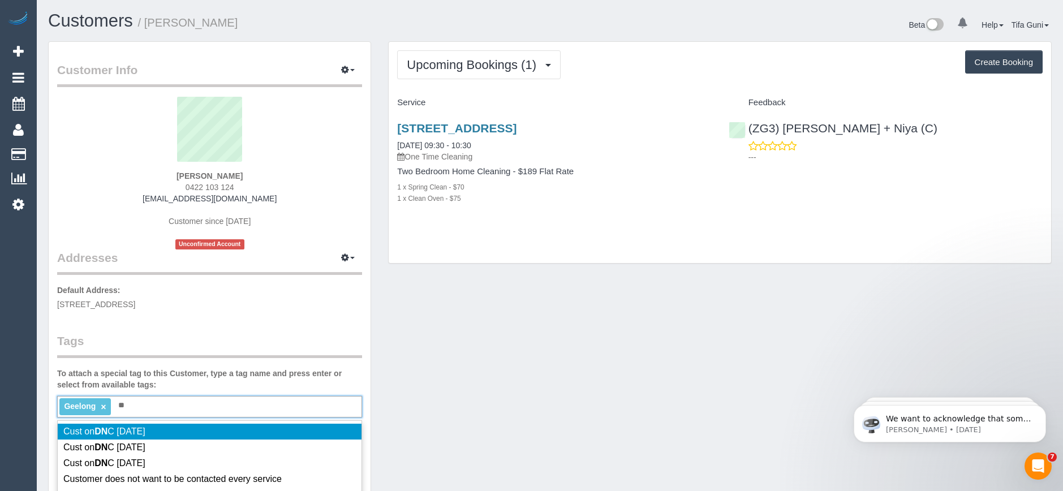
type input "***"
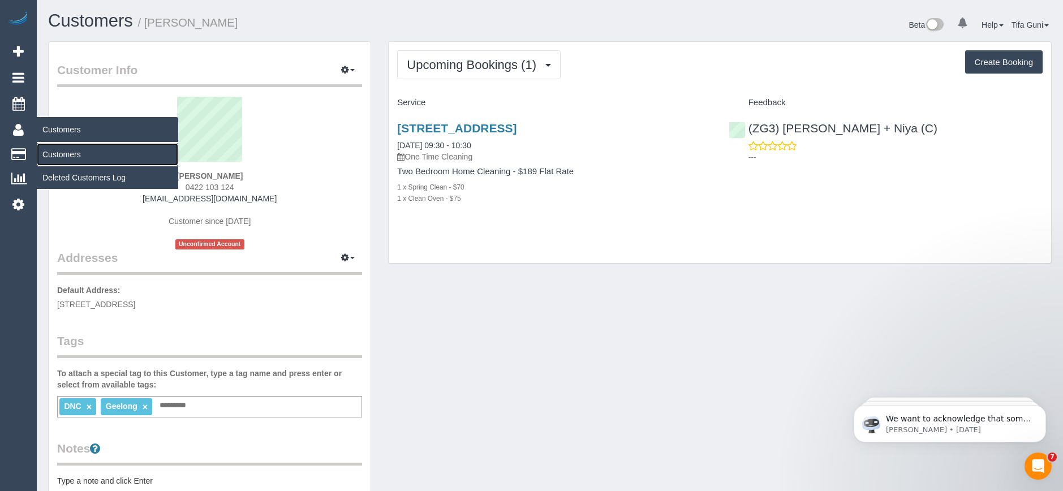
click at [57, 154] on link "Customers" at bounding box center [107, 154] width 141 height 23
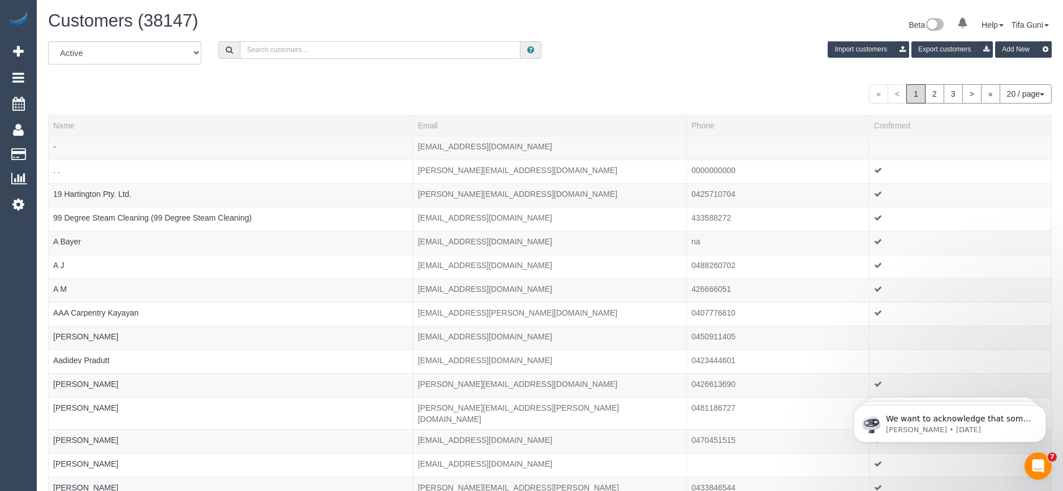
paste input "61405360828"
drag, startPoint x: 254, startPoint y: 46, endPoint x: 237, endPoint y: 48, distance: 17.6
click at [237, 48] on div "61405360828" at bounding box center [379, 50] width 323 height 18
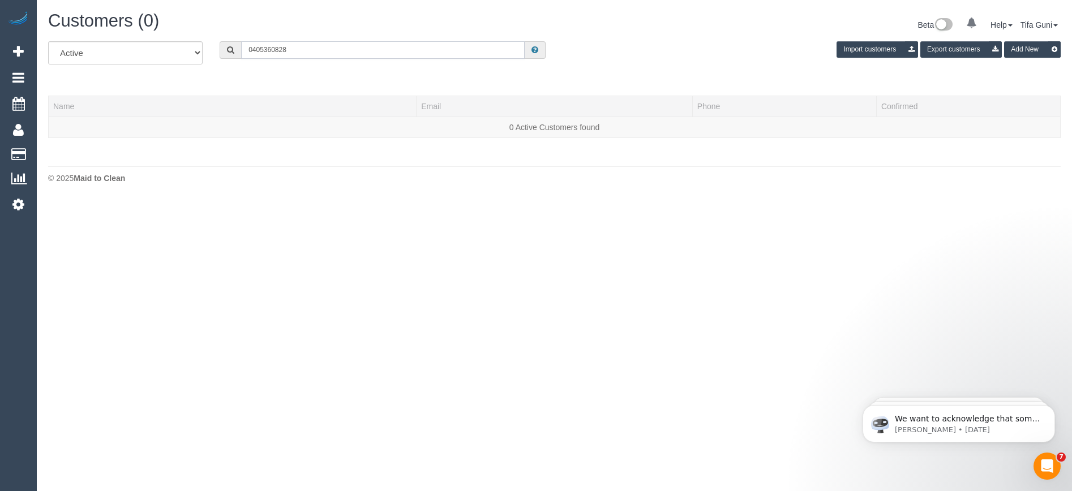
click at [265, 49] on input "0405360828" at bounding box center [382, 50] width 283 height 18
click at [277, 48] on input "0405 360828" at bounding box center [382, 50] width 283 height 18
type input "0405 360 828"
click at [294, 48] on input "0405 360 828" at bounding box center [382, 50] width 283 height 18
drag, startPoint x: 305, startPoint y: 45, endPoint x: 194, endPoint y: 43, distance: 110.9
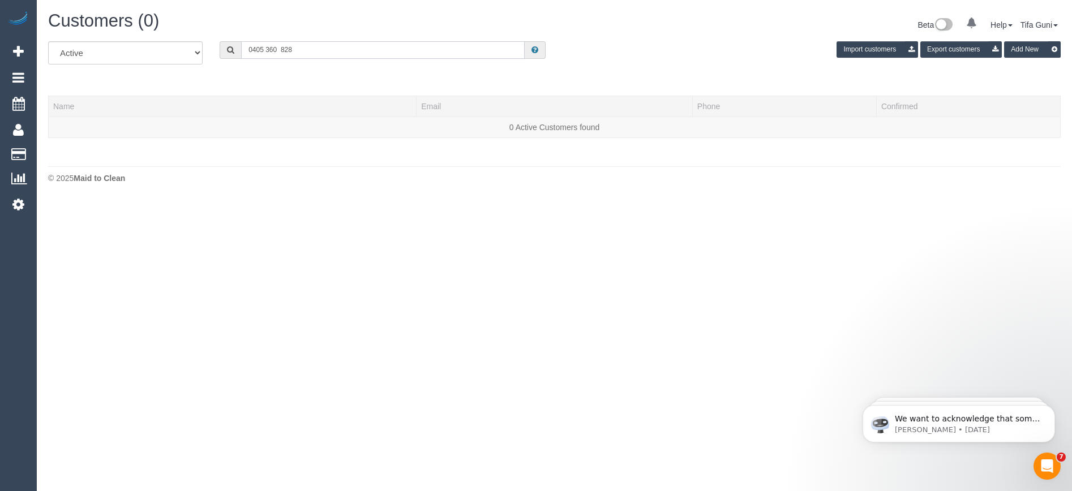
click at [195, 43] on div "All Active Archived 0405 360 828 Import customers Export customers Add New" at bounding box center [554, 57] width 1029 height 32
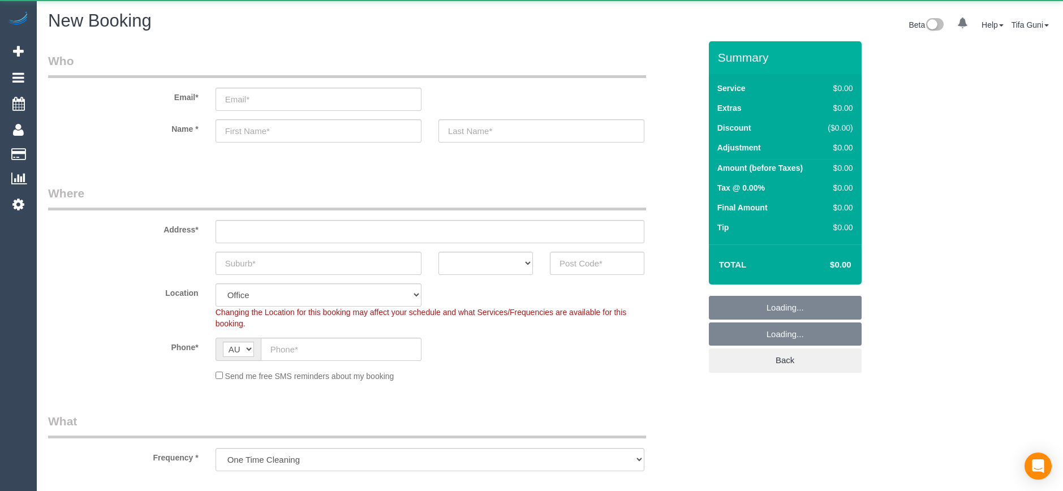
select select "object:825"
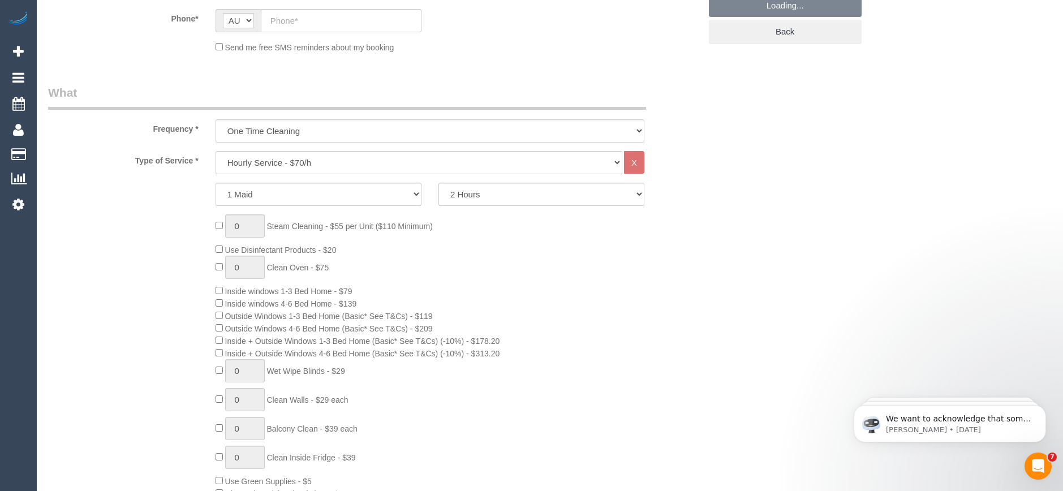
scroll to position [339, 0]
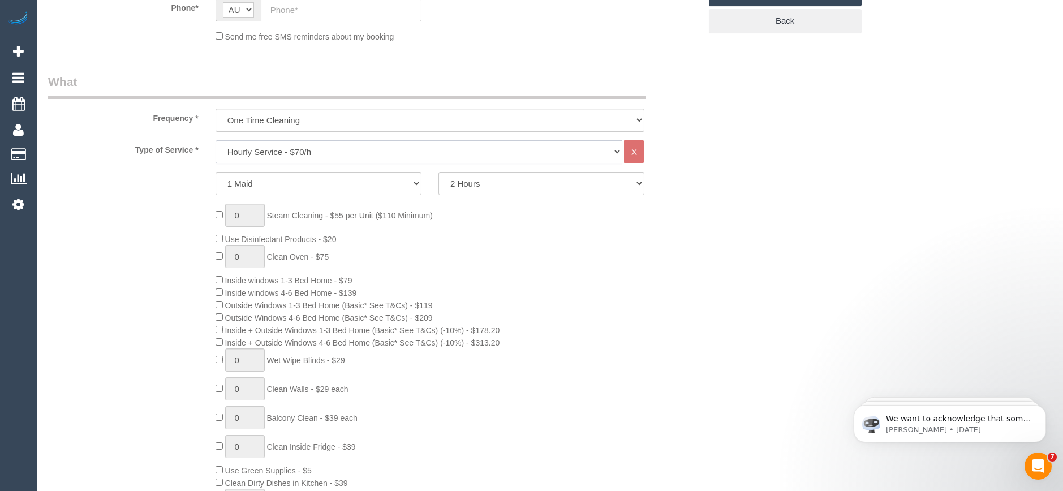
click at [300, 155] on select "Hourly Service - $70/h Hourly Service - $65/h Hourly Service - $60/h Hourly Ser…" at bounding box center [419, 151] width 407 height 23
select select "211"
click at [216, 140] on select "Hourly Service - $70/h Hourly Service - $65/h Hourly Service - $60/h Hourly Ser…" at bounding box center [419, 151] width 407 height 23
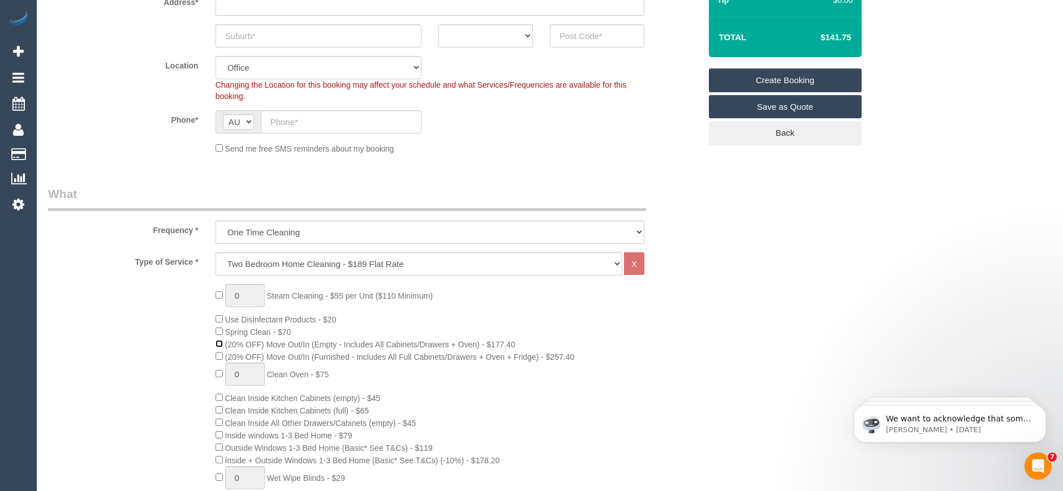
scroll to position [226, 0]
click at [515, 33] on select "ACT [GEOGRAPHIC_DATA] NT [GEOGRAPHIC_DATA] SA TAS [GEOGRAPHIC_DATA] [GEOGRAPHIC…" at bounding box center [486, 36] width 94 height 23
select select "VIC"
click at [439, 25] on select "ACT [GEOGRAPHIC_DATA] NT [GEOGRAPHIC_DATA] SA TAS [GEOGRAPHIC_DATA] [GEOGRAPHIC…" at bounding box center [486, 36] width 94 height 23
click at [291, 124] on input "text" at bounding box center [341, 122] width 161 height 23
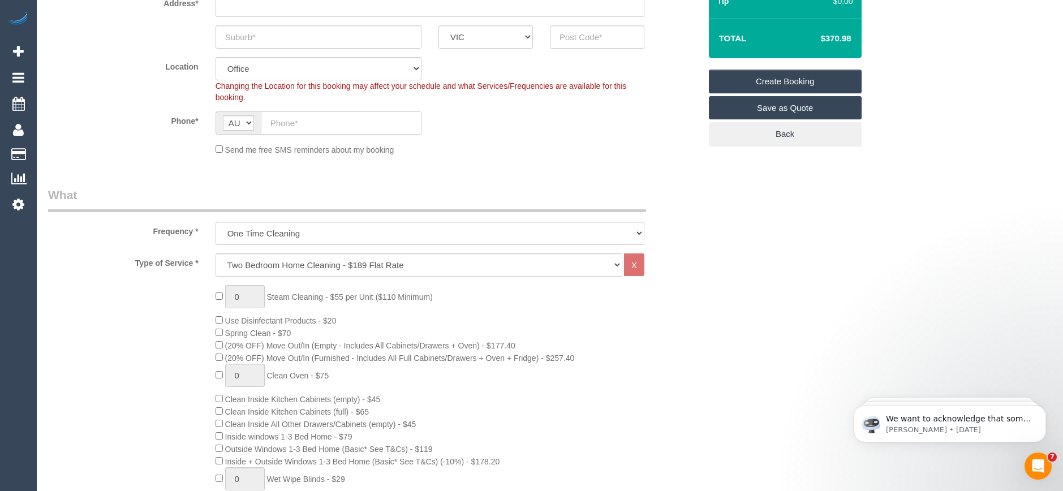
paste input "61 439 600 616"
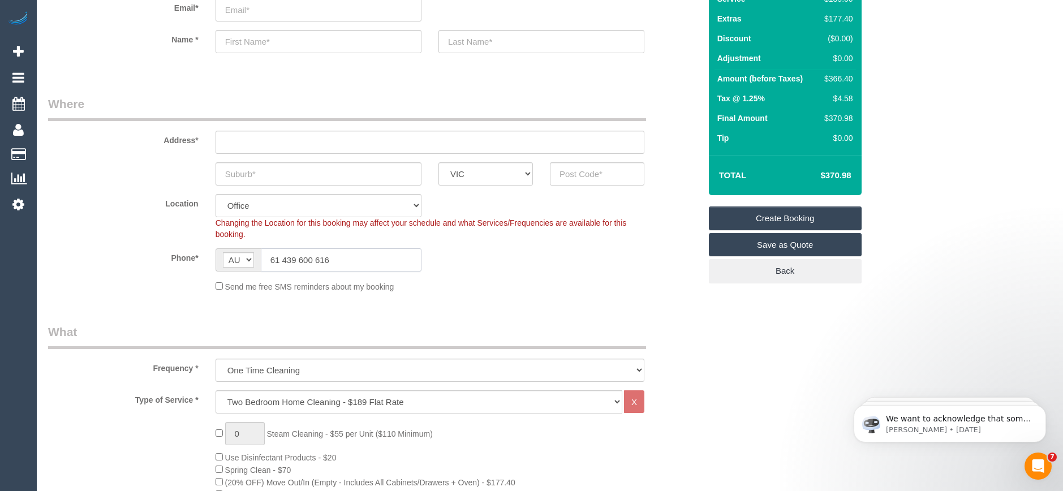
scroll to position [57, 0]
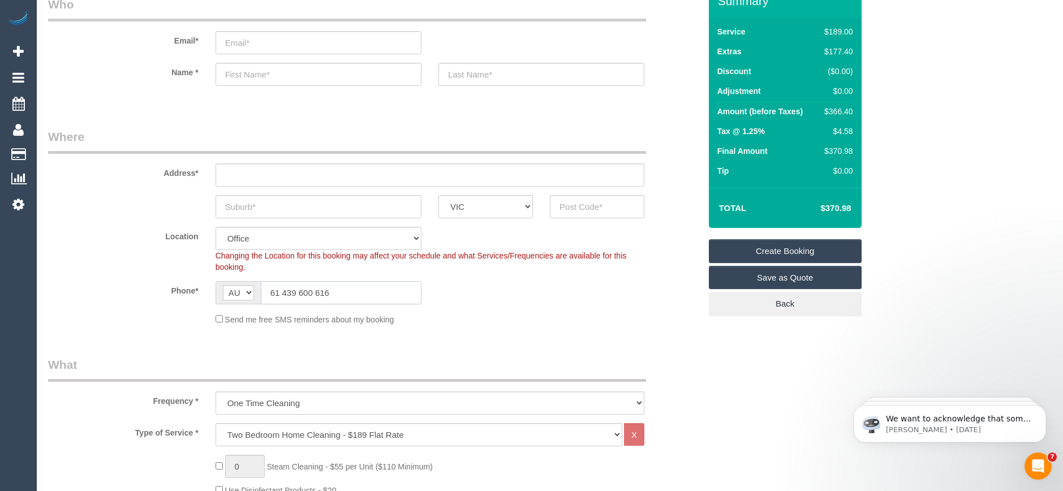
drag, startPoint x: 278, startPoint y: 287, endPoint x: 265, endPoint y: 287, distance: 13.0
click at [262, 289] on input "61 439 600 616" at bounding box center [341, 292] width 161 height 23
type input "0439 600 616"
click at [276, 208] on input "text" at bounding box center [319, 206] width 206 height 23
type input "[PERSON_NAME]"
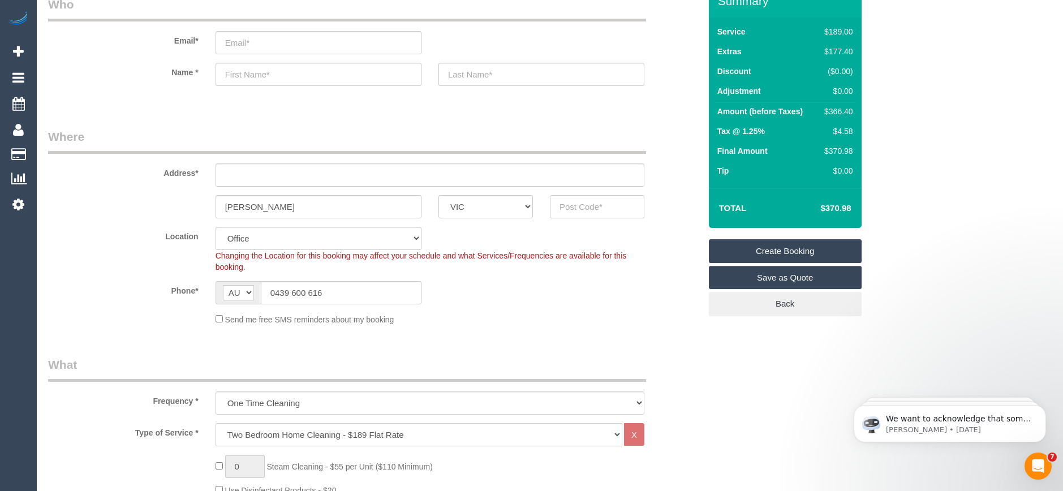
click at [567, 212] on input "text" at bounding box center [597, 206] width 94 height 23
type input "3068"
click at [274, 173] on input "text" at bounding box center [430, 175] width 429 height 23
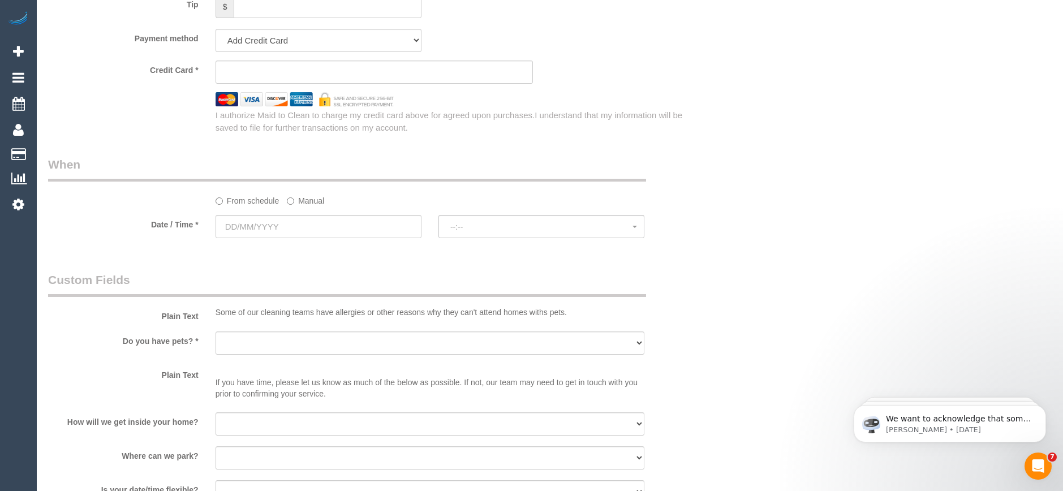
scroll to position [1188, 0]
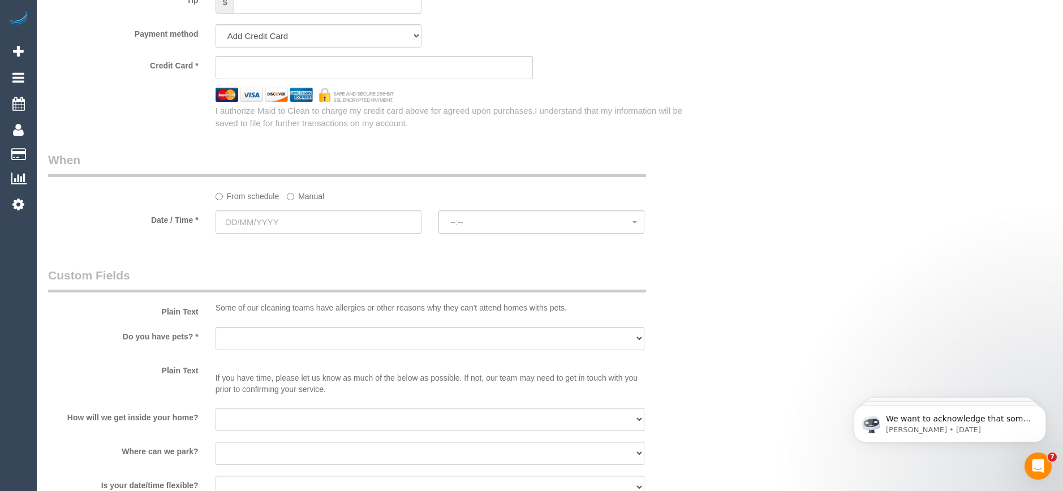
type input "-"
click at [286, 217] on input "text" at bounding box center [319, 221] width 206 height 23
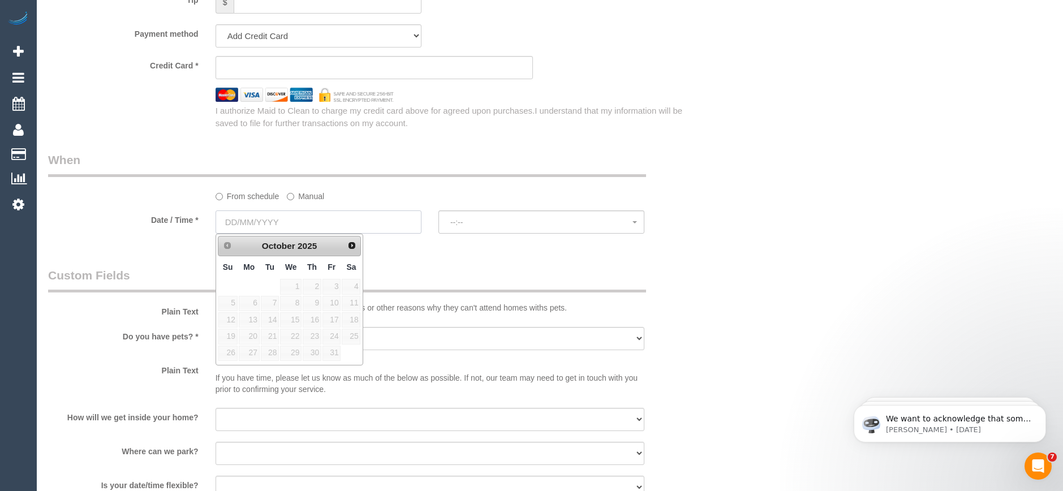
select select "47"
select select "object:2206"
click at [351, 249] on span "Next" at bounding box center [352, 244] width 9 height 9
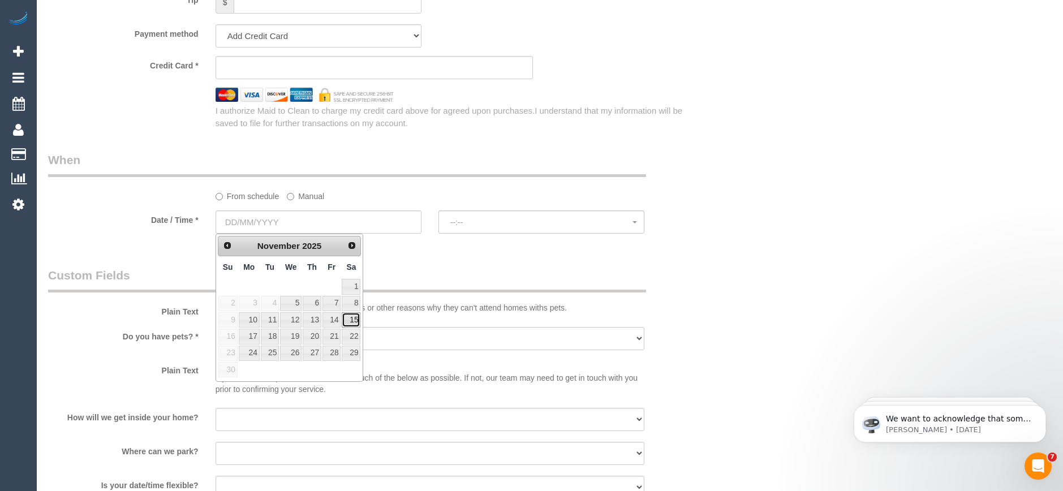
click at [355, 320] on link "15" at bounding box center [351, 319] width 19 height 15
type input "[DATE]"
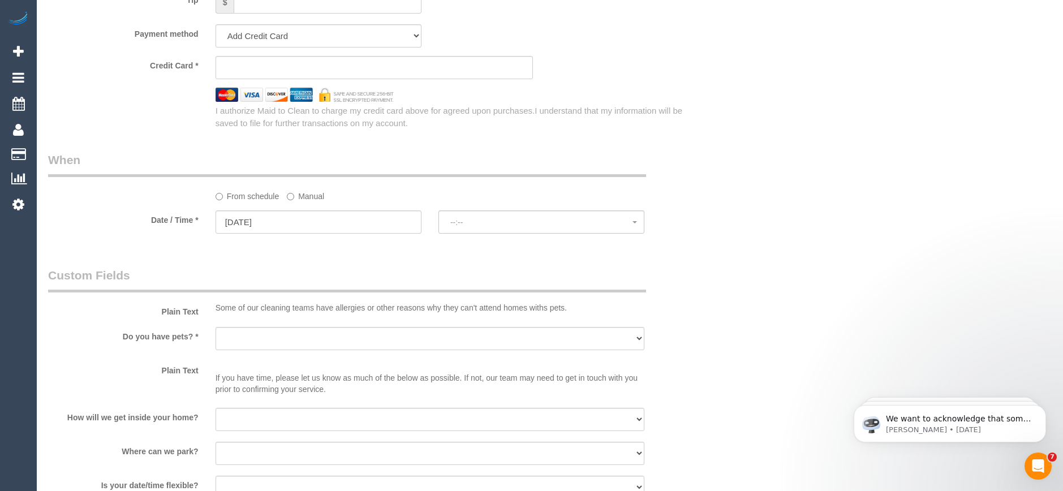
select select "spot1"
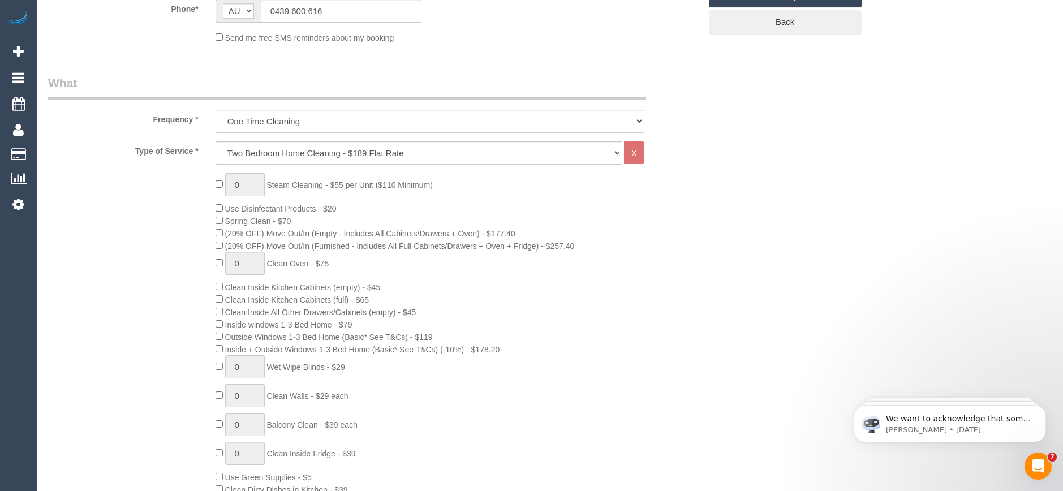
scroll to position [339, 0]
type input "1"
click at [246, 184] on input "1" at bounding box center [245, 183] width 40 height 23
select select "spot22"
type input "4"
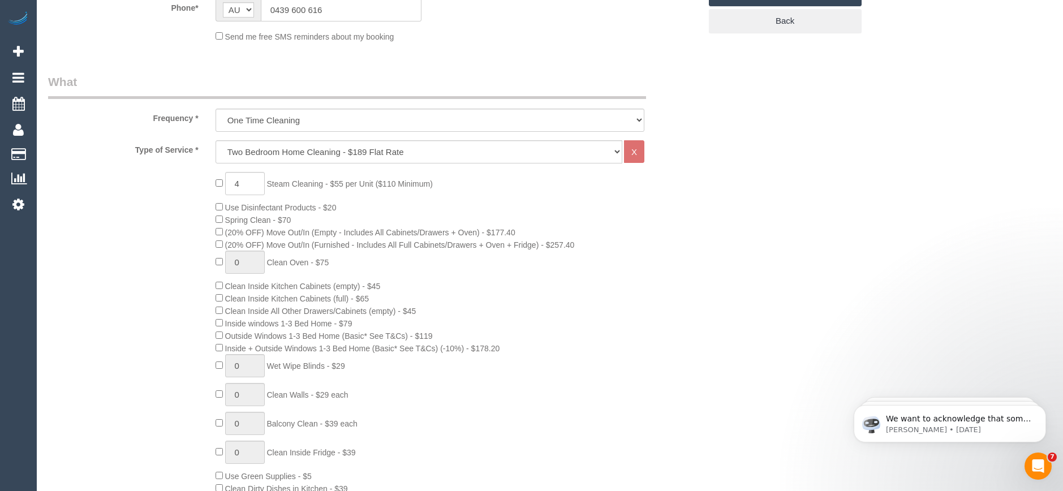
click at [654, 243] on div "4 Steam Cleaning - $55 per Unit ($110 Minimum) Use Disinfectant Products - $20 …" at bounding box center [458, 383] width 502 height 422
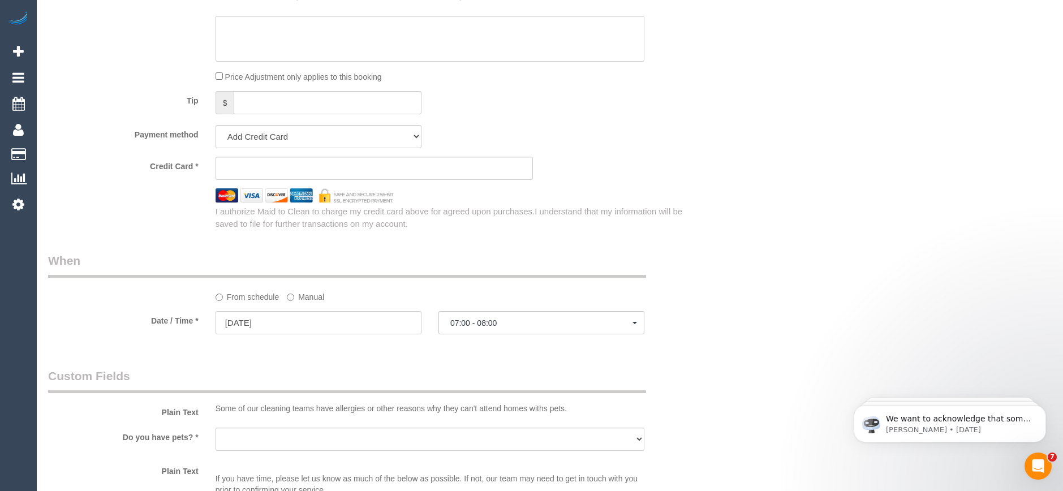
scroll to position [1188, 0]
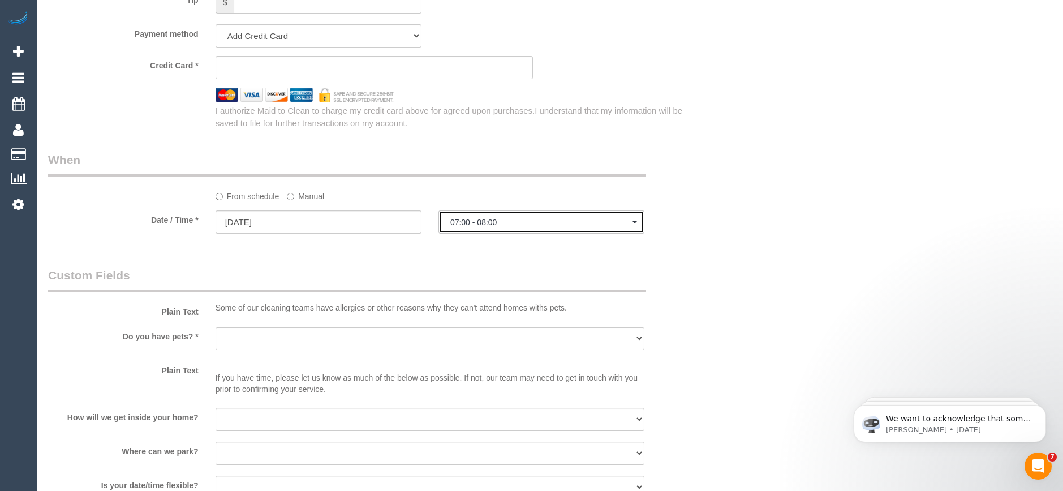
click at [489, 225] on span "07:00 - 08:00" at bounding box center [541, 222] width 182 height 9
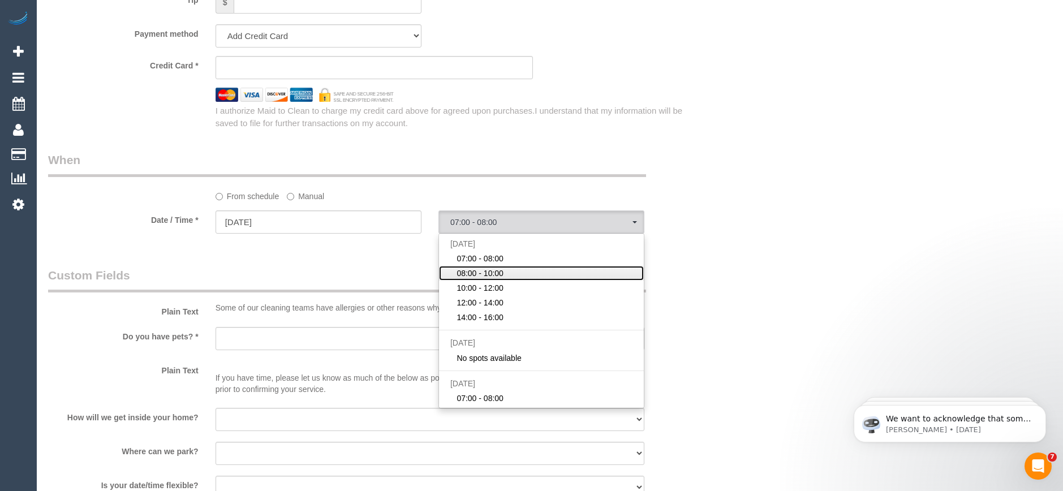
click at [479, 268] on span "08:00 - 10:00" at bounding box center [480, 273] width 47 height 11
select select "spot44"
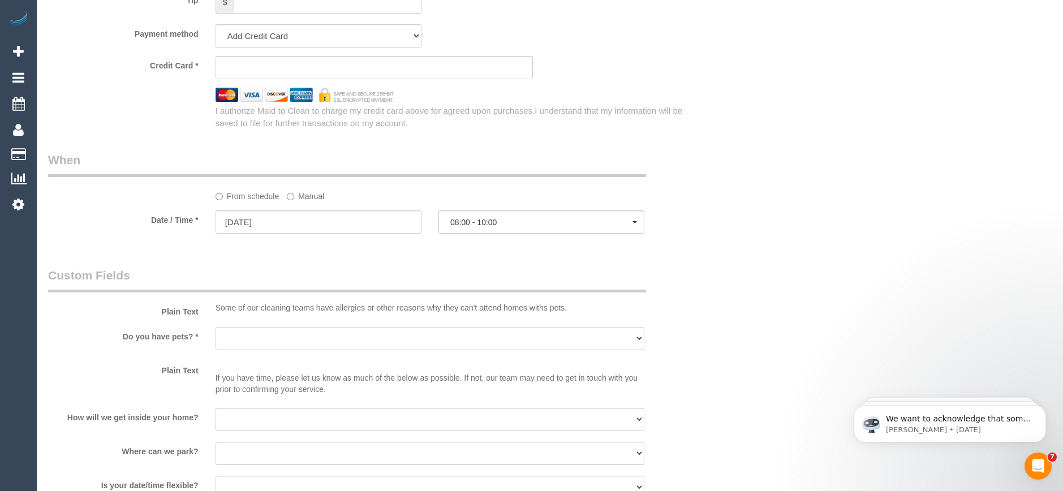
click at [360, 339] on select "Yes - Cats Yes - Dogs No pets Yes - Dogs and Cats Yes - Other" at bounding box center [430, 338] width 429 height 23
select select "number:28"
click at [216, 327] on select "Yes - Cats Yes - Dogs No pets Yes - Dogs and Cats Yes - Other" at bounding box center [430, 338] width 429 height 23
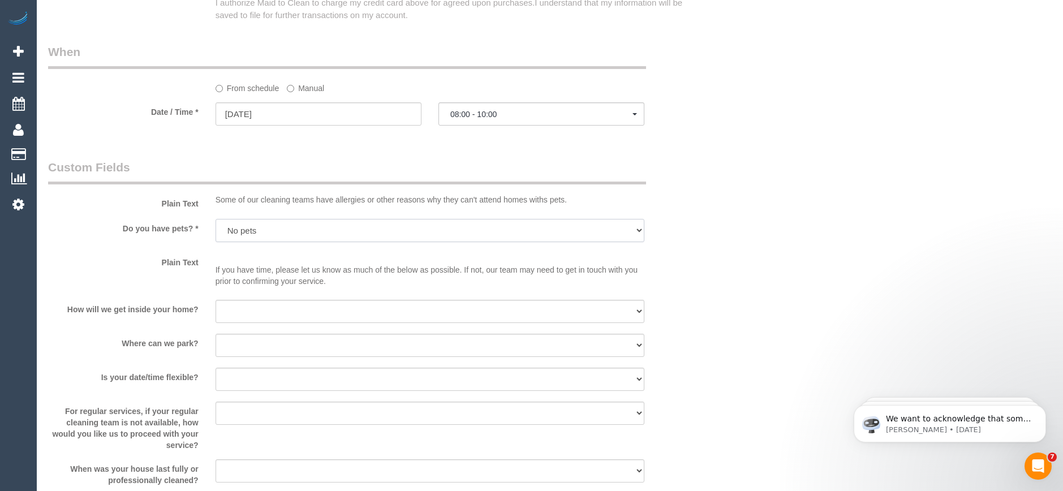
scroll to position [1301, 0]
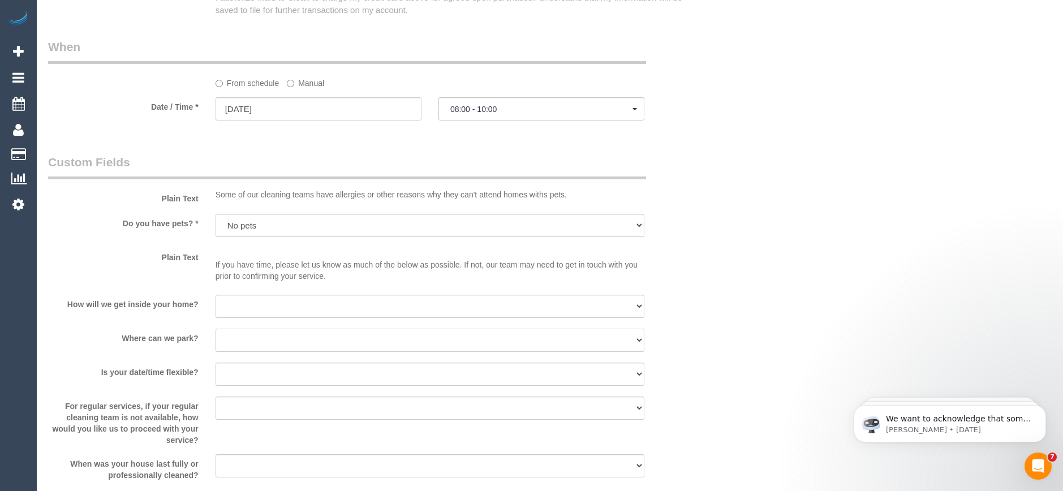
click at [263, 343] on select "I will provide parking on-site Free street parking Paid street parking (cost wi…" at bounding box center [430, 340] width 429 height 23
select select "number:19"
click at [216, 329] on select "I will provide parking on-site Free street parking Paid street parking (cost wi…" at bounding box center [430, 340] width 429 height 23
click at [268, 312] on select "I will be home Key will be left (please provide details below) Lock box/Access …" at bounding box center [430, 306] width 429 height 23
select select "number:14"
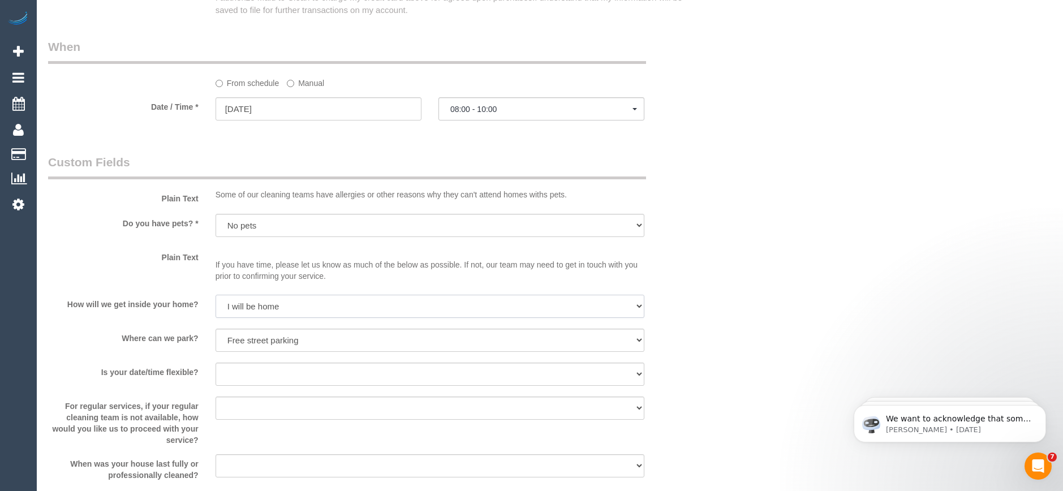
click at [216, 295] on select "I will be home Key will be left (please provide details below) Lock box/Access …" at bounding box center [430, 306] width 429 height 23
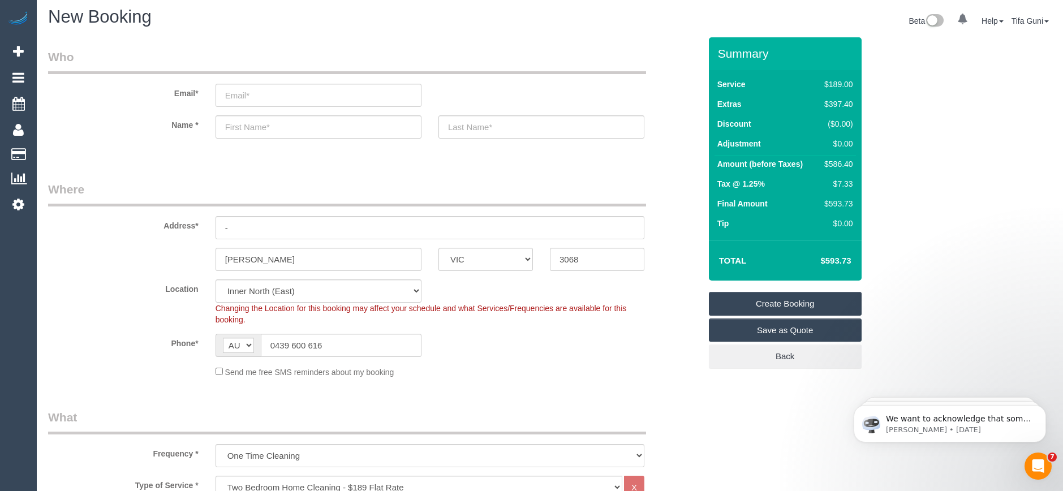
scroll to position [0, 0]
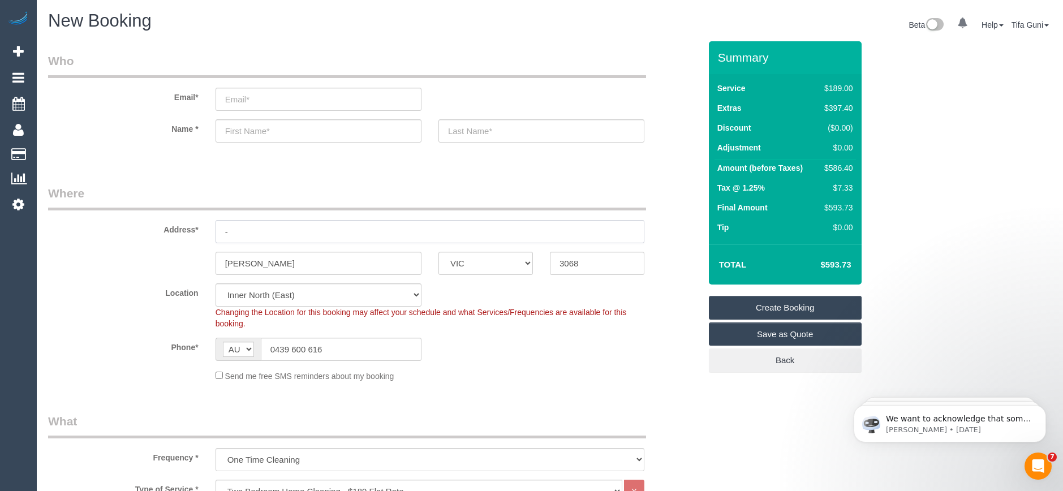
click at [250, 230] on input "-" at bounding box center [430, 231] width 429 height 23
click at [251, 235] on input "text" at bounding box center [430, 231] width 429 height 23
type input "[STREET_ADDRESS]"
click at [265, 127] on input "text" at bounding box center [319, 130] width 206 height 23
type input "Johns"
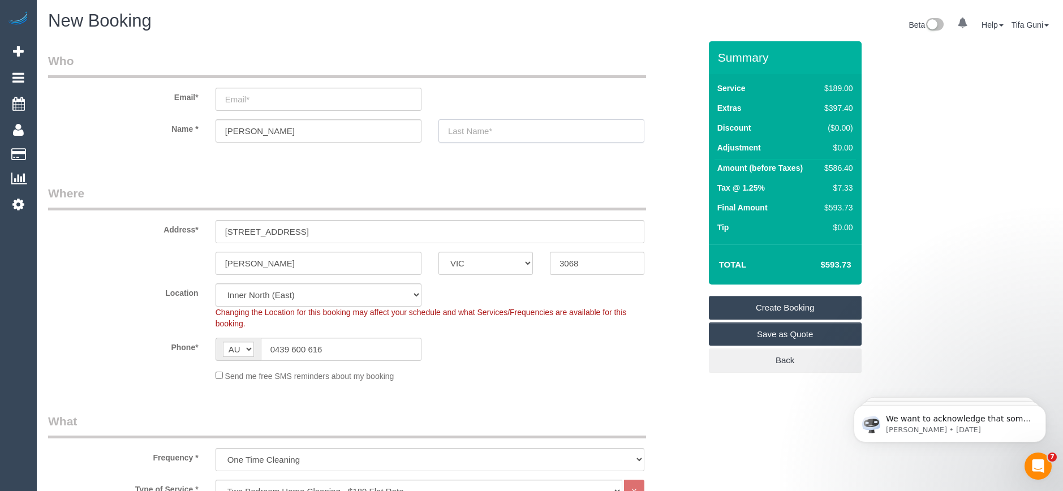
click at [480, 132] on input "text" at bounding box center [542, 130] width 206 height 23
type input "H"
drag, startPoint x: 267, startPoint y: 135, endPoint x: 210, endPoint y: 134, distance: 56.0
click at [210, 134] on div "Johns" at bounding box center [318, 130] width 223 height 23
click at [472, 134] on input "text" at bounding box center [542, 130] width 206 height 23
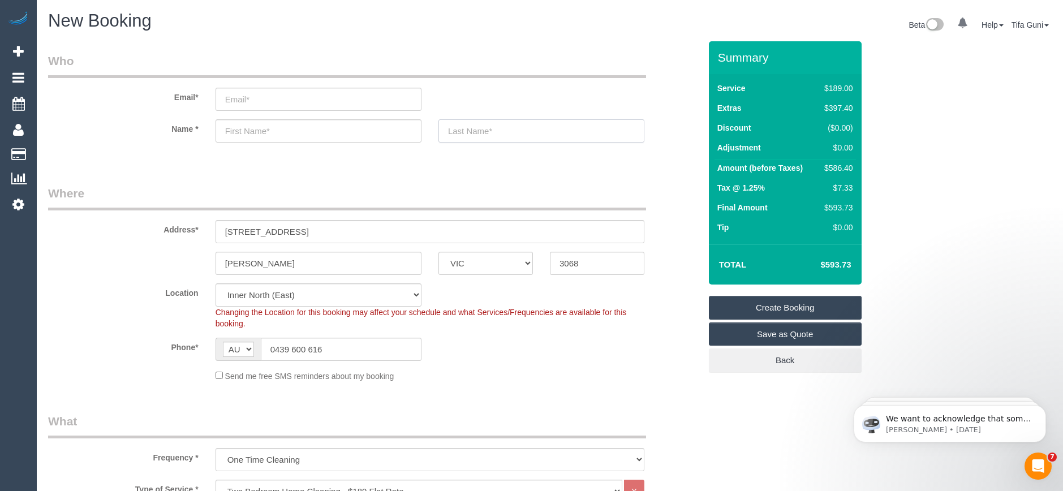
paste input "Johns"
type input "Johns"
click at [234, 131] on input "text" at bounding box center [319, 130] width 206 height 23
type input "St"
click at [248, 100] on input "email" at bounding box center [319, 99] width 206 height 23
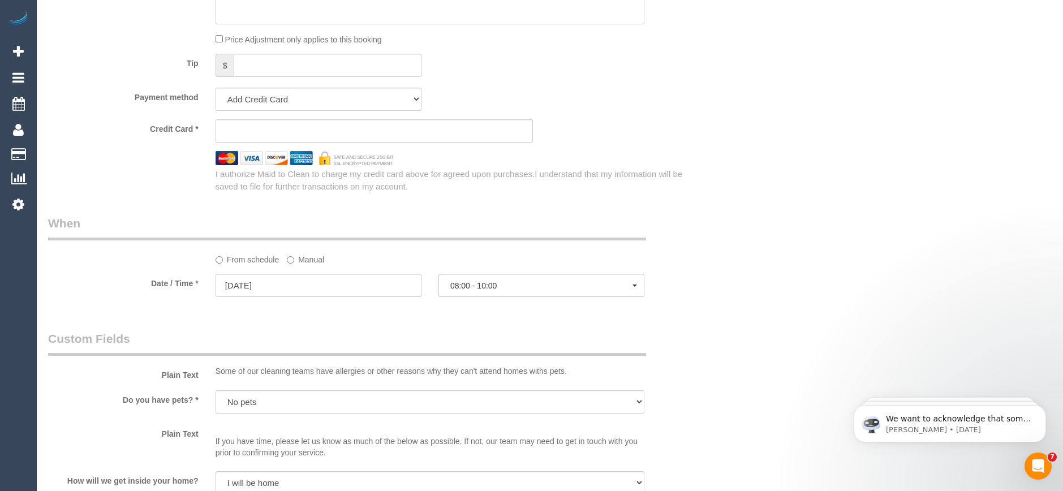
scroll to position [1132, 0]
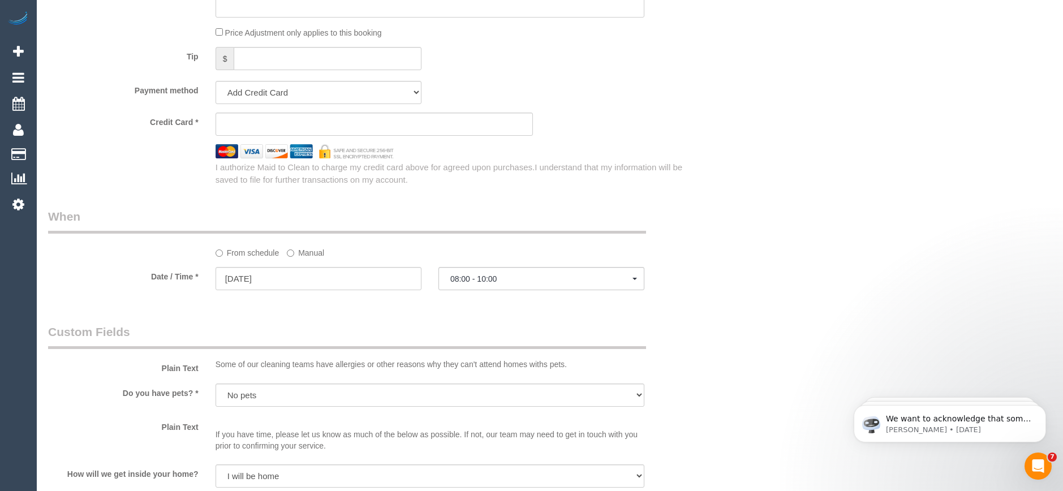
type input "jonas_stephanie@live.com.au"
select select "spot65"
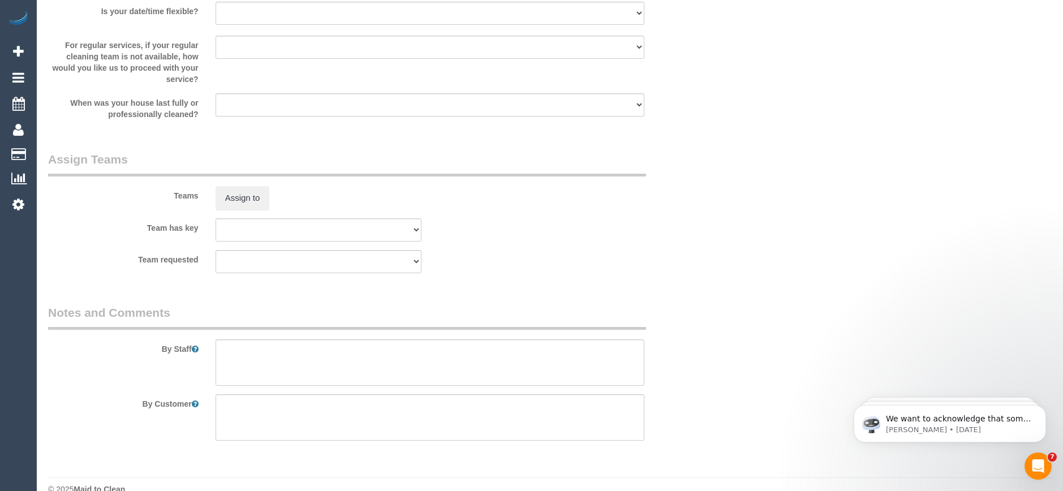
scroll to position [1683, 0]
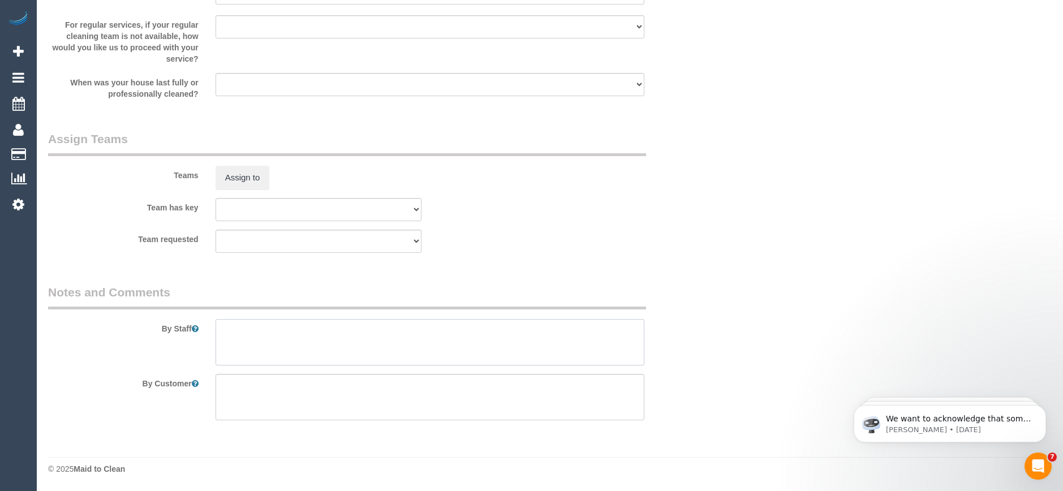
click at [281, 325] on textarea at bounding box center [430, 342] width 429 height 46
click at [229, 346] on textarea at bounding box center [430, 342] width 429 height 46
paste textarea "61439600616"
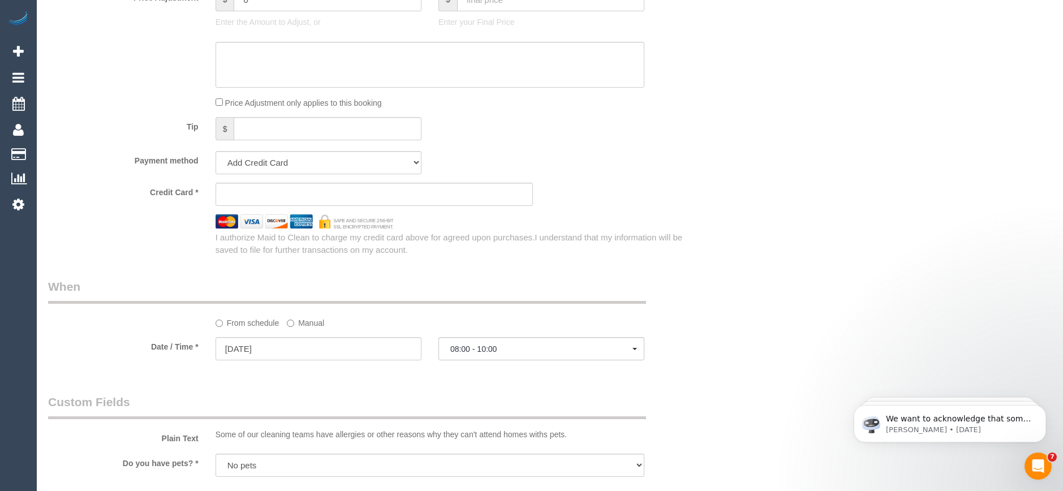
scroll to position [1060, 0]
type textarea "Try and arrive close to 8 Call the customer on 61439600616 30 minutes before yo…"
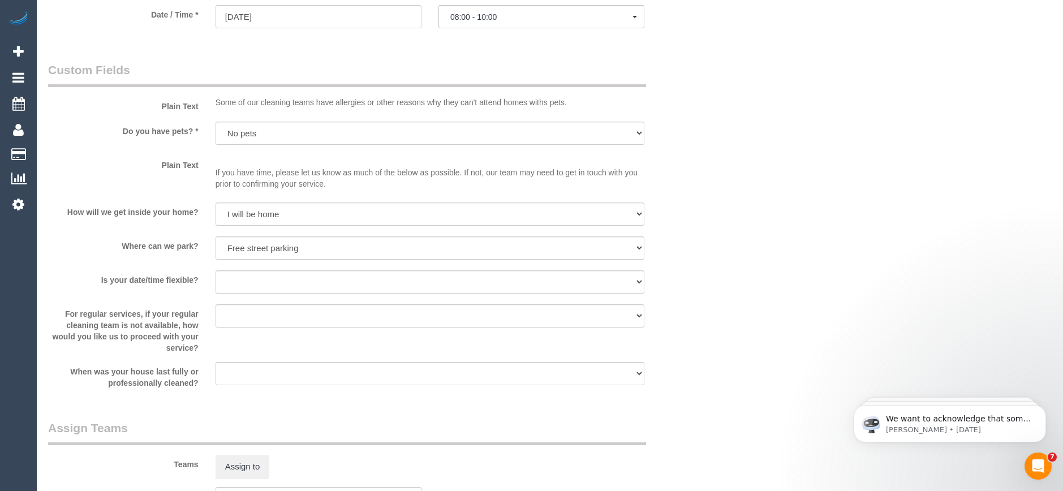
scroll to position [1174, 0]
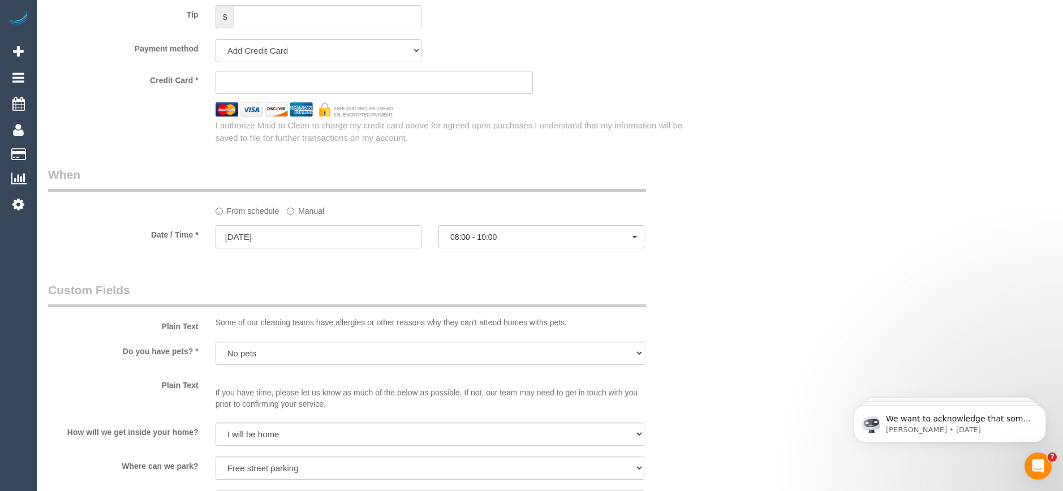
click at [263, 235] on input "15/11/2025" at bounding box center [319, 236] width 206 height 23
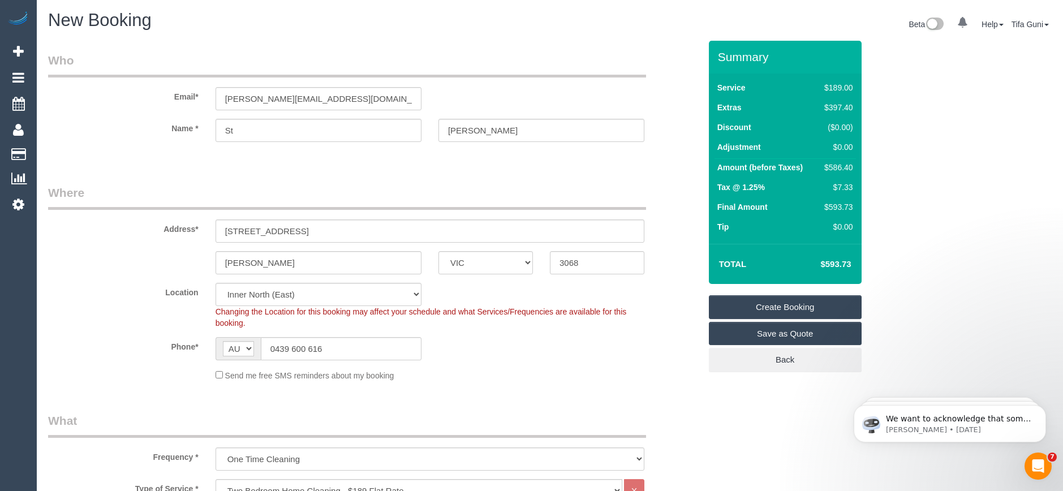
scroll to position [0, 0]
click at [462, 130] on input "Johns" at bounding box center [542, 130] width 206 height 23
click at [463, 130] on input "Jons" at bounding box center [542, 130] width 206 height 23
type input "Jones"
click at [244, 131] on input "St" at bounding box center [319, 130] width 206 height 23
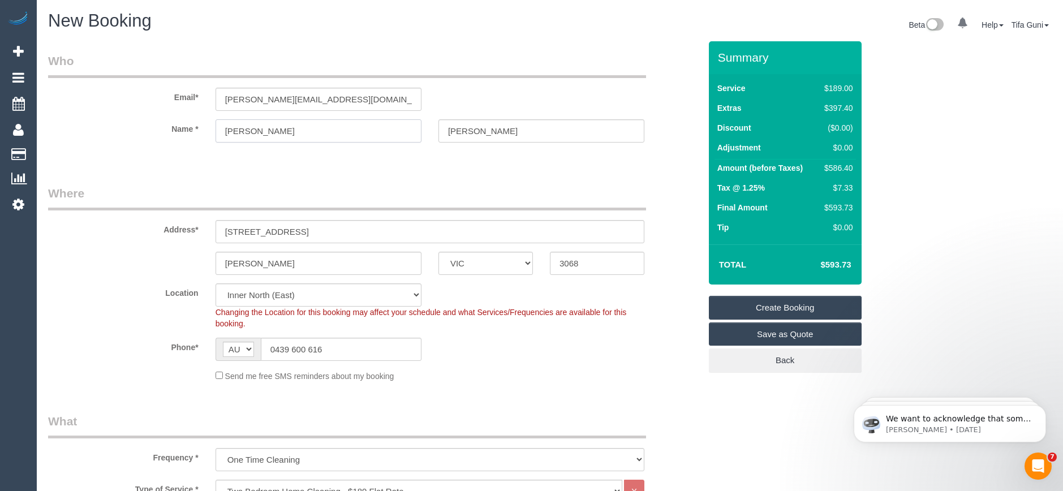
type input "Stephanie"
click at [241, 98] on input "jonas_stephanie@live.com.au" at bounding box center [319, 99] width 206 height 23
type input "jones_stephanie@live.com.au"
select select "spot86"
drag, startPoint x: 355, startPoint y: 97, endPoint x: 150, endPoint y: 94, distance: 204.9
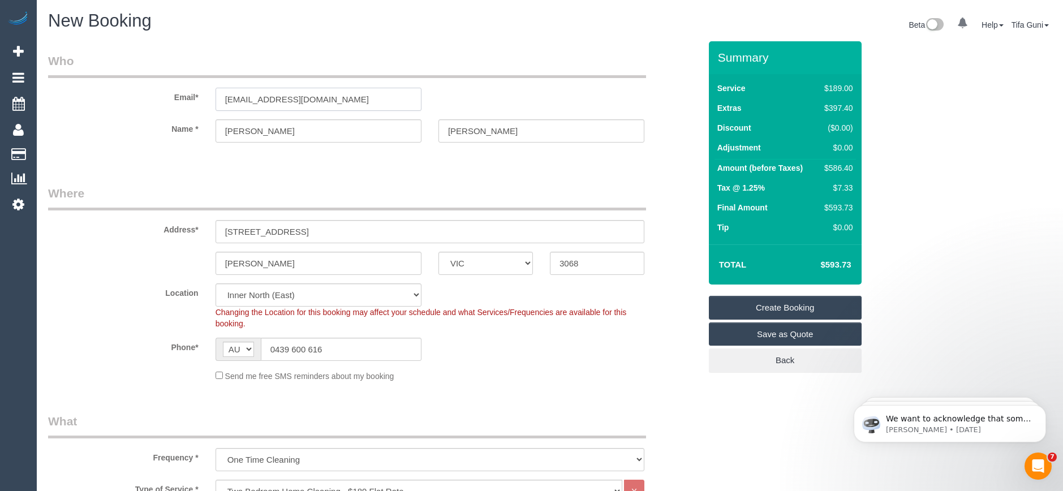
click at [141, 94] on div "Email* jones_stephanie@live.com.au" at bounding box center [374, 82] width 669 height 58
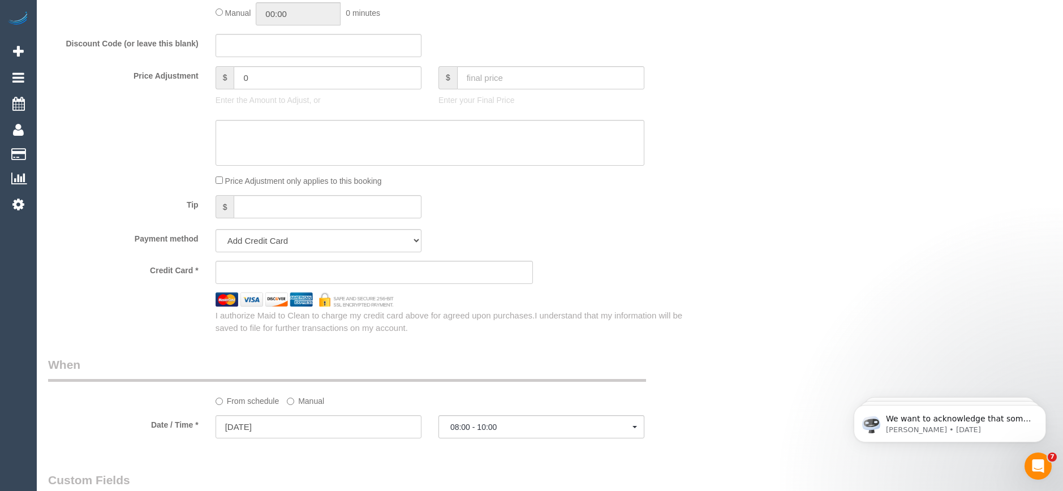
scroll to position [834, 0]
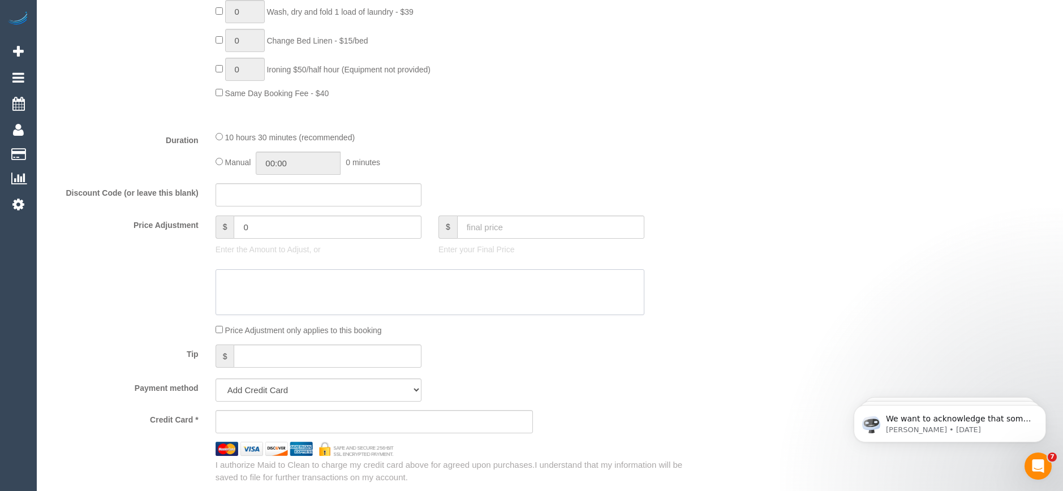
click at [288, 279] on textarea at bounding box center [430, 292] width 429 height 46
drag, startPoint x: 409, startPoint y: 279, endPoint x: 213, endPoint y: 292, distance: 196.8
click at [209, 293] on div at bounding box center [430, 292] width 446 height 46
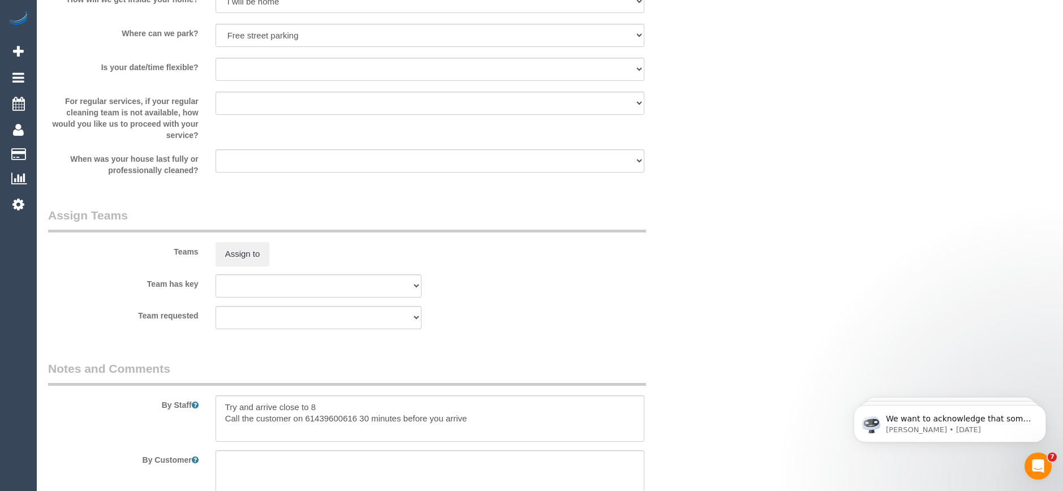
scroll to position [1683, 0]
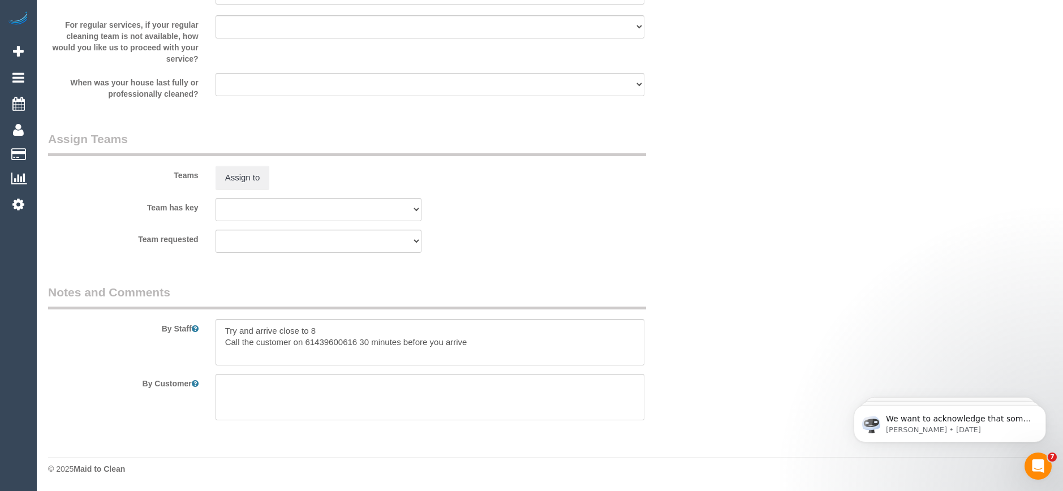
type textarea "Steam Cleaning of 2 Bedrooms and living area"
click at [488, 340] on textarea at bounding box center [430, 342] width 429 height 46
paste textarea "Steam Cleaning of 2 Bedrooms and living area"
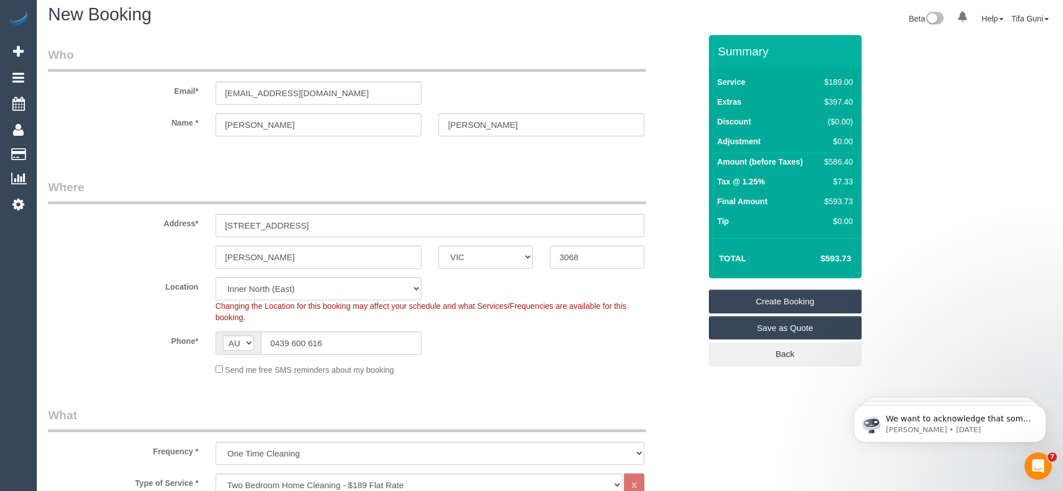
scroll to position [0, 0]
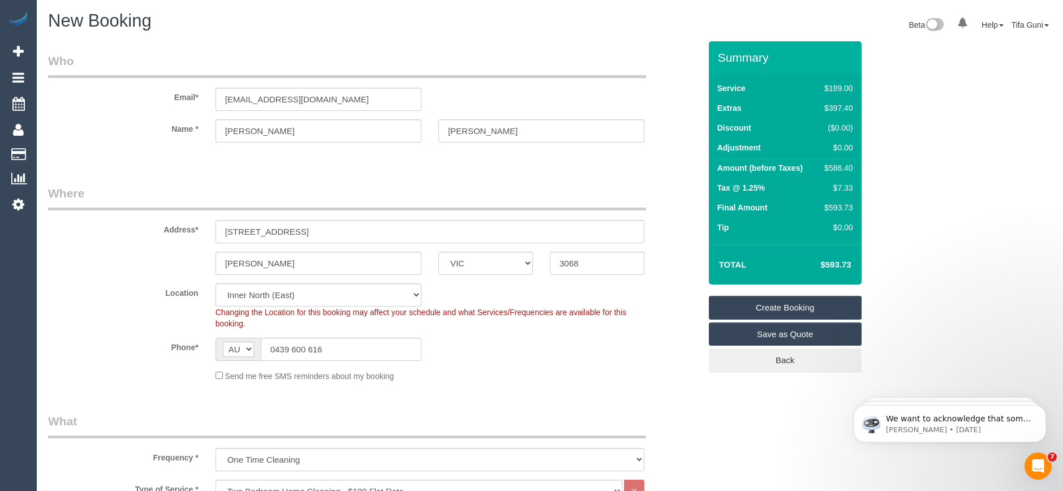
type textarea "Try and arrive close to 8 Call the customer on 61439600616 30 minutes before yo…"
drag, startPoint x: 364, startPoint y: 102, endPoint x: 163, endPoint y: 109, distance: 201.0
click at [163, 109] on div "Email* jones_stephanie@live.com.au" at bounding box center [374, 82] width 669 height 58
click at [759, 308] on link "Create Booking" at bounding box center [785, 308] width 153 height 24
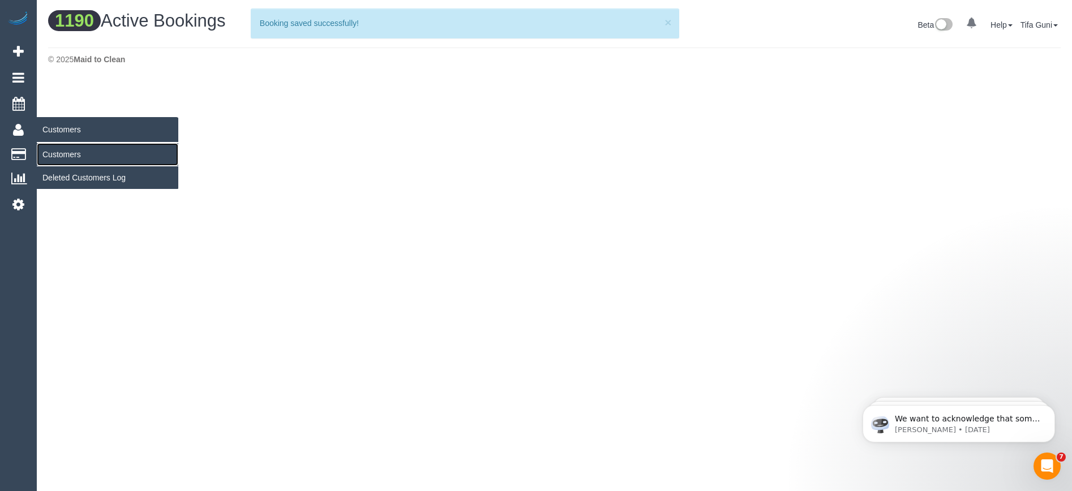
click at [70, 156] on link "Customers" at bounding box center [107, 154] width 141 height 23
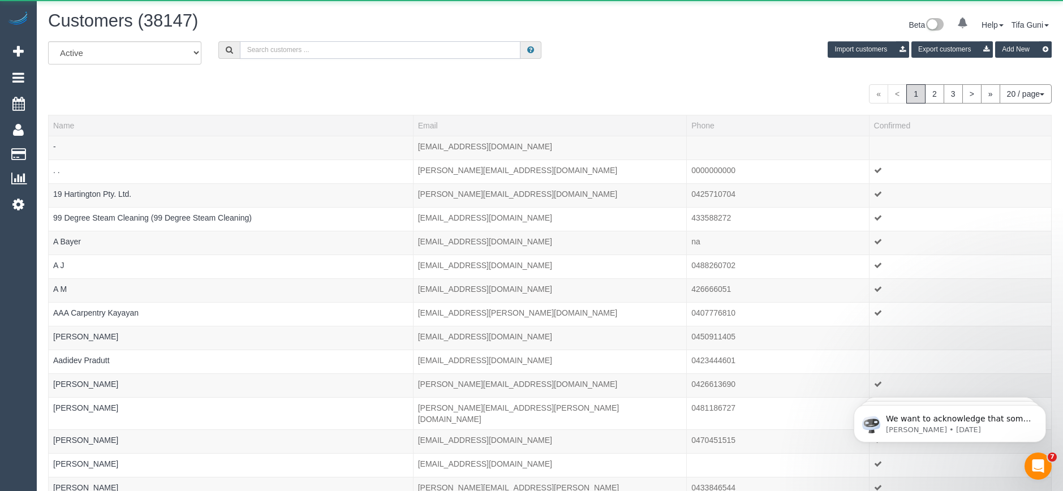
click at [286, 50] on input "text" at bounding box center [380, 50] width 281 height 18
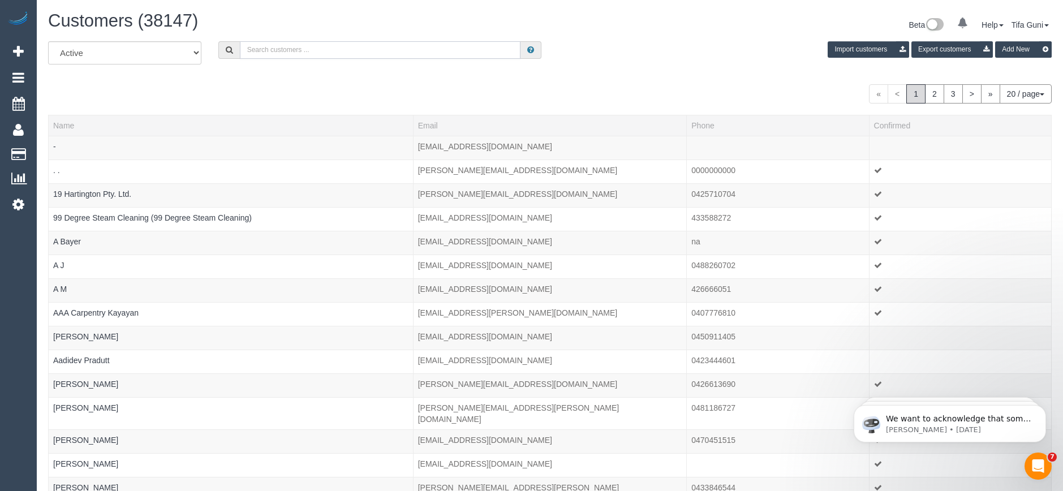
paste input "jones_stephanie@live.com.au"
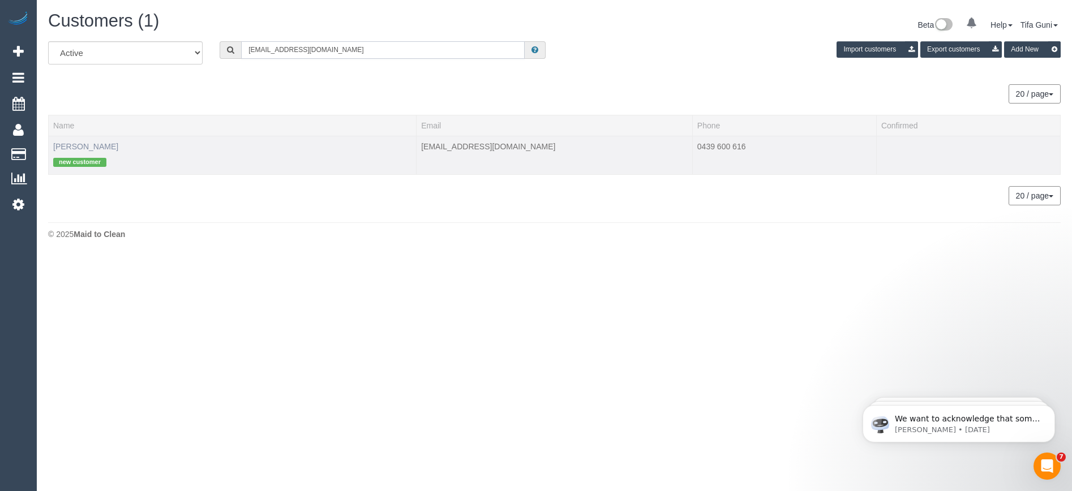
type input "jones_stephanie@live.com.au"
click at [87, 148] on link "Stephanie Jones" at bounding box center [85, 146] width 65 height 9
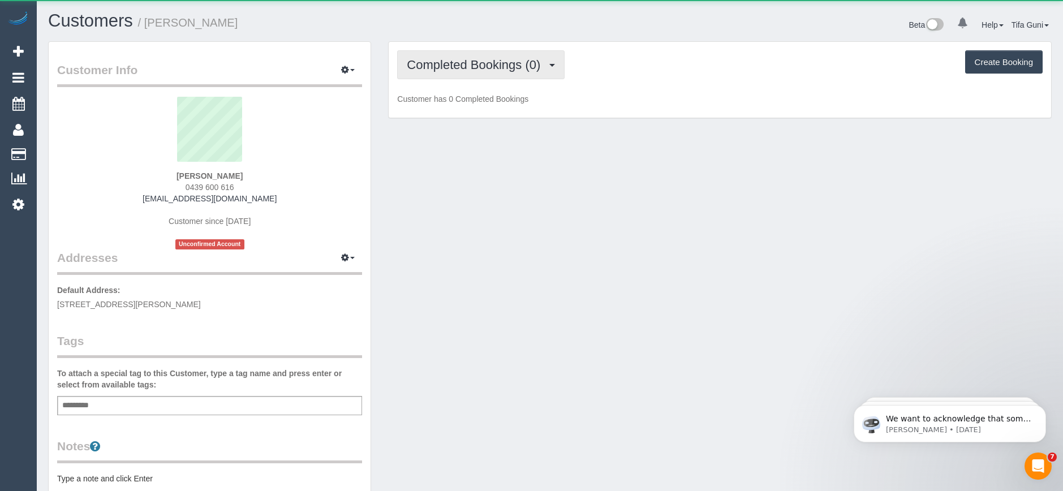
click at [488, 68] on span "Completed Bookings (0)" at bounding box center [476, 65] width 139 height 14
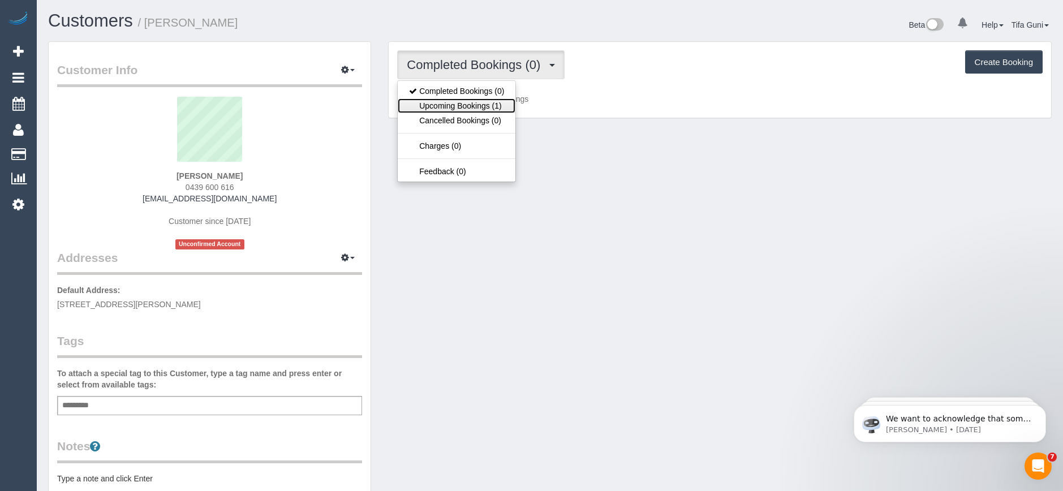
click at [495, 109] on link "Upcoming Bookings (1)" at bounding box center [457, 105] width 118 height 15
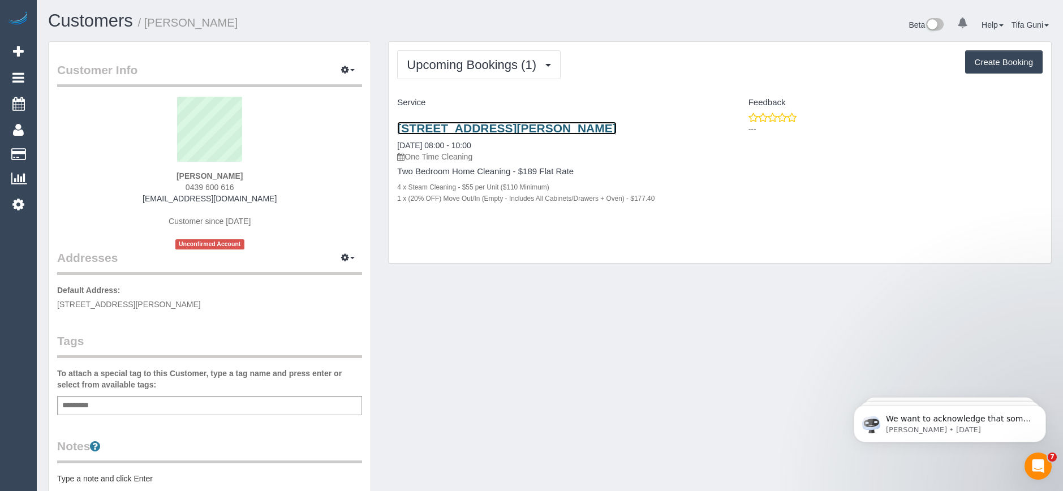
click at [519, 127] on link "12/55 York Street, Fitzroy Nortth, VIC 3068" at bounding box center [506, 128] width 219 height 13
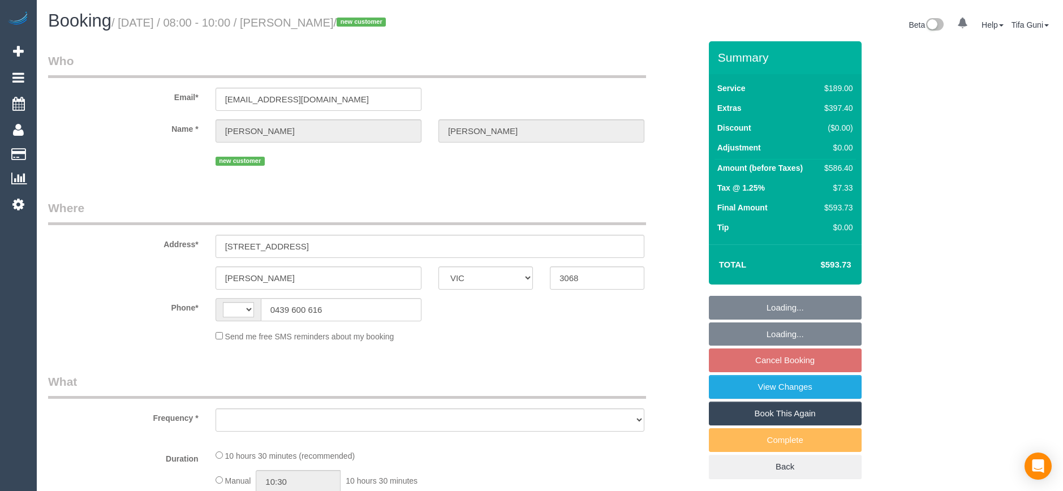
select select "VIC"
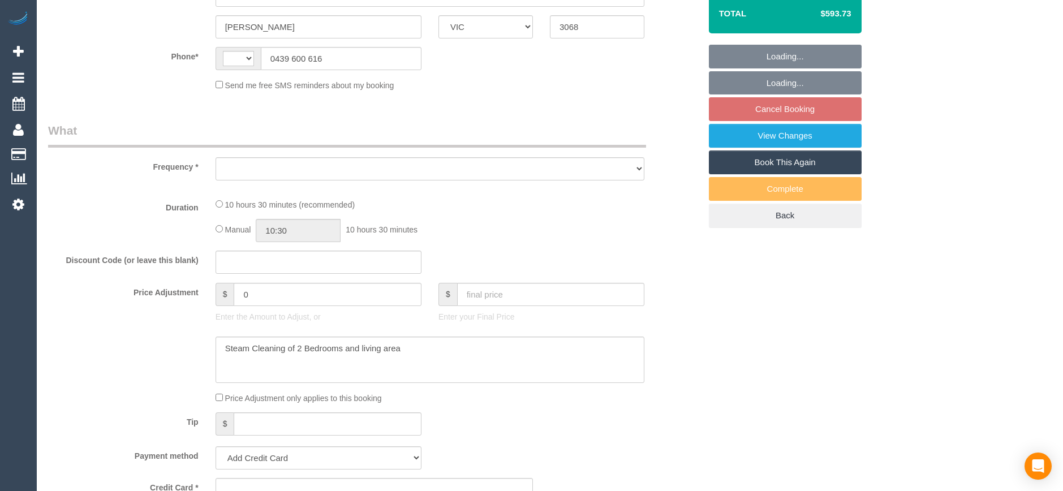
select select "object:284"
select select "string:stripe-pm_1SIL0Y2GScqysDRVbFg6JoE5"
select select "number:28"
select select "number:14"
select select "number:19"
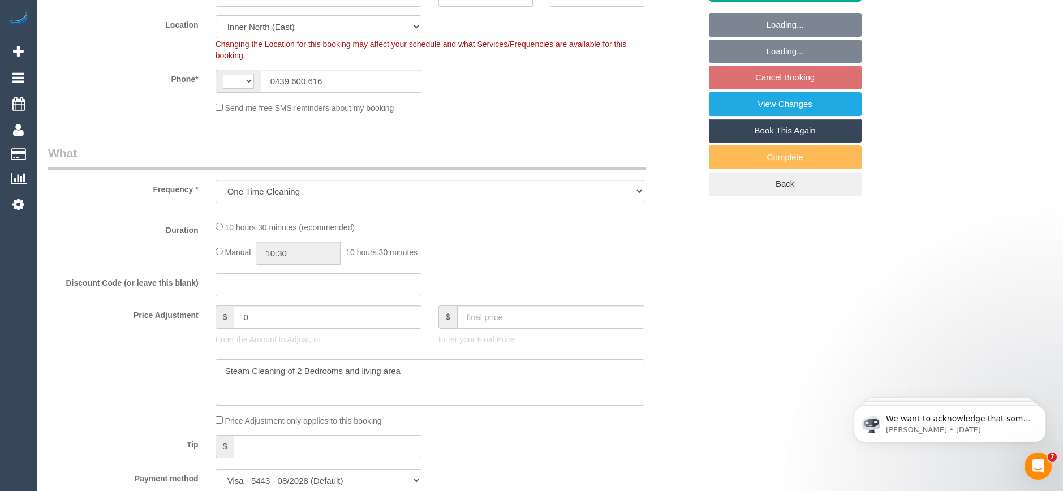
select select "object:684"
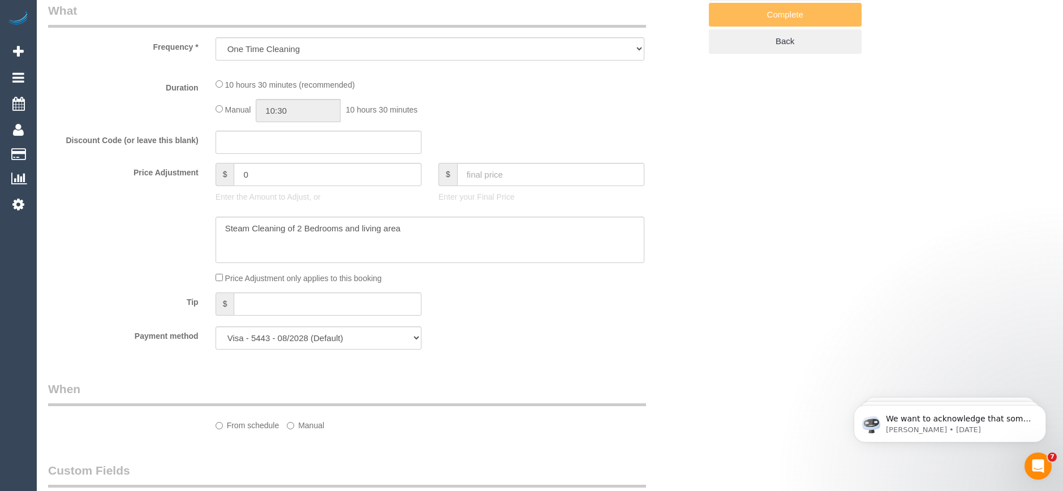
select select "string:AU"
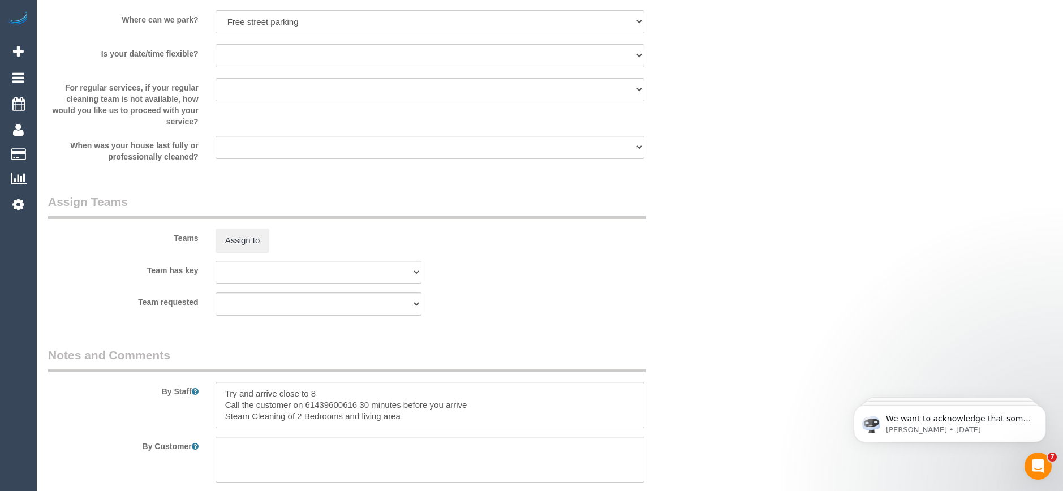
select select "spot2"
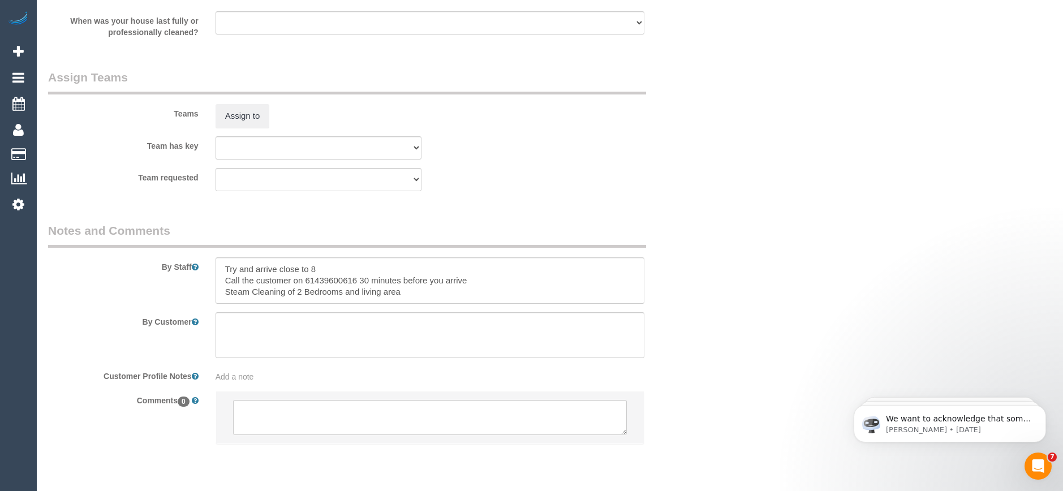
scroll to position [1722, 0]
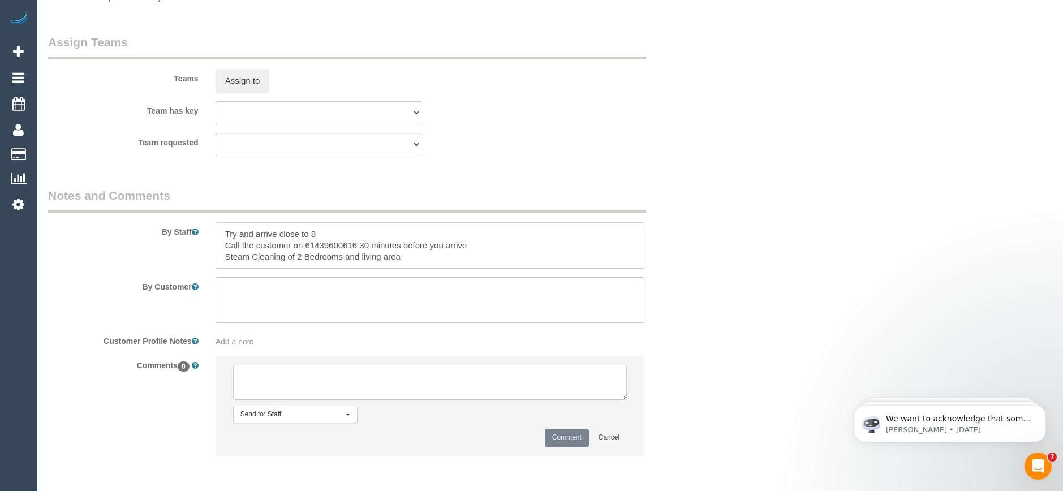
click at [423, 379] on textarea at bounding box center [430, 382] width 394 height 35
type textarea "-"
paste textarea "Flexibility dates: Flexibility times: Notes: knows we need to review Contact vi…"
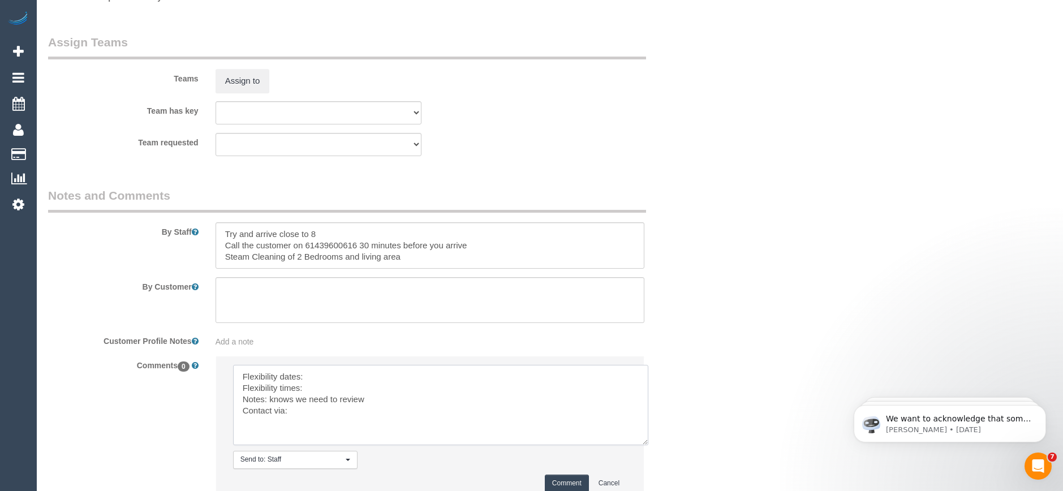
scroll to position [0, 0]
drag, startPoint x: 622, startPoint y: 396, endPoint x: 661, endPoint y: 482, distance: 94.5
click at [648, 445] on textarea at bounding box center [440, 405] width 415 height 80
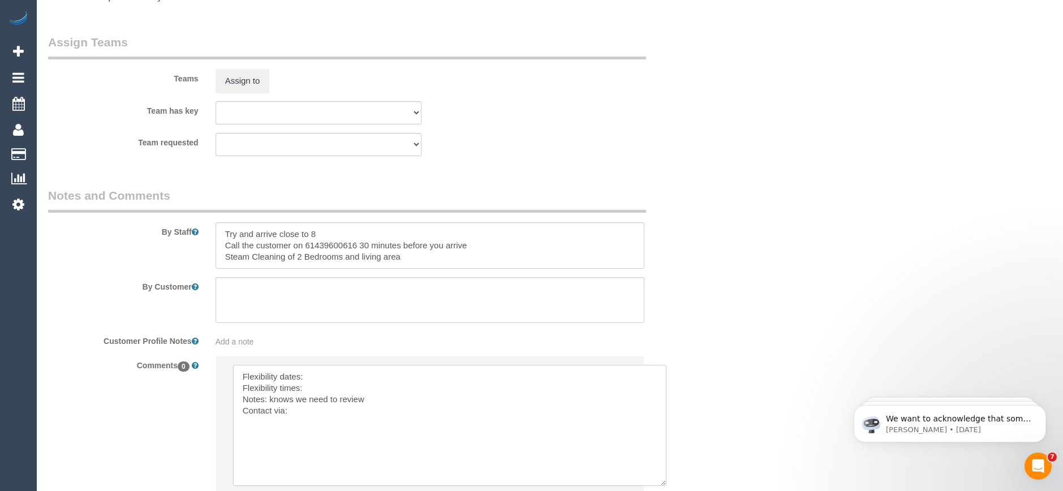
click at [321, 373] on textarea at bounding box center [449, 425] width 433 height 121
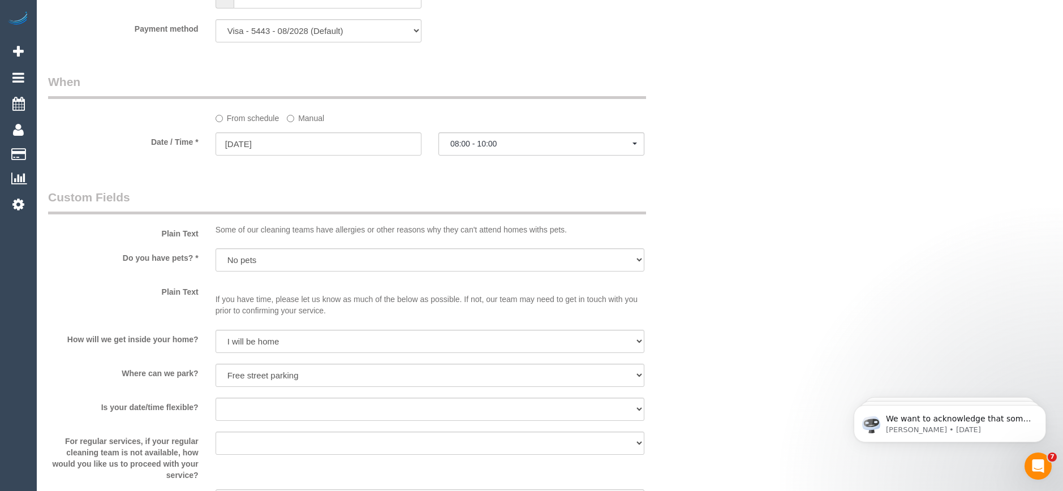
scroll to position [930, 0]
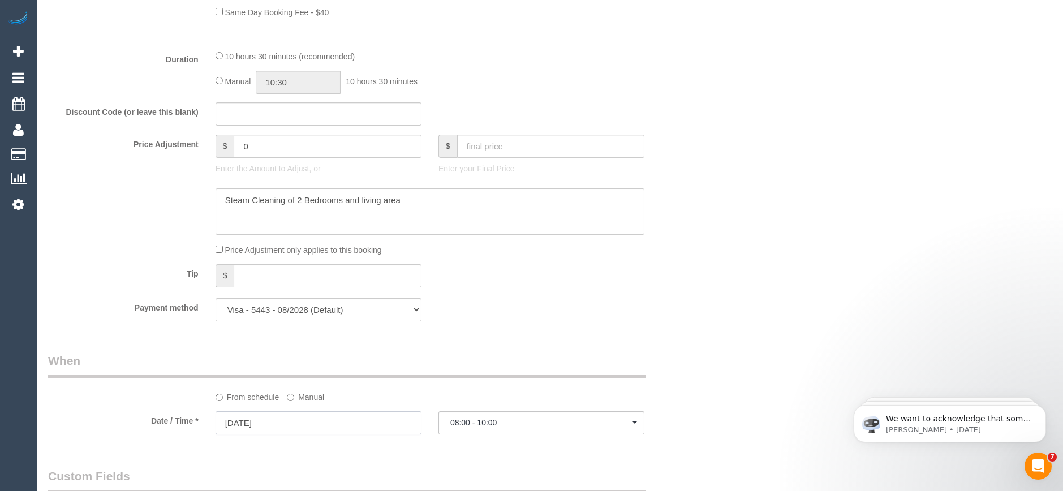
click at [272, 427] on input "15/11/2025" at bounding box center [319, 422] width 206 height 23
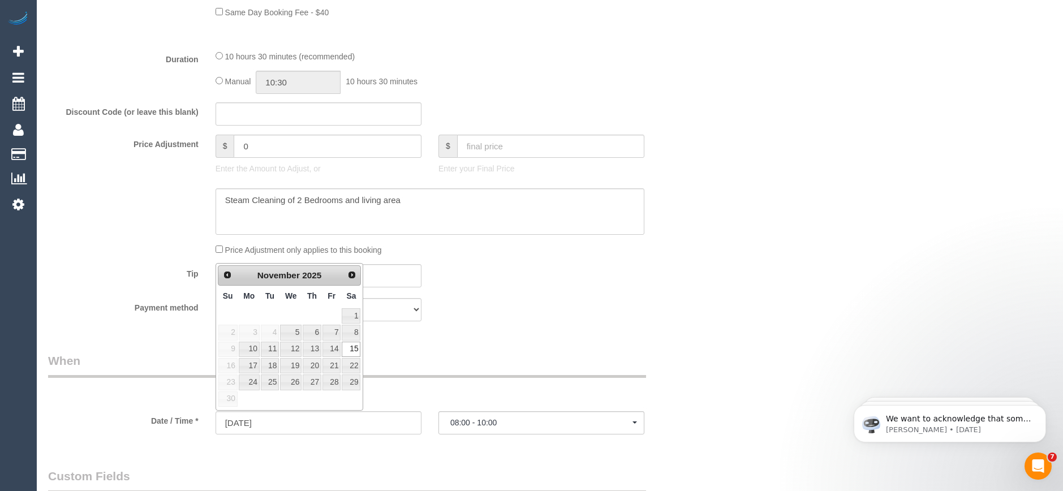
click at [634, 330] on div "Who Email* jones_stephanie@live.com.au Name * Stephanie Jones new customer Wher…" at bounding box center [374, 244] width 669 height 2265
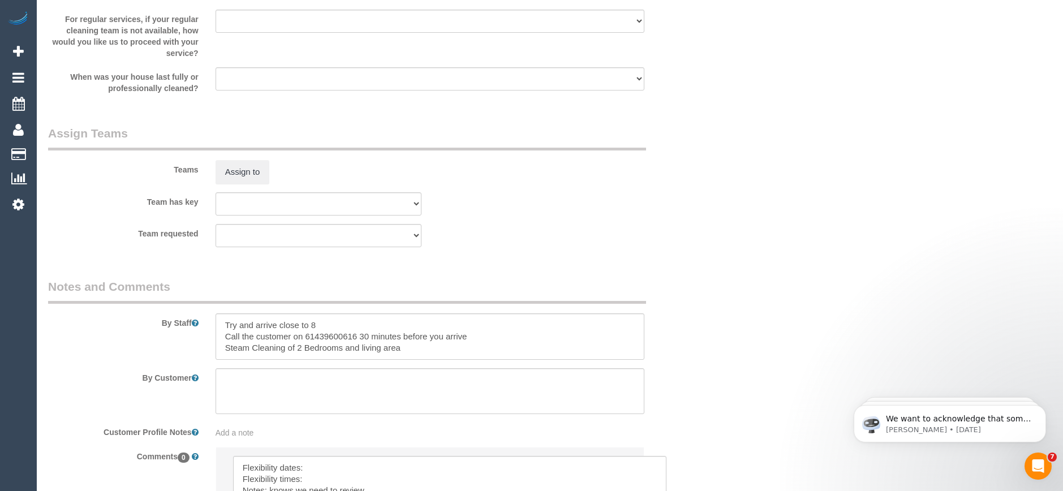
scroll to position [1722, 0]
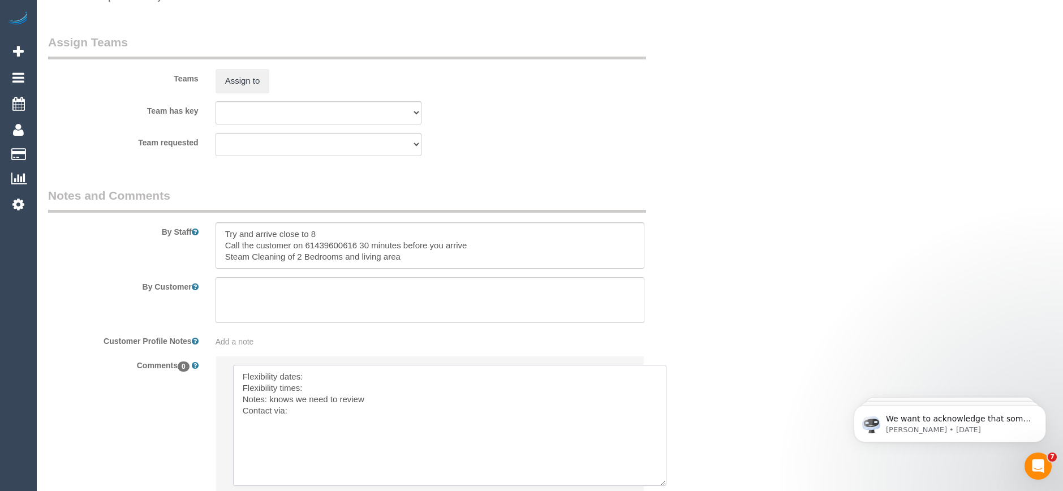
click at [321, 375] on textarea at bounding box center [449, 425] width 433 height 121
click at [328, 386] on textarea at bounding box center [449, 425] width 433 height 121
drag, startPoint x: 373, startPoint y: 399, endPoint x: 271, endPoint y: 400, distance: 102.4
click at [271, 400] on textarea at bounding box center [449, 425] width 433 height 121
click at [346, 399] on textarea at bounding box center [449, 425] width 433 height 121
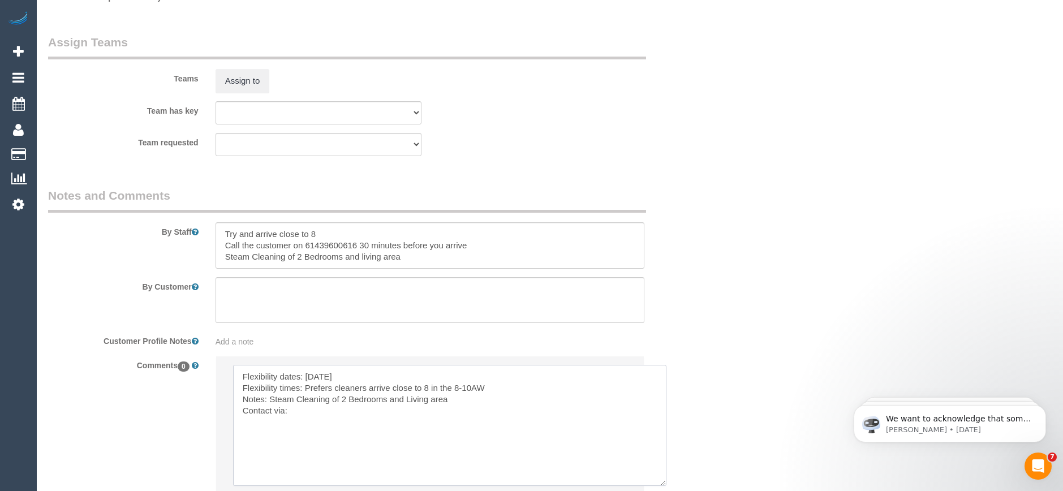
click at [295, 412] on textarea at bounding box center [449, 425] width 433 height 121
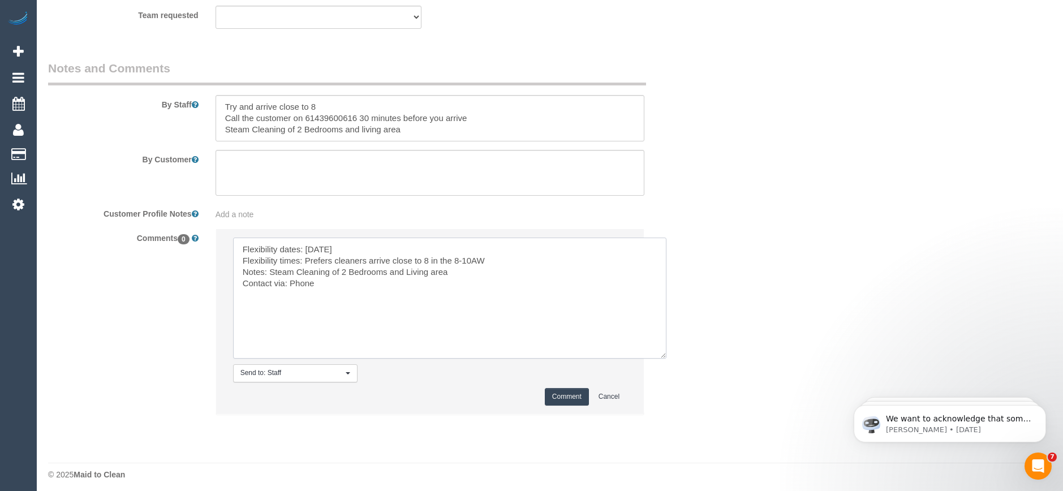
scroll to position [1855, 0]
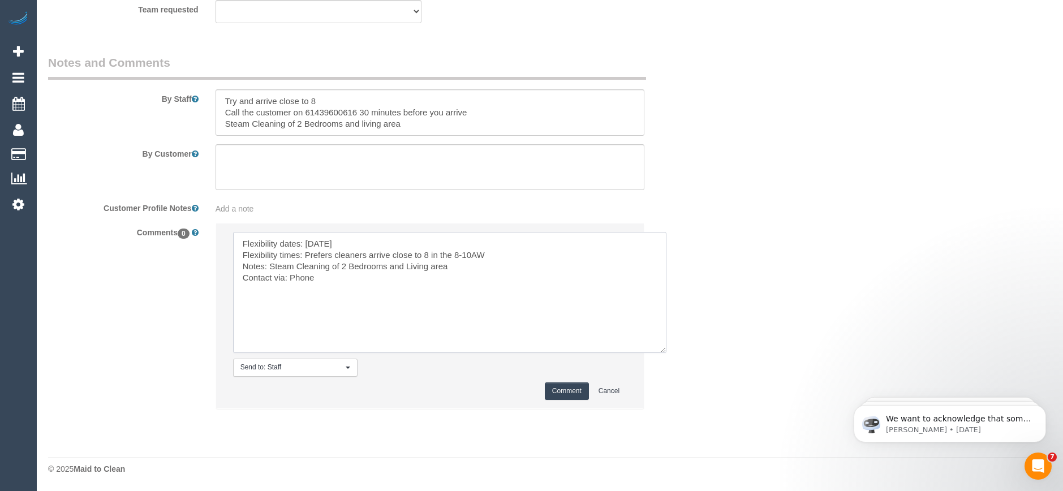
type textarea "Flexibility dates: Saturday Flexibility times: Prefers cleaners arrive close to…"
click at [564, 389] on button "Comment" at bounding box center [567, 392] width 44 height 18
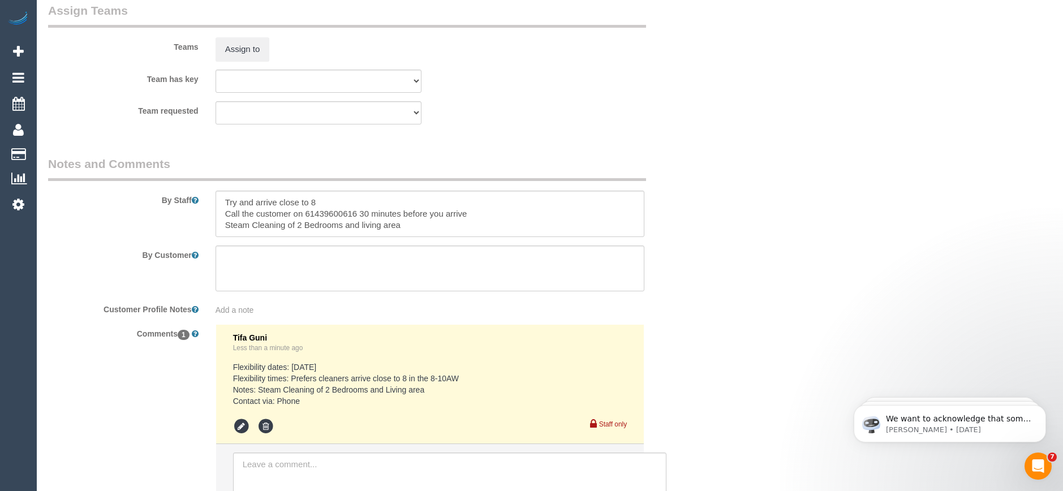
scroll to position [1867, 0]
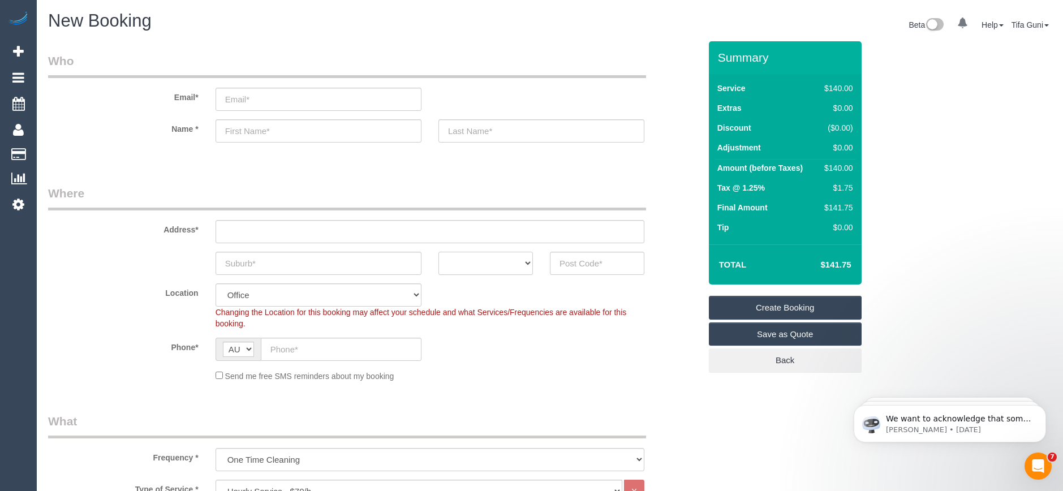
click at [523, 268] on select "ACT [GEOGRAPHIC_DATA] NT [GEOGRAPHIC_DATA] SA TAS [GEOGRAPHIC_DATA] [GEOGRAPHIC…" at bounding box center [486, 263] width 94 height 23
select select "VIC"
click at [439, 252] on select "ACT [GEOGRAPHIC_DATA] NT [GEOGRAPHIC_DATA] SA TAS [GEOGRAPHIC_DATA] [GEOGRAPHIC…" at bounding box center [486, 263] width 94 height 23
click at [231, 260] on input "text" at bounding box center [319, 263] width 206 height 23
click at [227, 263] on input "richmond" at bounding box center [319, 263] width 206 height 23
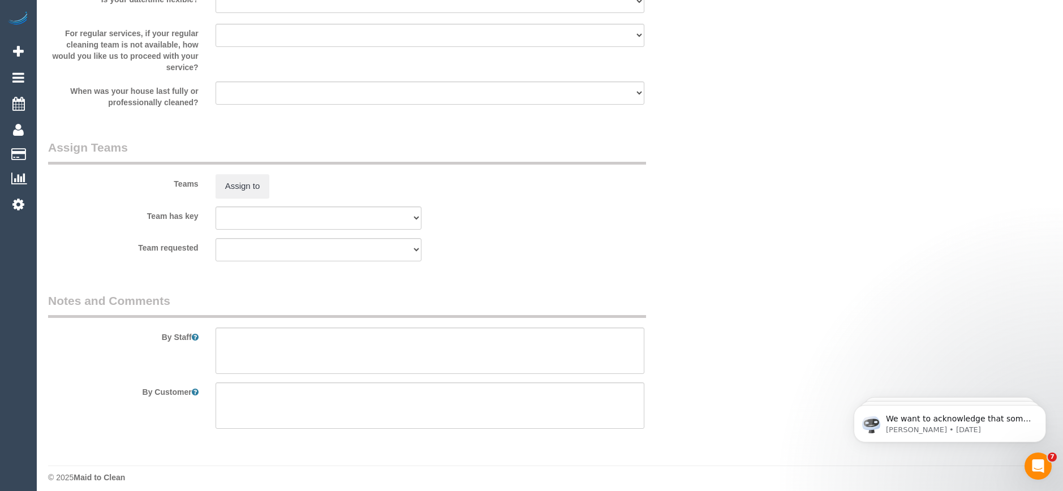
scroll to position [1677, 0]
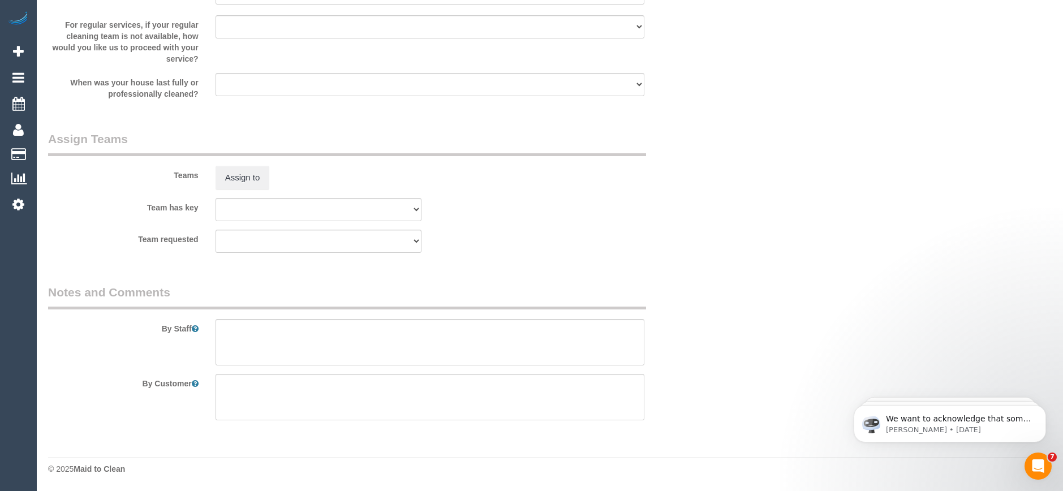
type input "Richmond"
click at [241, 320] on textarea at bounding box center [430, 342] width 429 height 46
type textarea "k"
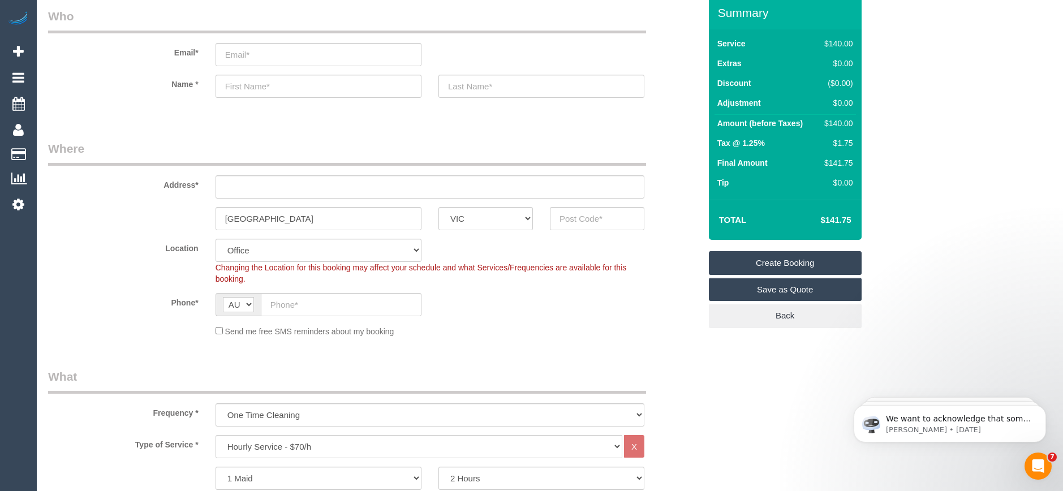
scroll to position [36, 0]
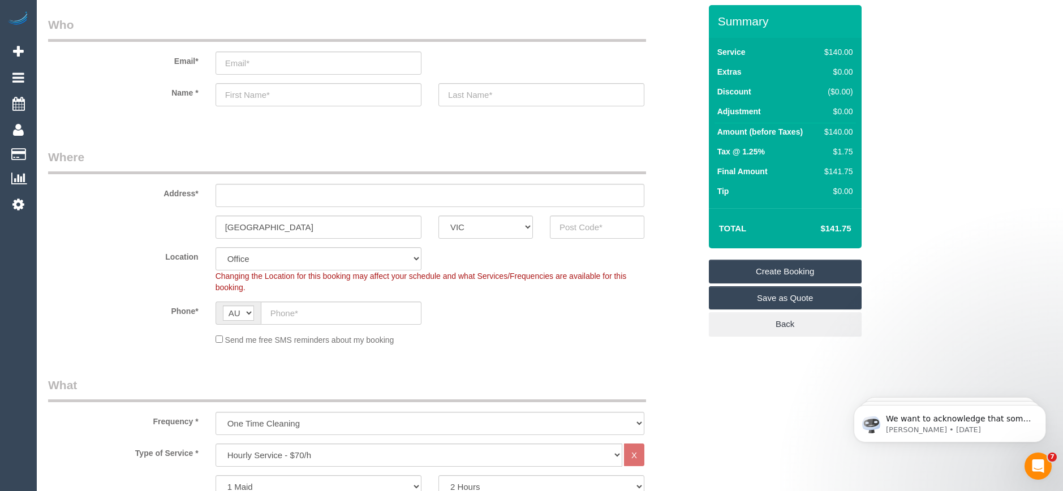
type textarea "Kitchen"
click at [242, 196] on input "text" at bounding box center [430, 195] width 429 height 23
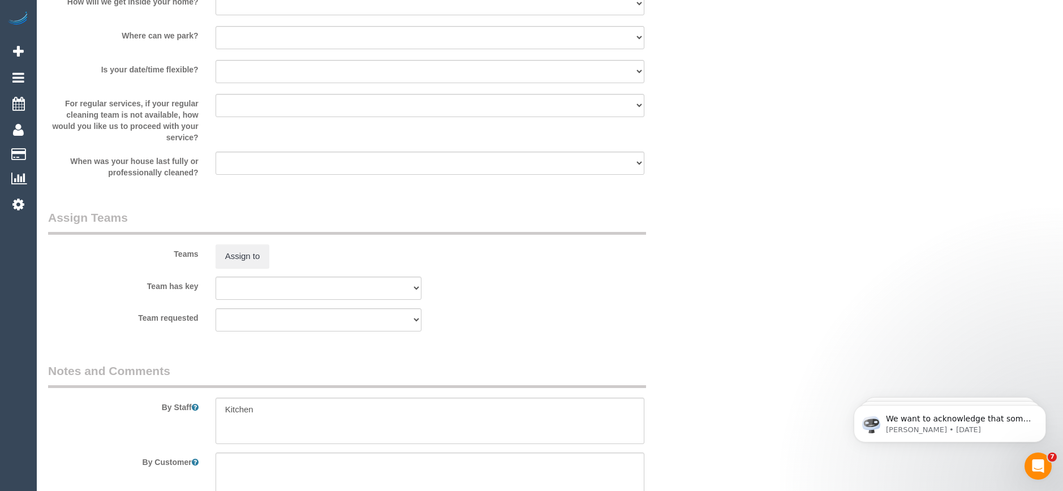
scroll to position [1677, 0]
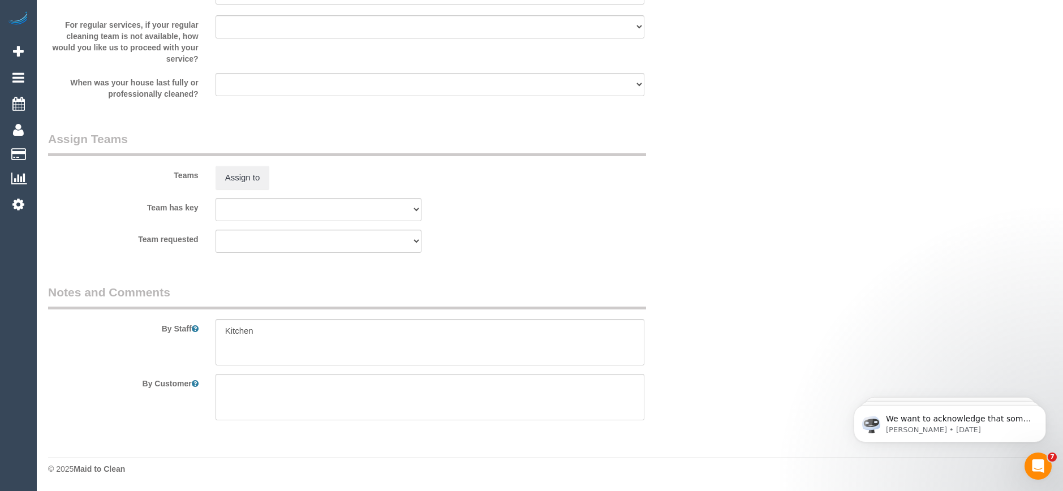
type input "4-31 downsbi road"
click at [271, 328] on textarea at bounding box center [430, 342] width 429 height 46
click at [258, 329] on textarea at bounding box center [430, 342] width 429 height 46
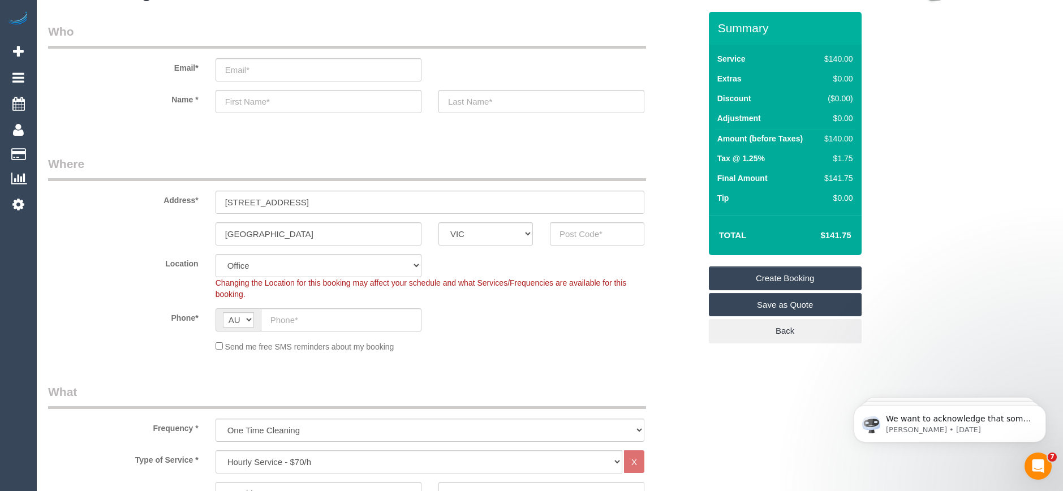
scroll to position [57, 0]
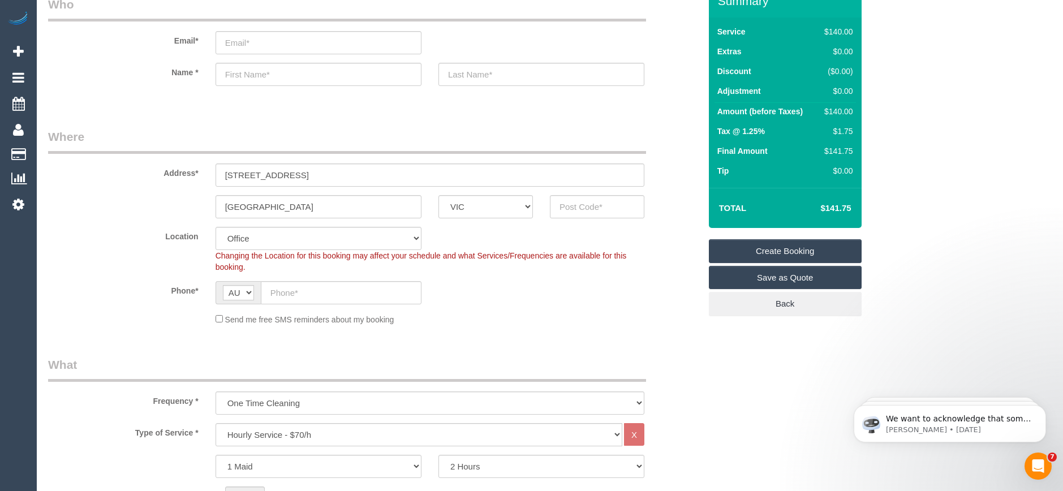
type textarea "Kitchen,1 bathrooms"
drag, startPoint x: 286, startPoint y: 208, endPoint x: 212, endPoint y: 208, distance: 74.1
click at [212, 208] on div "Richmond" at bounding box center [318, 206] width 223 height 23
click at [263, 209] on input "Richmond" at bounding box center [319, 206] width 206 height 23
drag, startPoint x: 270, startPoint y: 207, endPoint x: 215, endPoint y: 208, distance: 55.5
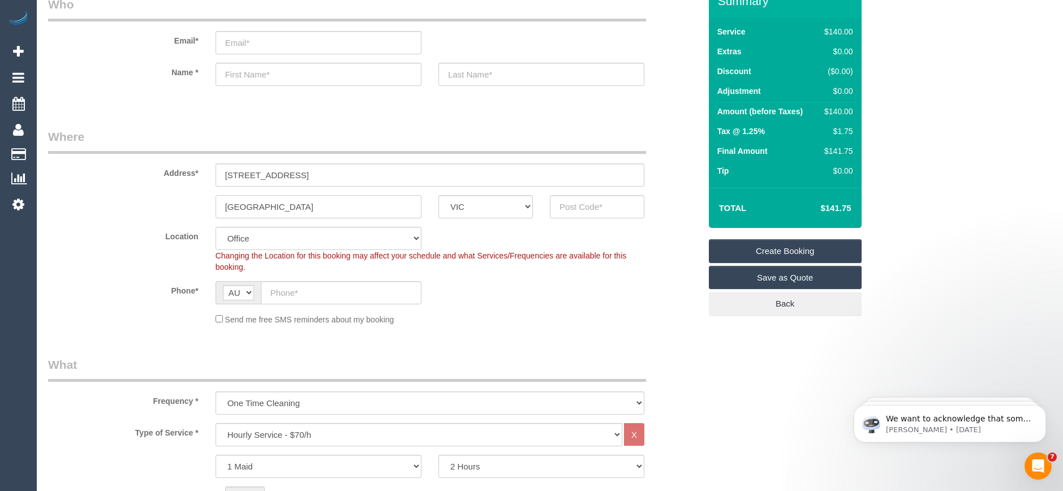
click at [216, 208] on input "Richmond" at bounding box center [319, 206] width 206 height 23
drag, startPoint x: 321, startPoint y: 177, endPoint x: 177, endPoint y: 173, distance: 144.9
click at [177, 173] on div "Address* 4-31 downsbi road" at bounding box center [374, 157] width 669 height 58
click at [330, 176] on input "4-31 downsbi road" at bounding box center [430, 175] width 429 height 23
click at [250, 206] on input "D" at bounding box center [319, 206] width 206 height 23
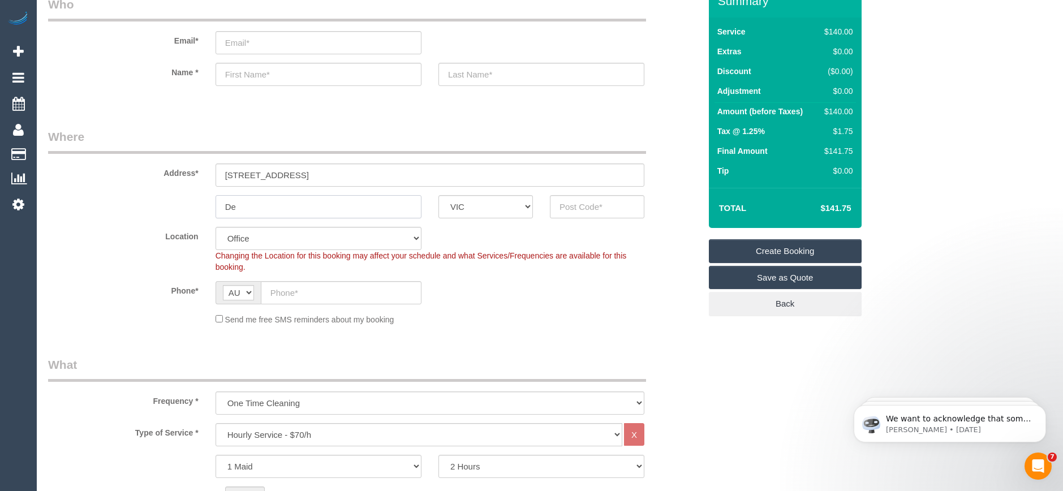
type input "D"
click at [577, 212] on input "text" at bounding box center [597, 206] width 94 height 23
click at [568, 210] on input "text" at bounding box center [597, 206] width 94 height 23
type input "3103"
click at [280, 210] on input "text" at bounding box center [319, 206] width 206 height 23
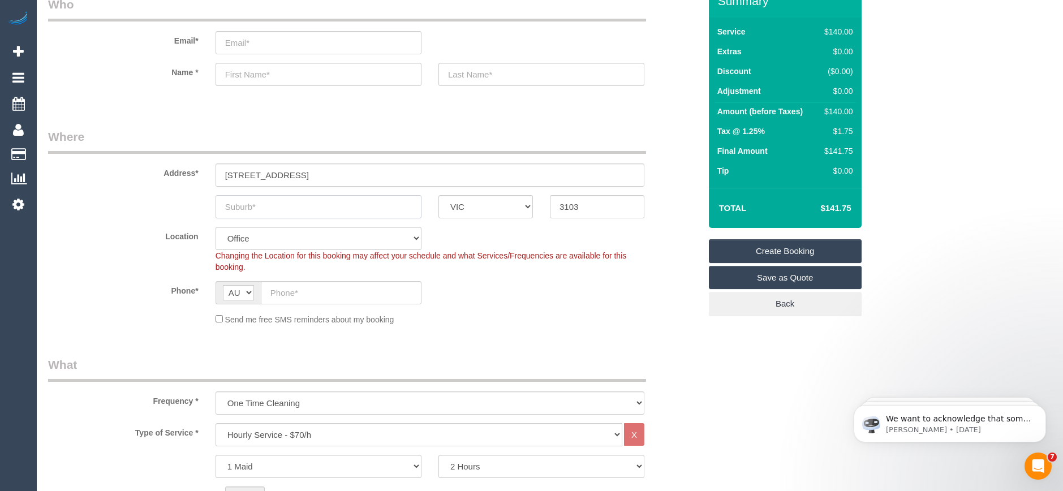
select select "58"
type input "B"
select select "object:2126"
drag, startPoint x: 255, startPoint y: 207, endPoint x: 217, endPoint y: 207, distance: 37.3
click at [217, 207] on input "Burwin" at bounding box center [319, 206] width 206 height 23
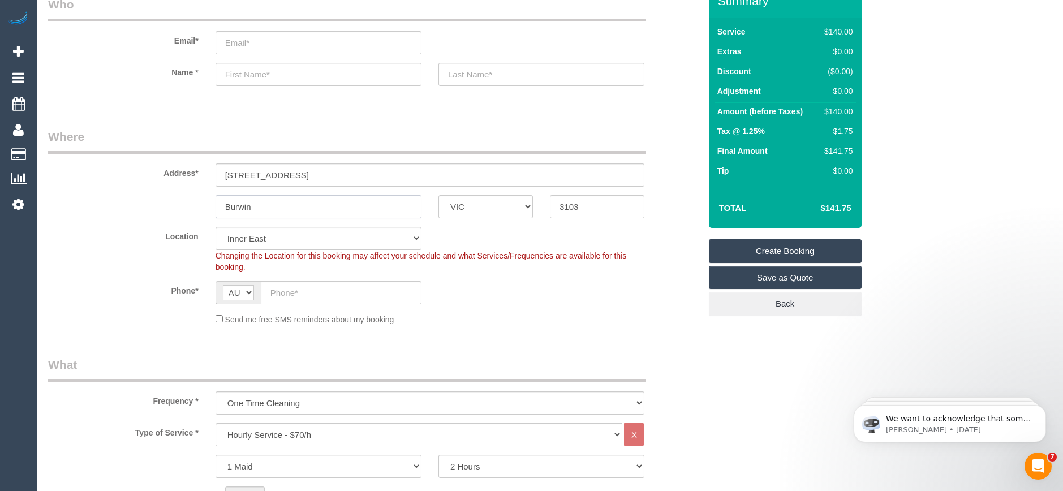
click at [283, 206] on input "Burwin" at bounding box center [319, 206] width 206 height 23
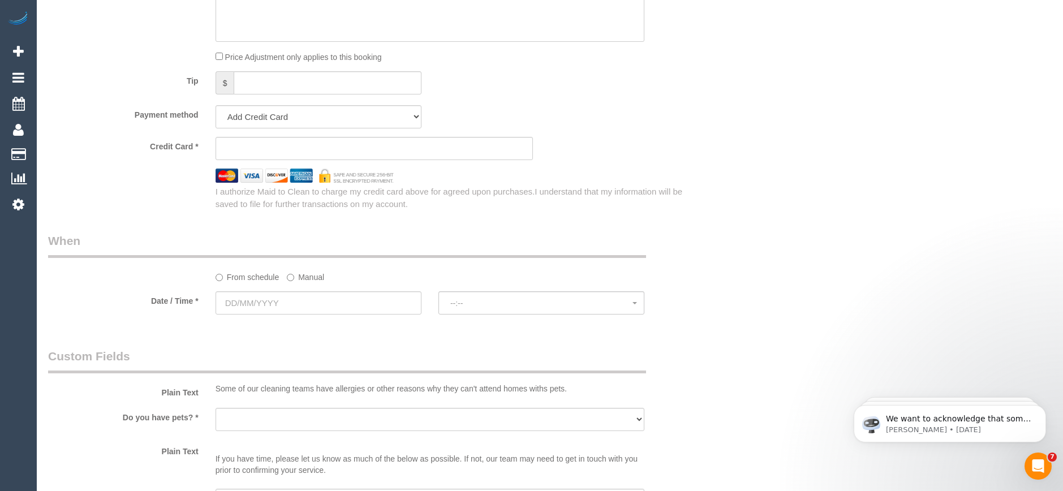
scroll to position [1188, 0]
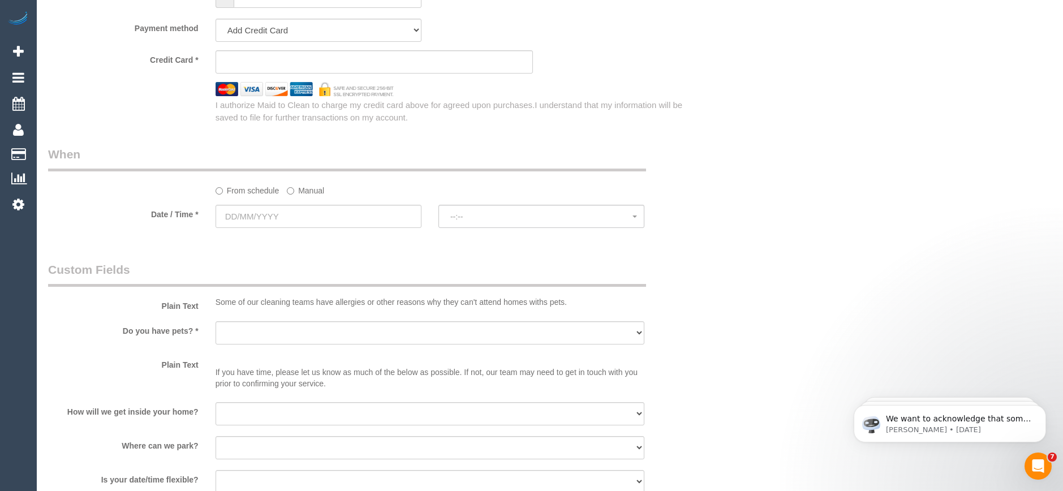
type input "Burwin Deep Deen"
click at [312, 215] on input "text" at bounding box center [319, 216] width 206 height 23
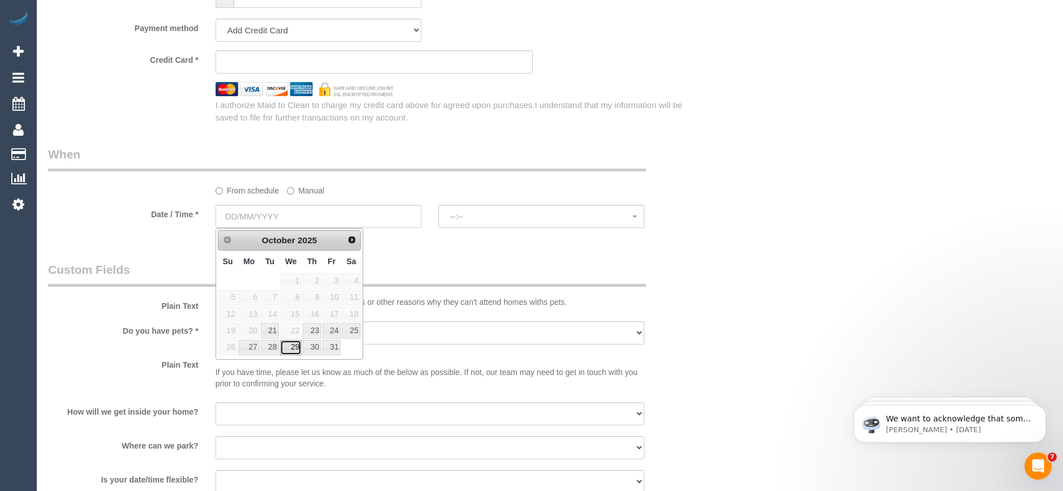
click at [292, 351] on link "29" at bounding box center [291, 347] width 22 height 15
type input "[DATE]"
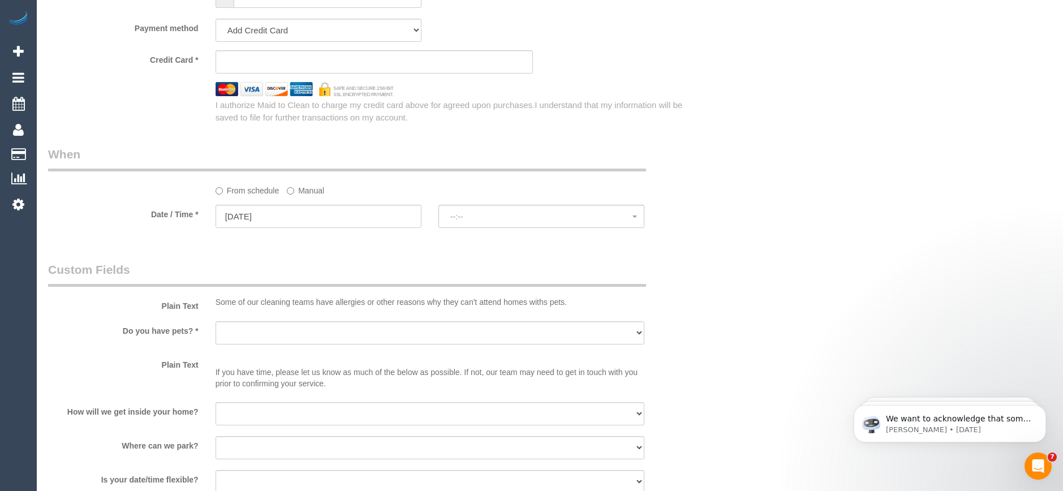
select select "spot1"
click at [505, 216] on span "07:00 - 08:00" at bounding box center [541, 216] width 182 height 9
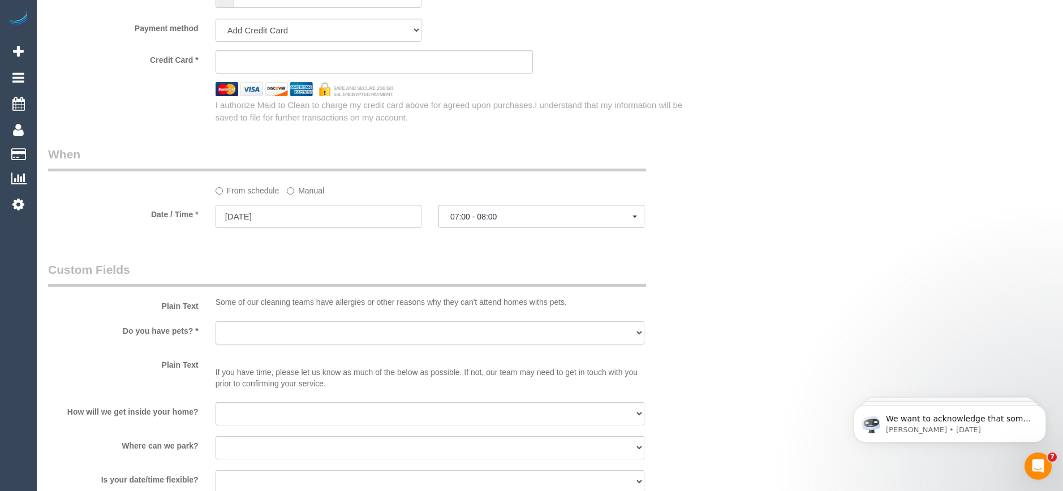
click at [317, 335] on select "Yes - Cats Yes - Dogs No pets Yes - Dogs and Cats Yes - Other" at bounding box center [430, 332] width 429 height 23
select select "number:28"
click at [216, 321] on select "Yes - Cats Yes - Dogs No pets Yes - Dogs and Cats Yes - Other" at bounding box center [430, 332] width 429 height 23
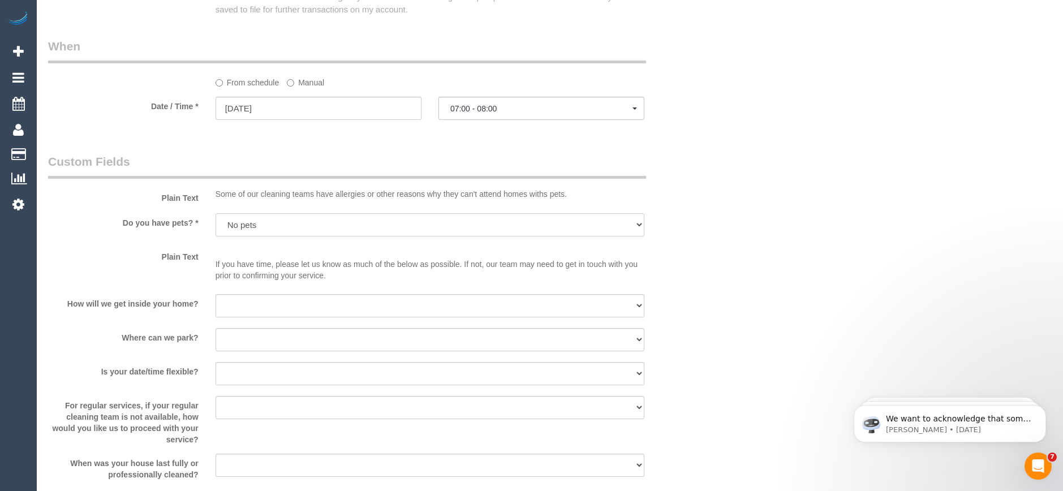
scroll to position [1301, 0]
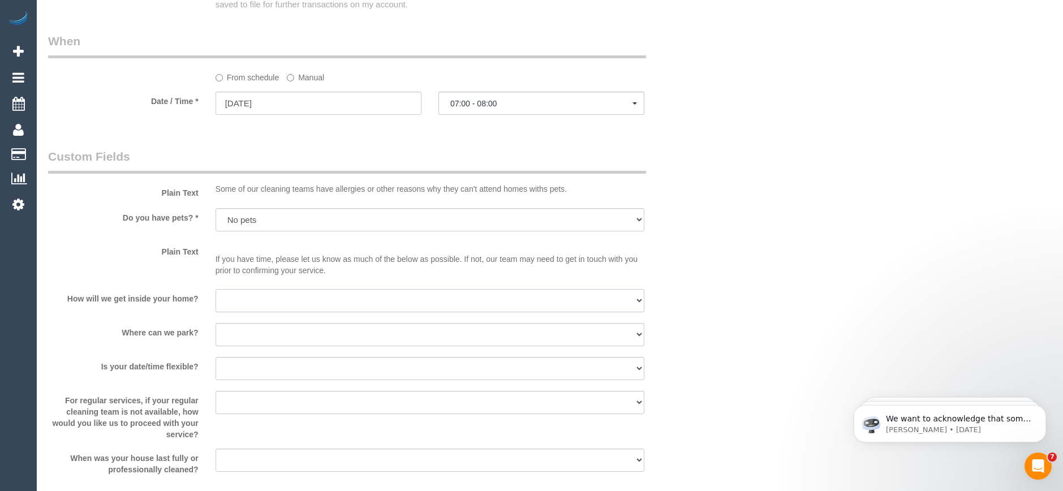
click at [262, 303] on select "I will be home Key will be left (please provide details below) Lock box/Access …" at bounding box center [430, 300] width 429 height 23
select select "number:14"
click at [216, 289] on select "I will be home Key will be left (please provide details below) Lock box/Access …" at bounding box center [430, 300] width 429 height 23
click at [253, 334] on select "I will provide parking on-site Free street parking Paid street parking (cost wi…" at bounding box center [430, 334] width 429 height 23
select select "number:19"
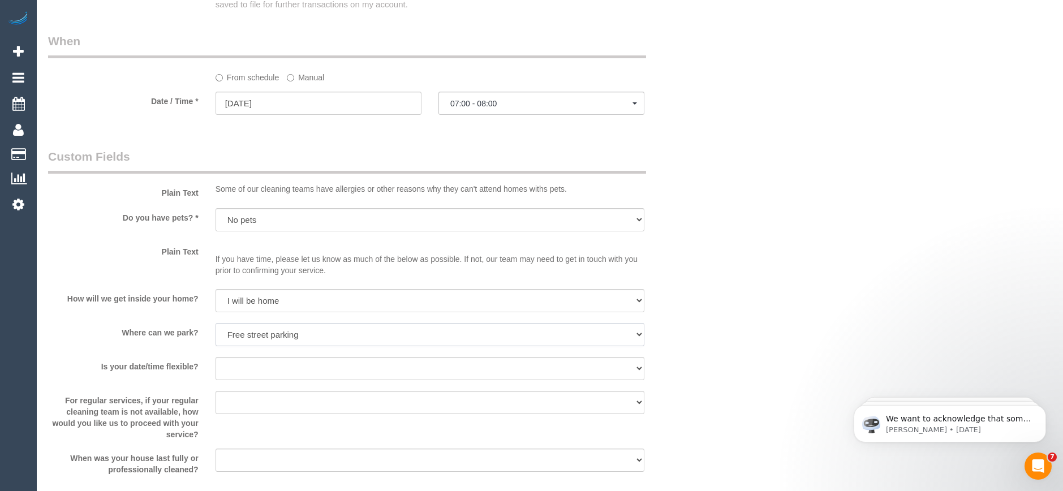
click at [216, 323] on select "I will provide parking on-site Free street parking Paid street parking (cost wi…" at bounding box center [430, 334] width 429 height 23
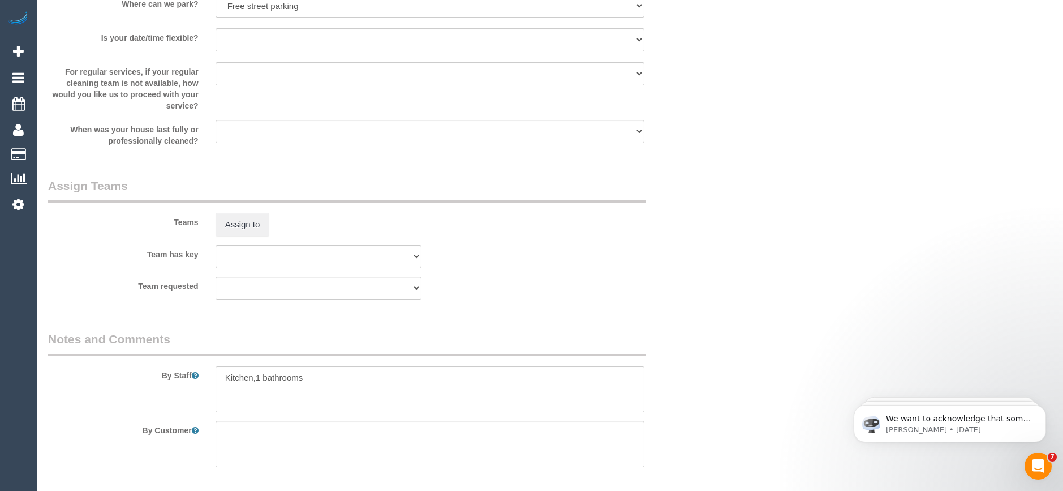
scroll to position [1677, 0]
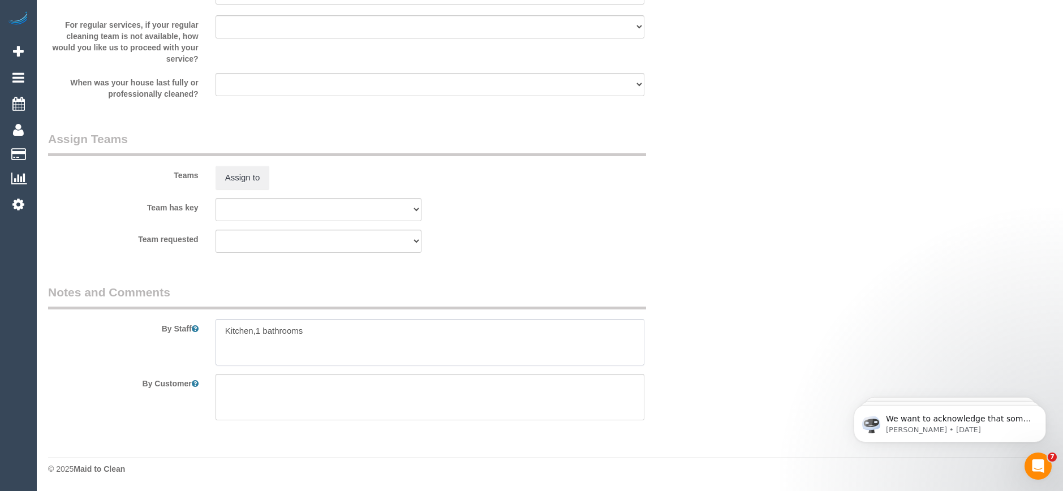
click at [334, 332] on textarea at bounding box center [430, 342] width 429 height 46
paste textarea "61400194286"
drag, startPoint x: 312, startPoint y: 338, endPoint x: 304, endPoint y: 341, distance: 7.7
click at [304, 341] on textarea at bounding box center [430, 342] width 429 height 46
click at [450, 346] on textarea at bounding box center [430, 342] width 429 height 46
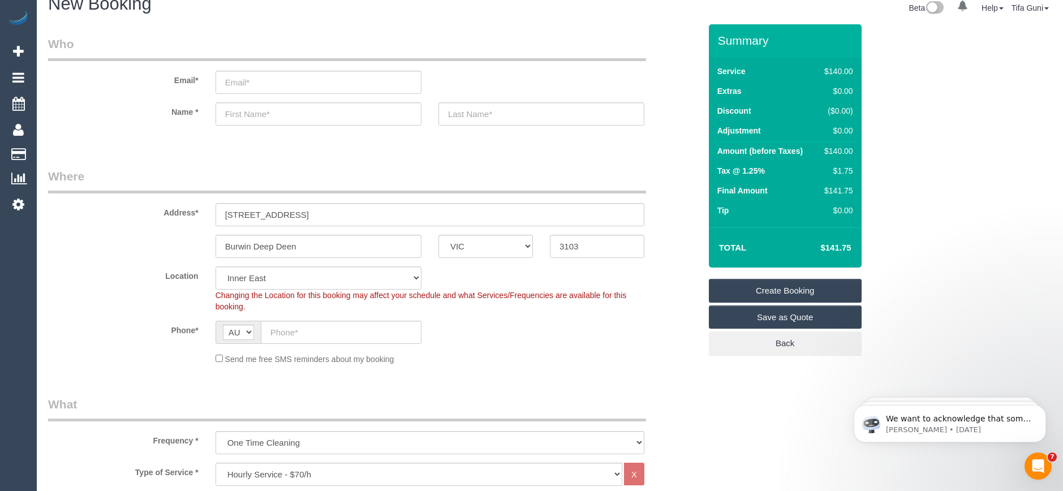
scroll to position [0, 0]
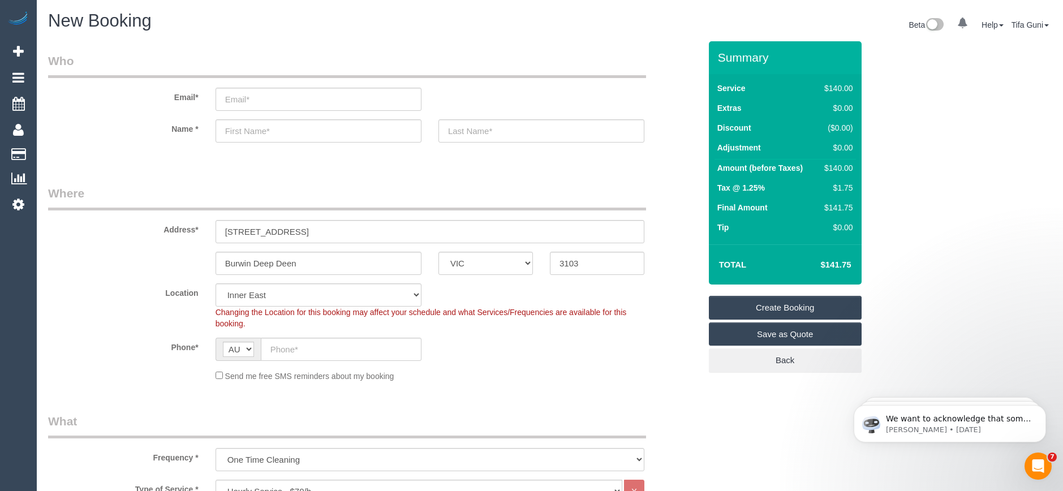
type textarea "Kitchen,1 bathrooms call the customer on 0400194286 to arrange parking"
click at [286, 351] on input "text" at bounding box center [341, 349] width 161 height 23
paste input "61 400 194 286"
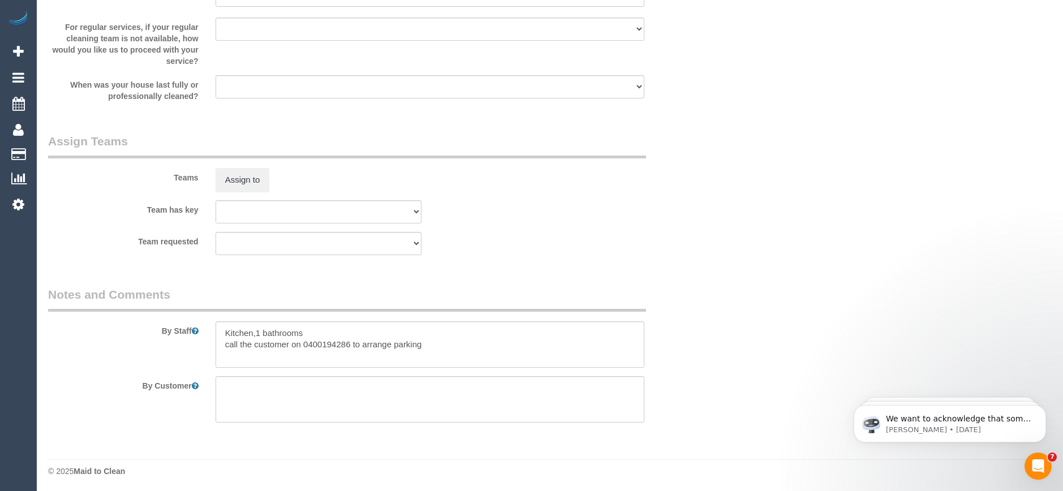
scroll to position [1677, 0]
type input "61 400 194 286"
click at [428, 341] on textarea at bounding box center [430, 342] width 429 height 46
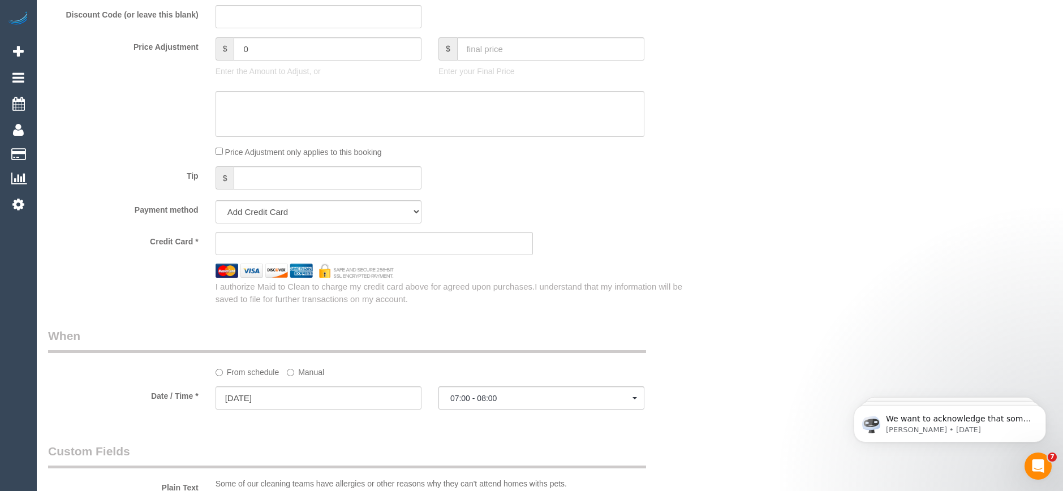
scroll to position [1111, 0]
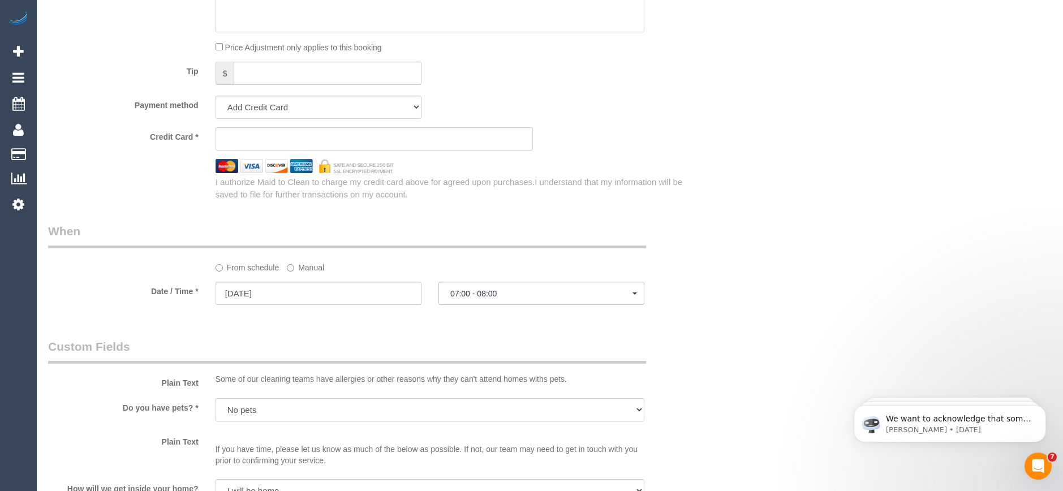
type textarea "Kitchen,1 bathrooms call the customer on 0400194286 to arrange parking The cust…"
click at [494, 298] on span "07:00 - 08:00" at bounding box center [541, 293] width 182 height 9
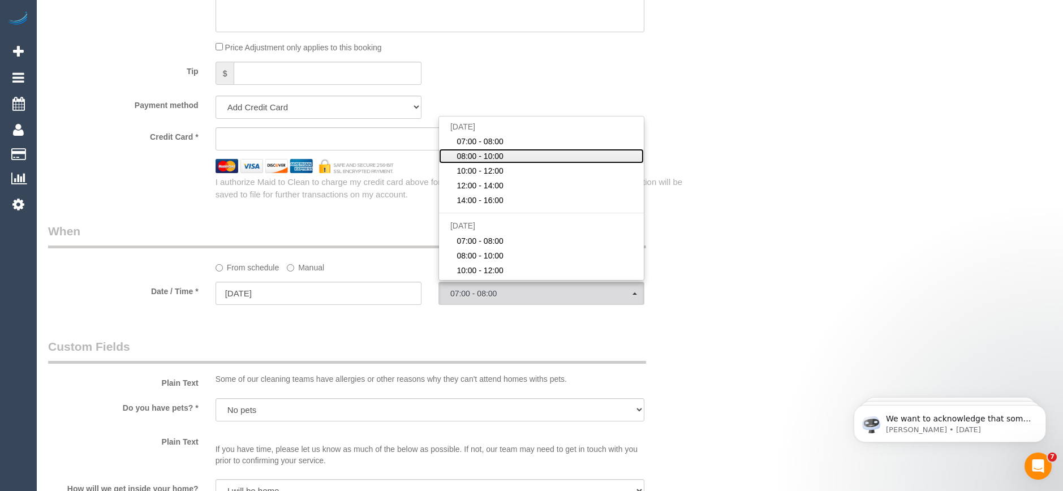
click at [480, 156] on span "08:00 - 10:00" at bounding box center [480, 156] width 47 height 11
select select "spot2"
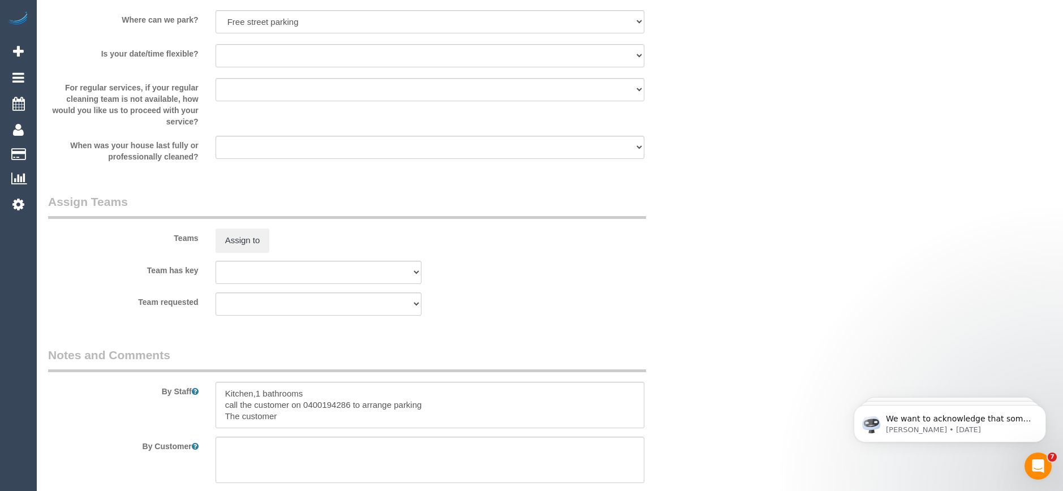
scroll to position [1677, 0]
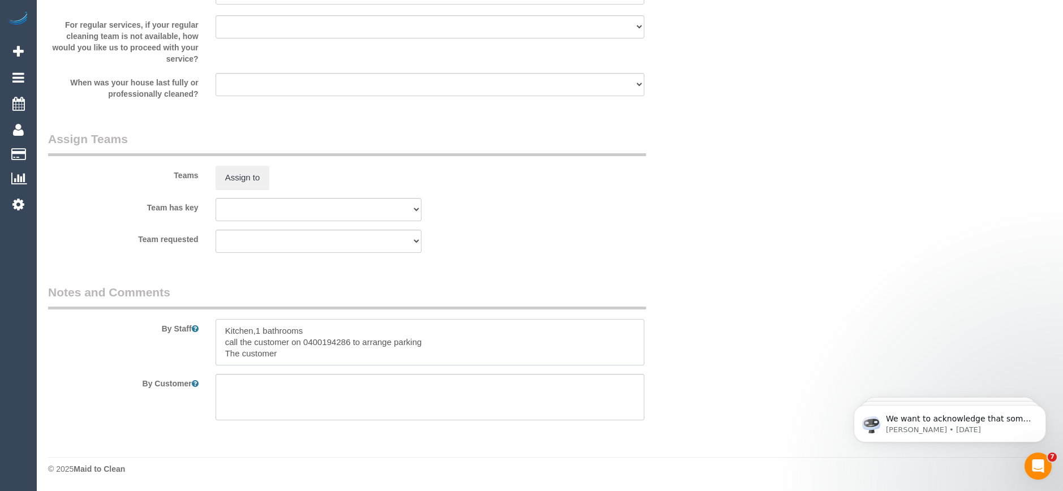
click at [292, 354] on textarea at bounding box center [430, 342] width 429 height 46
click at [433, 341] on textarea at bounding box center [430, 342] width 429 height 46
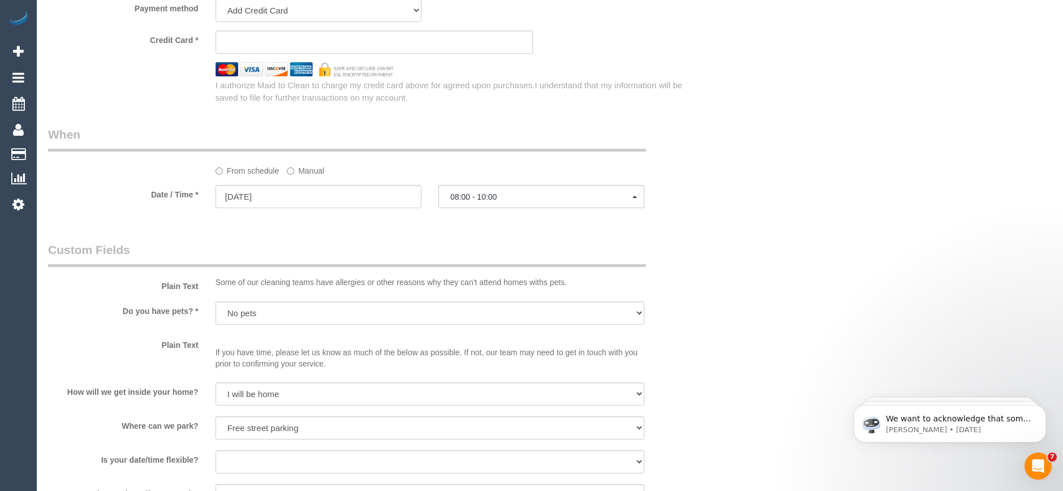
scroll to position [1111, 0]
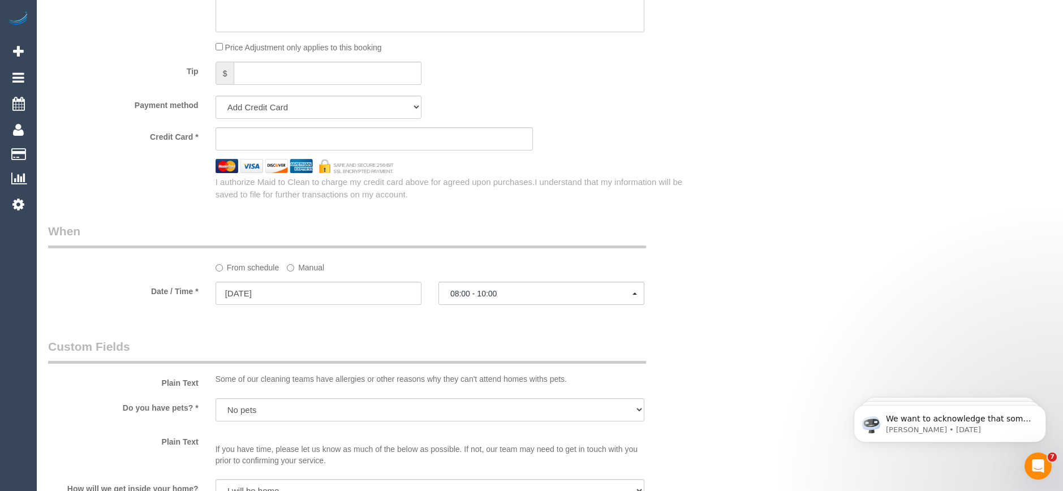
type textarea "Kitchen,1 bathrooms call the customer on 0400194286 to arrange parking 30 minut…"
click at [264, 132] on sui-stripe-card at bounding box center [374, 138] width 317 height 23
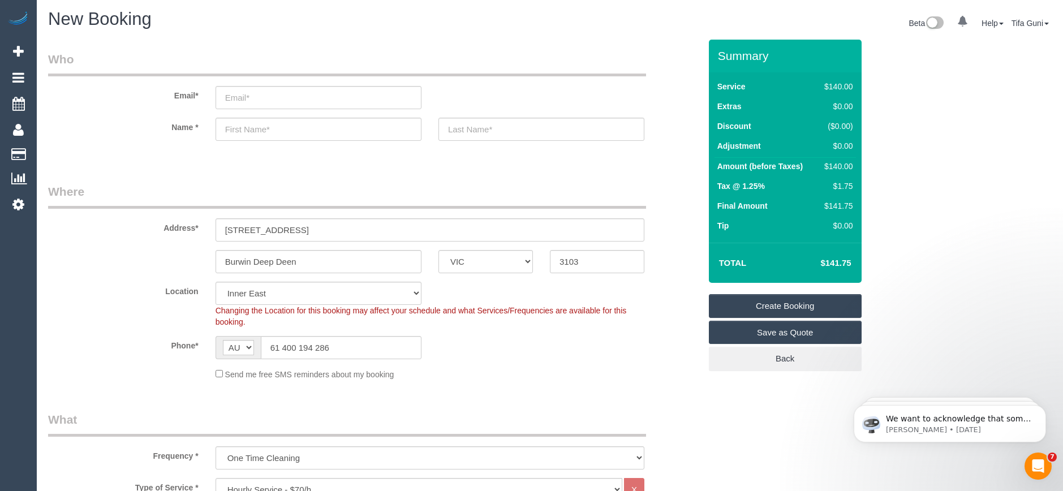
scroll to position [0, 0]
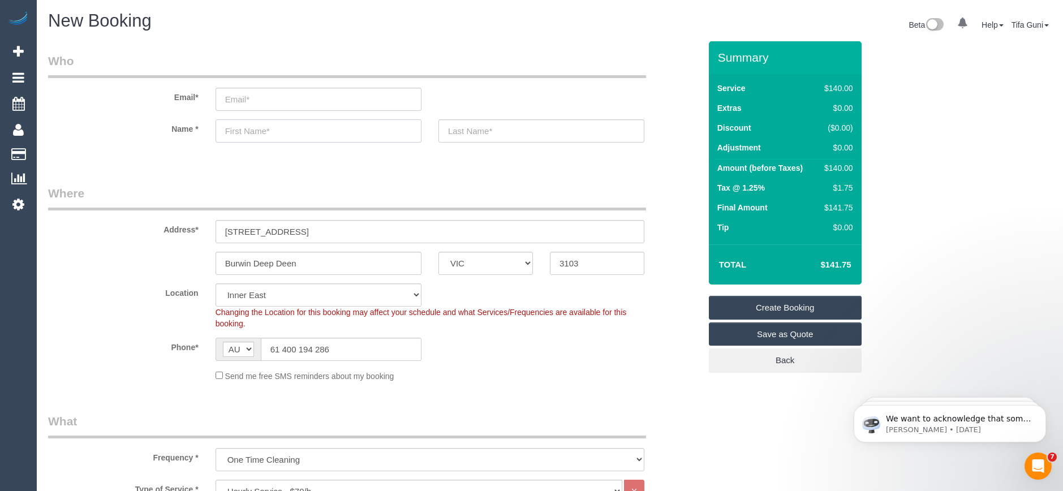
click at [238, 134] on input "text" at bounding box center [319, 130] width 206 height 23
click at [230, 132] on input "sue" at bounding box center [319, 130] width 206 height 23
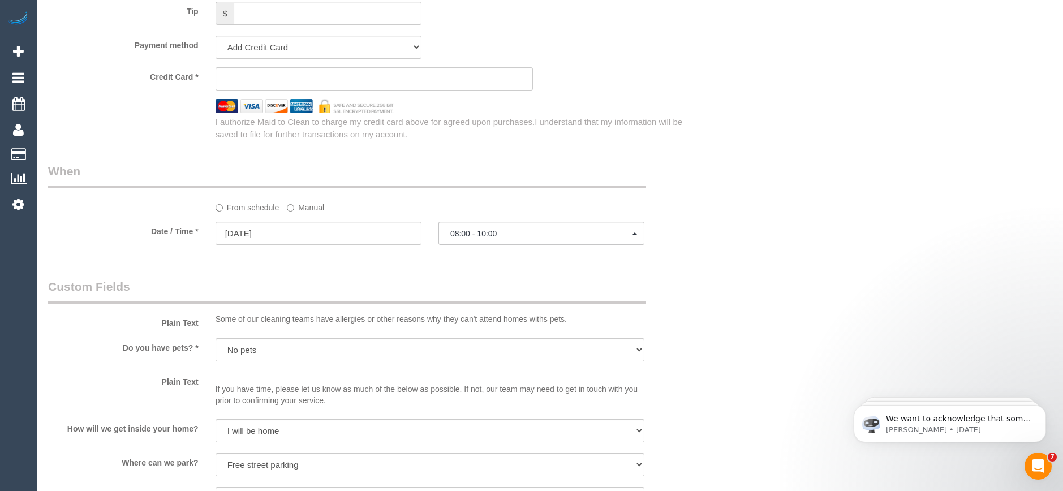
scroll to position [1188, 0]
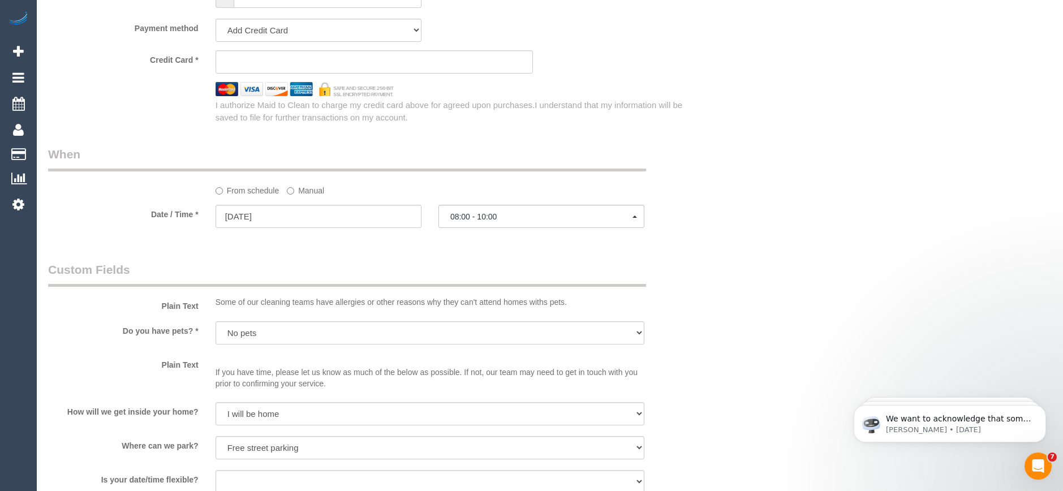
type input "[PERSON_NAME]"
click at [478, 220] on span "08:00 - 10:00" at bounding box center [541, 216] width 182 height 9
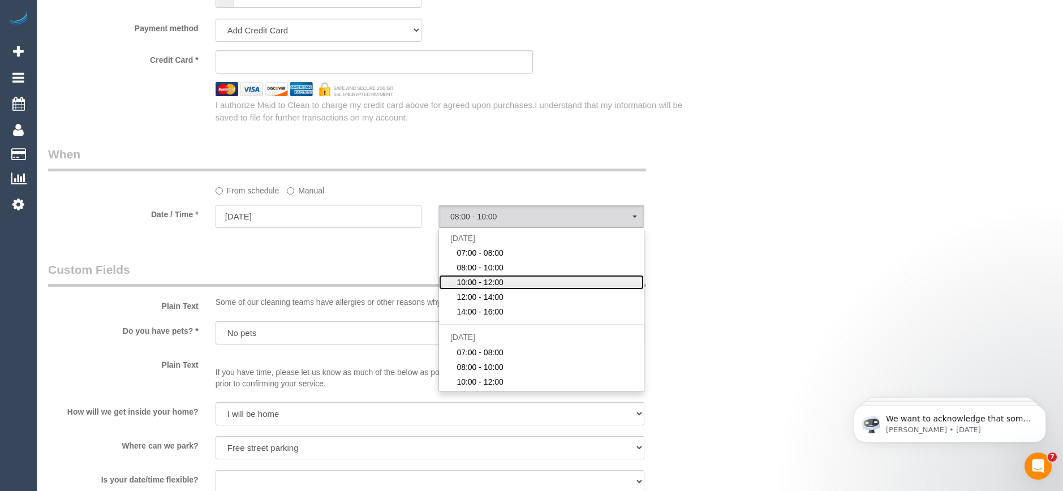
click at [472, 278] on span "10:00 - 12:00" at bounding box center [480, 282] width 47 height 11
select select "spot3"
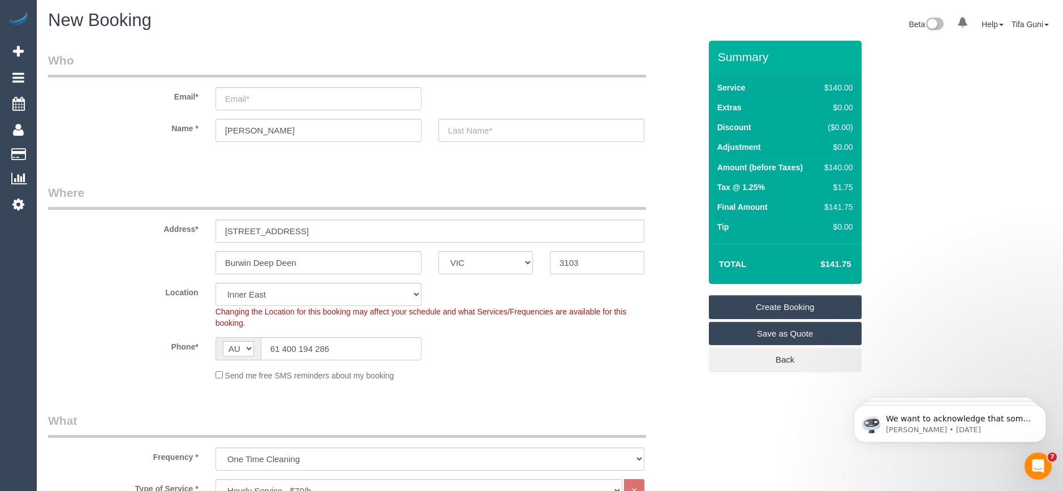
scroll to position [0, 0]
click at [480, 134] on input "text" at bounding box center [542, 130] width 206 height 23
drag, startPoint x: 281, startPoint y: 350, endPoint x: 264, endPoint y: 351, distance: 17.0
click at [264, 351] on input "61 400 194 286" at bounding box center [341, 349] width 161 height 23
type input "0400 194 286"
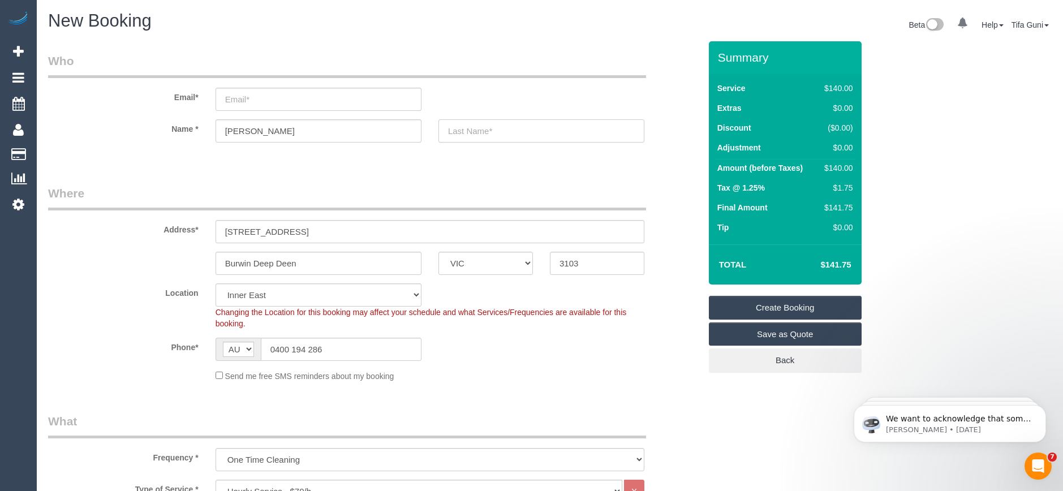
click at [482, 130] on input "text" at bounding box center [542, 130] width 206 height 23
type input "Oakley"
click at [235, 100] on input "email" at bounding box center [319, 99] width 206 height 23
type input "f"
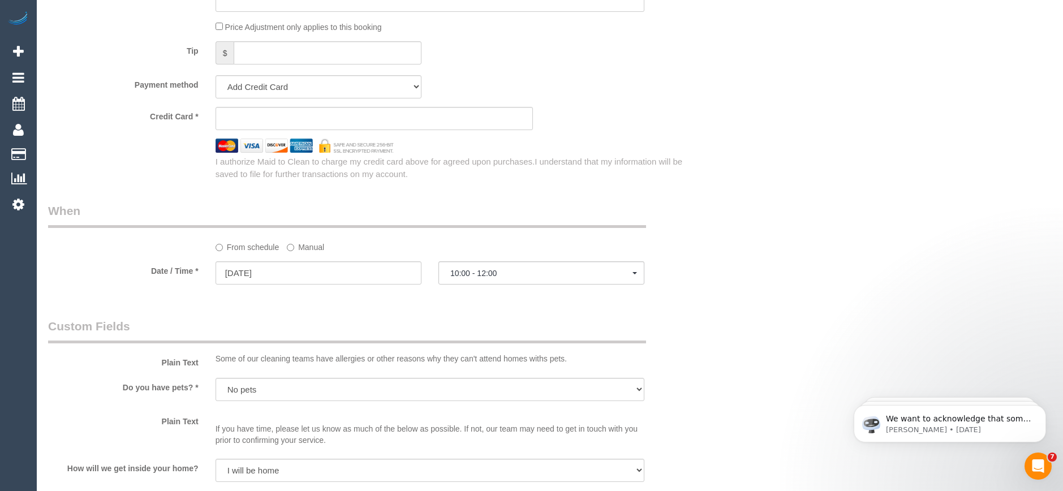
scroll to position [1075, 0]
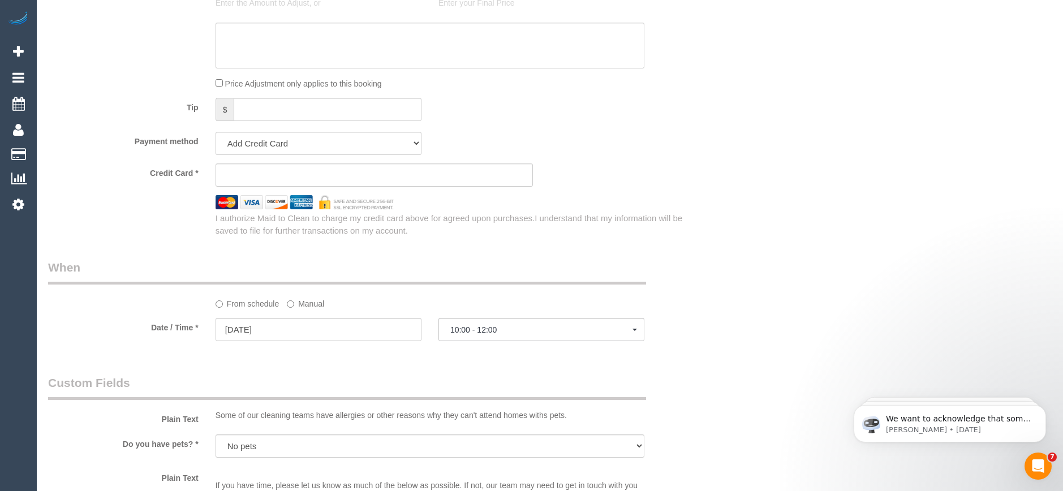
type input "[EMAIL_ADDRESS][DOMAIN_NAME]"
select select "spot24"
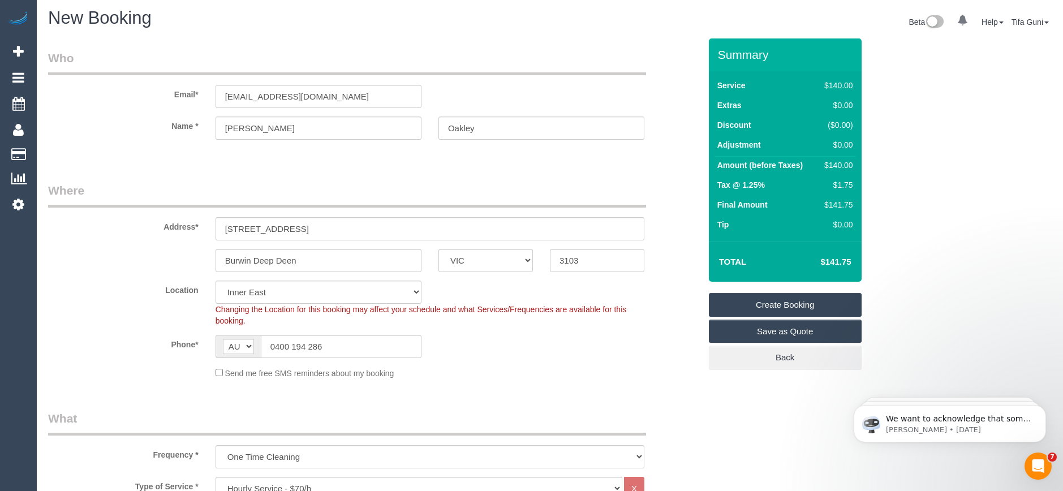
scroll to position [0, 0]
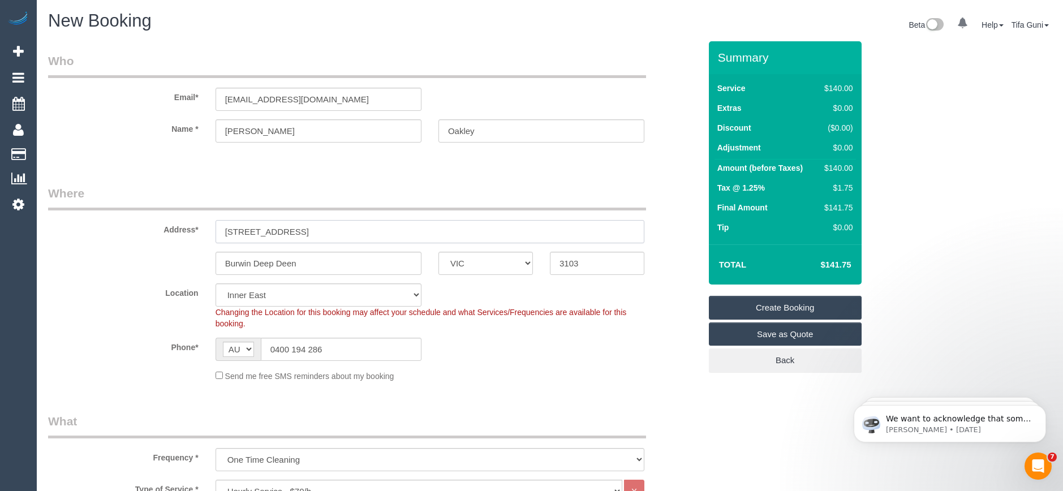
click at [234, 230] on input "4-31 downsbi road" at bounding box center [430, 231] width 429 height 23
click at [299, 231] on input "4/31 downsbi road" at bounding box center [430, 231] width 429 height 23
click at [321, 234] on input "4/31 downsbi road" at bounding box center [430, 231] width 429 height 23
drag, startPoint x: 293, startPoint y: 231, endPoint x: 244, endPoint y: 233, distance: 48.1
click at [244, 233] on input "4/31 downsbi road barnsbury" at bounding box center [430, 231] width 429 height 23
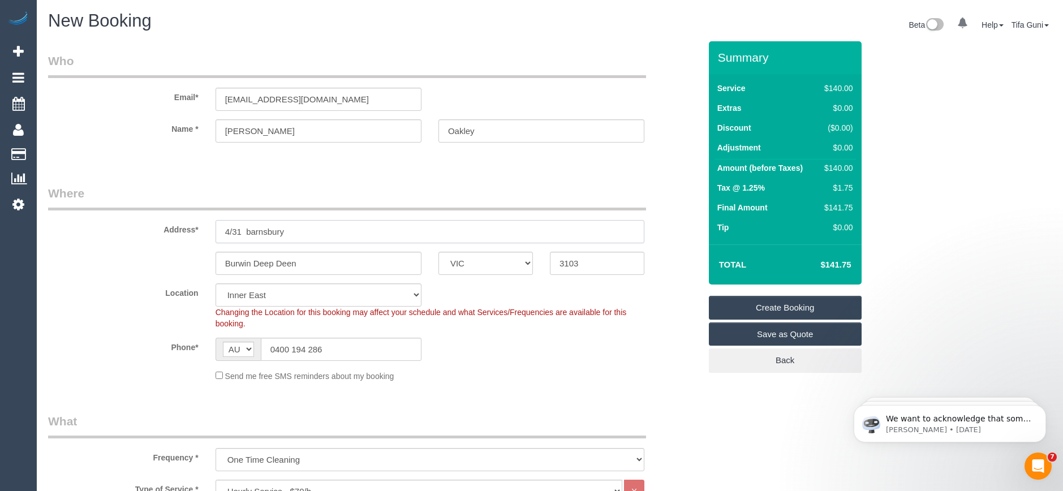
click at [317, 231] on input "4/31 barnsbury" at bounding box center [430, 231] width 429 height 23
drag, startPoint x: 333, startPoint y: 98, endPoint x: 178, endPoint y: 92, distance: 154.6
click at [178, 92] on div "Email* sueoak24@outlook.com" at bounding box center [374, 82] width 669 height 58
click at [250, 230] on input "4/31 barnsbury road" at bounding box center [430, 231] width 429 height 23
type input "4/31 Barnsbury road"
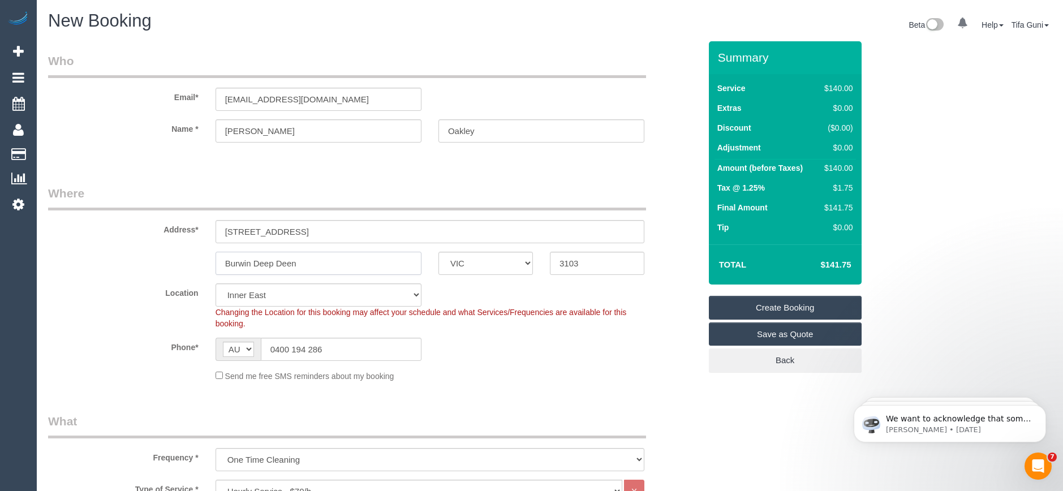
drag, startPoint x: 251, startPoint y: 264, endPoint x: 201, endPoint y: 265, distance: 50.4
click at [201, 265] on div "Burwin Deep Deen ACT NSW NT QLD SA TAS VIC WA 3103" at bounding box center [374, 263] width 669 height 23
click at [227, 263] on input "Deep Deen" at bounding box center [319, 263] width 206 height 23
click at [262, 263] on input "Deep Deen" at bounding box center [319, 263] width 206 height 23
type input "Deep [PERSON_NAME]"
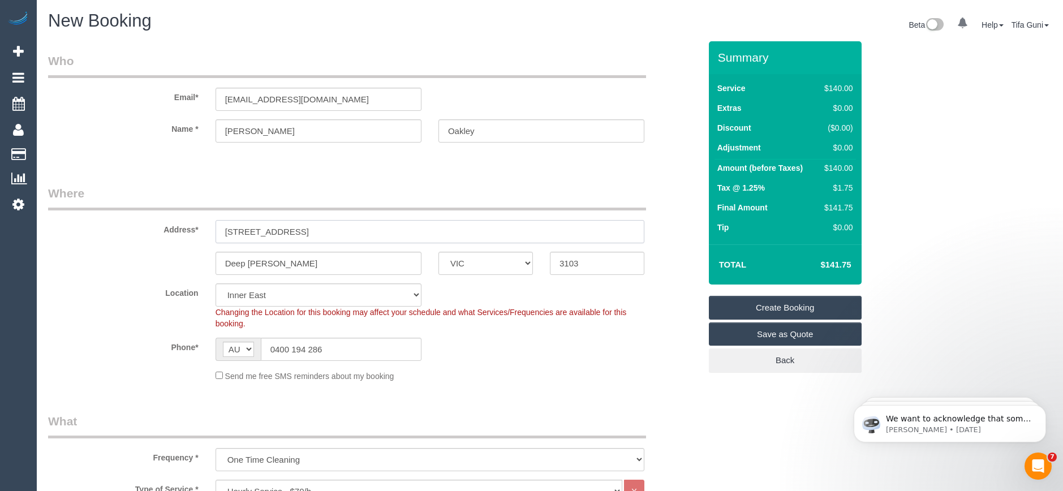
click at [248, 231] on input "4/31 Barnsbury road" at bounding box center [430, 231] width 429 height 23
type input "[STREET_ADDRESS]"
drag, startPoint x: 338, startPoint y: 100, endPoint x: 190, endPoint y: 95, distance: 148.9
click at [190, 95] on div "Email* sueoak24@outlook.com" at bounding box center [374, 82] width 669 height 58
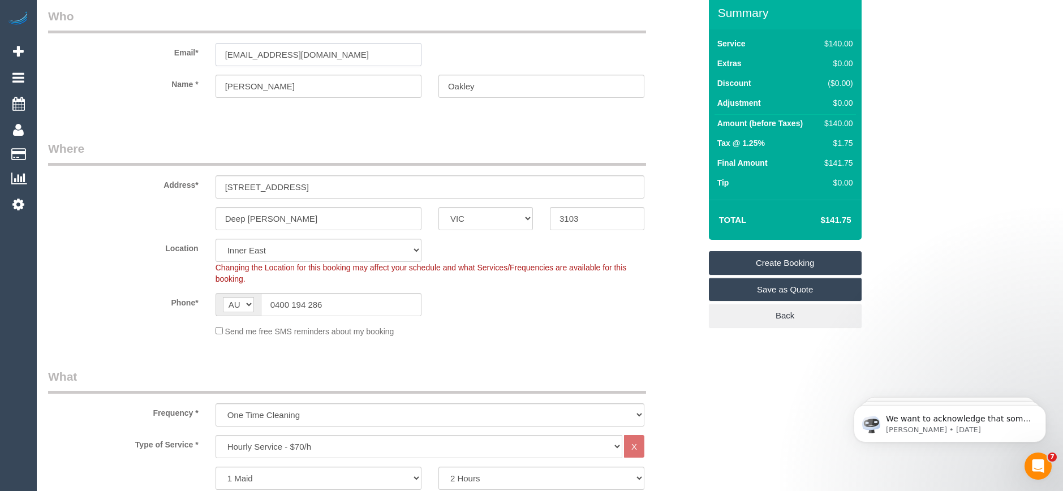
scroll to position [113, 0]
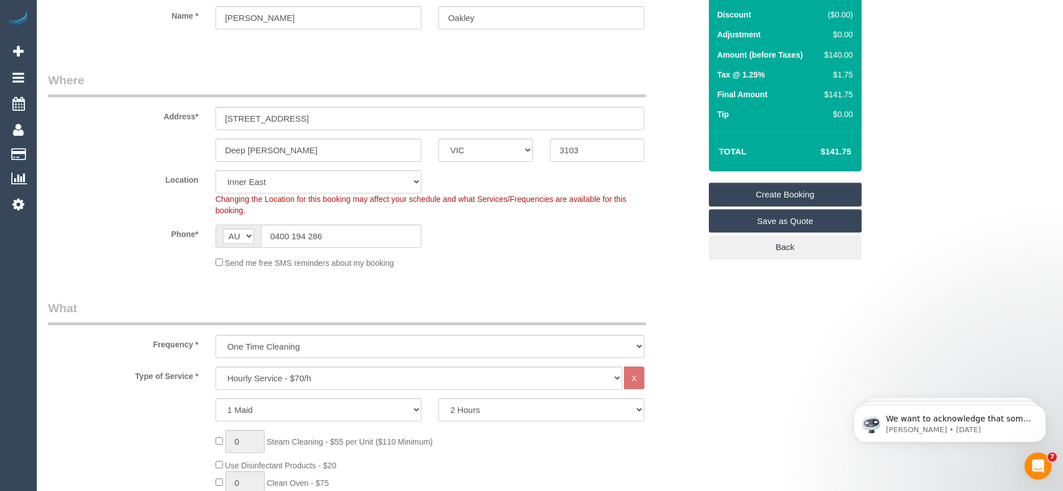
click at [778, 194] on link "Create Booking" at bounding box center [785, 195] width 153 height 24
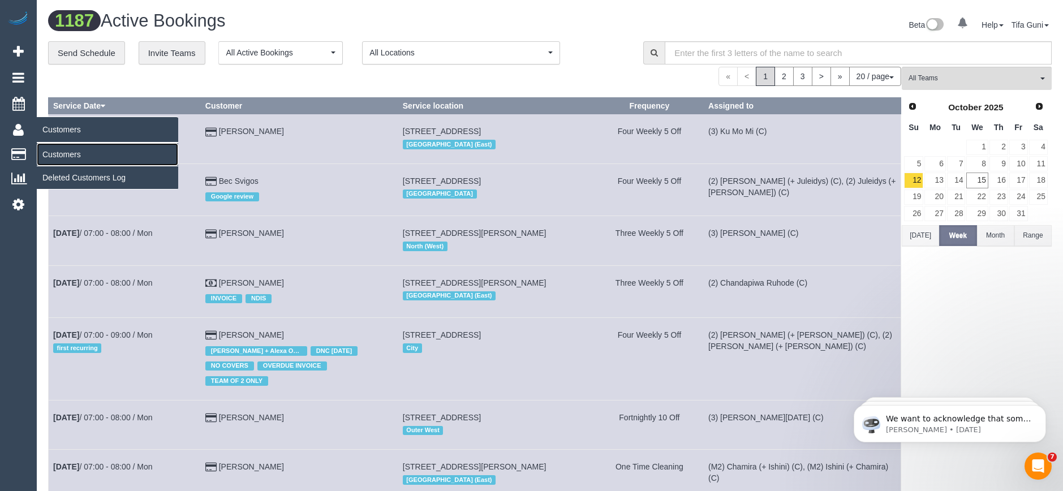
click at [68, 157] on link "Customers" at bounding box center [107, 154] width 141 height 23
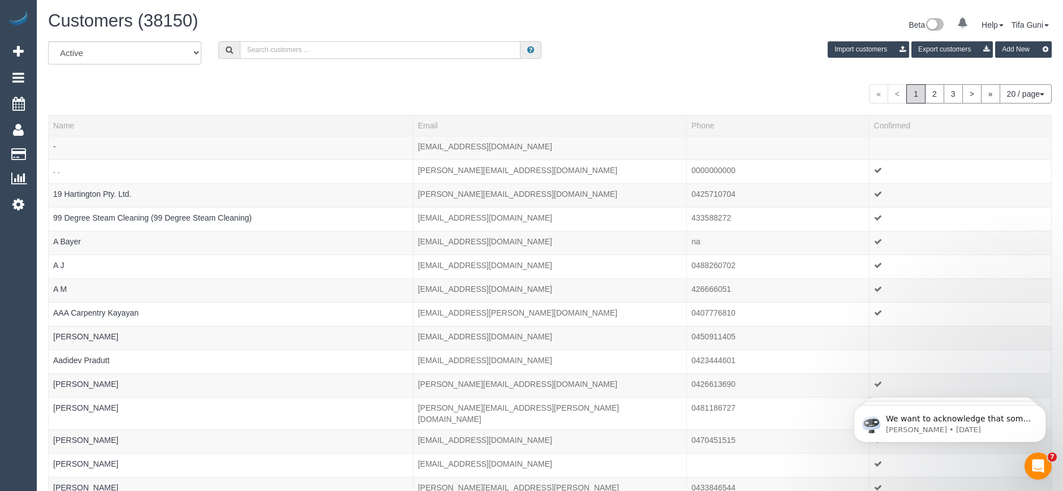
paste input "[EMAIL_ADDRESS][DOMAIN_NAME]"
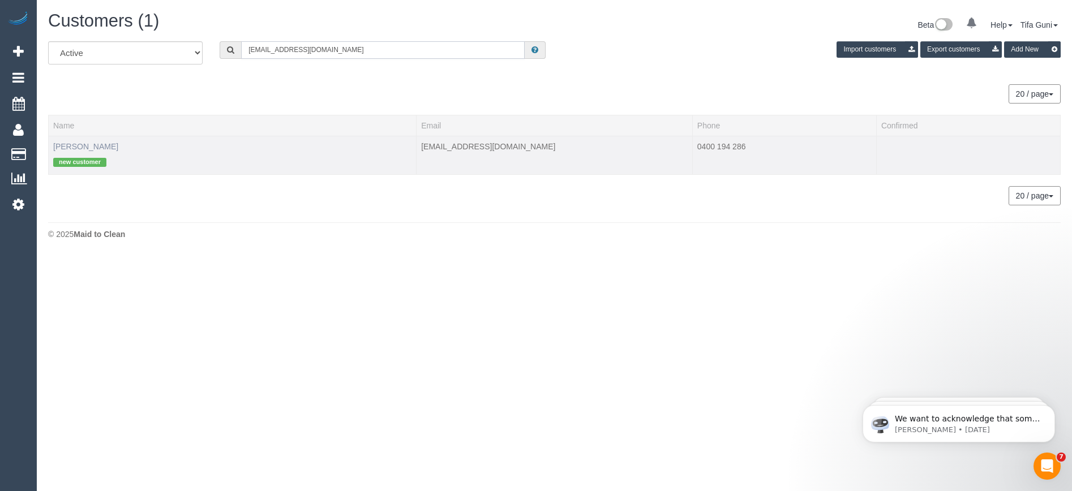
type input "[EMAIL_ADDRESS][DOMAIN_NAME]"
click at [86, 145] on link "Sue Oakley" at bounding box center [85, 146] width 65 height 9
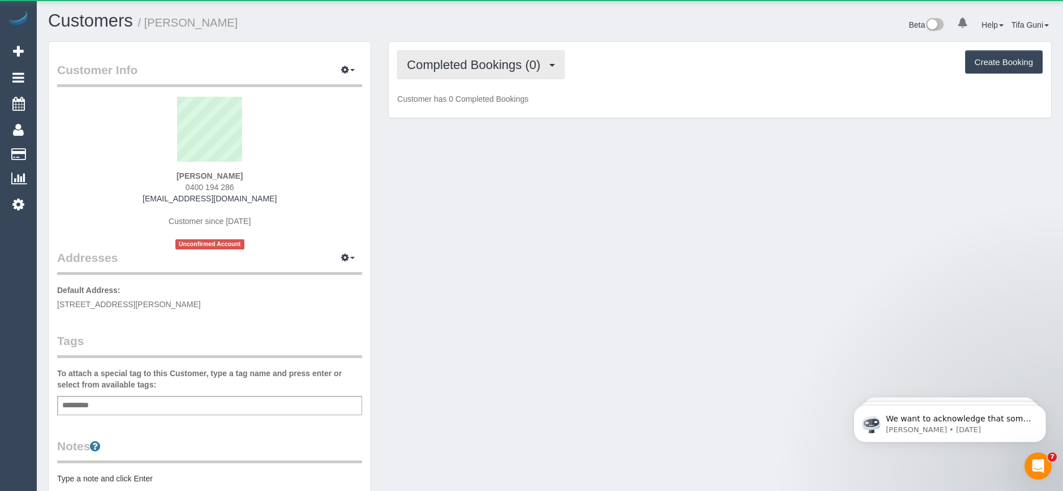
click at [501, 67] on span "Completed Bookings (0)" at bounding box center [476, 65] width 139 height 14
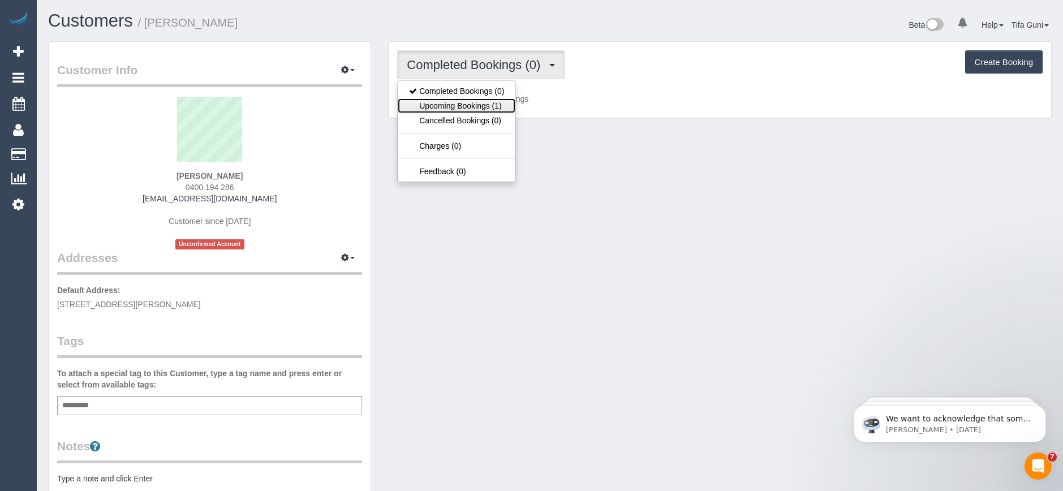
click at [494, 106] on link "Upcoming Bookings (1)" at bounding box center [457, 105] width 118 height 15
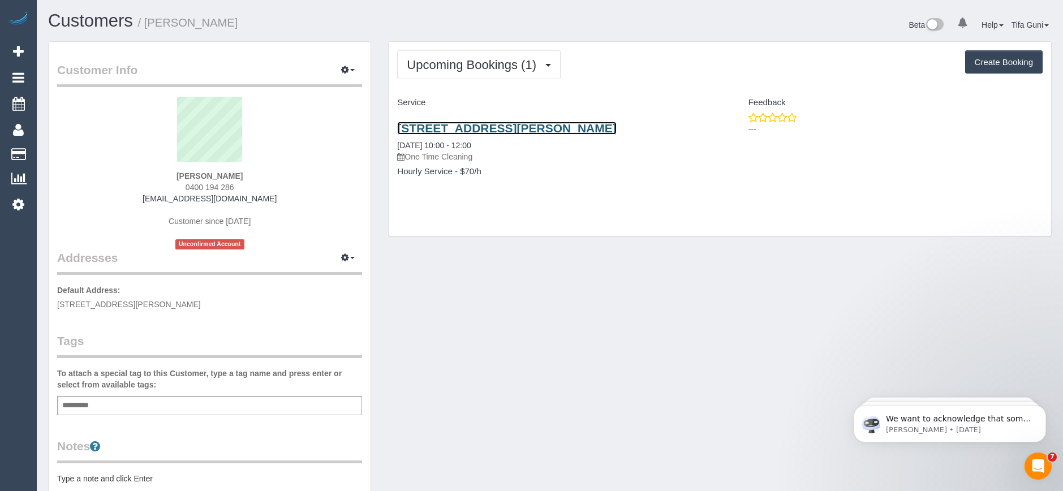
click at [516, 127] on link "4/31 Barnsbury Road, Deep Dean, VIC 3103" at bounding box center [506, 128] width 219 height 13
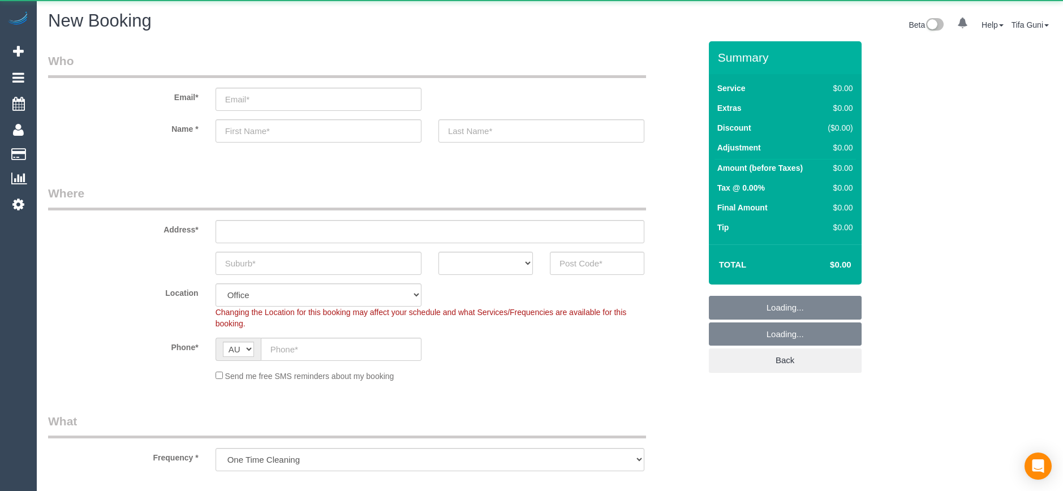
select select "object:649"
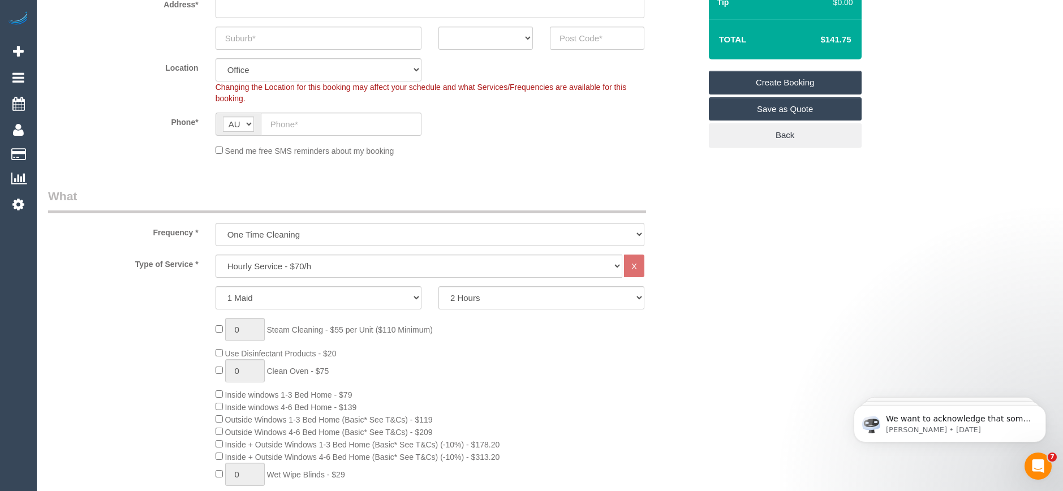
scroll to position [226, 0]
click at [282, 267] on select "Hourly Service - $70/h Hourly Service - $65/h Hourly Service - $60/h Hourly Ser…" at bounding box center [419, 264] width 407 height 23
select select "212"
click at [216, 253] on select "Hourly Service - $70/h Hourly Service - $65/h Hourly Service - $60/h Hourly Ser…" at bounding box center [419, 264] width 407 height 23
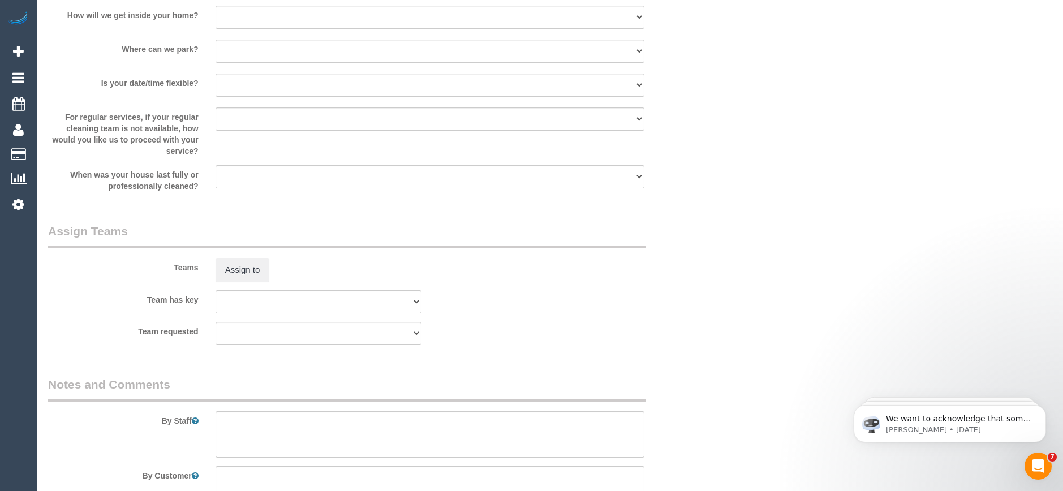
scroll to position [1683, 0]
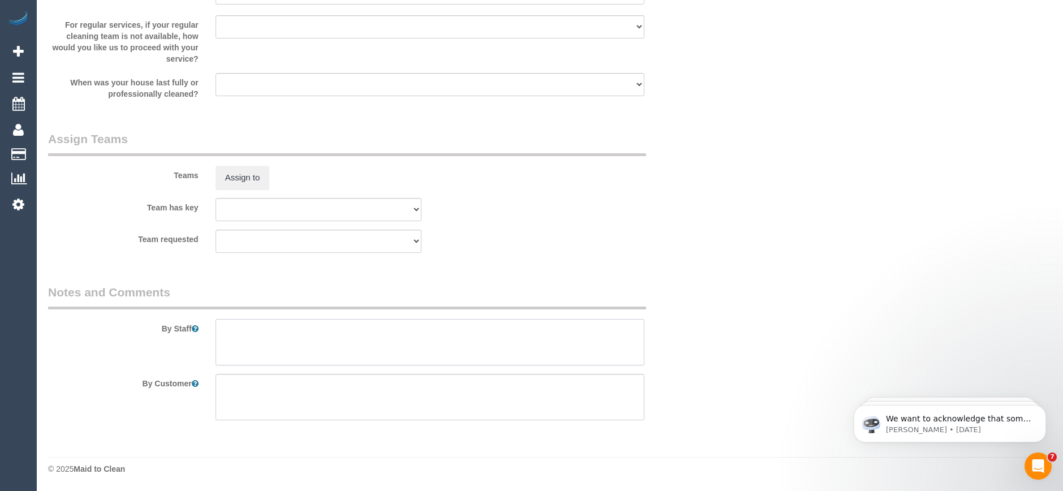
click at [245, 343] on textarea at bounding box center [430, 342] width 429 height 46
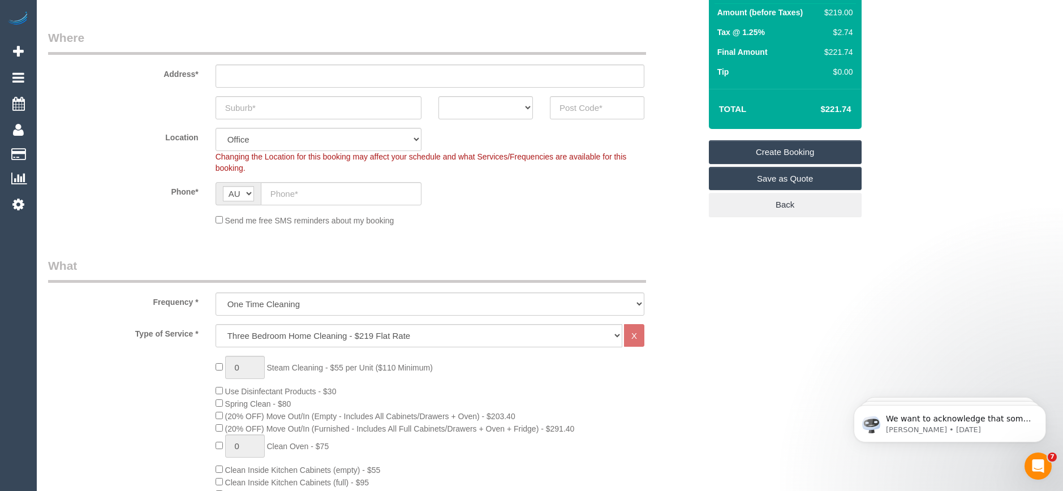
scroll to position [155, 0]
type textarea "Flat rate as a one off but may change to hourly rate"
click at [341, 338] on select "Hourly Service - $70/h Hourly Service - $65/h Hourly Service - $60/h Hourly Ser…" at bounding box center [419, 336] width 407 height 23
select select "209"
click at [216, 325] on select "Hourly Service - $70/h Hourly Service - $65/h Hourly Service - $60/h Hourly Ser…" at bounding box center [419, 336] width 407 height 23
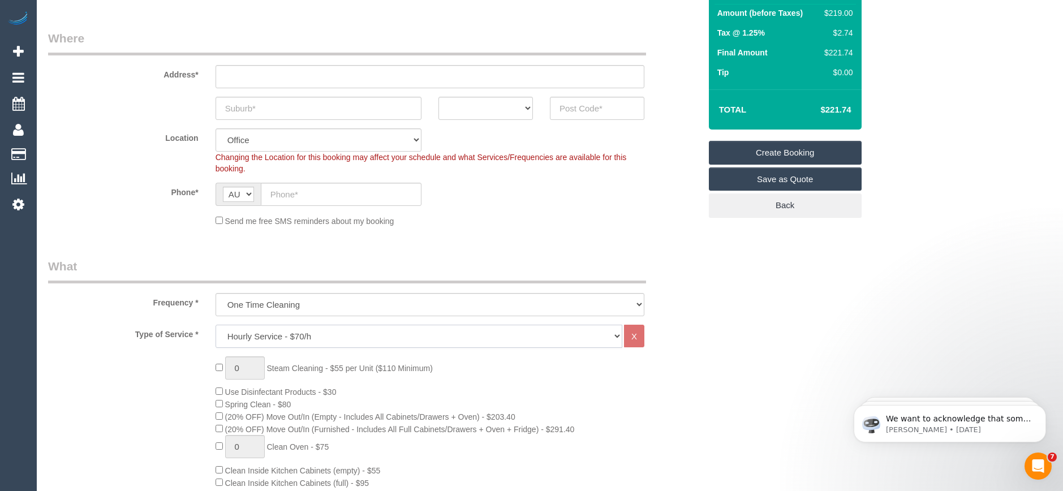
select select "1"
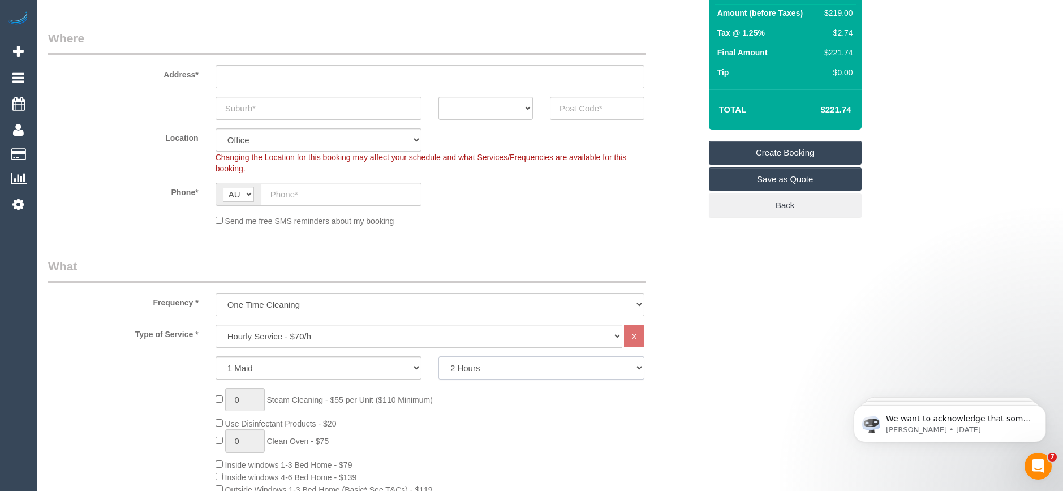
click at [473, 370] on select "2 Hours 2.5 Hours 3 Hours 3.5 Hours 4 Hours 4.5 Hours 5 Hours 5.5 Hours 6 Hours…" at bounding box center [542, 367] width 206 height 23
select select "240"
click at [439, 356] on select "2 Hours 2.5 Hours 3 Hours 3.5 Hours 4 Hours 4.5 Hours 5 Hours 5.5 Hours 6 Hours…" at bounding box center [542, 367] width 206 height 23
click at [300, 334] on select "Hourly Service - $70/h Hourly Service - $65/h Hourly Service - $60/h Hourly Ser…" at bounding box center [419, 336] width 407 height 23
select select "212"
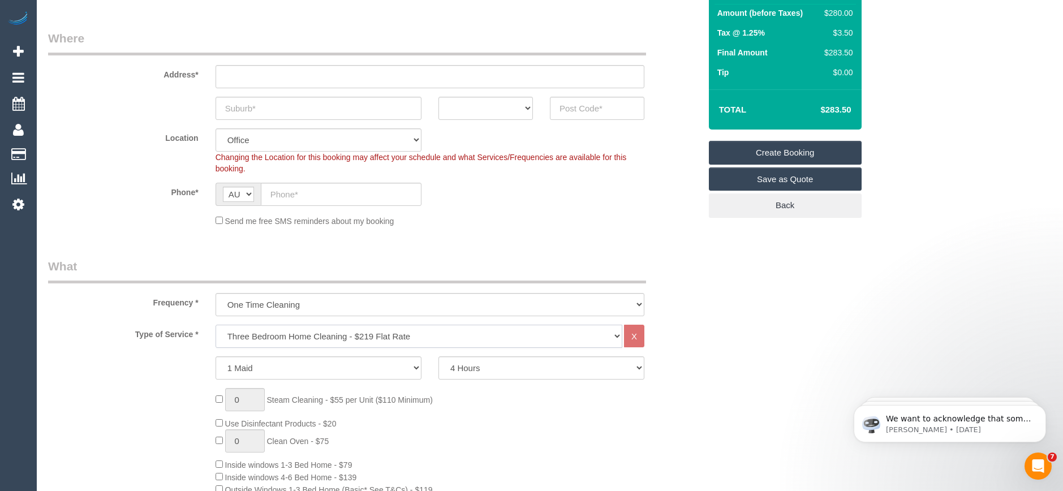
click at [216, 325] on select "Hourly Service - $70/h Hourly Service - $65/h Hourly Service - $60/h Hourly Ser…" at bounding box center [419, 336] width 407 height 23
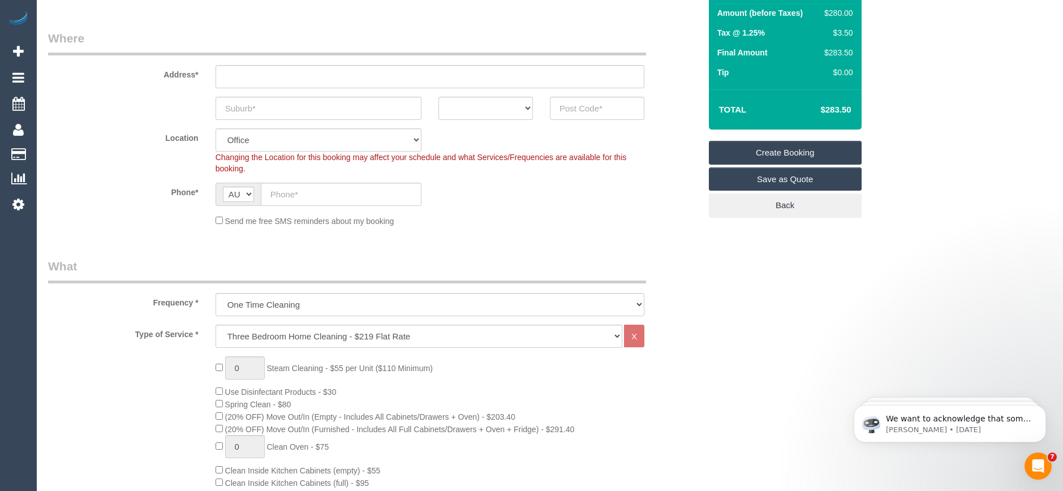
click at [506, 231] on fieldset "Where Address* ACT [GEOGRAPHIC_DATA] NT [GEOGRAPHIC_DATA] SA TAS [GEOGRAPHIC_DA…" at bounding box center [374, 132] width 652 height 205
click at [512, 258] on legend "What" at bounding box center [347, 270] width 598 height 25
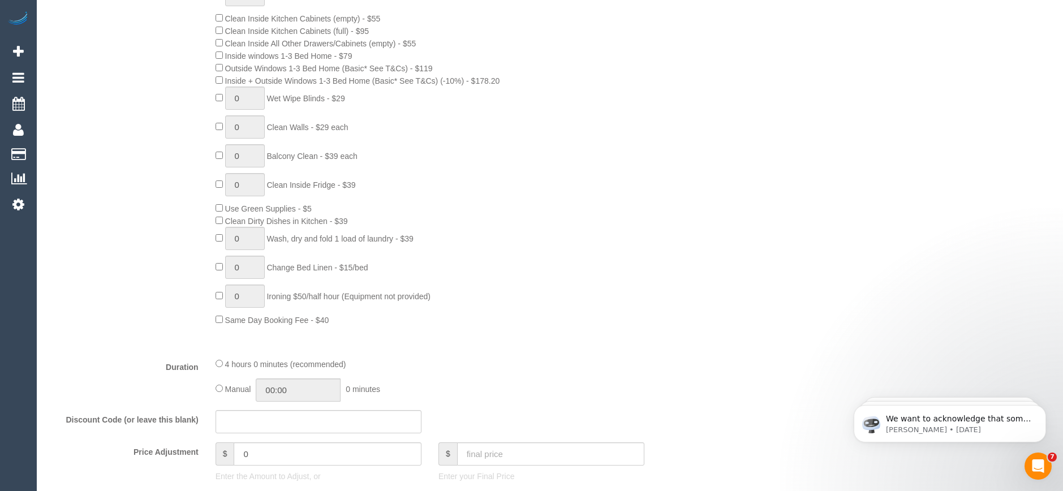
scroll to position [777, 0]
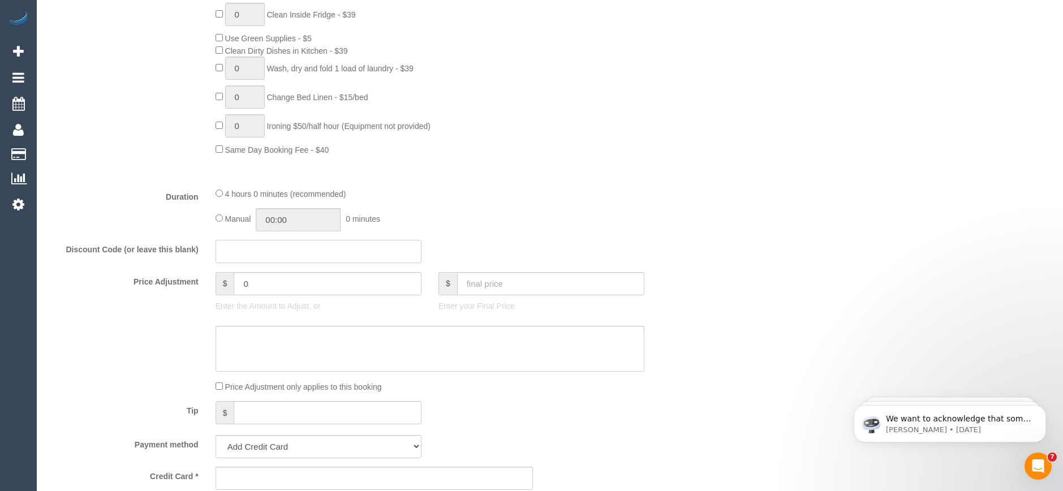
click at [244, 252] on input "text" at bounding box center [319, 251] width 206 height 23
click at [540, 208] on div "Manual 00:00 0 minutes" at bounding box center [430, 219] width 429 height 23
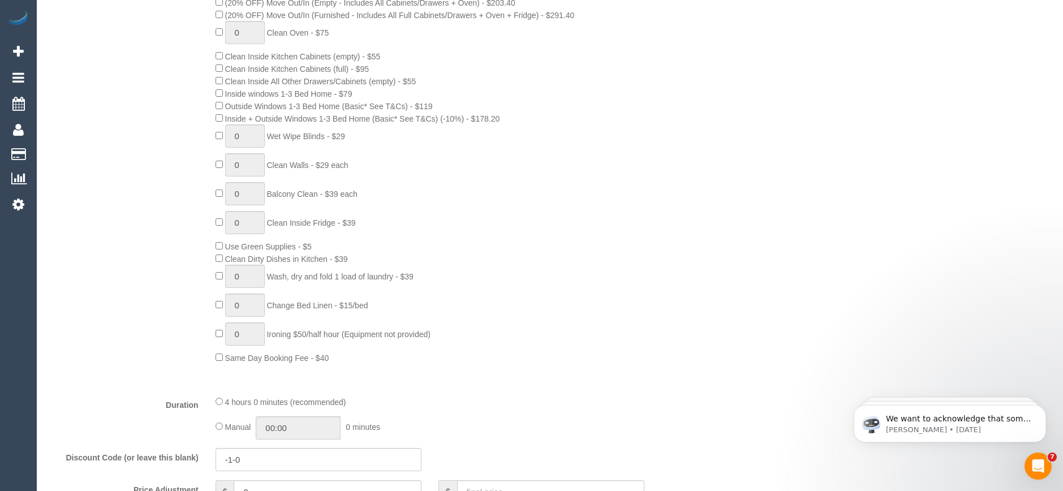
scroll to position [721, 0]
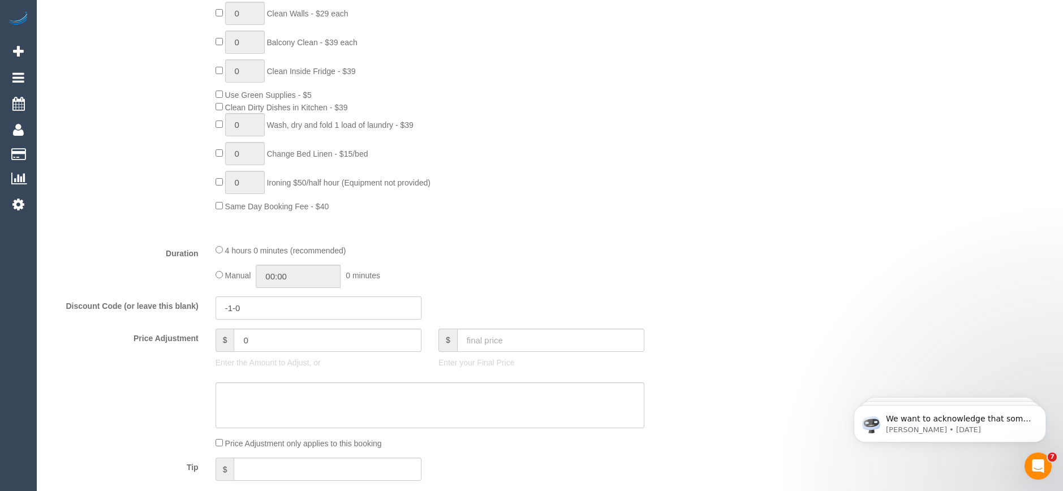
click at [250, 308] on input "-1-0" at bounding box center [319, 307] width 206 height 23
type input "-10"
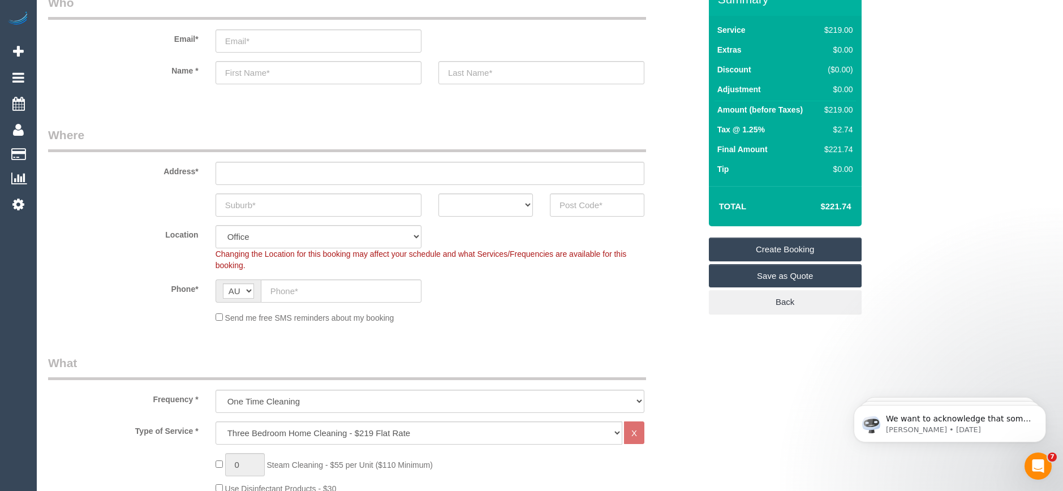
scroll to position [170, 0]
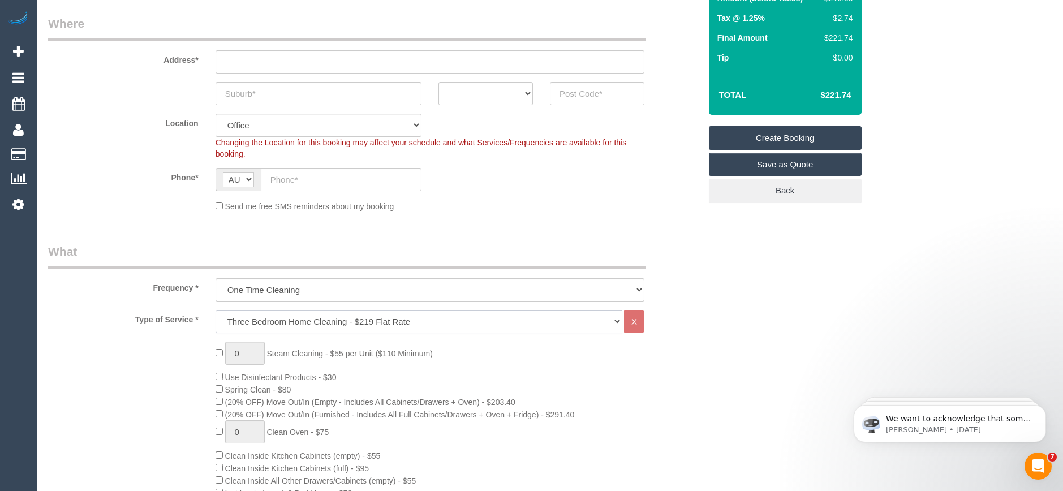
click at [280, 323] on select "Hourly Service - $70/h Hourly Service - $65/h Hourly Service - $60/h Hourly Ser…" at bounding box center [419, 321] width 407 height 23
select select "209"
click at [216, 310] on select "Hourly Service - $70/h Hourly Service - $65/h Hourly Service - $60/h Hourly Ser…" at bounding box center [419, 321] width 407 height 23
select select "1"
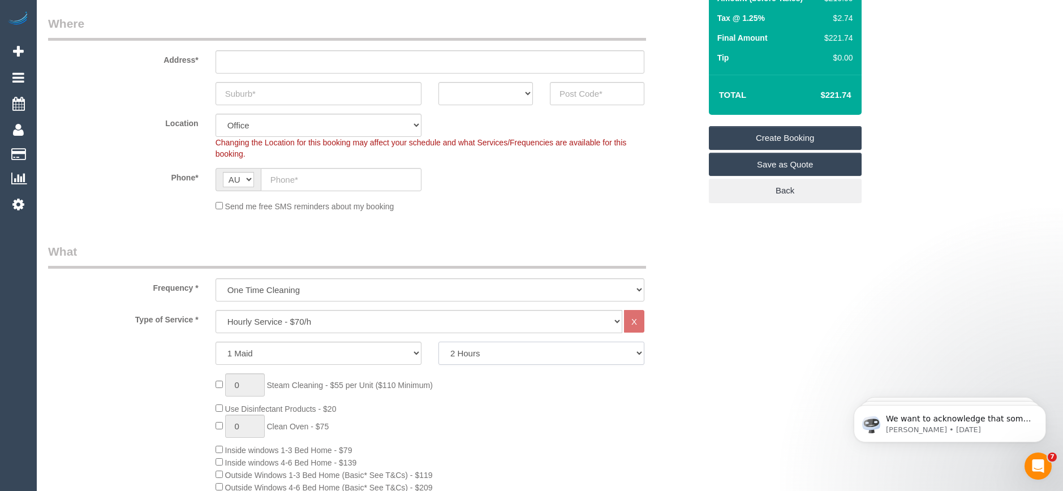
click at [471, 353] on select "2 Hours 2.5 Hours 3 Hours 3.5 Hours 4 Hours 4.5 Hours 5 Hours 5.5 Hours 6 Hours…" at bounding box center [542, 353] width 206 height 23
select select "240"
click at [439, 342] on select "2 Hours 2.5 Hours 3 Hours 3.5 Hours 4 Hours 4.5 Hours 5 Hours 5.5 Hours 6 Hours…" at bounding box center [542, 353] width 206 height 23
click at [303, 322] on select "Hourly Service - $70/h Hourly Service - $65/h Hourly Service - $60/h Hourly Ser…" at bounding box center [419, 321] width 407 height 23
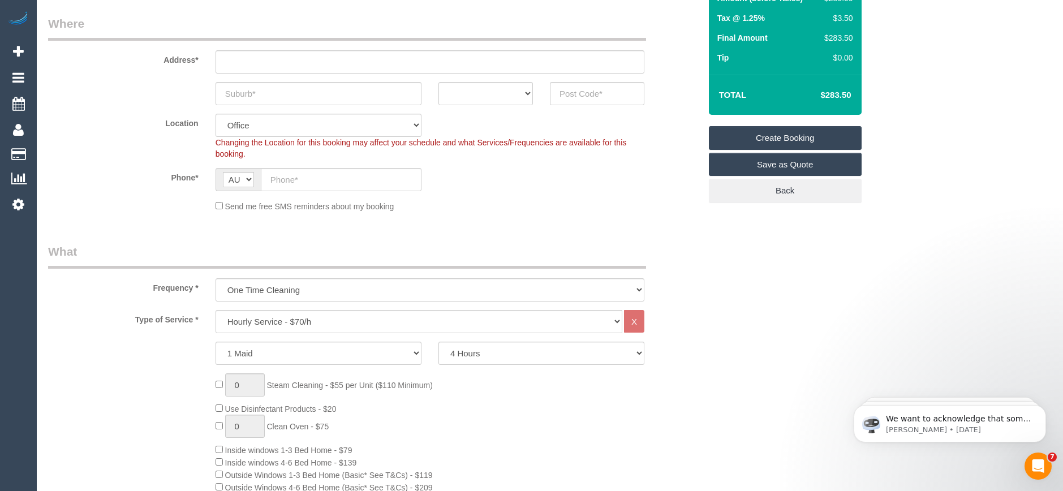
click at [281, 313] on select "Hourly Service - $70/h Hourly Service - $65/h Hourly Service - $60/h Hourly Ser…" at bounding box center [419, 321] width 407 height 23
select select "212"
click at [216, 310] on select "Hourly Service - $70/h Hourly Service - $65/h Hourly Service - $60/h Hourly Ser…" at bounding box center [419, 321] width 407 height 23
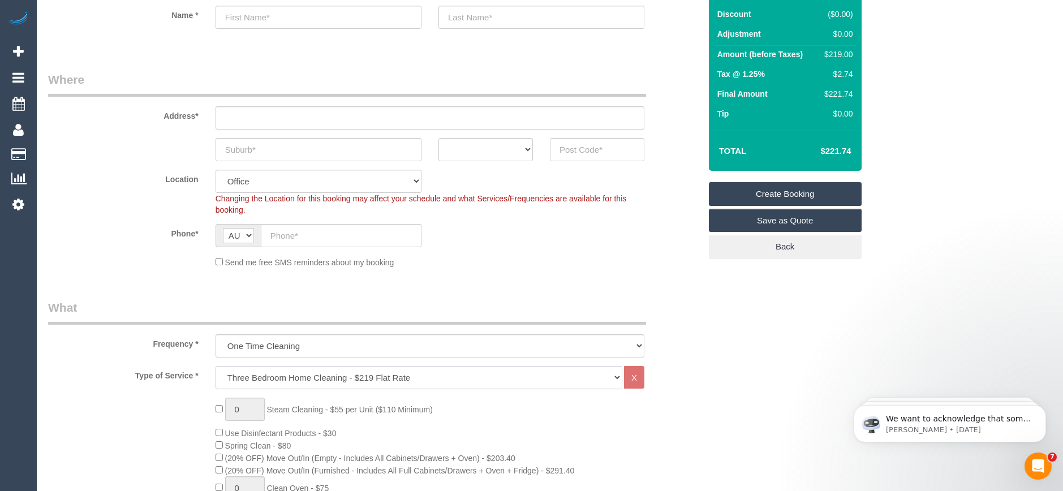
scroll to position [113, 0]
click at [290, 235] on input "text" at bounding box center [341, 236] width 161 height 23
paste input "61 400 194 286"
drag, startPoint x: 281, startPoint y: 237, endPoint x: 261, endPoint y: 239, distance: 19.4
click at [261, 239] on input "61 400 194 286" at bounding box center [341, 236] width 161 height 23
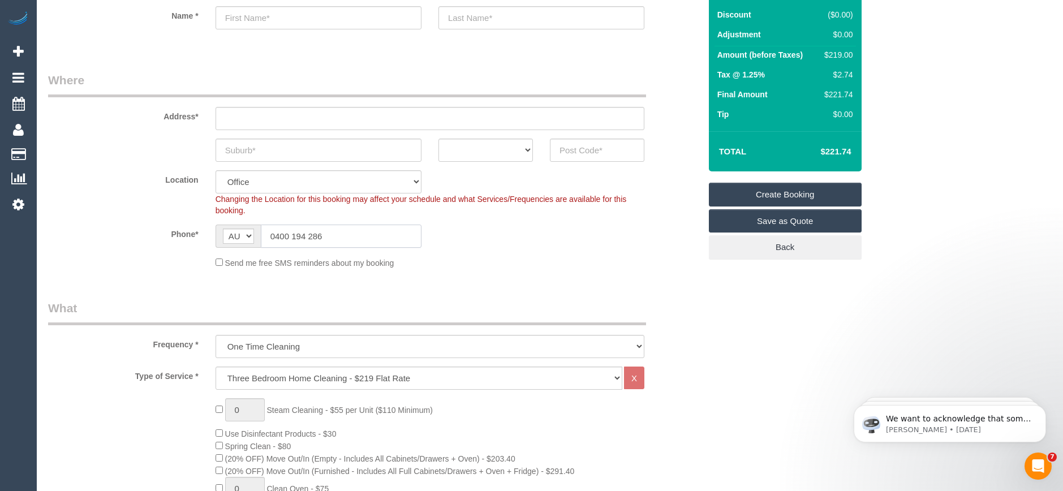
type input "0400 194 286"
click at [453, 270] on fieldset "Where Address* ACT NSW NT QLD SA TAS VIC WA Location Office City East (North) E…" at bounding box center [374, 174] width 652 height 205
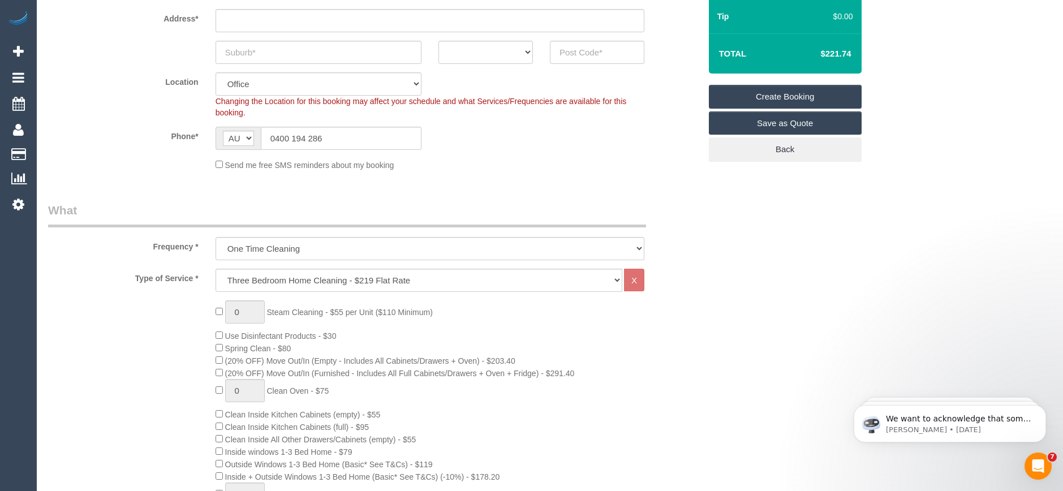
scroll to position [226, 0]
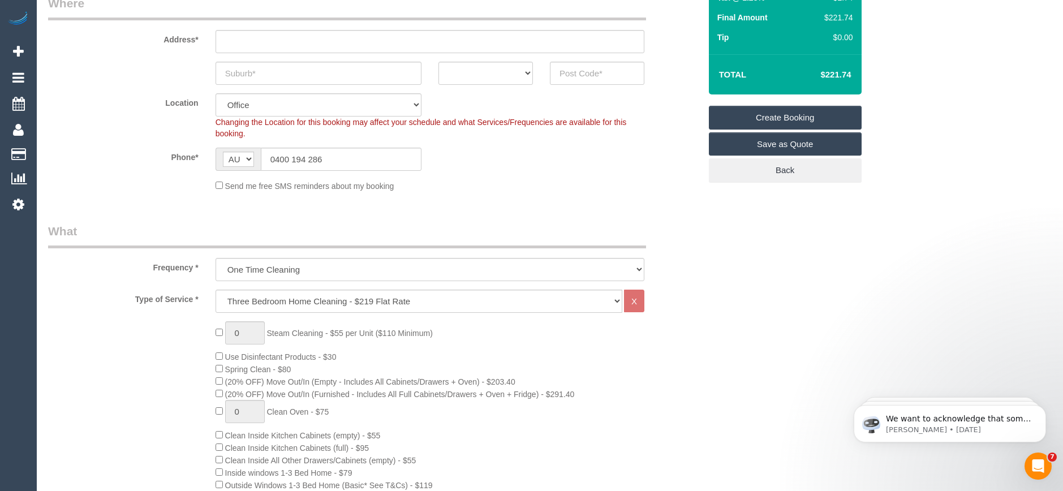
scroll to position [170, 0]
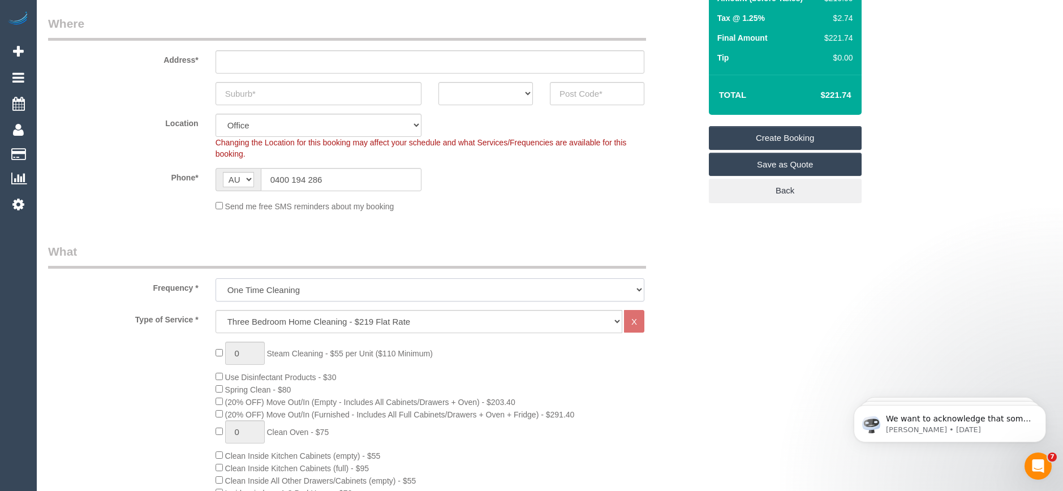
click at [316, 293] on select "One Time Cleaning Weekly - 10% Off - 10.00% (0% for the First Booking) Fortnigh…" at bounding box center [430, 289] width 429 height 23
select select "object:653"
click at [216, 278] on select "One Time Cleaning Weekly - 10% Off - 10.00% (0% for the First Booking) Fortnigh…" at bounding box center [430, 289] width 429 height 23
click at [463, 218] on fieldset "Where Address* ACT NSW NT QLD SA TAS VIC WA Location Office City East (North) E…" at bounding box center [374, 117] width 652 height 205
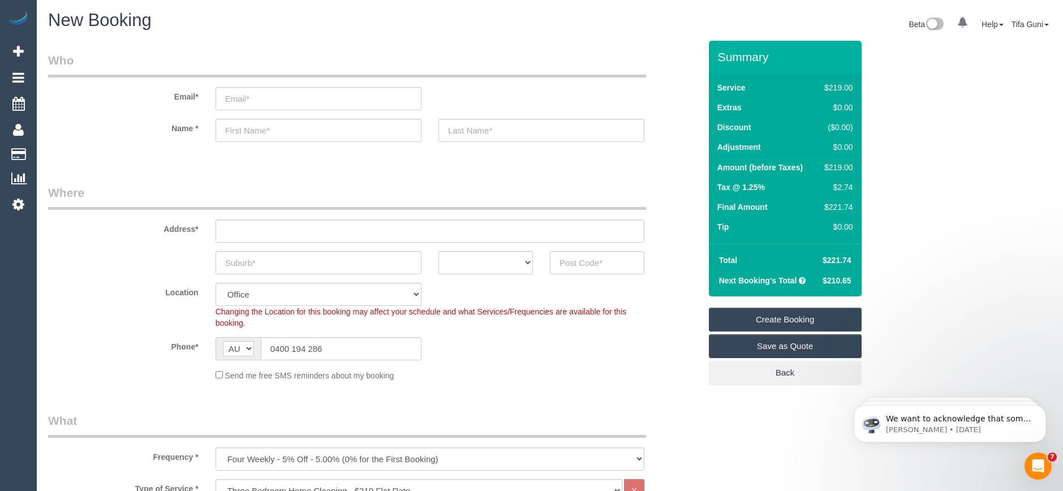
scroll to position [0, 0]
click at [498, 268] on select "ACT NSW NT QLD SA TAS VIC WA" at bounding box center [486, 263] width 94 height 23
select select "VIC"
click at [439, 252] on select "ACT NSW NT QLD SA TAS VIC WA" at bounding box center [486, 263] width 94 height 23
click at [292, 258] on input "text" at bounding box center [319, 263] width 206 height 23
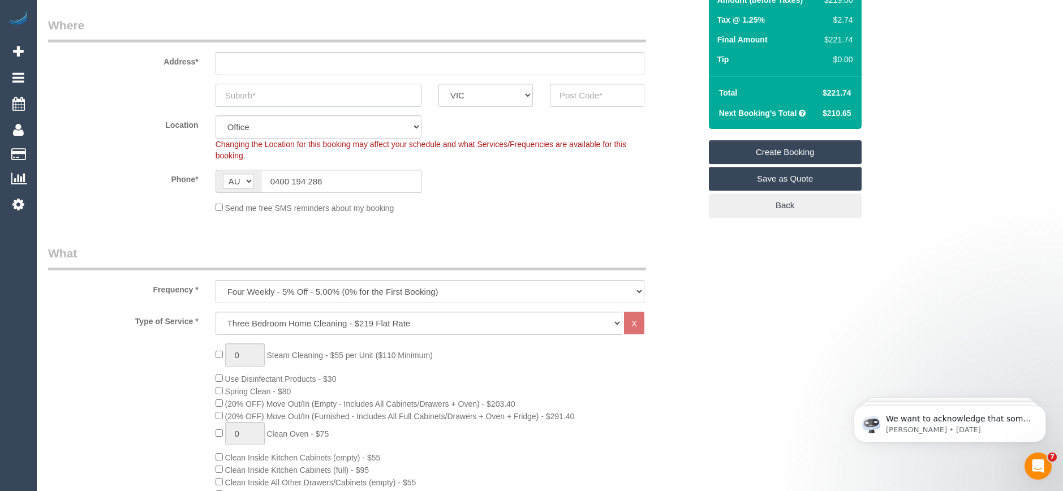
scroll to position [170, 0]
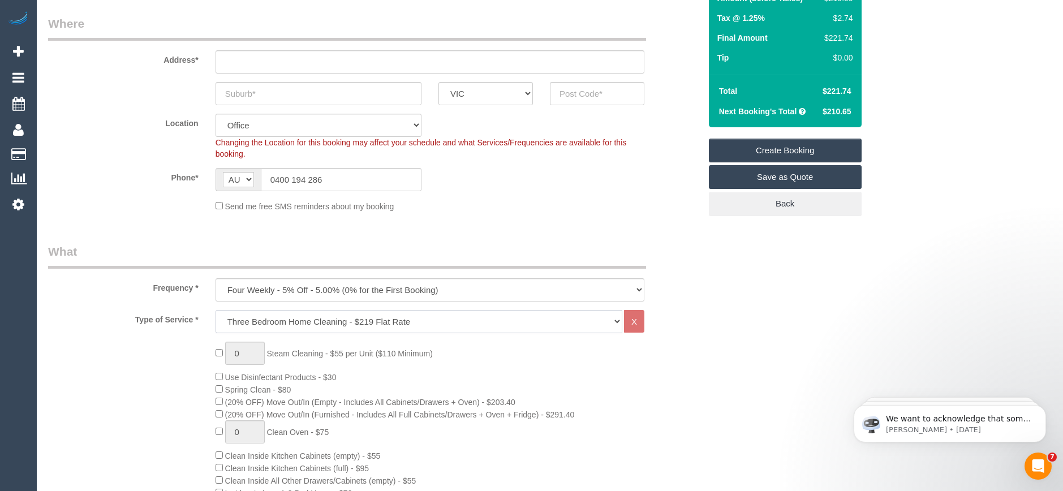
click at [426, 323] on select "Hourly Service - $70/h Hourly Service - $65/h Hourly Service - $60/h Hourly Ser…" at bounding box center [419, 321] width 407 height 23
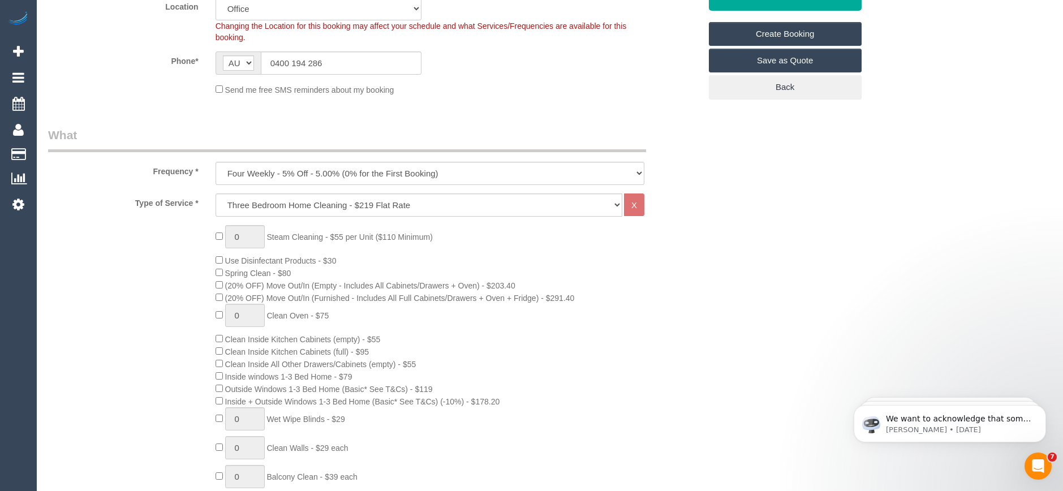
scroll to position [226, 0]
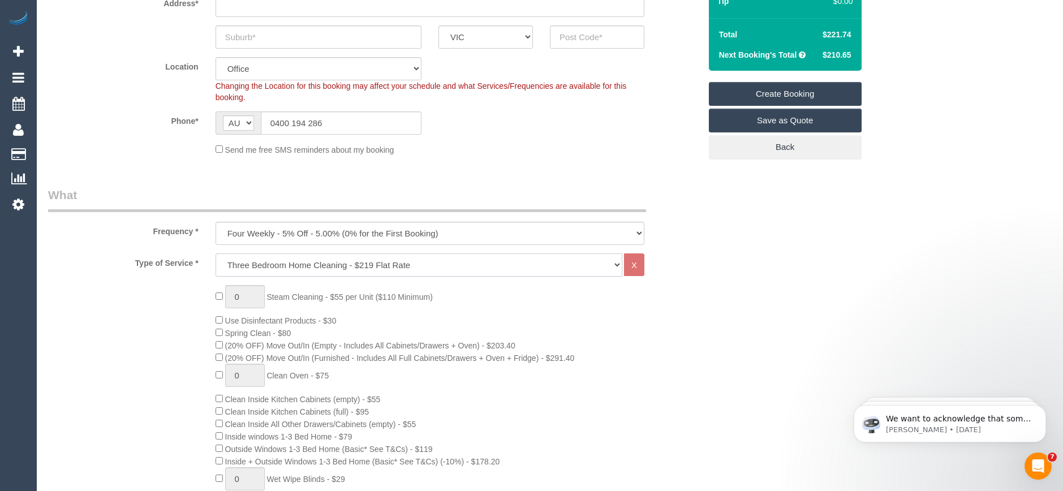
click at [386, 267] on select "Hourly Service - $70/h Hourly Service - $65/h Hourly Service - $60/h Hourly Ser…" at bounding box center [419, 264] width 407 height 23
select select "209"
click at [216, 253] on select "Hourly Service - $70/h Hourly Service - $65/h Hourly Service - $60/h Hourly Ser…" at bounding box center [419, 264] width 407 height 23
select select "1"
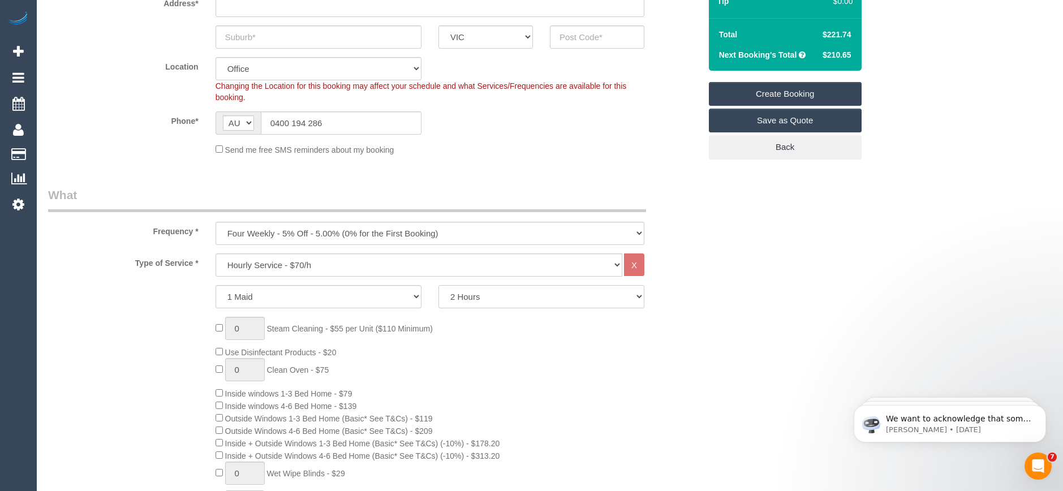
click at [476, 295] on select "2 Hours 2.5 Hours 3 Hours 3.5 Hours 4 Hours 4.5 Hours 5 Hours 5.5 Hours 6 Hours…" at bounding box center [542, 296] width 206 height 23
click at [439, 285] on select "2 Hours 2.5 Hours 3 Hours 3.5 Hours 4 Hours 4.5 Hours 5 Hours 5.5 Hours 6 Hours…" at bounding box center [542, 296] width 206 height 23
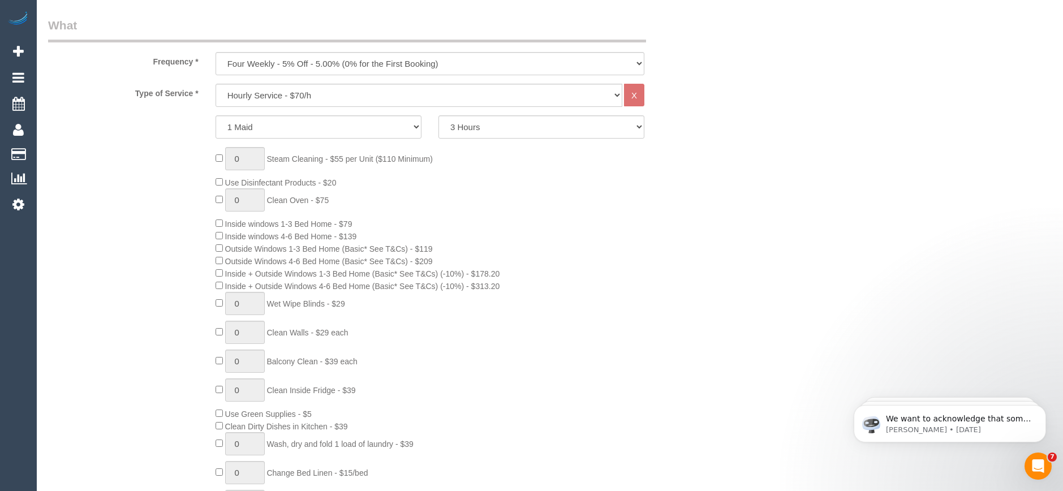
click at [503, 226] on div "0 Steam Cleaning - $55 per Unit ($110 Minimum) Use Disinfectant Products - $20 …" at bounding box center [458, 339] width 502 height 384
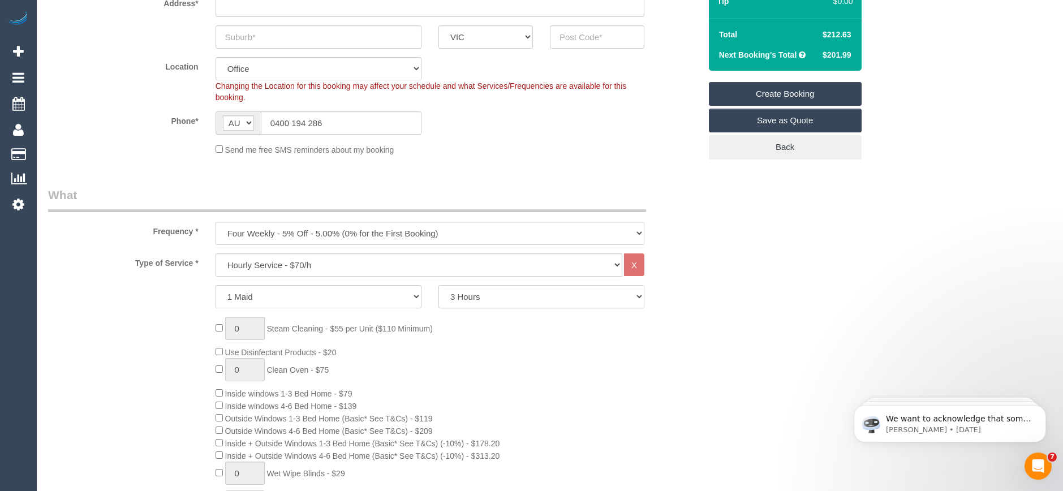
click at [493, 296] on select "2 Hours 2.5 Hours 3 Hours 3.5 Hours 4 Hours 4.5 Hours 5 Hours 5.5 Hours 6 Hours…" at bounding box center [542, 296] width 206 height 23
select select "240"
click at [439, 285] on select "2 Hours 2.5 Hours 3 Hours 3.5 Hours 4 Hours 4.5 Hours 5 Hours 5.5 Hours 6 Hours…" at bounding box center [542, 296] width 206 height 23
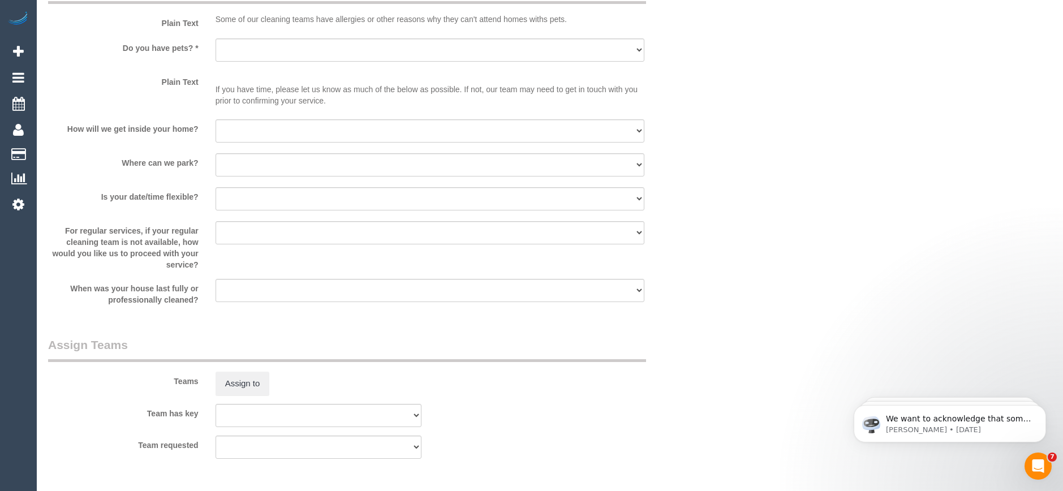
scroll to position [1677, 0]
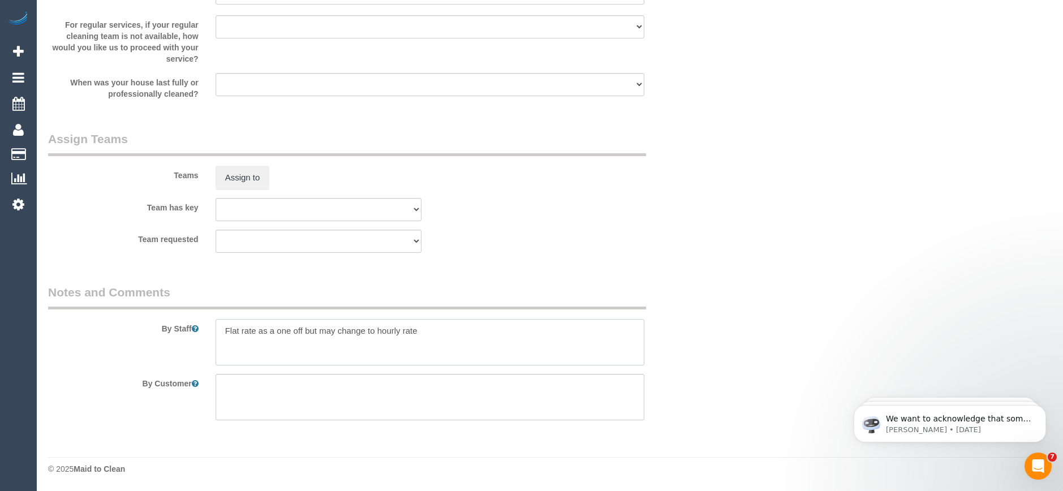
drag, startPoint x: 442, startPoint y: 334, endPoint x: 426, endPoint y: 332, distance: 16.6
click at [426, 332] on textarea at bounding box center [430, 342] width 429 height 46
click at [432, 331] on textarea at bounding box center [430, 342] width 429 height 46
click at [229, 339] on textarea at bounding box center [430, 342] width 429 height 46
click at [294, 351] on textarea at bounding box center [430, 342] width 429 height 46
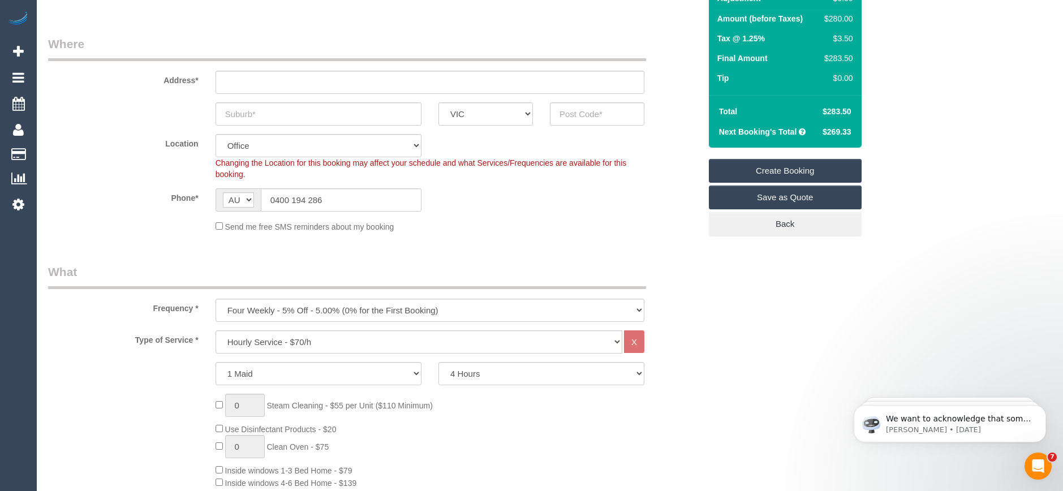
scroll to position [57, 0]
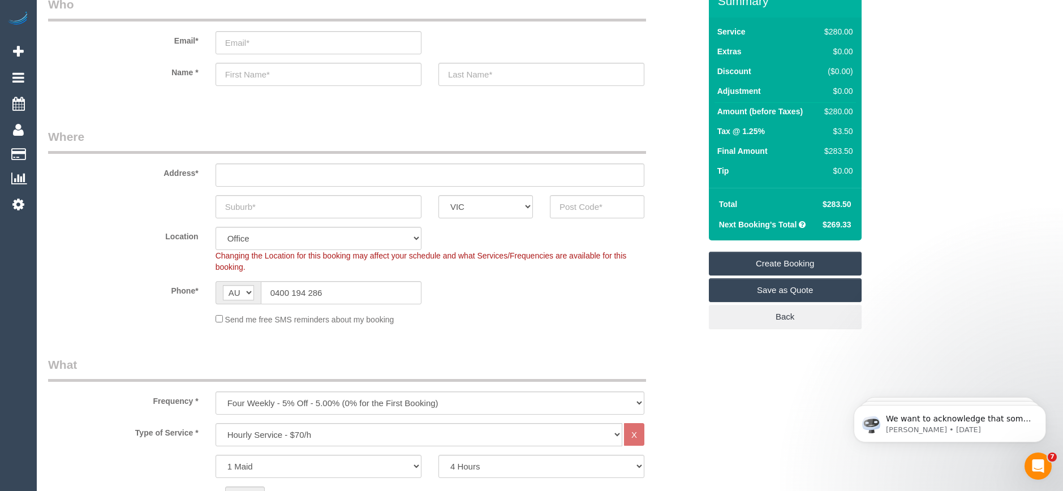
type textarea "Flat rate as a one off but may change to hourly rate 3 Hours first clean 2 hour…"
click at [270, 208] on input "text" at bounding box center [319, 206] width 206 height 23
type input "richomd"
click at [569, 205] on input "text" at bounding box center [597, 206] width 94 height 23
type input "3121"
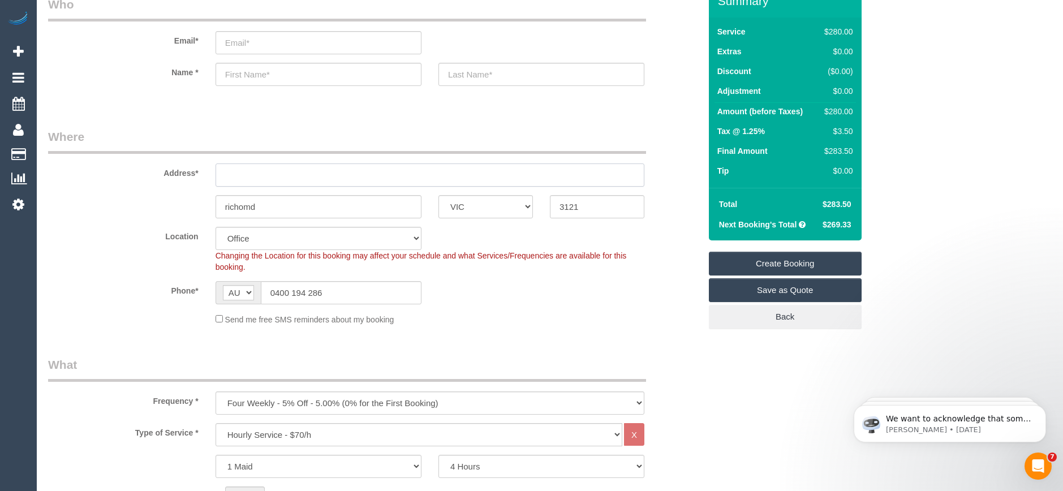
click at [234, 177] on input "text" at bounding box center [430, 175] width 429 height 23
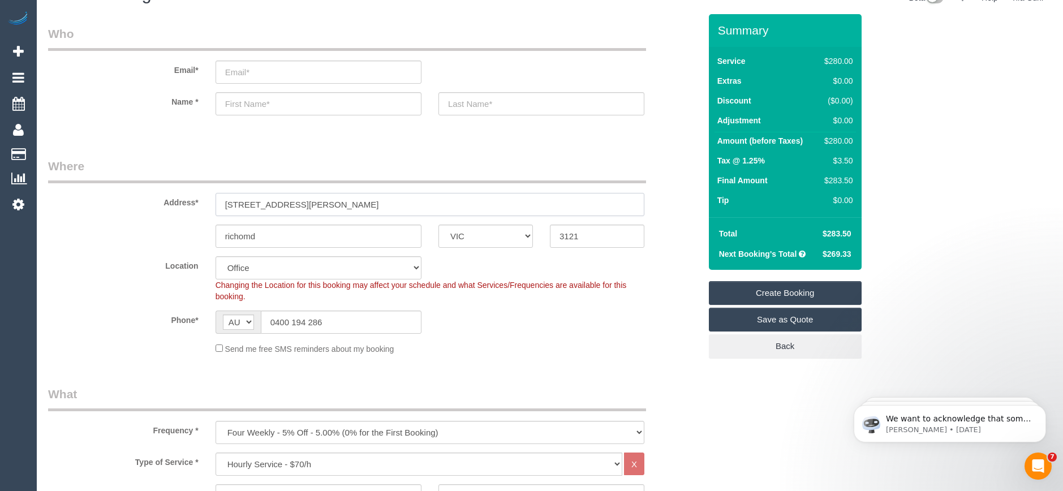
scroll to position [0, 0]
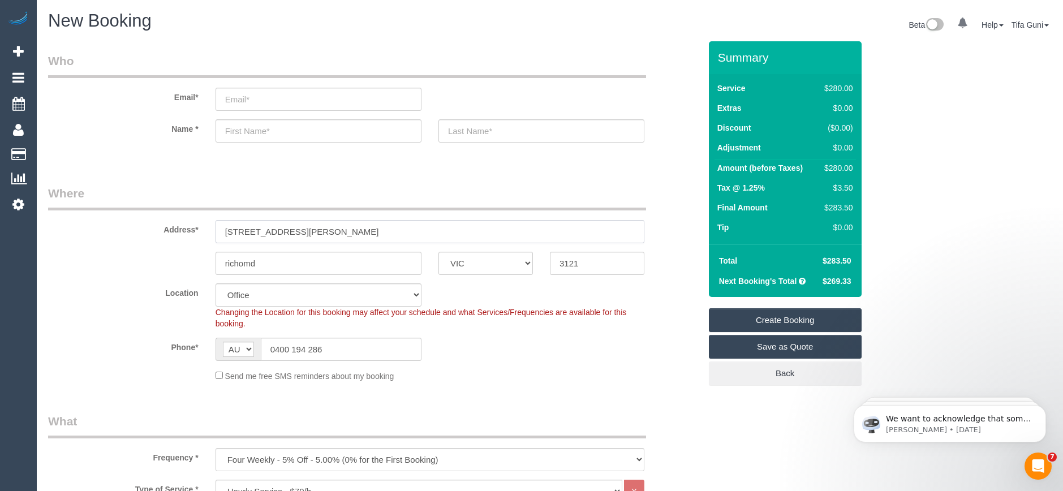
click at [231, 231] on input "2/Freeman street" at bounding box center [430, 231] width 429 height 23
click at [330, 234] on input "2 Freeman street" at bounding box center [430, 231] width 429 height 23
type input "2 Freeman street"
click at [229, 260] on input "richomd" at bounding box center [319, 263] width 206 height 23
select select "58"
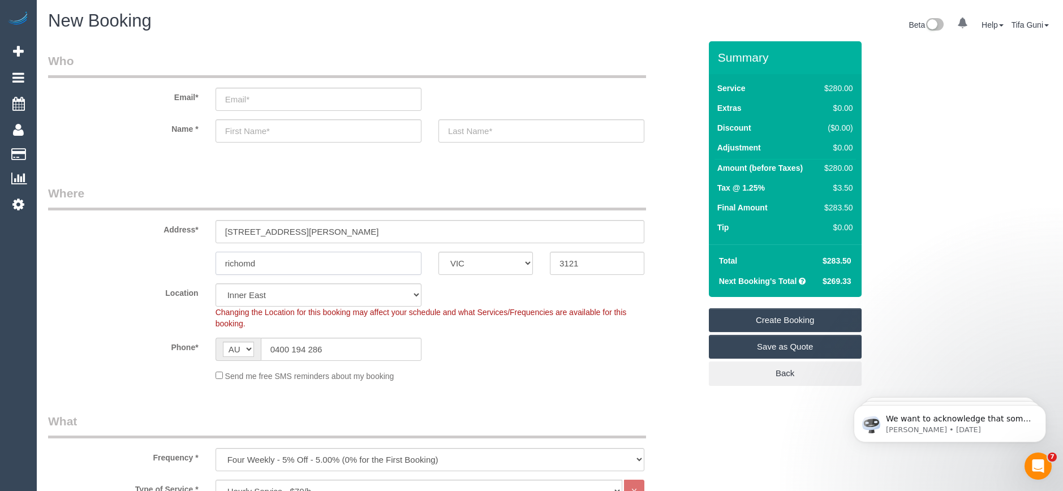
select select "object:2846"
type input "Richomd"
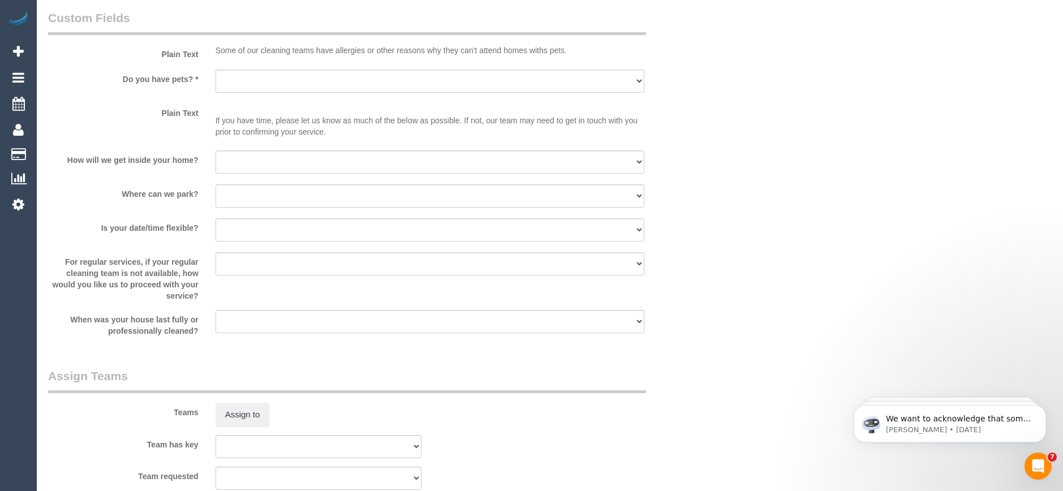
scroll to position [1677, 0]
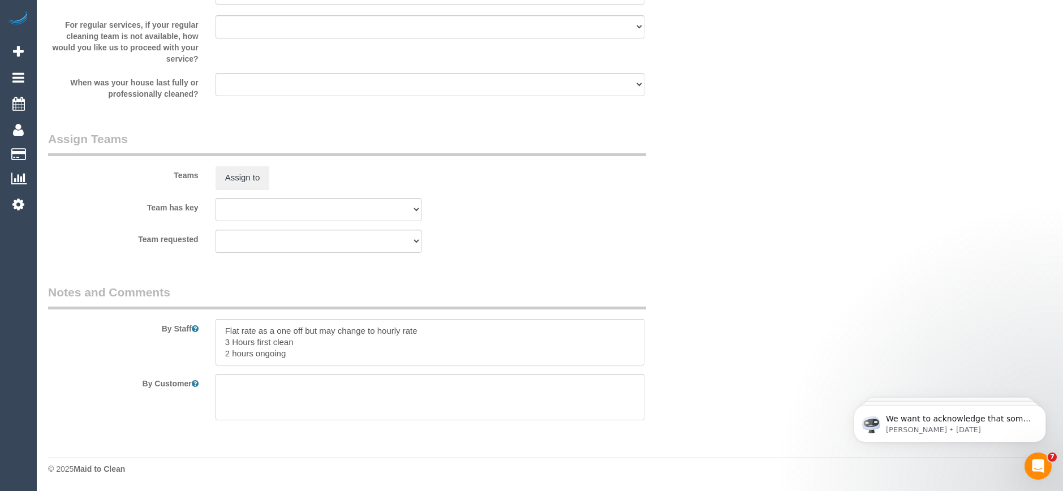
click at [362, 352] on textarea at bounding box center [430, 342] width 429 height 46
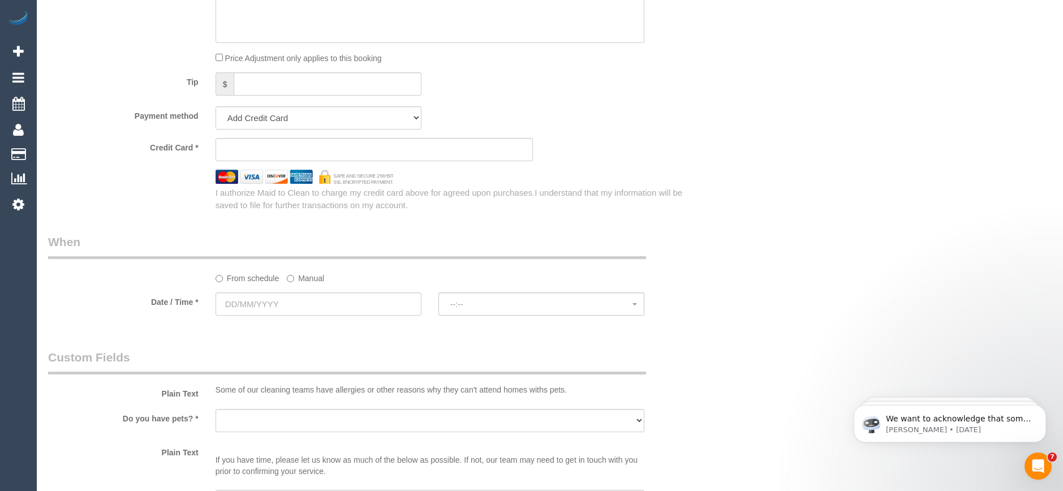
scroll to position [1111, 0]
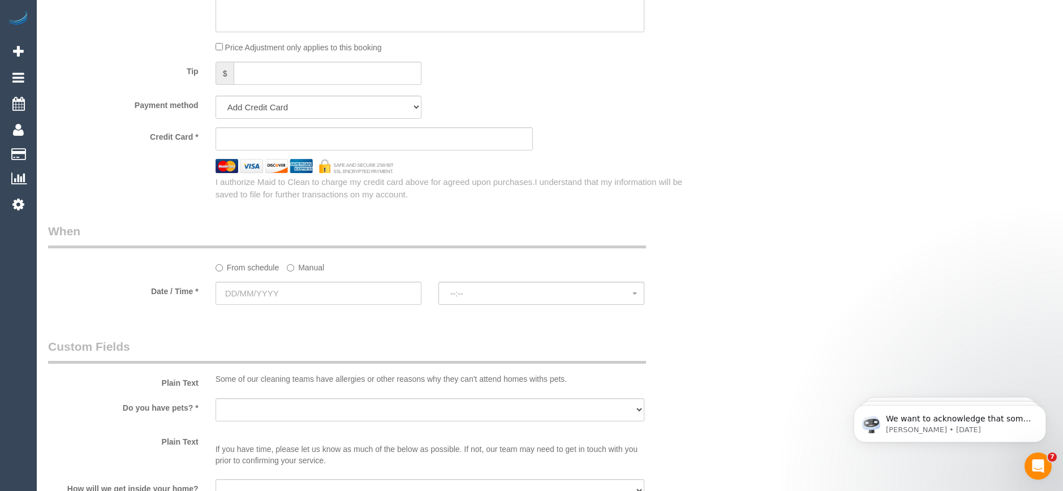
type textarea "Flat rate as a one off but may change to hourly rate 3 Hours first clean 2 hour…"
click at [358, 293] on input "text" at bounding box center [319, 293] width 206 height 23
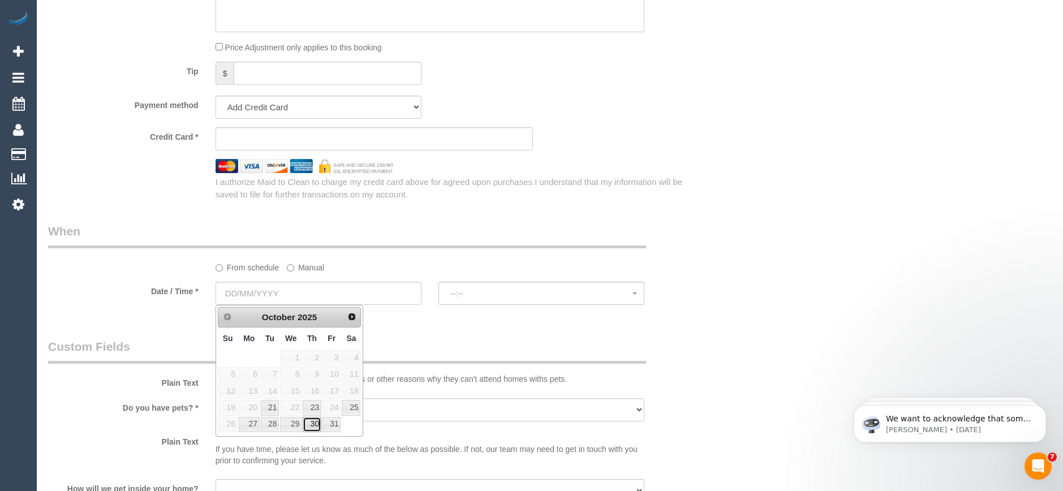
click at [311, 424] on link "30" at bounding box center [312, 424] width 19 height 15
type input "30/10/2025"
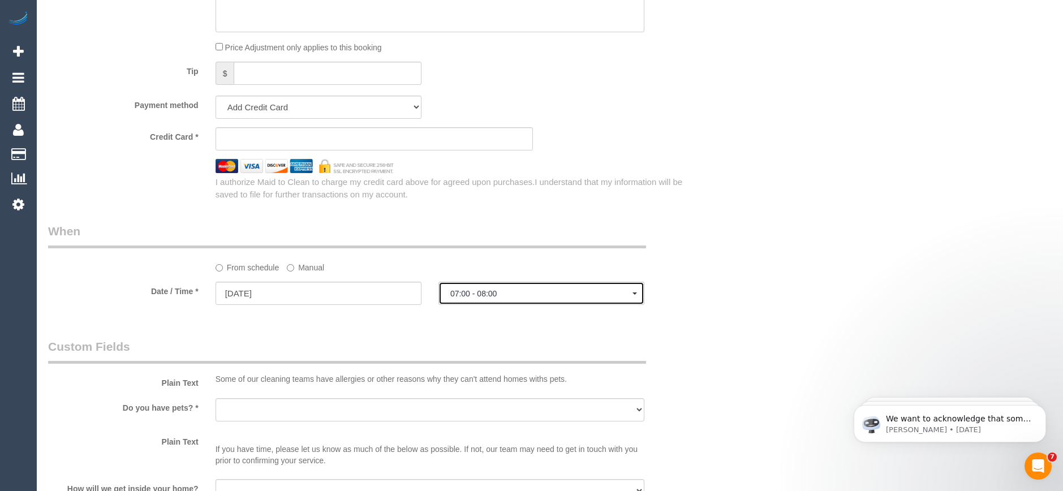
click at [485, 293] on span "07:00 - 08:00" at bounding box center [541, 293] width 182 height 9
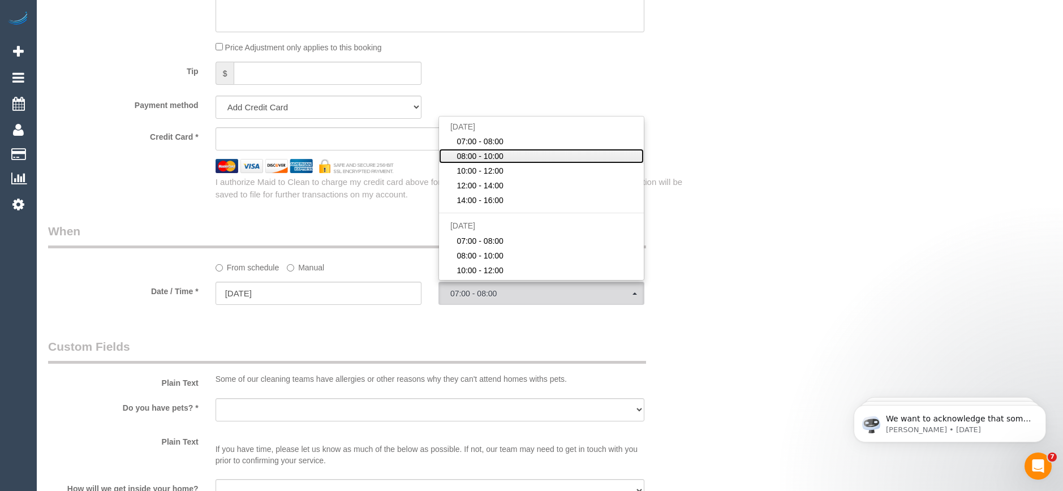
click at [487, 158] on span "08:00 - 10:00" at bounding box center [480, 156] width 47 height 11
select select "spot2"
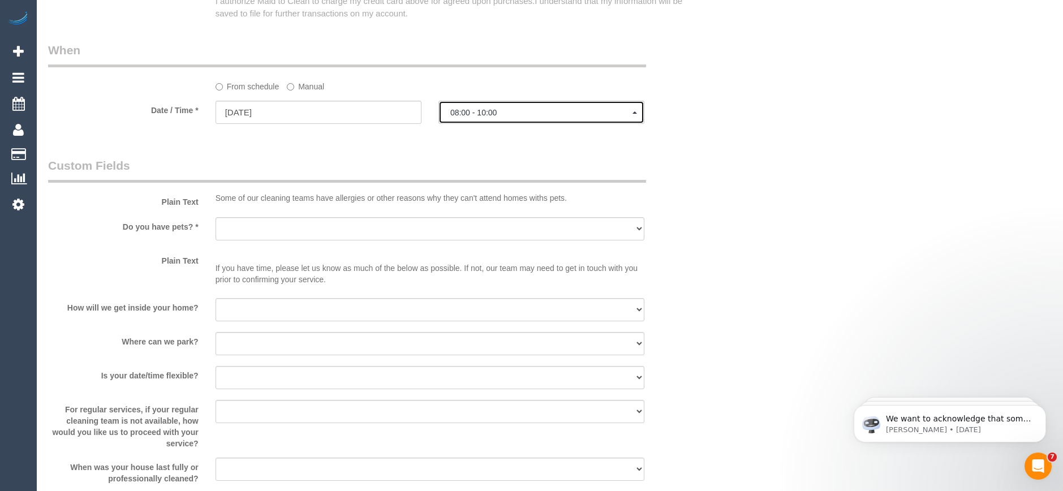
scroll to position [1338, 0]
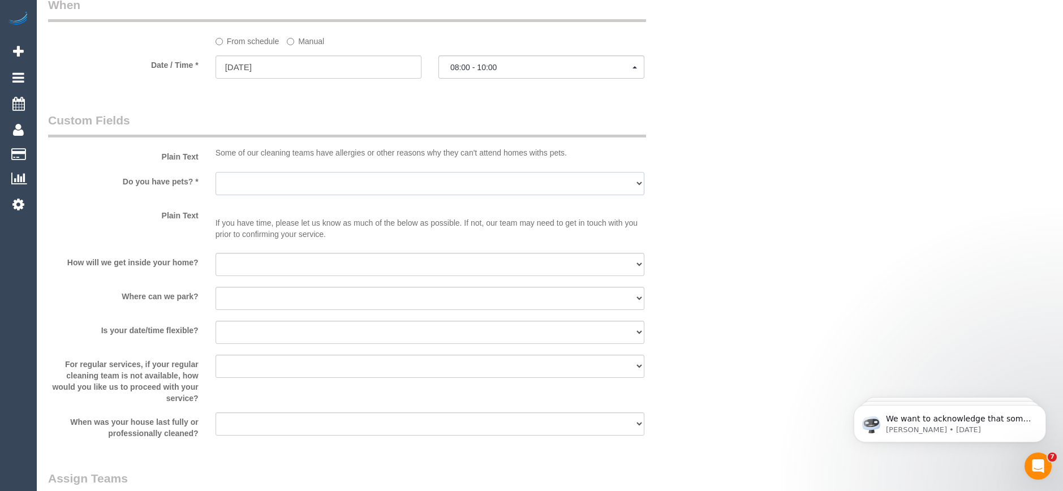
click at [275, 181] on select "Yes - Cats Yes - Dogs No pets Yes - Dogs and Cats Yes - Other" at bounding box center [430, 183] width 429 height 23
select select "number:28"
click at [216, 172] on select "Yes - Cats Yes - Dogs No pets Yes - Dogs and Cats Yes - Other" at bounding box center [430, 183] width 429 height 23
click at [258, 264] on select "I will be home Key will be left (please provide details below) Lock box/Access …" at bounding box center [430, 264] width 429 height 23
select select "number:14"
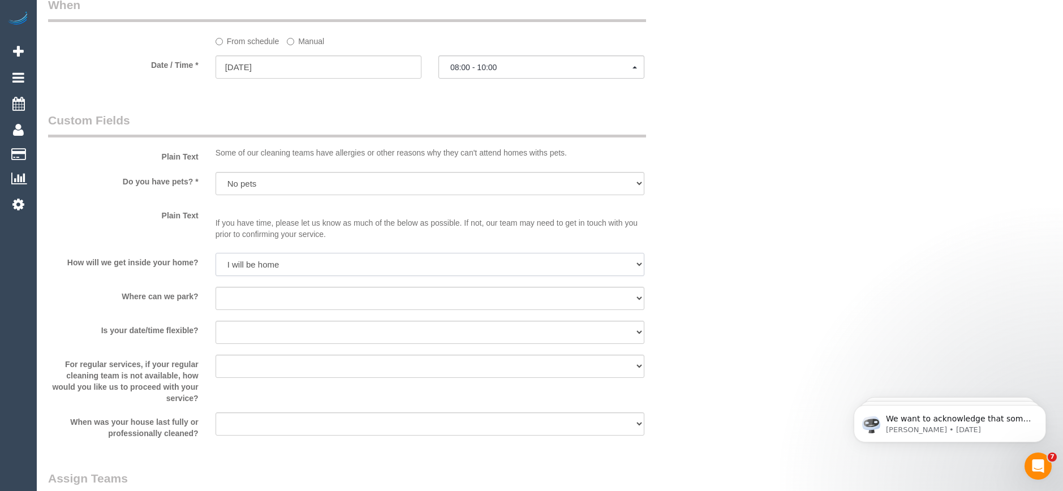
click at [216, 253] on select "I will be home Key will be left (please provide details below) Lock box/Access …" at bounding box center [430, 264] width 429 height 23
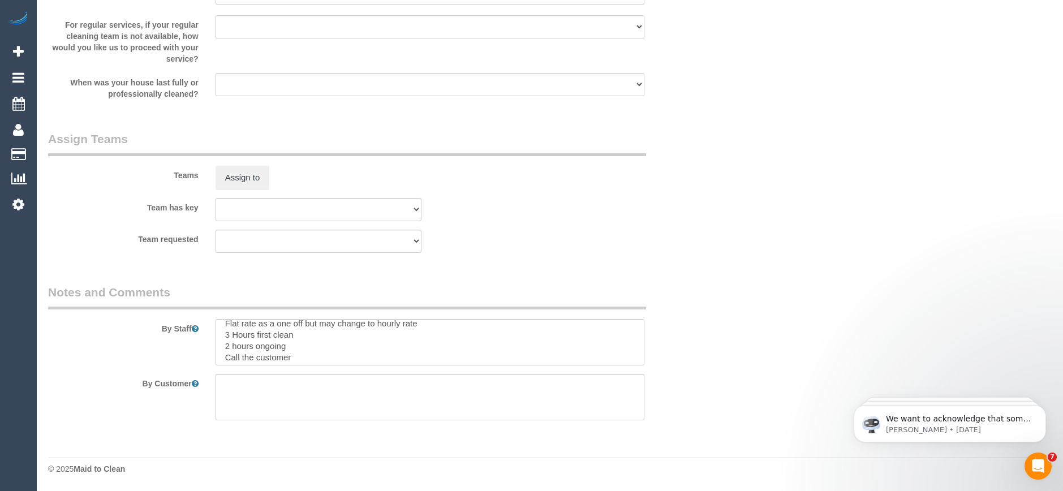
scroll to position [11, 0]
click at [312, 351] on textarea at bounding box center [430, 342] width 429 height 46
click at [306, 349] on textarea at bounding box center [430, 342] width 429 height 46
paste textarea "61400194286"
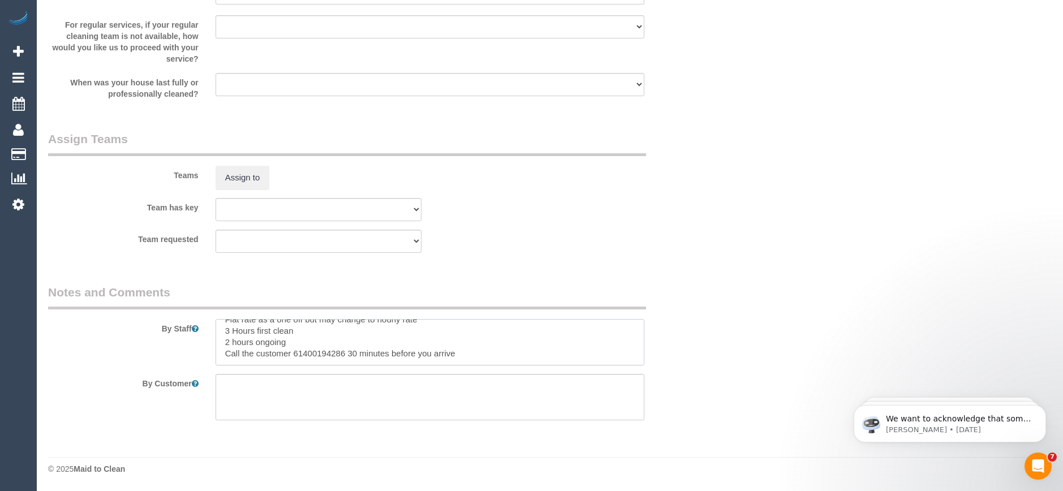
drag, startPoint x: 302, startPoint y: 349, endPoint x: 294, endPoint y: 350, distance: 8.6
click at [294, 350] on textarea at bounding box center [430, 342] width 429 height 46
click at [464, 342] on textarea at bounding box center [430, 342] width 429 height 46
click at [246, 352] on textarea at bounding box center [430, 342] width 429 height 46
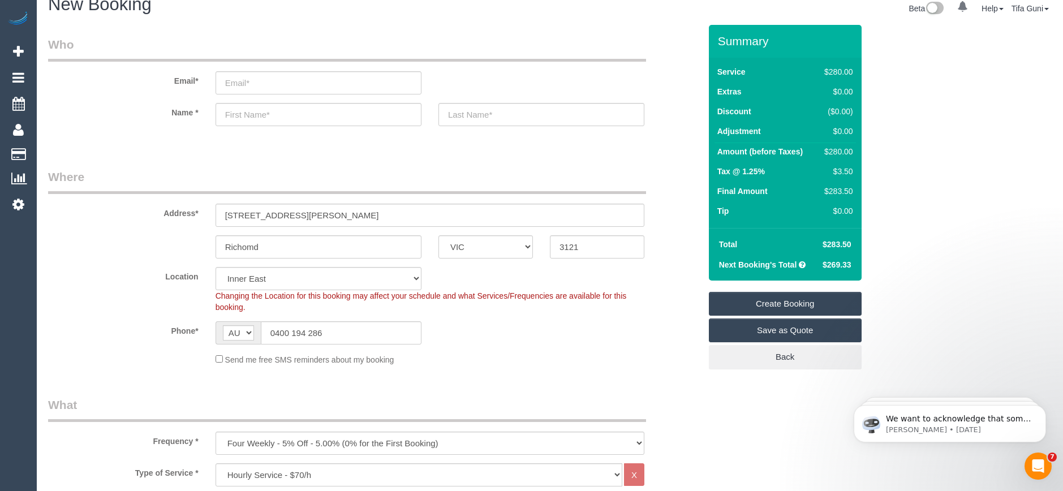
scroll to position [0, 0]
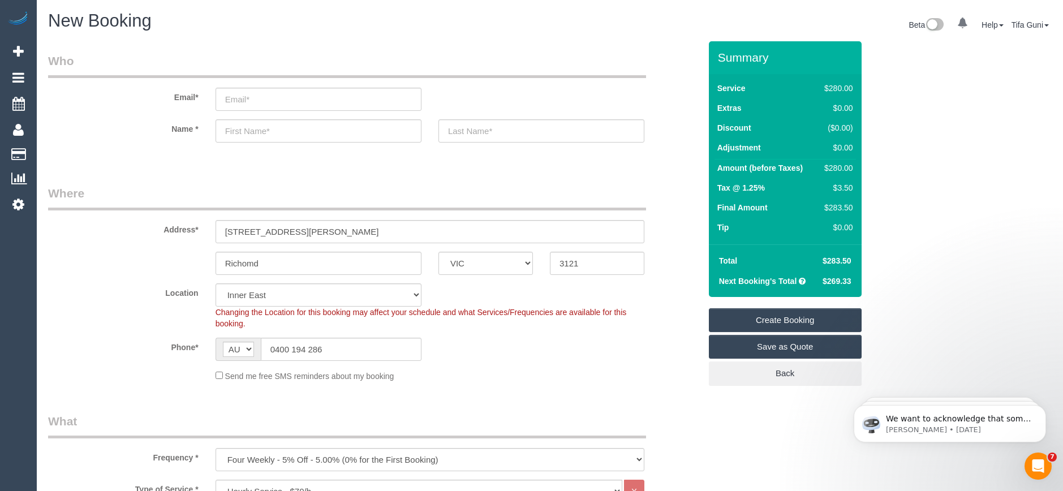
type textarea "Flat rate as a one off but may change to hourly rate 3 Hours first clean 2 hour…"
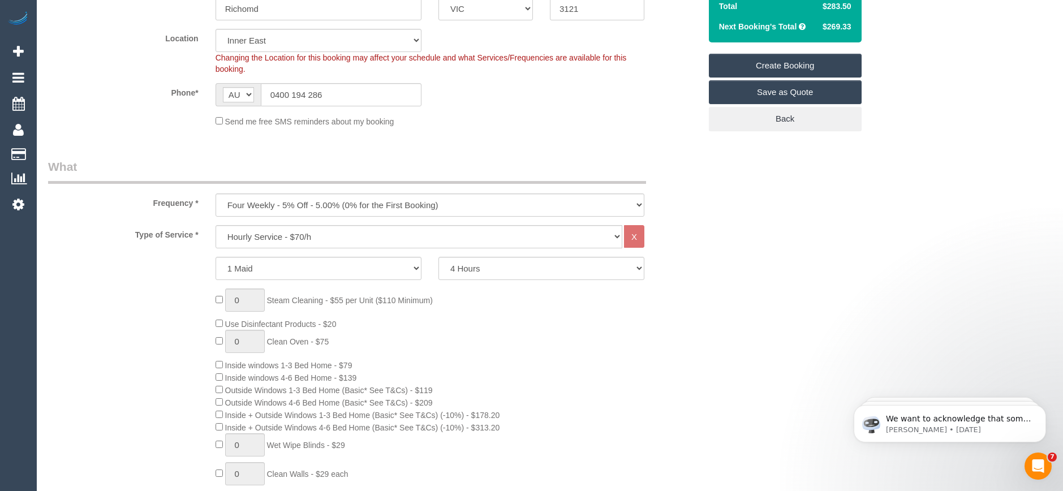
scroll to position [283, 0]
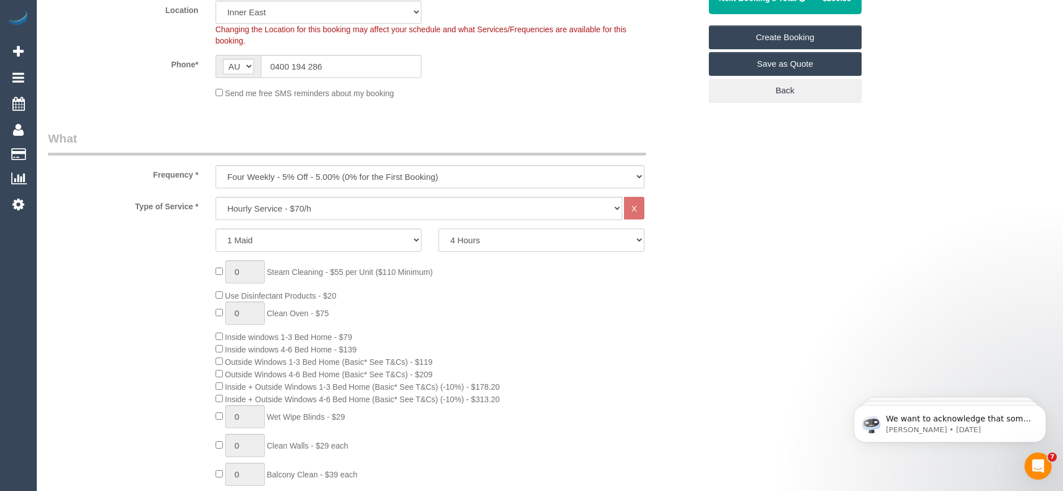
click at [479, 241] on select "2 Hours 2.5 Hours 3 Hours 3.5 Hours 4 Hours 4.5 Hours 5 Hours 5.5 Hours 6 Hours…" at bounding box center [542, 240] width 206 height 23
select select "180"
click at [439, 229] on select "2 Hours 2.5 Hours 3 Hours 3.5 Hours 4 Hours 4.5 Hours 5 Hours 5.5 Hours 6 Hours…" at bounding box center [542, 240] width 206 height 23
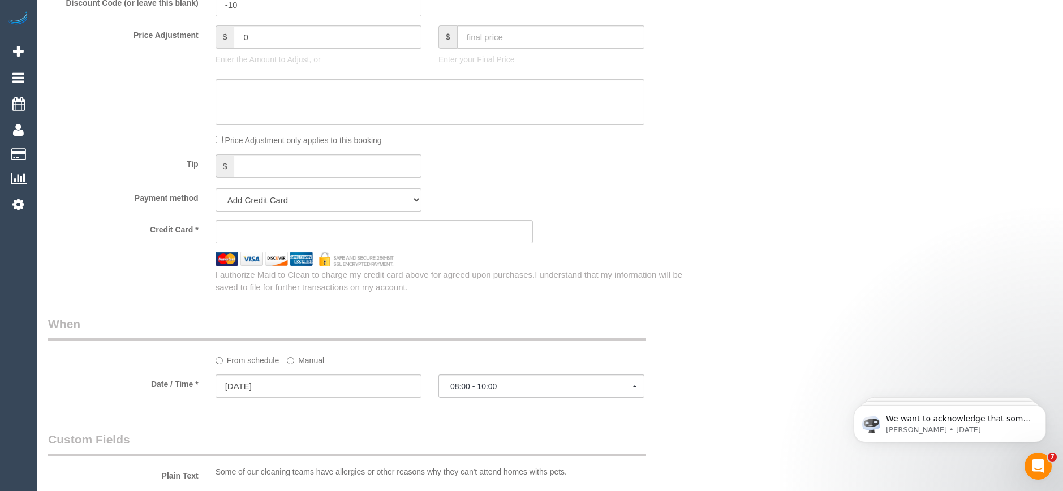
select select "spot19"
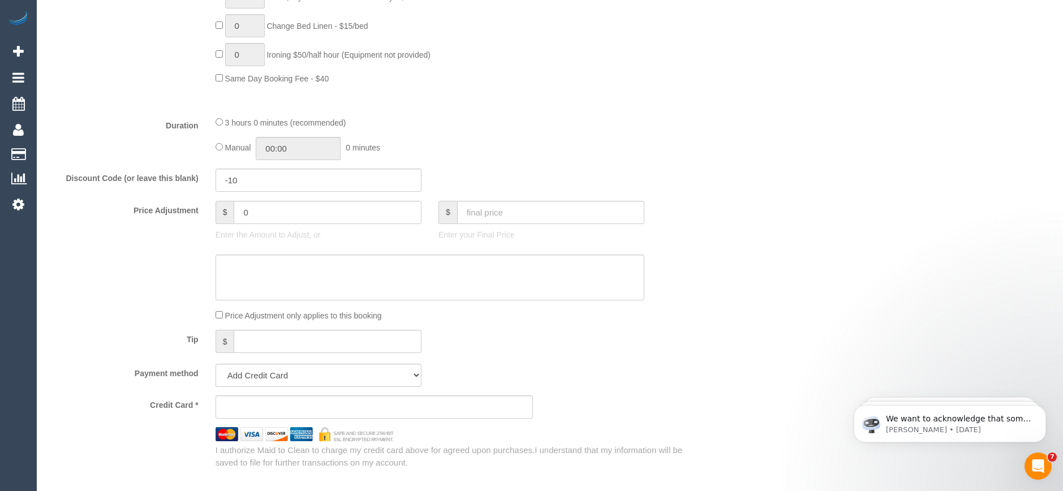
scroll to position [849, 0]
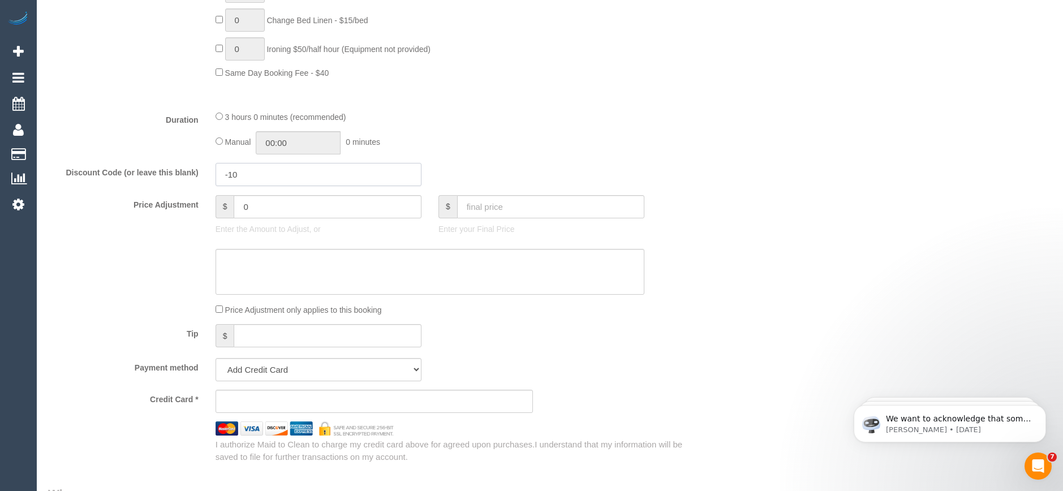
click at [237, 174] on input "-10" at bounding box center [319, 174] width 206 height 23
drag, startPoint x: 226, startPoint y: 177, endPoint x: 203, endPoint y: 177, distance: 22.6
click at [203, 177] on div "Discount Code (or leave this blank) -10" at bounding box center [374, 175] width 669 height 24
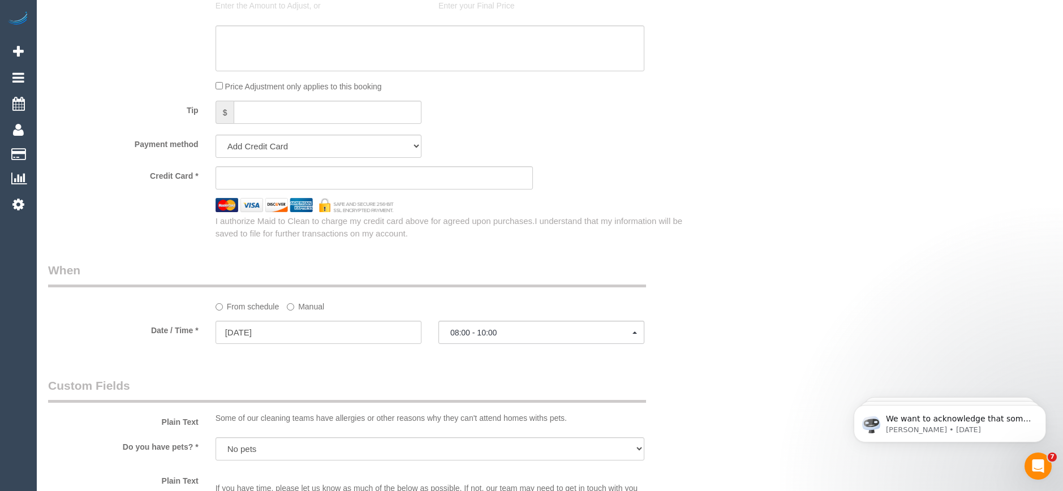
scroll to position [1075, 0]
click at [617, 169] on div "Credit Card *" at bounding box center [374, 175] width 669 height 23
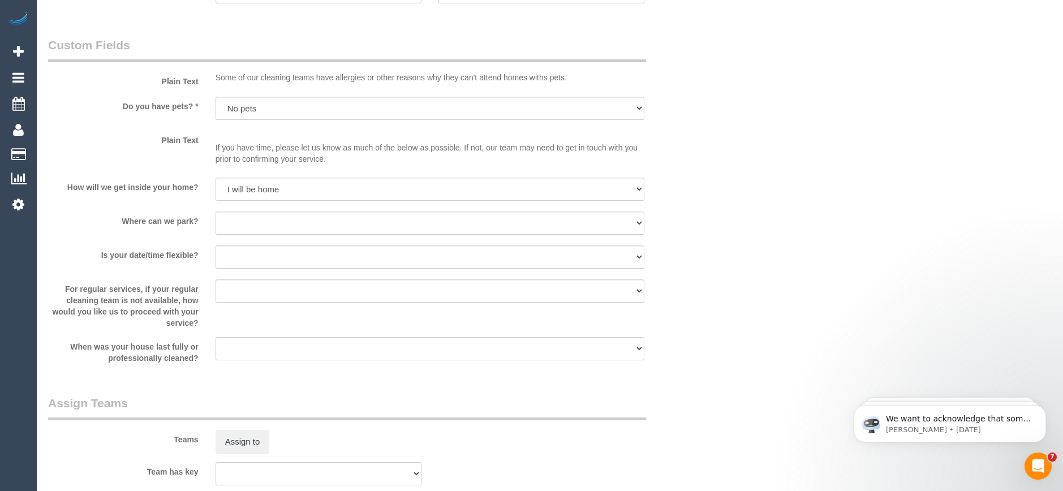
scroll to position [1415, 0]
click at [268, 224] on select "I will provide parking on-site Free street parking Paid street parking (cost wi…" at bounding box center [430, 221] width 429 height 23
select select "number:18"
click at [216, 210] on select "I will provide parking on-site Free street parking Paid street parking (cost wi…" at bounding box center [430, 221] width 429 height 23
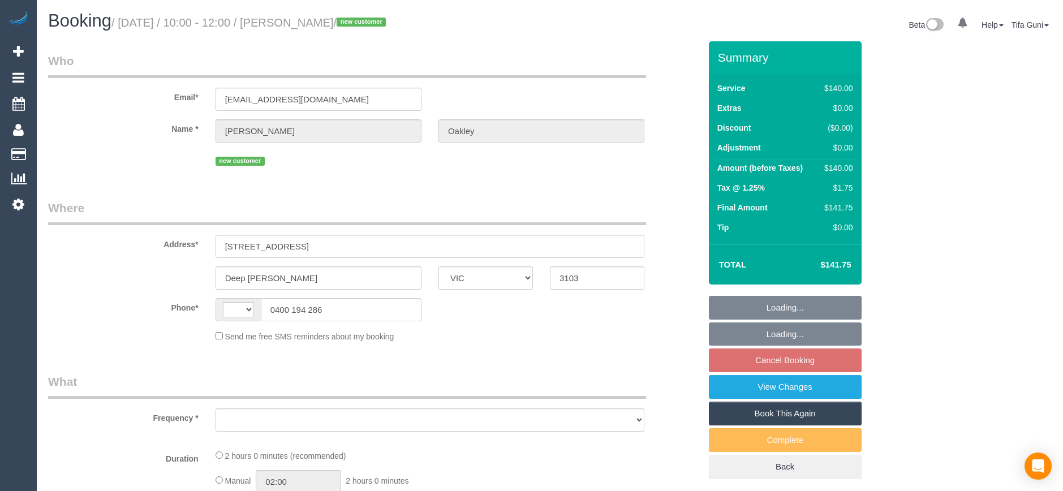
select select "VIC"
select select "object:284"
select select "string:stripe-pm_1SIM7j2GScqysDRV2jPBWz0z"
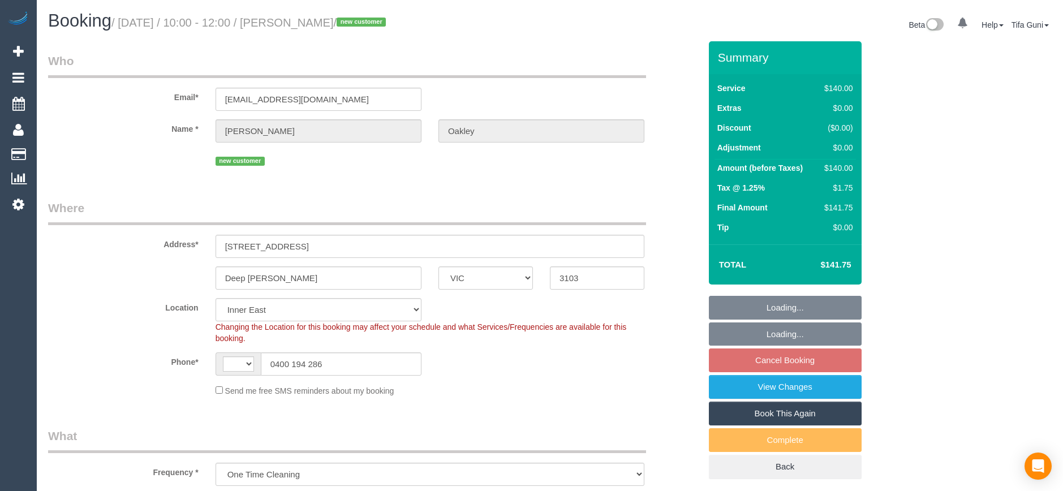
select select "object:714"
select select "string:AU"
select select "number:28"
select select "number:14"
select select "number:19"
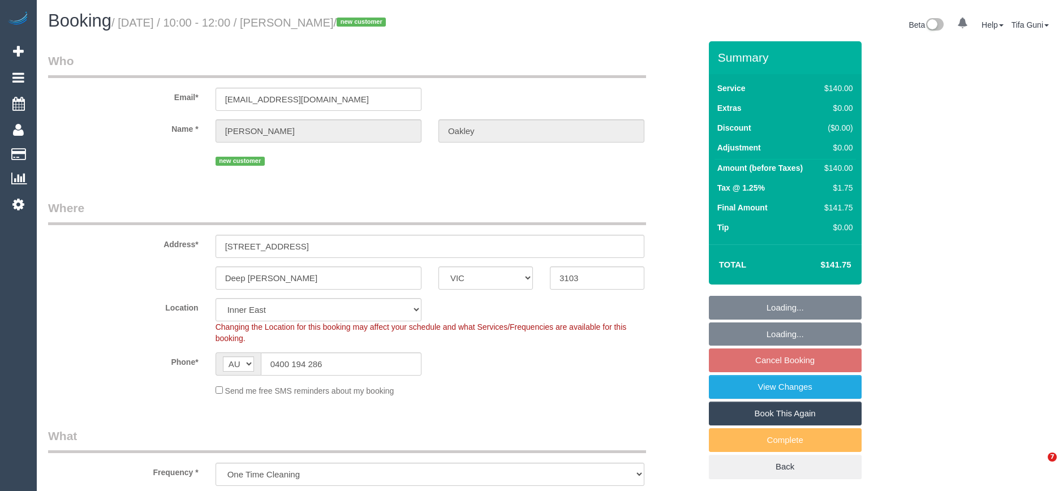
select select "spot3"
